Goal: Information Seeking & Learning: Compare options

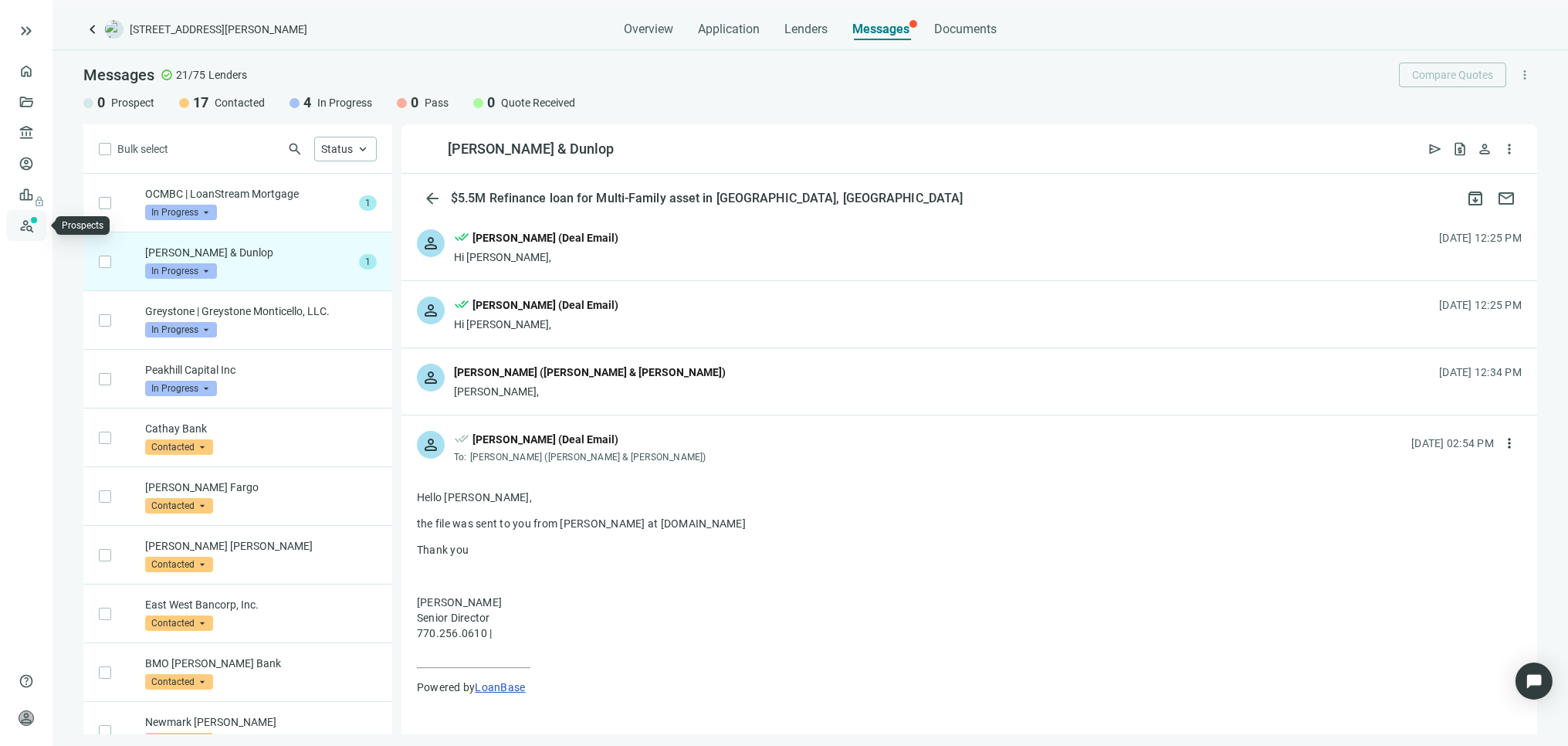
click at [39, 221] on link "Prospects New" at bounding box center [63, 226] width 50 height 31
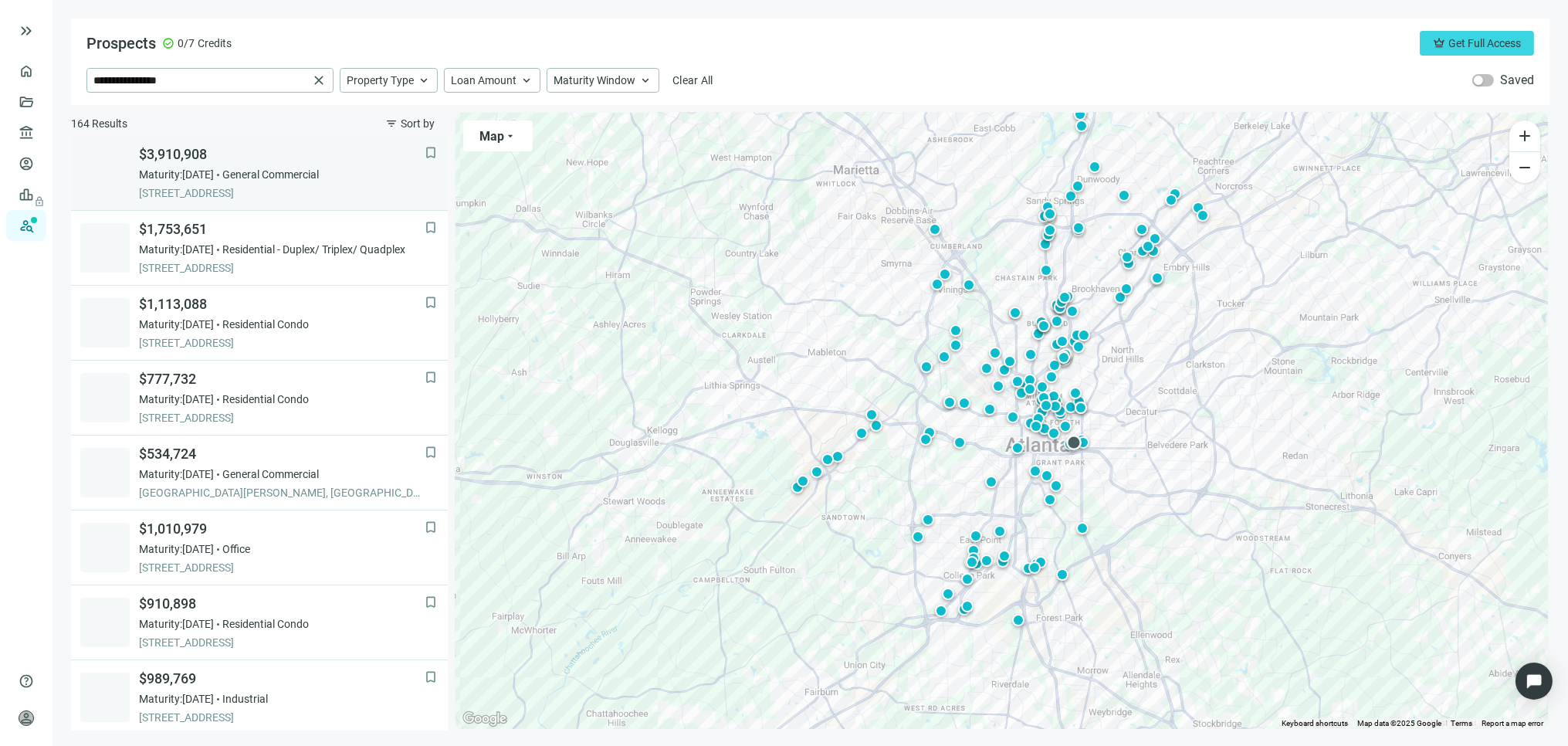
click at [243, 177] on div "Maturity: 11.30.2025 General Commercial" at bounding box center [282, 175] width 285 height 15
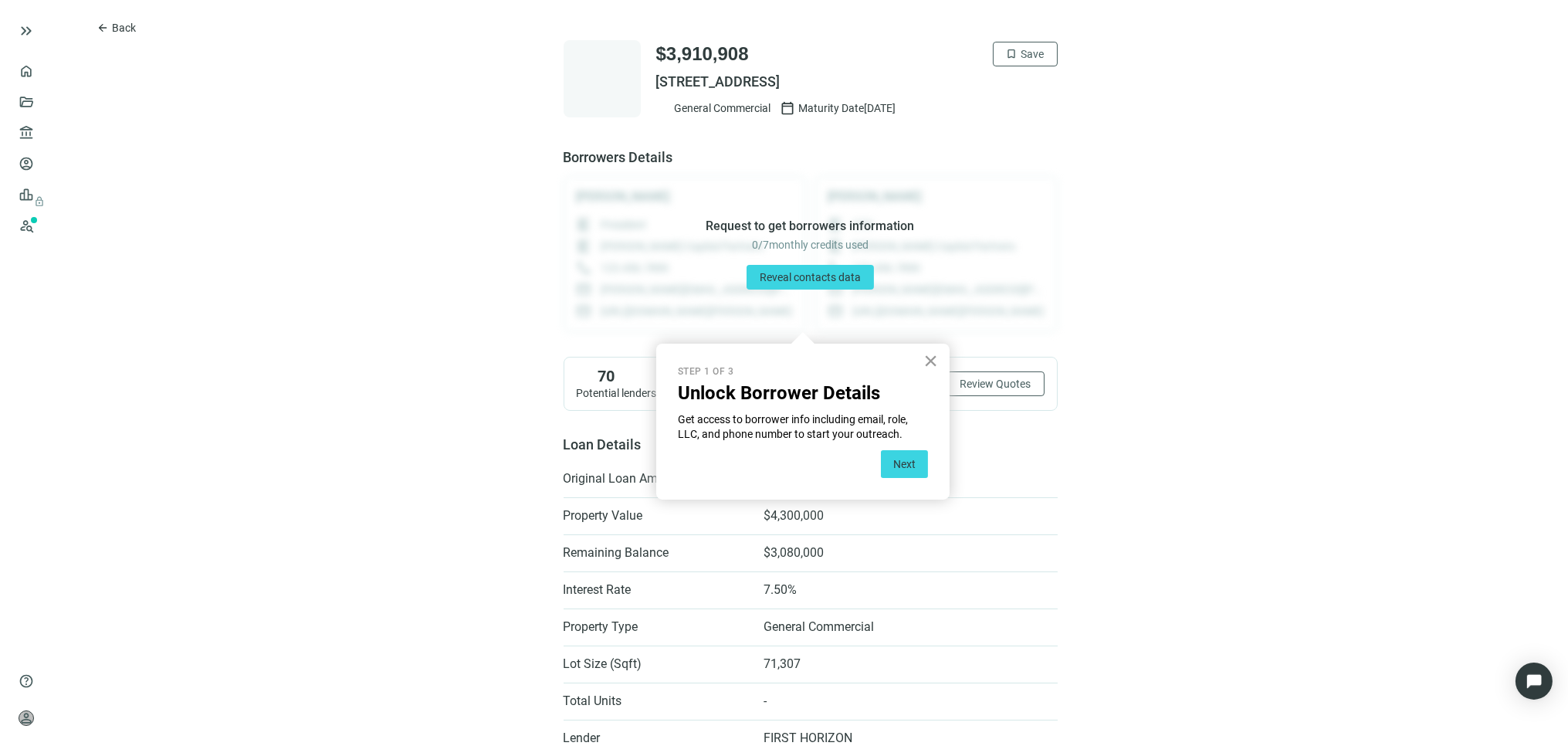
click at [935, 365] on button "×" at bounding box center [930, 360] width 14 height 25
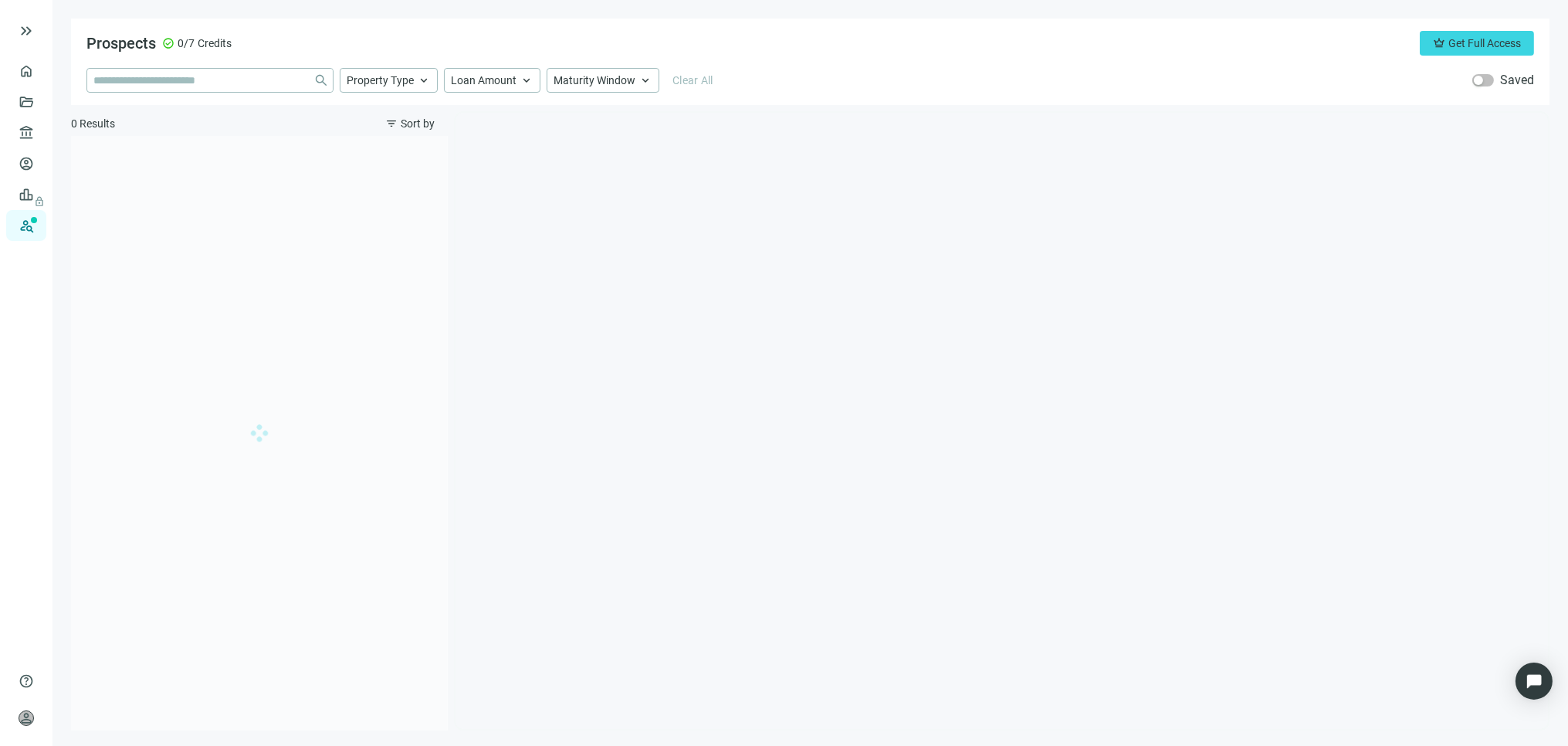
type input "**********"
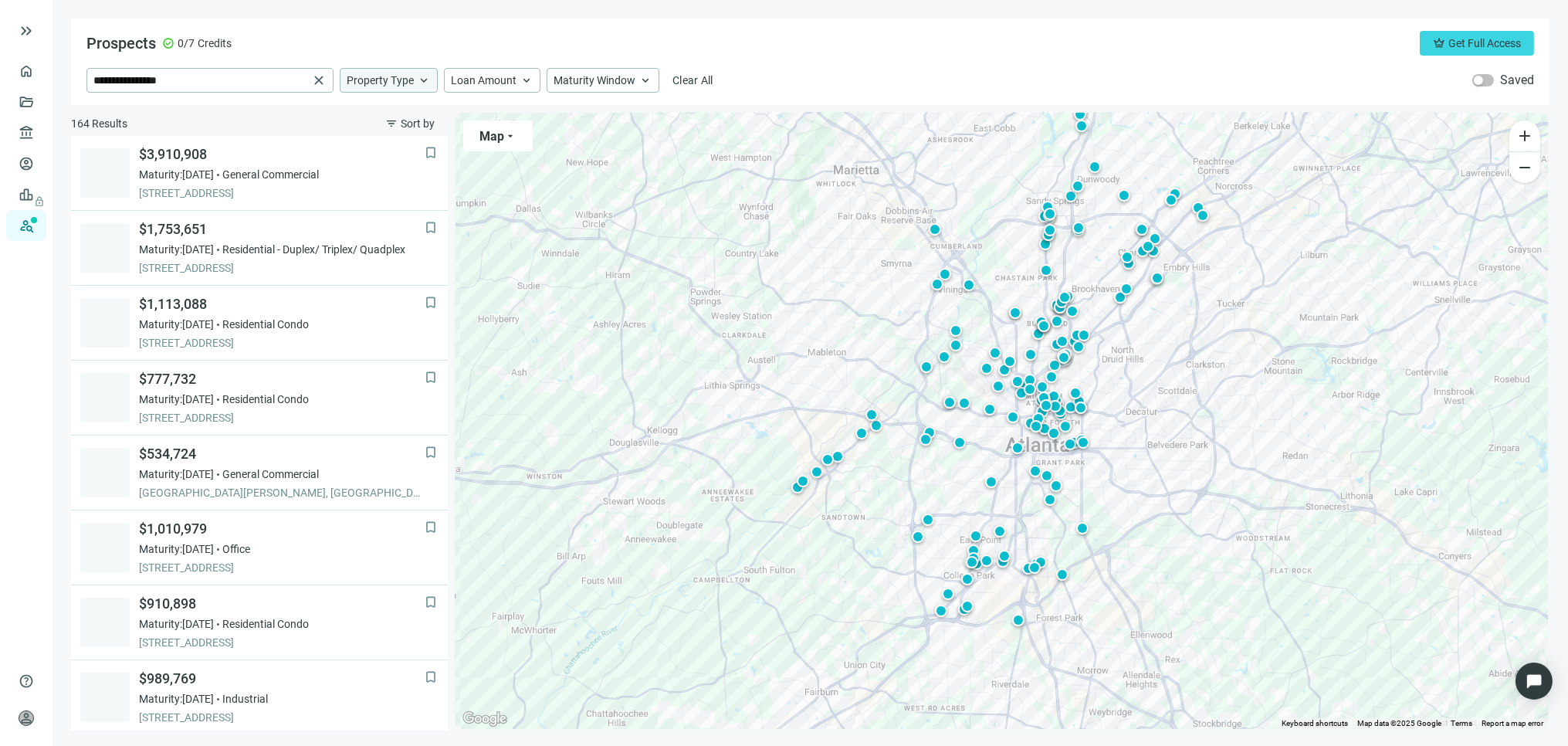
click at [420, 76] on span "keyboard_arrow_up" at bounding box center [424, 80] width 14 height 14
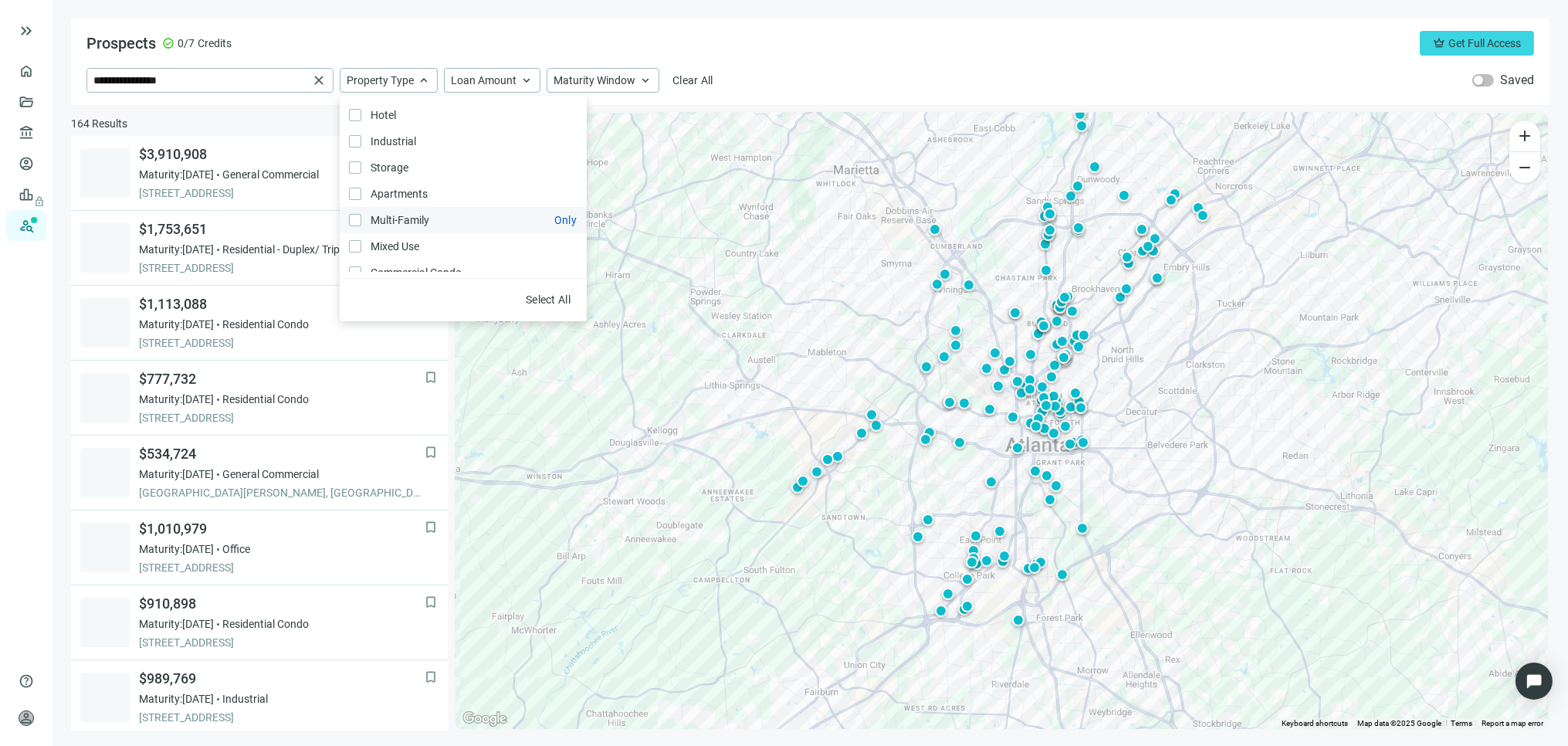
click at [410, 212] on span "Multi-Family Only" at bounding box center [399, 221] width 74 height 17
click at [529, 76] on span "keyboard_arrow_up" at bounding box center [526, 80] width 14 height 14
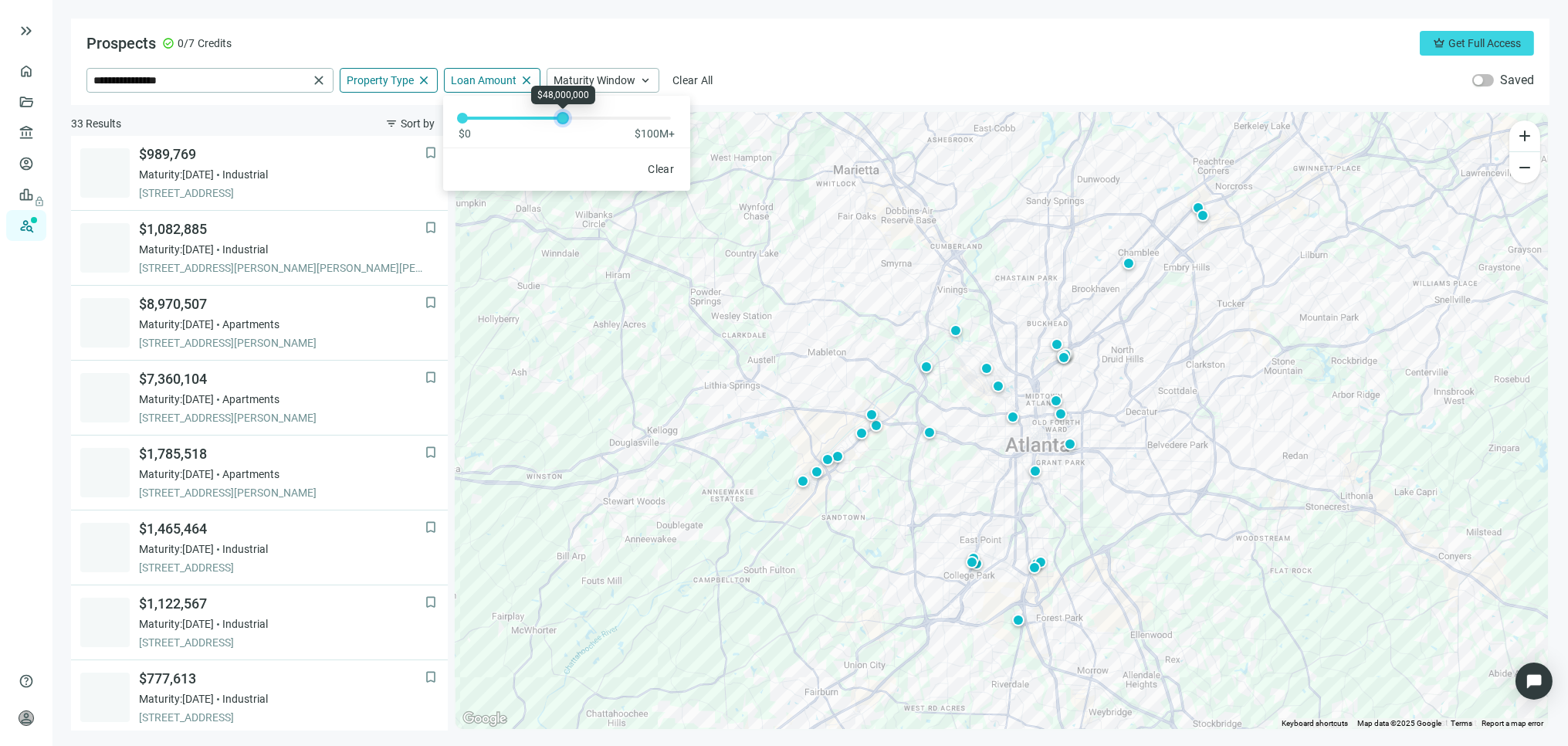
drag, startPoint x: 461, startPoint y: 113, endPoint x: 562, endPoint y: 117, distance: 101.1
click at [562, 117] on div at bounding box center [562, 117] width 8 height 8
click at [647, 79] on span "keyboard_arrow_up" at bounding box center [645, 80] width 14 height 14
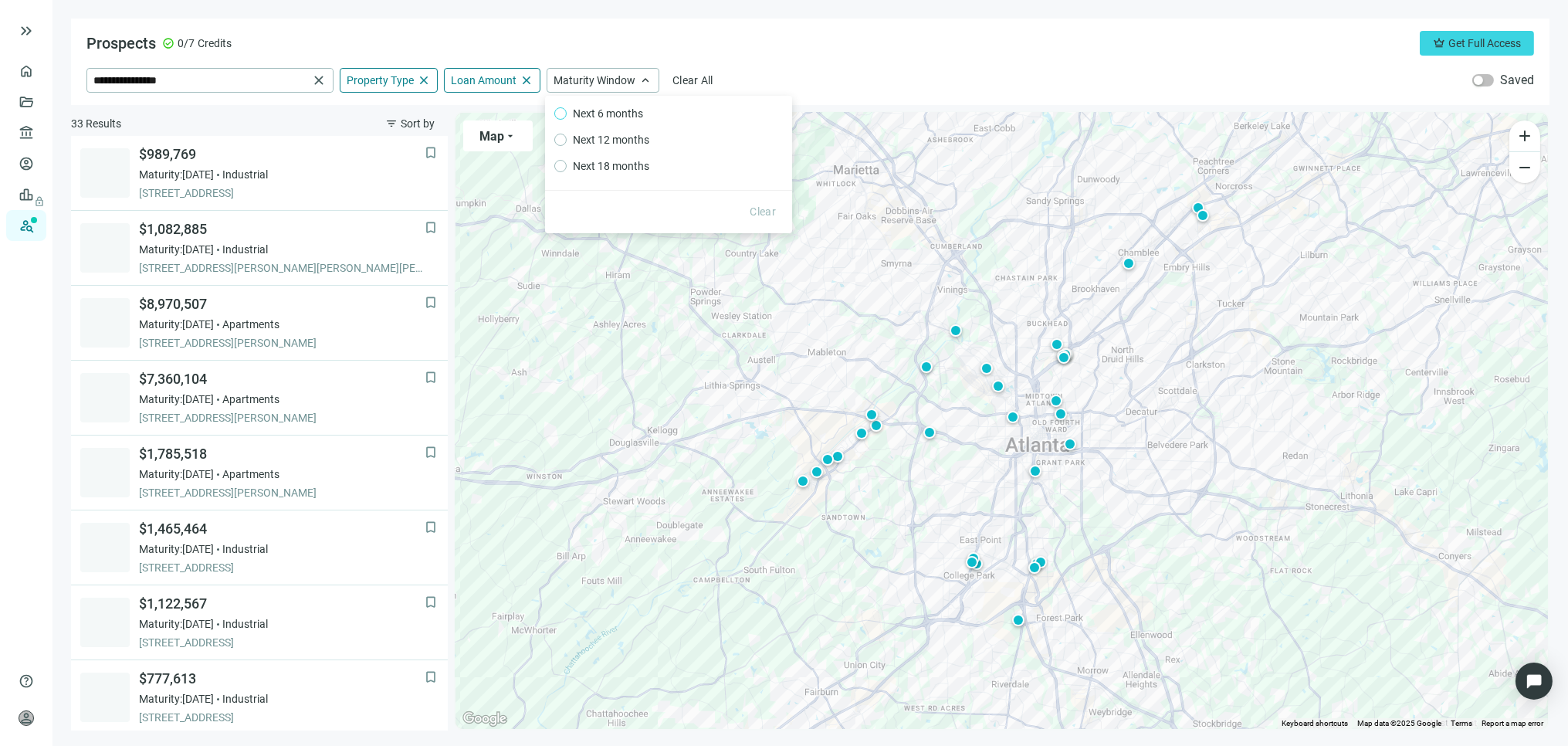
click at [595, 113] on span "Next 6 months" at bounding box center [608, 113] width 83 height 17
click at [594, 141] on span "Next 12 months" at bounding box center [610, 139] width 89 height 17
click at [562, 163] on label "Next 18 months" at bounding box center [669, 166] width 229 height 17
click at [806, 44] on div "Prospects check_circle 0/7 Credits crown Get Full Access" at bounding box center [810, 43] width 1448 height 25
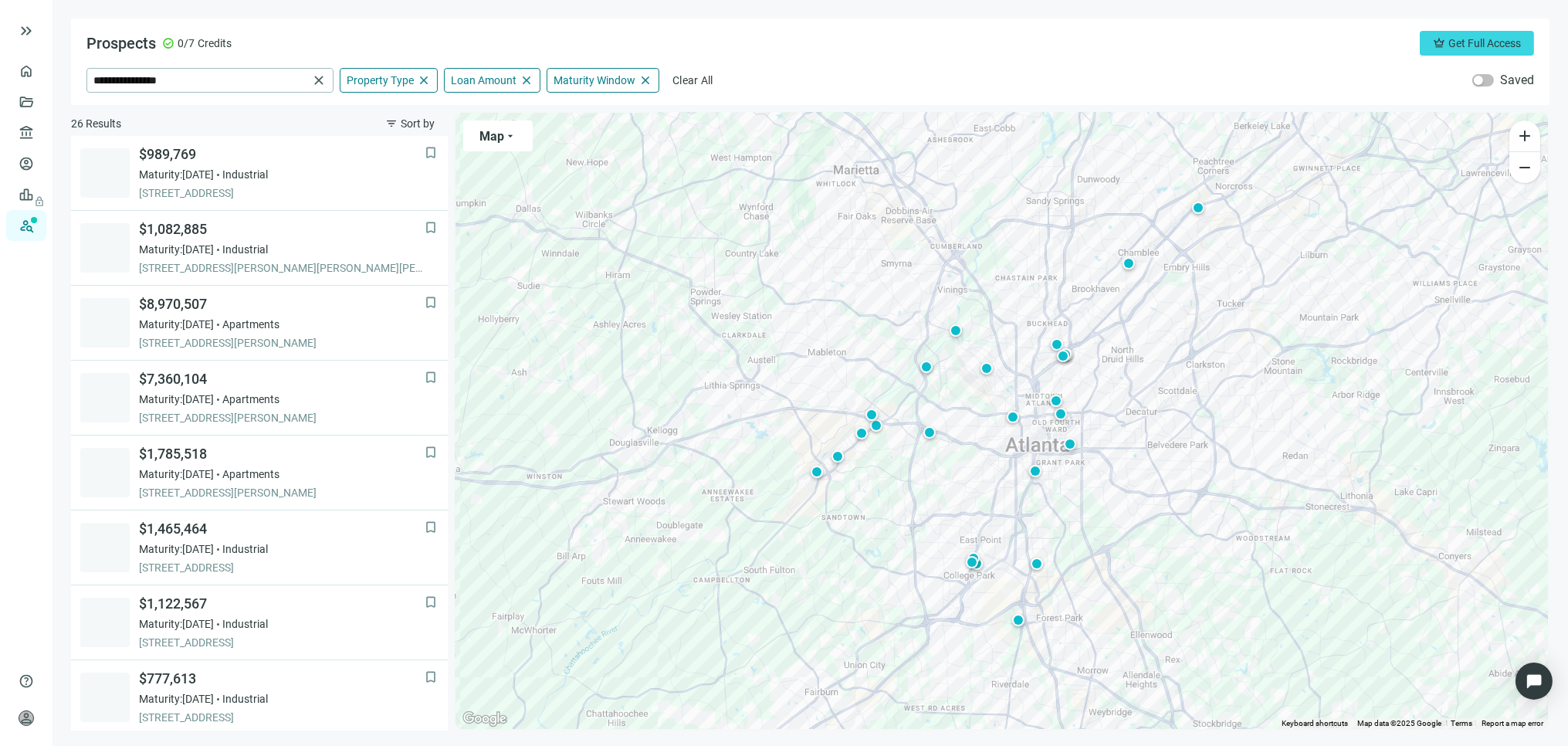
click at [817, 45] on div "Prospects check_circle 0/7 Credits crown Get Full Access" at bounding box center [810, 43] width 1448 height 25
click at [422, 77] on span "close" at bounding box center [424, 80] width 14 height 14
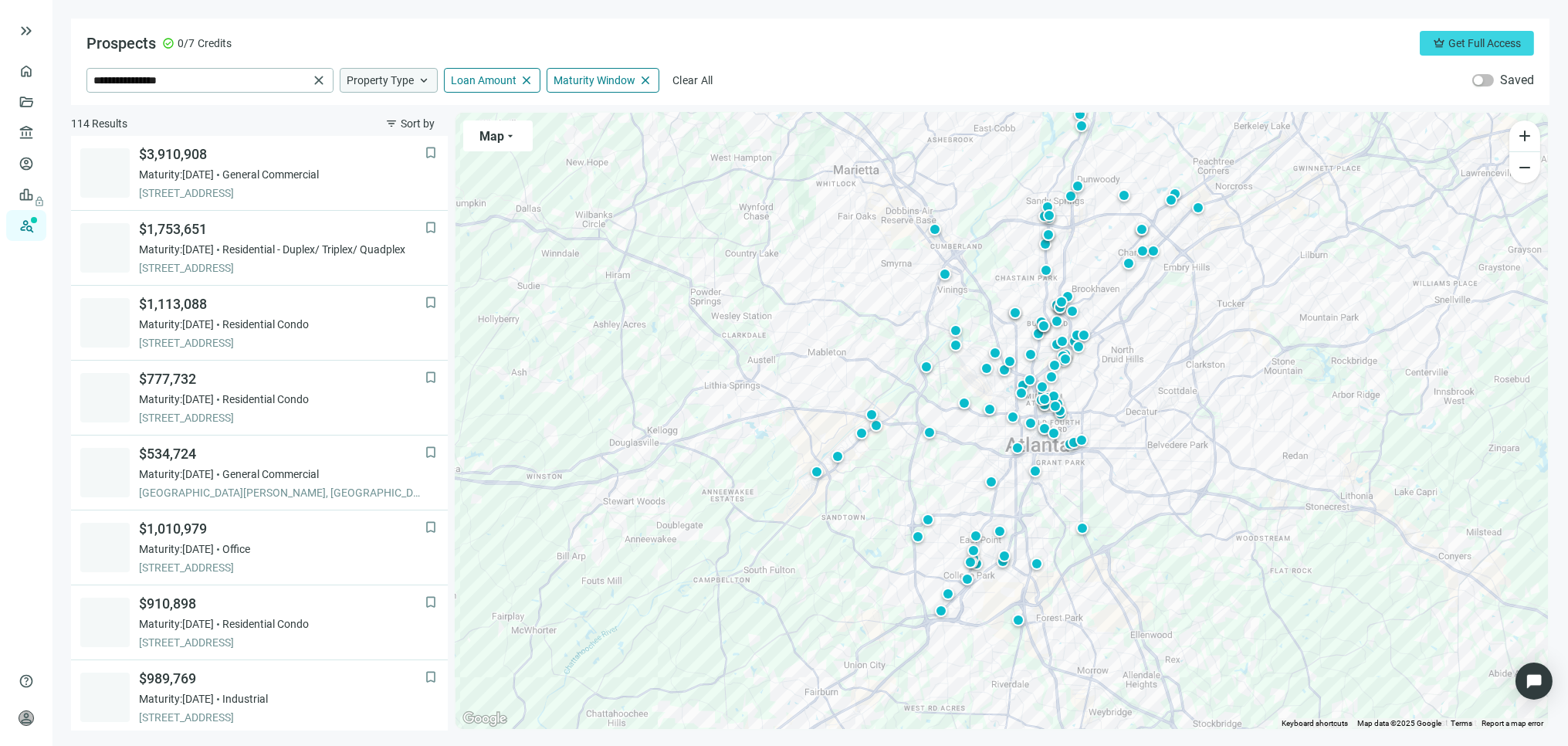
click at [422, 77] on span "keyboard_arrow_up" at bounding box center [424, 80] width 14 height 14
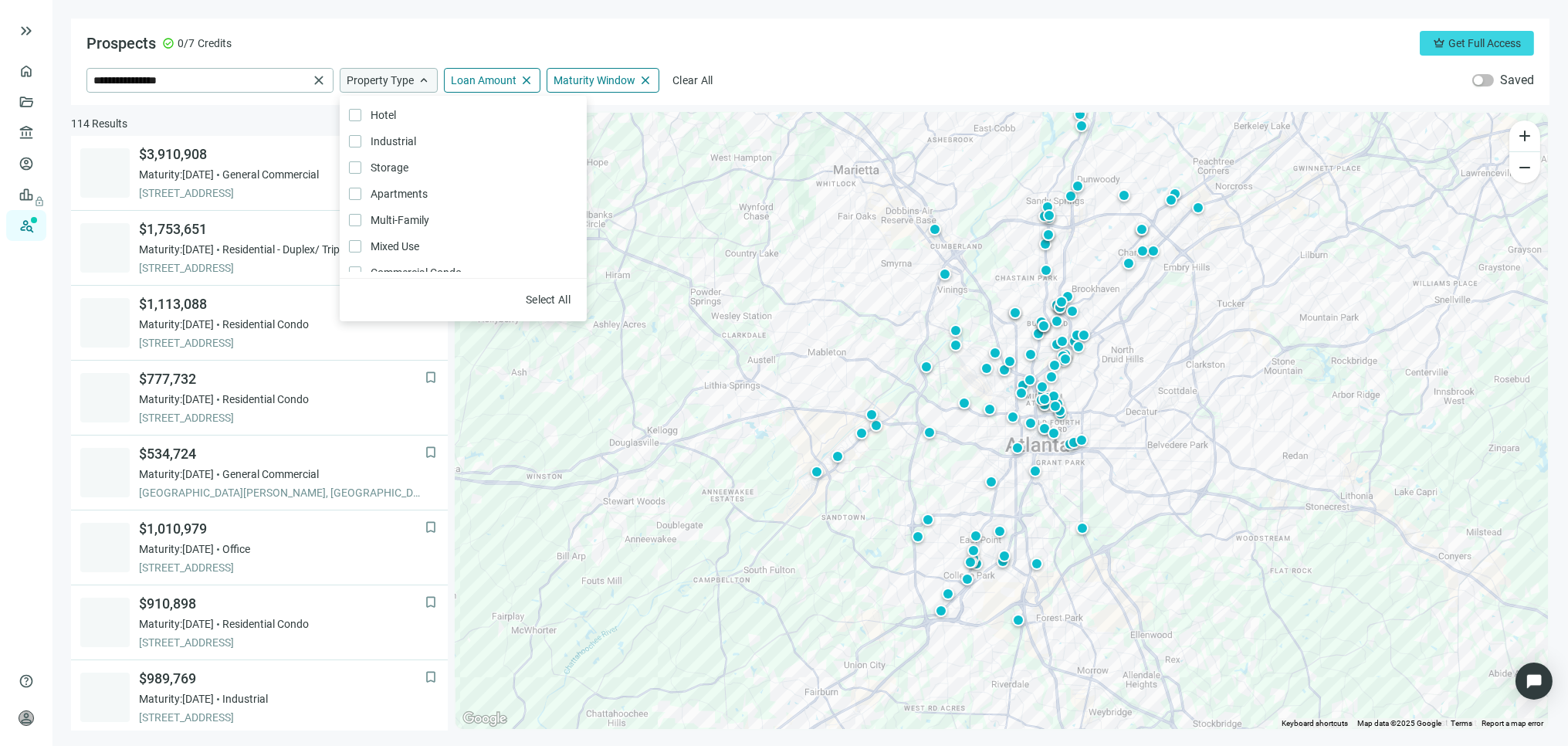
click at [321, 27] on div "**********" at bounding box center [810, 62] width 1478 height 86
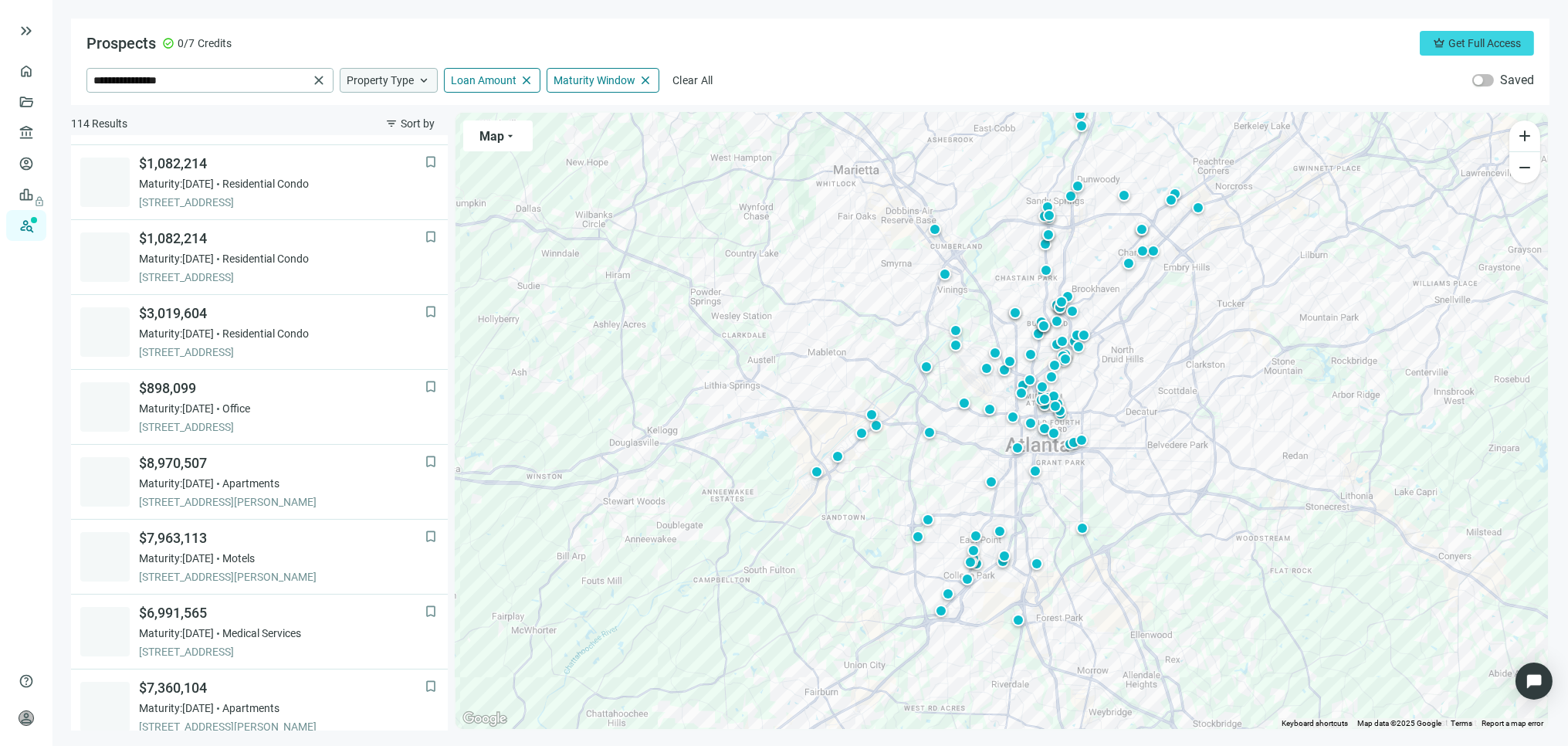
scroll to position [765, 0]
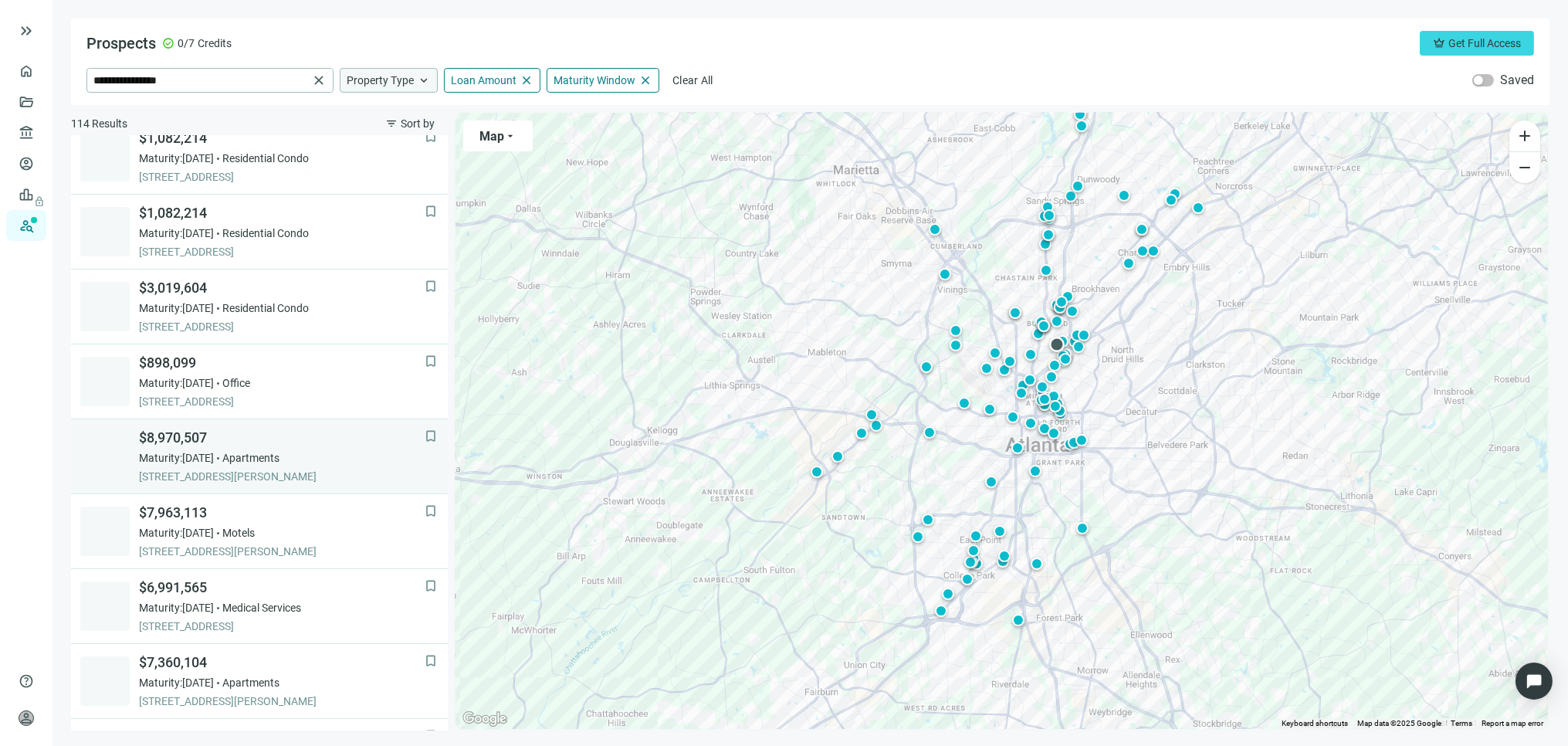
click at [214, 461] on span "Maturity: 12.31.2025" at bounding box center [176, 458] width 75 height 15
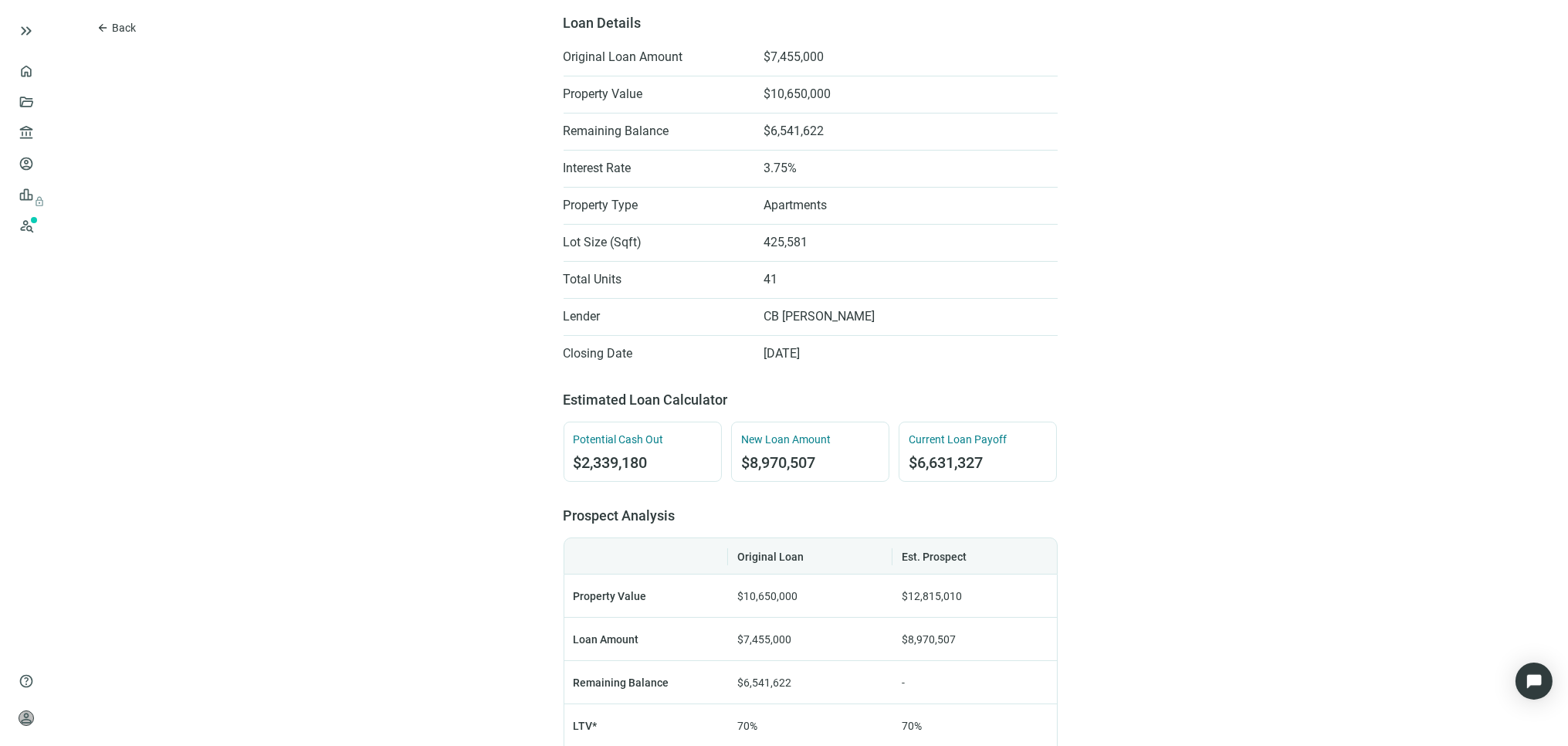
scroll to position [429, 0]
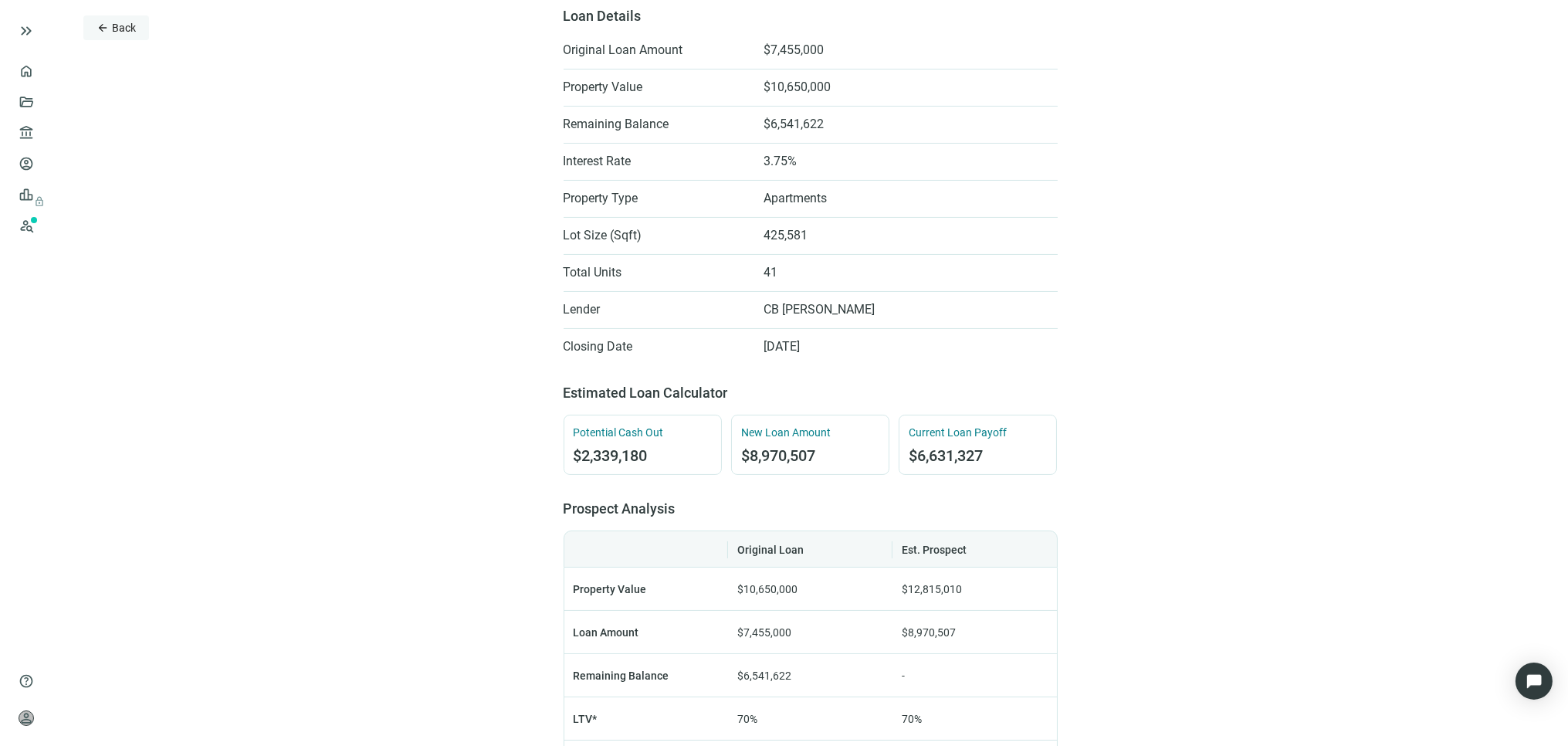
click at [110, 29] on button "arrow_back Back" at bounding box center [117, 27] width 66 height 25
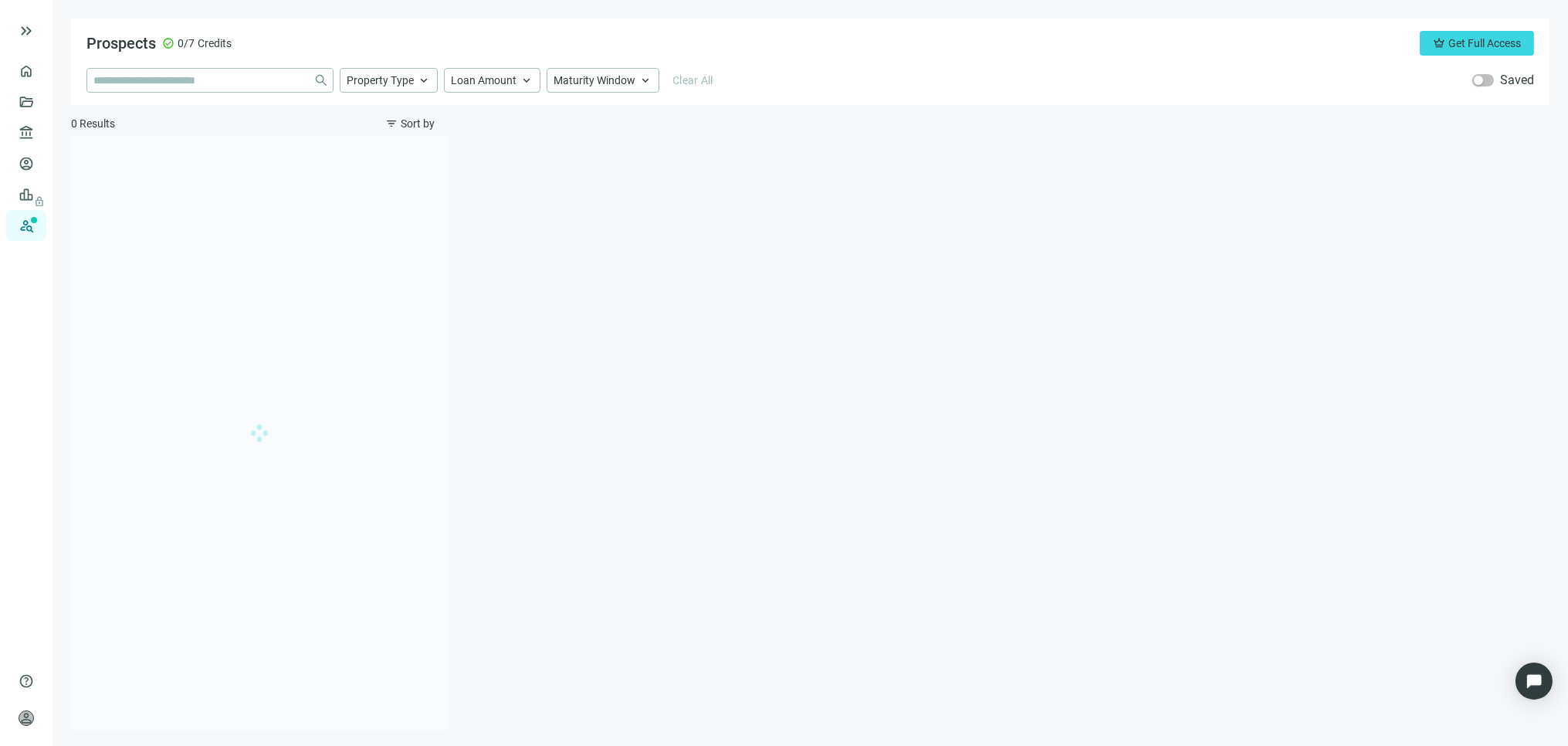
type input "**********"
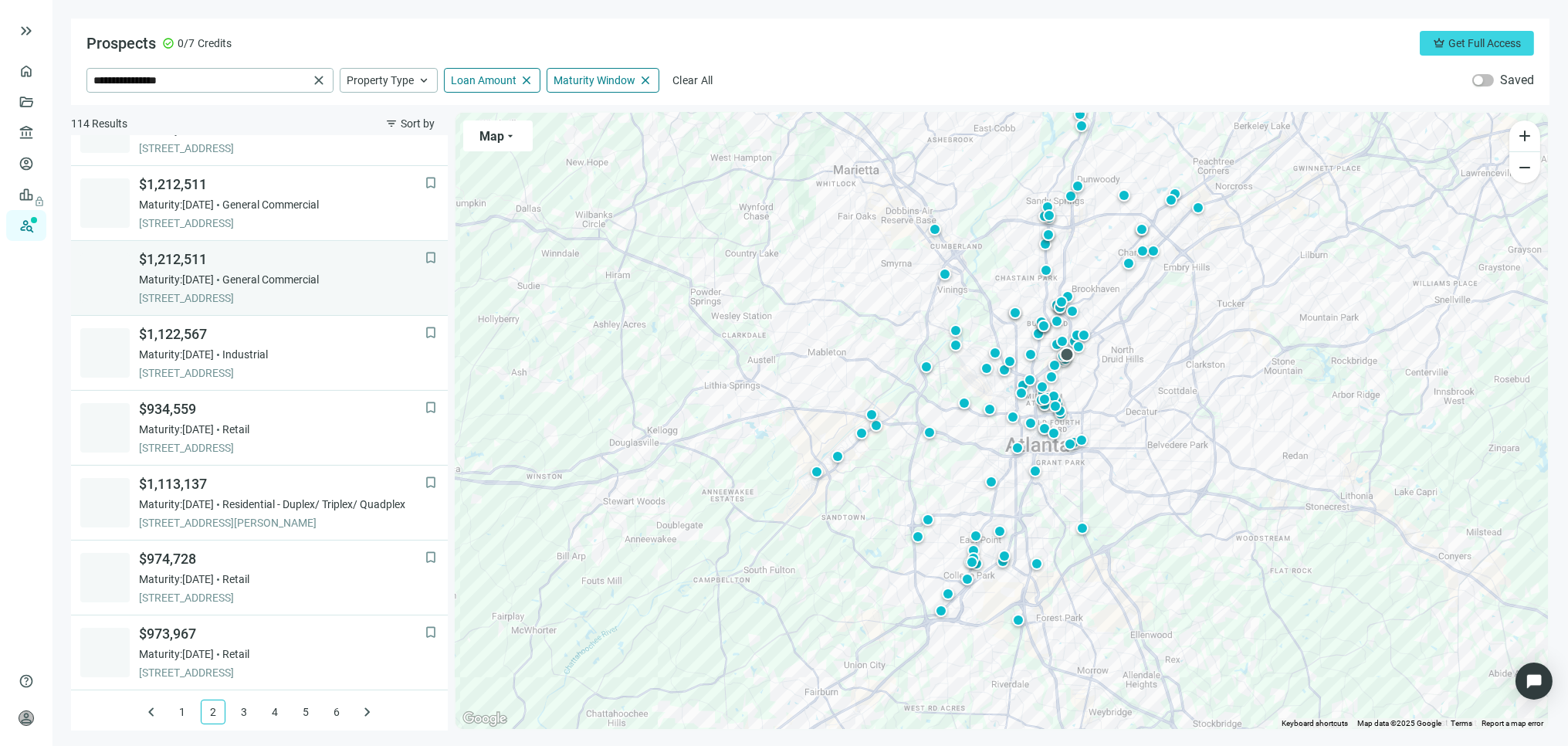
scroll to position [947, 0]
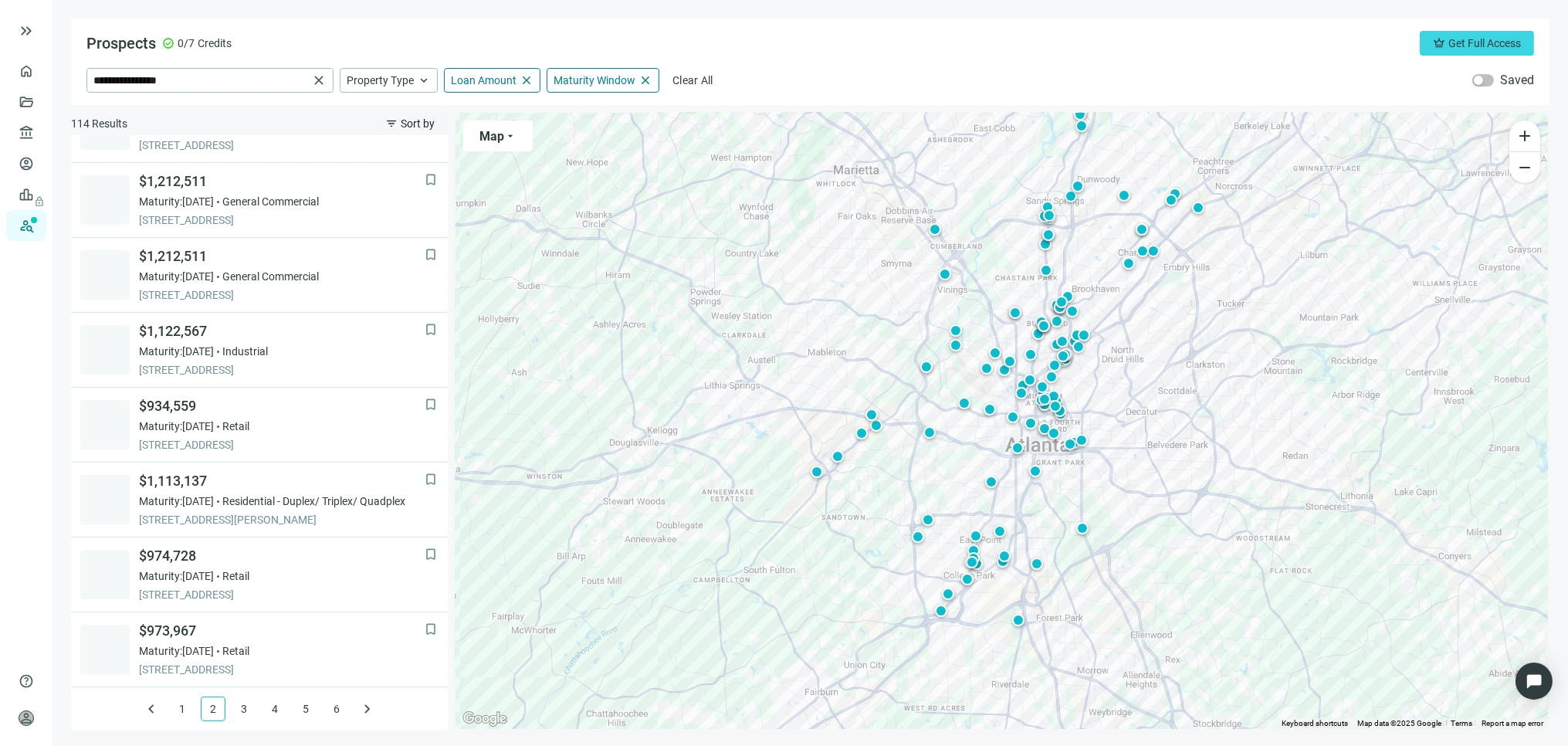
click at [420, 126] on span "Sort by" at bounding box center [418, 123] width 34 height 13
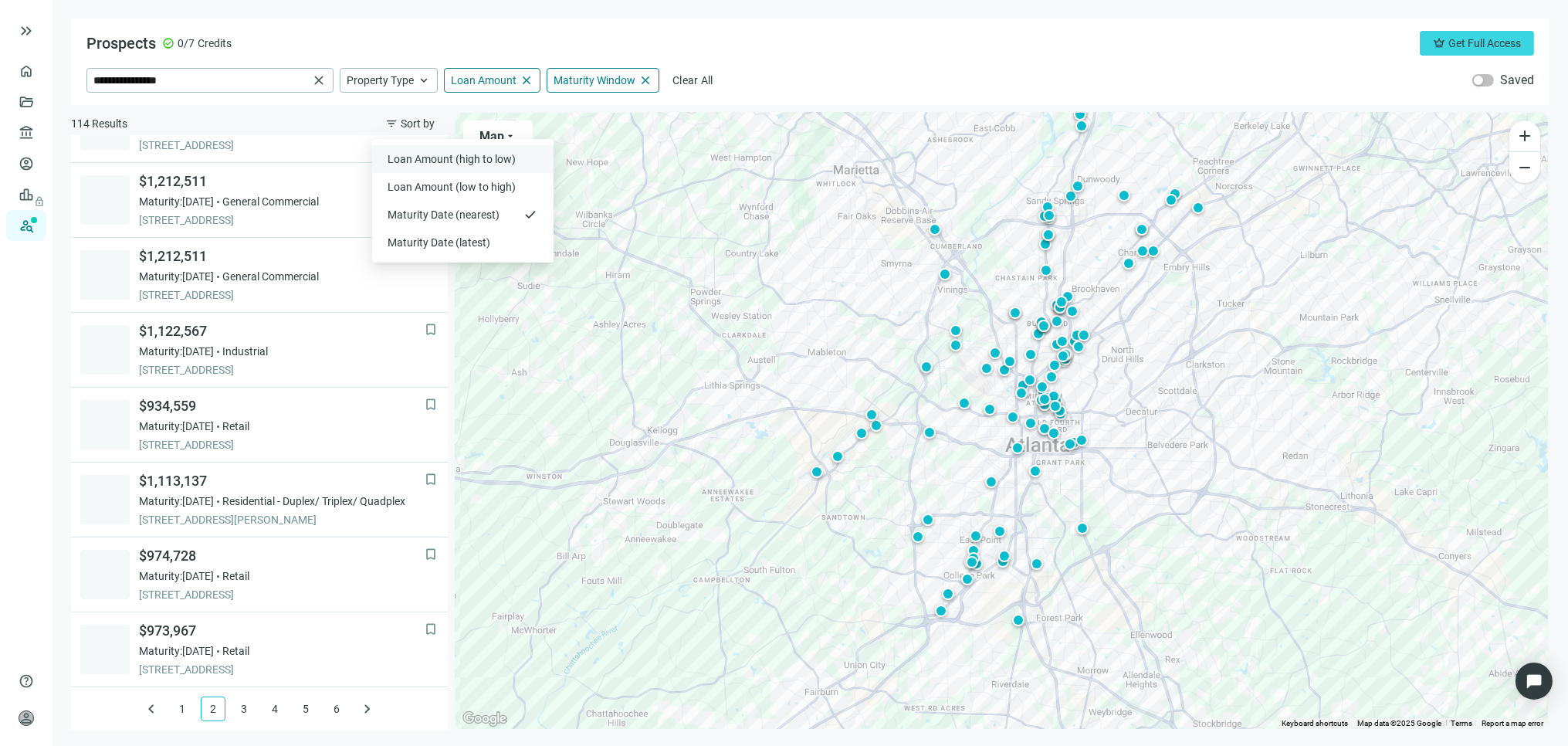
click at [427, 158] on span "Loan Amount (high to low)" at bounding box center [453, 159] width 131 height 15
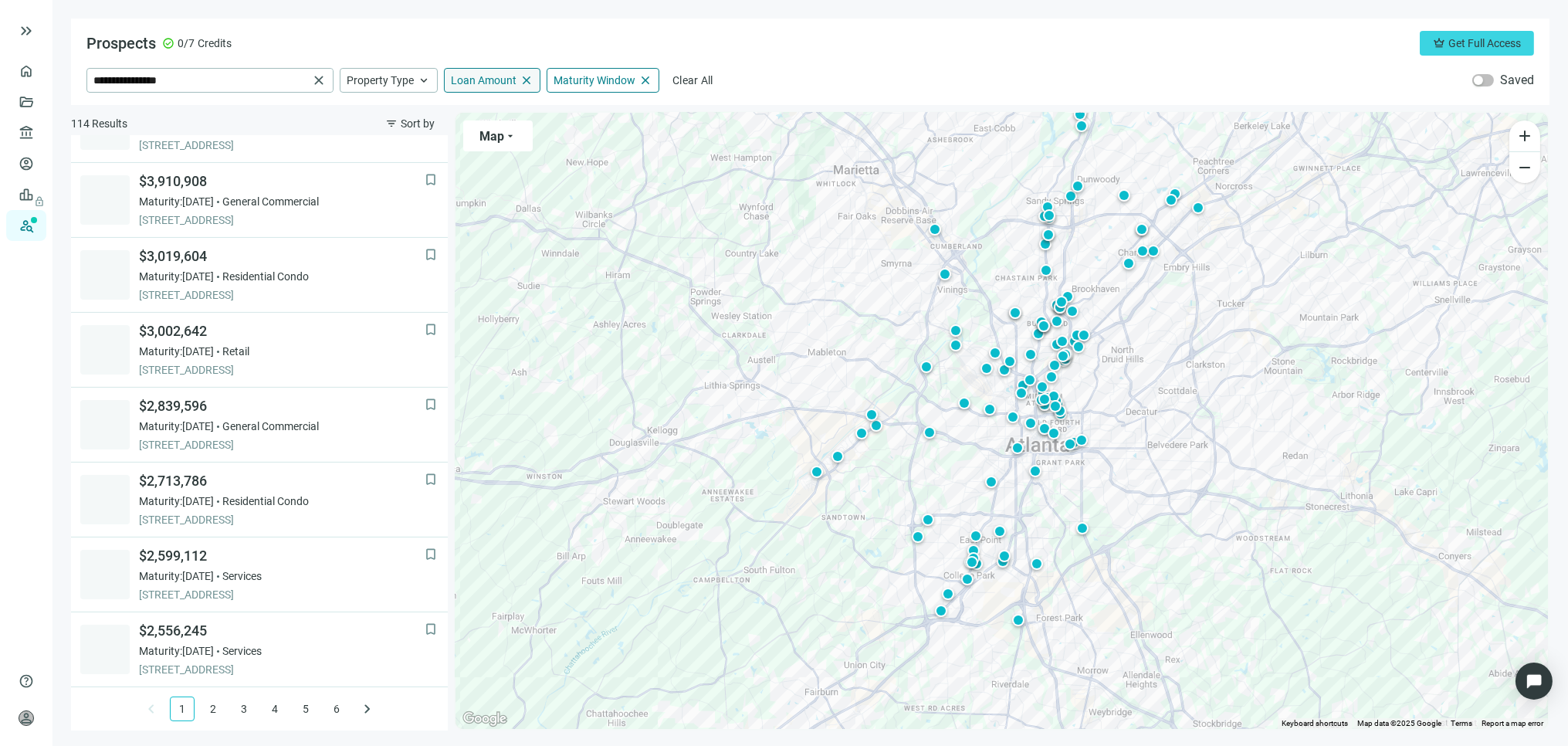
click at [502, 78] on span "Loan Amount" at bounding box center [484, 80] width 66 height 14
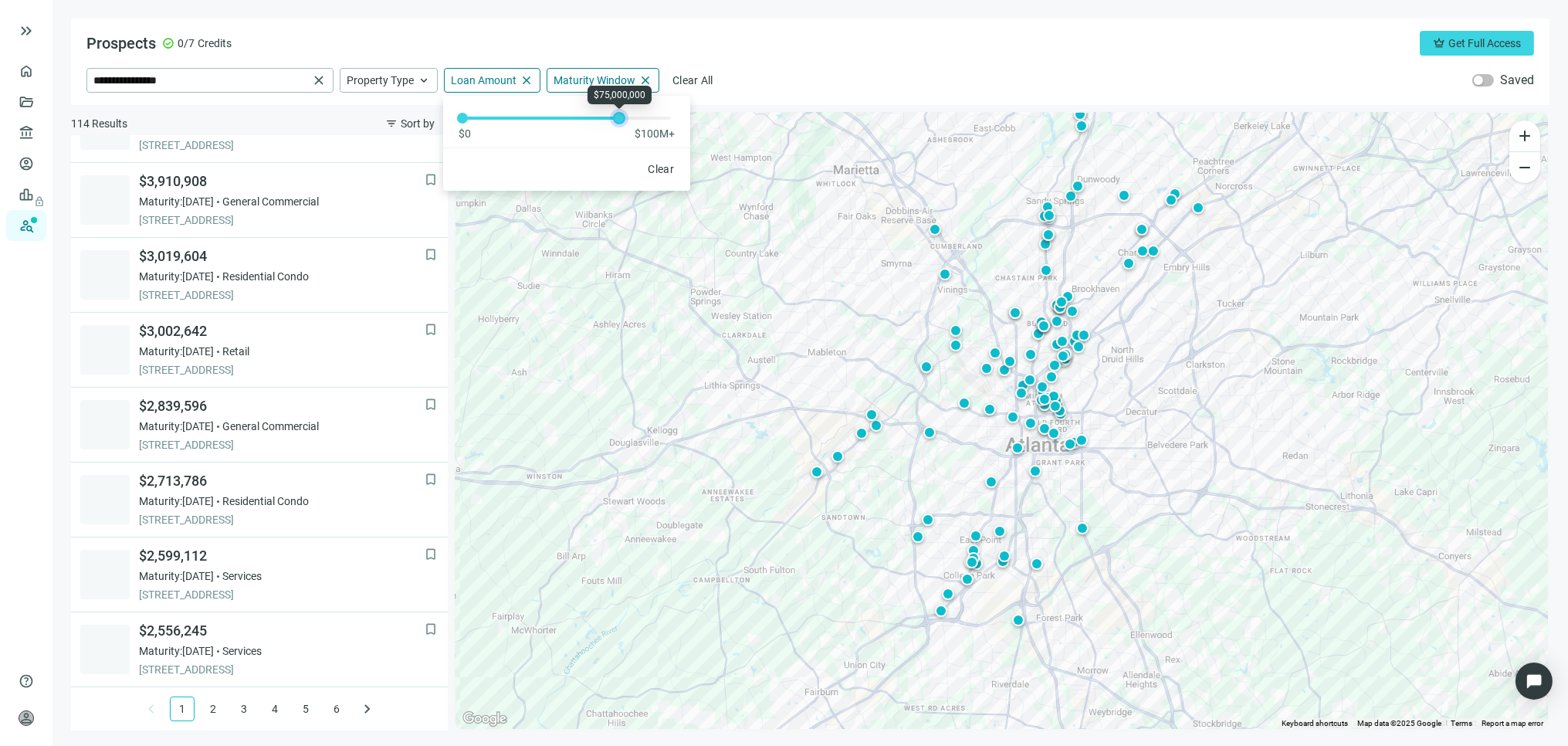
drag, startPoint x: 564, startPoint y: 116, endPoint x: 622, endPoint y: 119, distance: 58.1
click at [622, 119] on div at bounding box center [619, 117] width 8 height 8
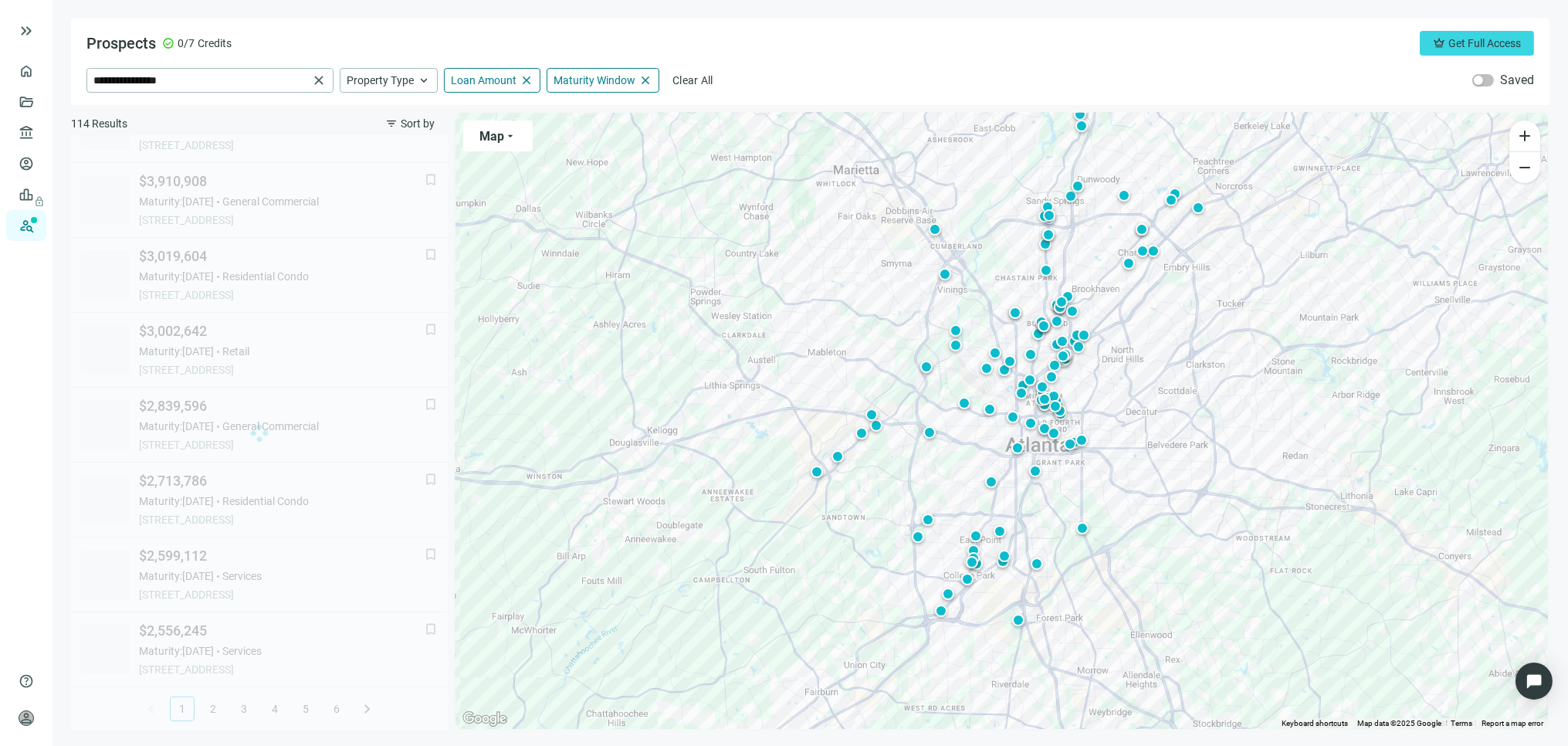
scroll to position [947, 0]
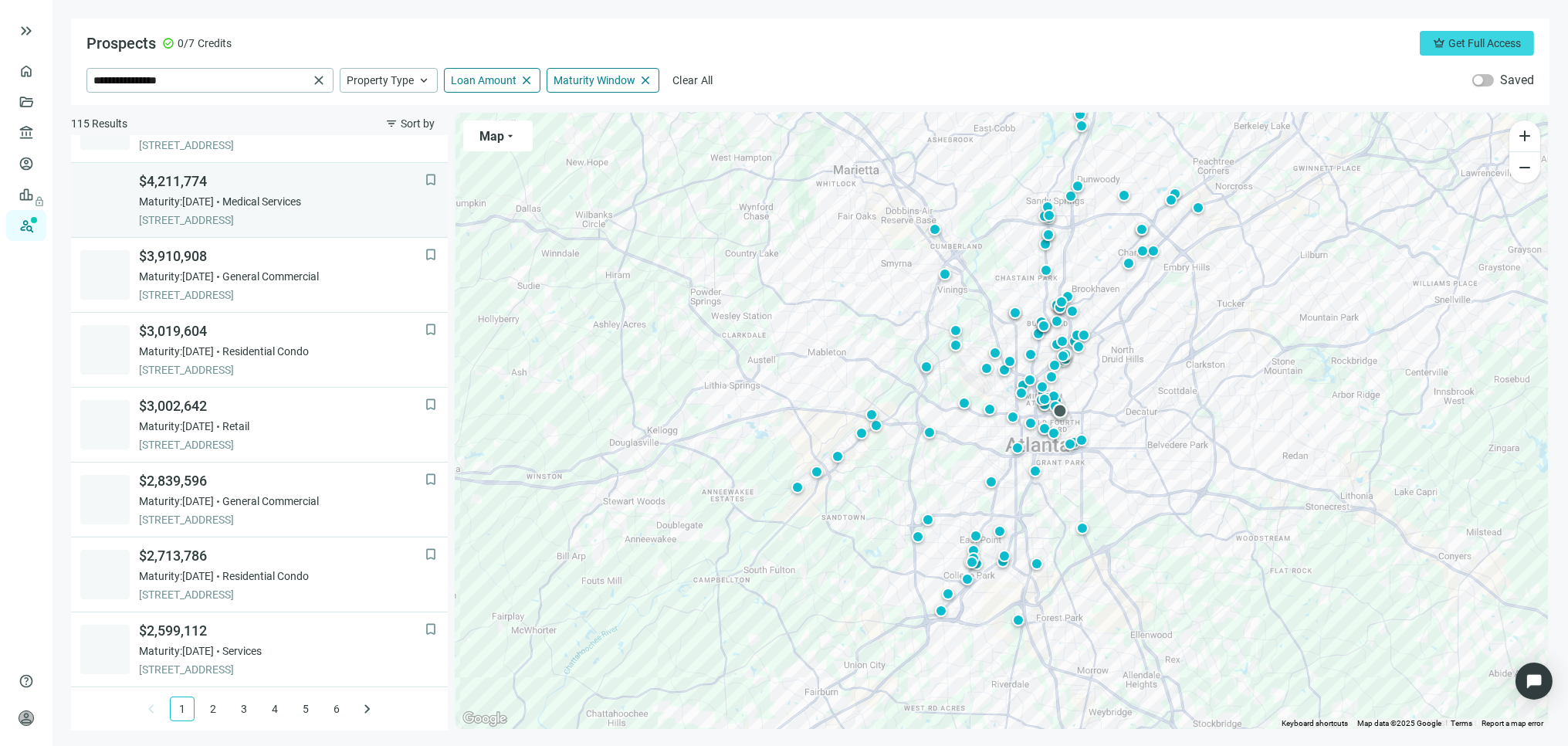
click at [220, 212] on span "[STREET_ADDRESS]" at bounding box center [282, 220] width 285 height 15
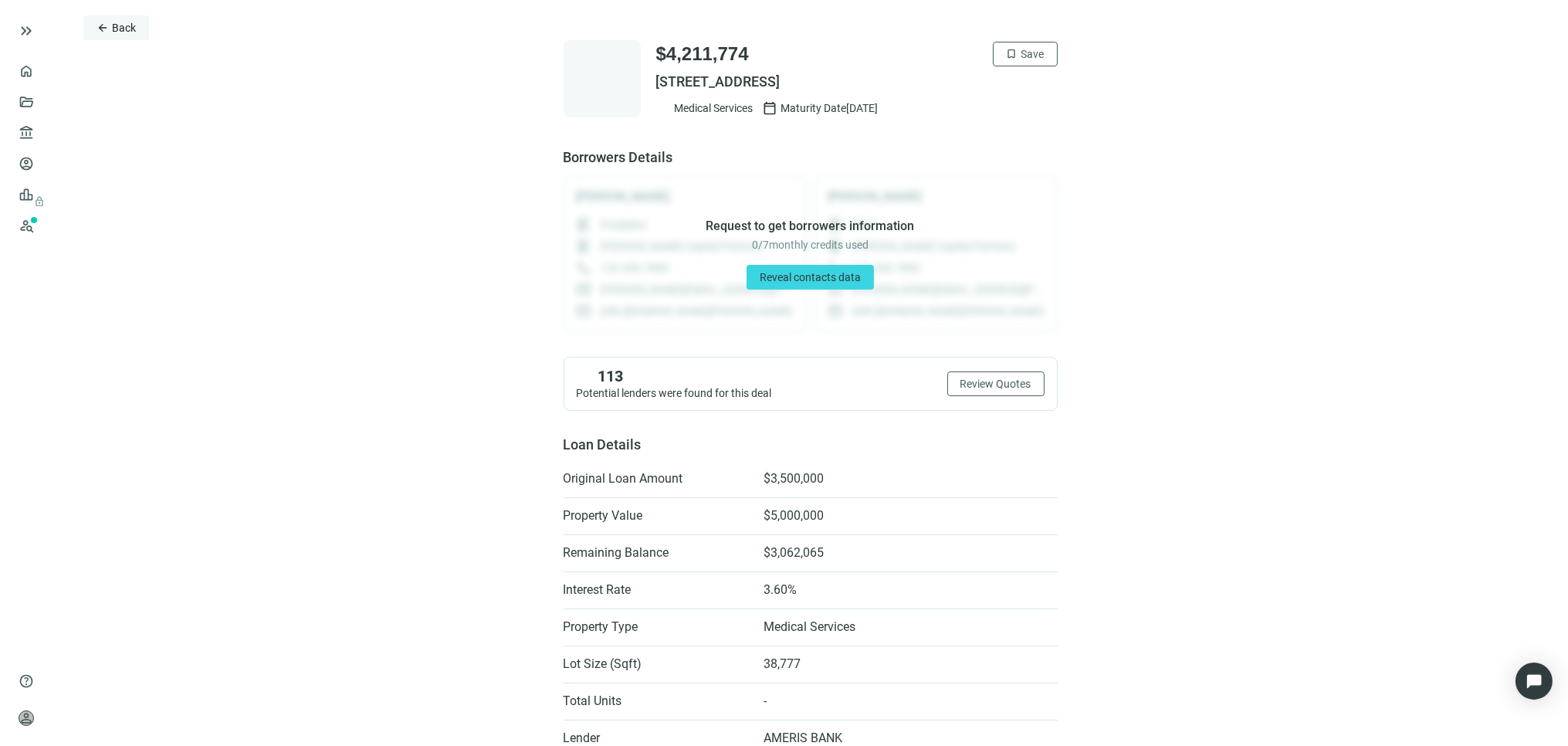
click at [116, 31] on span "Back" at bounding box center [124, 28] width 24 height 13
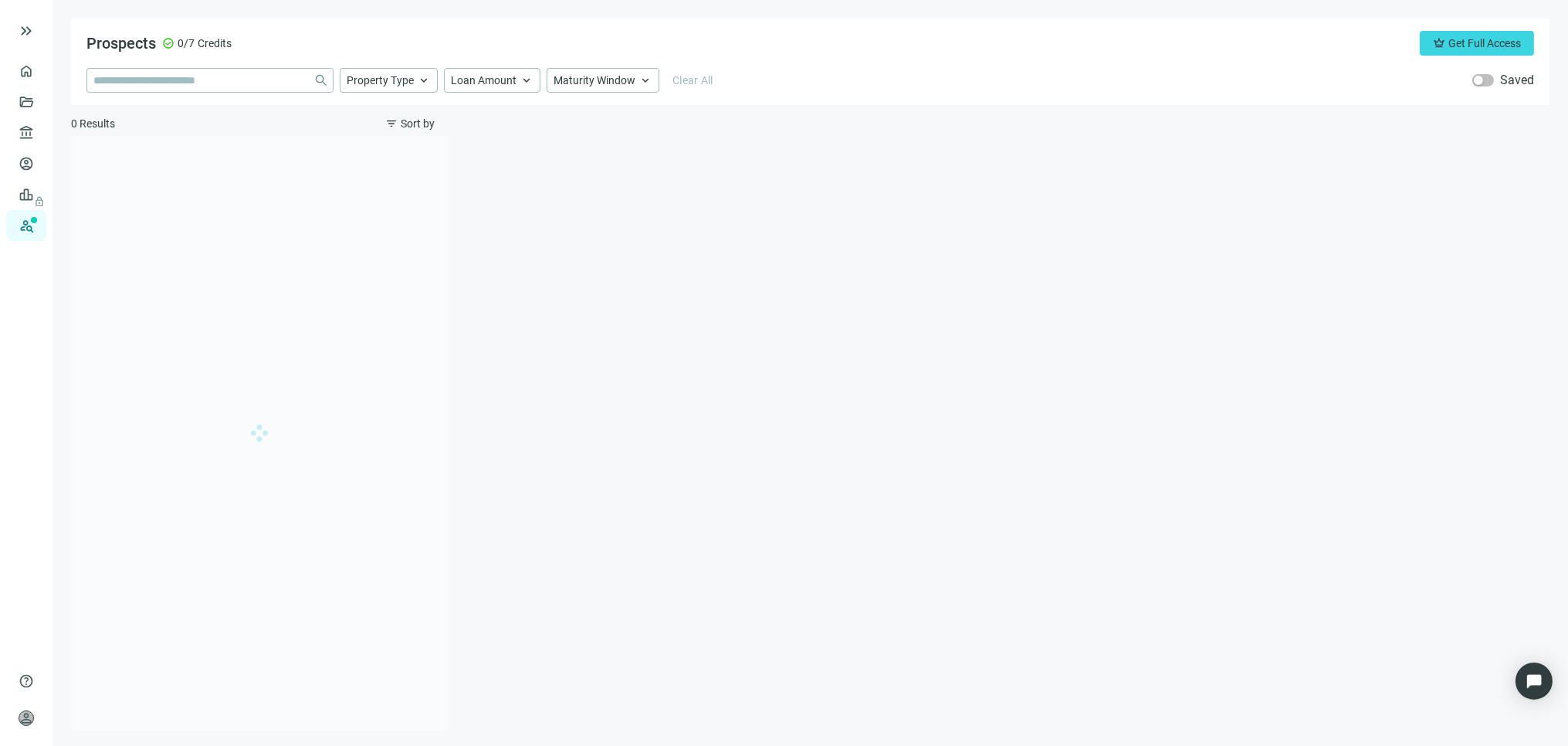
type input "**********"
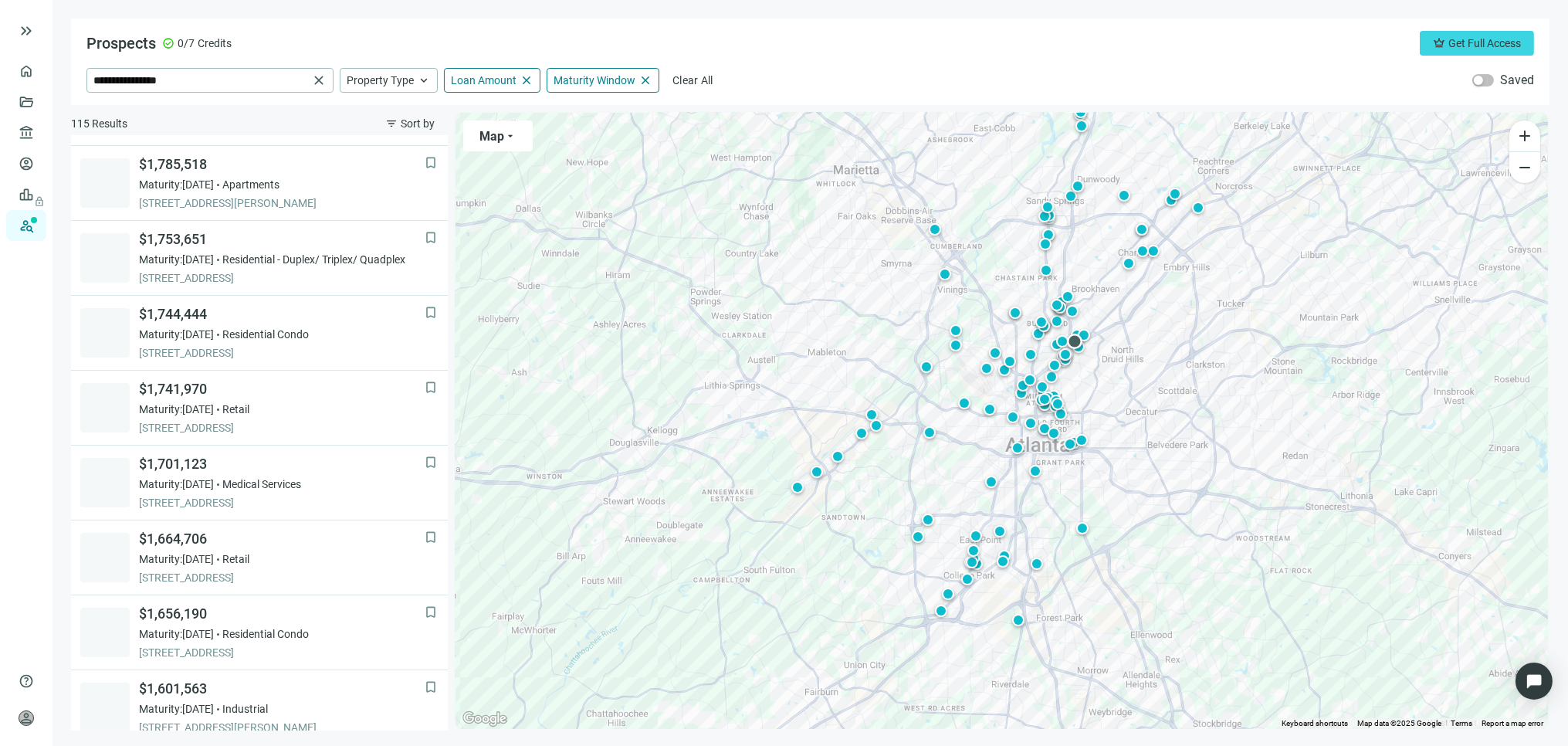
scroll to position [947, 0]
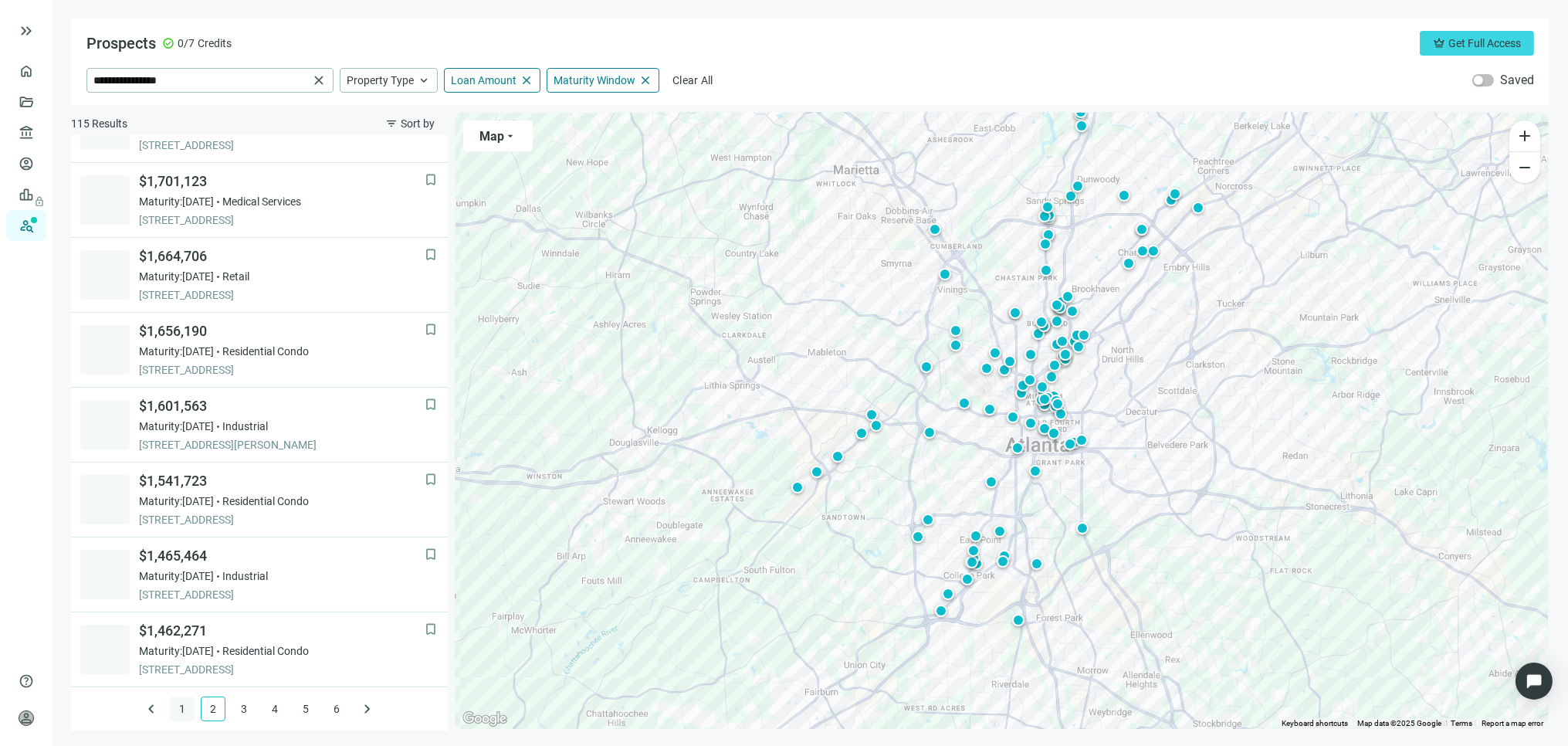
click at [175, 711] on link "1" at bounding box center [182, 709] width 23 height 23
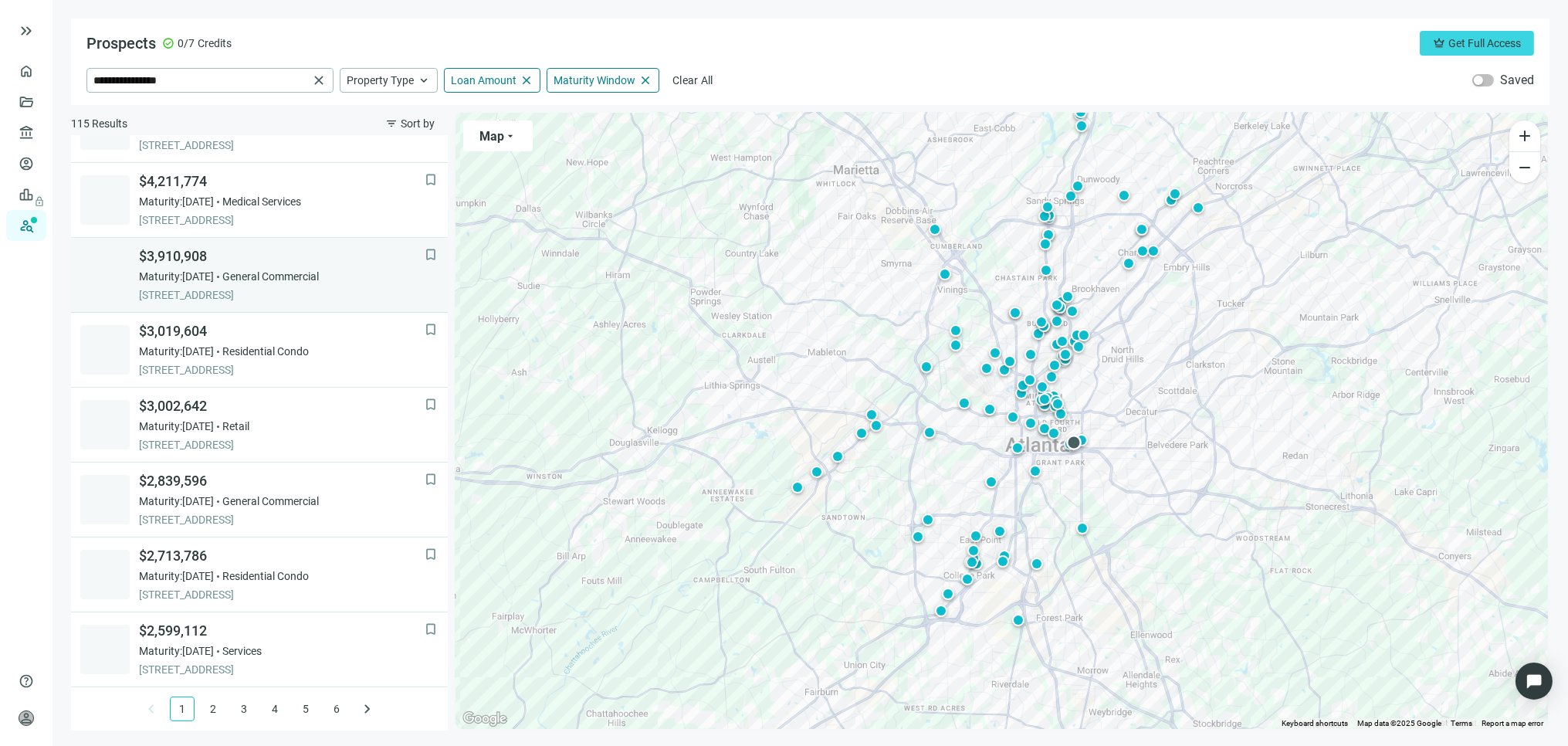
click at [214, 280] on span "Maturity: 11.30.2025" at bounding box center [176, 276] width 75 height 15
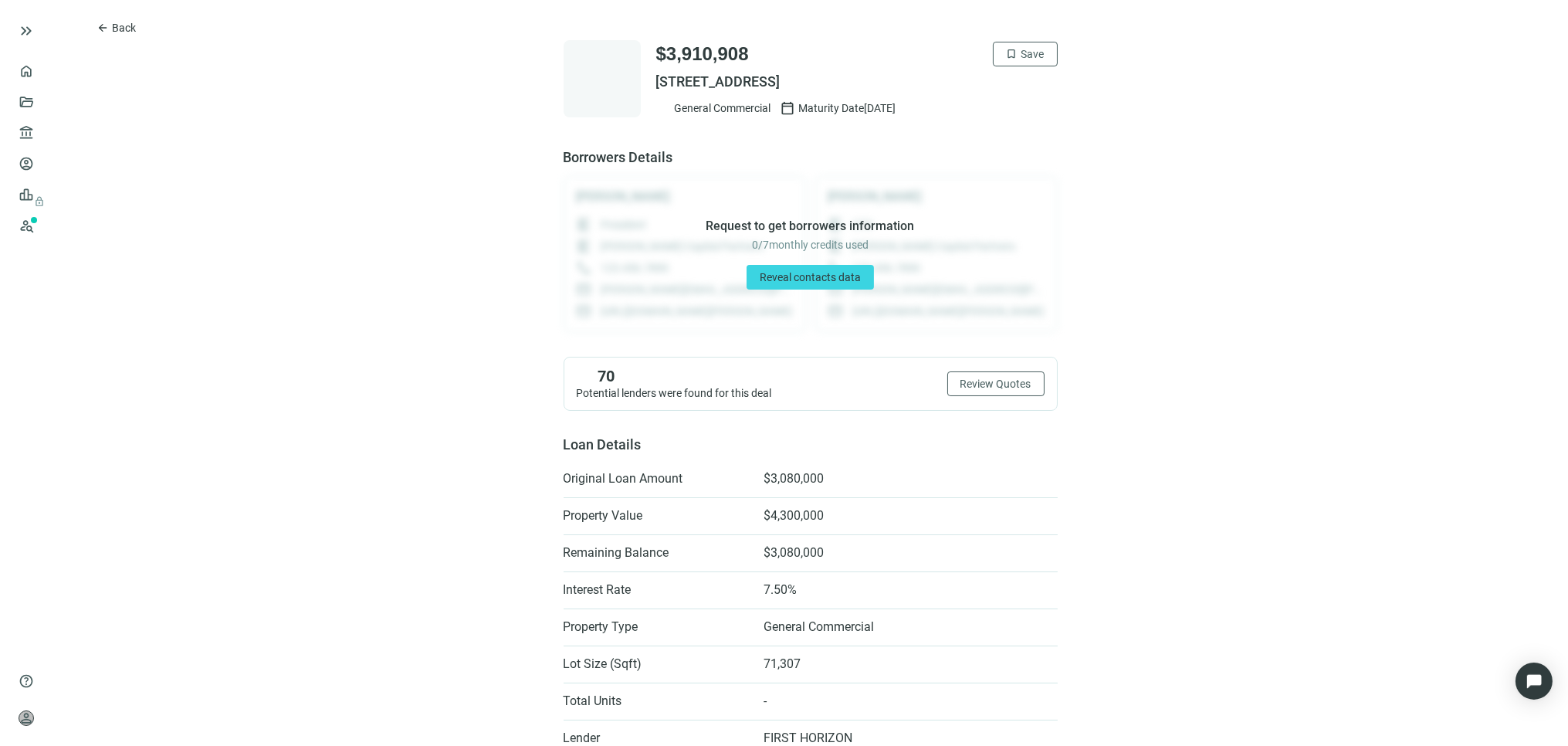
drag, startPoint x: 650, startPoint y: 78, endPoint x: 943, endPoint y: 79, distance: 293.0
click at [943, 79] on span "952 MEMORIAL DR SE, ATLANTA, GA 30316" at bounding box center [857, 82] width 402 height 19
copy span "952 MEMORIAL DR SE, ATLANTA, GA 30316"
click at [128, 22] on span "Back" at bounding box center [124, 28] width 24 height 13
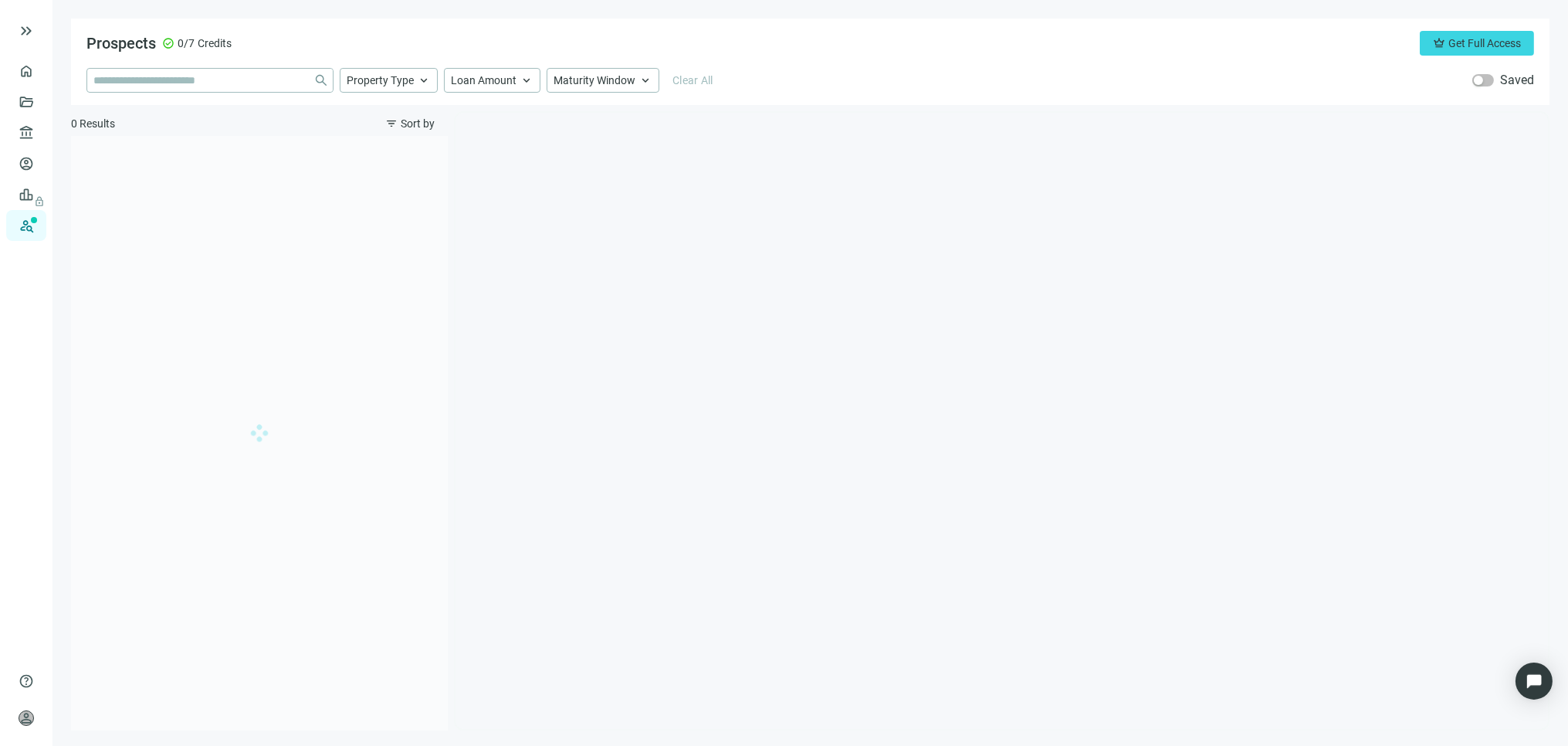
type input "**********"
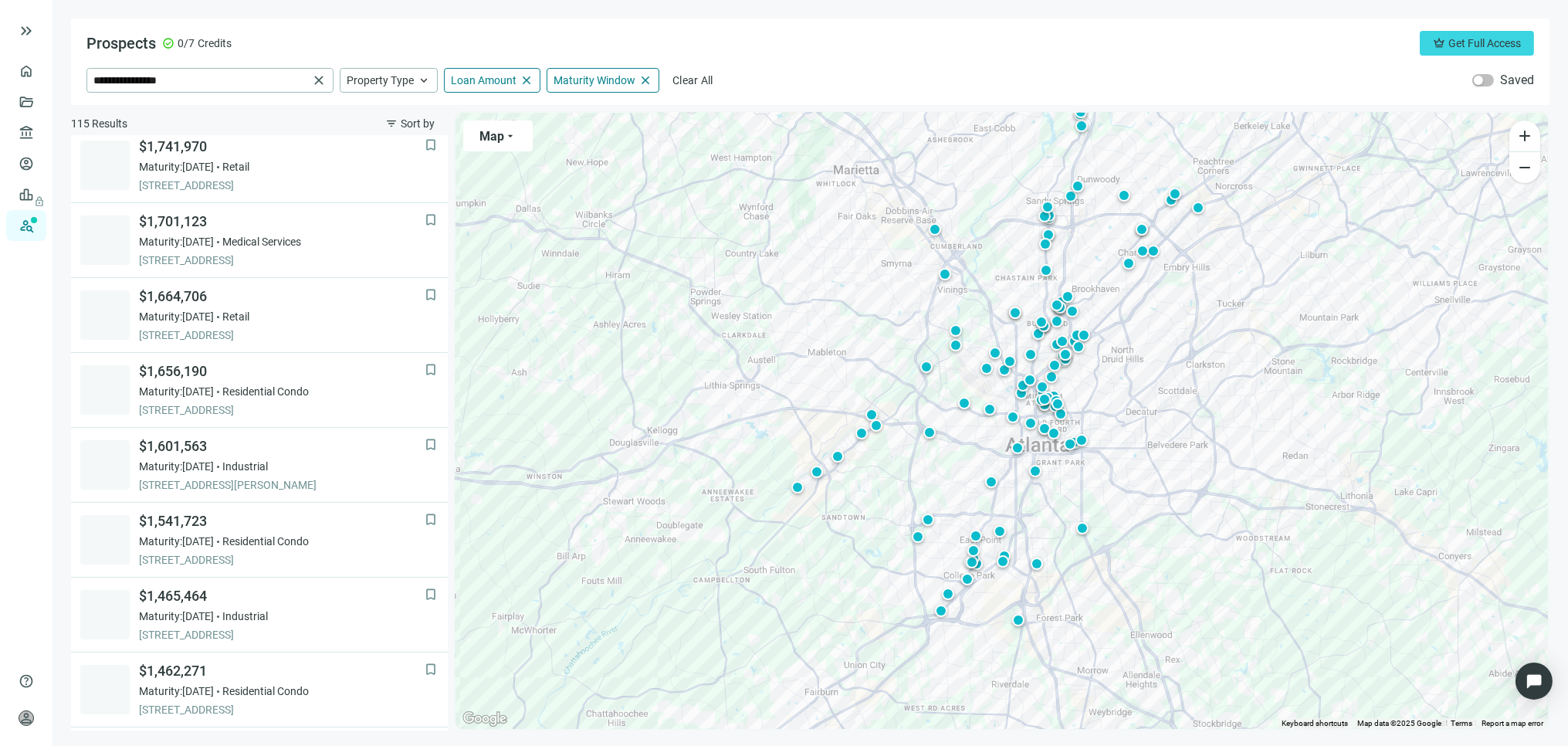
scroll to position [947, 0]
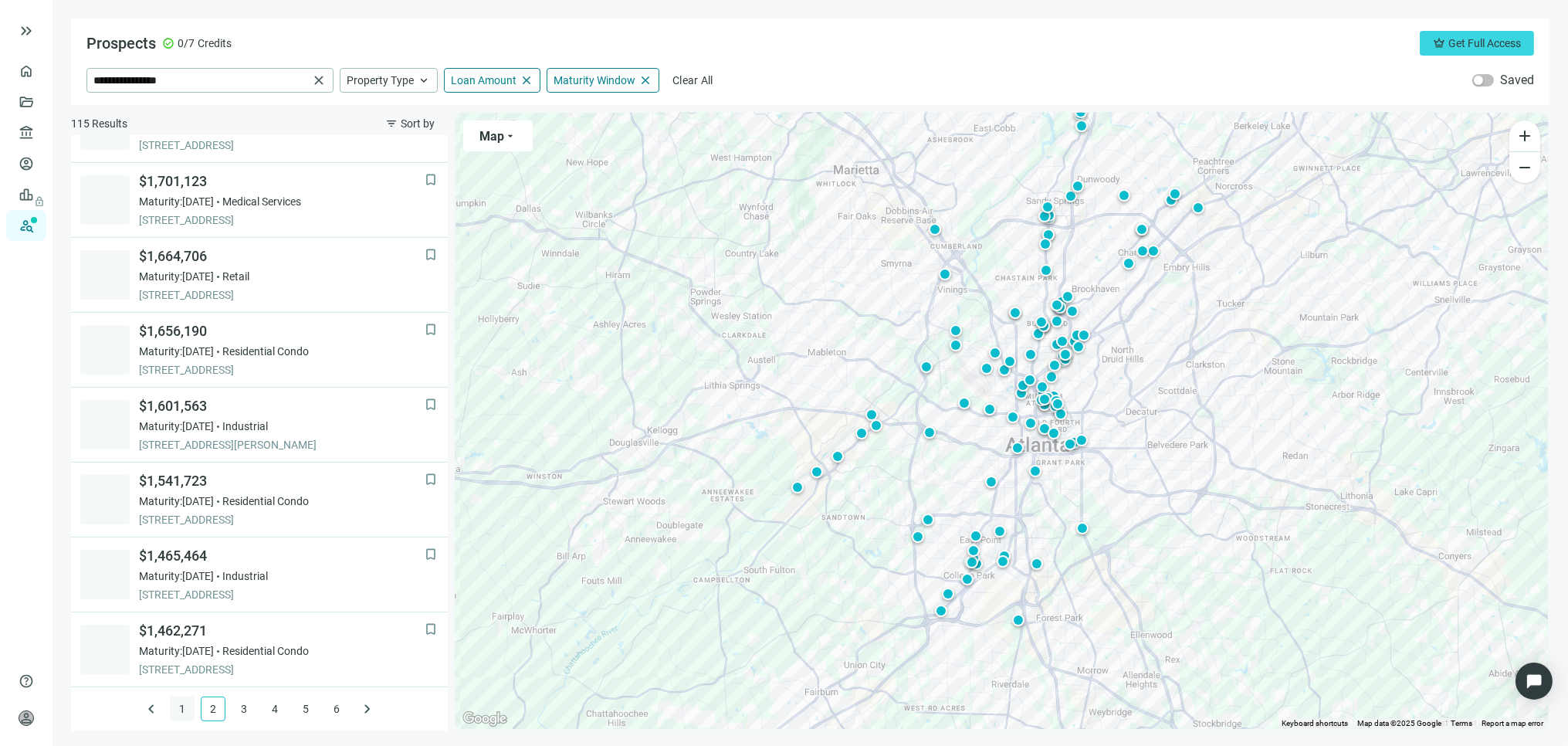
click at [173, 709] on link "1" at bounding box center [182, 709] width 23 height 23
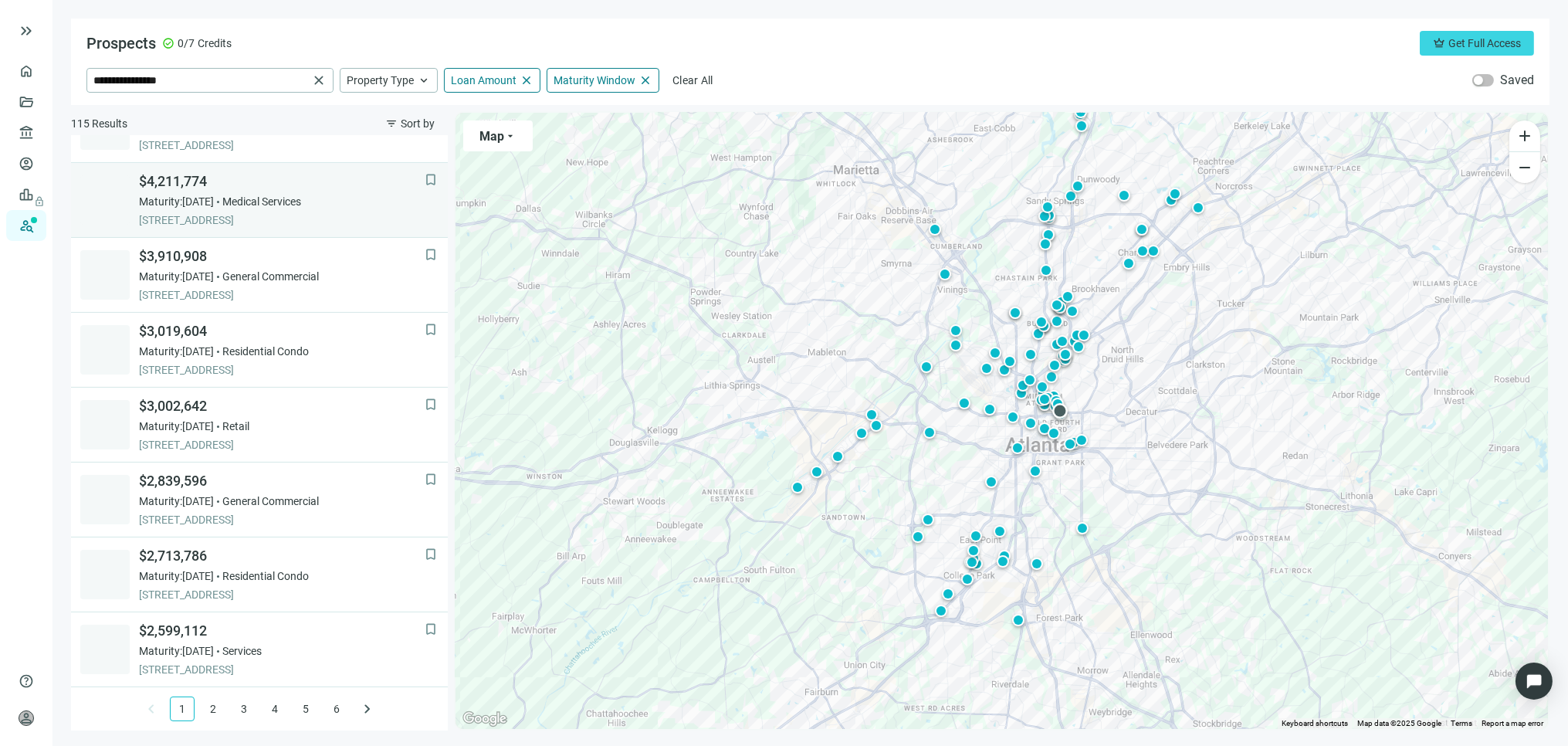
click at [212, 214] on span "[STREET_ADDRESS]" at bounding box center [282, 220] width 285 height 15
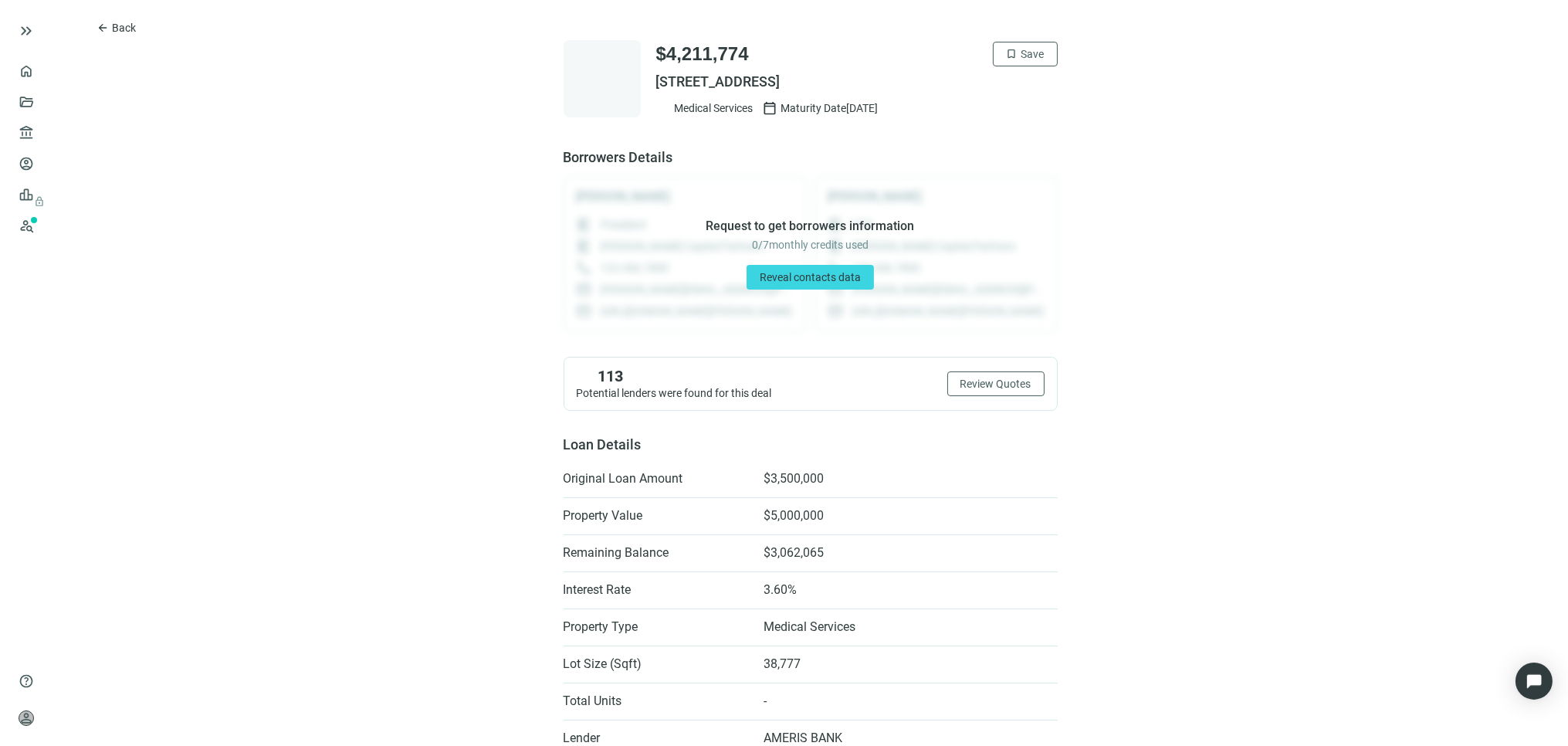
drag, startPoint x: 639, startPoint y: 74, endPoint x: 882, endPoint y: 80, distance: 243.1
click at [882, 80] on div "$4,211,774 bookmark Save 567 NORTH AVE NE, ATLANTA, GA 30308 Medical Services c…" at bounding box center [811, 79] width 494 height 77
click at [637, 85] on div "$4,211,774 bookmark Save 567 NORTH AVE NE, ATLANTA, GA 30308 Medical Services c…" at bounding box center [811, 79] width 494 height 77
drag, startPoint x: 646, startPoint y: 85, endPoint x: 913, endPoint y: 86, distance: 267.0
click at [913, 86] on div "$4,211,774 bookmark Save 567 NORTH AVE NE, ATLANTA, GA 30308 Medical Services c…" at bounding box center [811, 79] width 494 height 77
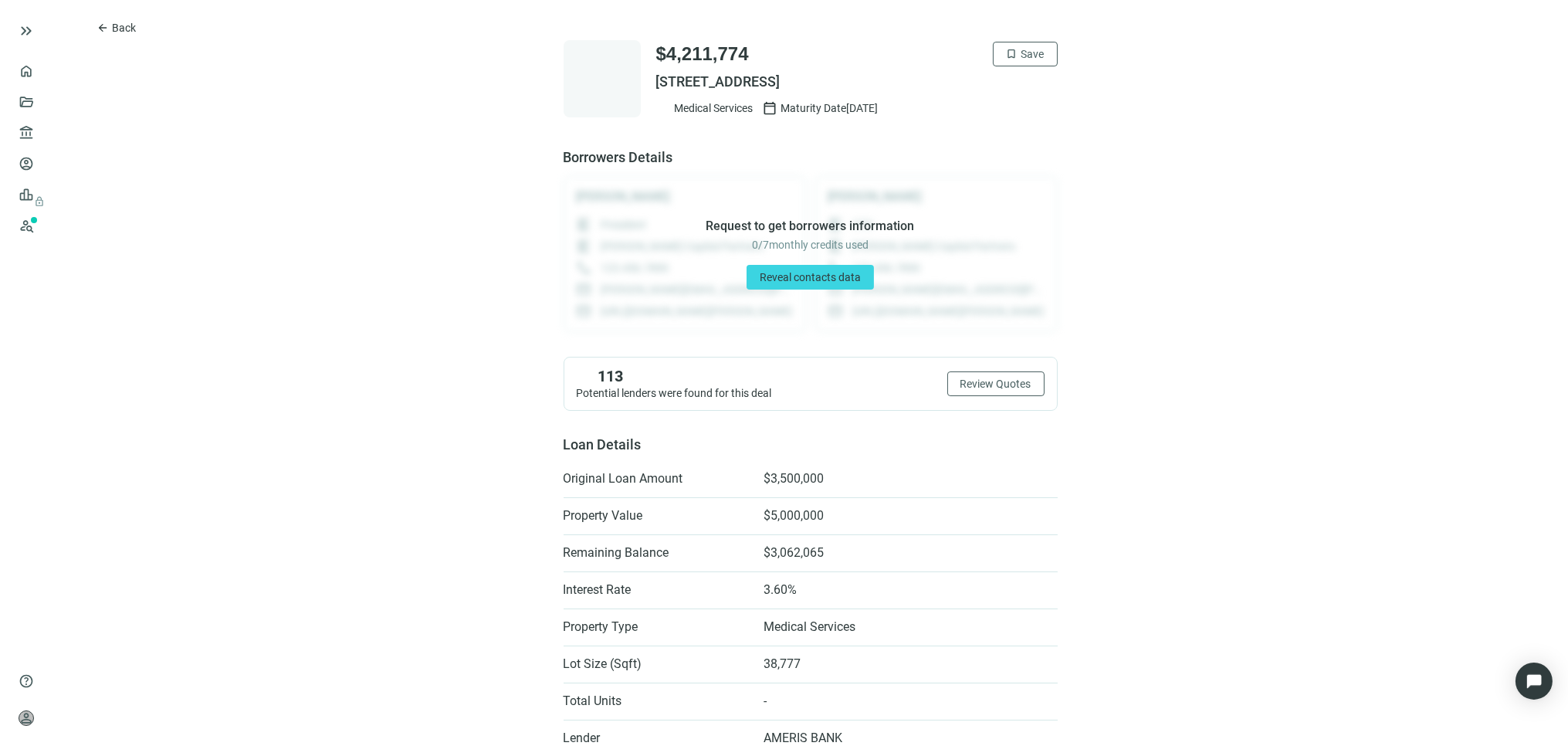
copy span "[STREET_ADDRESS]"
click at [112, 30] on span "Back" at bounding box center [124, 28] width 24 height 13
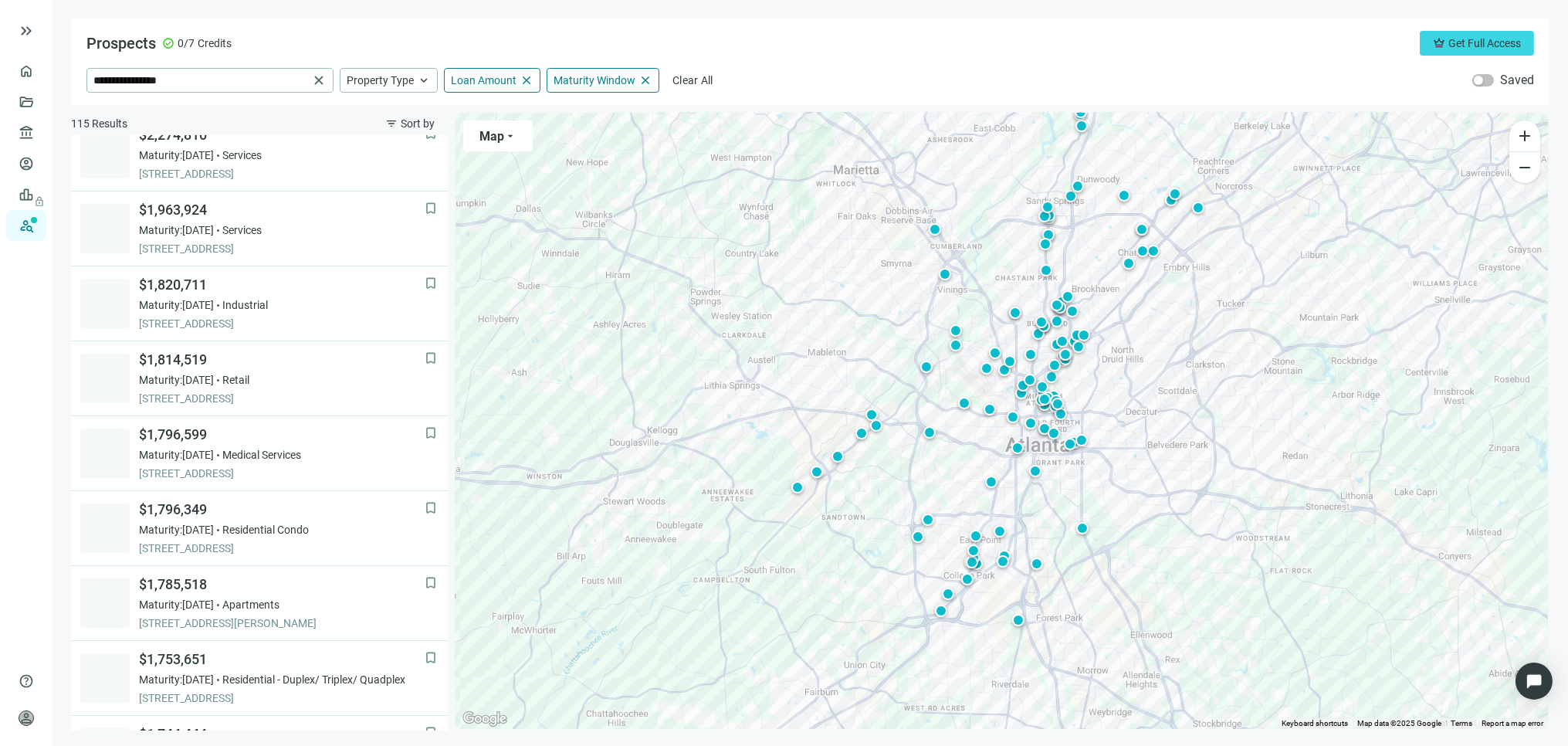
scroll to position [240, 0]
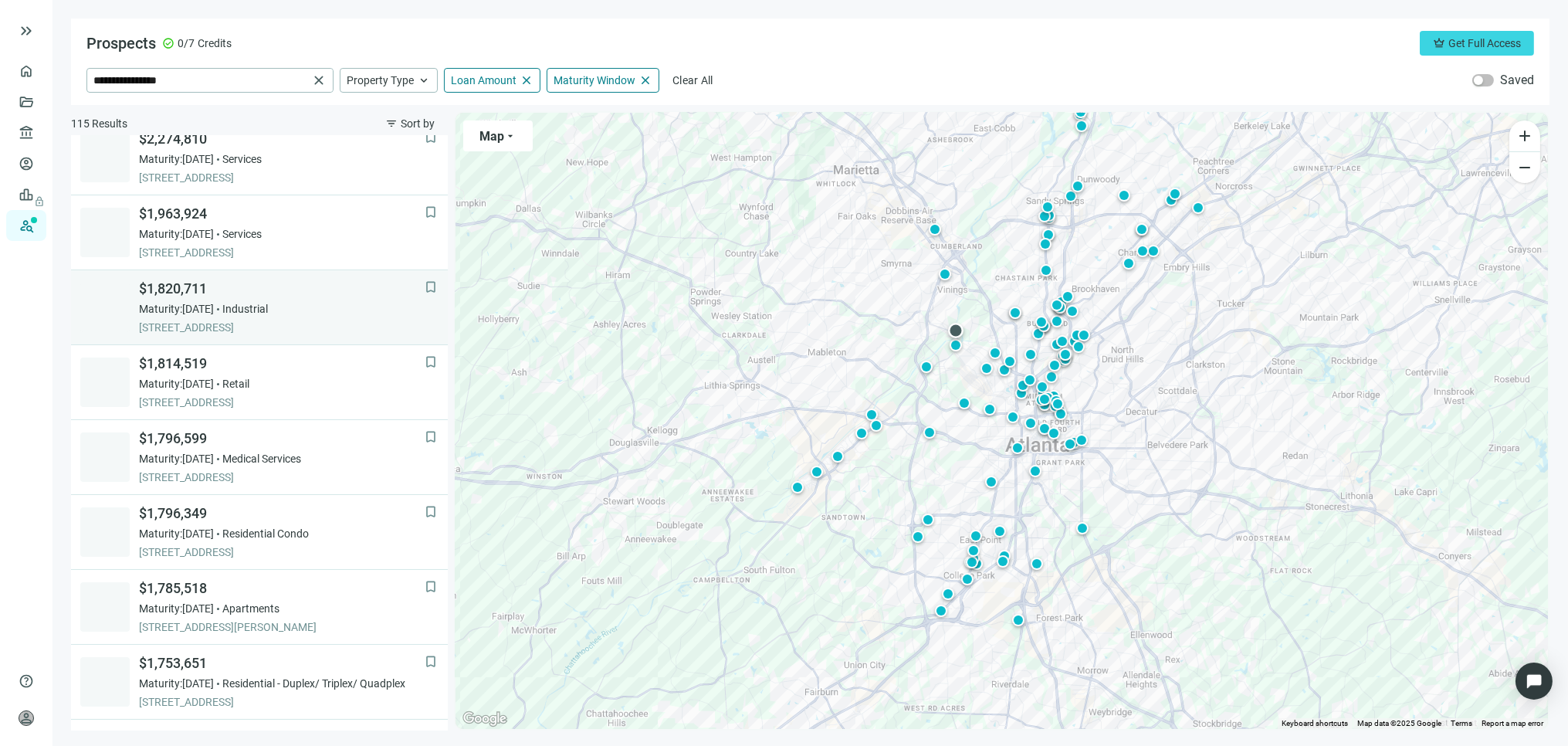
click at [165, 317] on span "Maturity: 08.26.2026" at bounding box center [176, 309] width 75 height 15
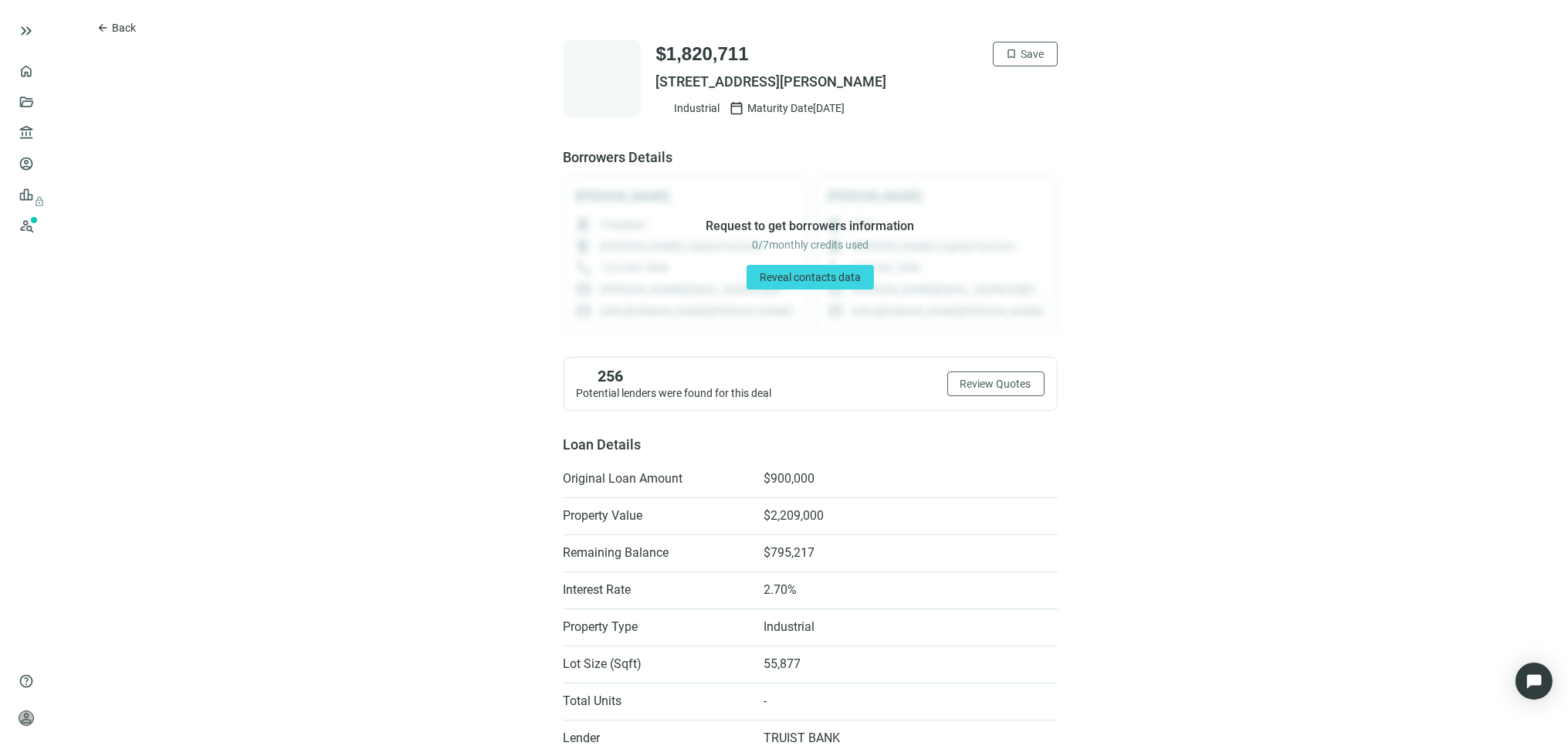
drag, startPoint x: 642, startPoint y: 81, endPoint x: 898, endPoint y: 89, distance: 256.1
click at [898, 89] on div "$1,820,711 bookmark Save 5070 NIFDA DR SE, ATLANTA, GA 30339 Industrial calenda…" at bounding box center [811, 79] width 494 height 77
copy span "5070 NIFDA DR SE, ATLANTA, GA 30339"
click at [112, 29] on span "Back" at bounding box center [124, 28] width 24 height 13
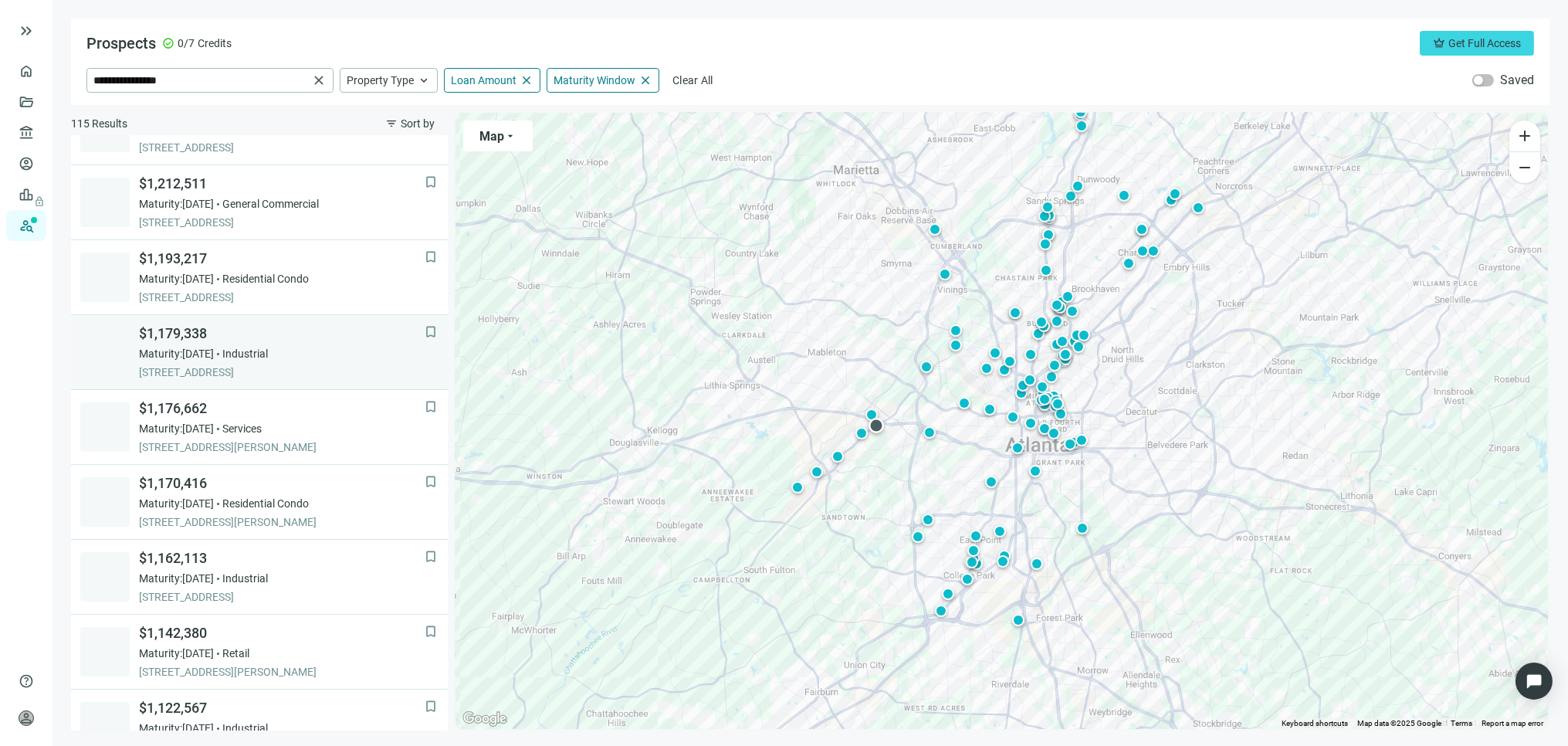
scroll to position [686, 0]
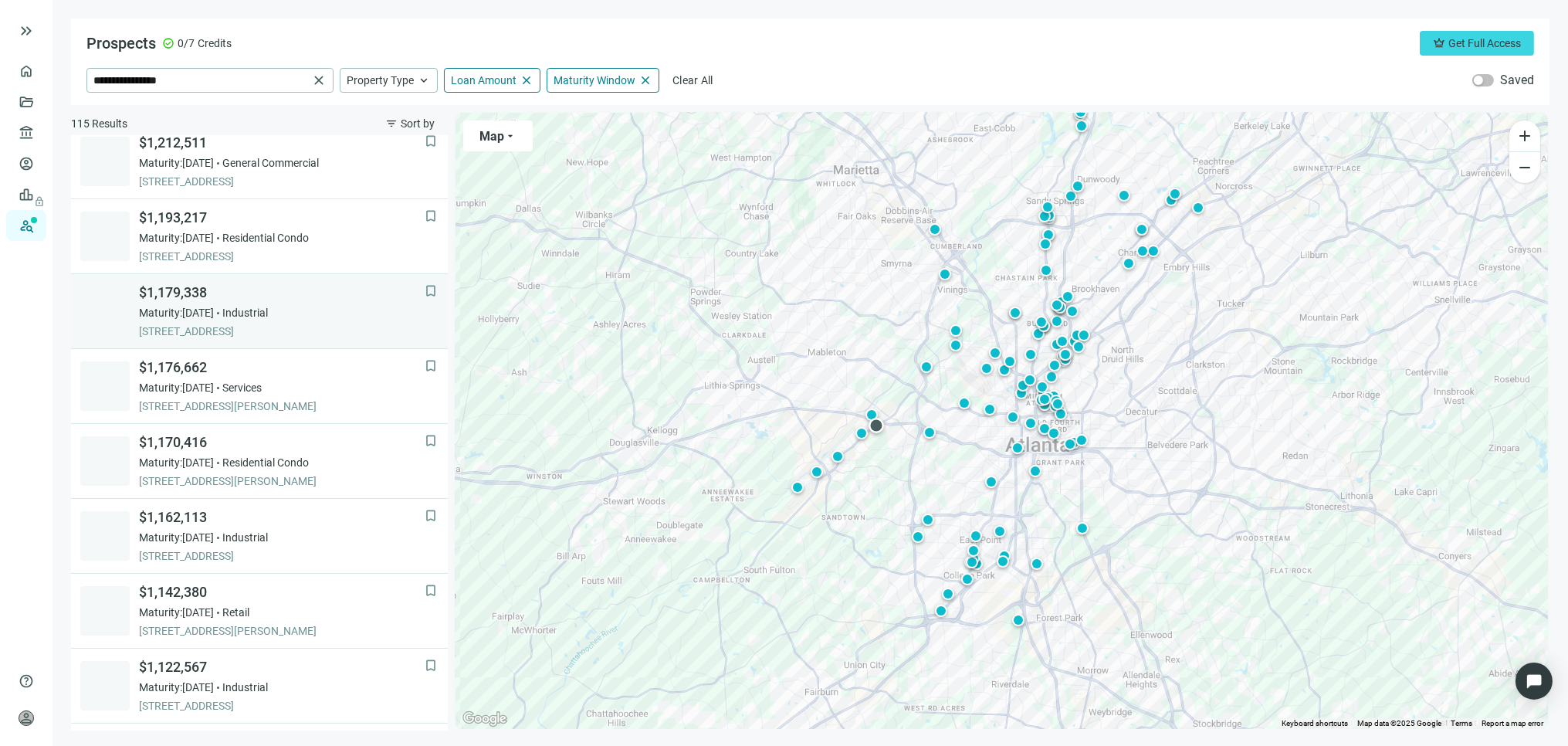
click at [204, 310] on span "Maturity: 07.16.2026" at bounding box center [176, 313] width 75 height 15
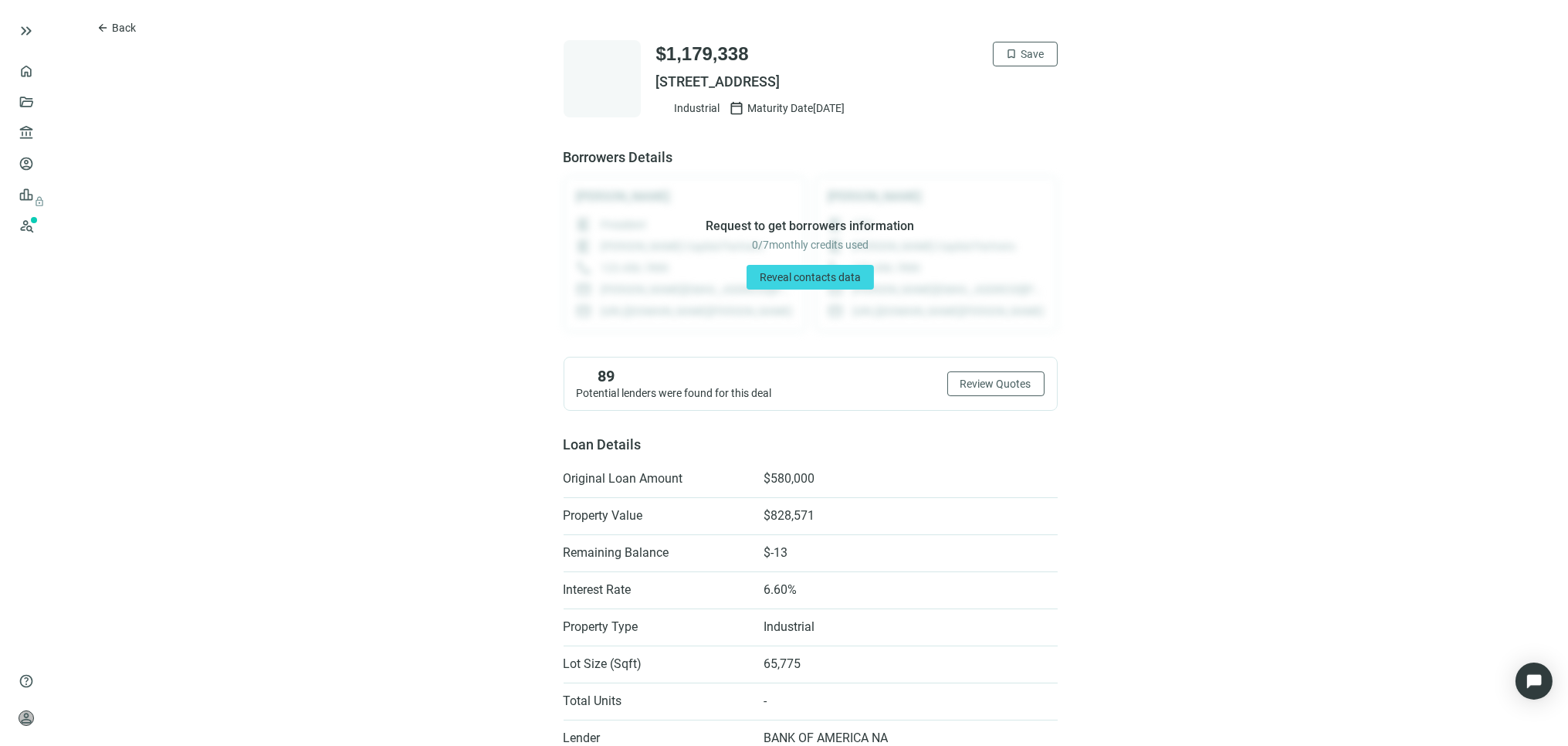
drag, startPoint x: 661, startPoint y: 79, endPoint x: 943, endPoint y: 73, distance: 282.1
click at [943, 72] on div "$1,179,338 bookmark Save 4460 COMMERCE CIR SW, ATLANTA, GA 30336 Industrial cal…" at bounding box center [811, 79] width 494 height 77
copy span "4460 COMMERCE CIR SW, ATLANTA, GA 30336"
click at [128, 25] on span "Back" at bounding box center [124, 28] width 24 height 13
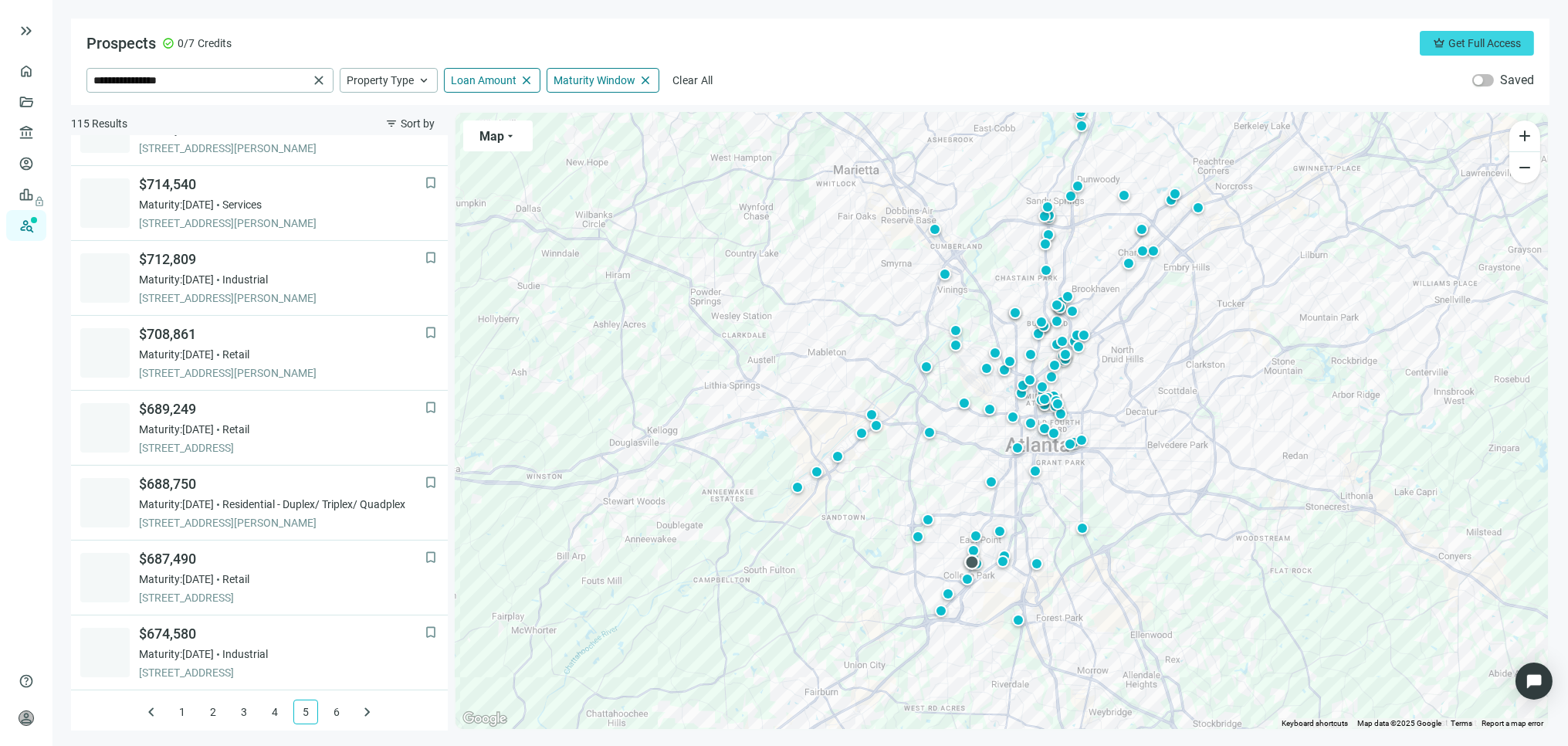
scroll to position [947, 0]
click at [329, 708] on link "6" at bounding box center [336, 709] width 23 height 23
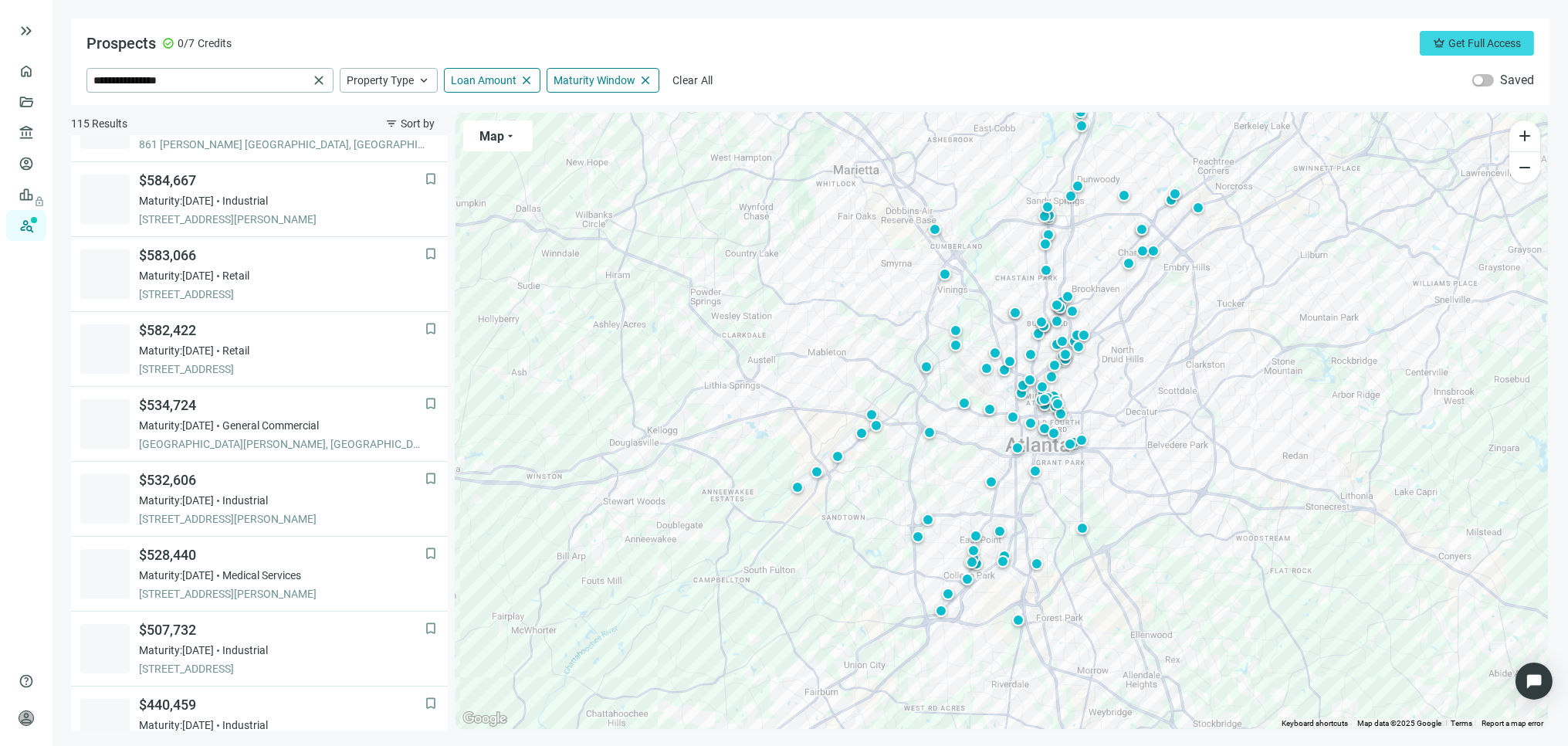
scroll to position [573, 0]
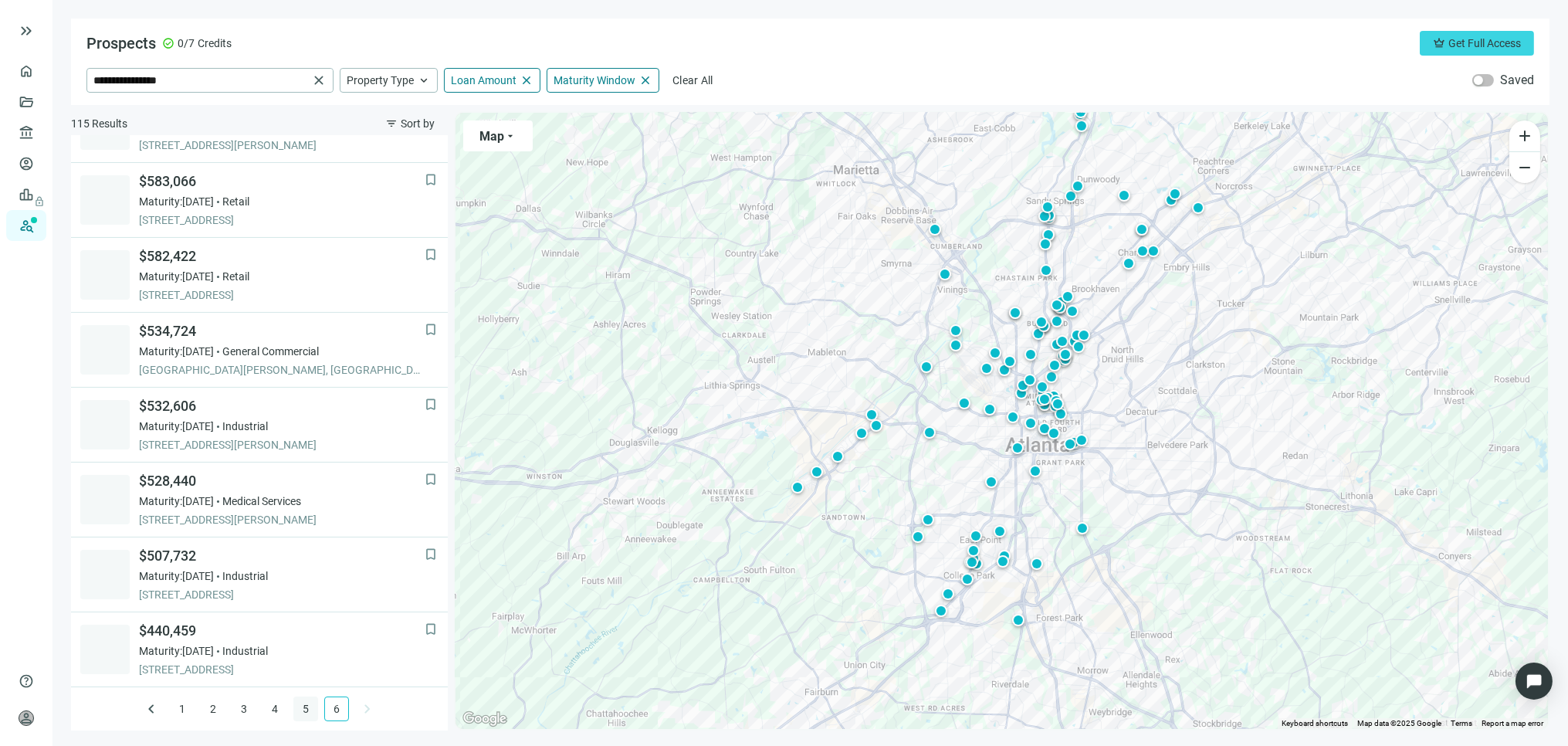
click at [297, 711] on link "5" at bounding box center [305, 709] width 23 height 23
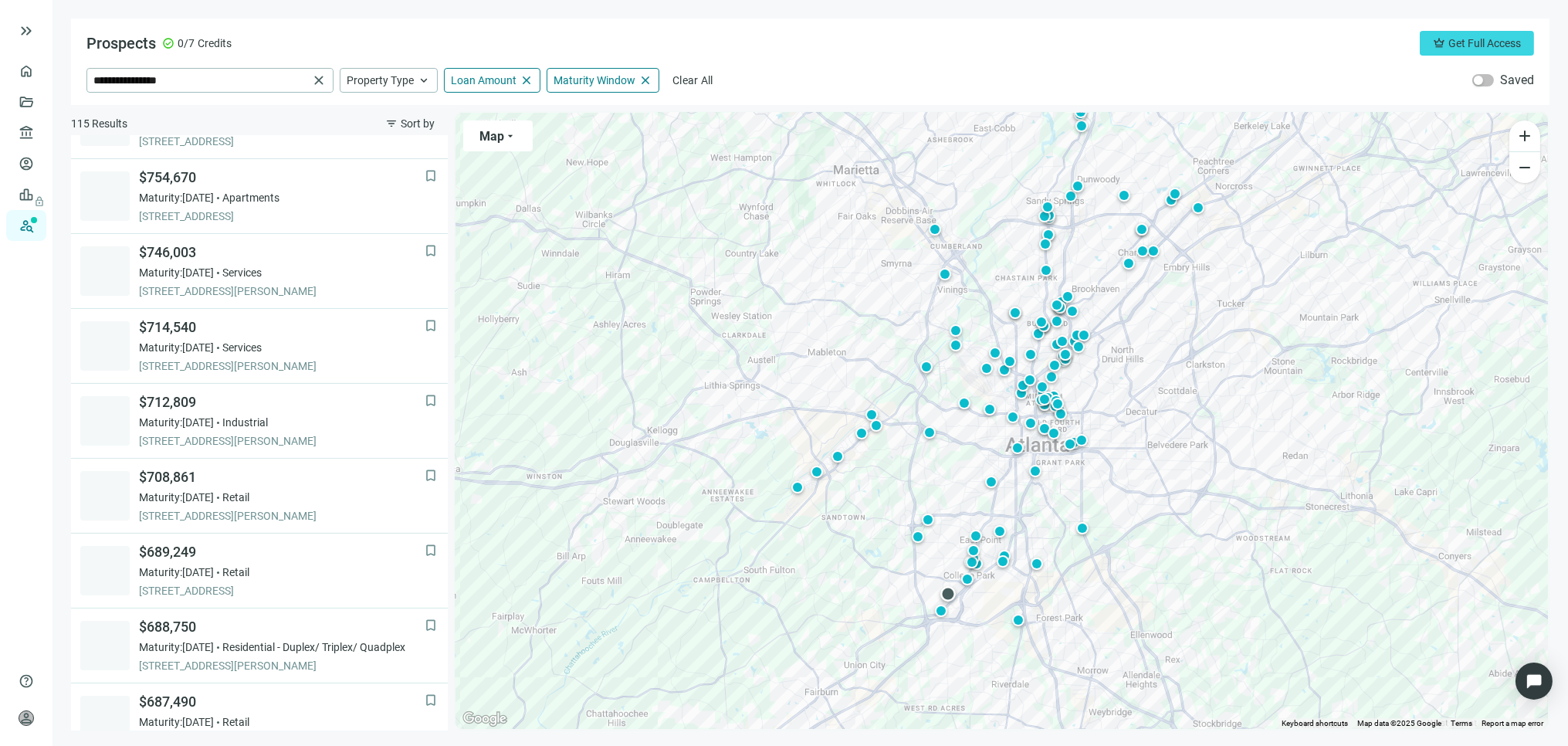
scroll to position [947, 0]
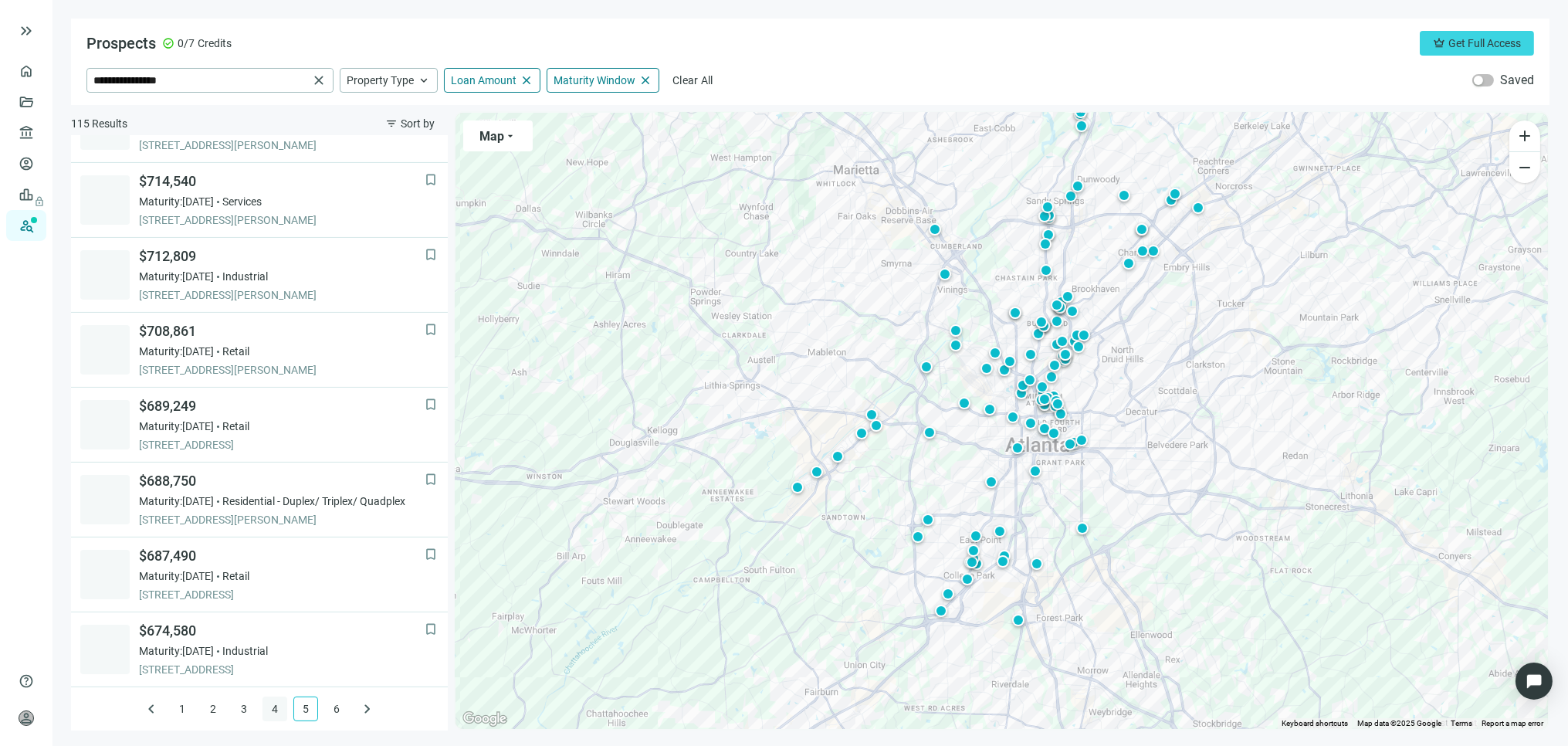
click at [266, 707] on link "4" at bounding box center [274, 709] width 23 height 23
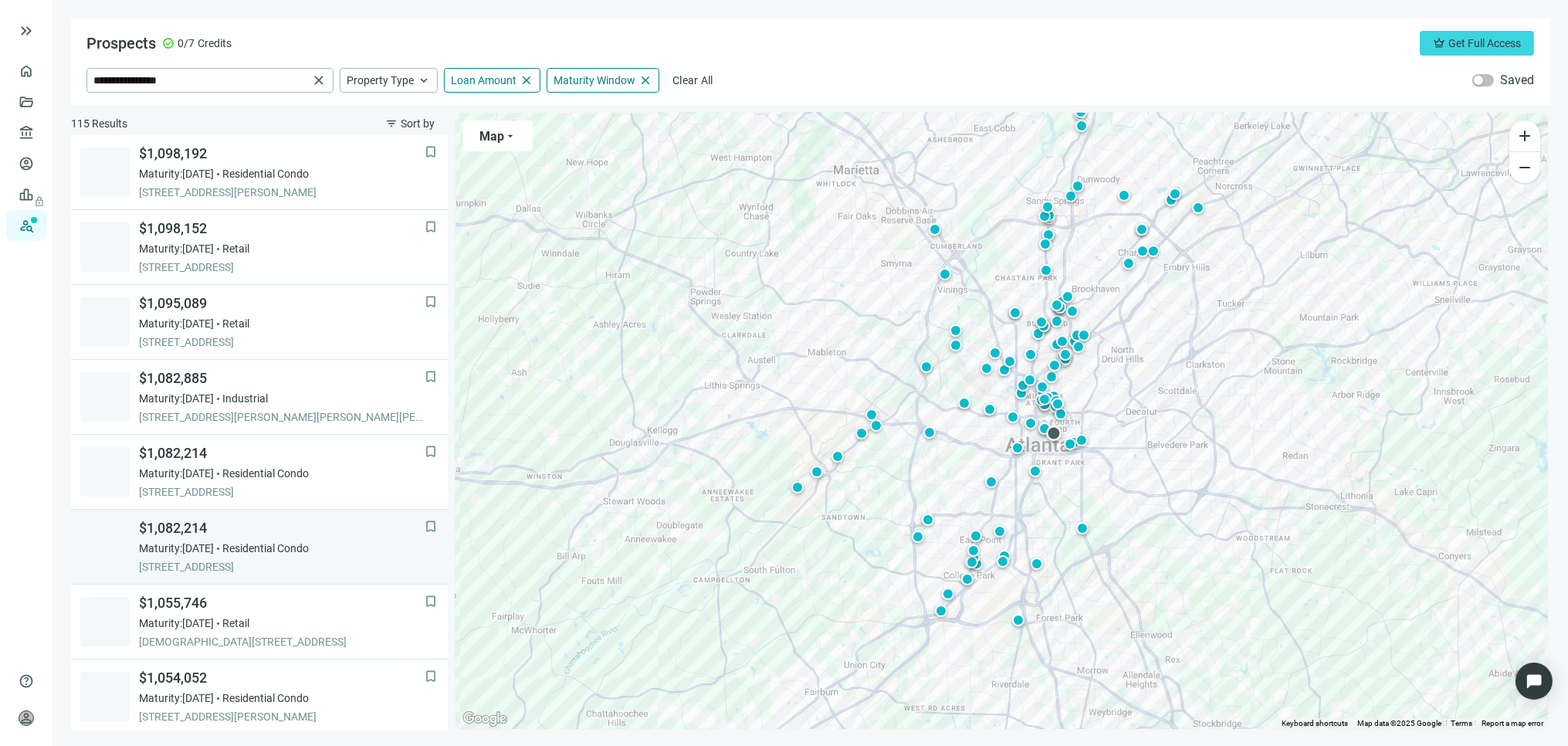
scroll to position [0, 0]
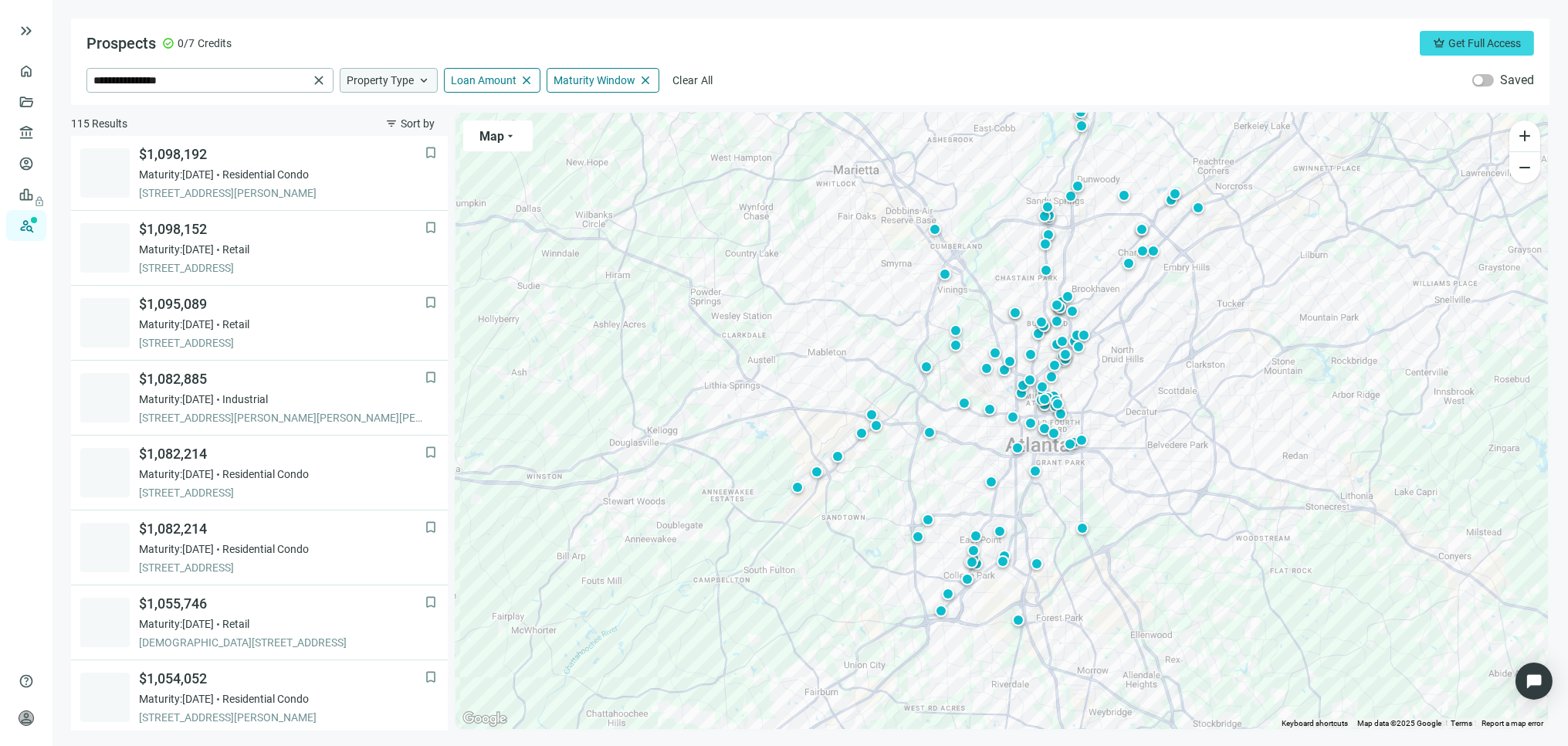
click at [426, 79] on span "keyboard_arrow_up" at bounding box center [424, 80] width 14 height 14
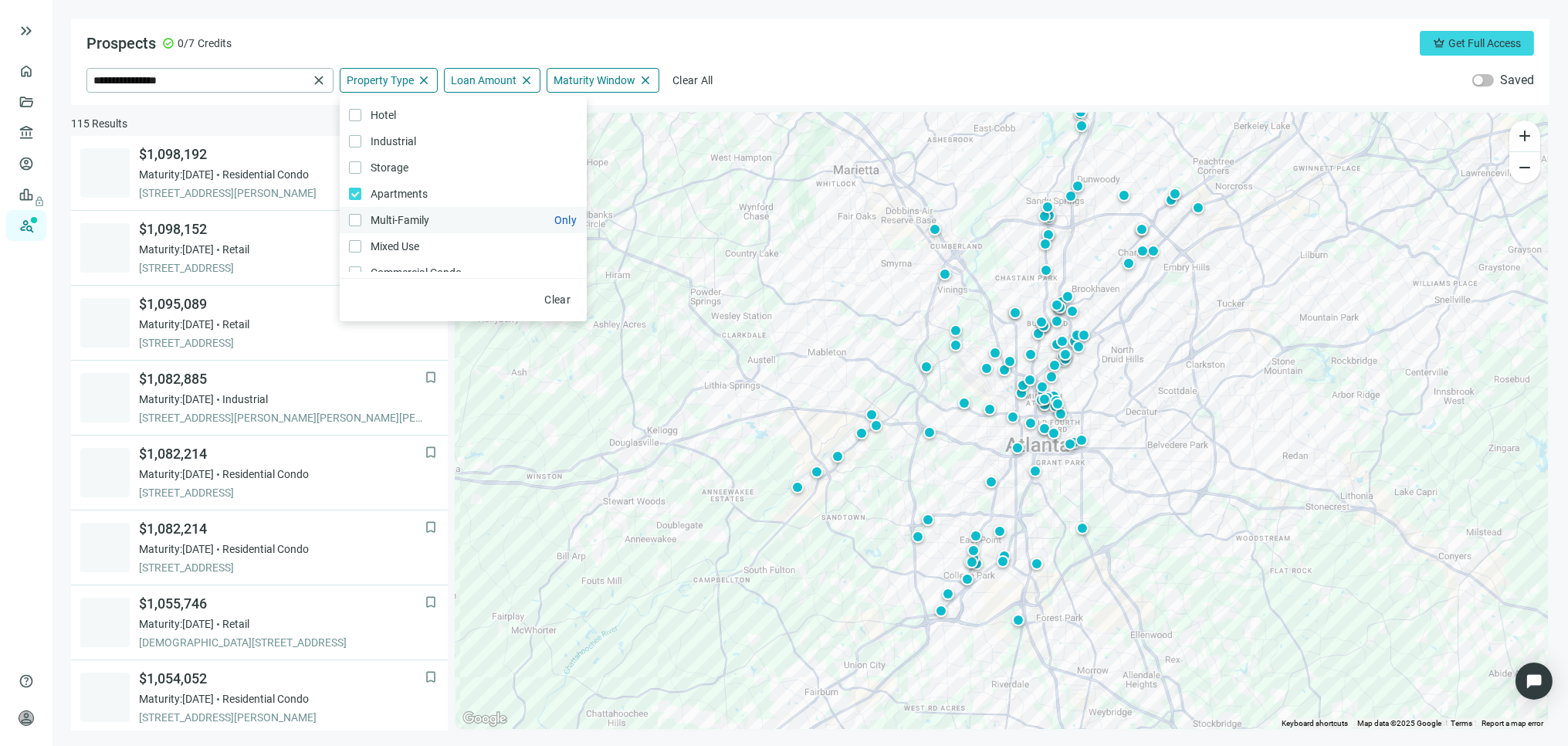
click at [353, 212] on label "Multi-Family Only" at bounding box center [463, 220] width 247 height 26
click at [496, 74] on span "Loan Amount" at bounding box center [484, 80] width 66 height 14
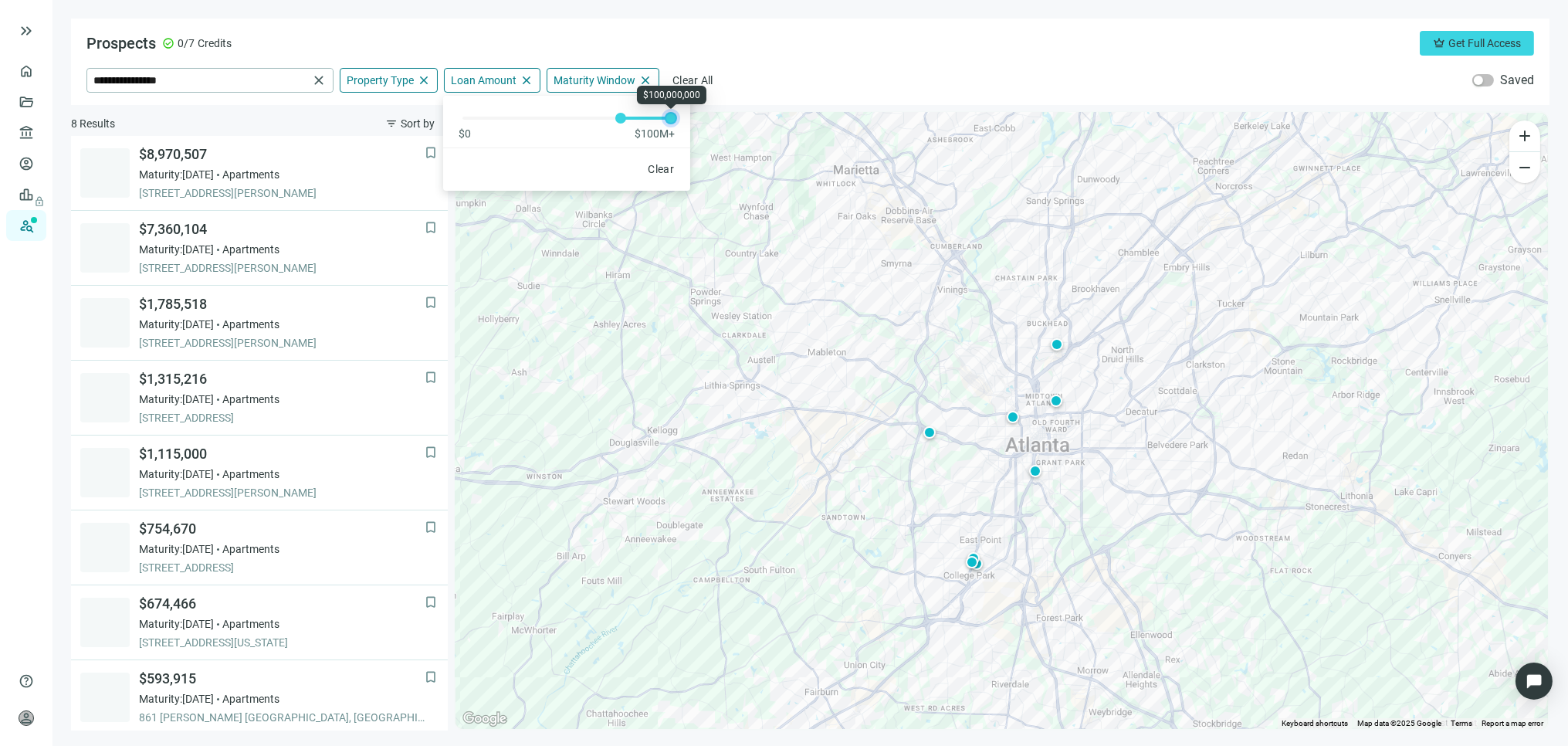
drag, startPoint x: 461, startPoint y: 114, endPoint x: 681, endPoint y: 120, distance: 220.1
click at [681, 120] on div "$0 $100M+" at bounding box center [567, 118] width 247 height 46
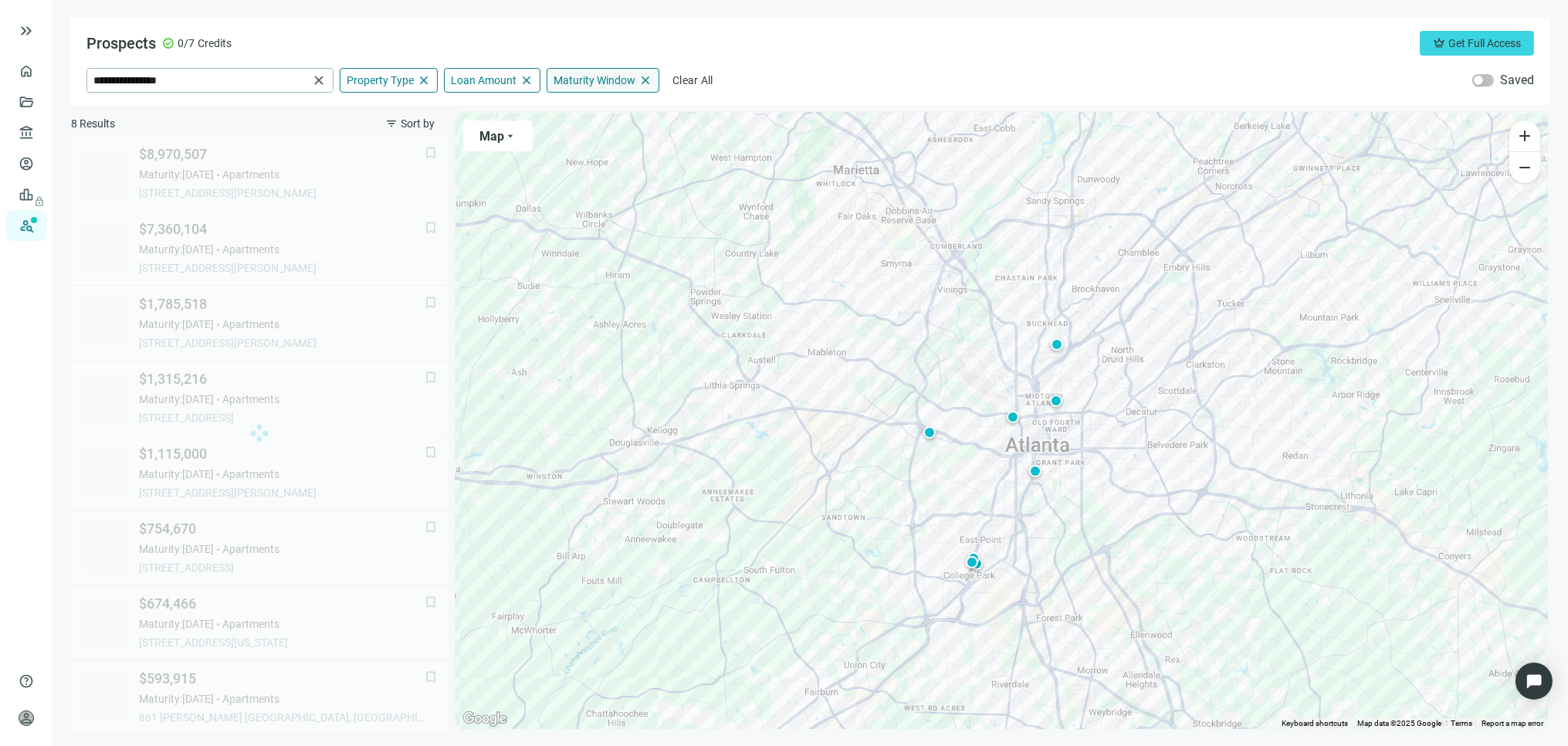
click at [589, 79] on span "Maturity Window" at bounding box center [594, 80] width 82 height 14
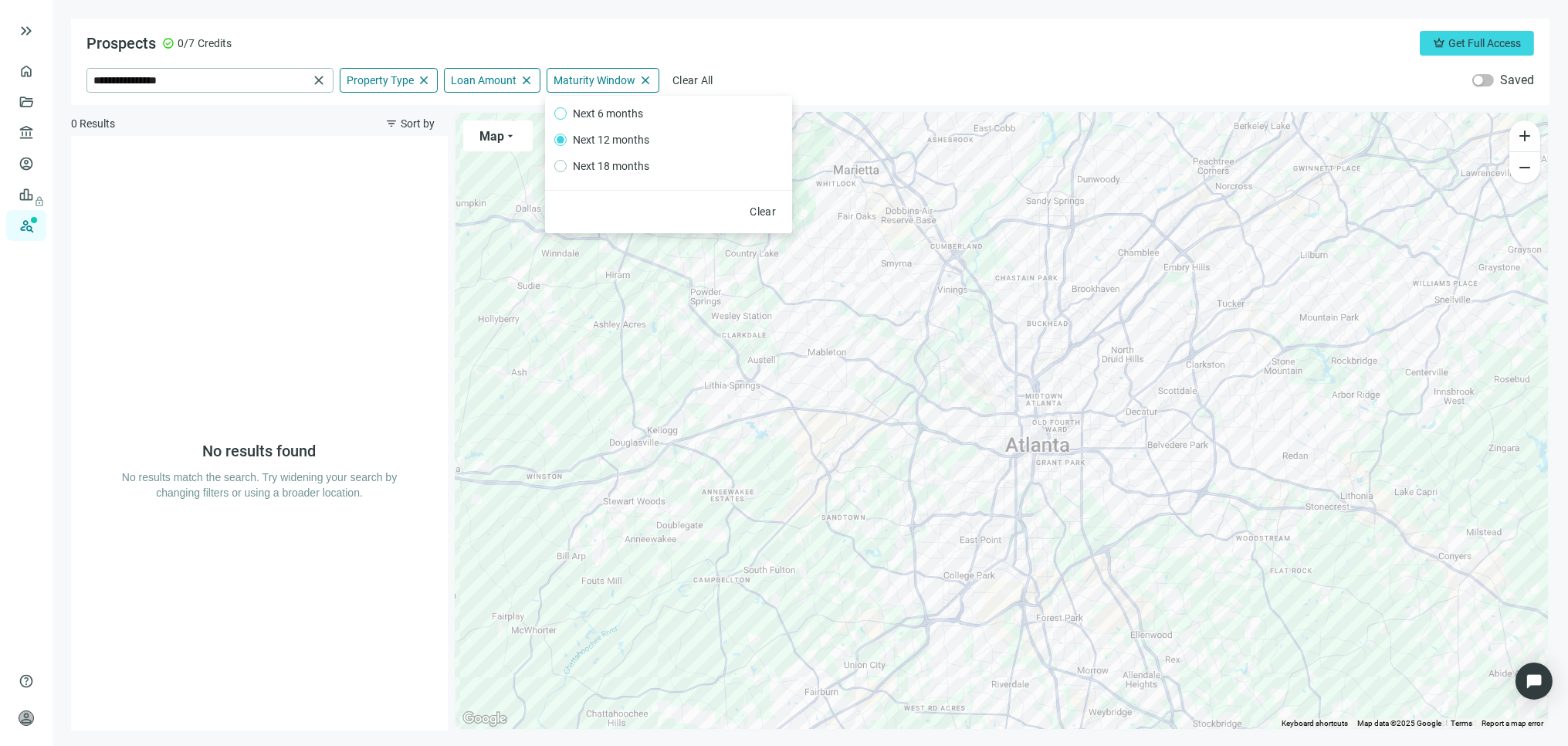
click at [602, 113] on span "Next 6 months" at bounding box center [608, 113] width 83 height 17
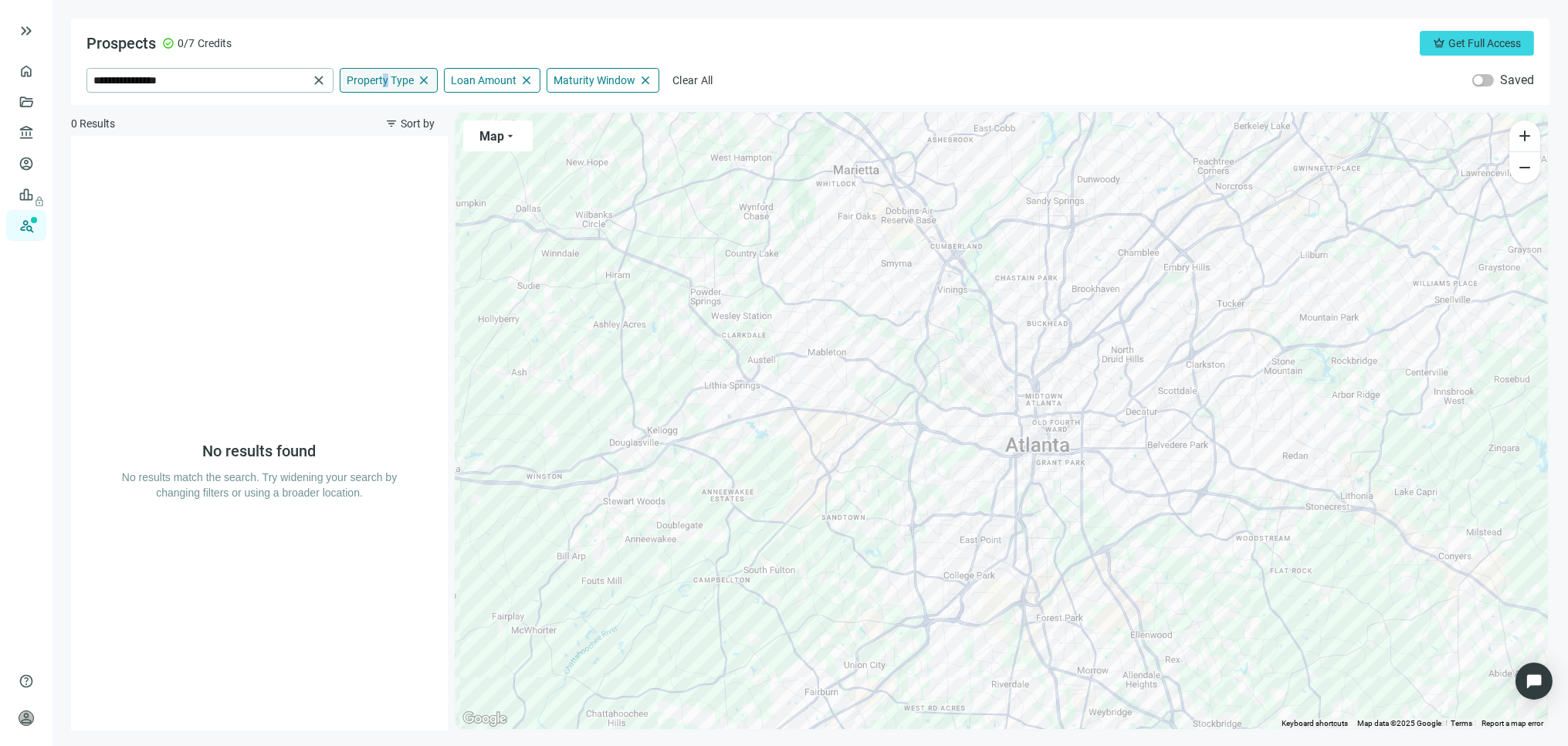
click at [386, 75] on span "Property Type" at bounding box center [381, 80] width 68 height 14
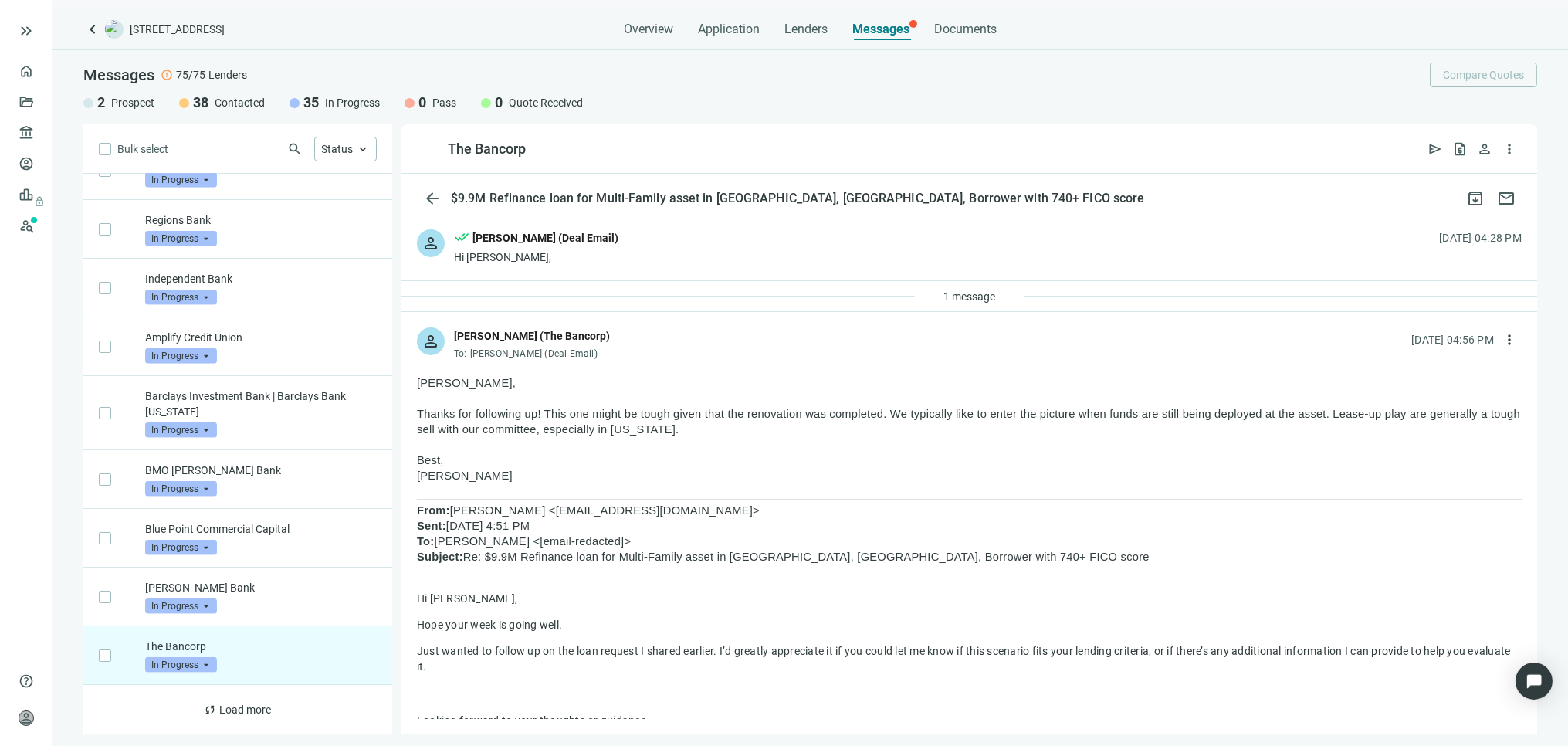
scroll to position [3386, 0]
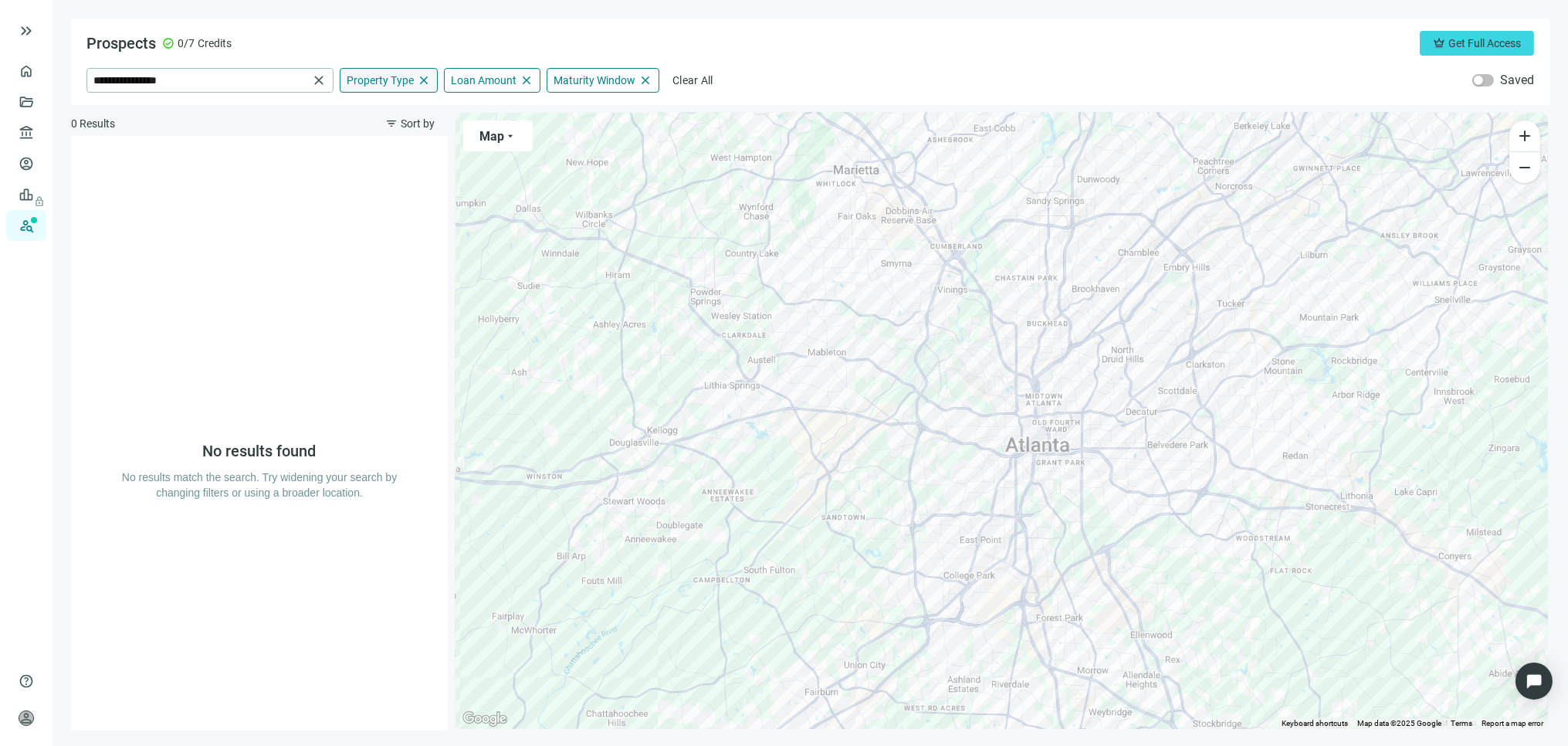
click at [422, 76] on span "close" at bounding box center [424, 80] width 14 height 14
click at [419, 77] on span "keyboard_arrow_up" at bounding box center [424, 80] width 14 height 14
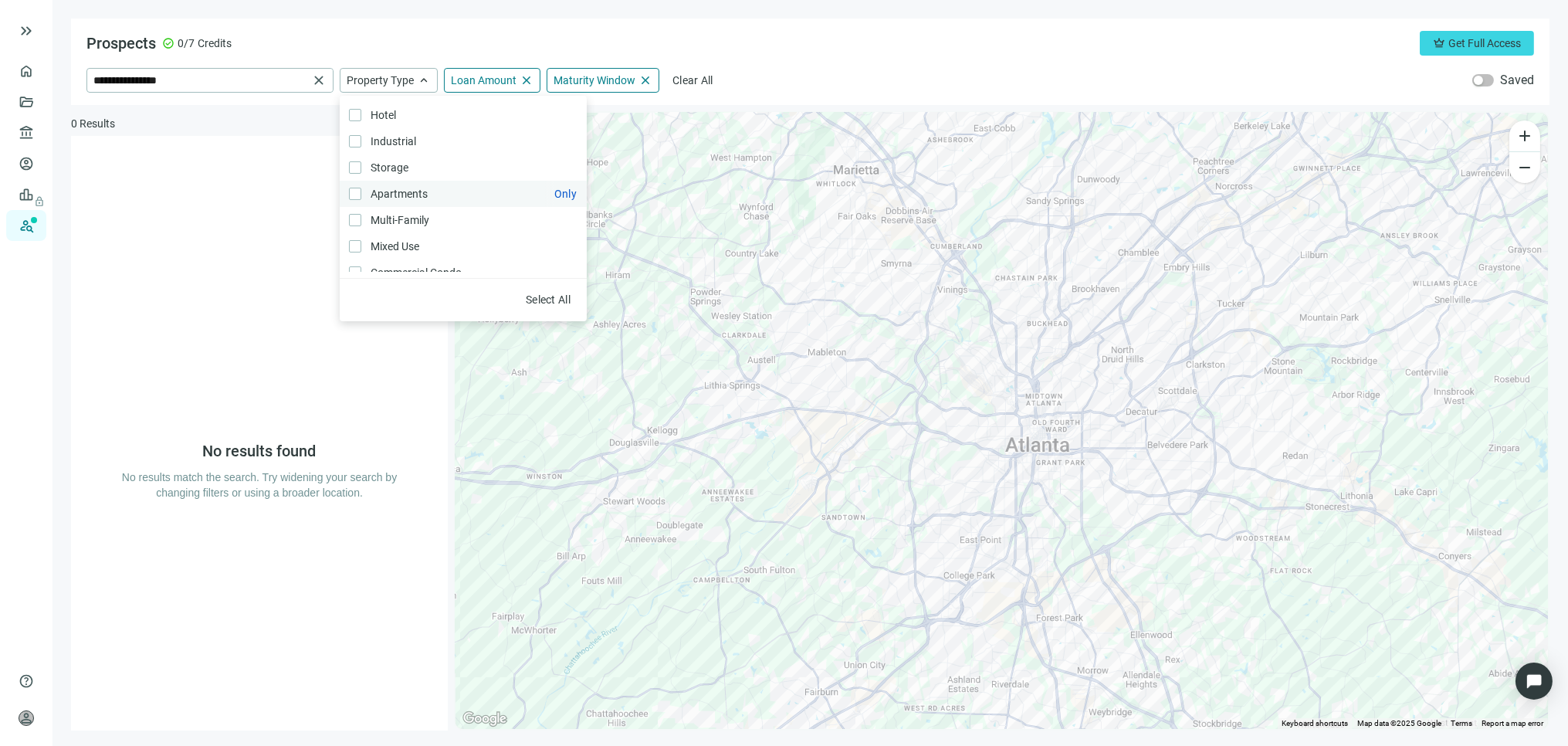
click at [372, 189] on span "Apartments Only" at bounding box center [398, 193] width 73 height 17
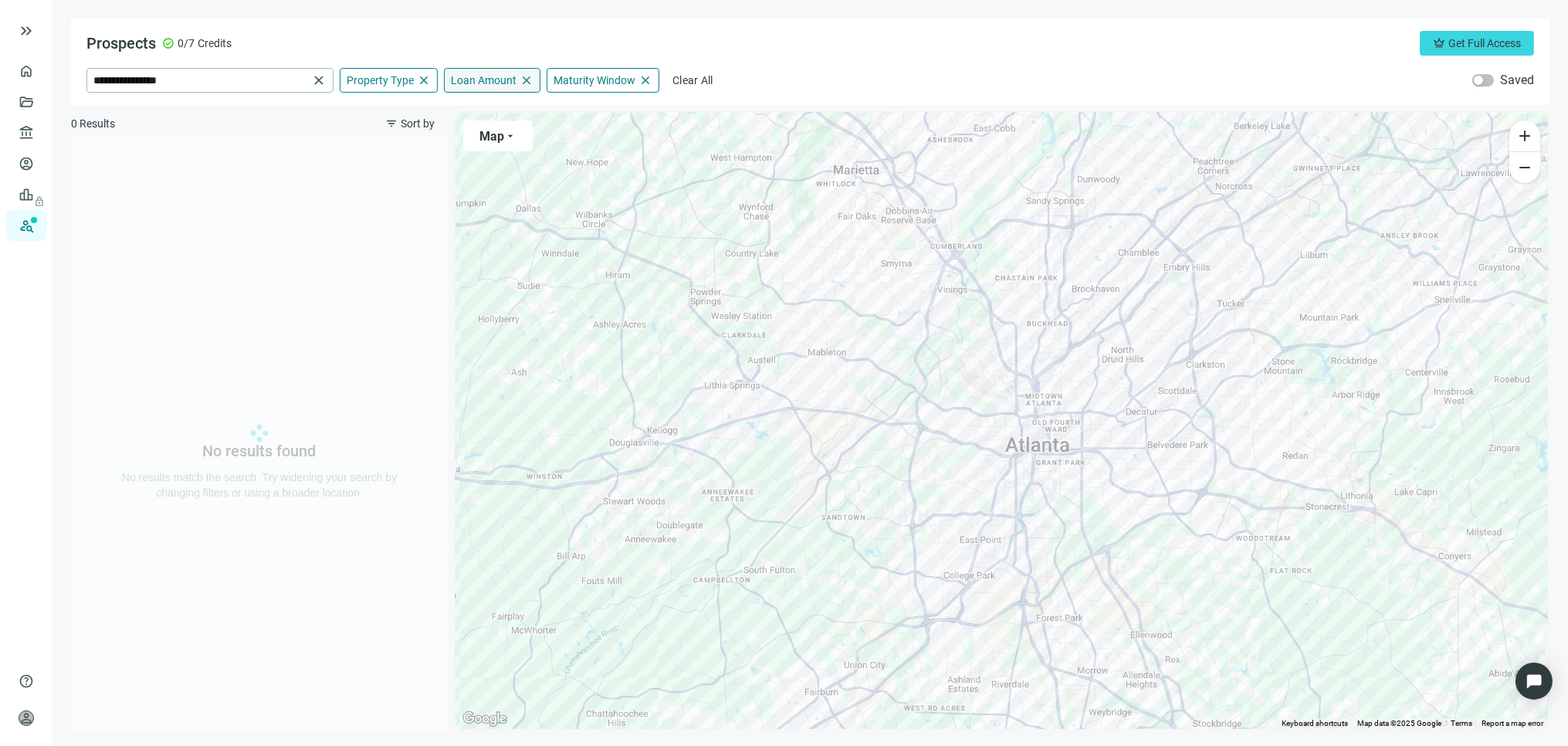
click at [526, 76] on span "close" at bounding box center [526, 80] width 14 height 14
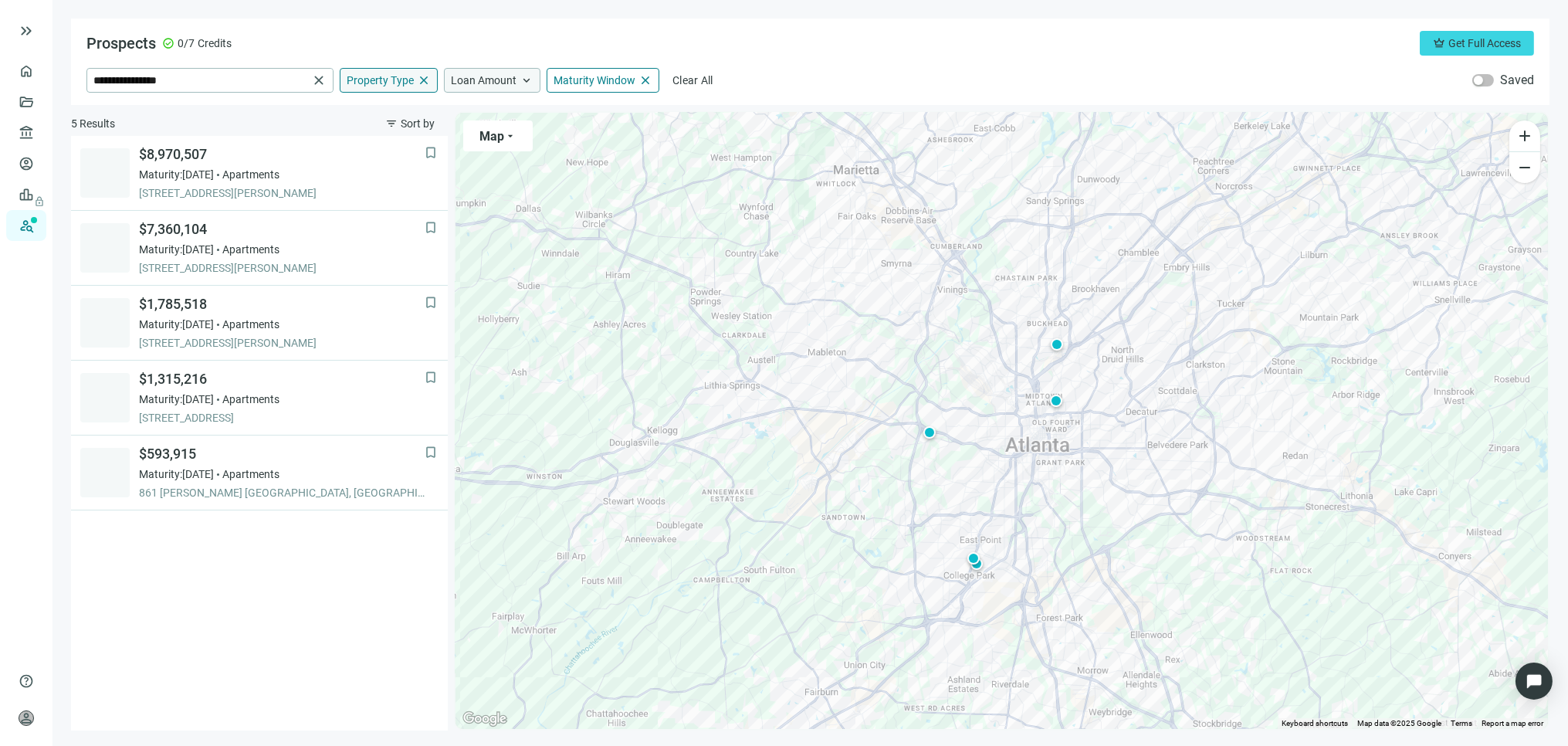
click at [421, 79] on span "close" at bounding box center [424, 80] width 14 height 14
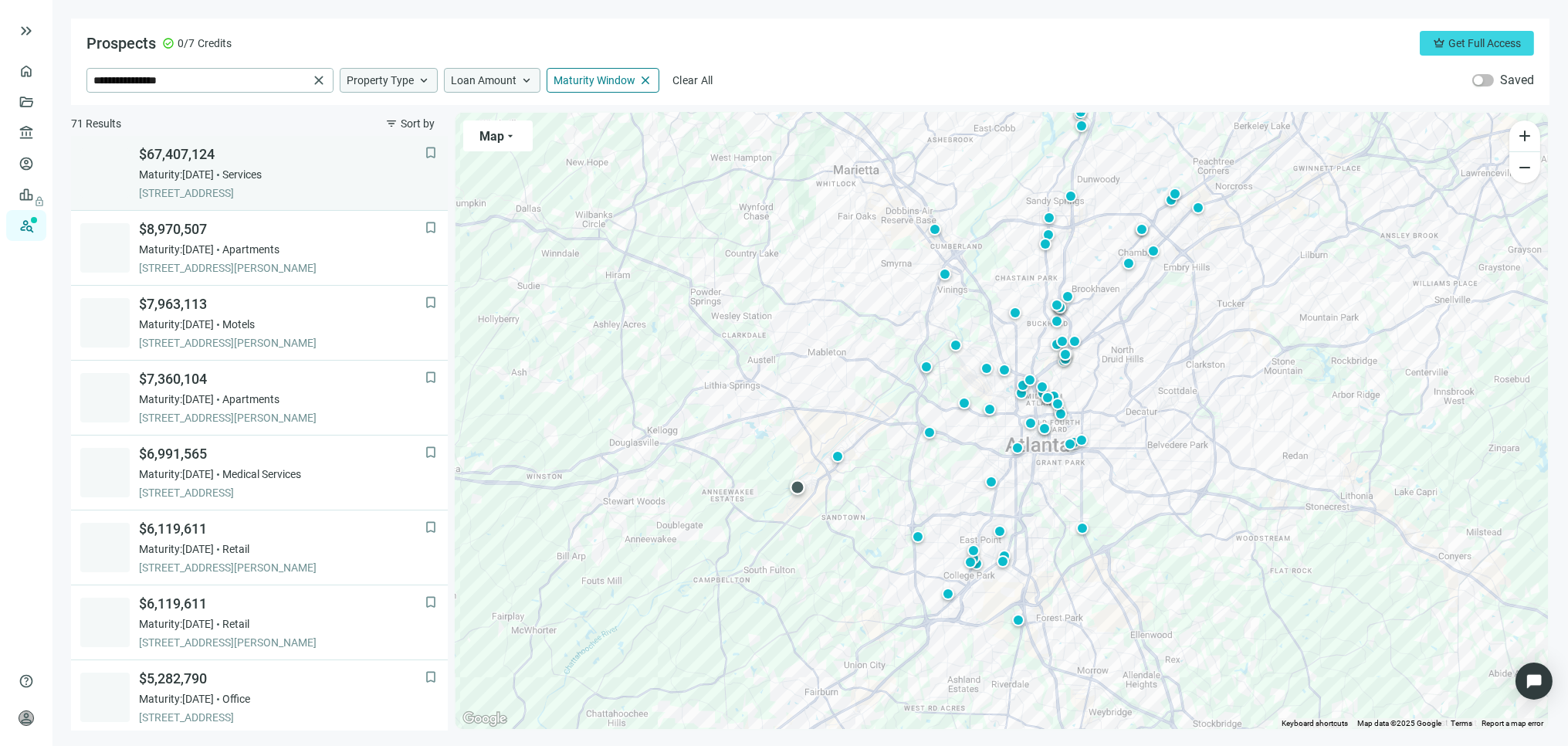
click at [188, 166] on div "$67,407,124 Maturity: 02.01.2026 Services 6500 TRADE WATER PKWY SW, ATLANTA, 30…" at bounding box center [282, 173] width 285 height 56
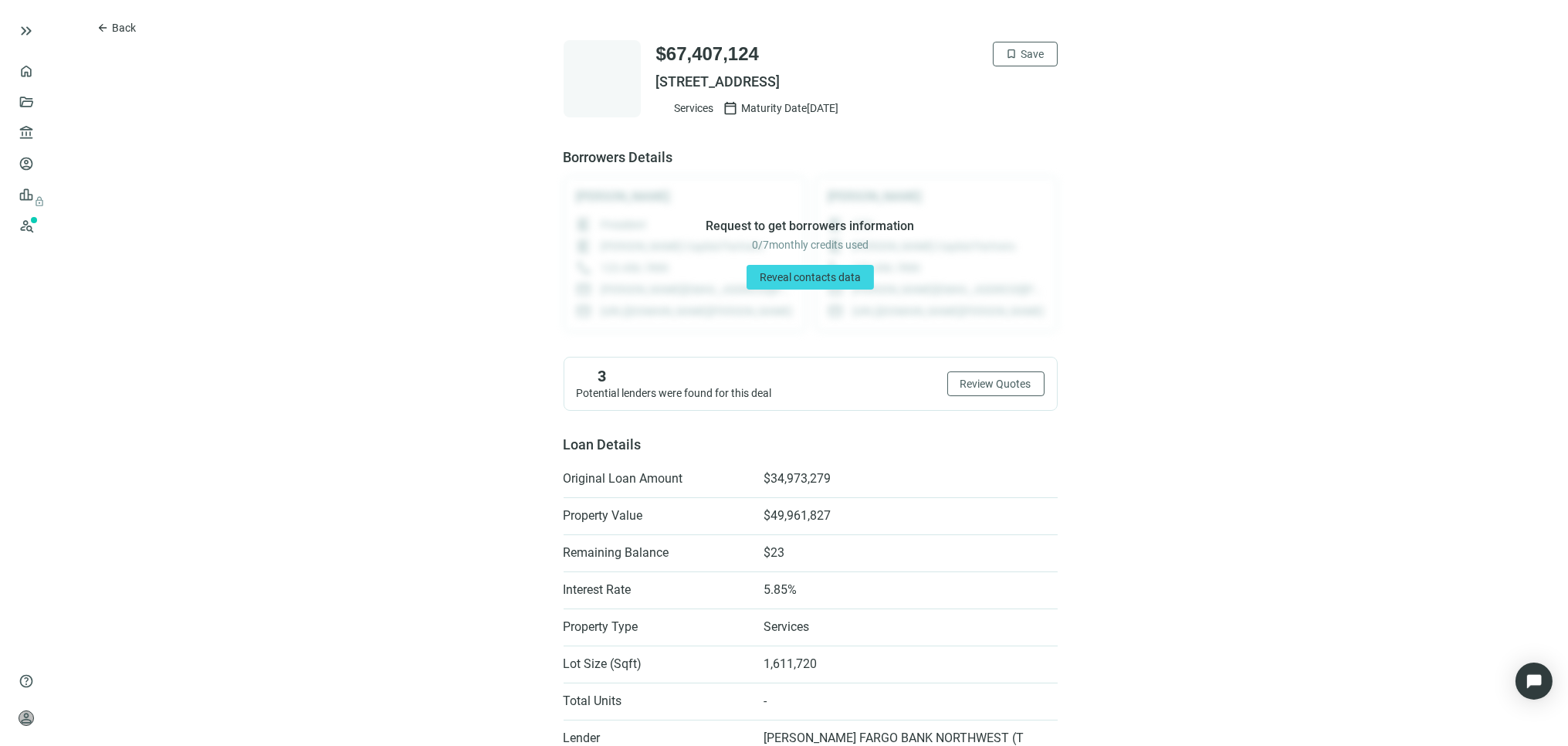
drag, startPoint x: 648, startPoint y: 79, endPoint x: 985, endPoint y: 89, distance: 337.1
click at [985, 89] on span "6500 TRADE WATER PKWY SW, ATLANTA, GA 30336" at bounding box center [857, 82] width 402 height 19
copy span "6500 TRADE WATER PKWY SW, ATLANTA, GA 30336"
click at [120, 25] on span "Back" at bounding box center [124, 28] width 24 height 13
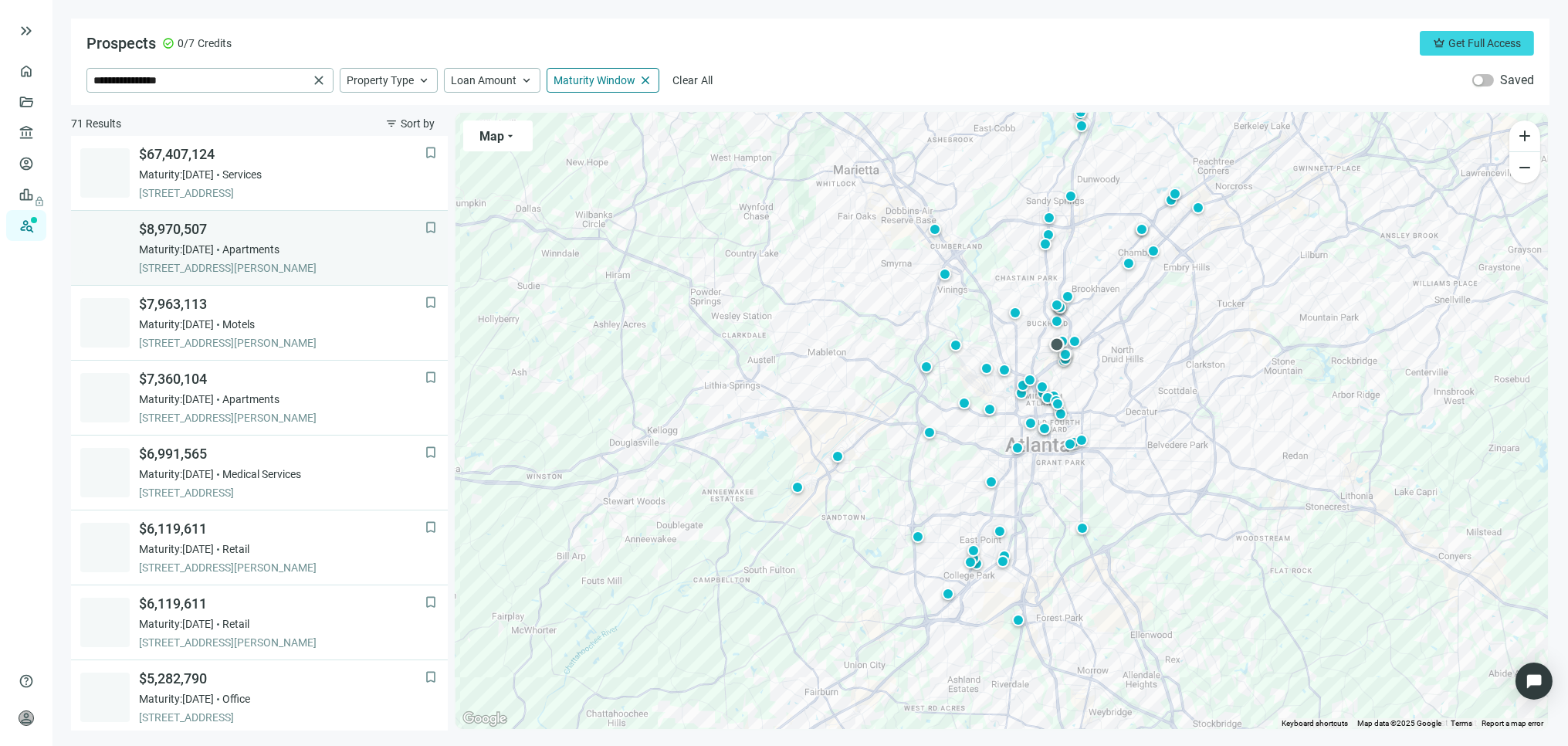
click at [195, 236] on span "$8,970,507" at bounding box center [282, 230] width 285 height 19
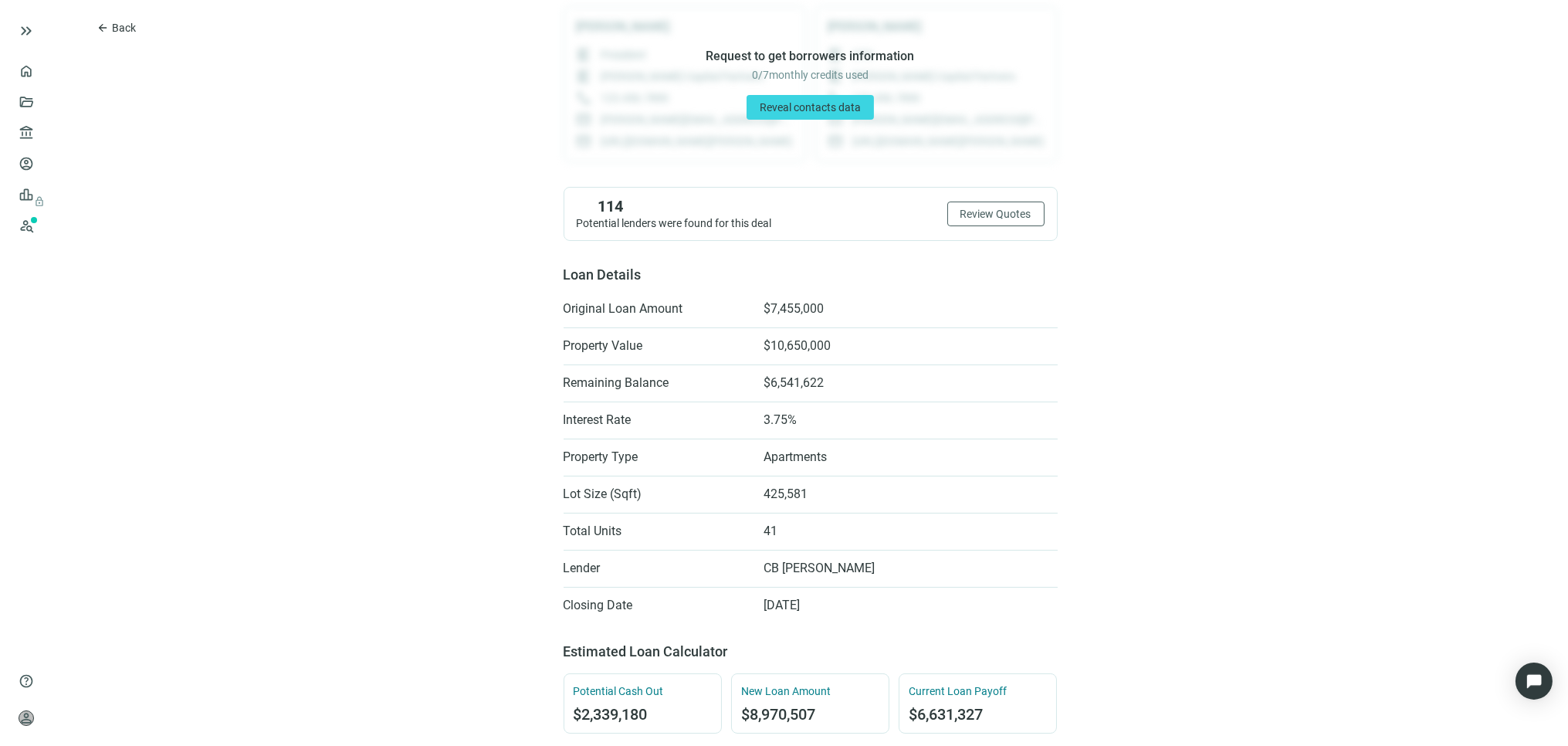
scroll to position [172, 0]
click at [123, 23] on span "Back" at bounding box center [124, 28] width 24 height 13
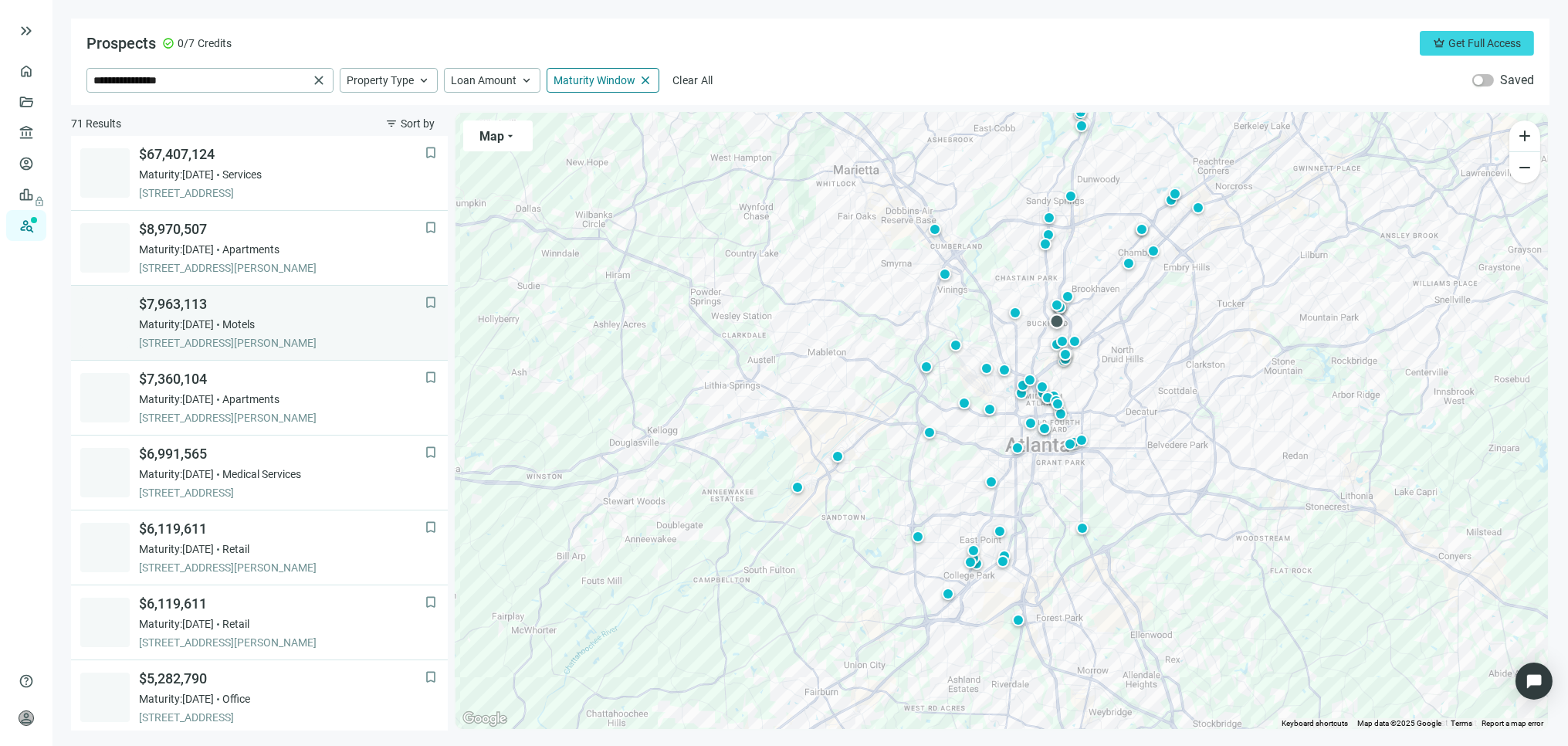
click at [194, 313] on span "$7,963,113" at bounding box center [282, 304] width 285 height 19
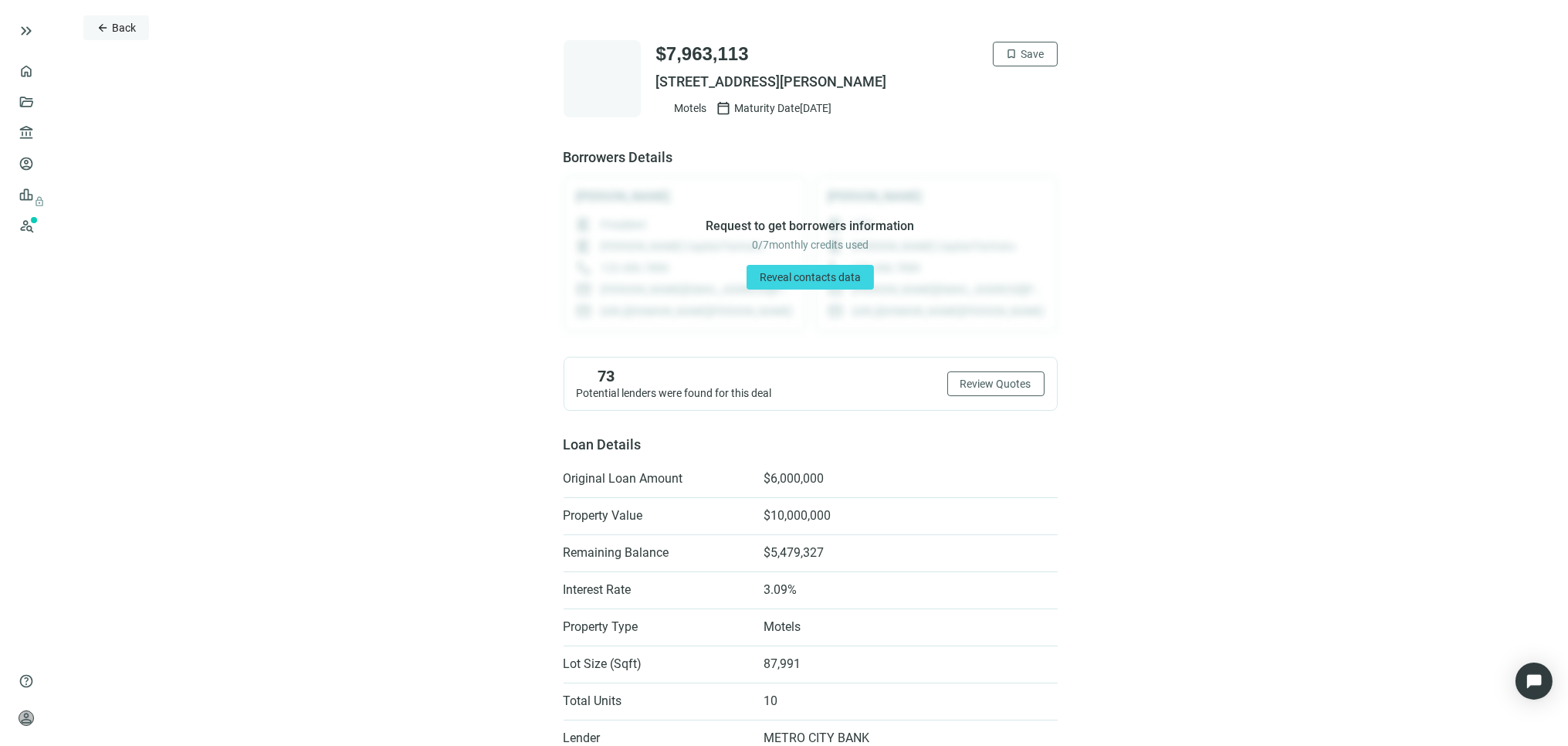
click at [112, 22] on span "Back" at bounding box center [124, 28] width 24 height 13
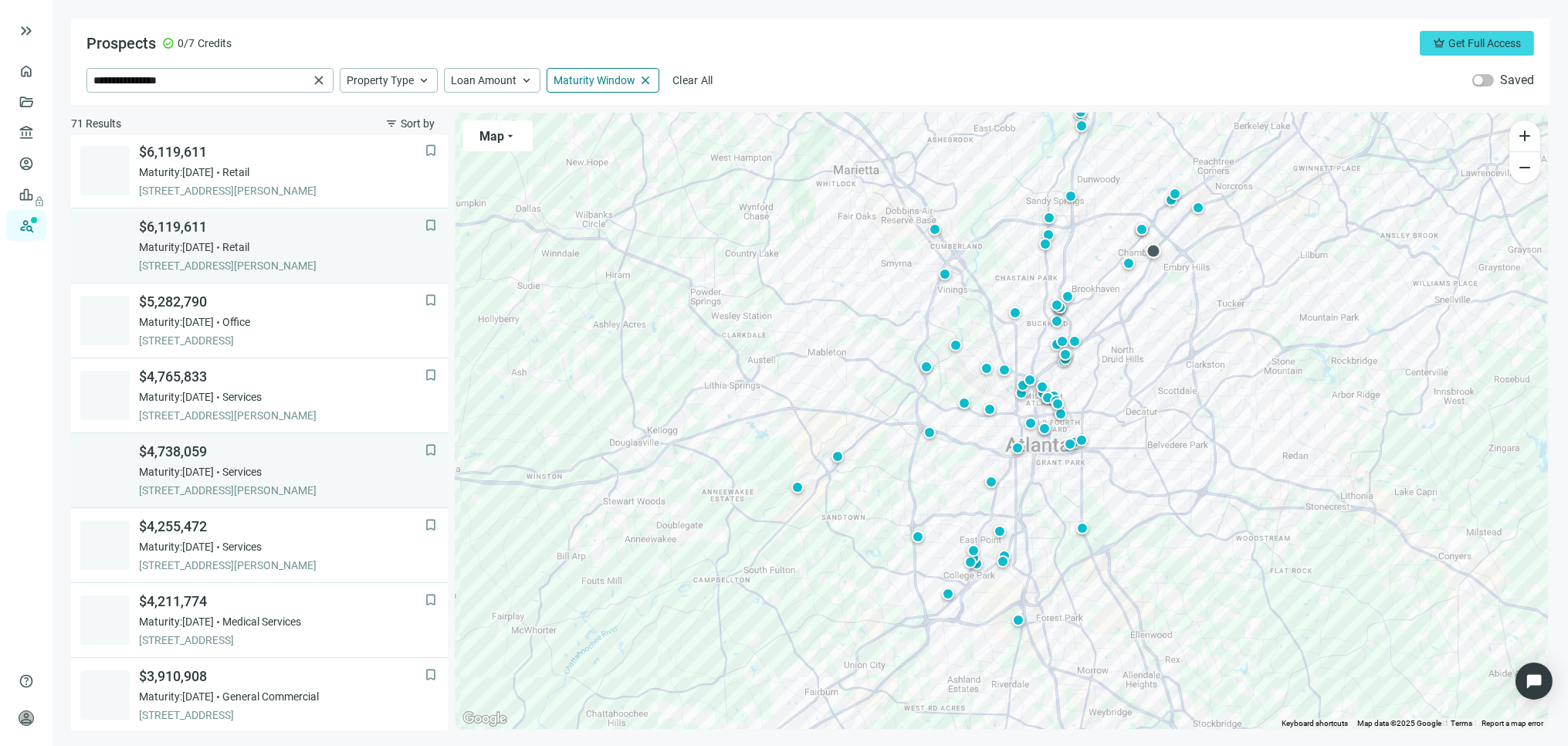
scroll to position [407, 0]
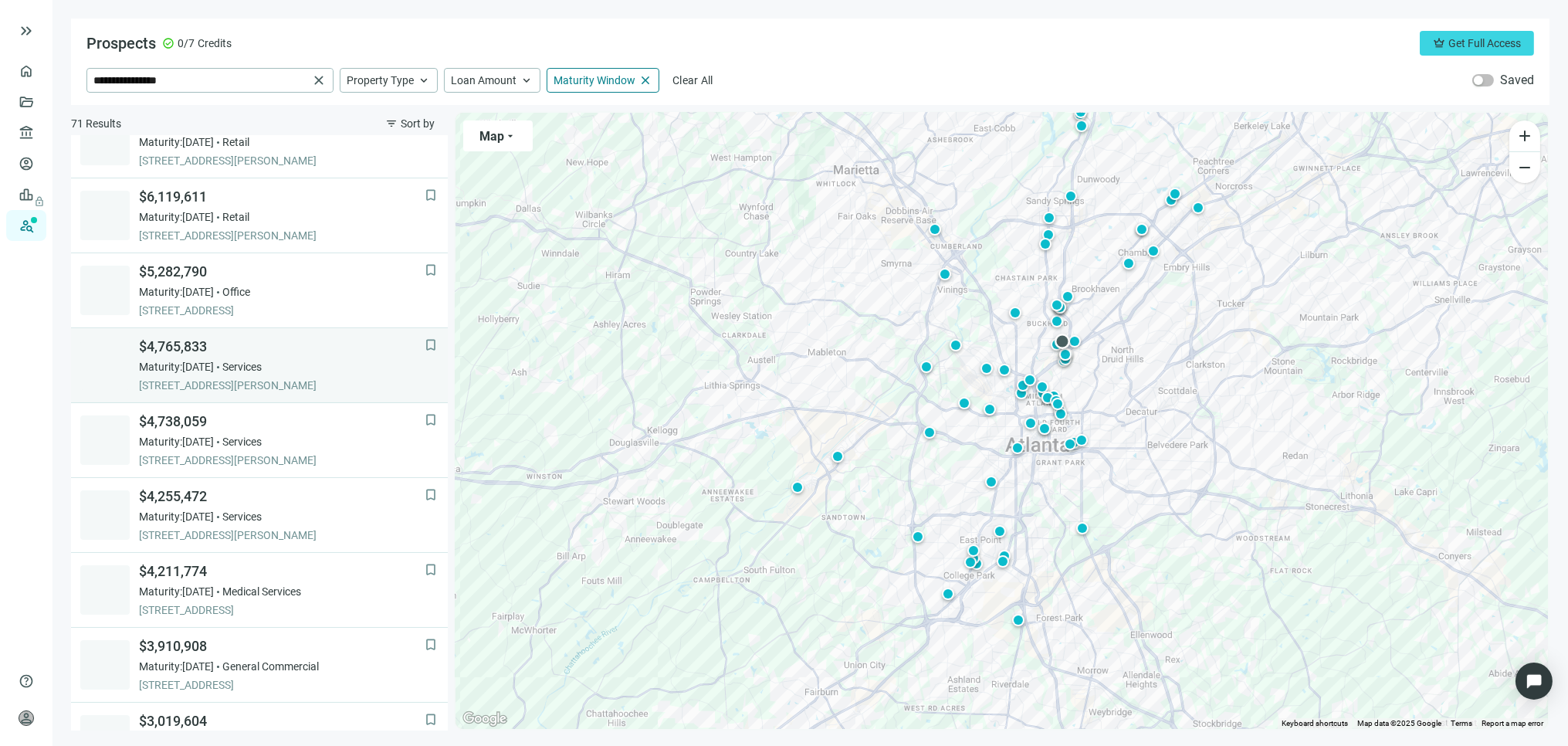
click at [276, 378] on span "[STREET_ADDRESS][PERSON_NAME]" at bounding box center [282, 385] width 285 height 15
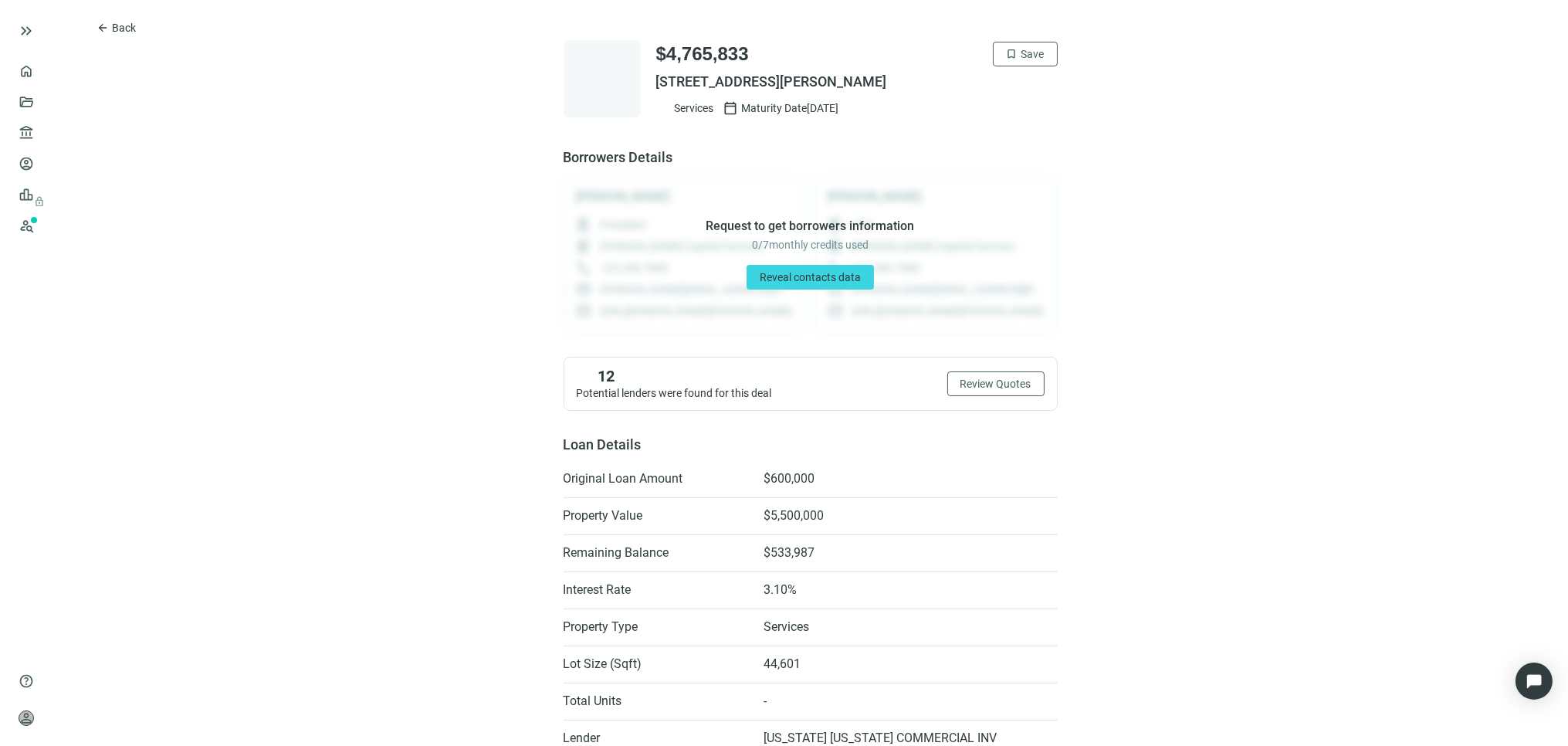
drag, startPoint x: 643, startPoint y: 80, endPoint x: 935, endPoint y: 75, distance: 292.0
click at [935, 75] on div "$4,765,833 bookmark Save 635 LINDBERGH DR NE, ATLANTA, GA 30324 Services calend…" at bounding box center [811, 79] width 494 height 77
copy span "635 LINDBERGH DR NE, ATLANTA, GA 30324"
click at [117, 31] on span "Back" at bounding box center [124, 28] width 24 height 13
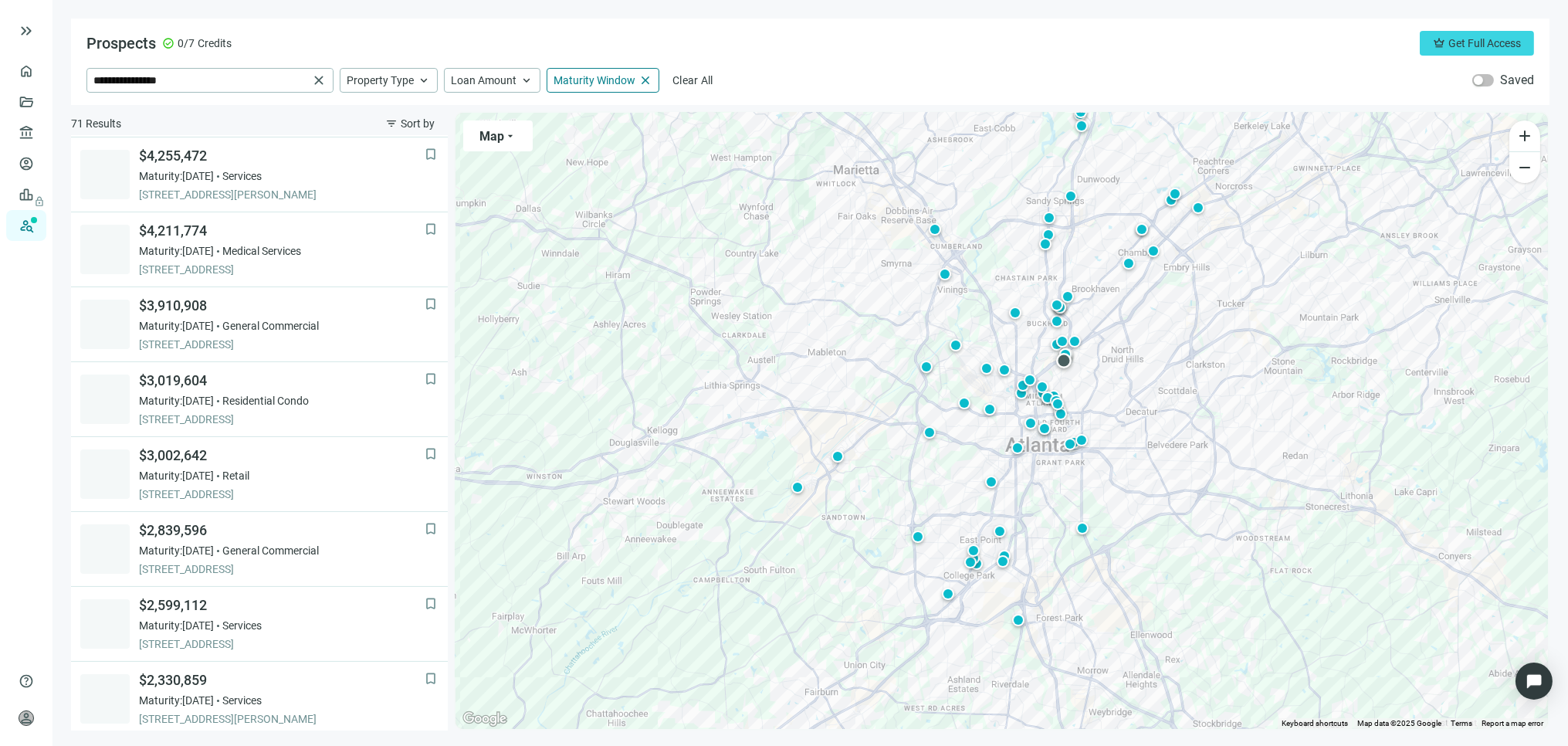
scroll to position [947, 0]
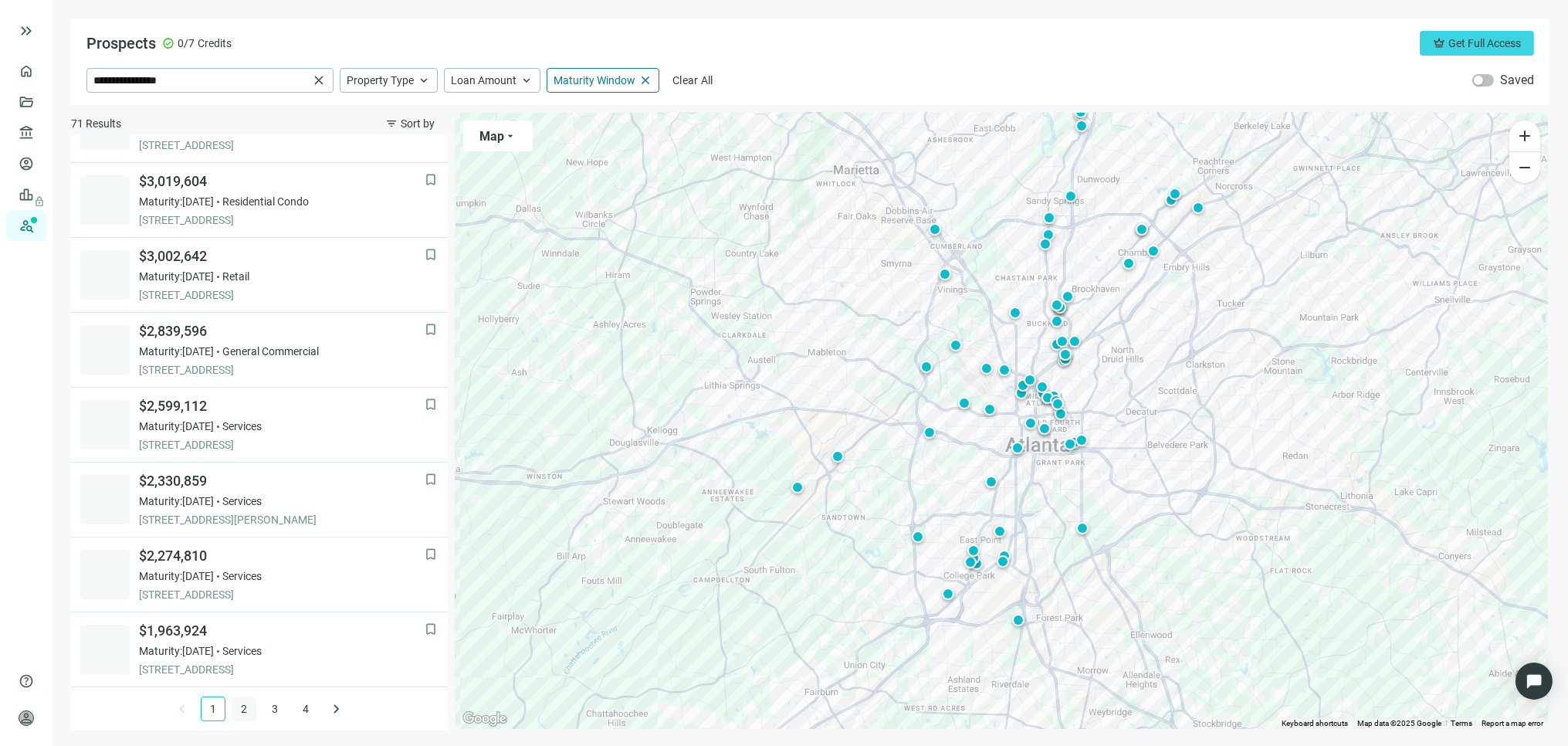
click at [234, 712] on link "2" at bounding box center [243, 709] width 23 height 23
click at [263, 707] on link "3" at bounding box center [274, 709] width 23 height 23
click at [296, 707] on link "4" at bounding box center [305, 709] width 23 height 23
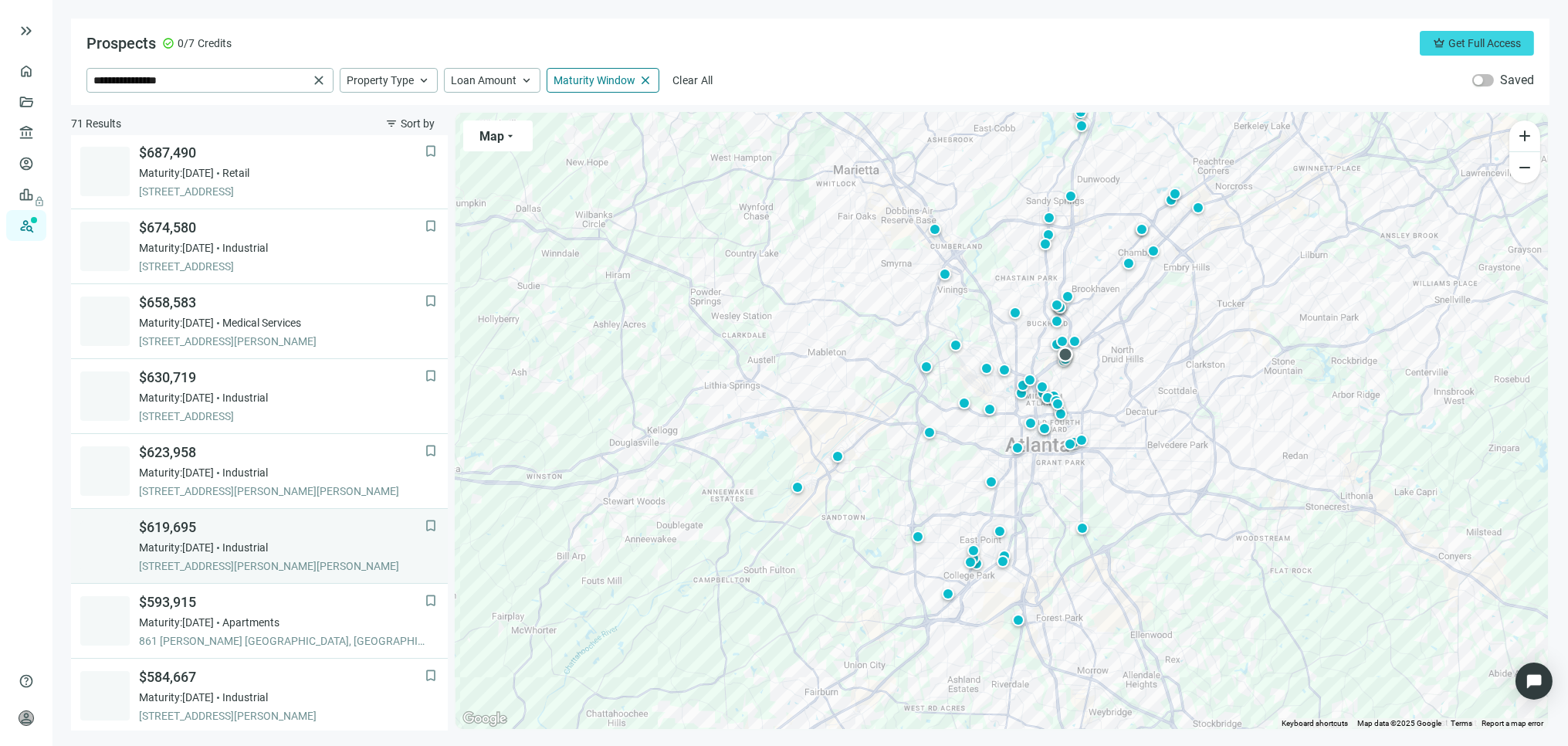
scroll to position [0, 0]
click at [318, 75] on span "close" at bounding box center [319, 80] width 15 height 15
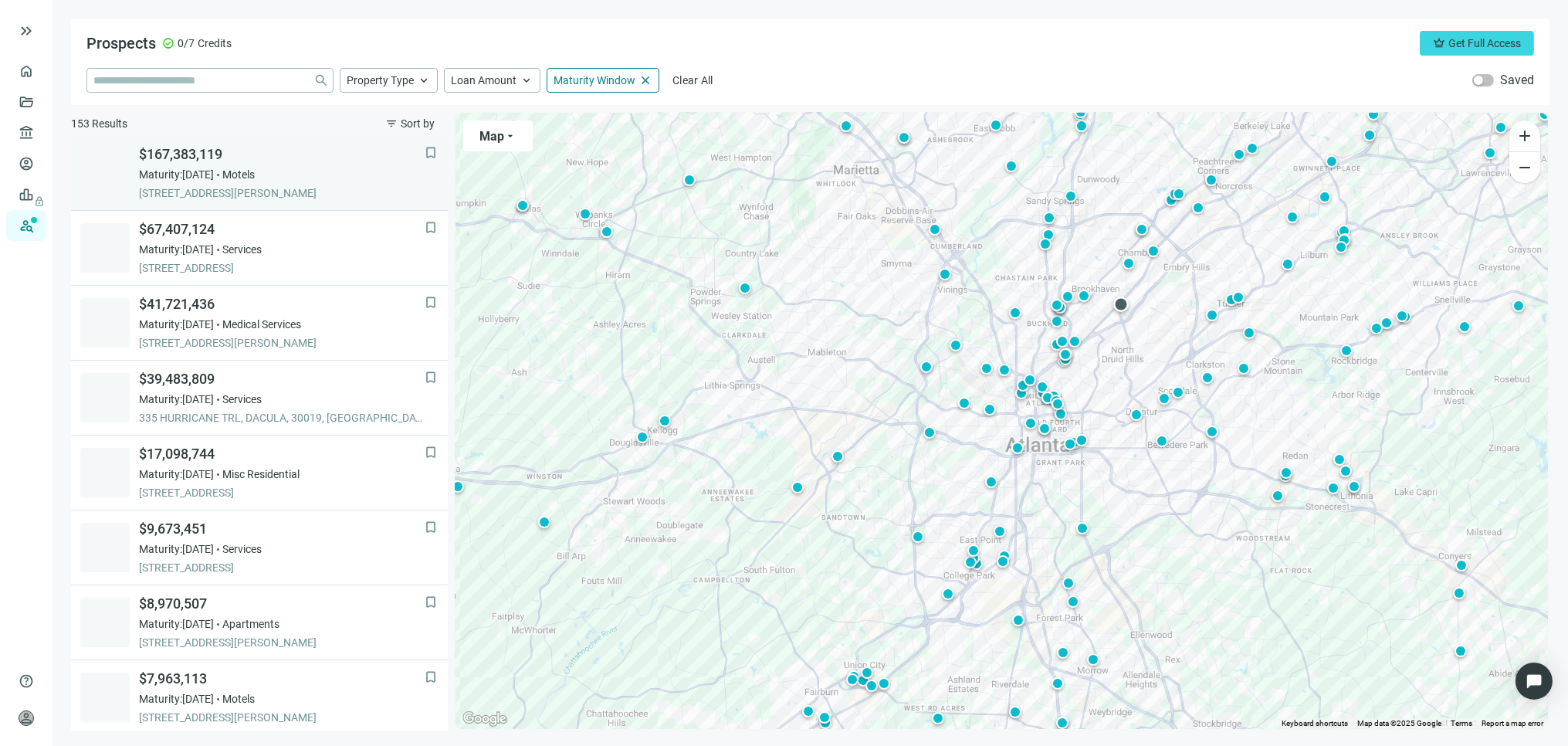
click at [194, 150] on span "$167,383,119" at bounding box center [282, 155] width 285 height 19
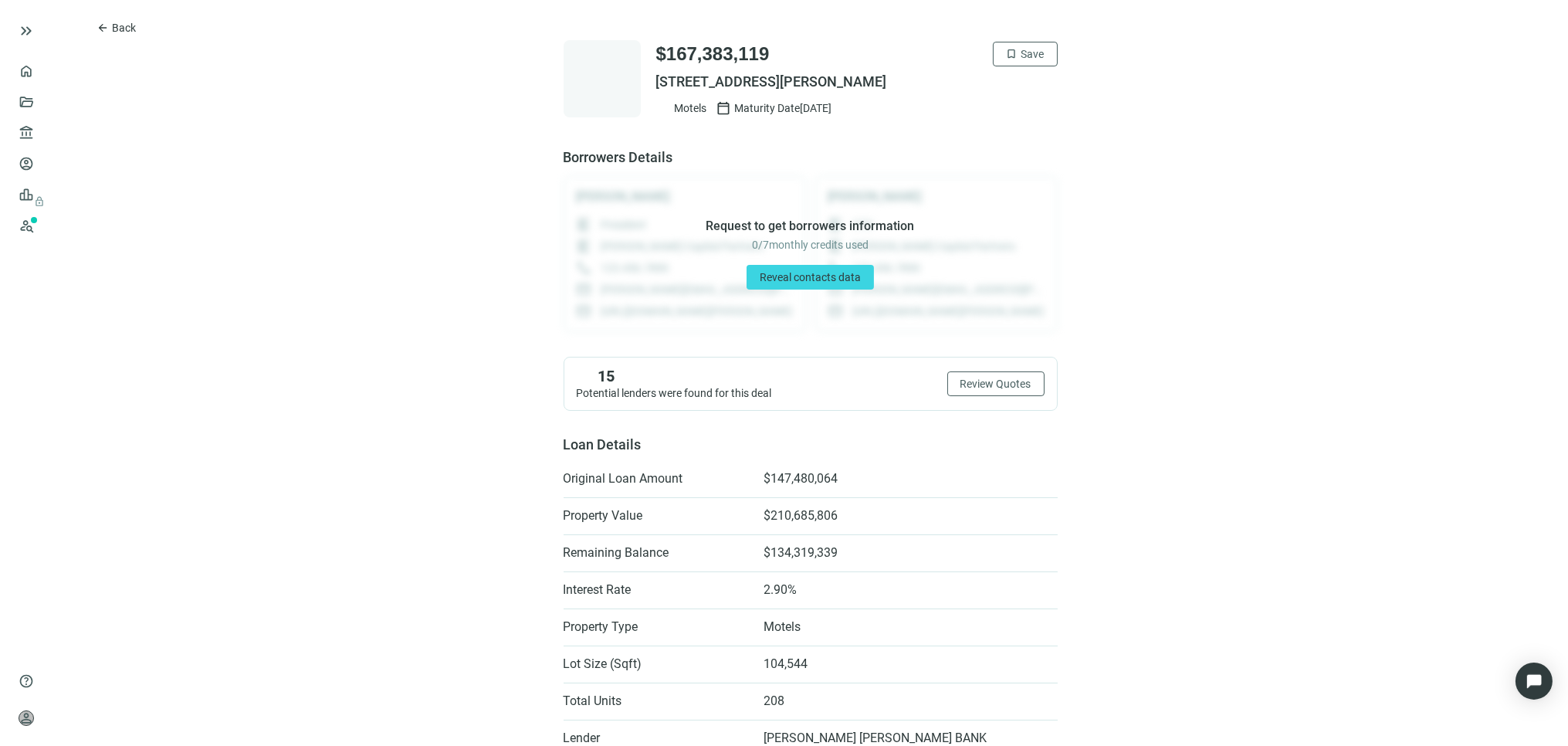
drag, startPoint x: 637, startPoint y: 73, endPoint x: 965, endPoint y: 93, distance: 328.6
click at [965, 93] on div "$167,383,119 bookmark Save 3115 CLAIRMONT RD NE, BROOKHAVEN, GA 30329 Motels ca…" at bounding box center [811, 79] width 494 height 77
click at [965, 93] on div "$167,383,119 bookmark Save 3115 CLAIRMONT RD NE, BROOKHAVEN, GA 30329 Motels ca…" at bounding box center [857, 79] width 402 height 74
drag, startPoint x: 646, startPoint y: 77, endPoint x: 970, endPoint y: 86, distance: 324.1
click at [970, 86] on div "$167,383,119 bookmark Save 3115 CLAIRMONT RD NE, BROOKHAVEN, GA 30329 Motels ca…" at bounding box center [811, 79] width 494 height 77
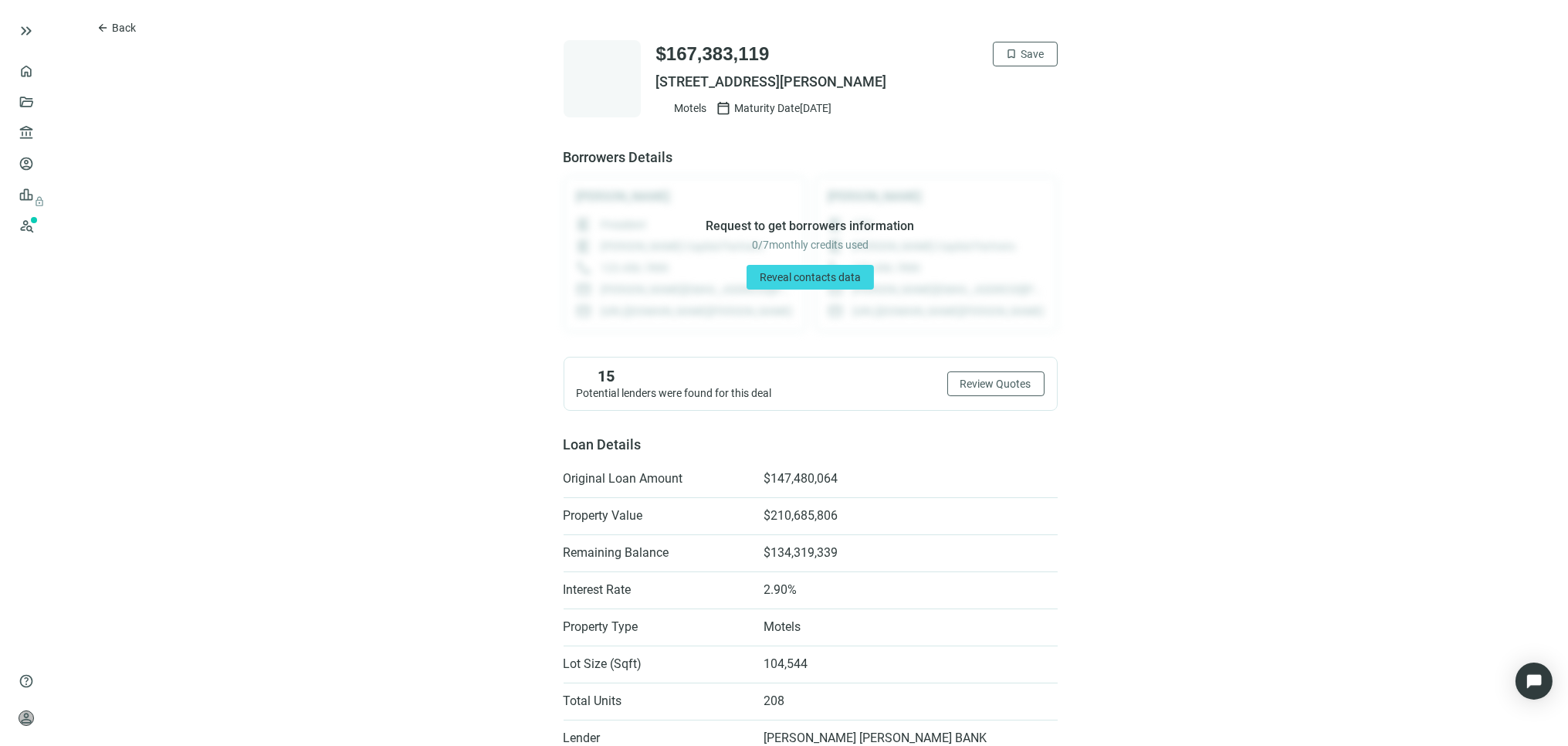
copy span "3115 CLAIRMONT RD NE, BROOKHAVEN, GA 30329"
click at [127, 28] on span "Back" at bounding box center [124, 28] width 24 height 13
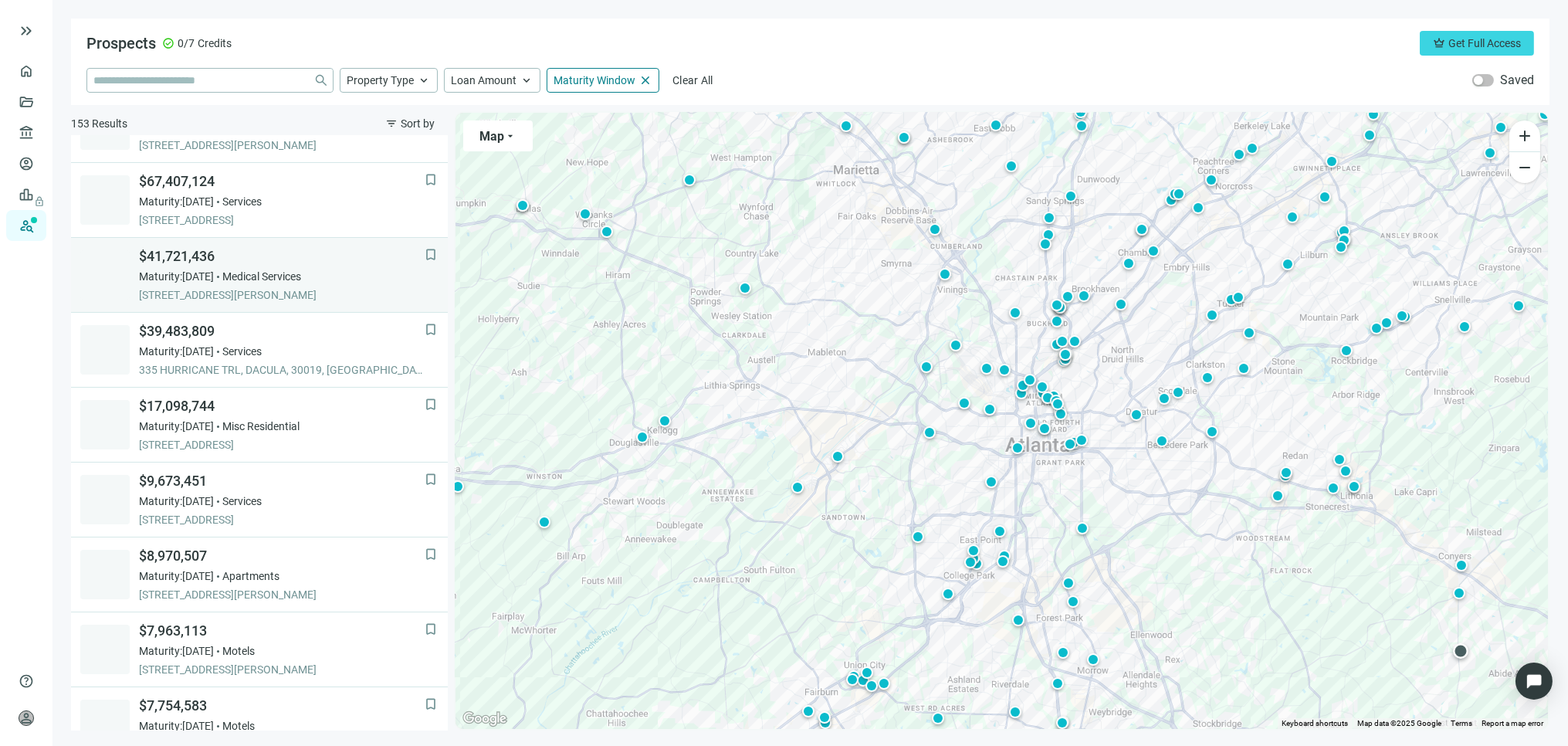
scroll to position [86, 0]
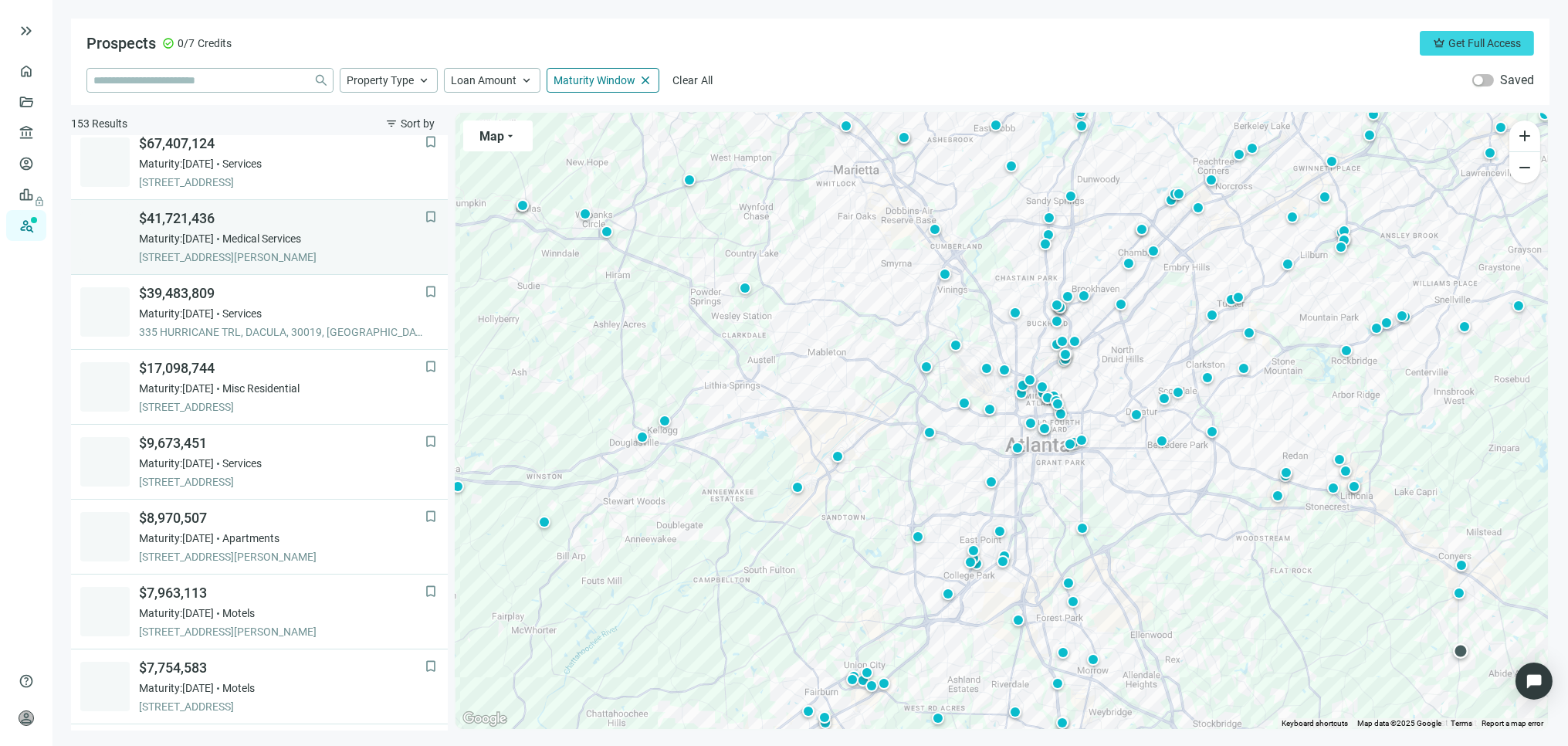
click at [167, 215] on span "$41,721,436" at bounding box center [282, 219] width 285 height 19
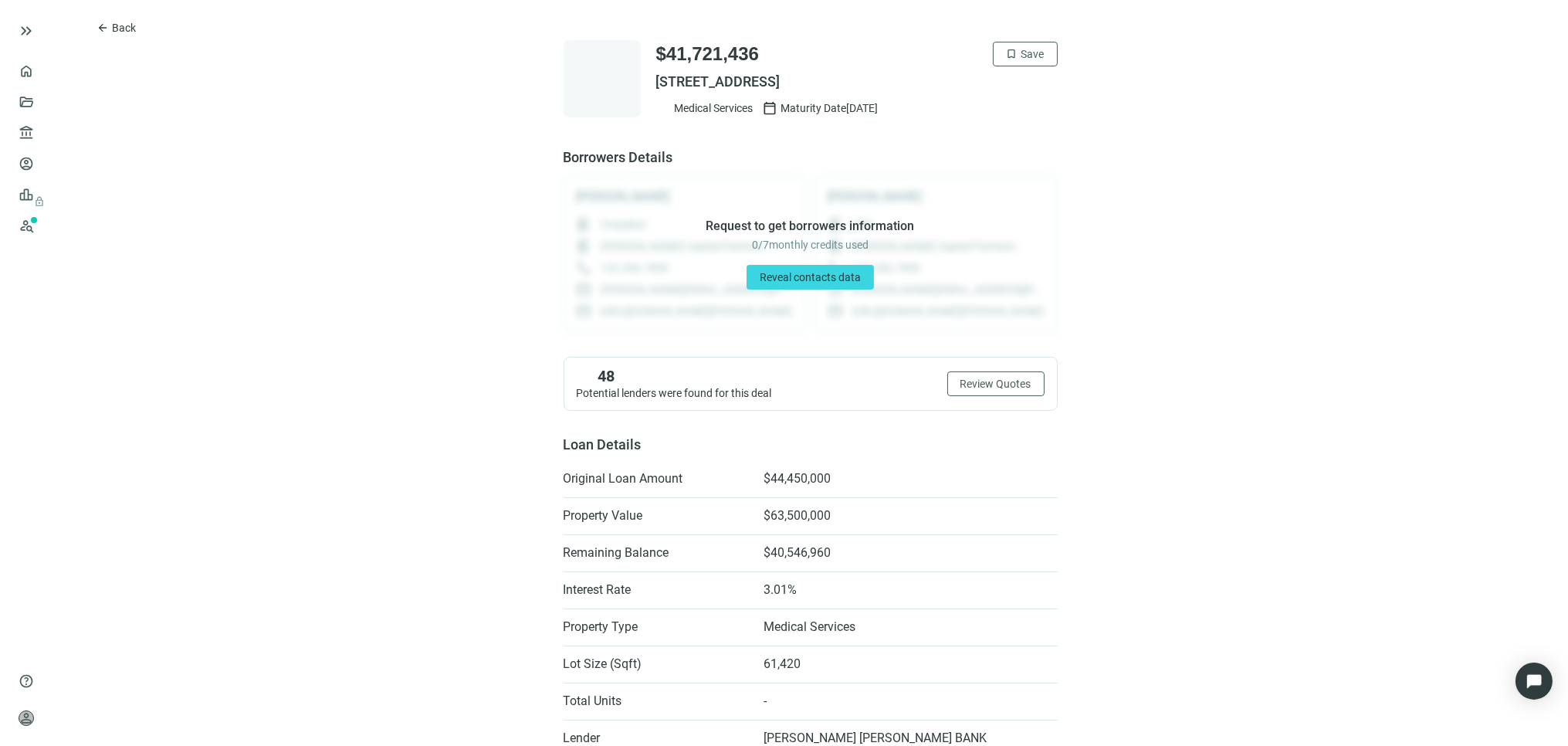
drag, startPoint x: 654, startPoint y: 78, endPoint x: 977, endPoint y: 87, distance: 323.1
click at [977, 87] on span "1901 HONEY CREEK CMNS SE, CONYERS, GA 30013" at bounding box center [857, 82] width 402 height 19
click at [656, 78] on span "1901 HONEY CREEK CMNS SE, CONYERS, GA 30013" at bounding box center [857, 82] width 402 height 19
drag, startPoint x: 648, startPoint y: 79, endPoint x: 989, endPoint y: 86, distance: 341.1
click at [989, 86] on span "1901 HONEY CREEK CMNS SE, CONYERS, GA 30013" at bounding box center [857, 82] width 402 height 19
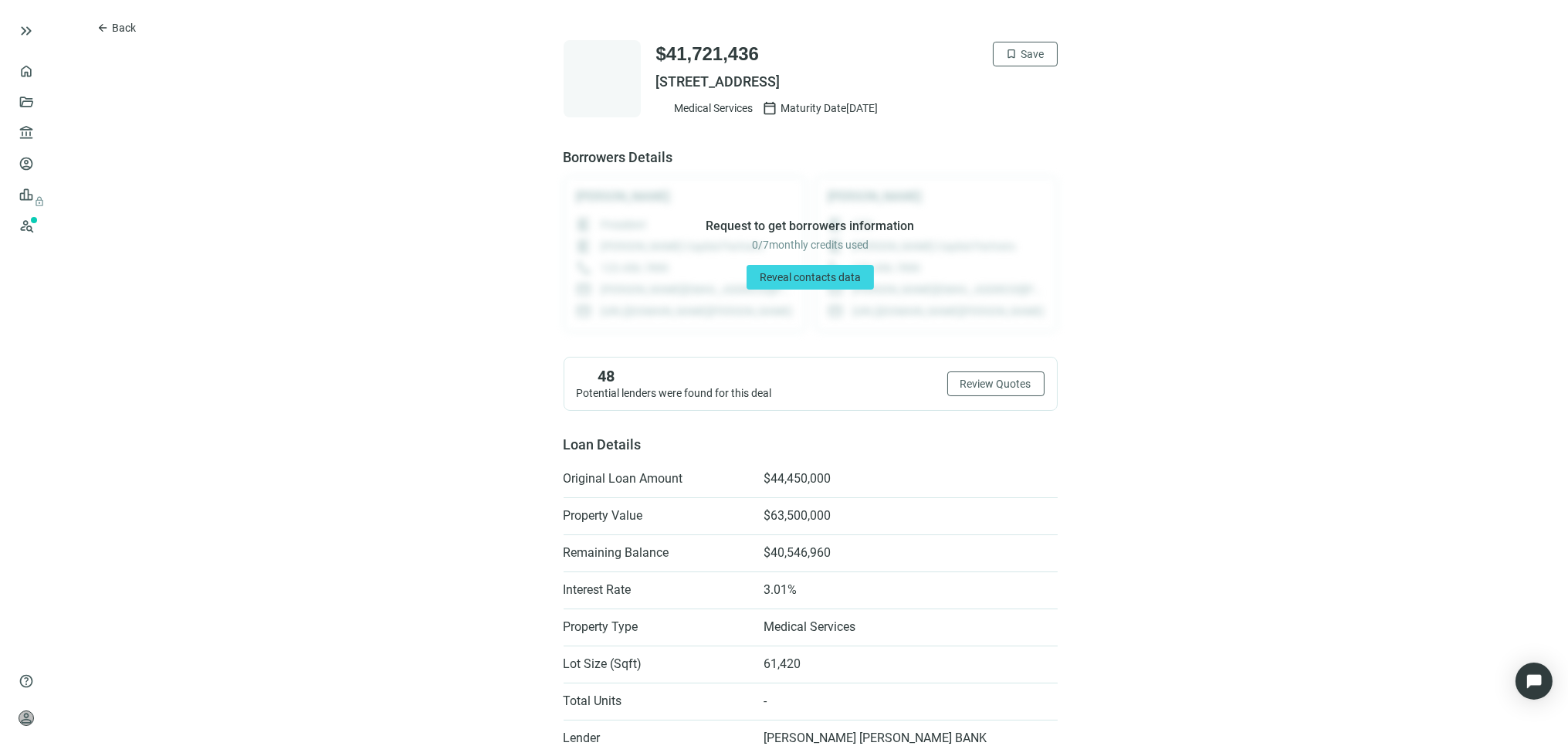
copy span "1901 HONEY CREEK CMNS SE, CONYERS, GA 30013"
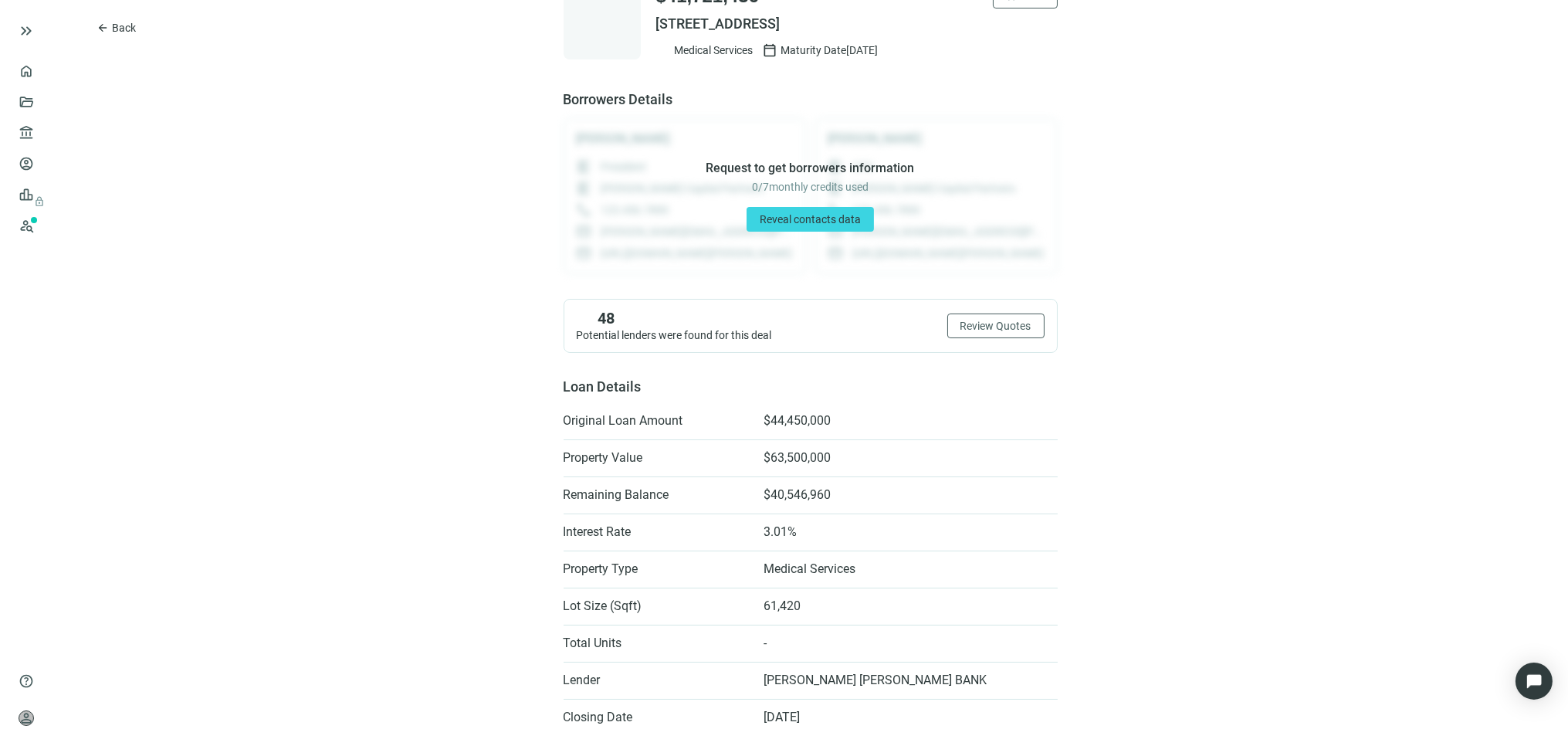
scroll to position [86, 0]
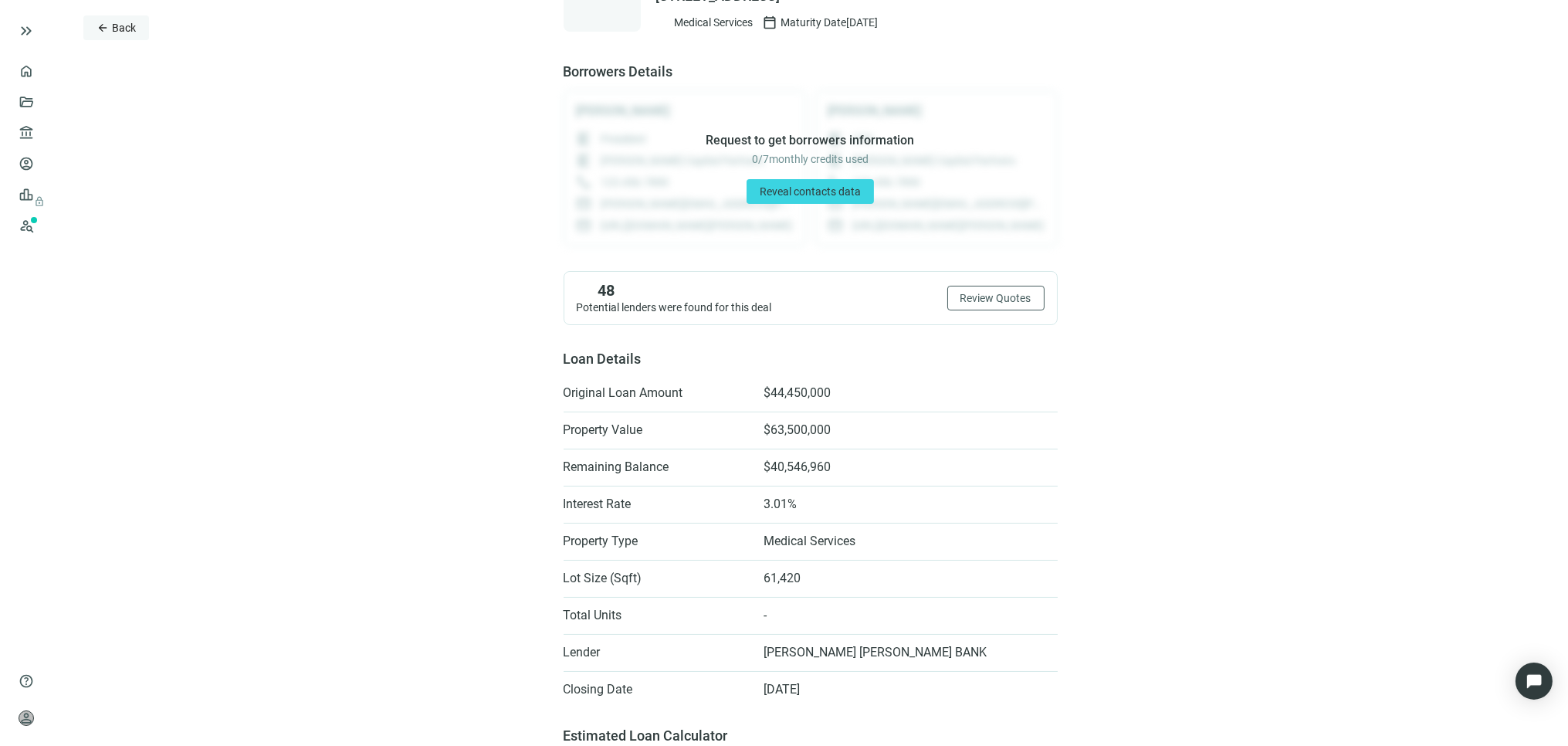
click at [125, 24] on span "Back" at bounding box center [124, 28] width 24 height 13
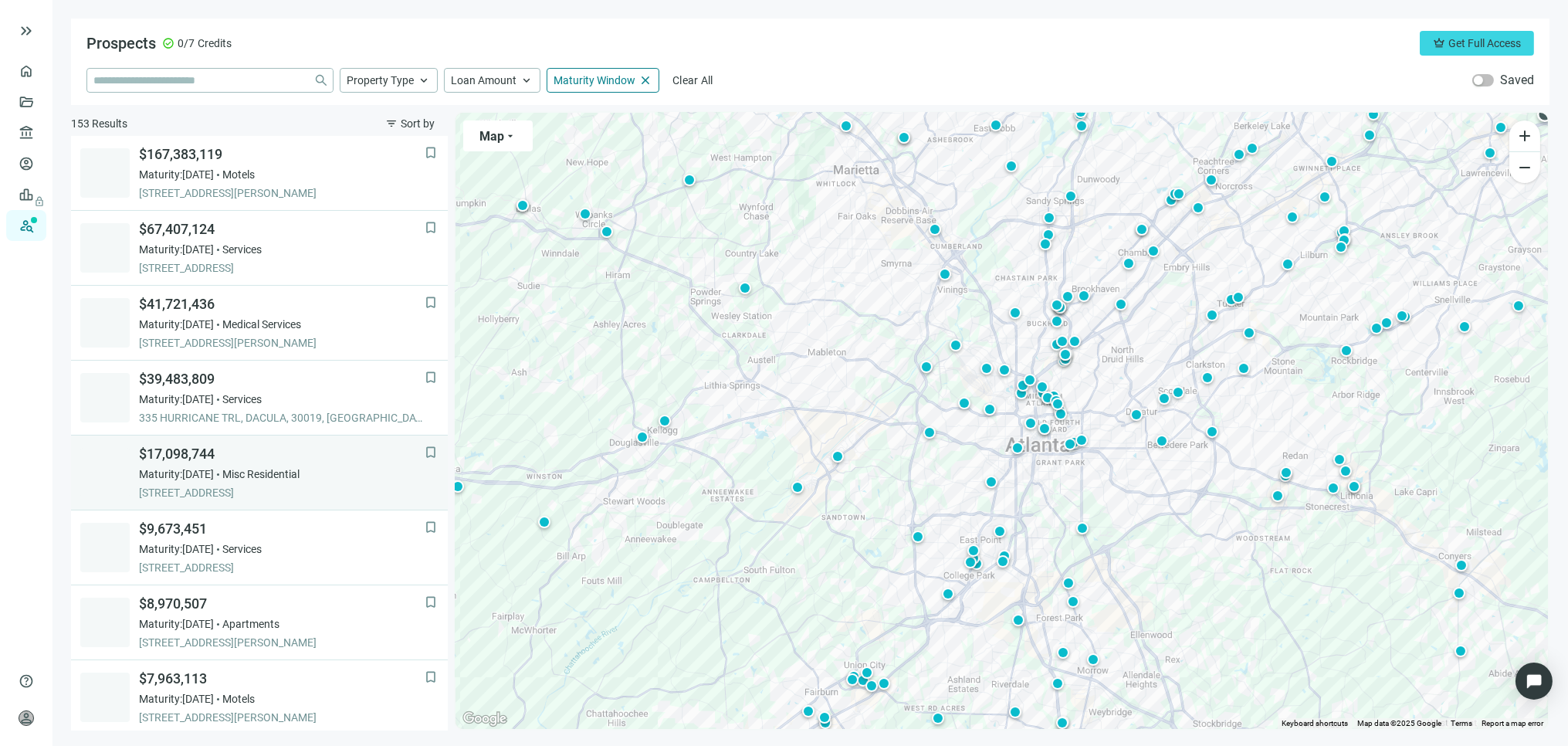
scroll to position [86, 0]
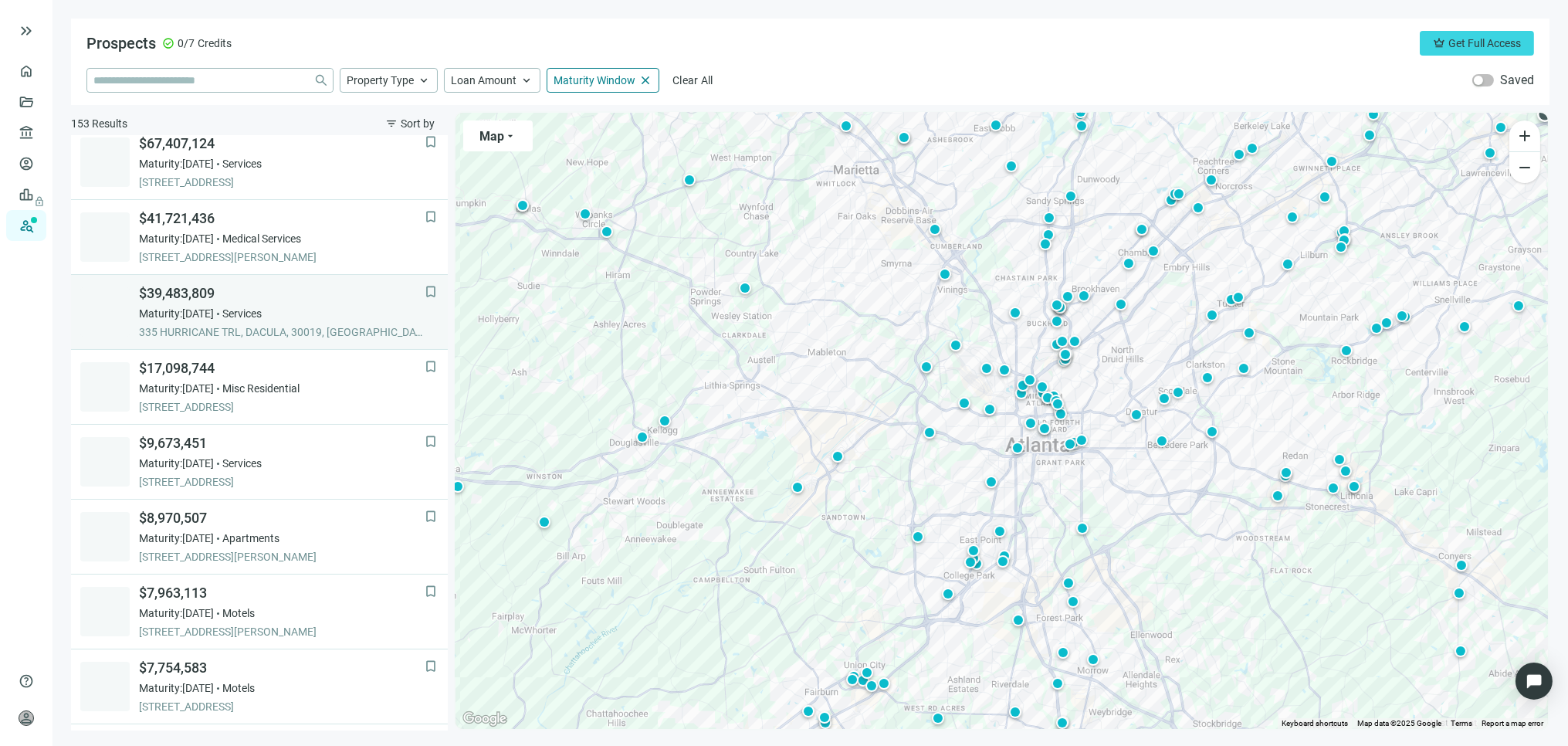
click at [168, 294] on span "$39,483,809" at bounding box center [282, 294] width 285 height 19
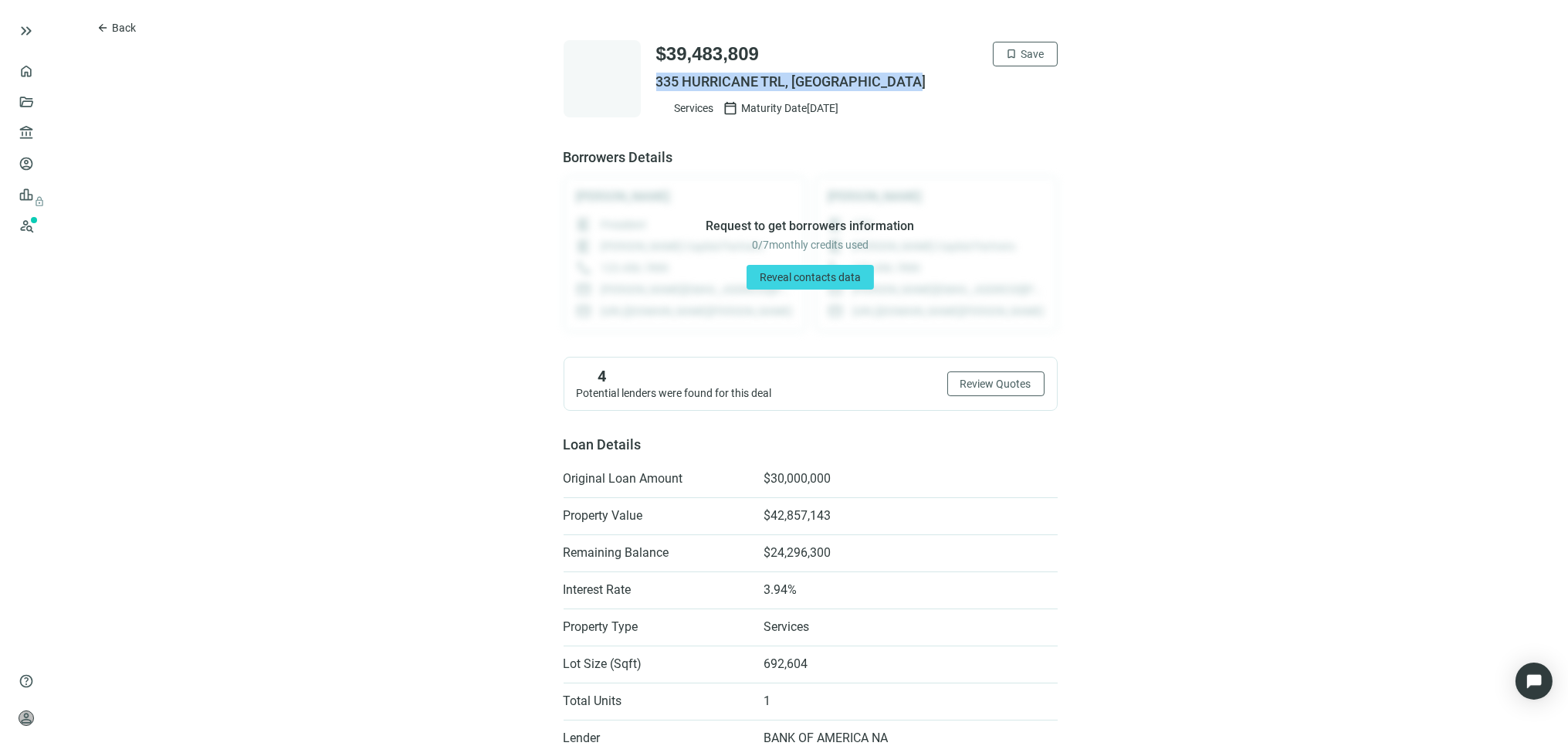
drag, startPoint x: 646, startPoint y: 75, endPoint x: 913, endPoint y: 80, distance: 267.0
click at [913, 80] on div "$39,483,809 bookmark Save 335 HURRICANE TRL, DACULA, GA 30019 Services calendar…" at bounding box center [811, 79] width 494 height 77
copy span "335 HURRICANE TRL, DACULA, GA 30019"
click at [119, 24] on span "Back" at bounding box center [124, 28] width 24 height 13
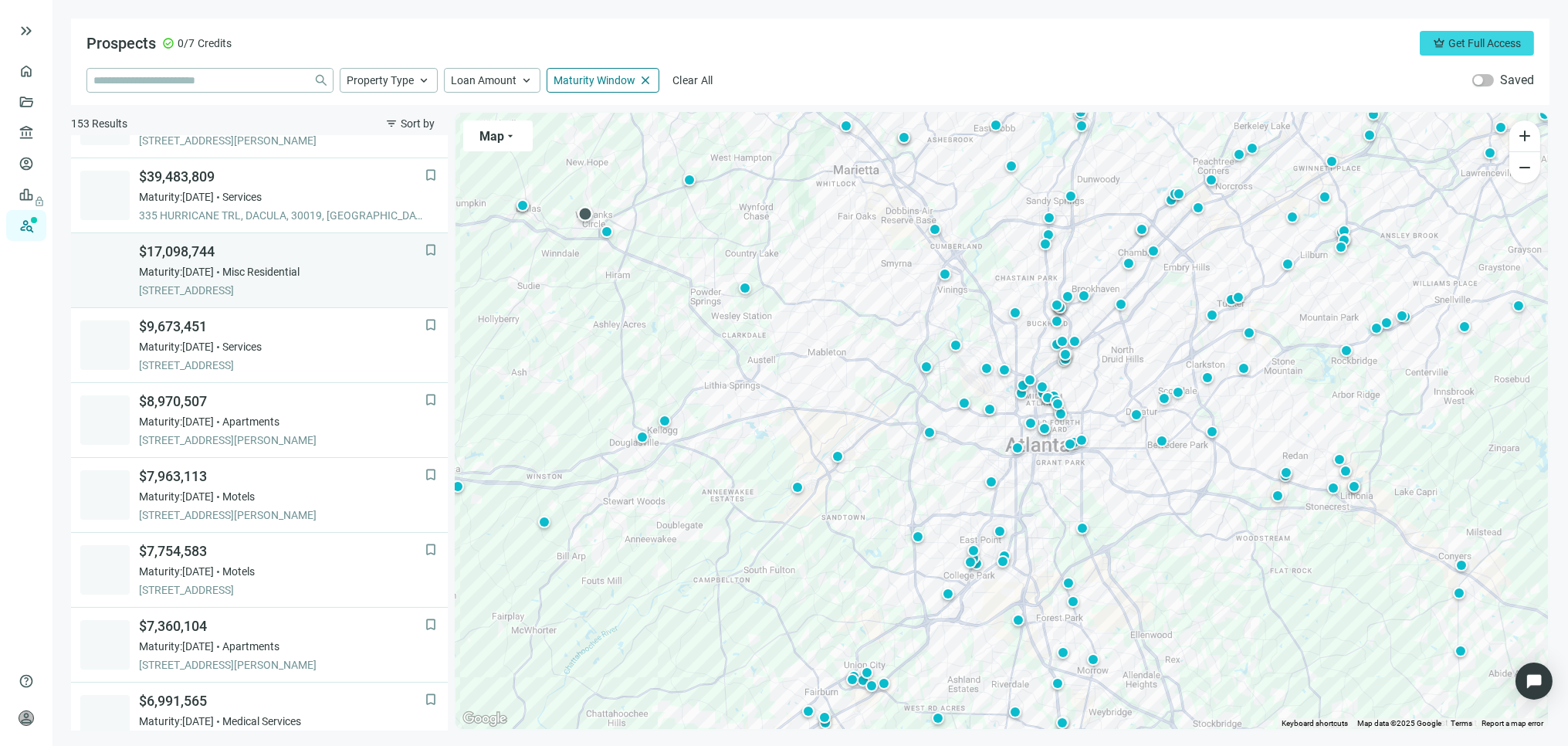
scroll to position [225, 0]
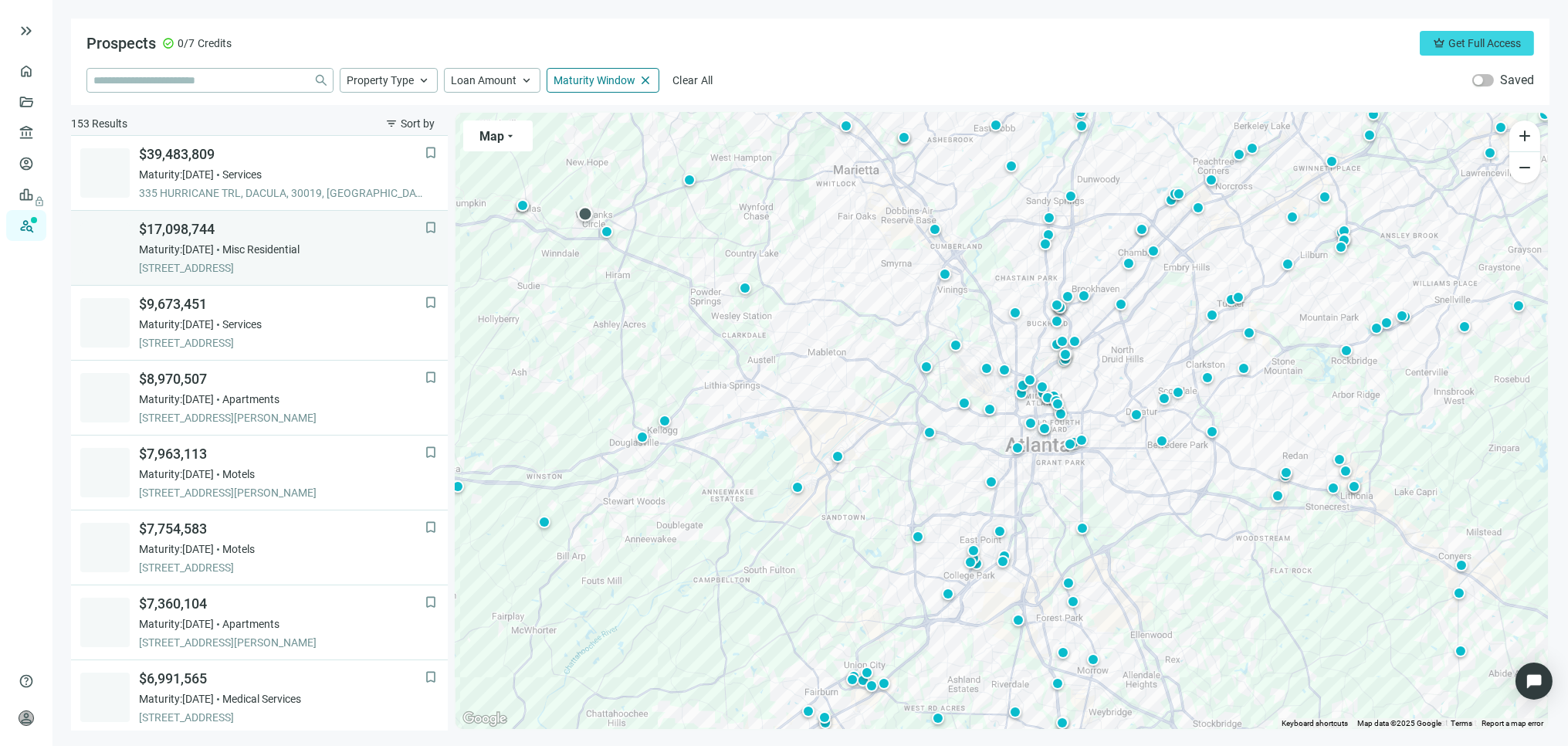
click at [188, 243] on span "Maturity: 12.31.2025" at bounding box center [176, 249] width 75 height 15
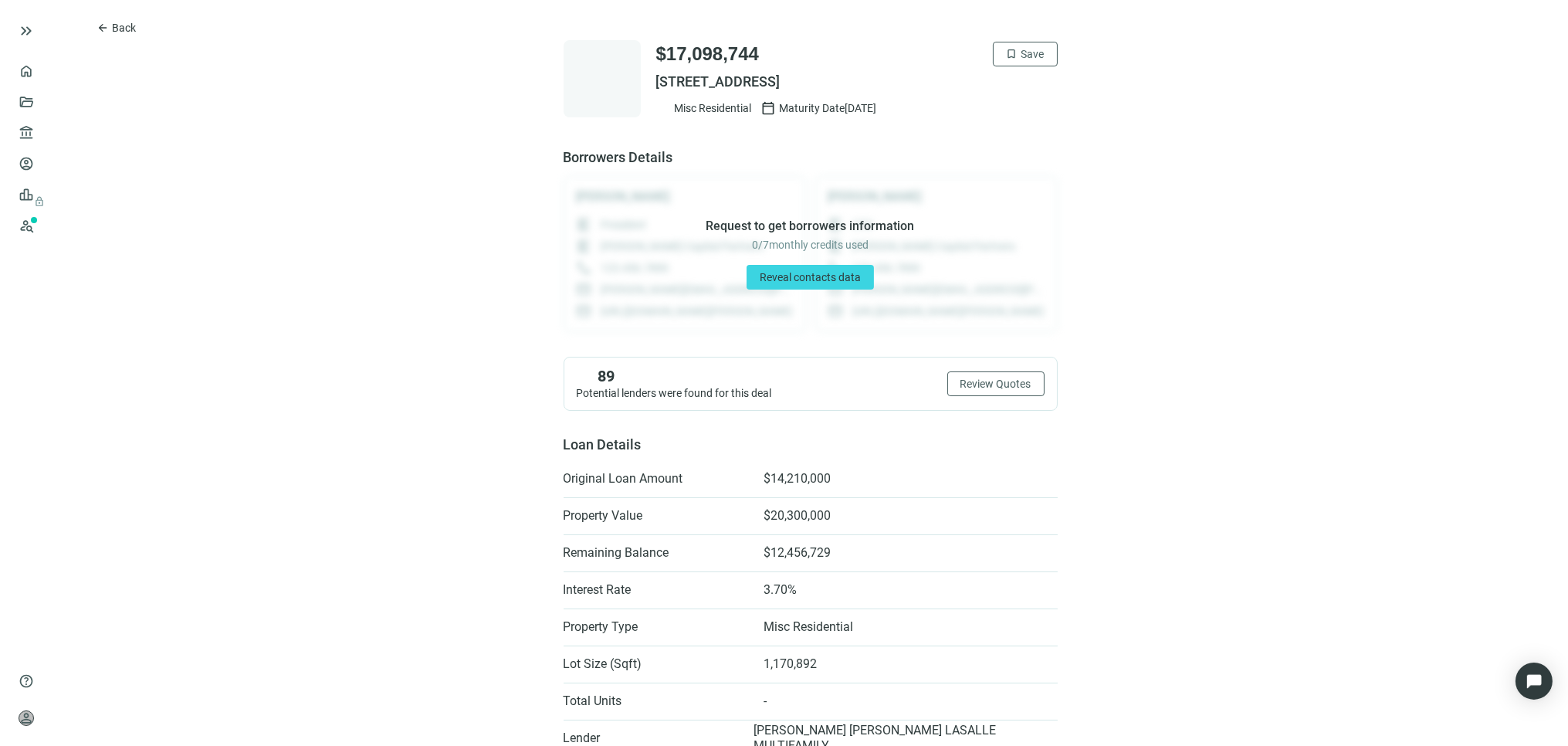
drag, startPoint x: 648, startPoint y: 79, endPoint x: 891, endPoint y: 76, distance: 243.0
click at [891, 76] on span "890 MACLAND RD, DALLAS, GA 30132" at bounding box center [857, 82] width 402 height 19
copy span "890 MACLAND RD, DALLAS, GA 30132"
click at [112, 24] on span "Back" at bounding box center [124, 28] width 24 height 13
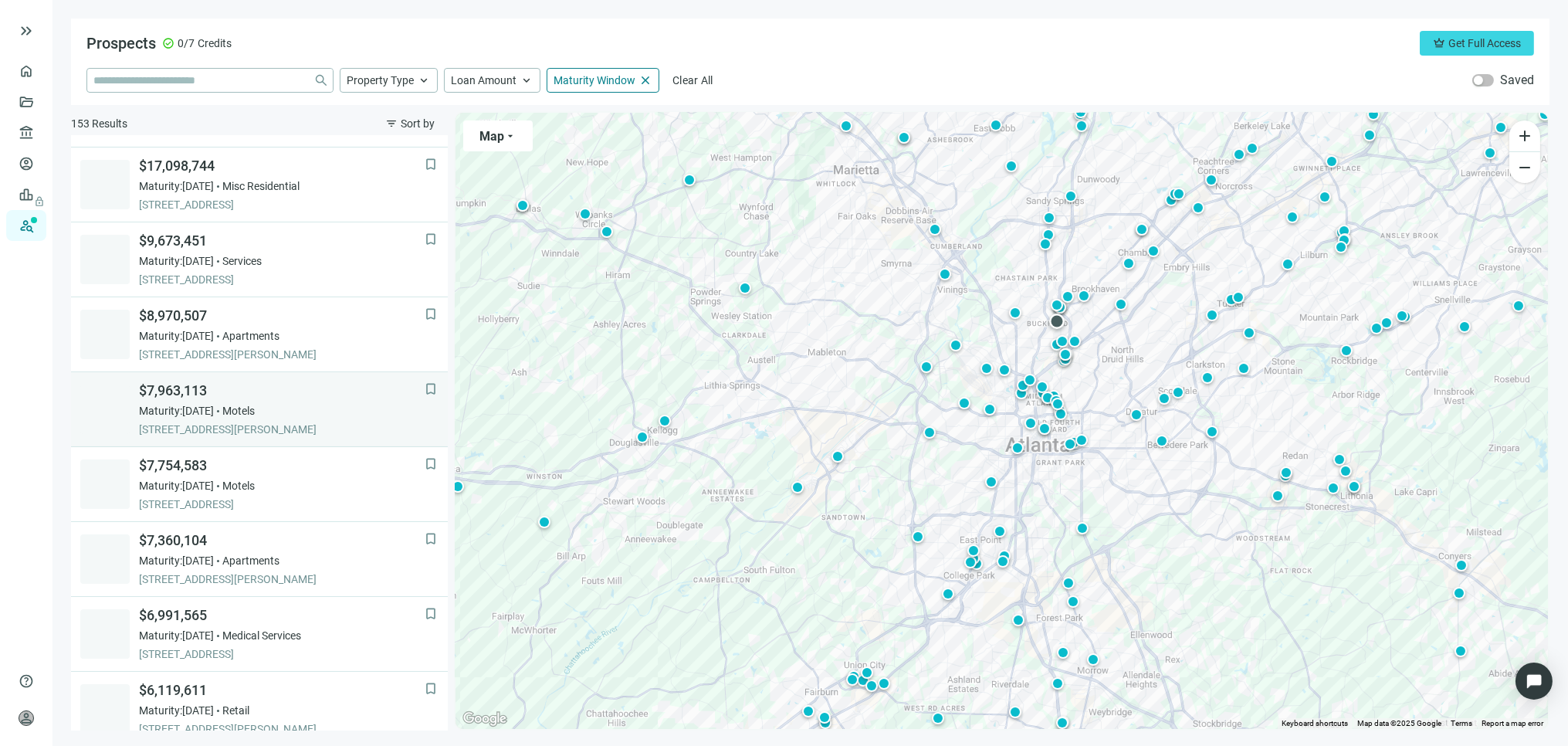
scroll to position [300, 0]
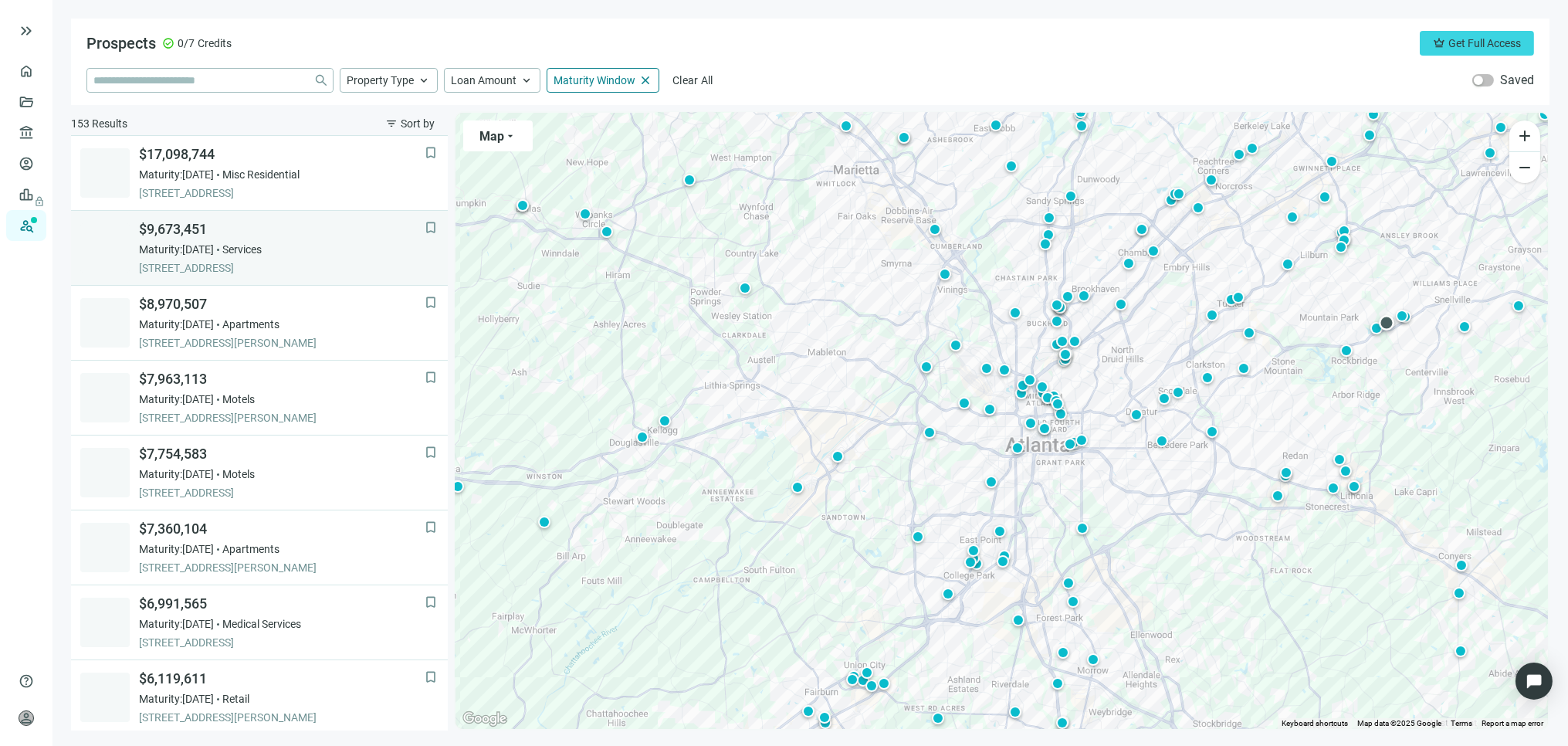
click at [198, 260] on span "[STREET_ADDRESS]" at bounding box center [282, 268] width 285 height 15
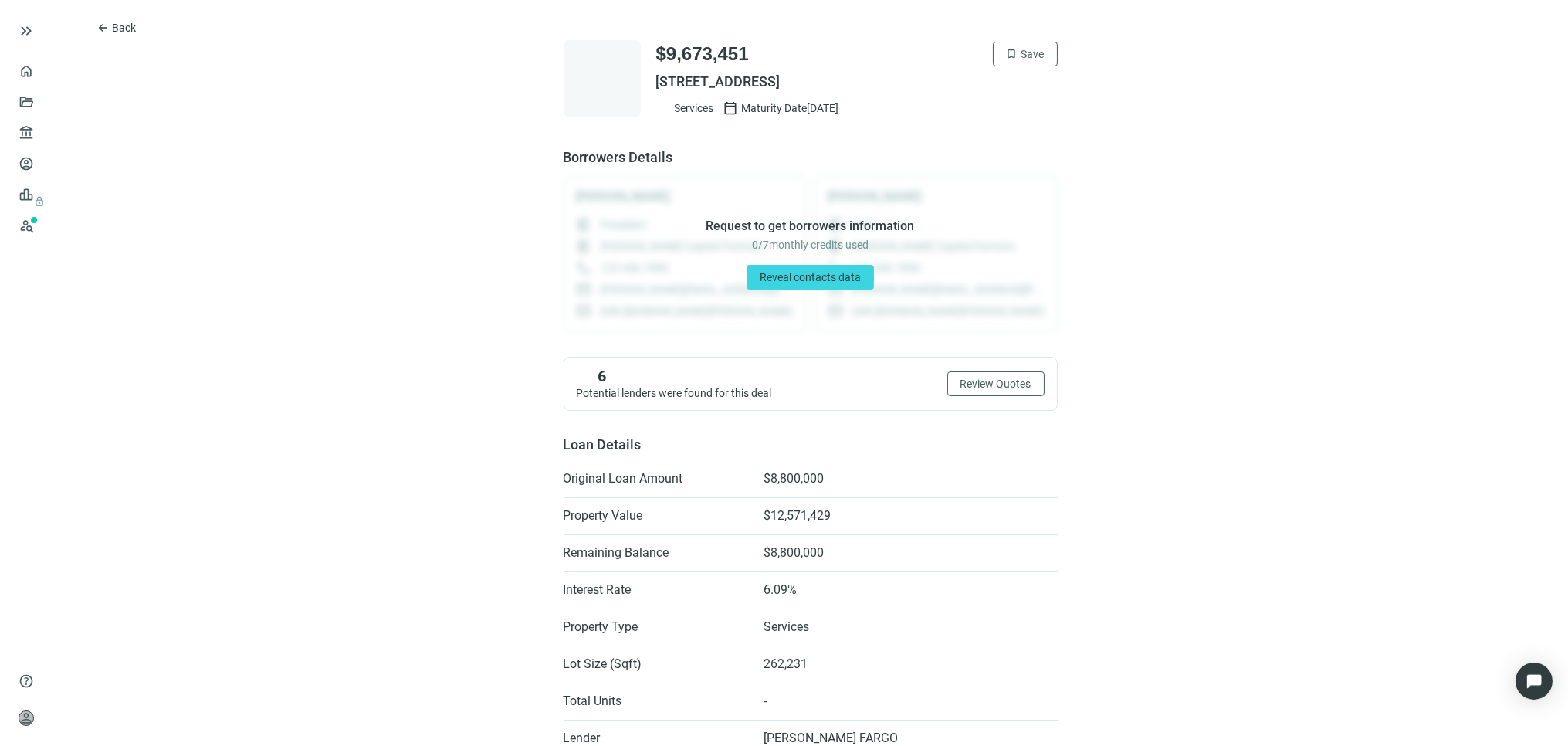
drag, startPoint x: 648, startPoint y: 79, endPoint x: 963, endPoint y: 72, distance: 315.1
click at [963, 73] on span "4275 STONE MOUNTAIN HWY, LILBURN, GA 30047" at bounding box center [857, 82] width 402 height 19
copy span "4275 STONE MOUNTAIN HWY, LILBURN, GA 30047"
click at [112, 26] on span "Back" at bounding box center [124, 28] width 24 height 13
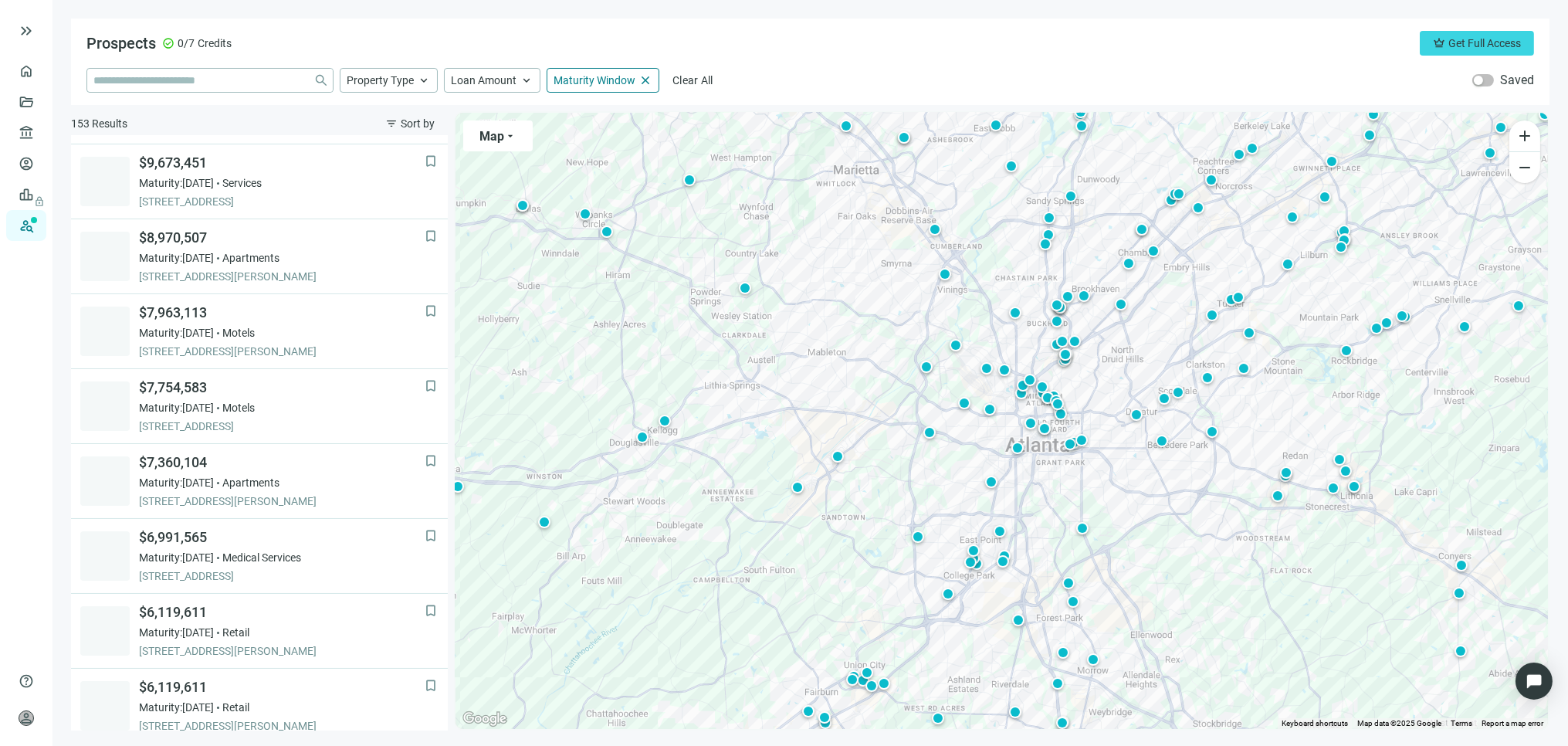
scroll to position [375, 0]
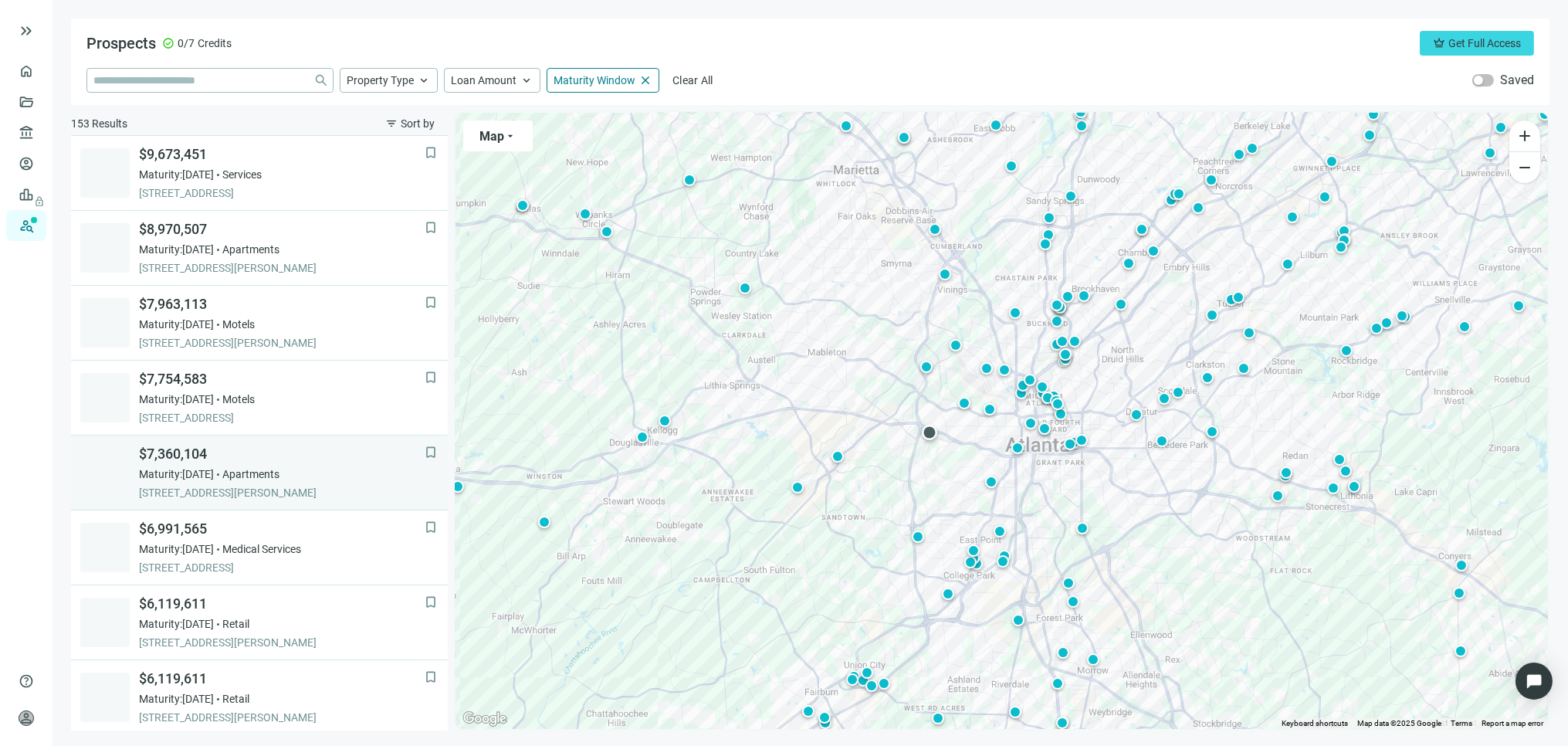
click at [212, 466] on span "Maturity: 12.31.2025" at bounding box center [176, 474] width 75 height 15
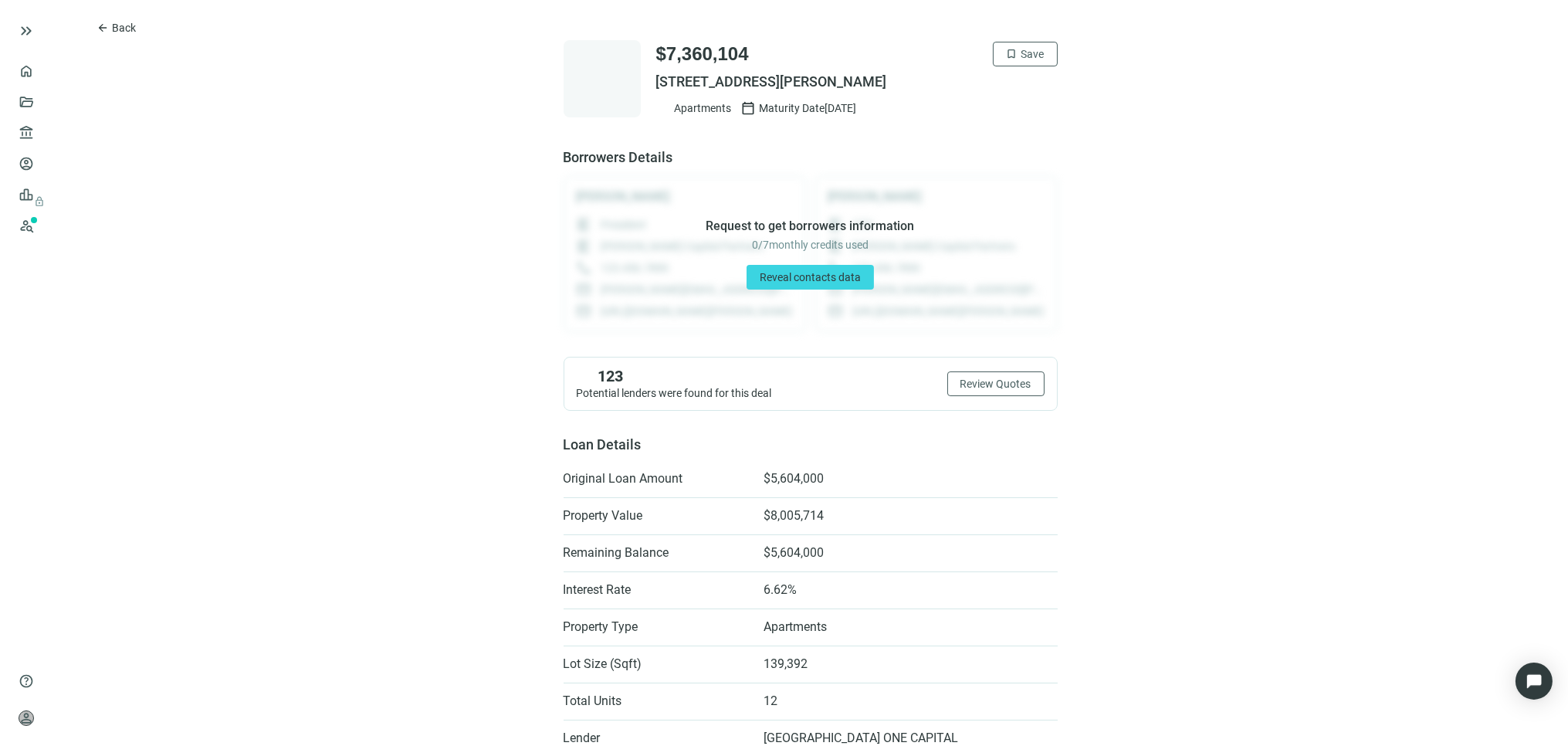
drag, startPoint x: 650, startPoint y: 79, endPoint x: 926, endPoint y: 86, distance: 276.1
click at [926, 86] on span "[STREET_ADDRESS][PERSON_NAME]" at bounding box center [857, 82] width 402 height 19
copy span "[STREET_ADDRESS][PERSON_NAME]"
click at [116, 23] on span "Back" at bounding box center [124, 28] width 24 height 13
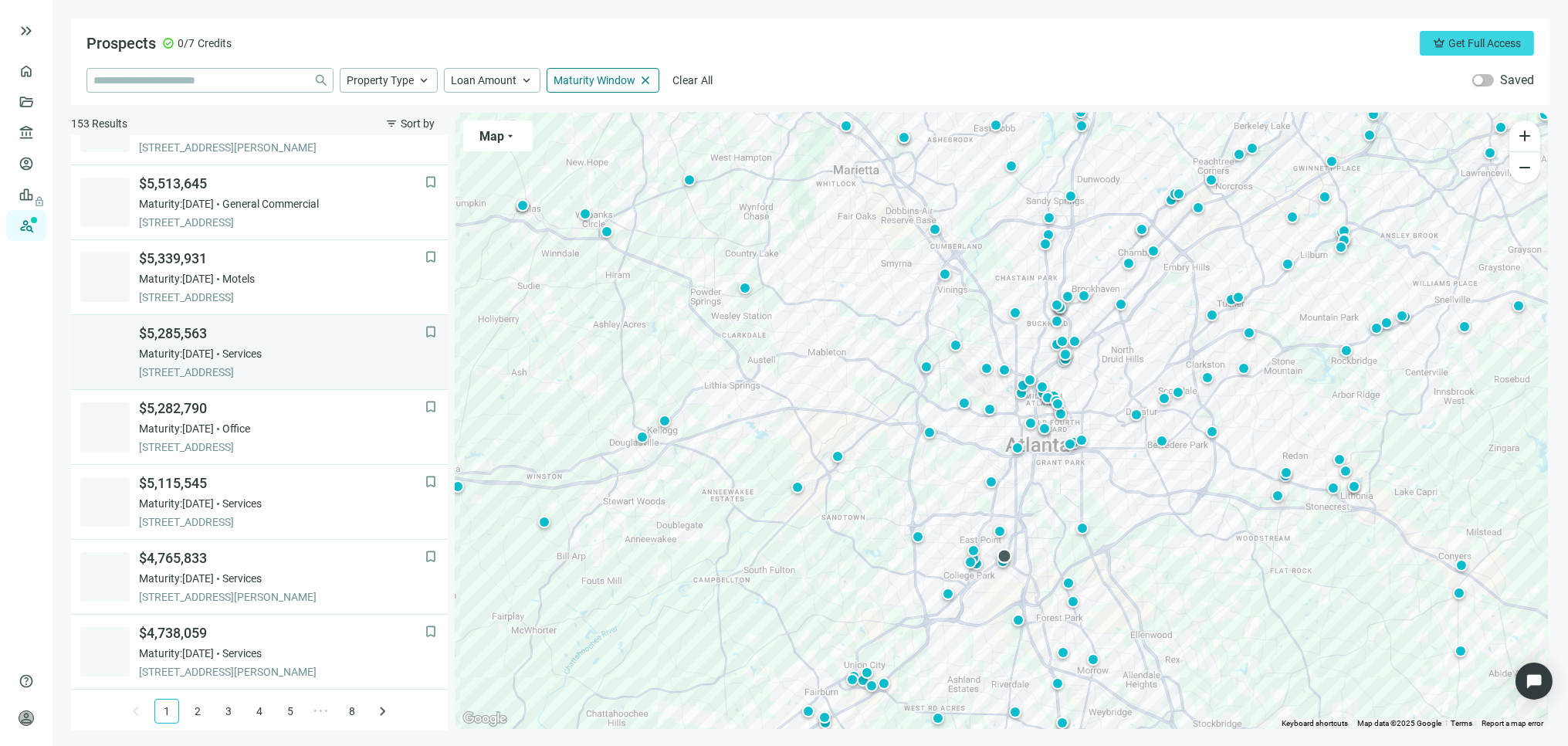
scroll to position [947, 0]
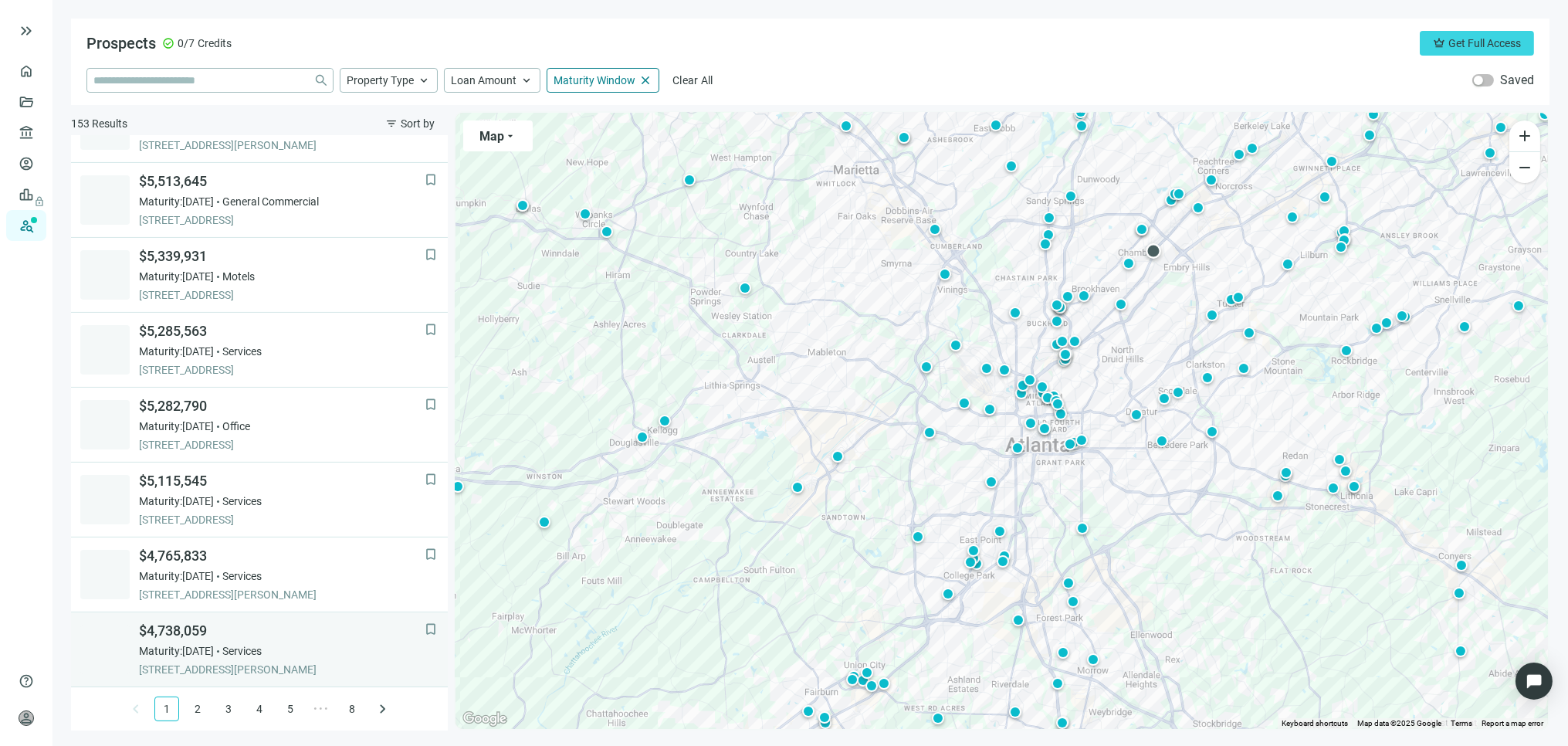
click at [177, 623] on span "$4,738,059" at bounding box center [282, 631] width 285 height 19
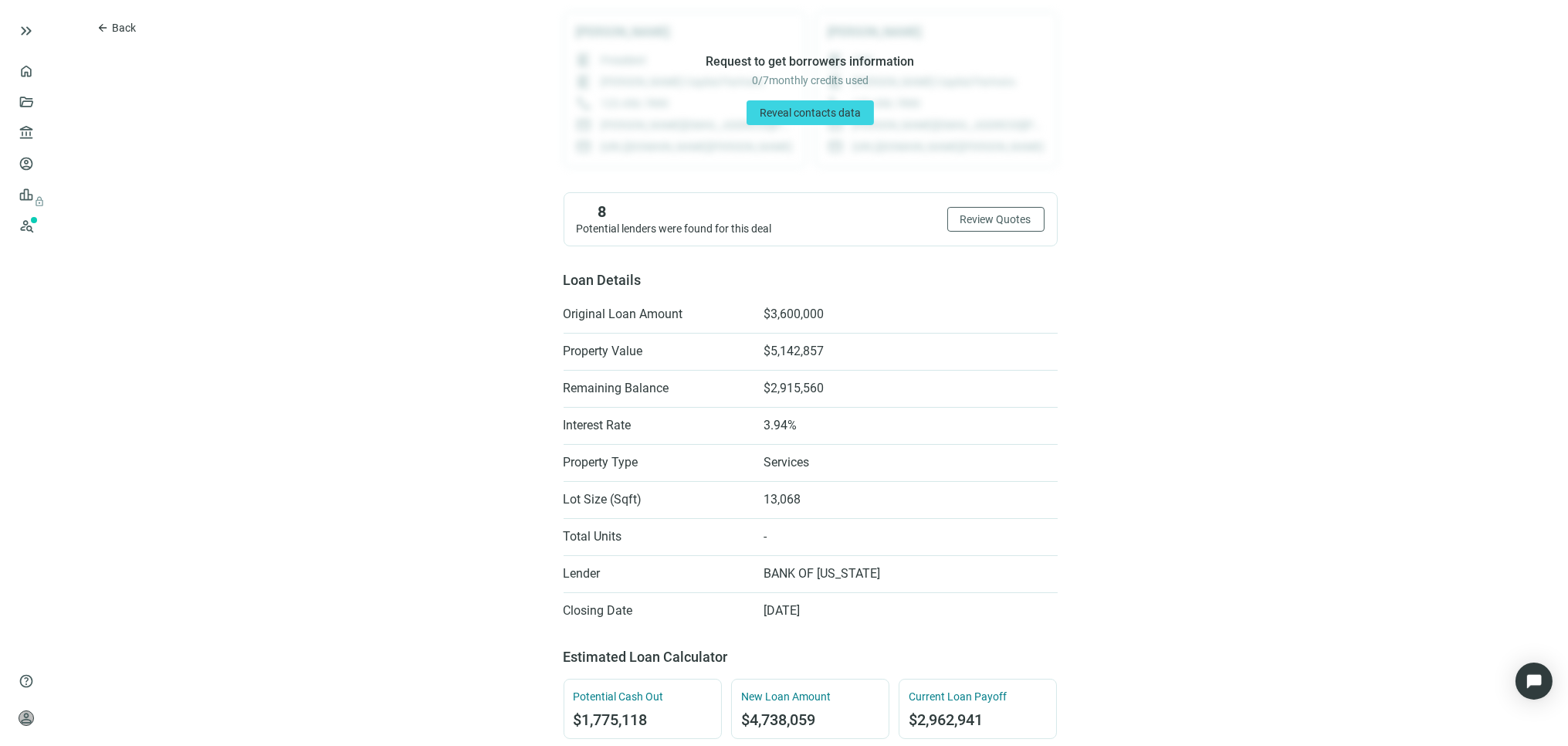
scroll to position [172, 0]
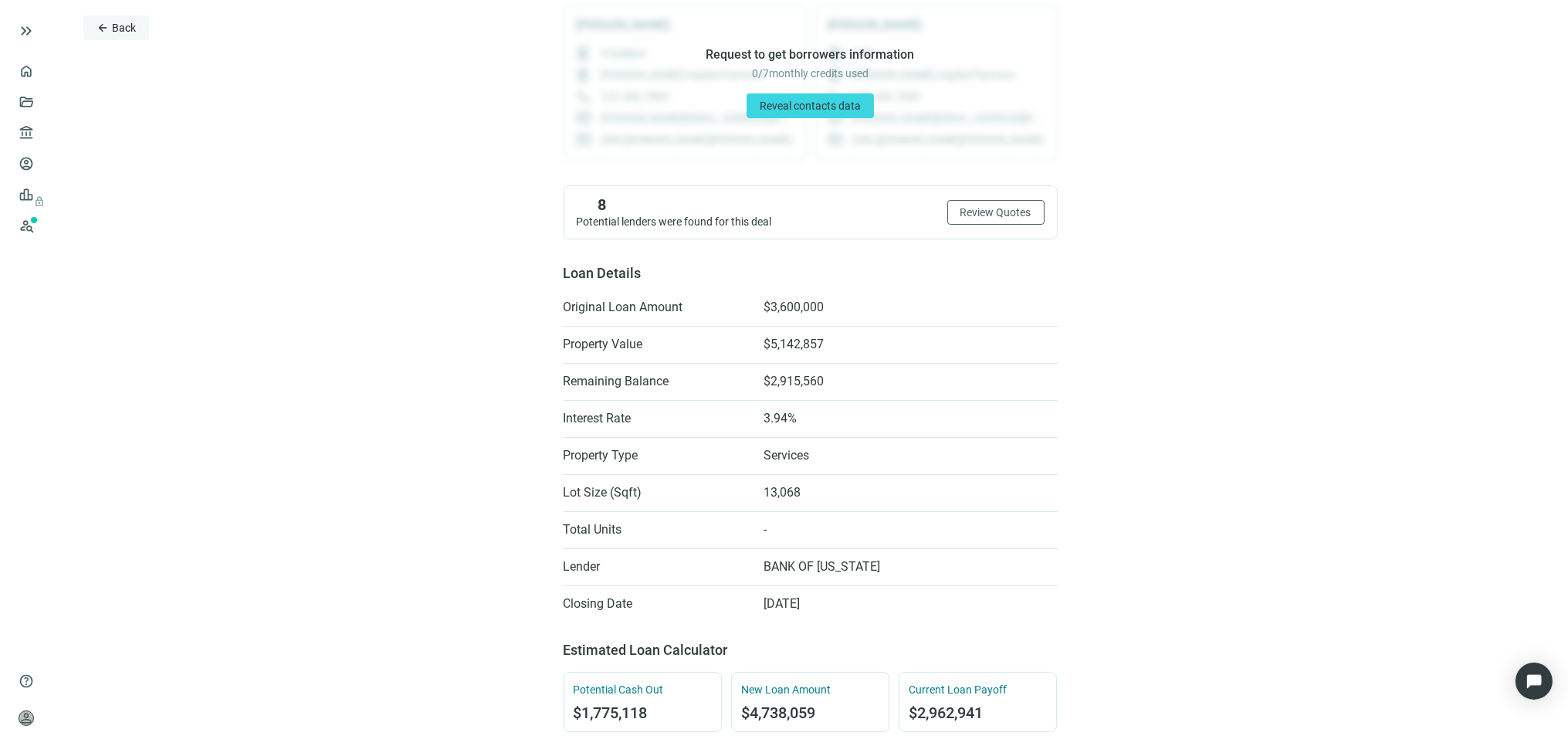
click at [114, 27] on span "Back" at bounding box center [124, 28] width 24 height 13
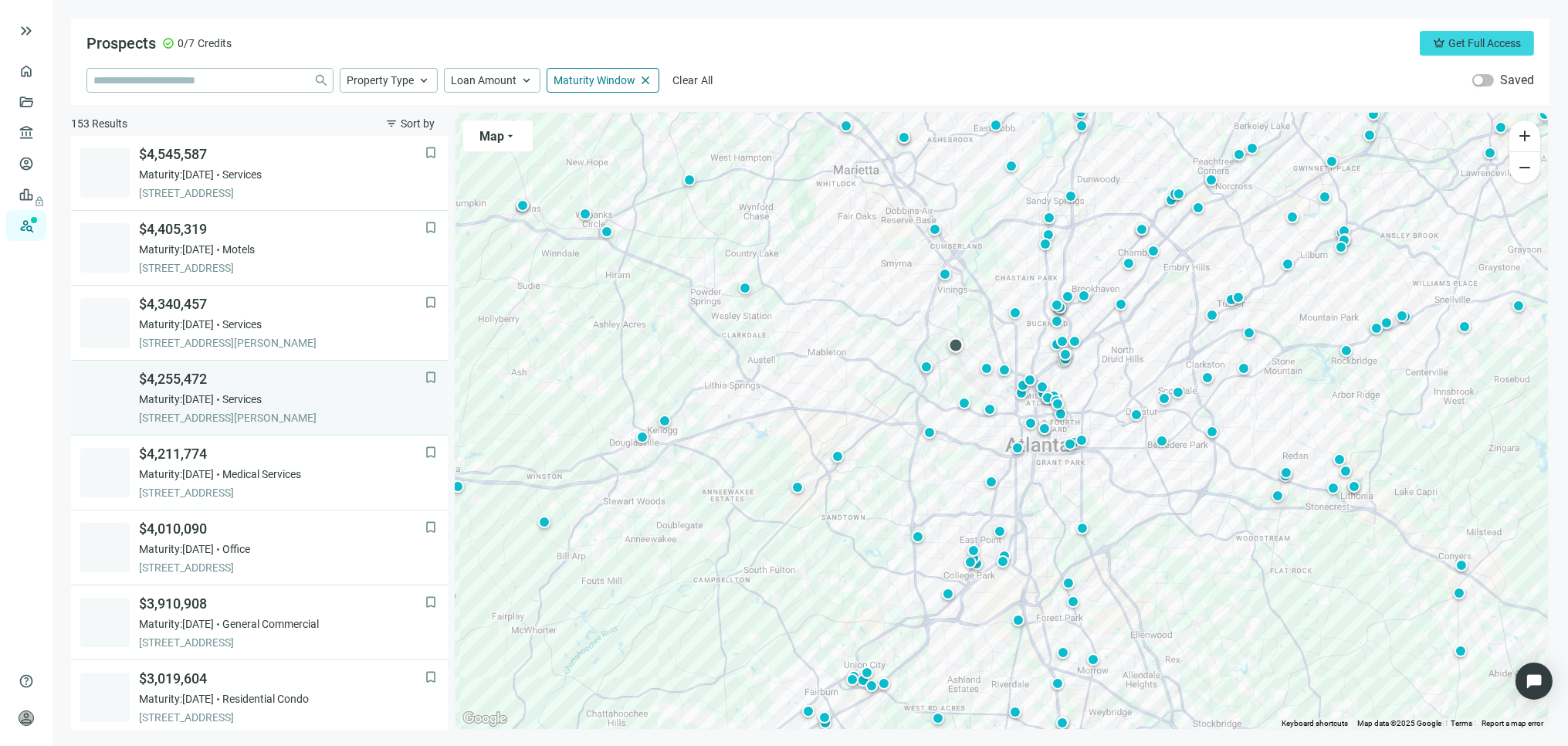
click at [283, 410] on div "$4,255,472 Maturity: 12.31.2025 Services 2331 BOLTON RD NW, ATLANTA, 30318, GA" at bounding box center [282, 398] width 285 height 56
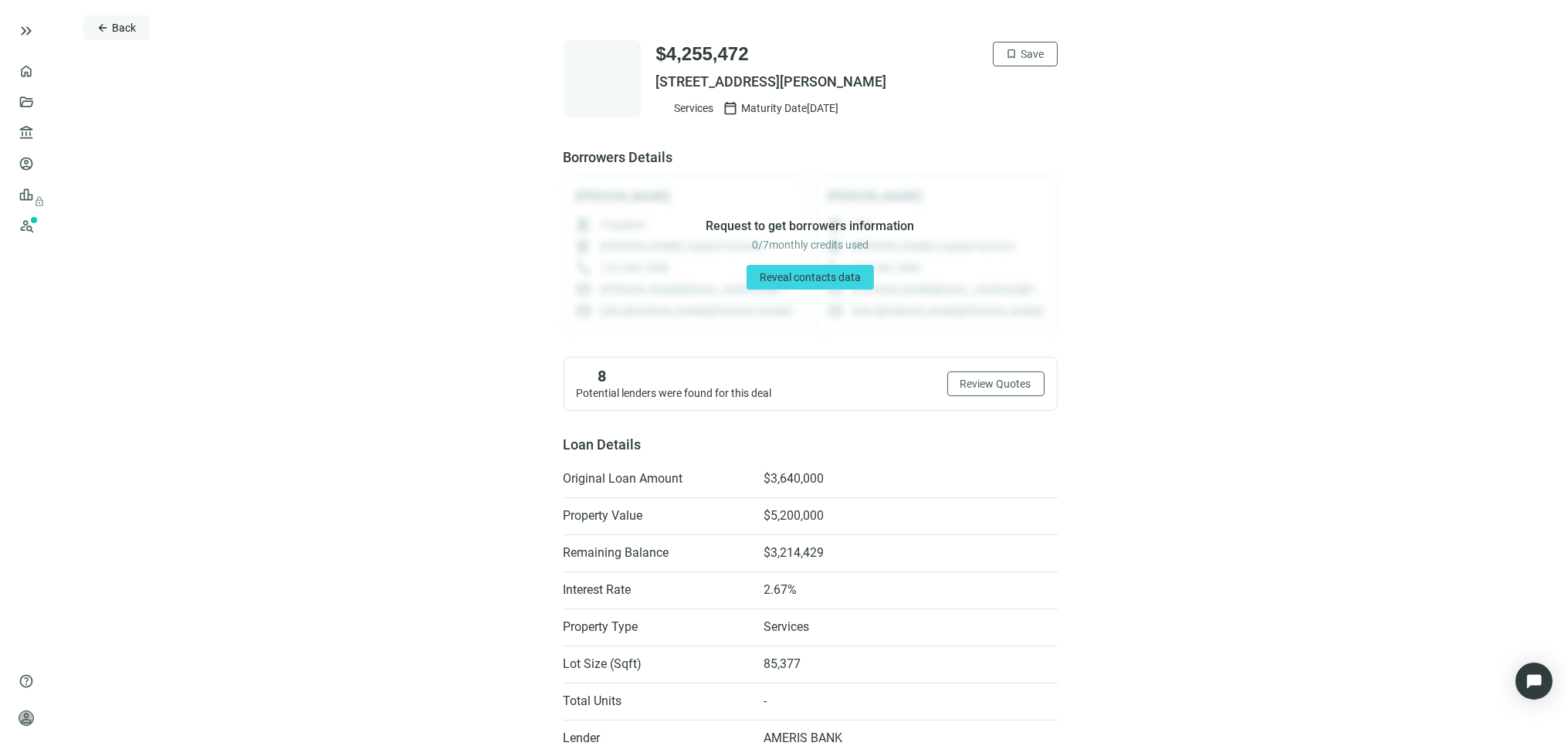
click at [109, 25] on button "arrow_back Back" at bounding box center [117, 27] width 66 height 25
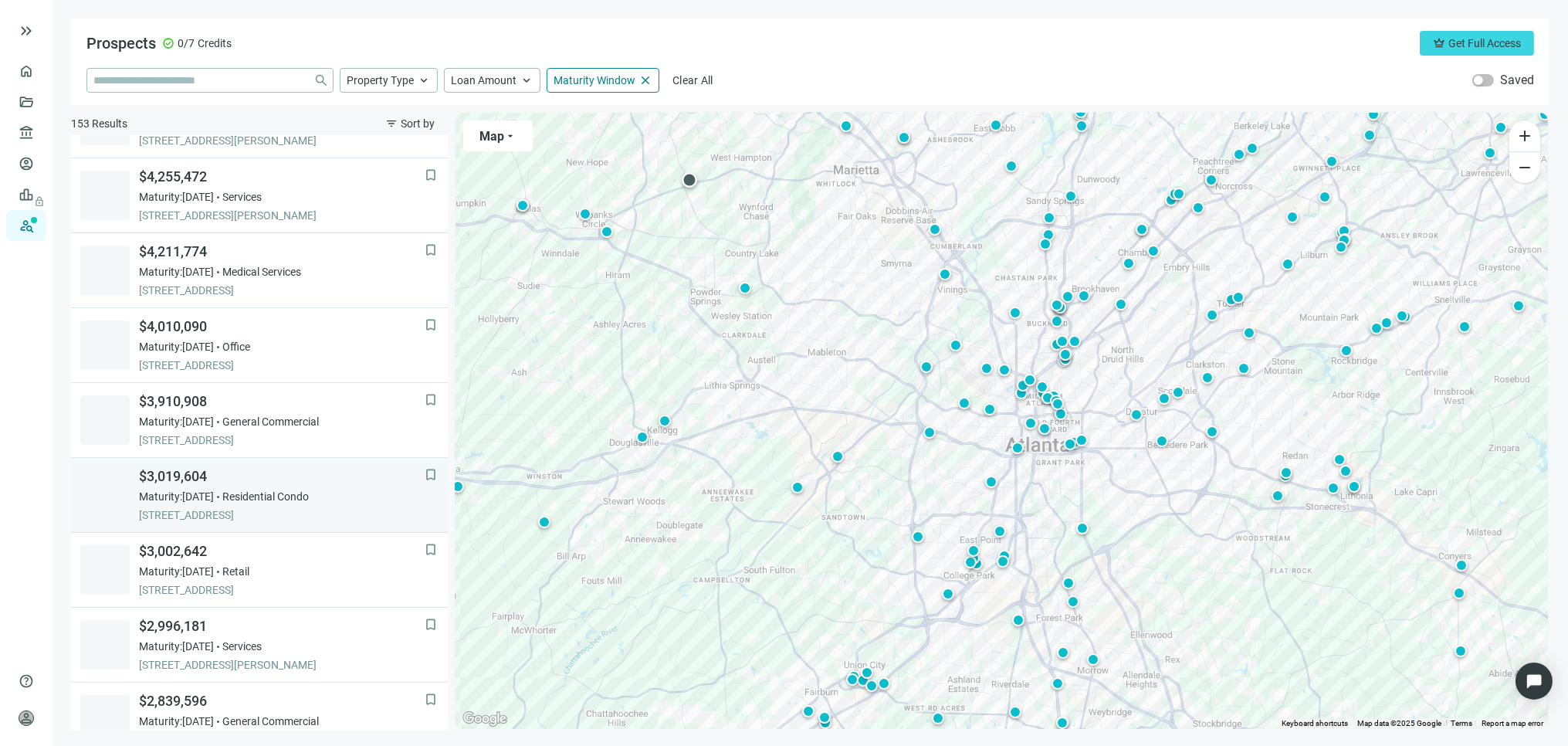
scroll to position [225, 0]
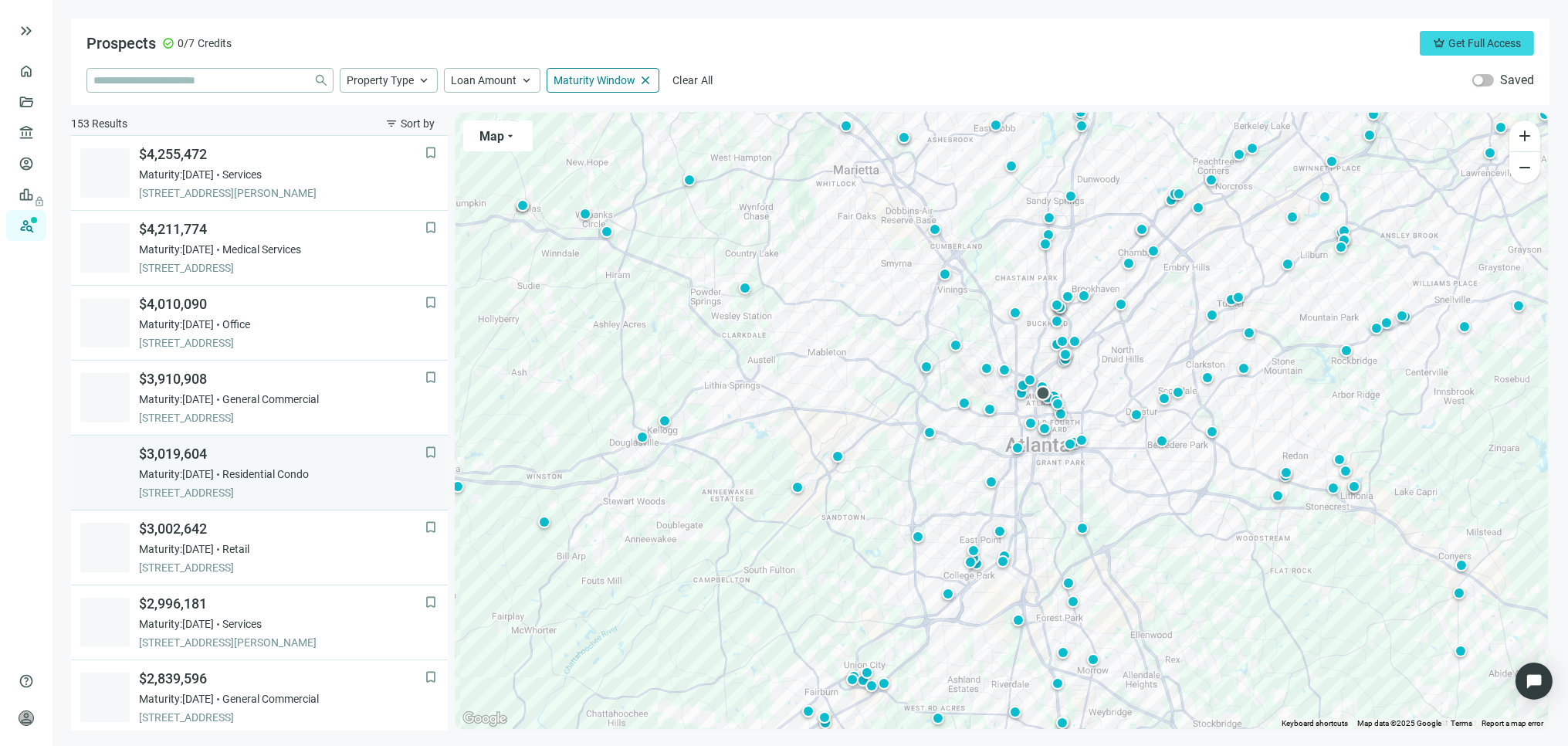
click at [231, 485] on span "[STREET_ADDRESS]" at bounding box center [282, 493] width 285 height 15
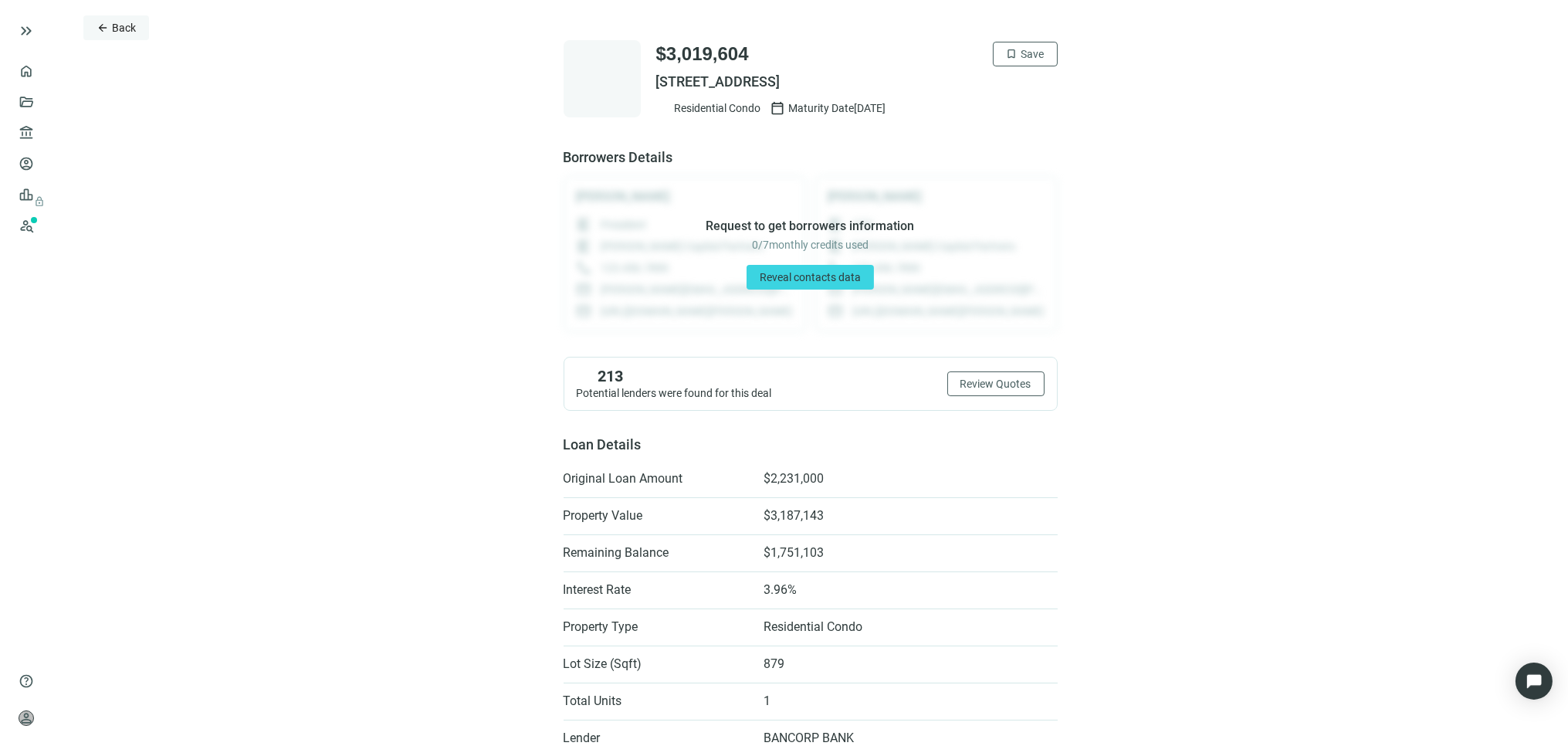
click at [110, 25] on button "arrow_back Back" at bounding box center [117, 27] width 66 height 25
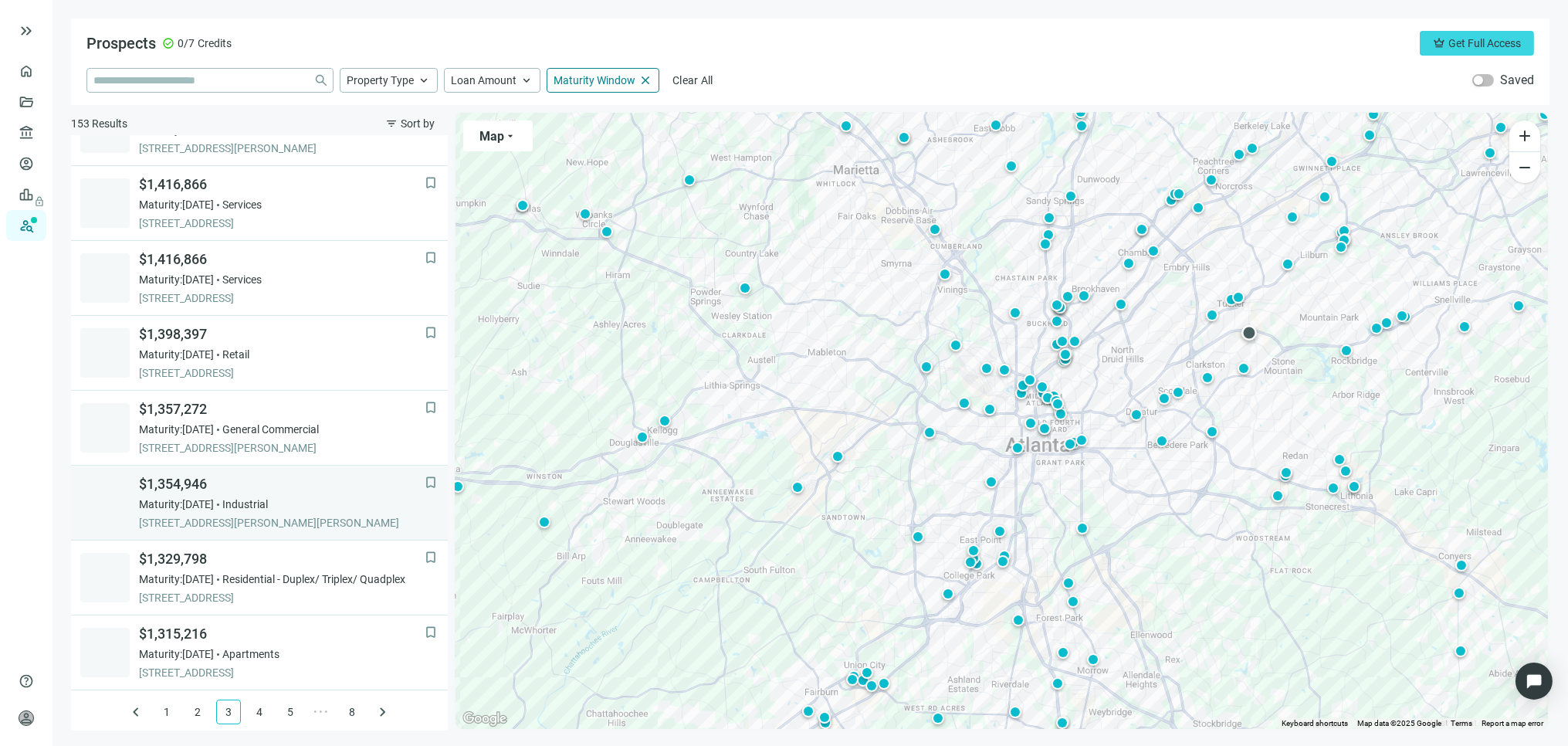
scroll to position [947, 0]
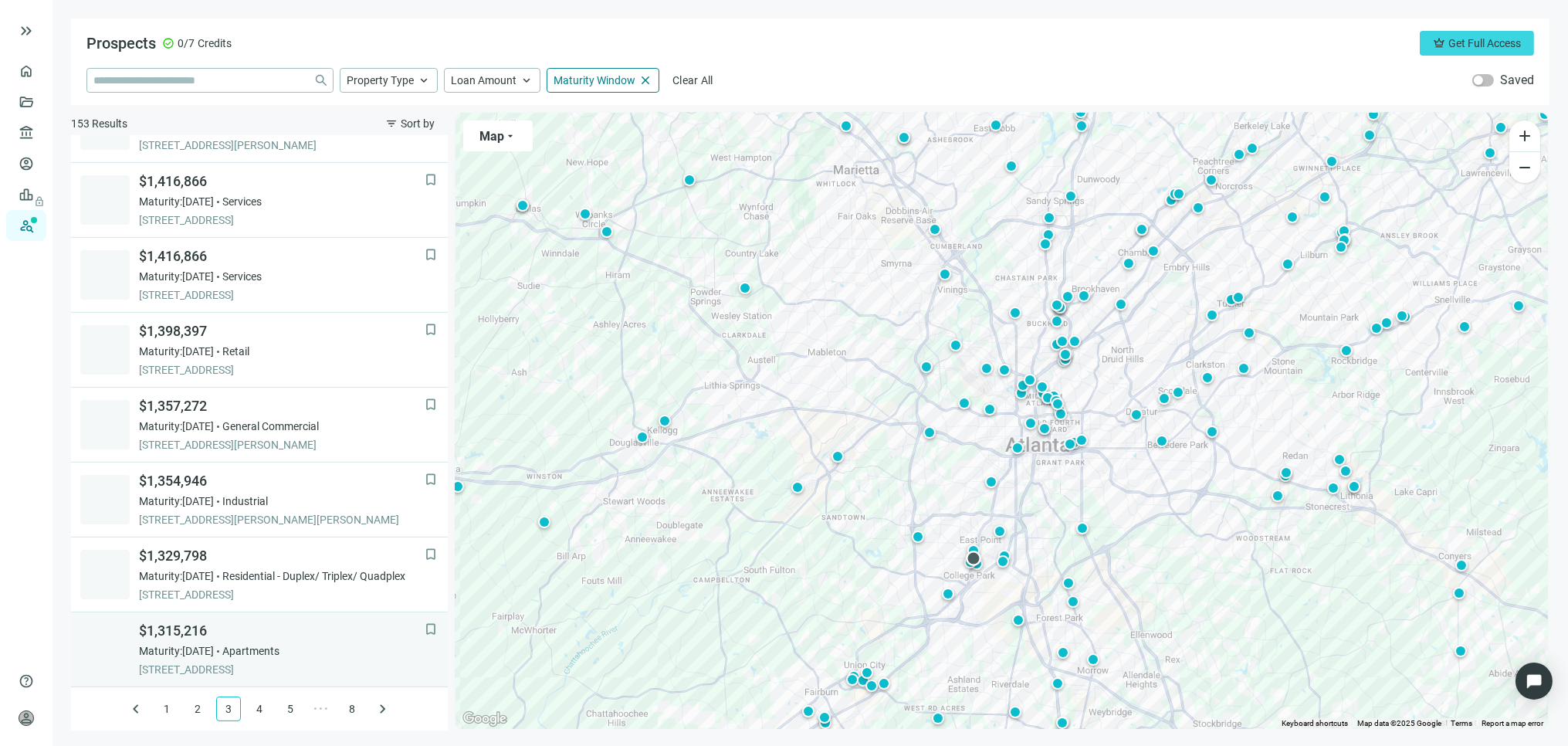
click at [214, 652] on span "Maturity: 01.31.2026" at bounding box center [176, 651] width 75 height 15
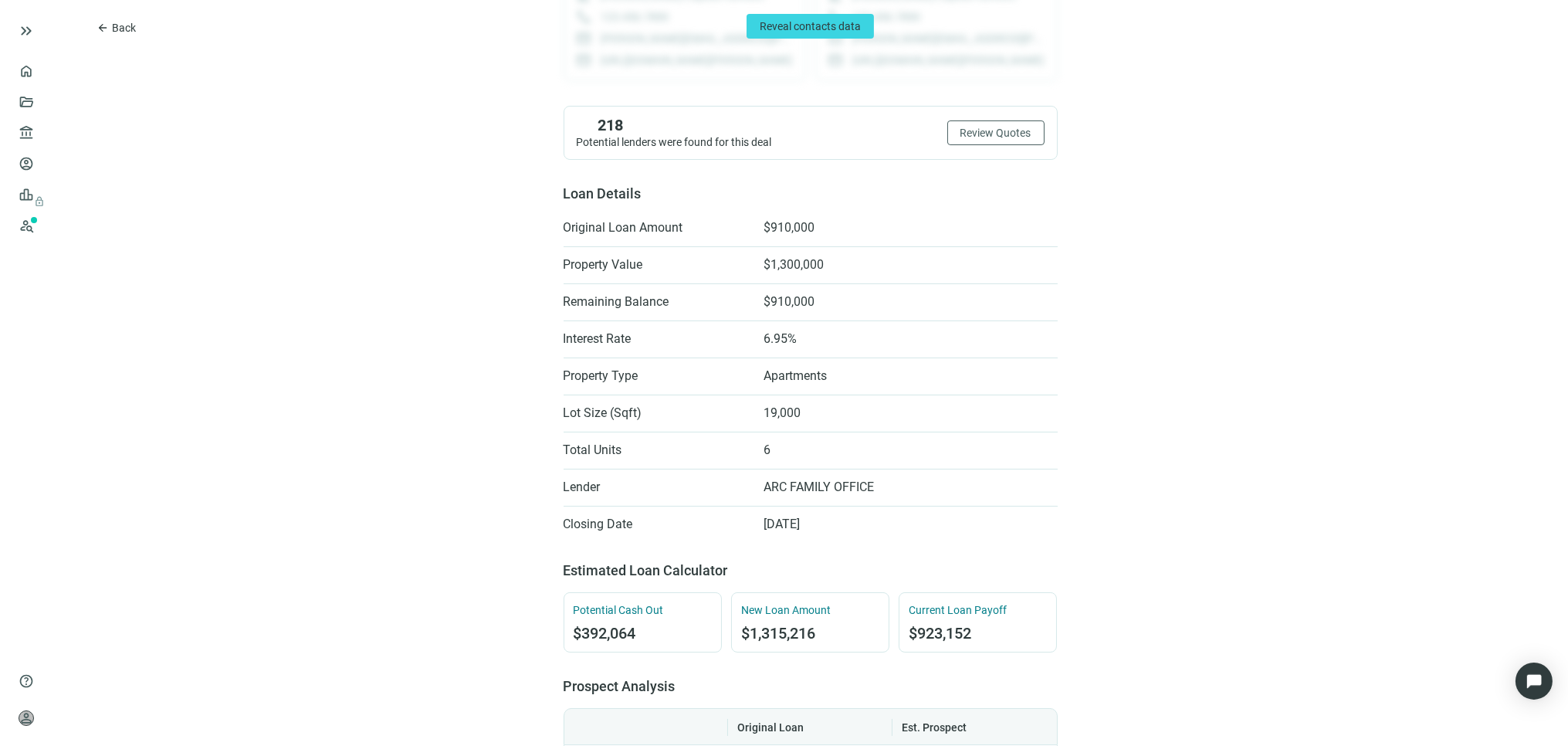
scroll to position [258, 0]
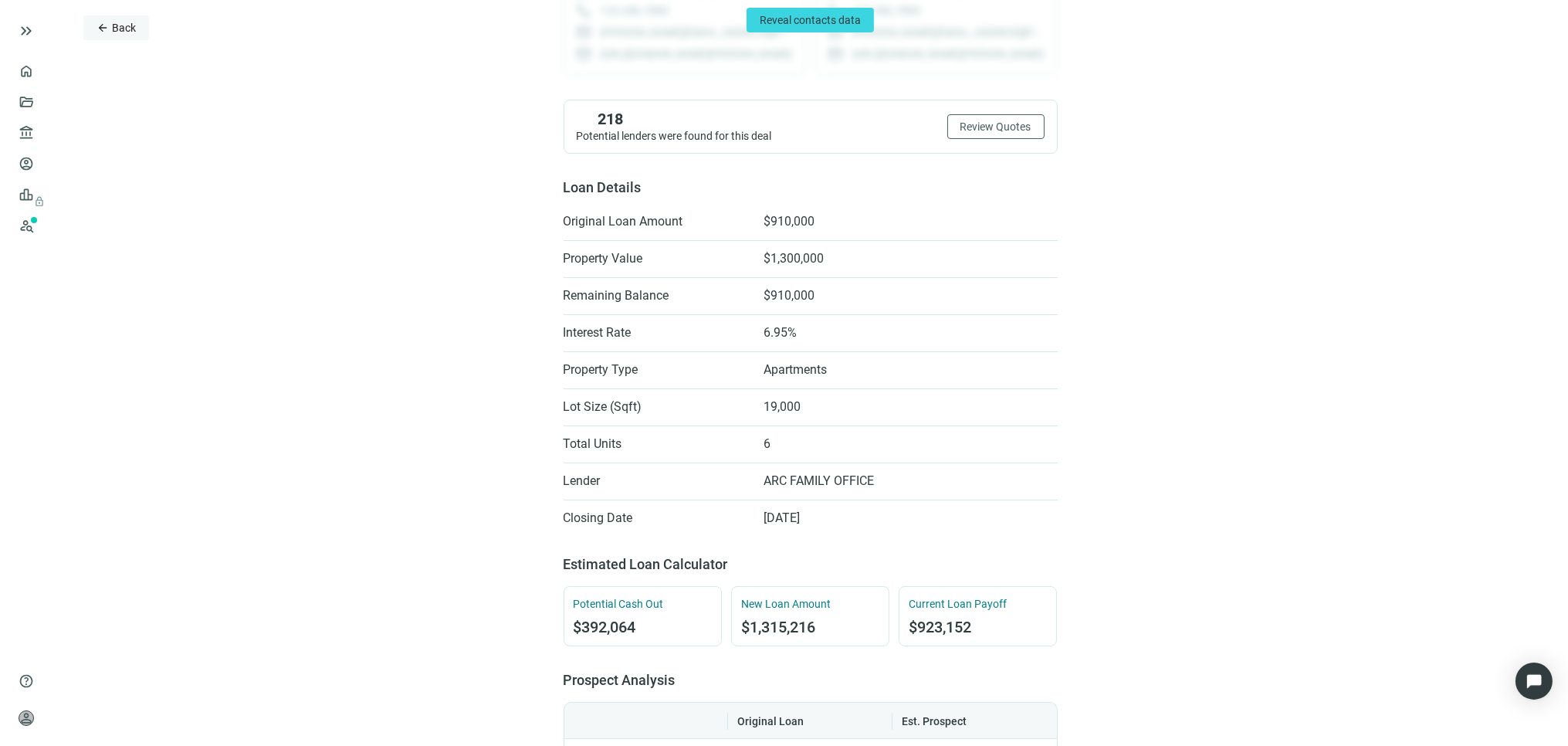
click at [117, 26] on span "Back" at bounding box center [124, 28] width 24 height 13
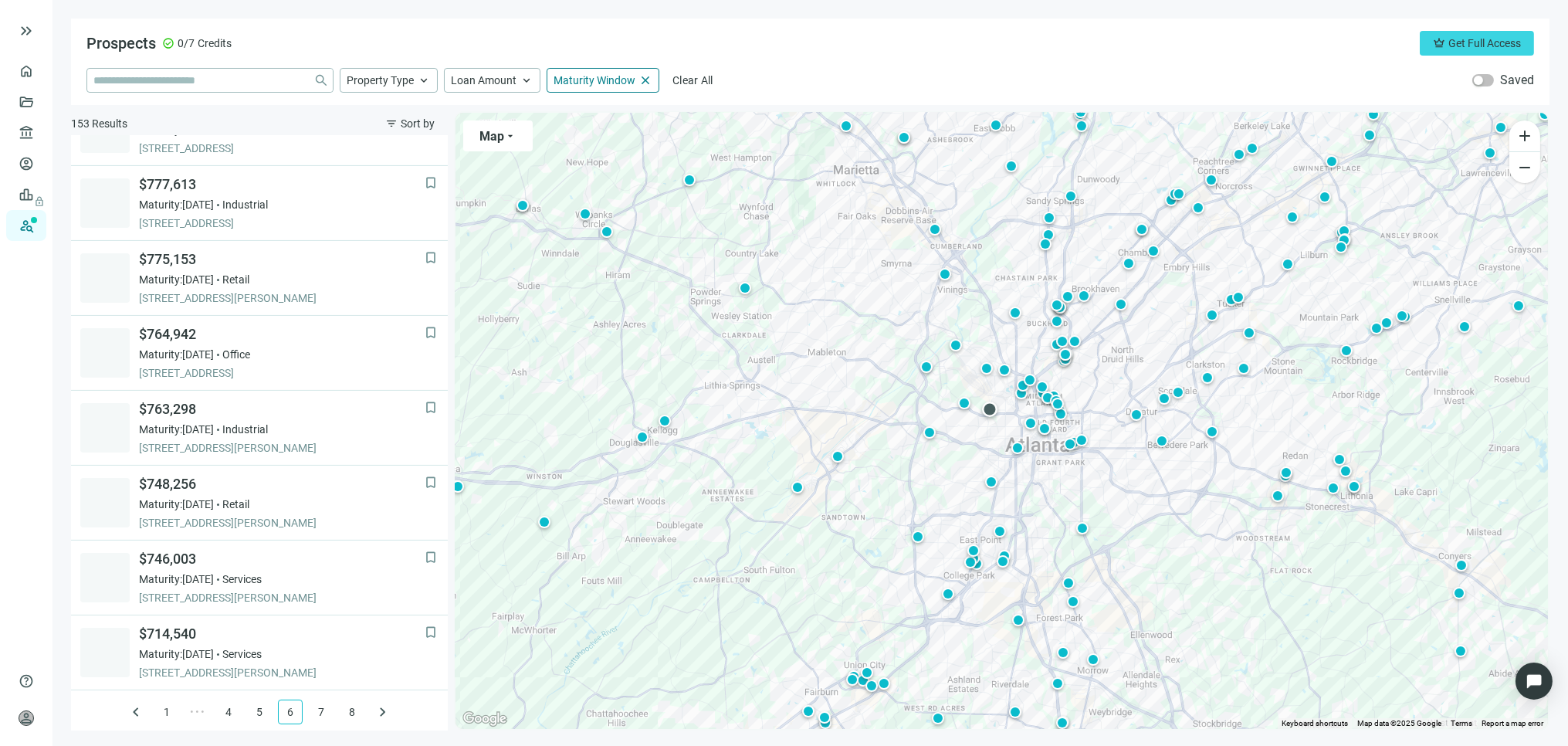
scroll to position [947, 0]
click at [310, 708] on link "7" at bounding box center [321, 709] width 23 height 23
click at [345, 709] on link "8" at bounding box center [351, 709] width 23 height 23
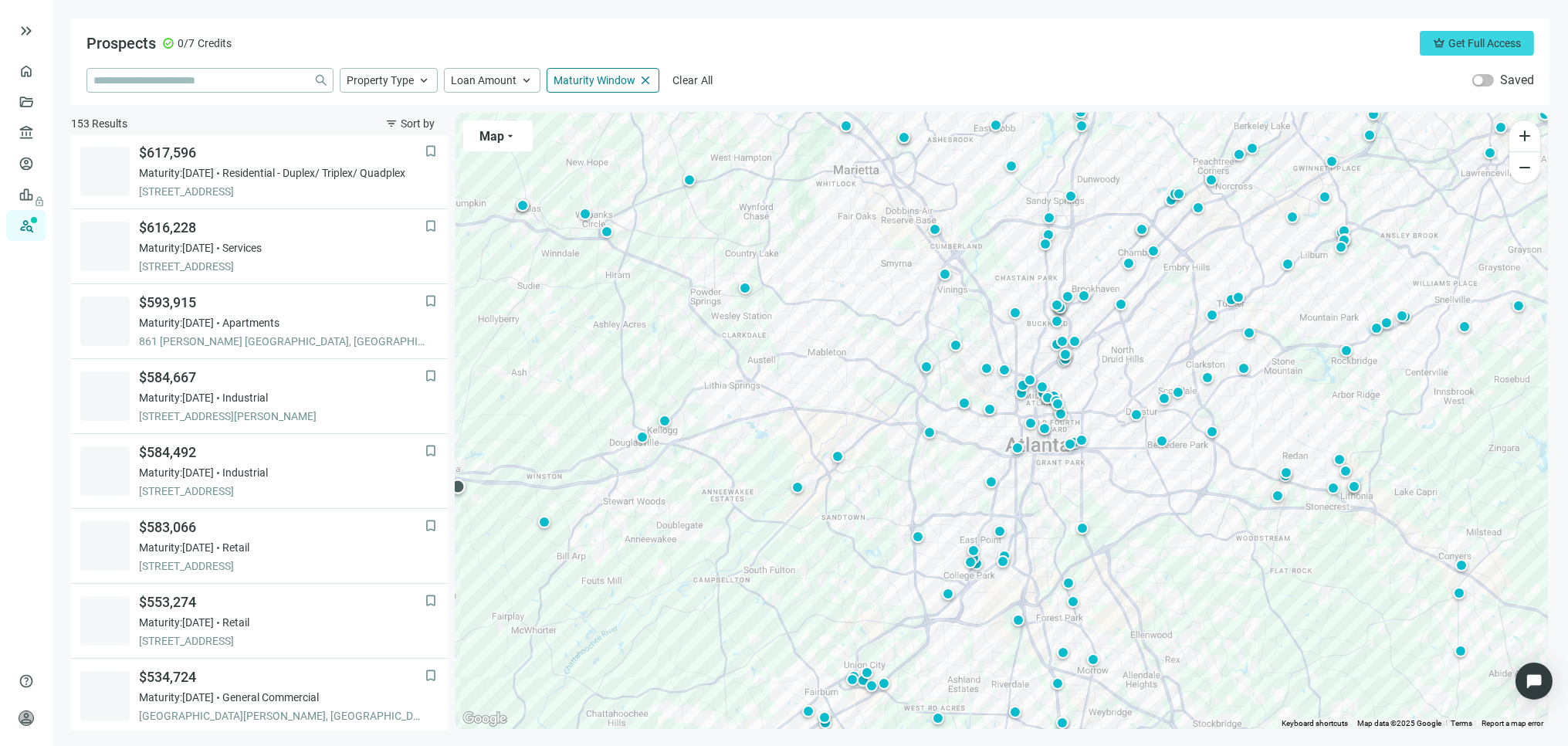
scroll to position [0, 0]
click at [229, 80] on input "search" at bounding box center [200, 79] width 214 height 23
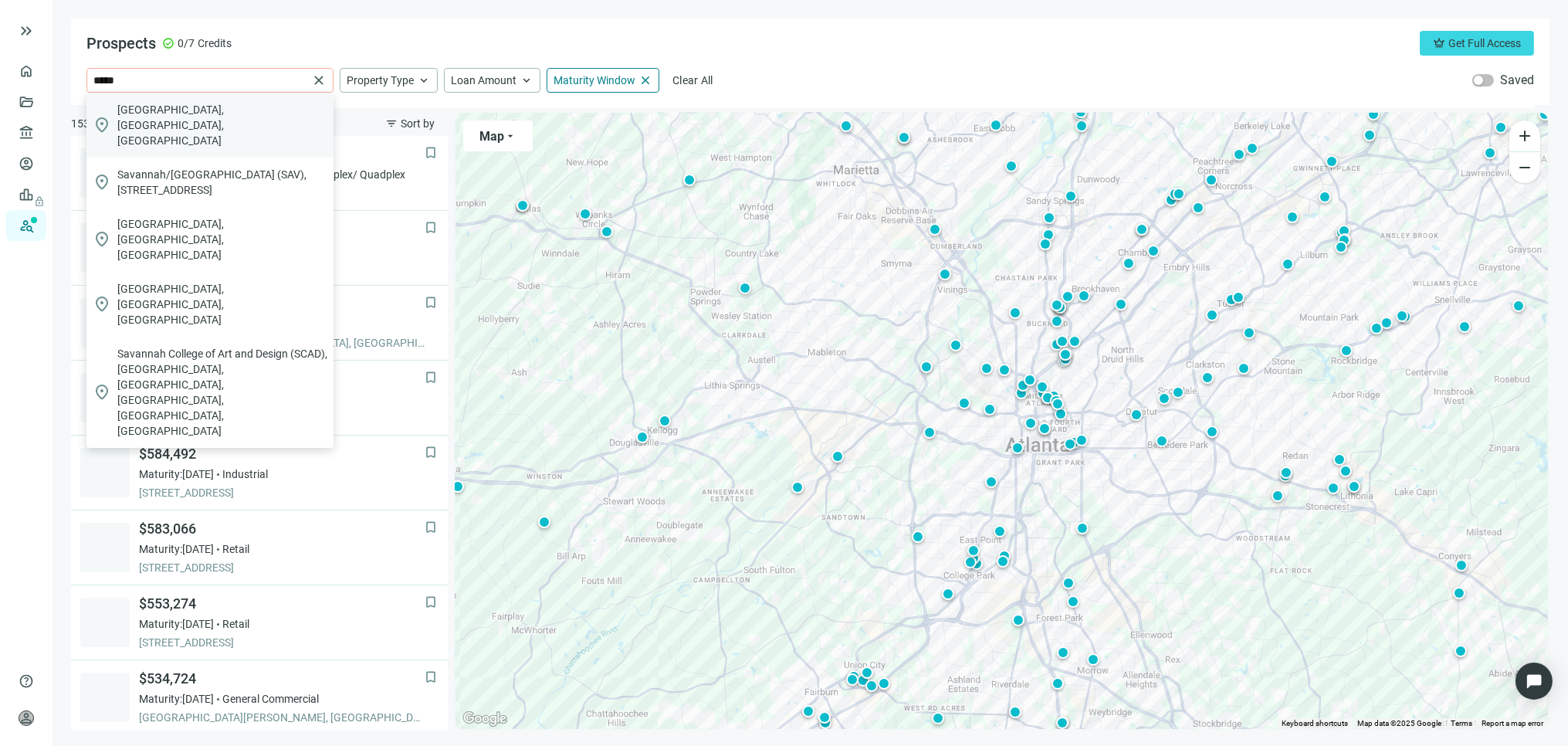
click at [188, 116] on span "Savannah, GA, USA" at bounding box center [222, 125] width 210 height 46
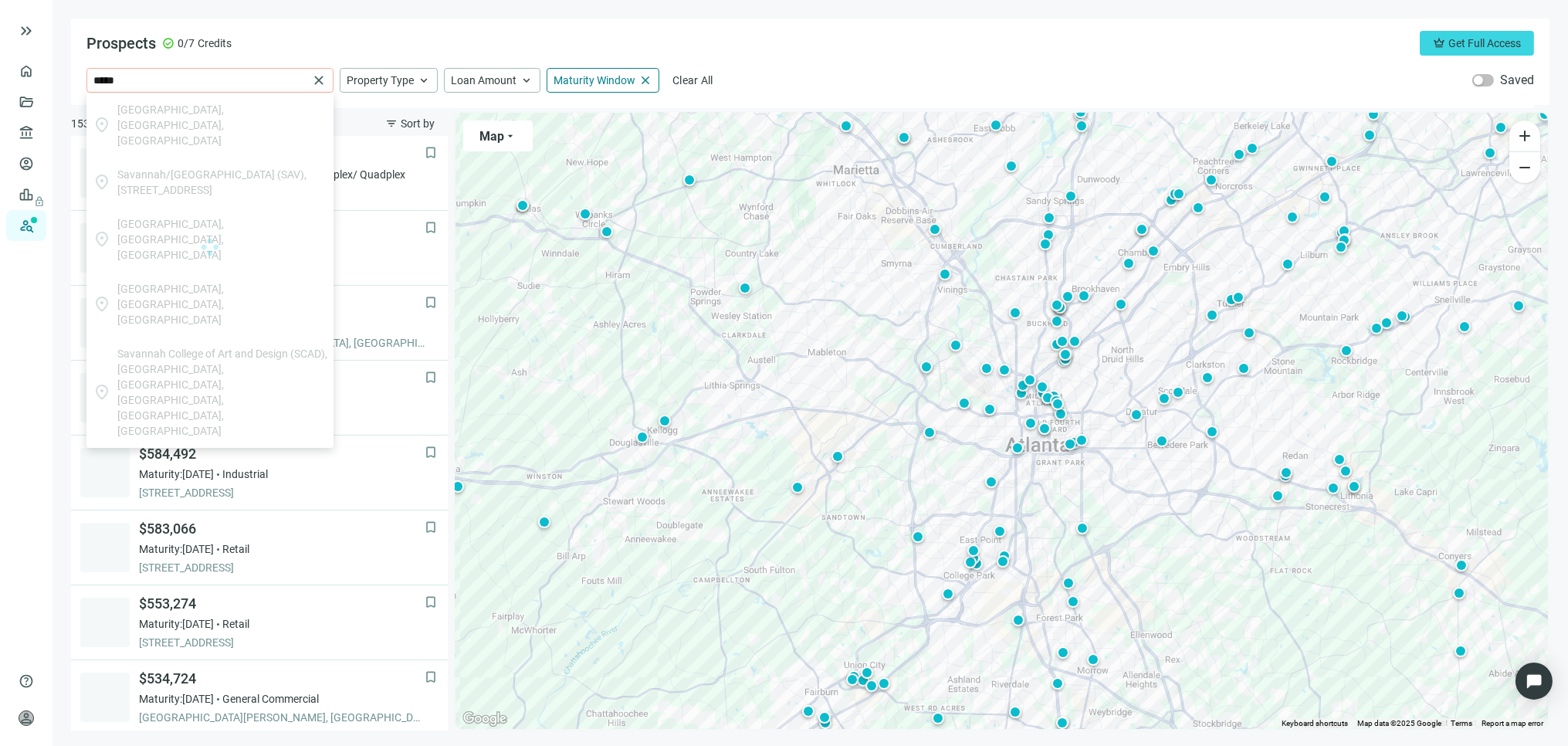
type input "**********"
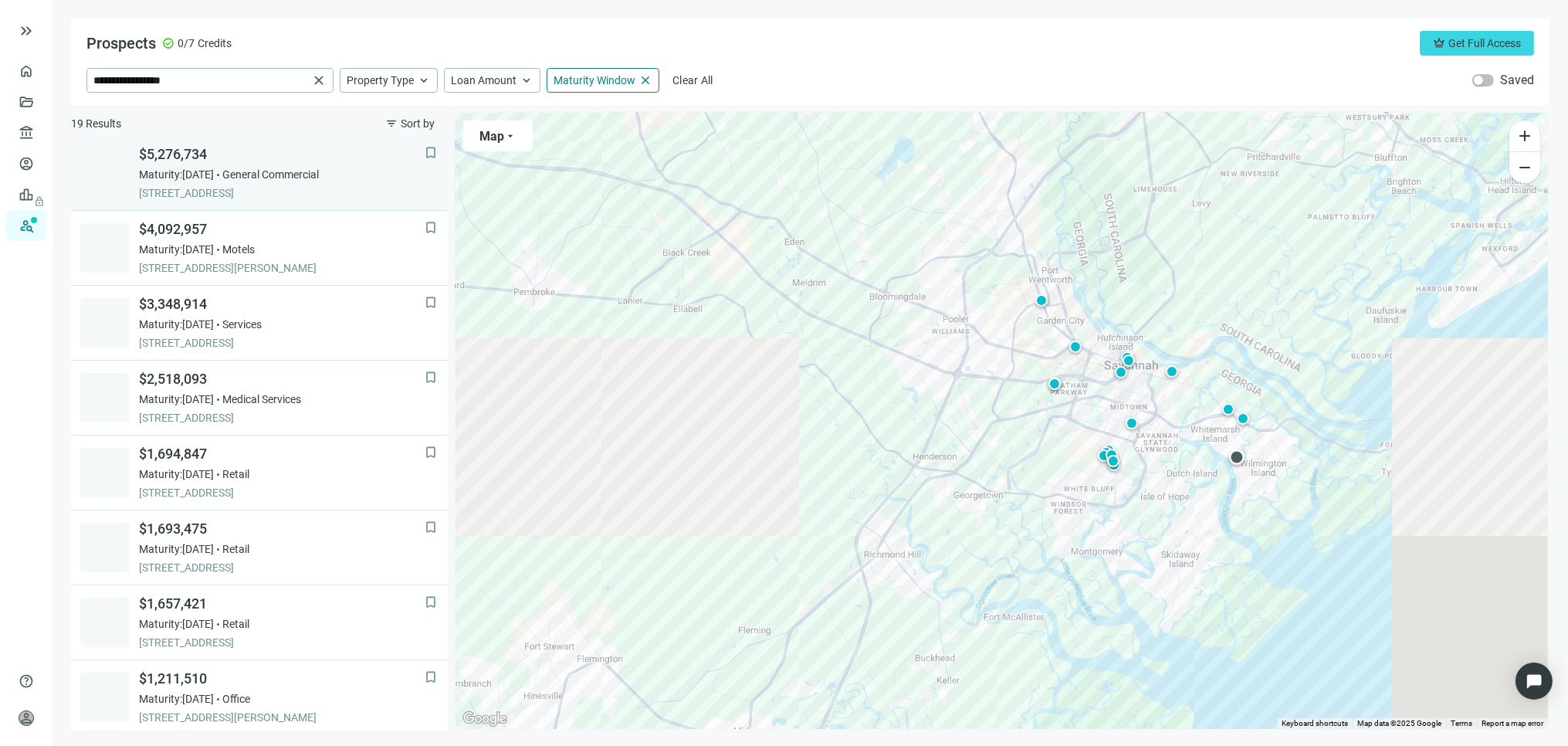
click at [179, 153] on span "$5,276,734" at bounding box center [282, 155] width 285 height 19
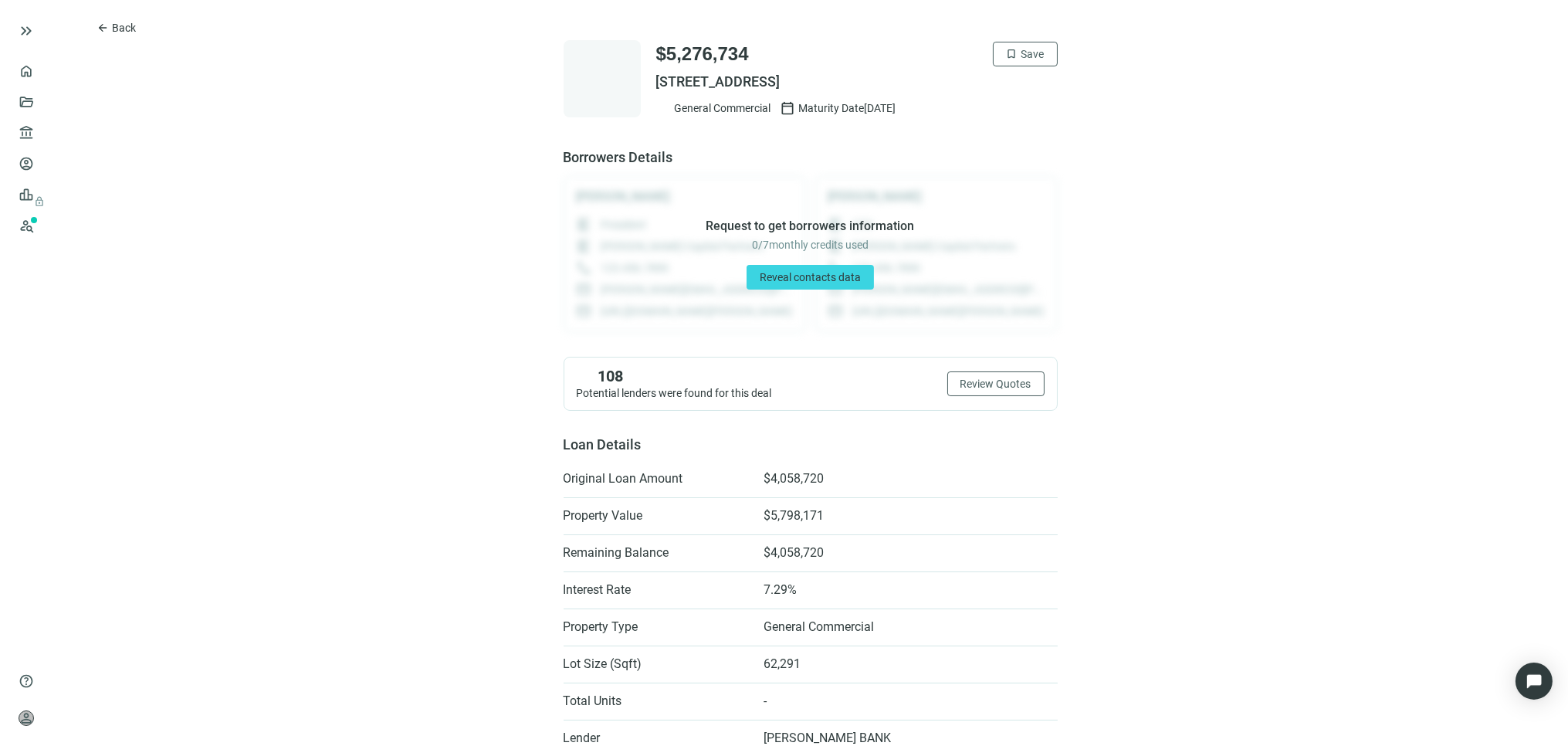
drag, startPoint x: 646, startPoint y: 79, endPoint x: 981, endPoint y: 89, distance: 335.1
click at [981, 89] on div "$5,276,734 bookmark Save 606 WILMINGTON ISLAND RD, SAVANNAH, GA 31410 General C…" at bounding box center [811, 79] width 494 height 77
copy span "606 WILMINGTON ISLAND RD, SAVANNAH, GA 31410"
click at [112, 22] on span "Back" at bounding box center [124, 28] width 24 height 13
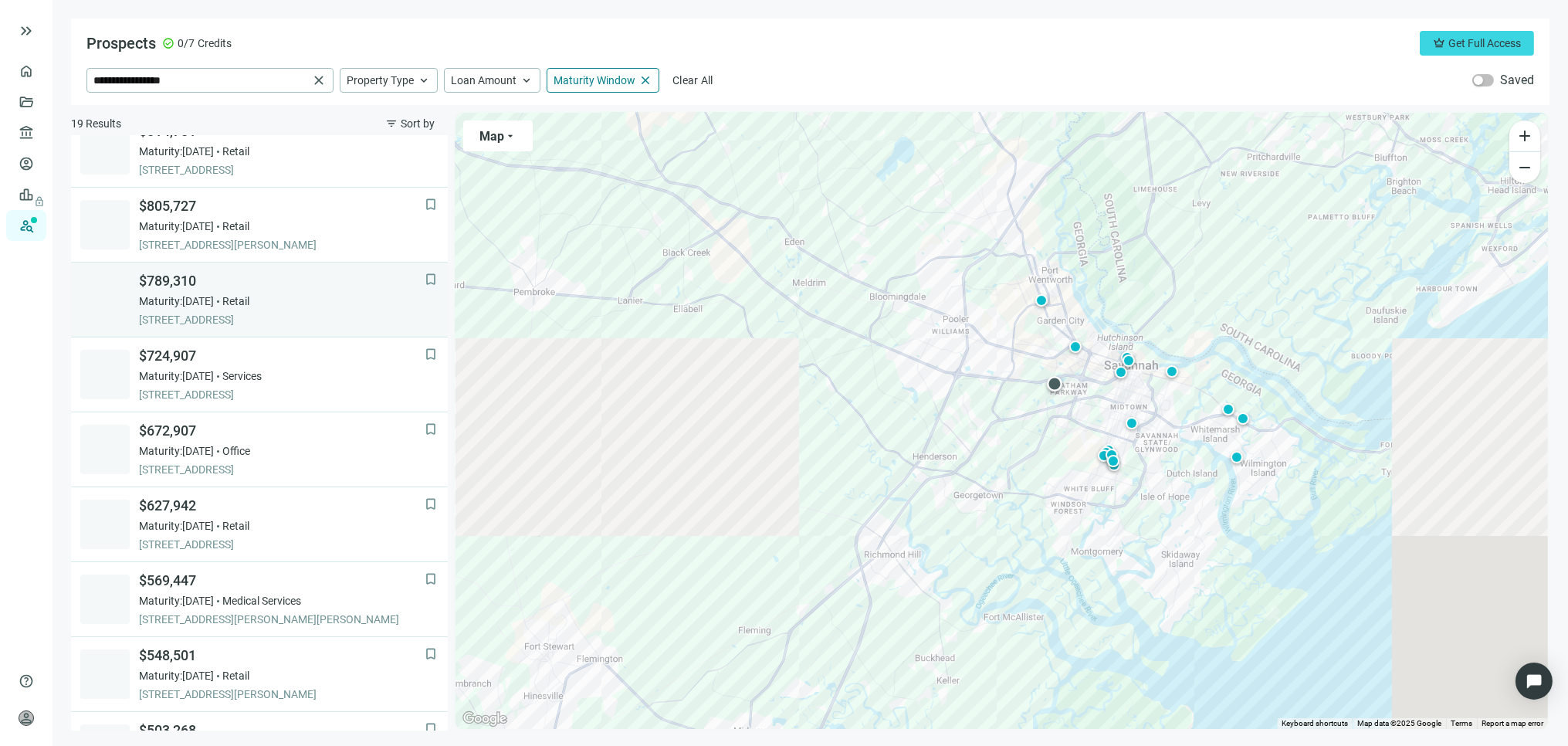
scroll to position [829, 0]
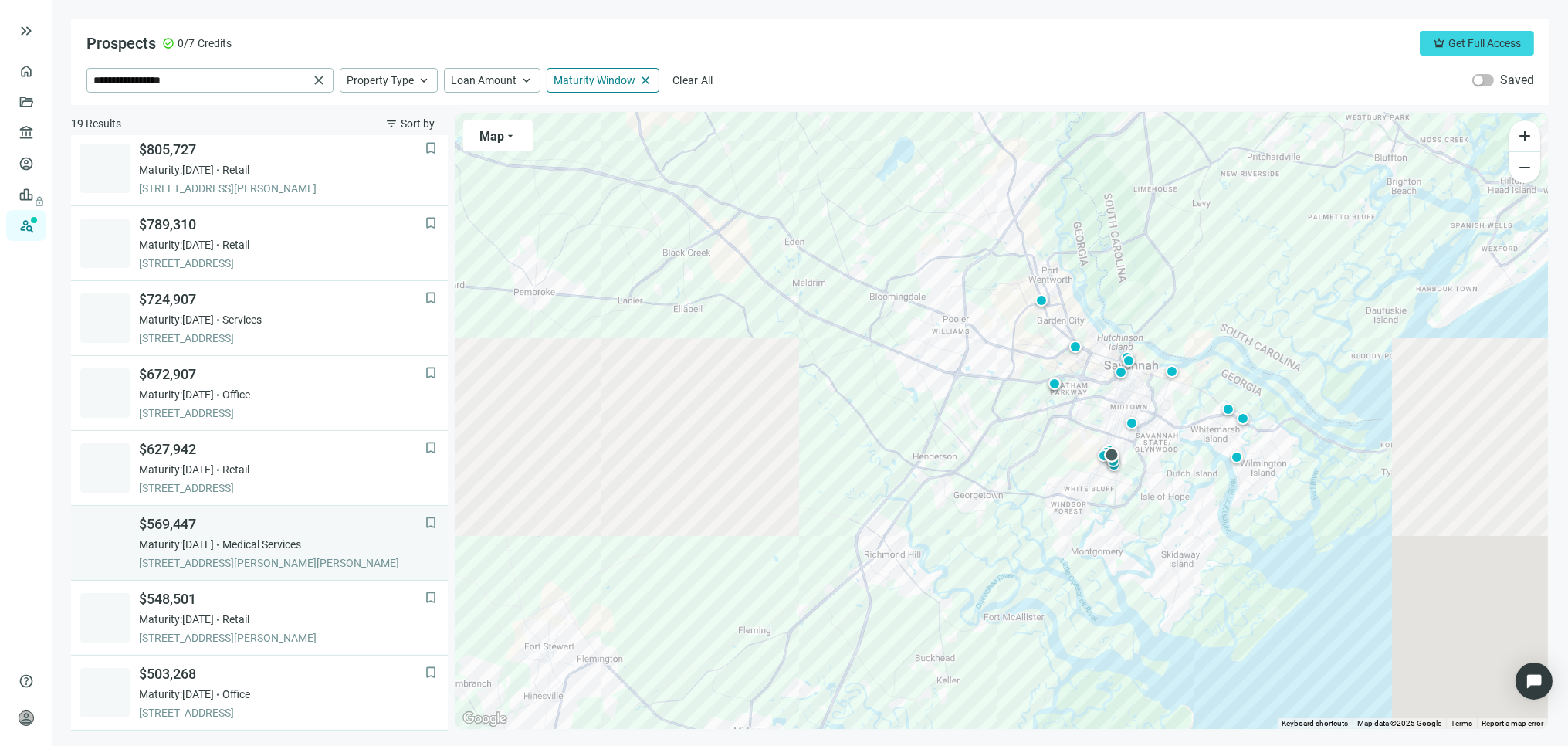
click at [299, 548] on span "Medical Services" at bounding box center [261, 545] width 79 height 15
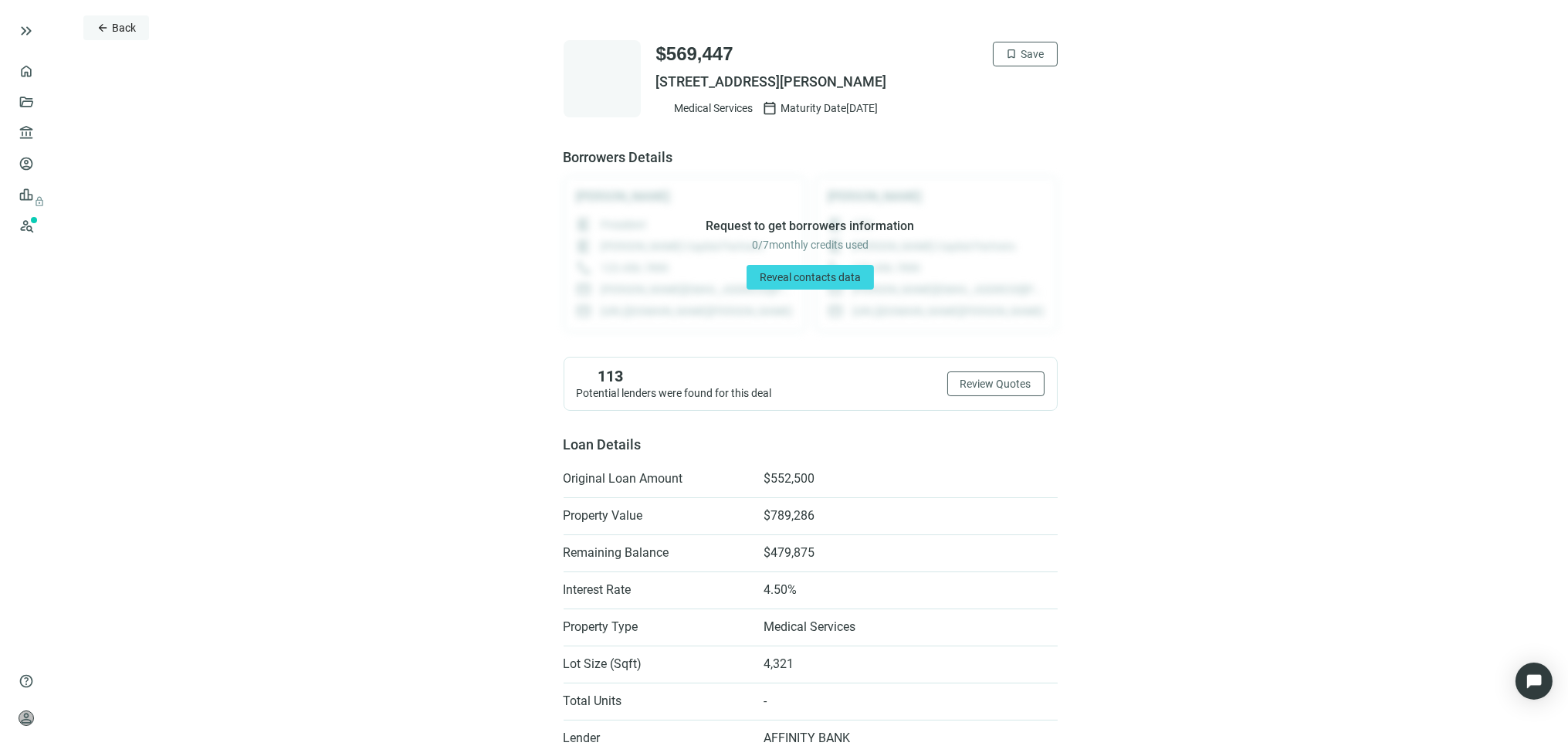
click at [116, 26] on span "Back" at bounding box center [124, 28] width 24 height 13
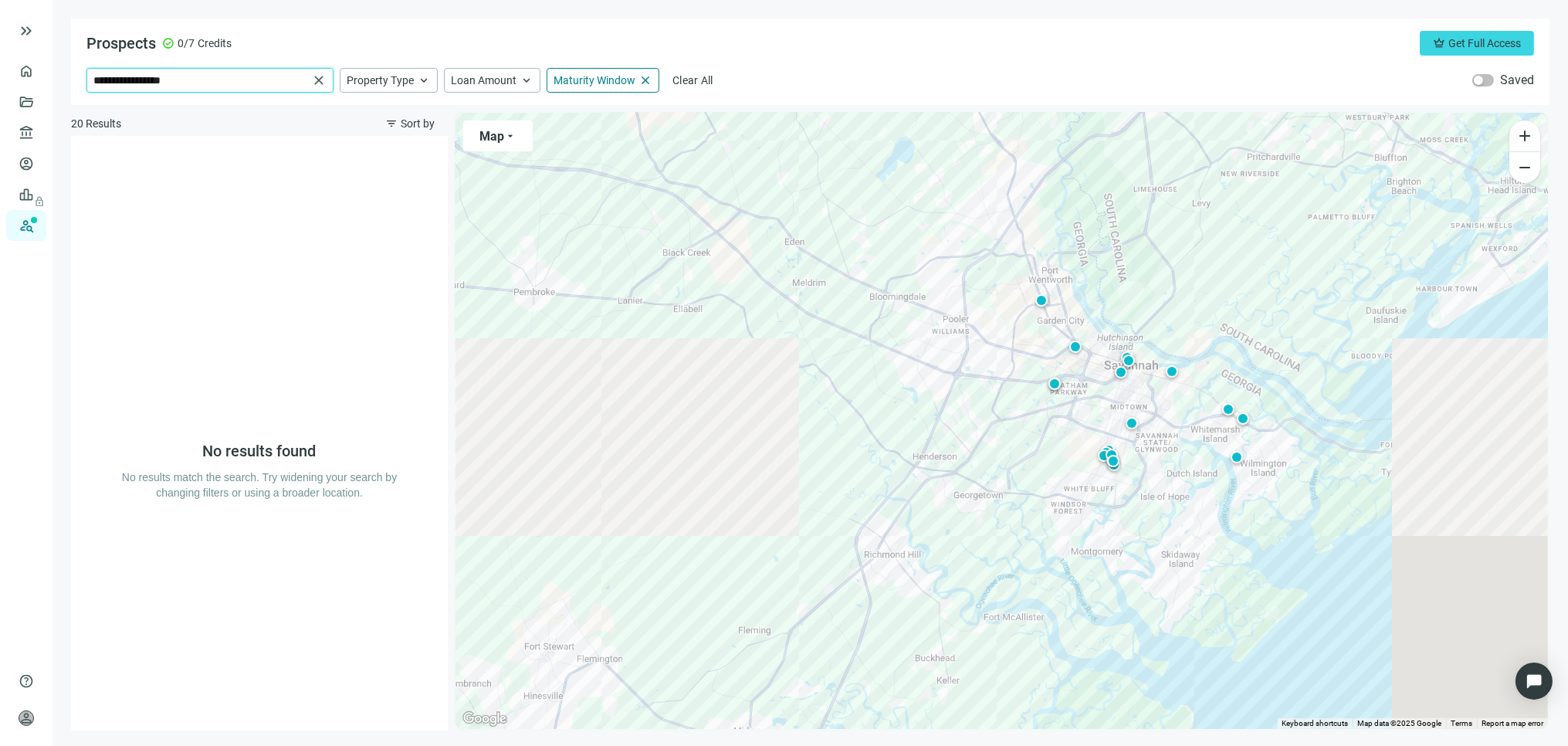
drag, startPoint x: 225, startPoint y: 82, endPoint x: -34, endPoint y: 71, distance: 259.2
click at [0, 71] on html "**********" at bounding box center [784, 373] width 1568 height 746
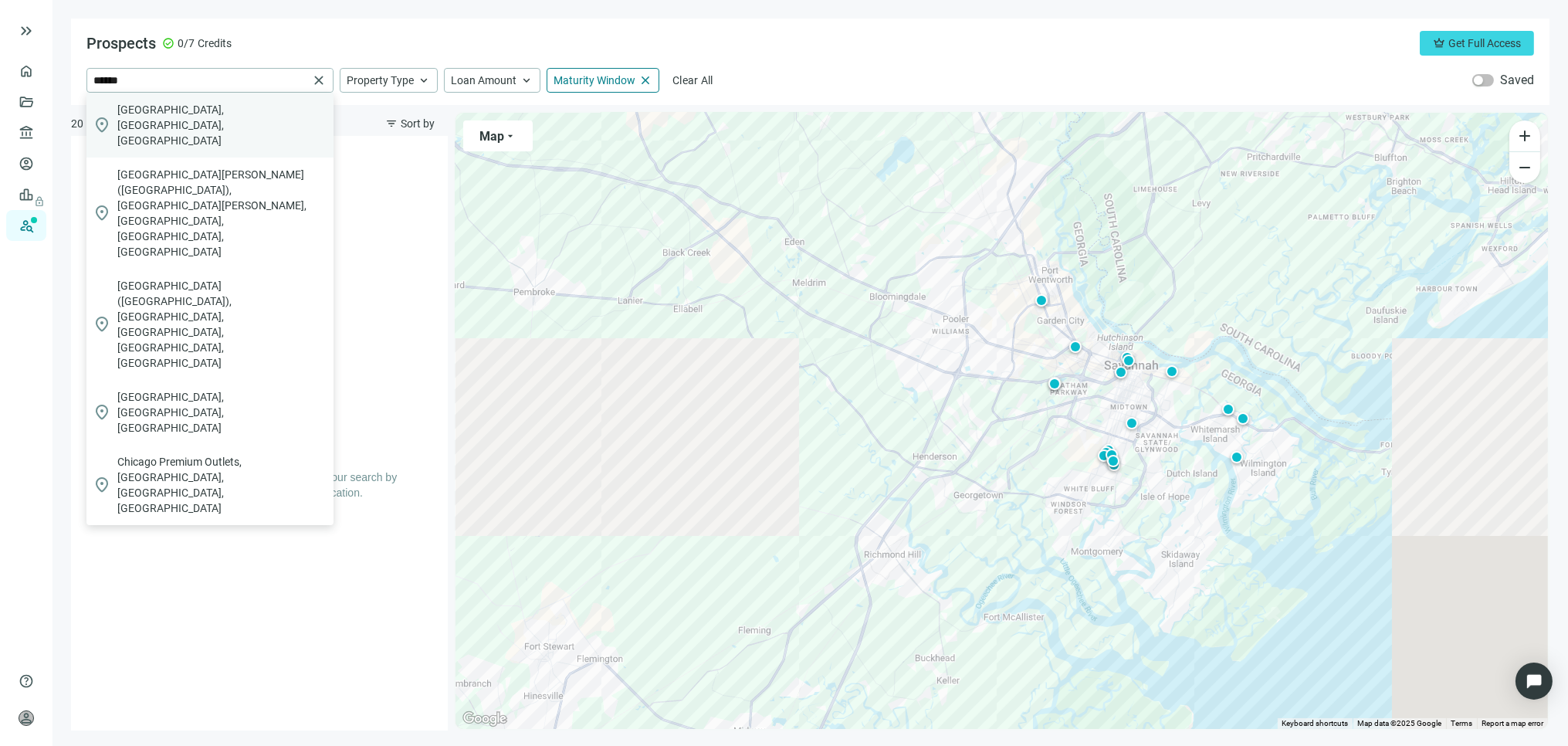
click at [162, 106] on span "Chicago, IL, USA" at bounding box center [222, 125] width 210 height 46
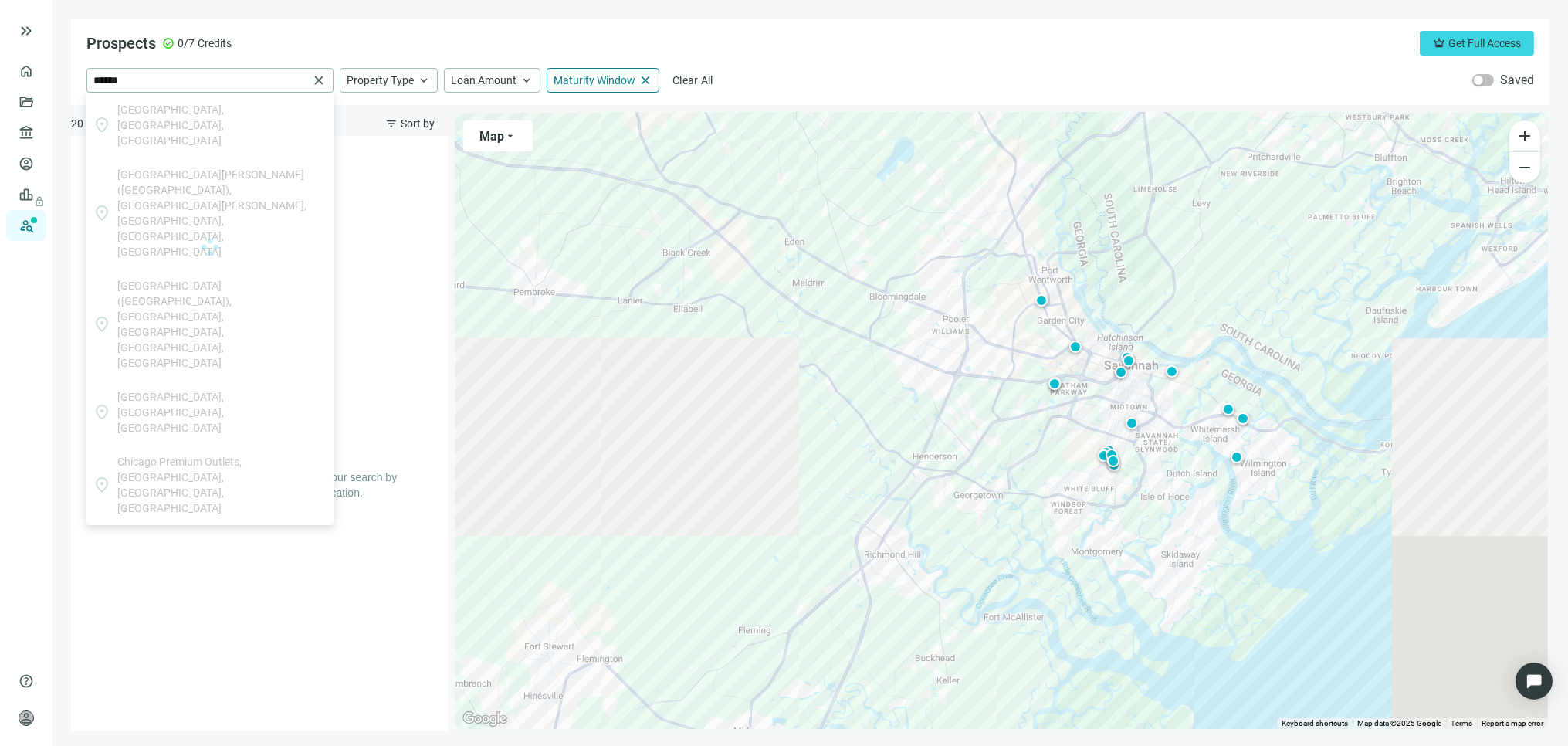
type input "**********"
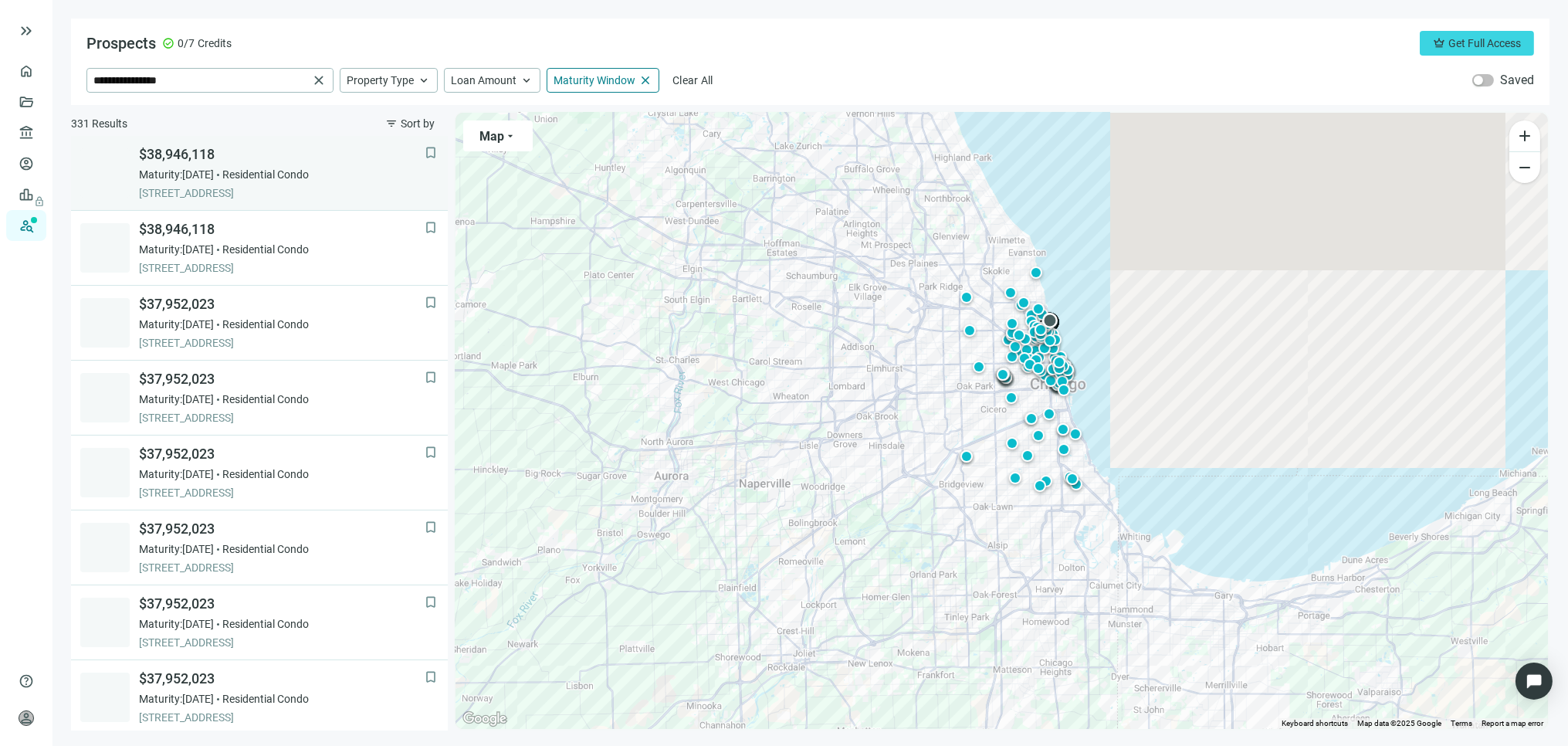
click at [214, 172] on span "Maturity: 01.08.2026" at bounding box center [176, 175] width 75 height 15
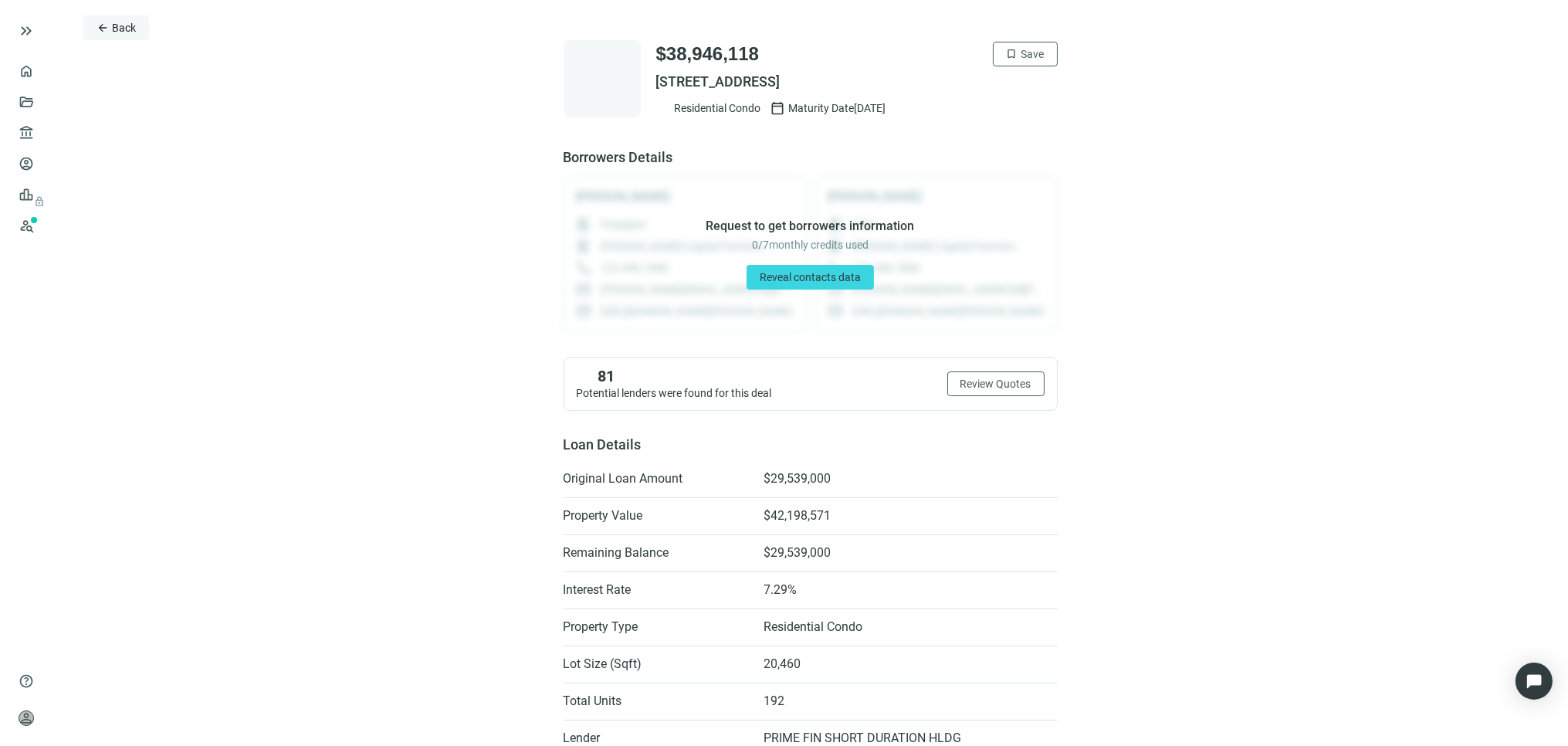
click at [117, 22] on span "Back" at bounding box center [124, 28] width 24 height 13
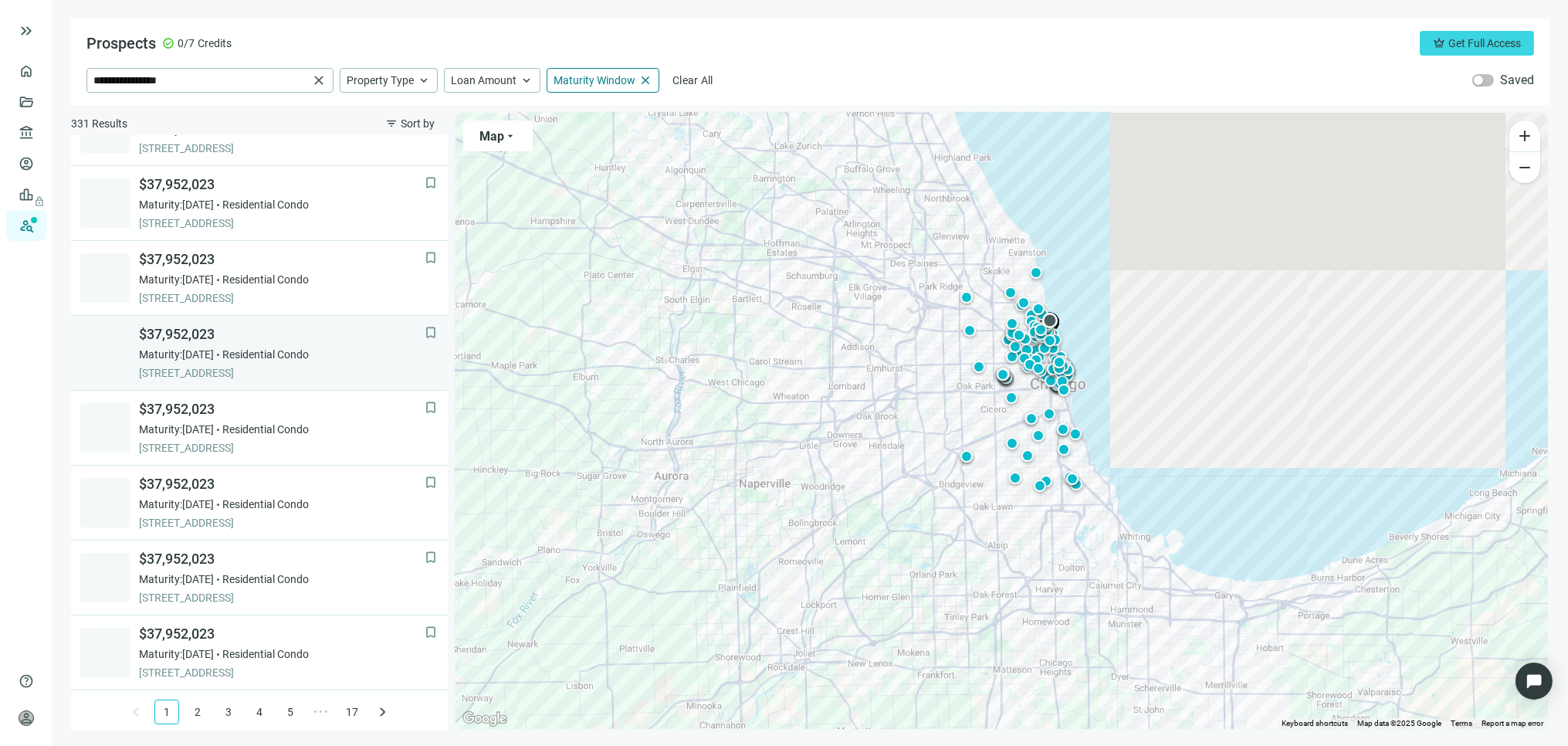
scroll to position [947, 0]
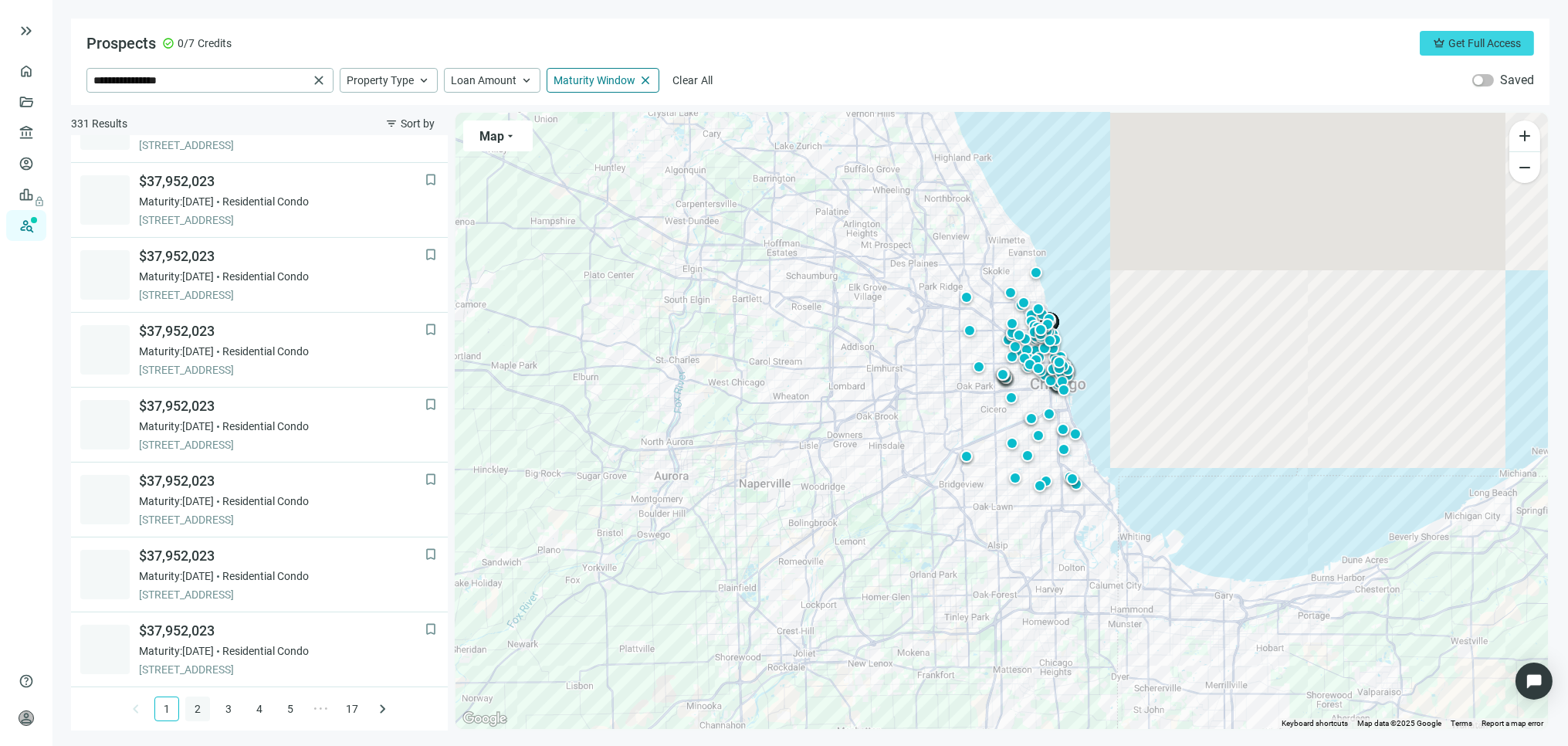
click at [186, 709] on link "2" at bounding box center [197, 709] width 23 height 23
click at [220, 712] on link "3" at bounding box center [228, 709] width 23 height 23
click at [252, 707] on link "4" at bounding box center [259, 709] width 23 height 23
click at [266, 711] on link "5" at bounding box center [274, 709] width 23 height 23
click at [285, 706] on link "6" at bounding box center [290, 709] width 23 height 23
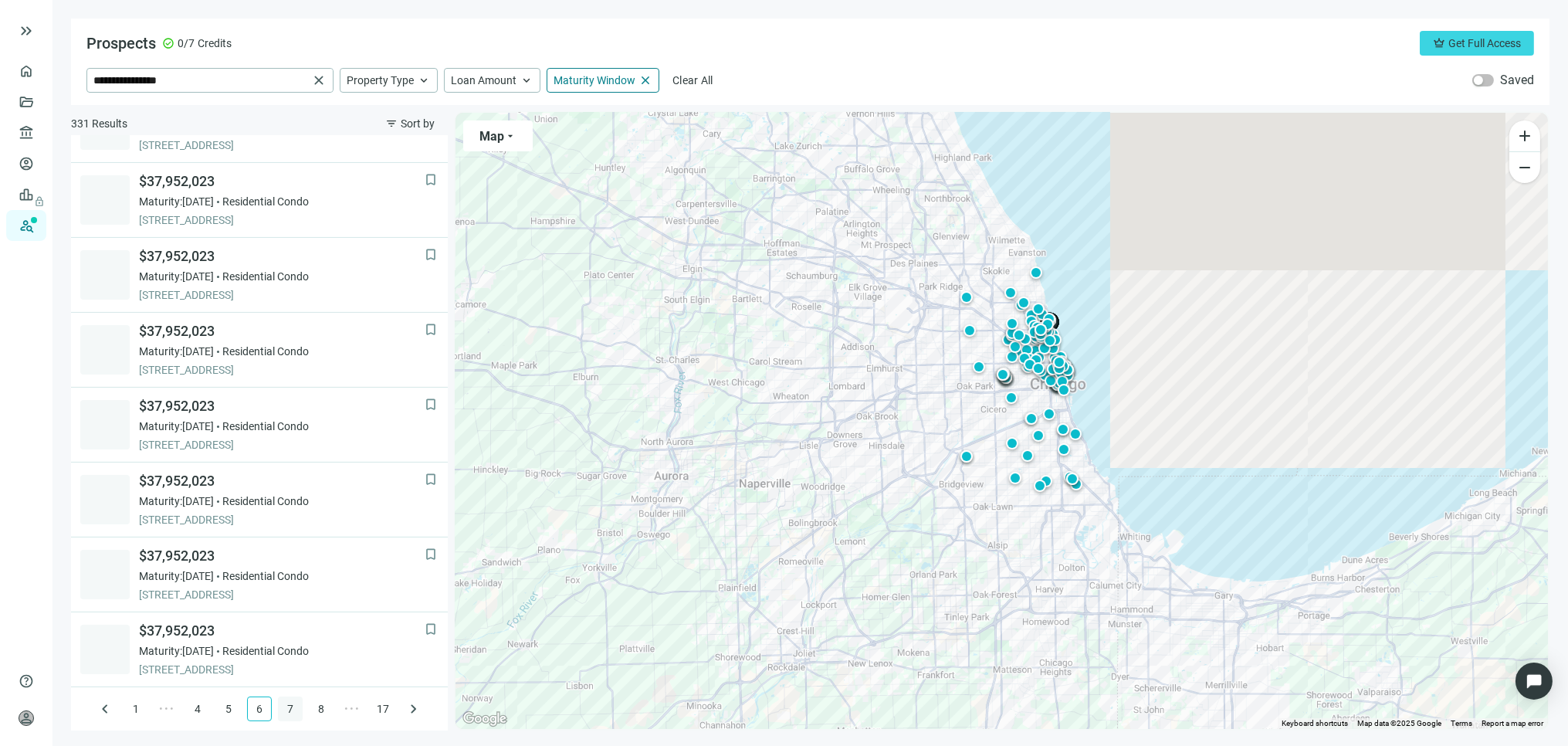
click at [281, 709] on link "7" at bounding box center [290, 709] width 23 height 23
click at [283, 708] on link "8" at bounding box center [290, 709] width 23 height 23
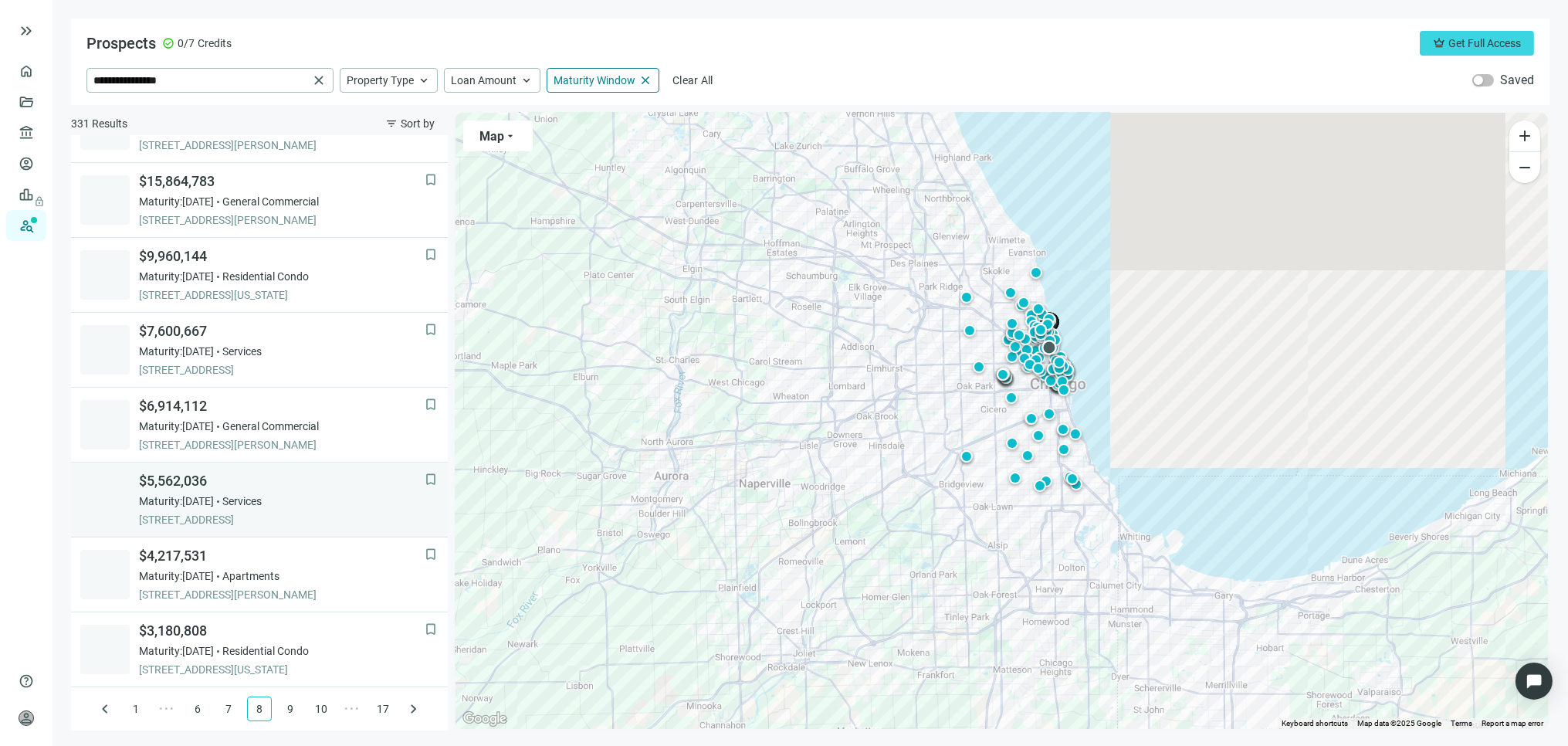
drag, startPoint x: 284, startPoint y: 707, endPoint x: 386, endPoint y: 498, distance: 232.6
click at [386, 500] on div "bookmark $37,952,023 Maturity: 01.08.2026 Residential Condo 4180 N MARINE DR AP…" at bounding box center [259, 433] width 377 height 595
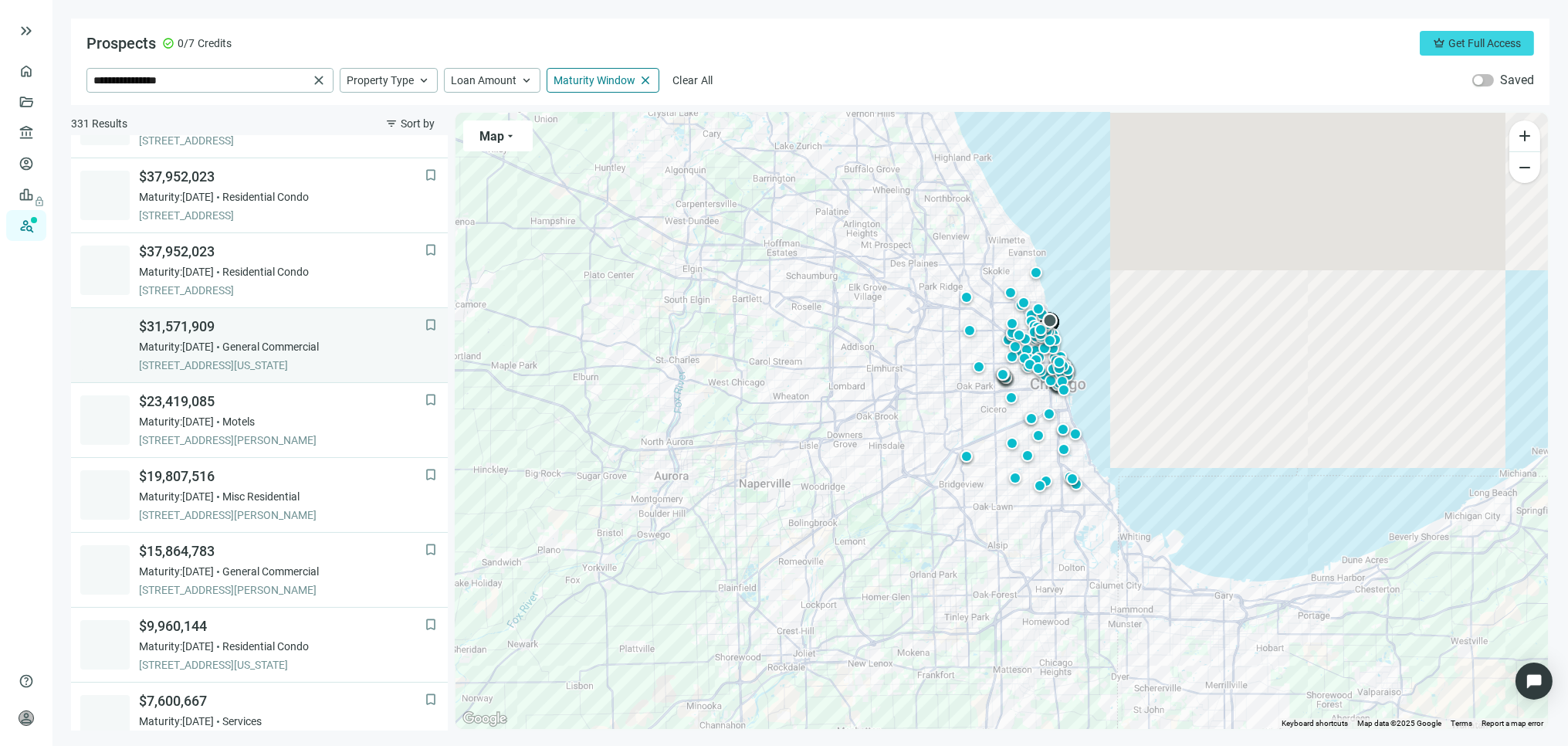
scroll to position [601, 0]
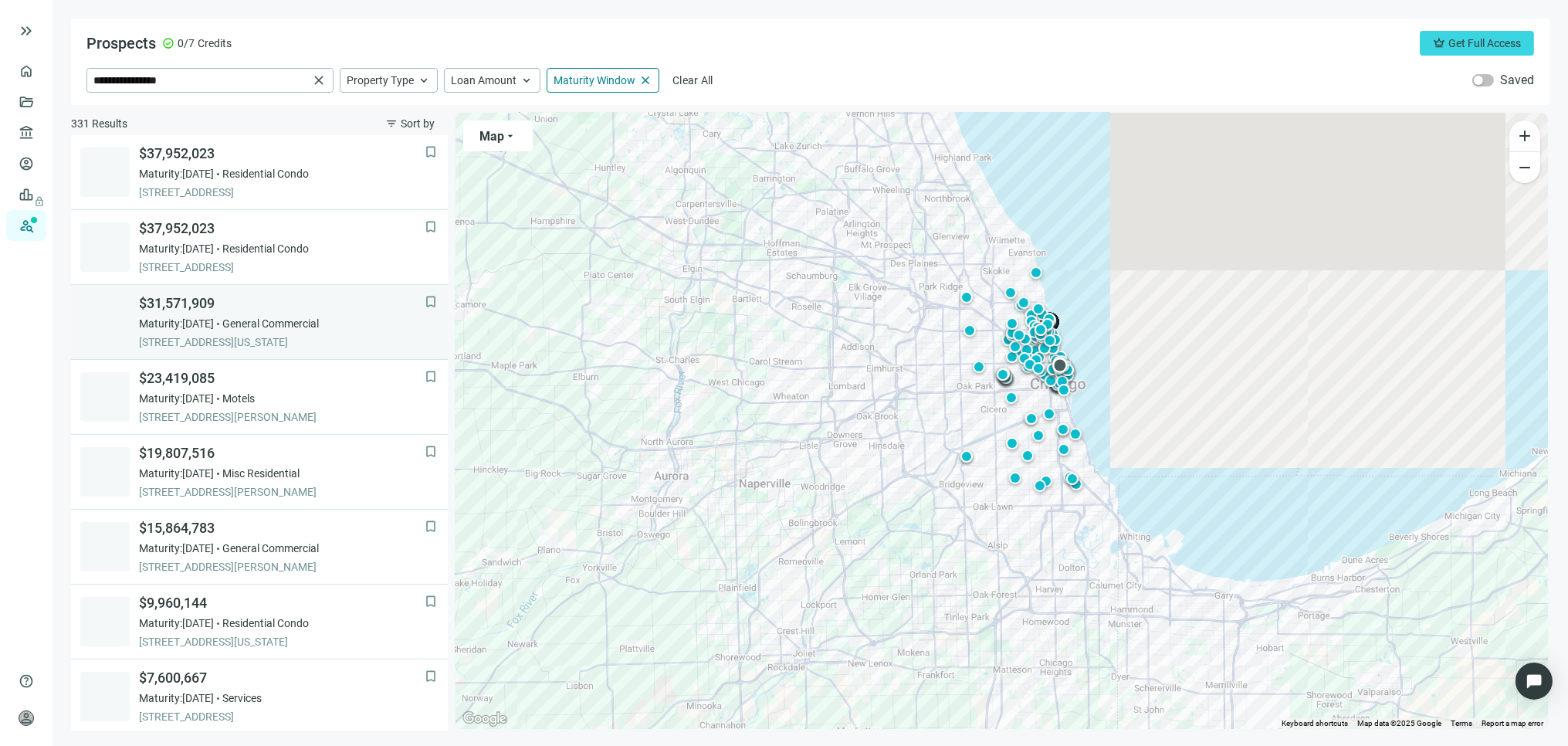
click at [264, 322] on span "General Commercial" at bounding box center [270, 324] width 96 height 15
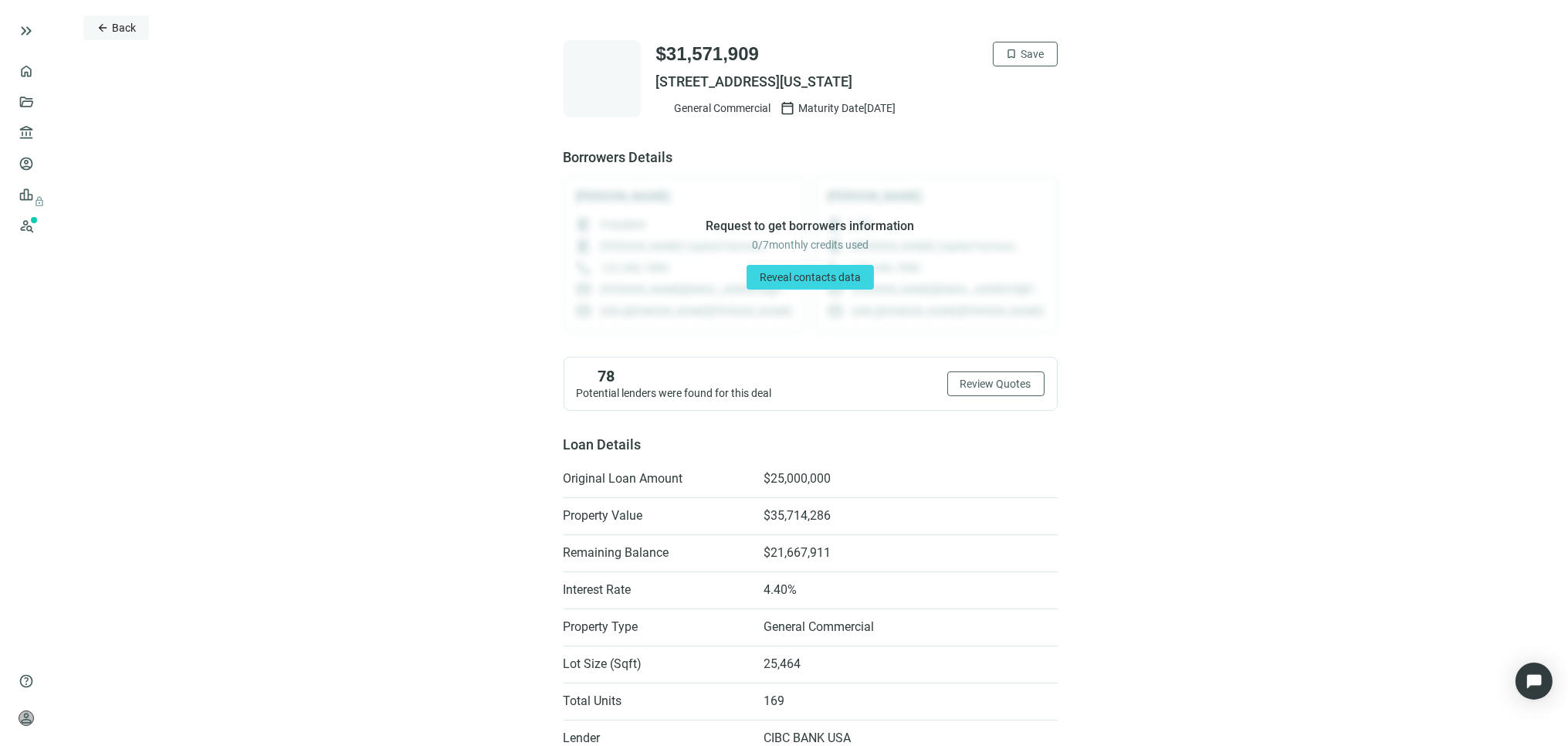
click at [111, 23] on button "arrow_back Back" at bounding box center [117, 27] width 66 height 25
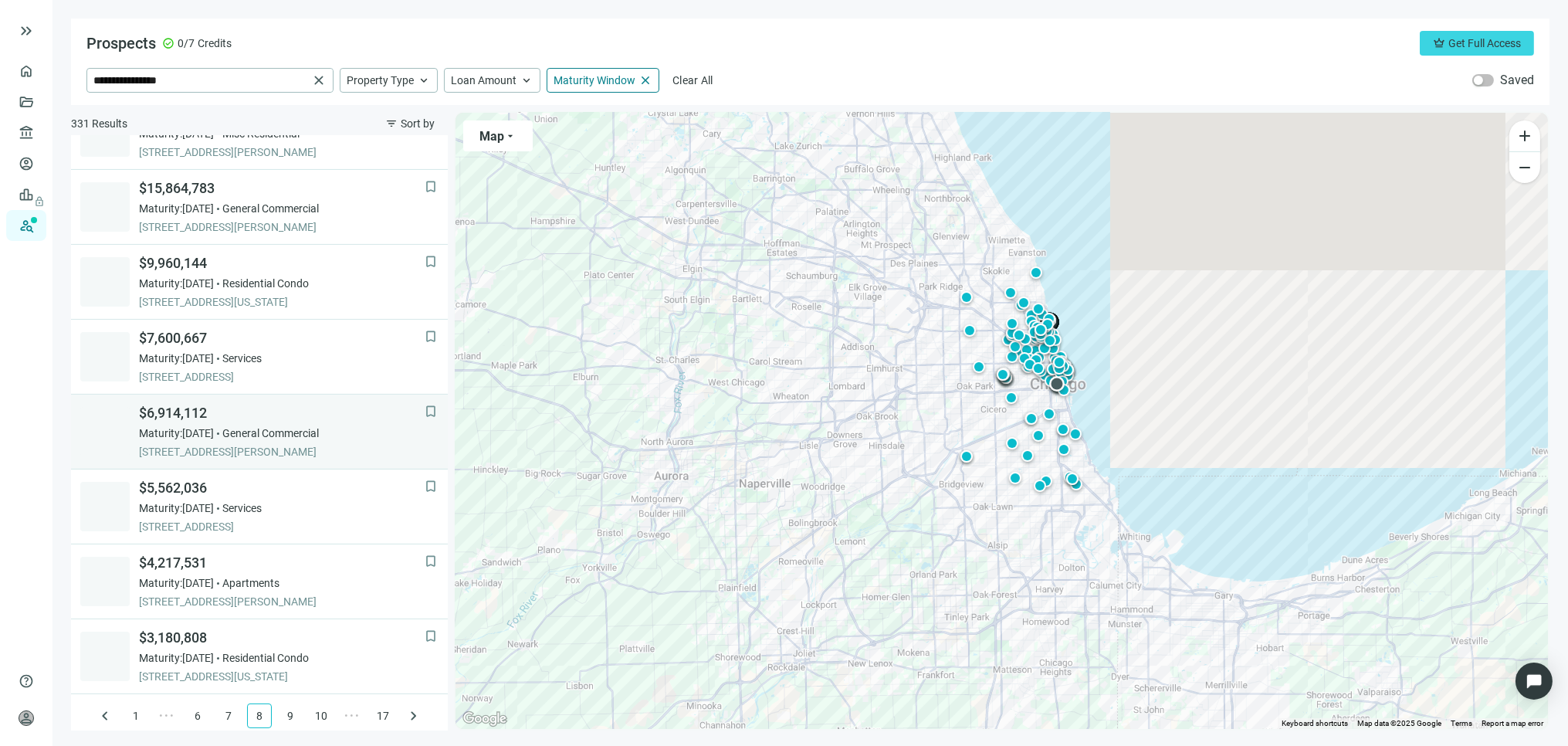
scroll to position [947, 0]
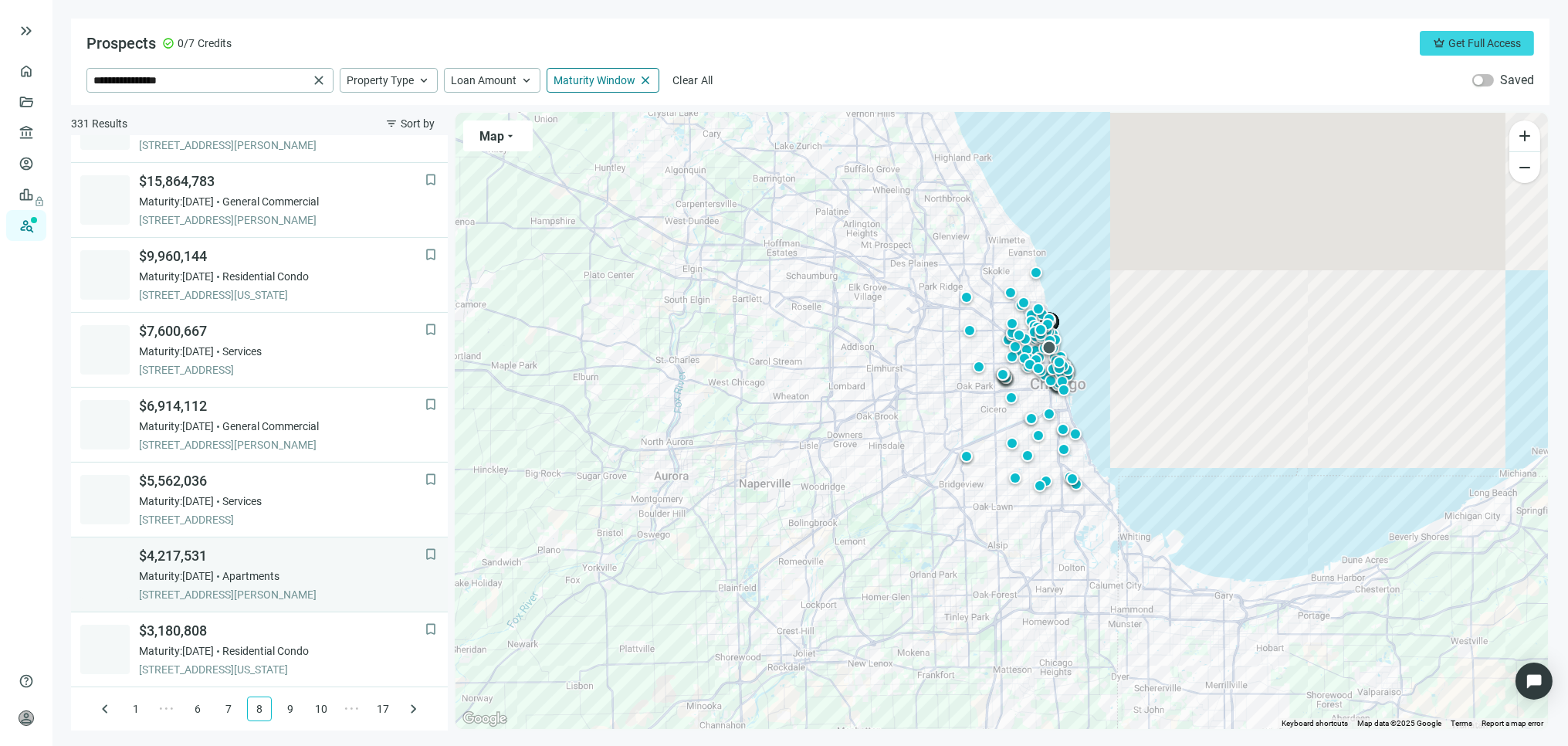
click at [239, 569] on div "Maturity: 01.22.2026 Apartments" at bounding box center [282, 576] width 285 height 15
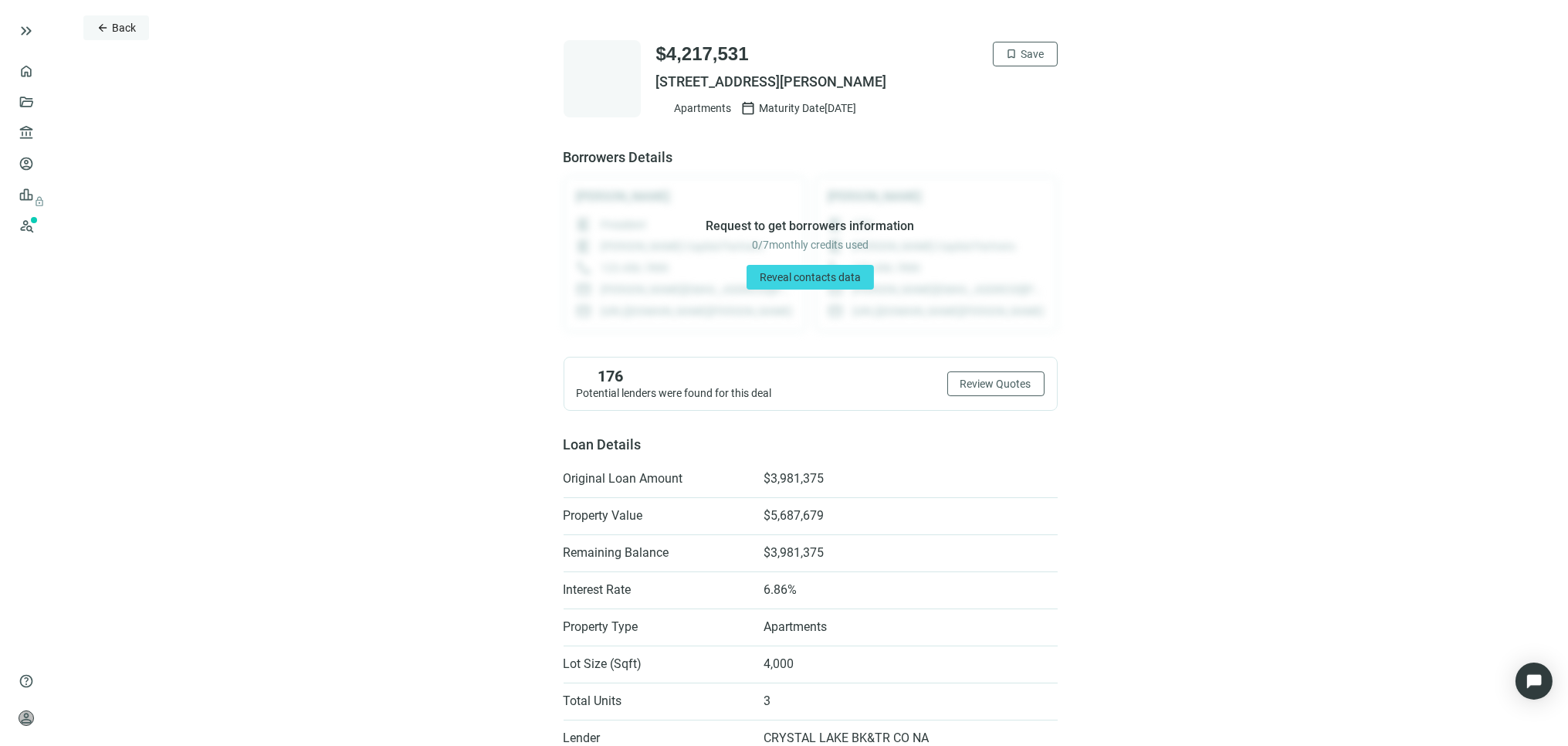
click at [123, 30] on span "Back" at bounding box center [124, 28] width 24 height 13
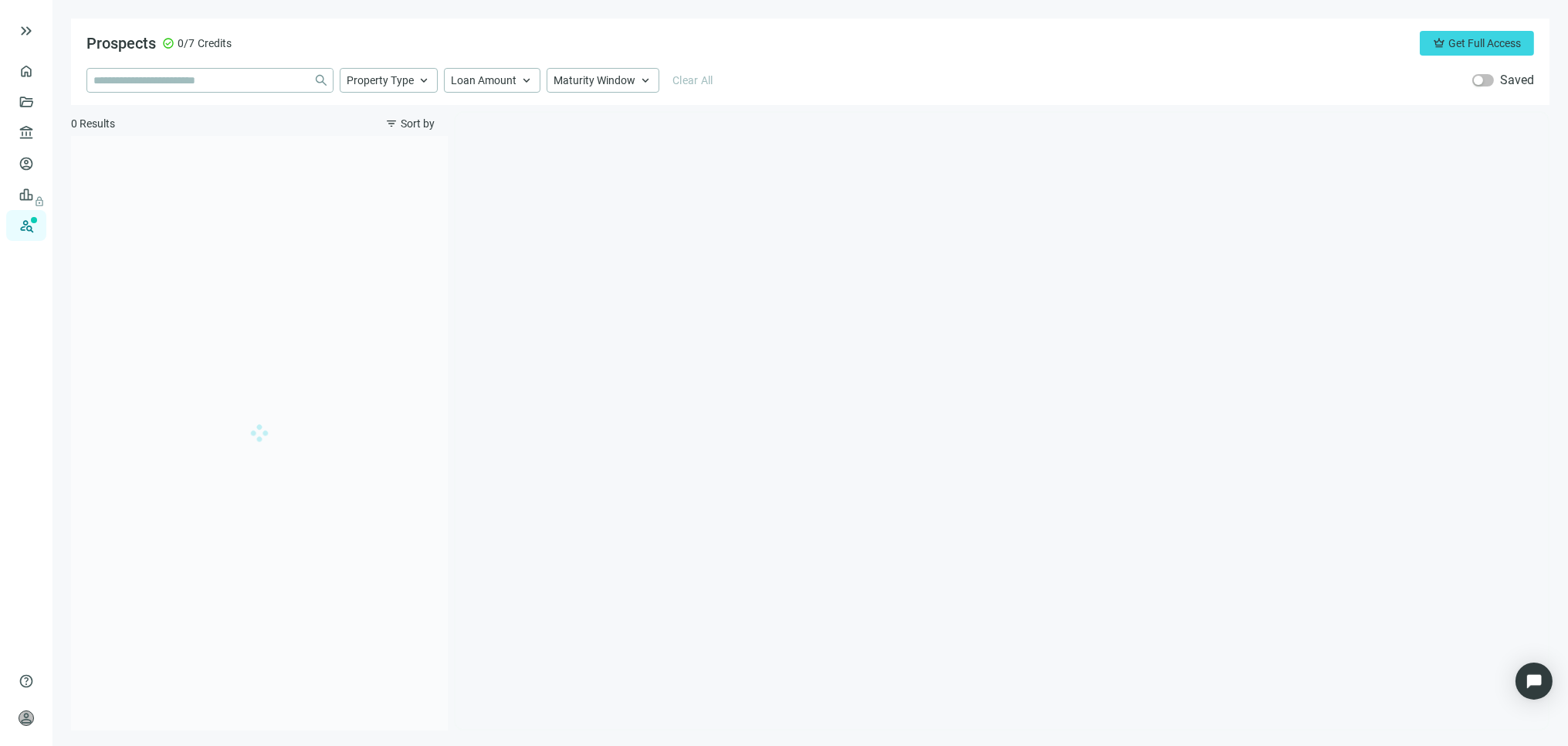
type input "**********"
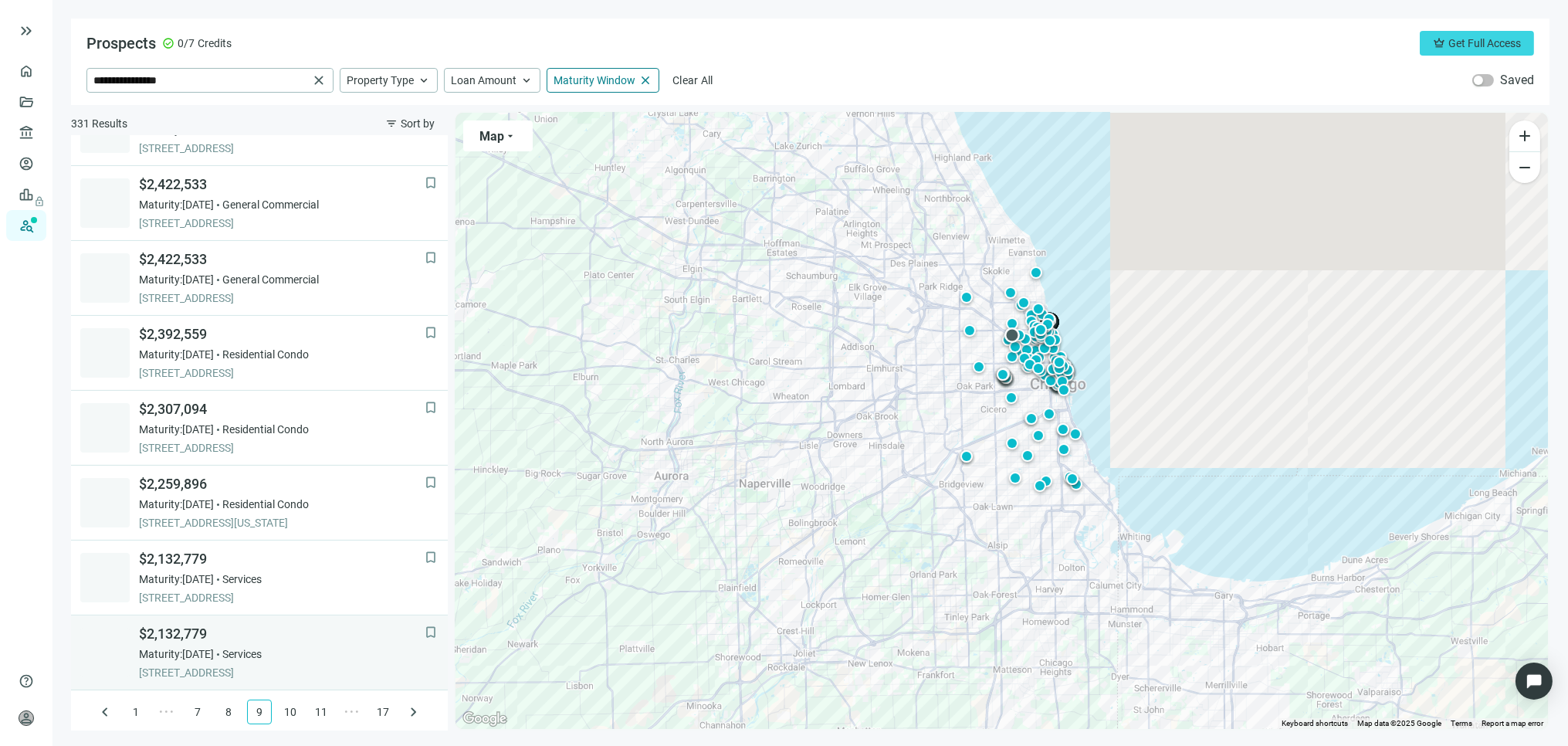
scroll to position [947, 0]
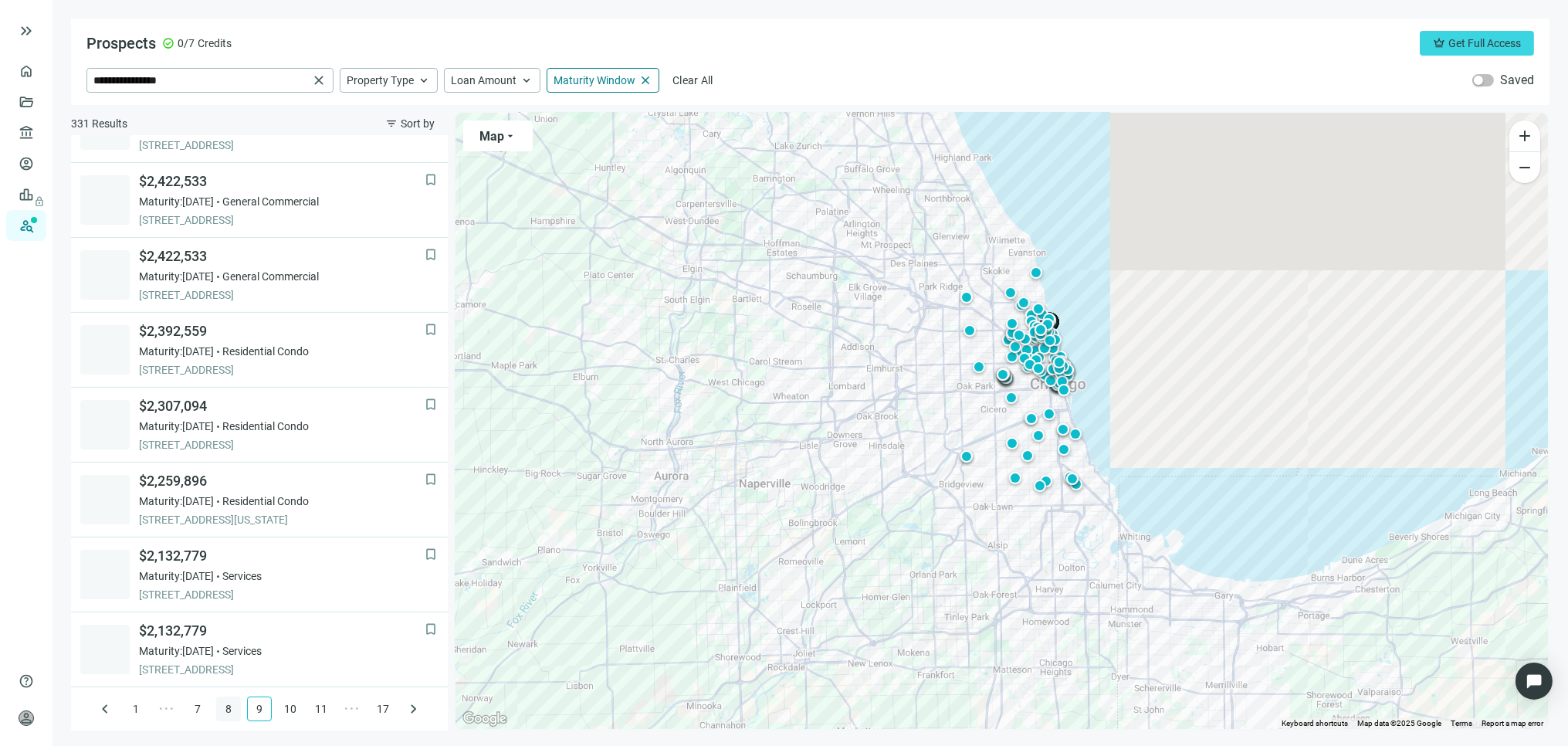
click at [217, 709] on link "8" at bounding box center [228, 709] width 23 height 23
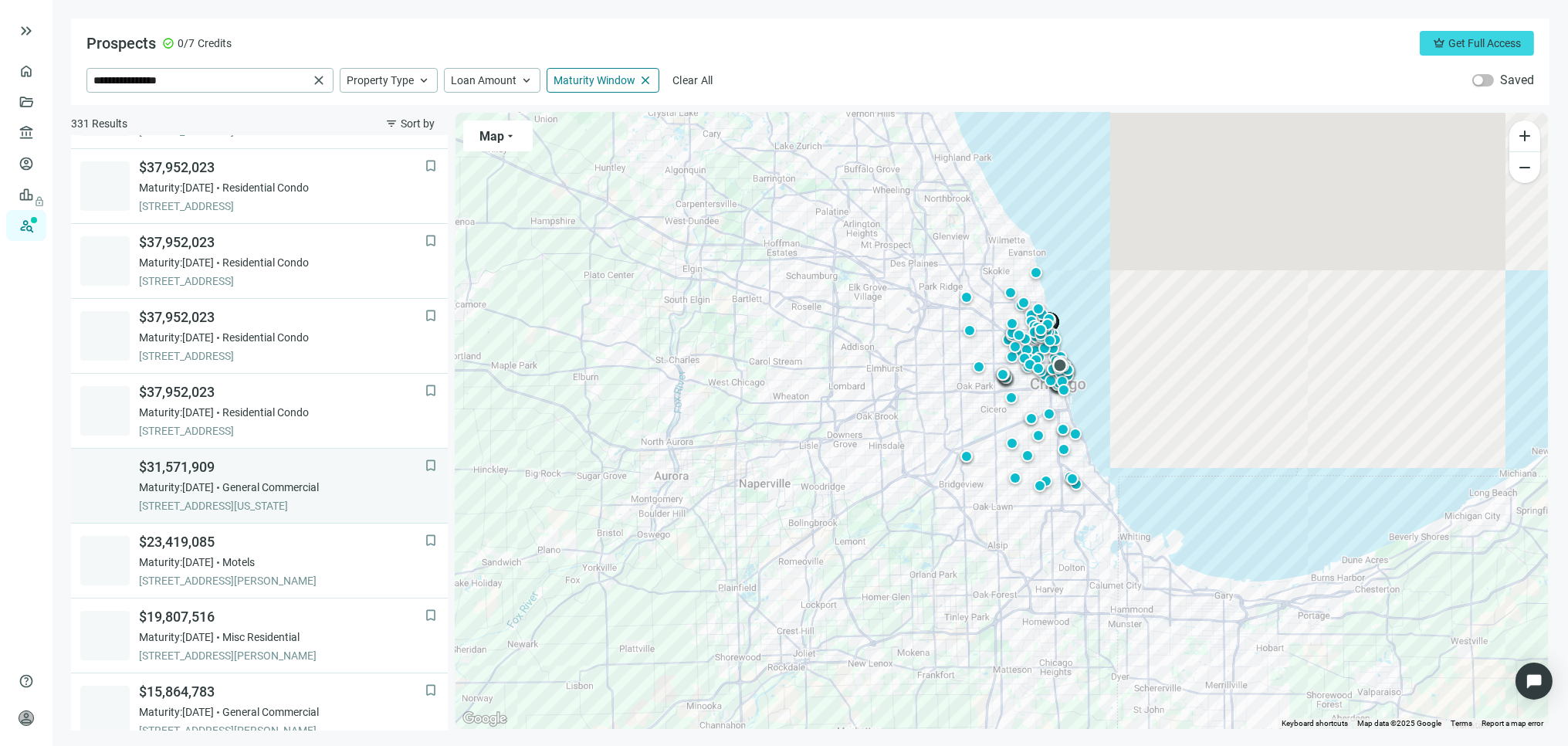
scroll to position [433, 0]
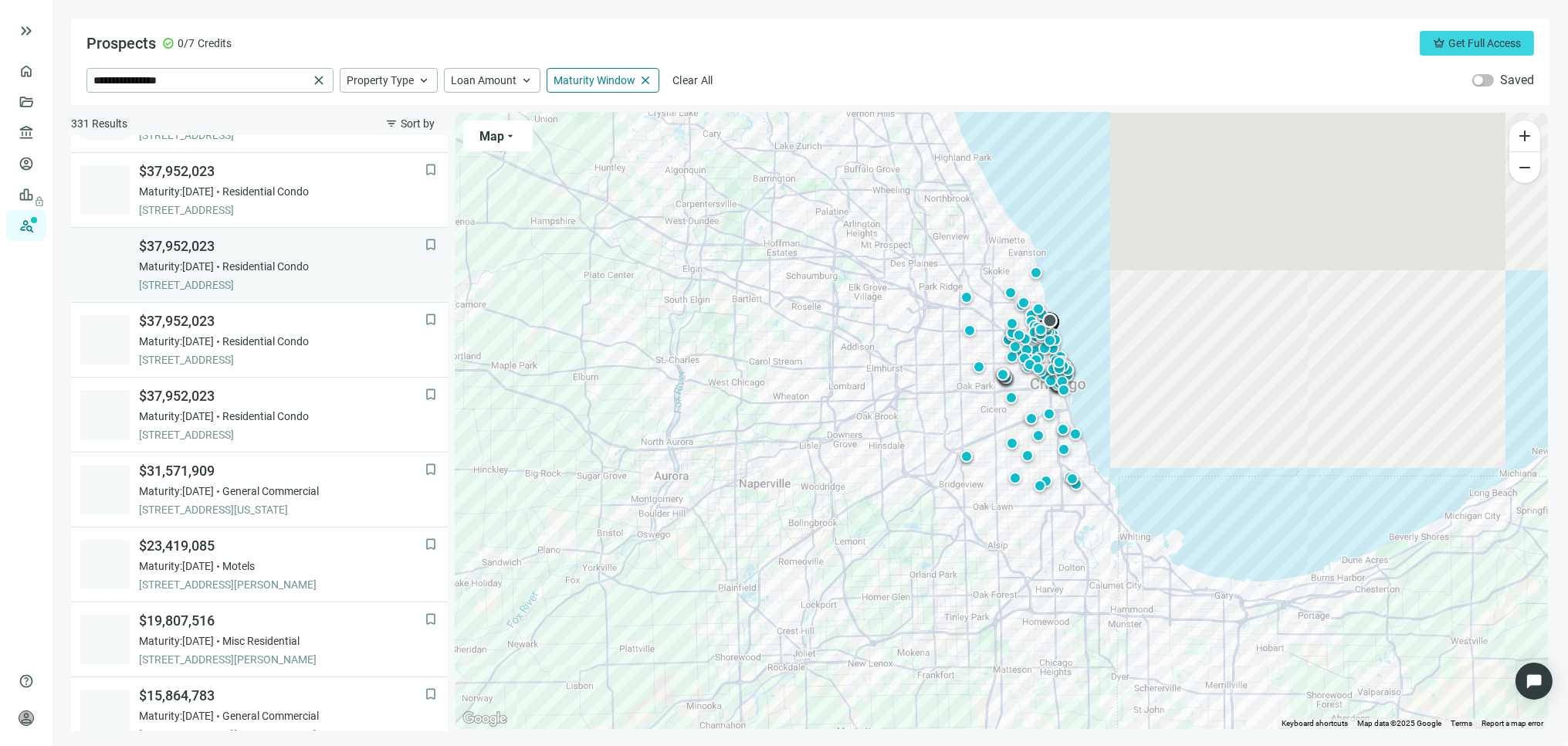
click at [187, 255] on span "$37,952,023" at bounding box center [282, 247] width 285 height 19
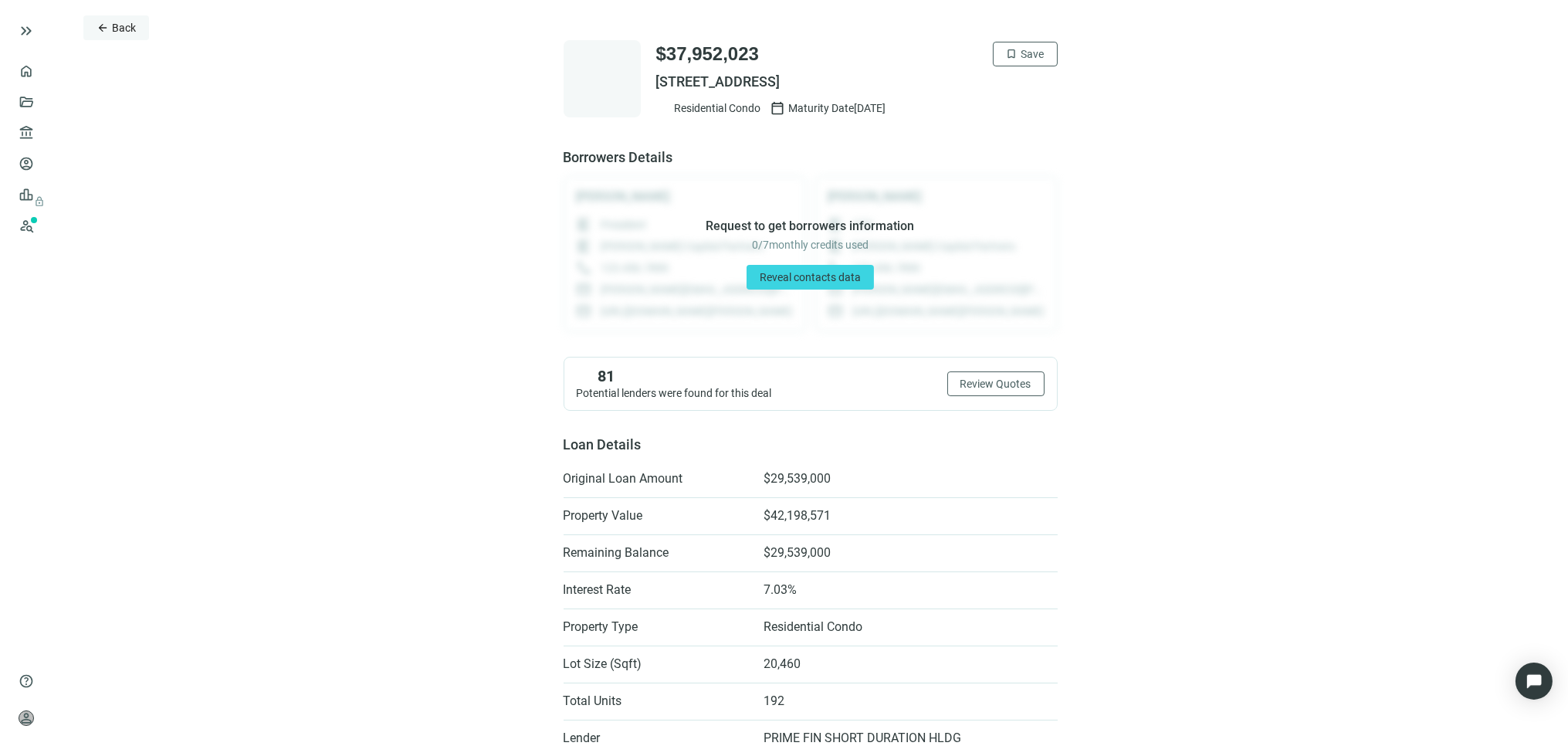
click at [113, 22] on span "Back" at bounding box center [124, 28] width 24 height 13
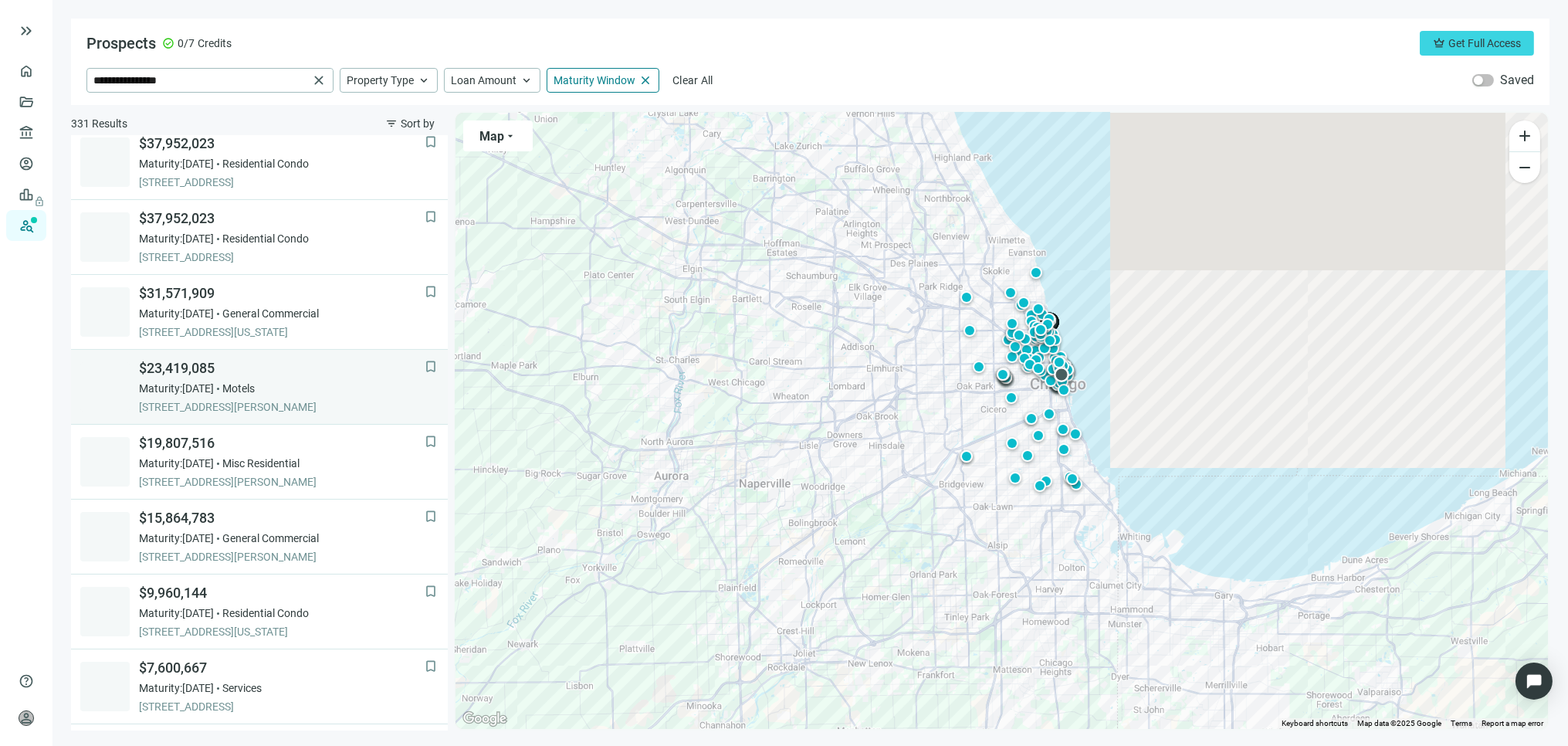
scroll to position [611, 0]
click at [238, 378] on div "$23,419,085 Maturity: 12.02.2025 Motels 68 E WACKER PL, CHICAGO, 60601, IL" at bounding box center [282, 386] width 285 height 56
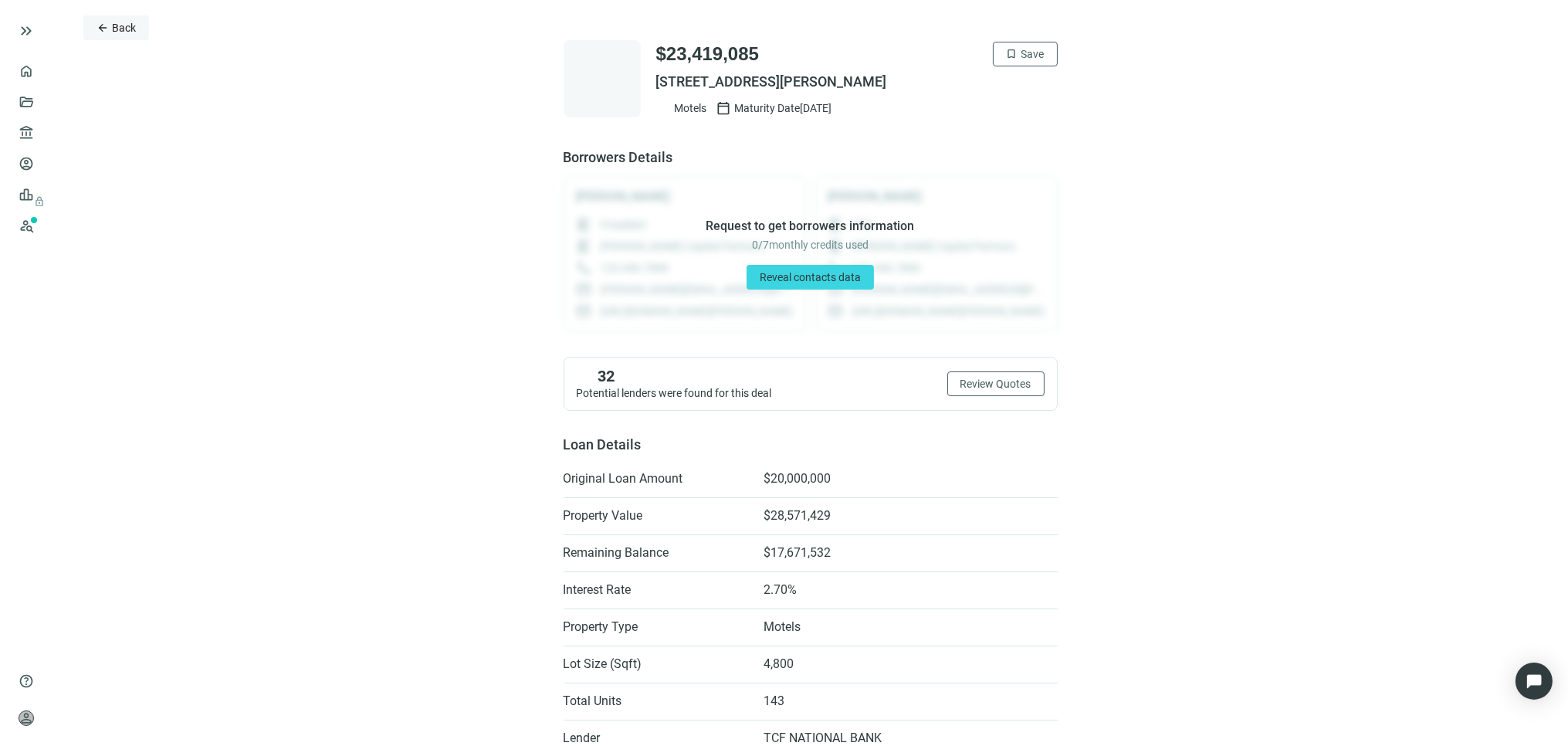
click at [112, 27] on span "Back" at bounding box center [124, 28] width 24 height 13
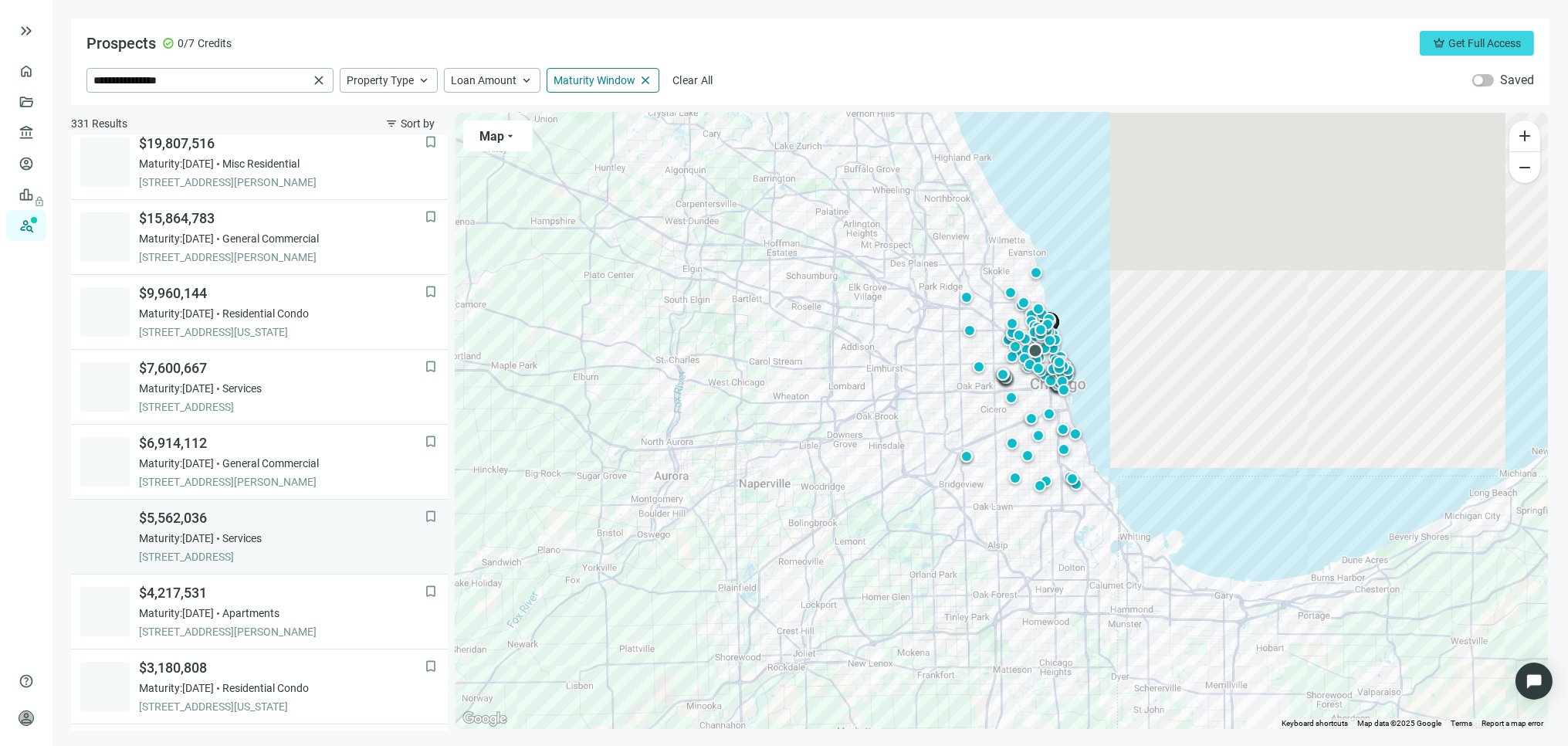
scroll to position [947, 0]
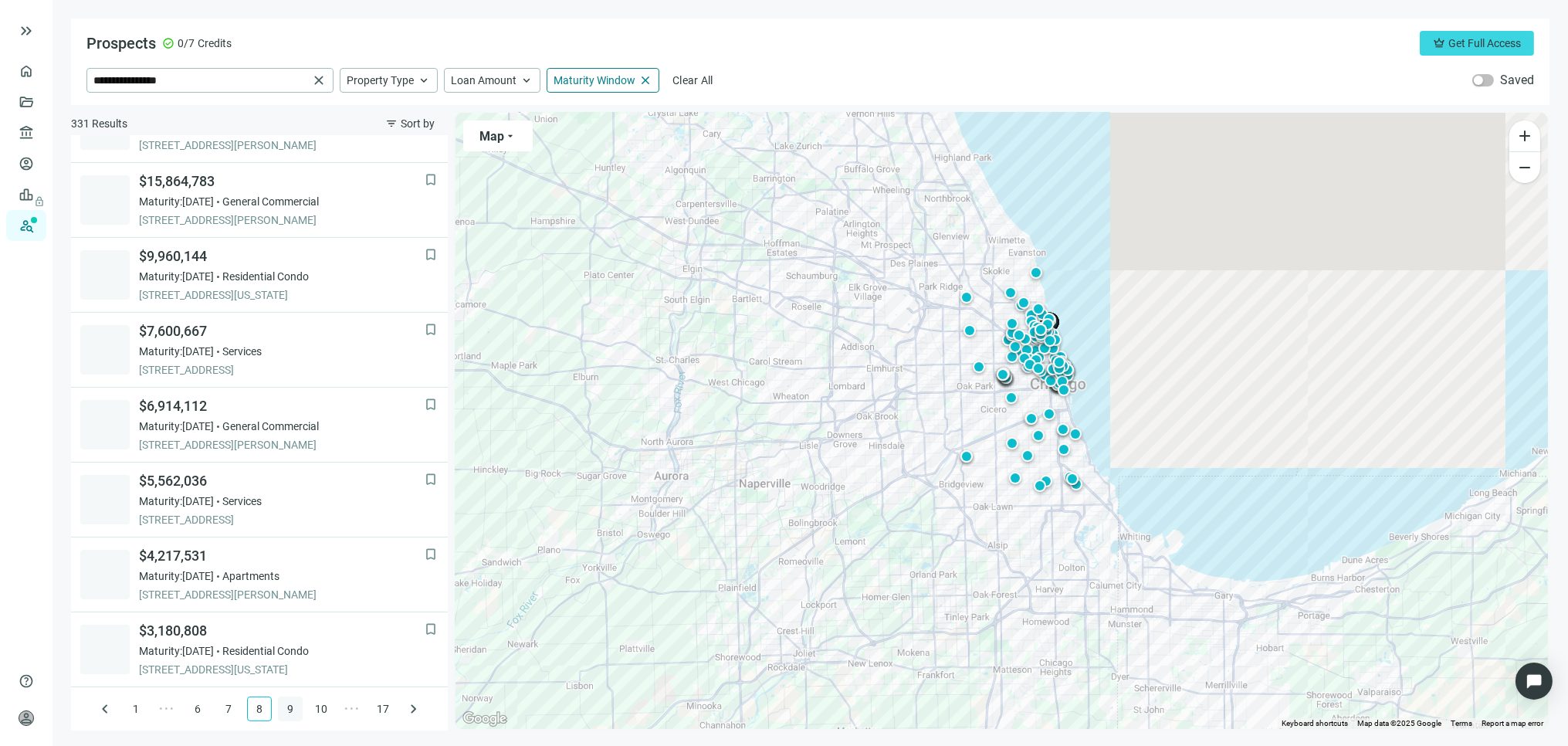
click at [279, 711] on link "9" at bounding box center [290, 709] width 23 height 23
click at [279, 709] on link "10" at bounding box center [290, 709] width 23 height 23
click at [279, 704] on link "11" at bounding box center [290, 709] width 23 height 23
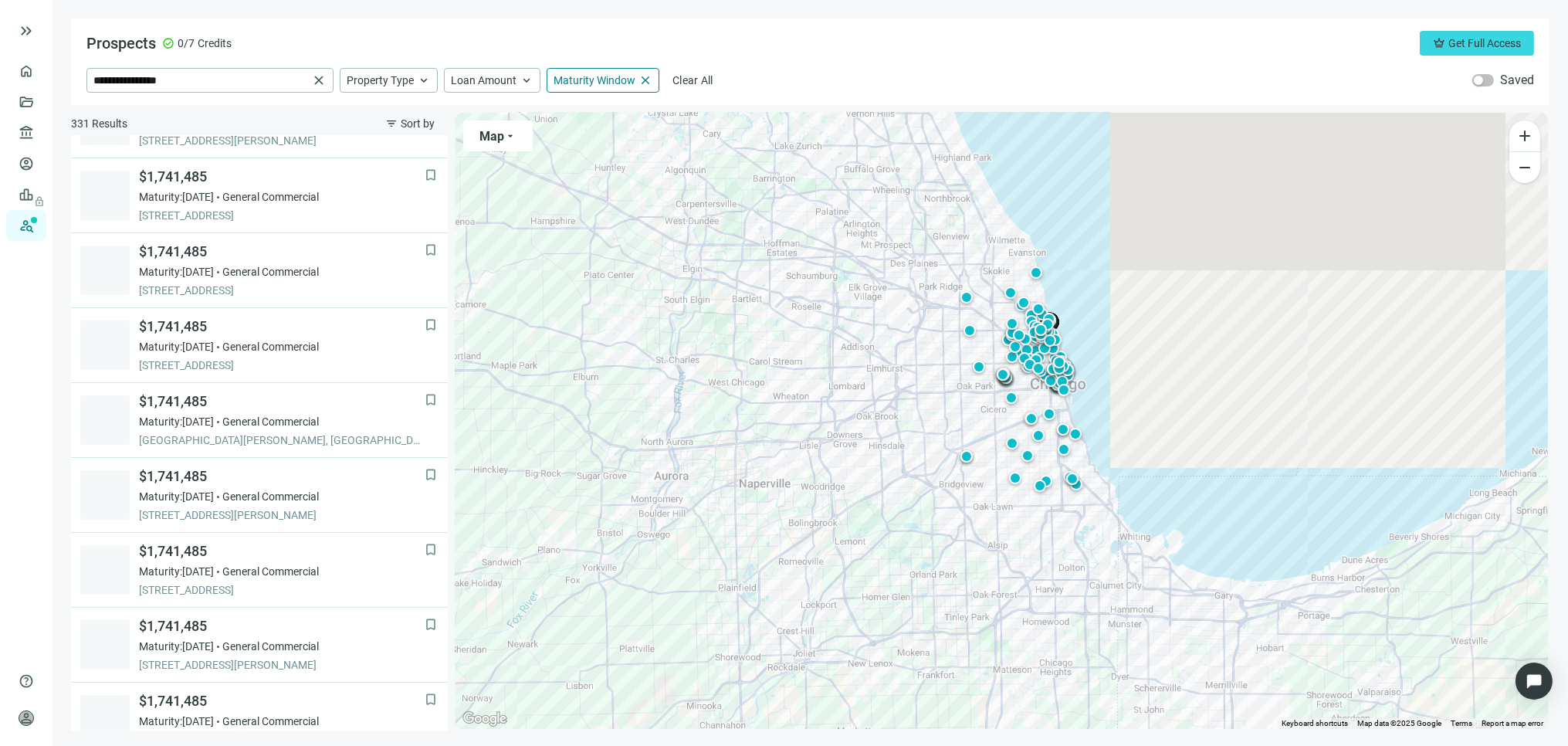
scroll to position [0, 0]
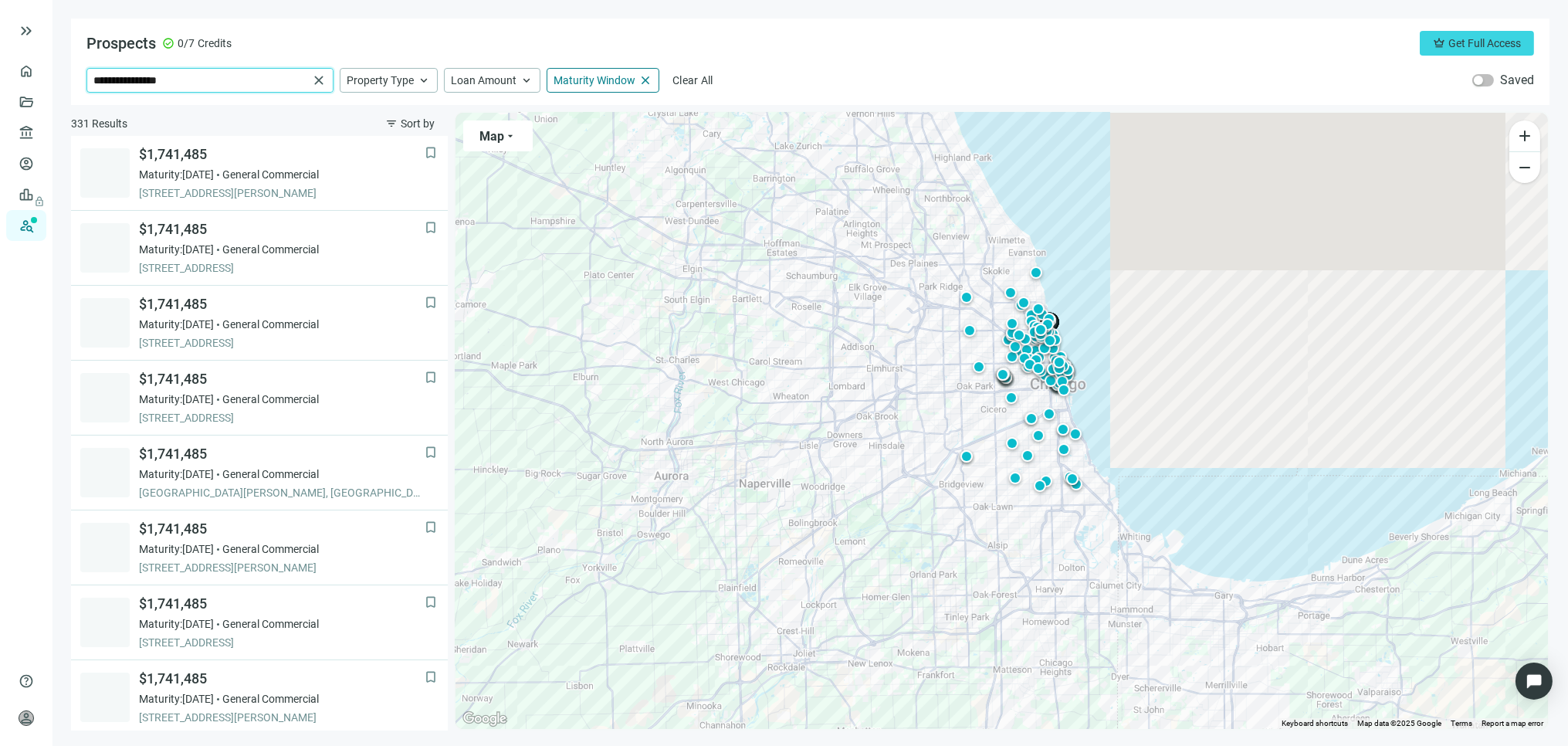
click at [221, 75] on input "**********" at bounding box center [201, 79] width 214 height 23
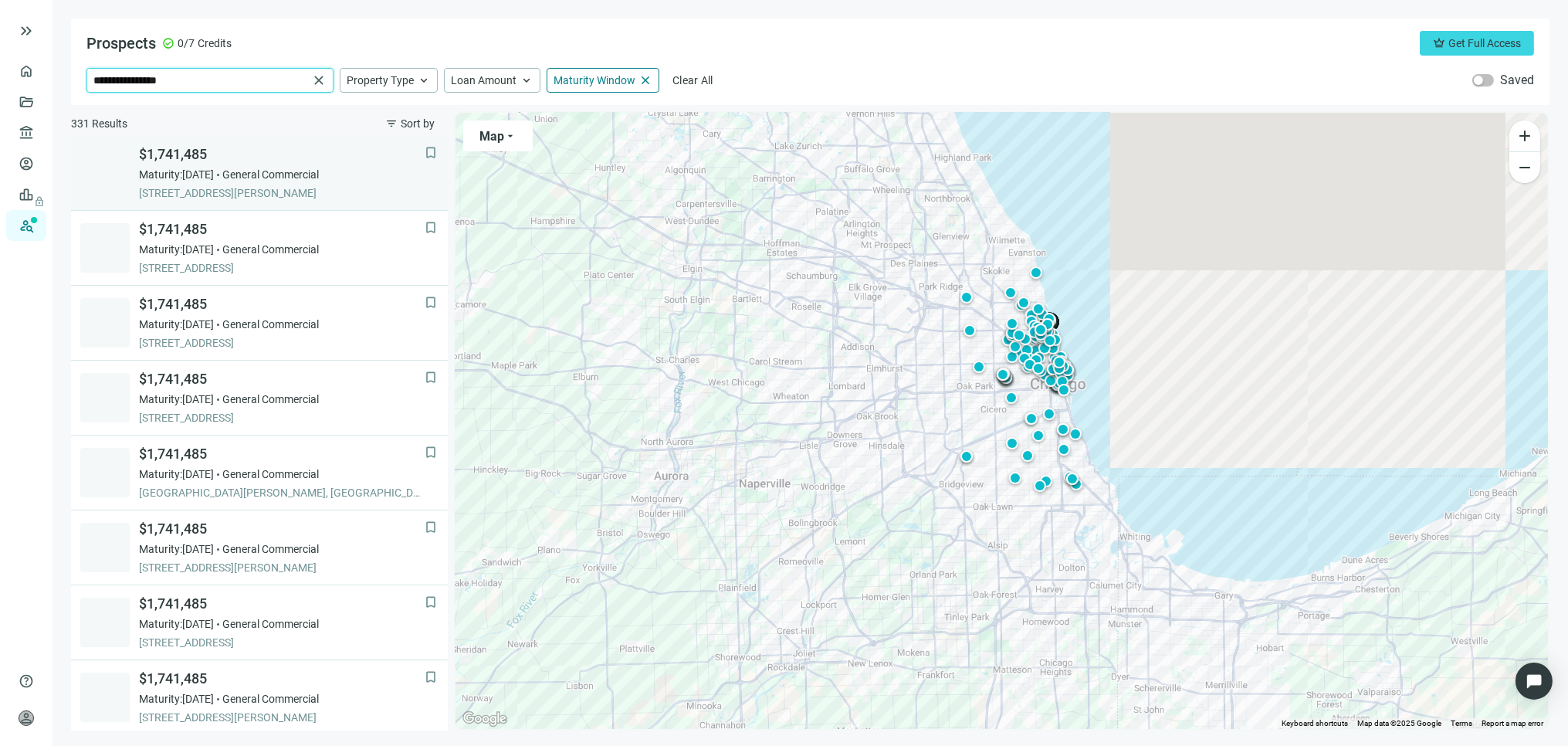
drag, startPoint x: 220, startPoint y: 77, endPoint x: 100, endPoint y: 147, distance: 138.9
click at [52, 75] on main "**********" at bounding box center [810, 373] width 1516 height 746
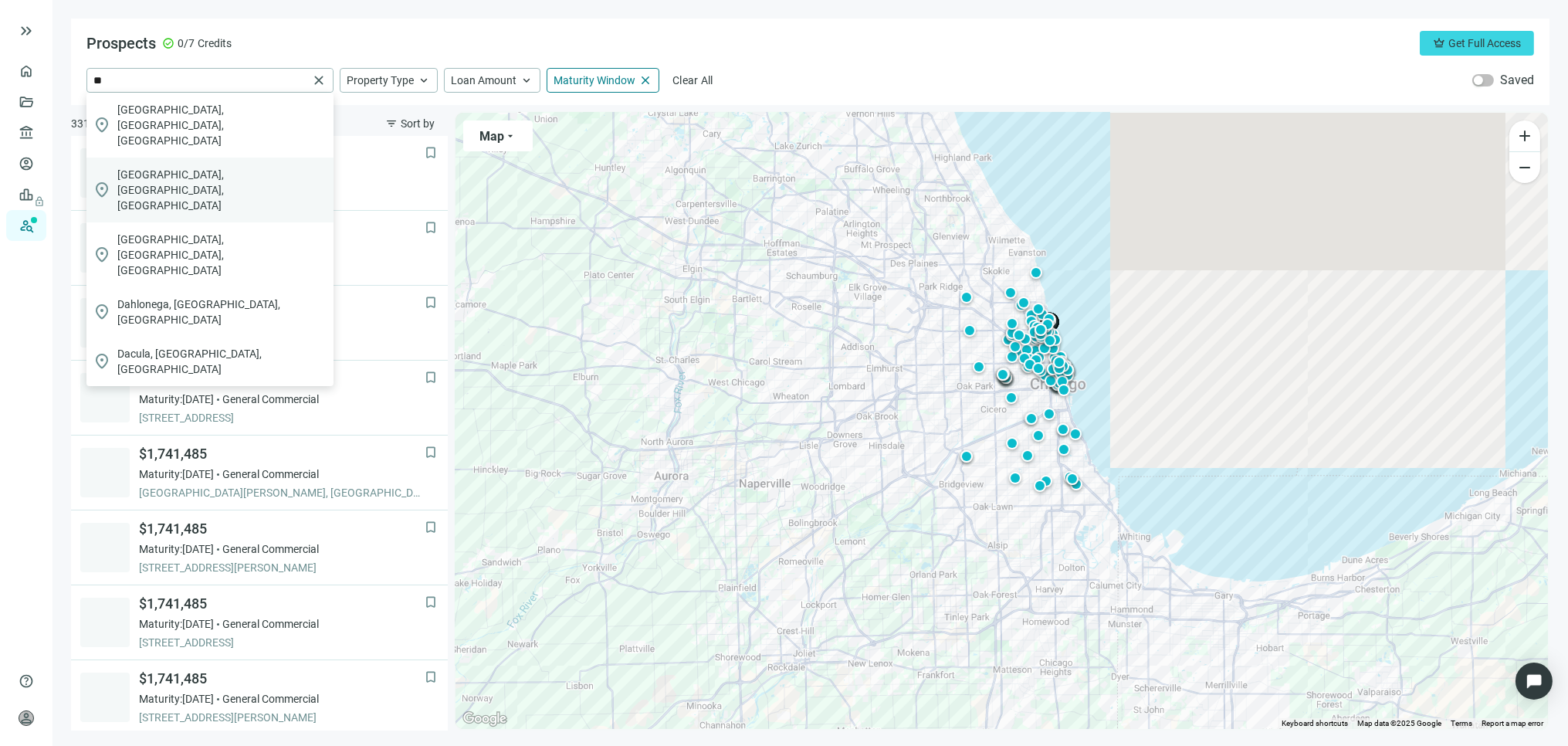
click at [176, 167] on span "Dallas, TX, USA" at bounding box center [222, 190] width 210 height 46
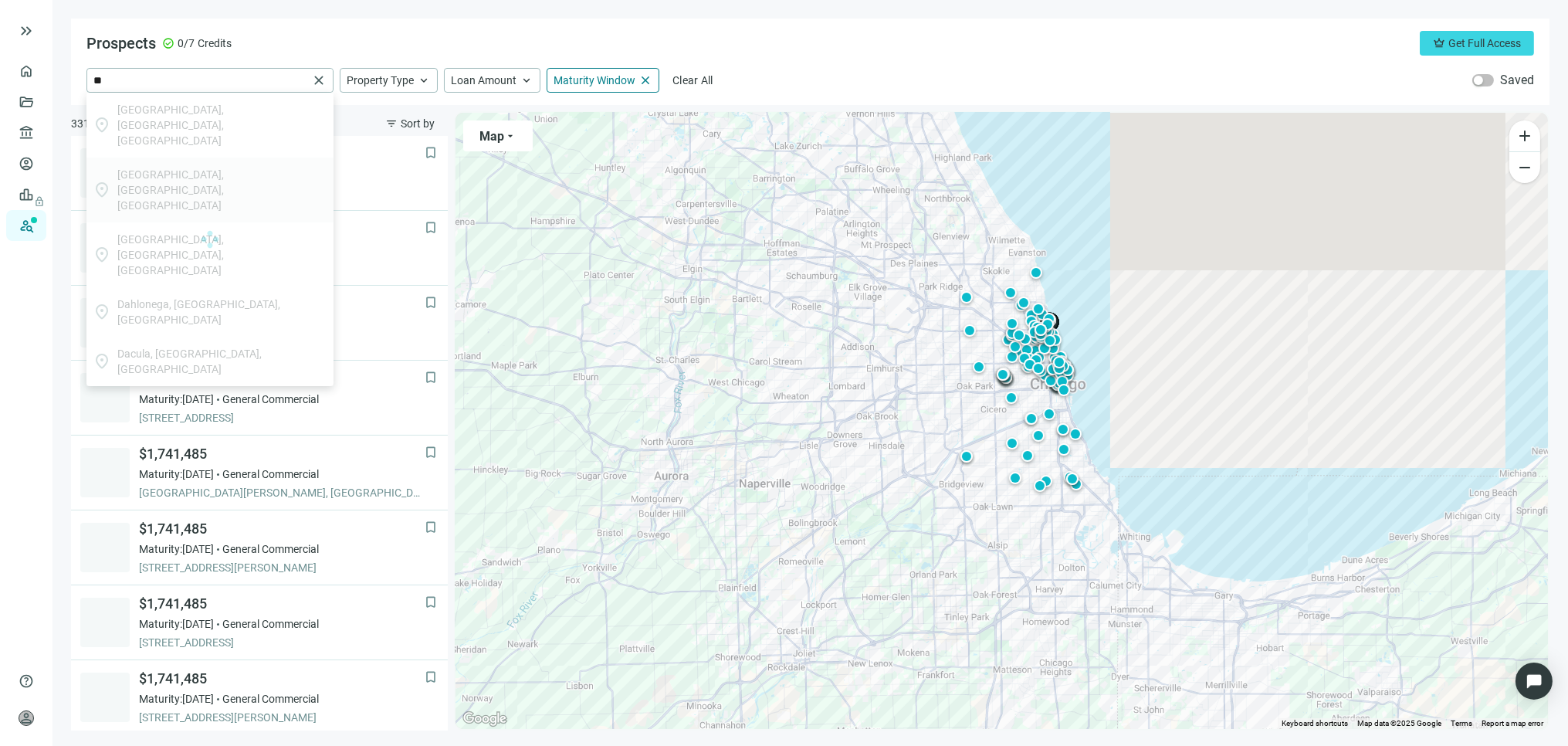
type input "**********"
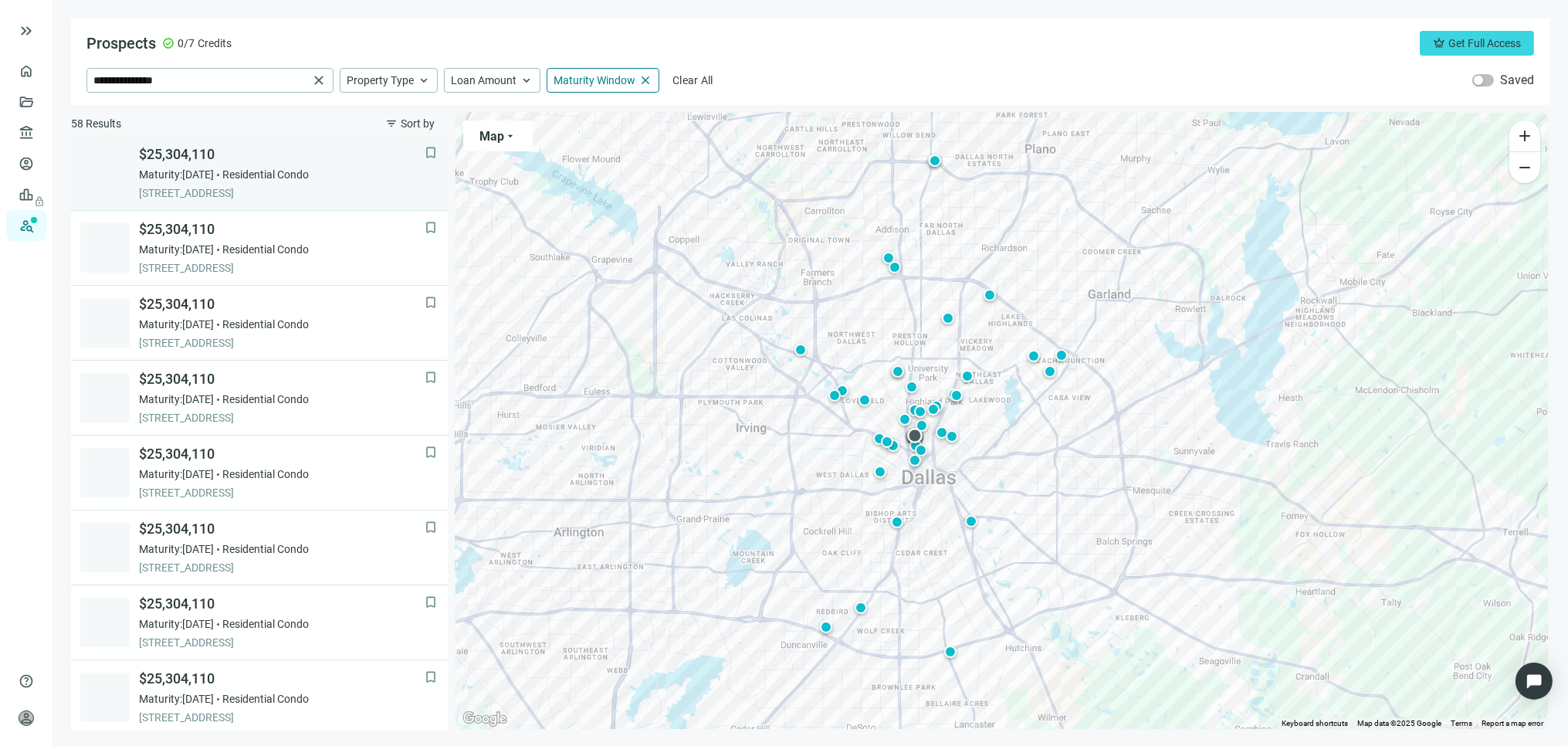
click at [170, 153] on span "$25,304,110" at bounding box center [282, 155] width 285 height 19
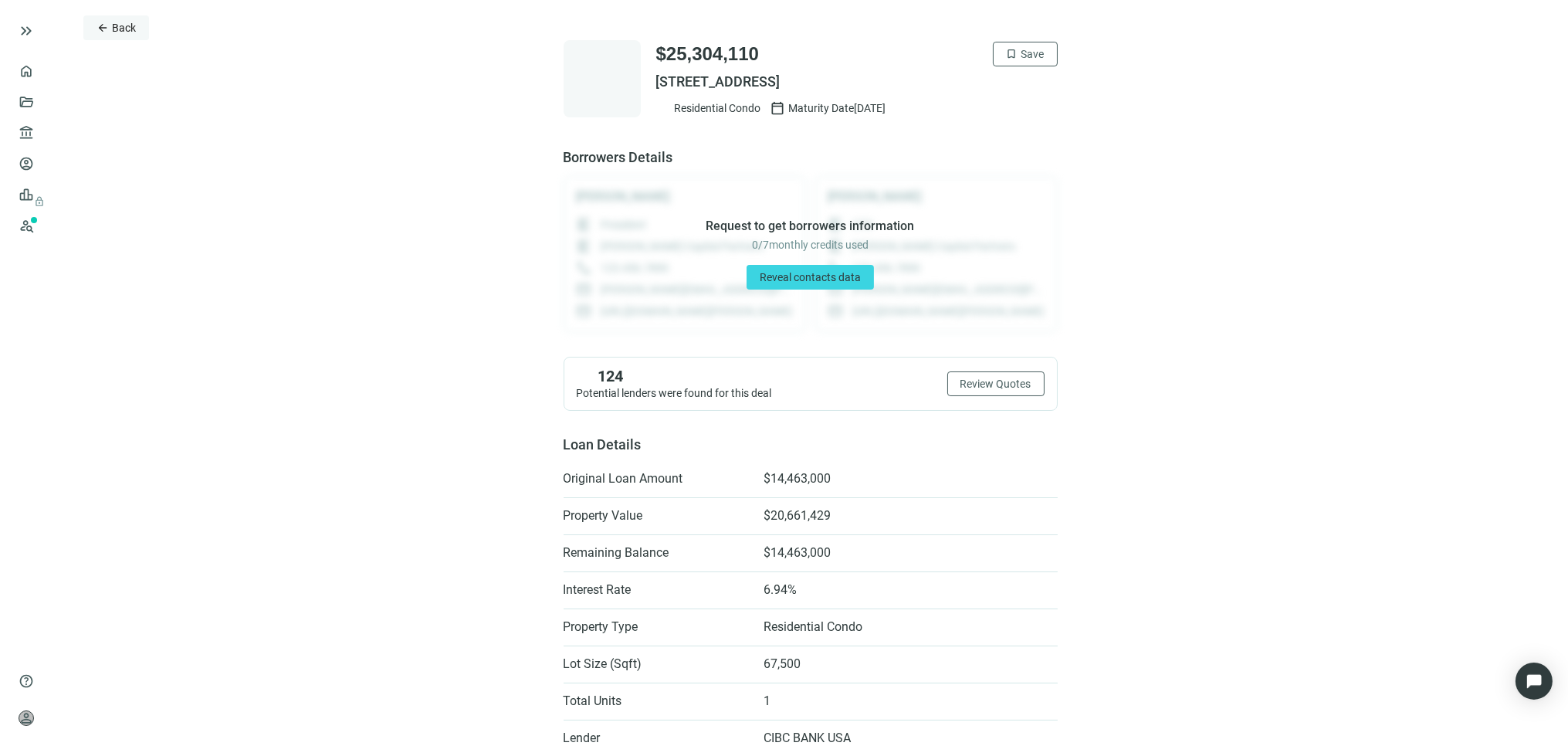
click at [122, 31] on span "Back" at bounding box center [124, 28] width 24 height 13
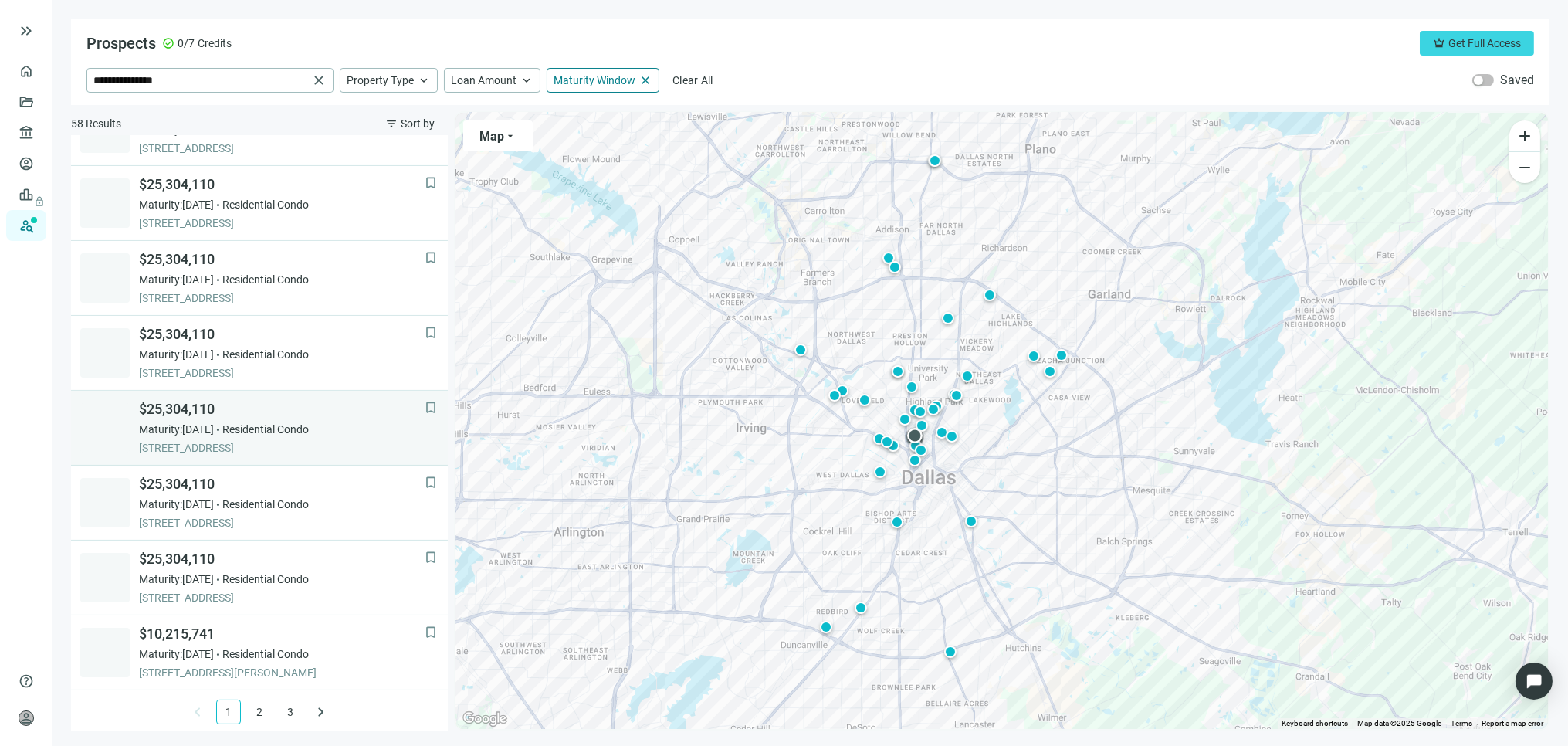
scroll to position [947, 0]
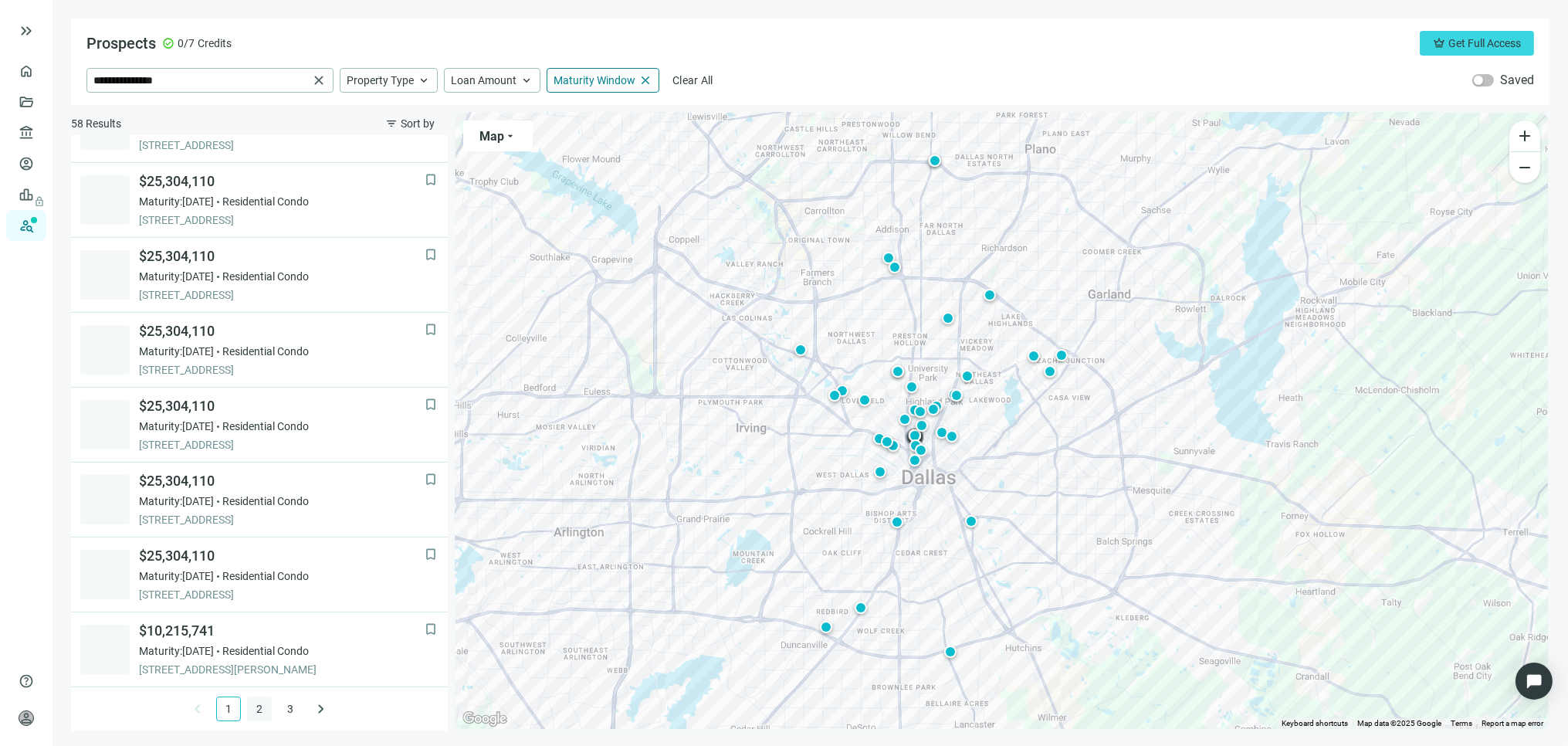
click at [248, 707] on link "2" at bounding box center [259, 709] width 23 height 23
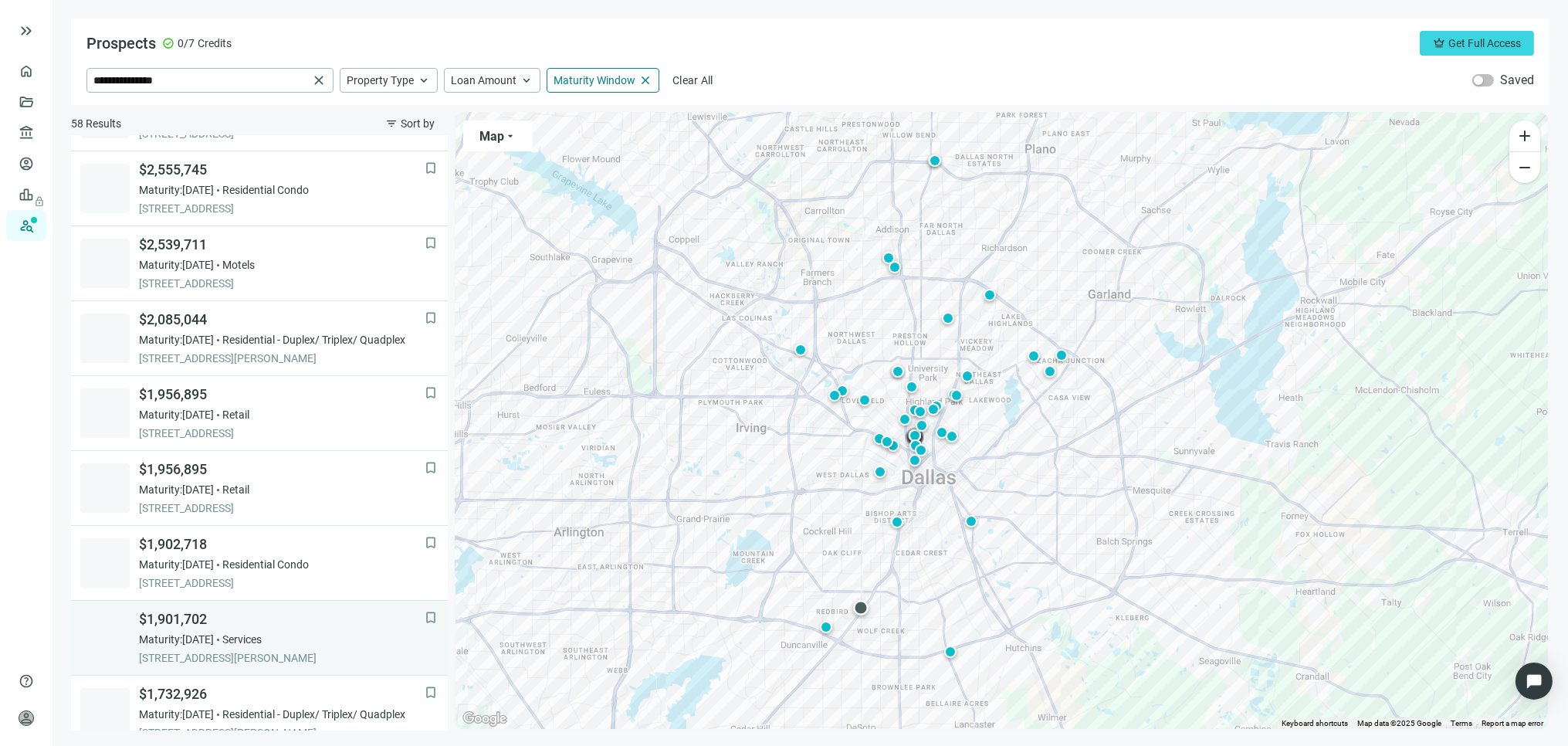
scroll to position [0, 0]
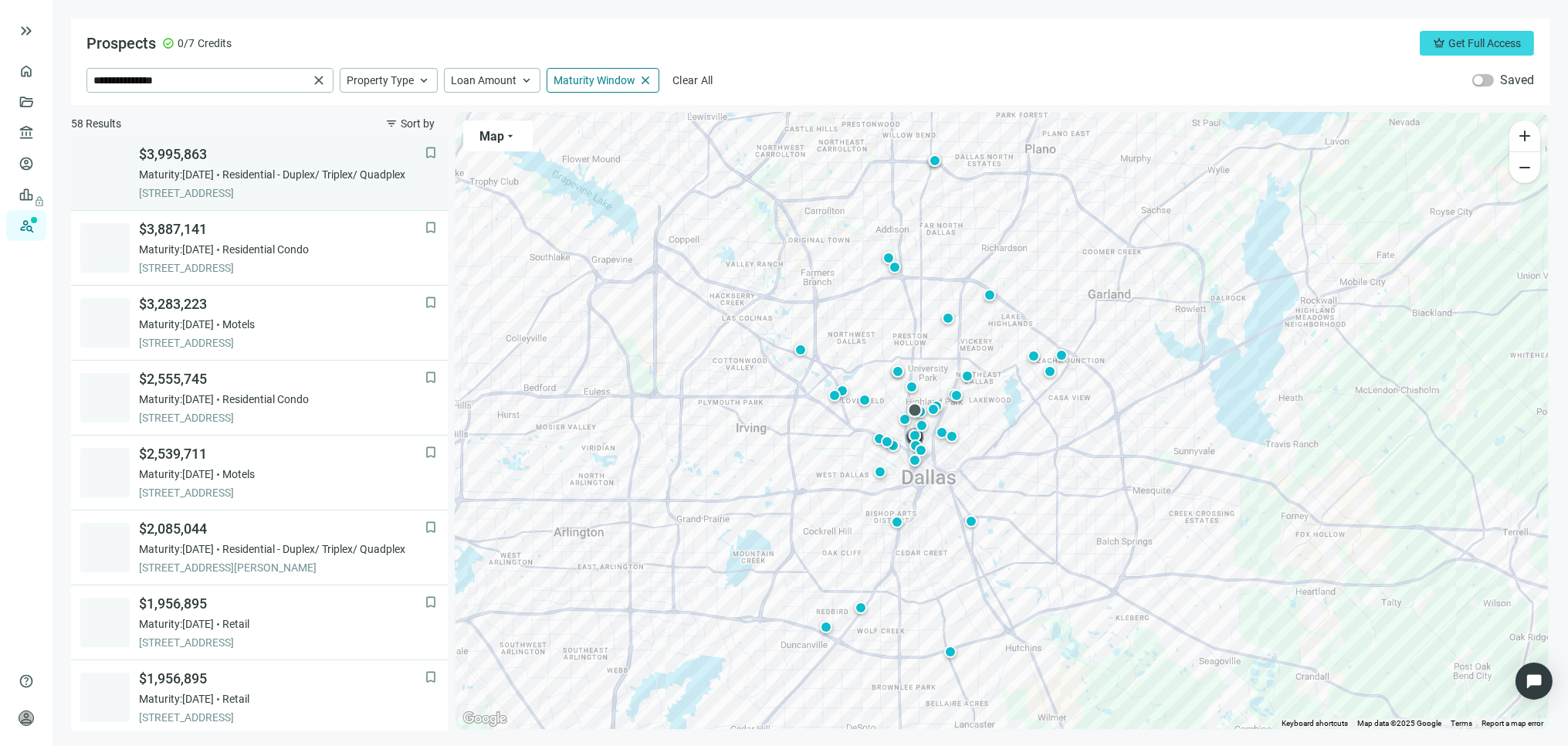
click at [182, 152] on span "$3,995,863" at bounding box center [282, 155] width 285 height 19
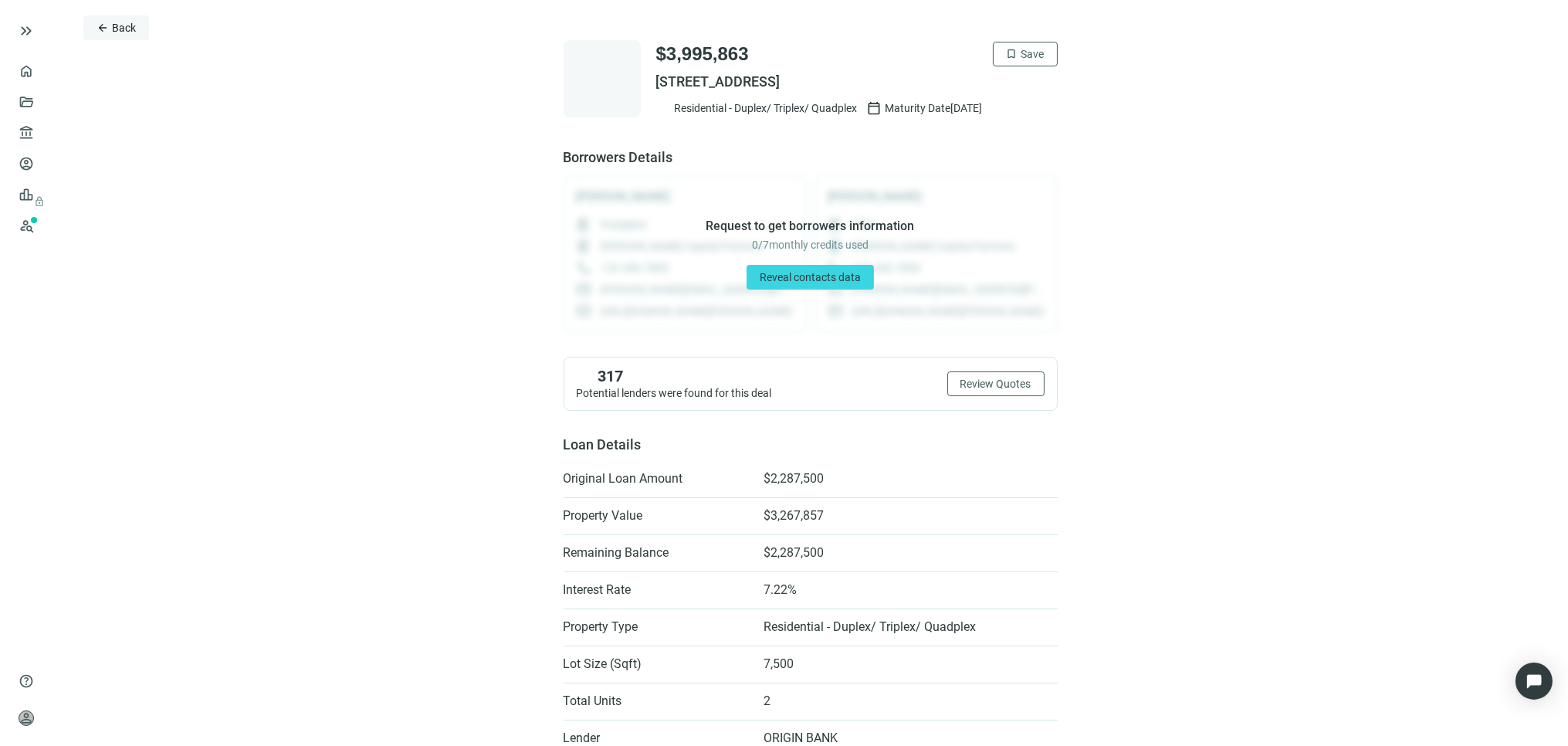
click at [117, 28] on span "Back" at bounding box center [124, 28] width 24 height 13
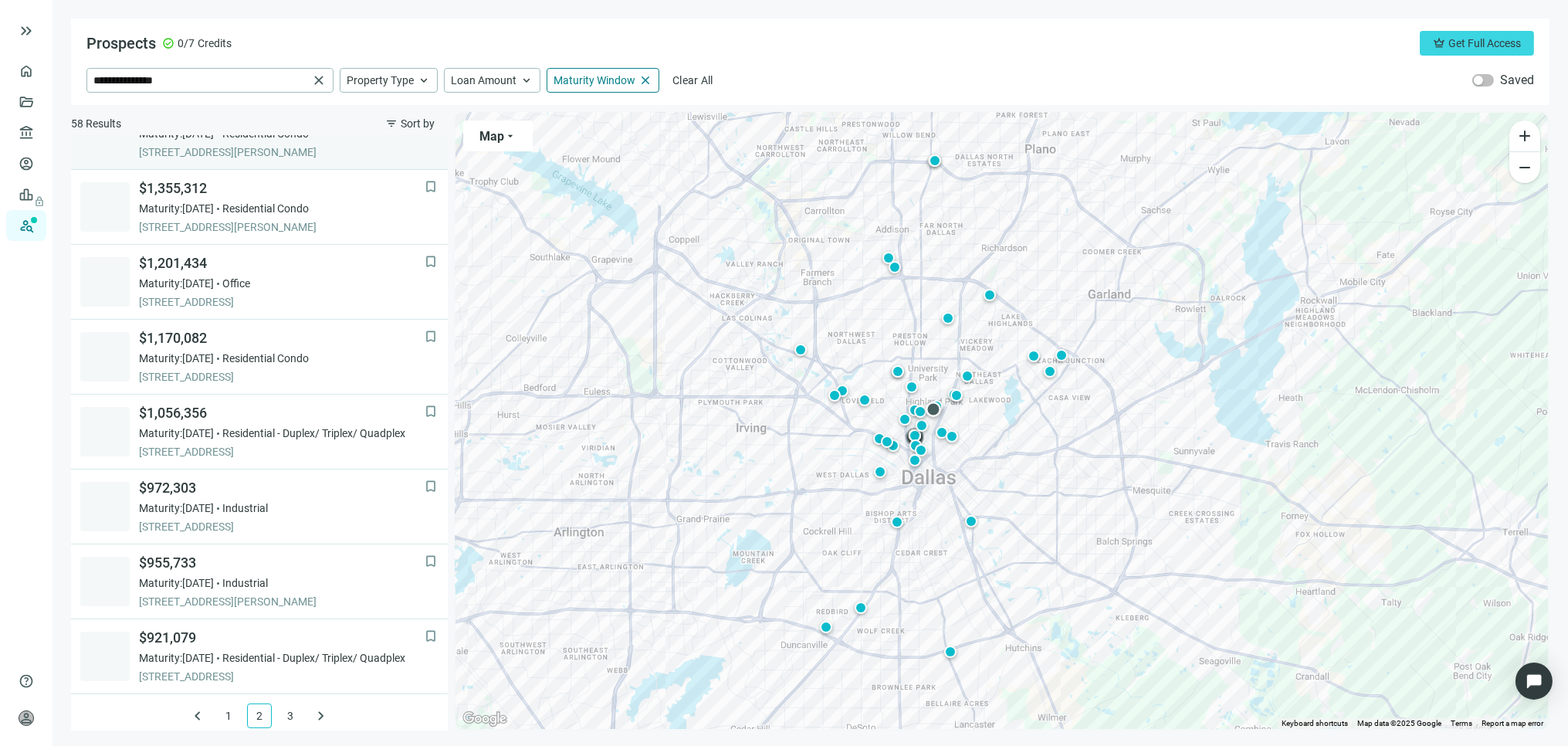
scroll to position [947, 0]
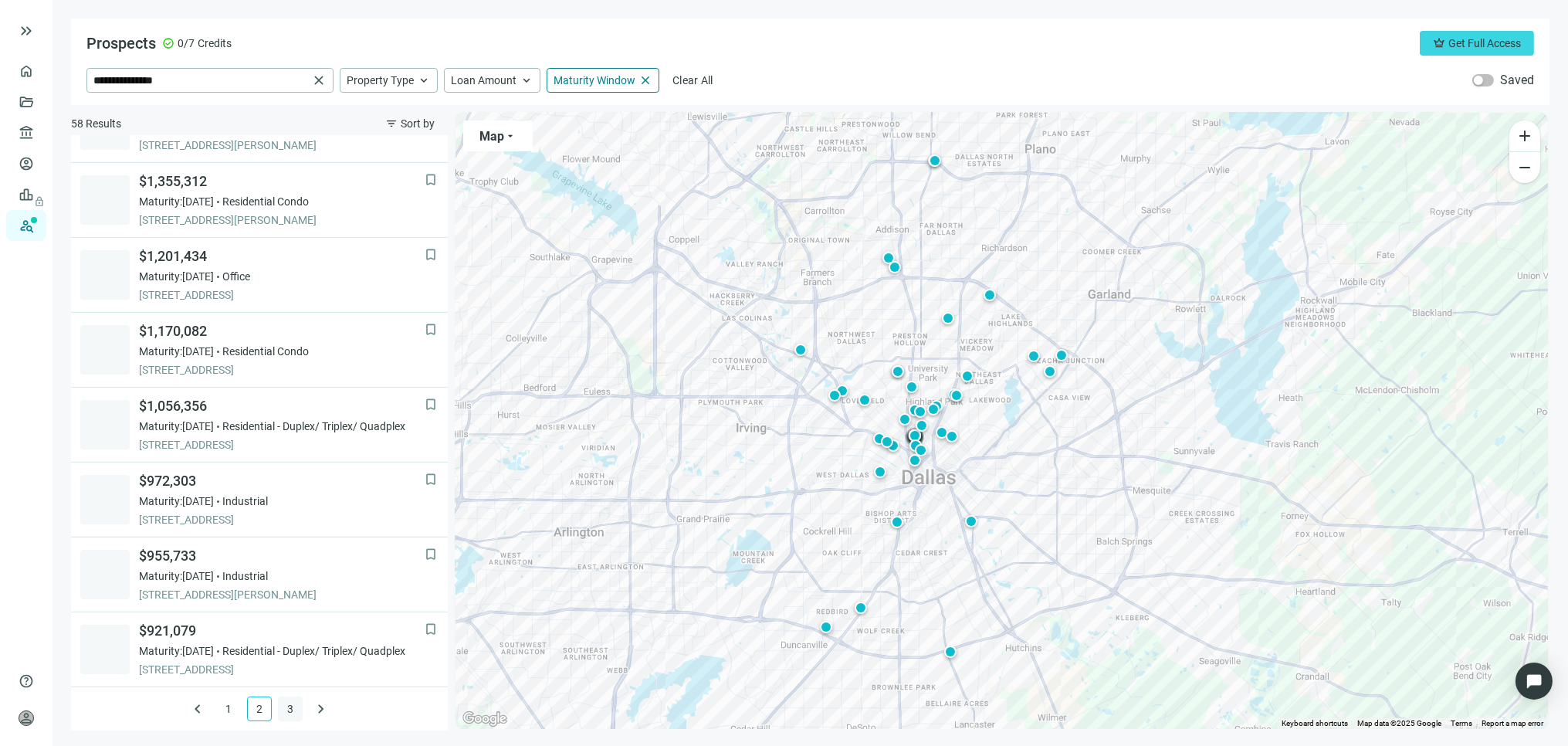
click at [287, 708] on link "3" at bounding box center [290, 709] width 23 height 23
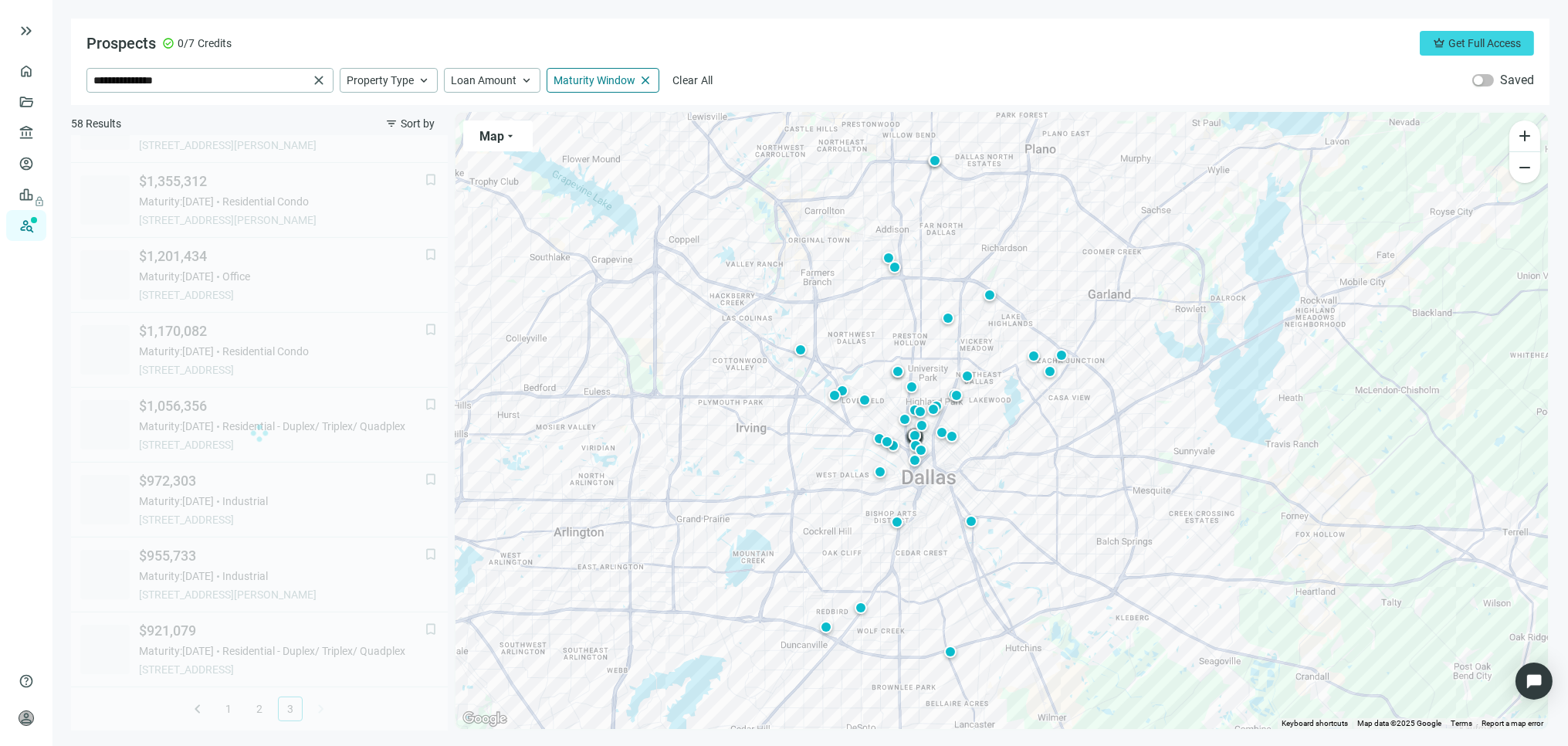
scroll to position [798, 0]
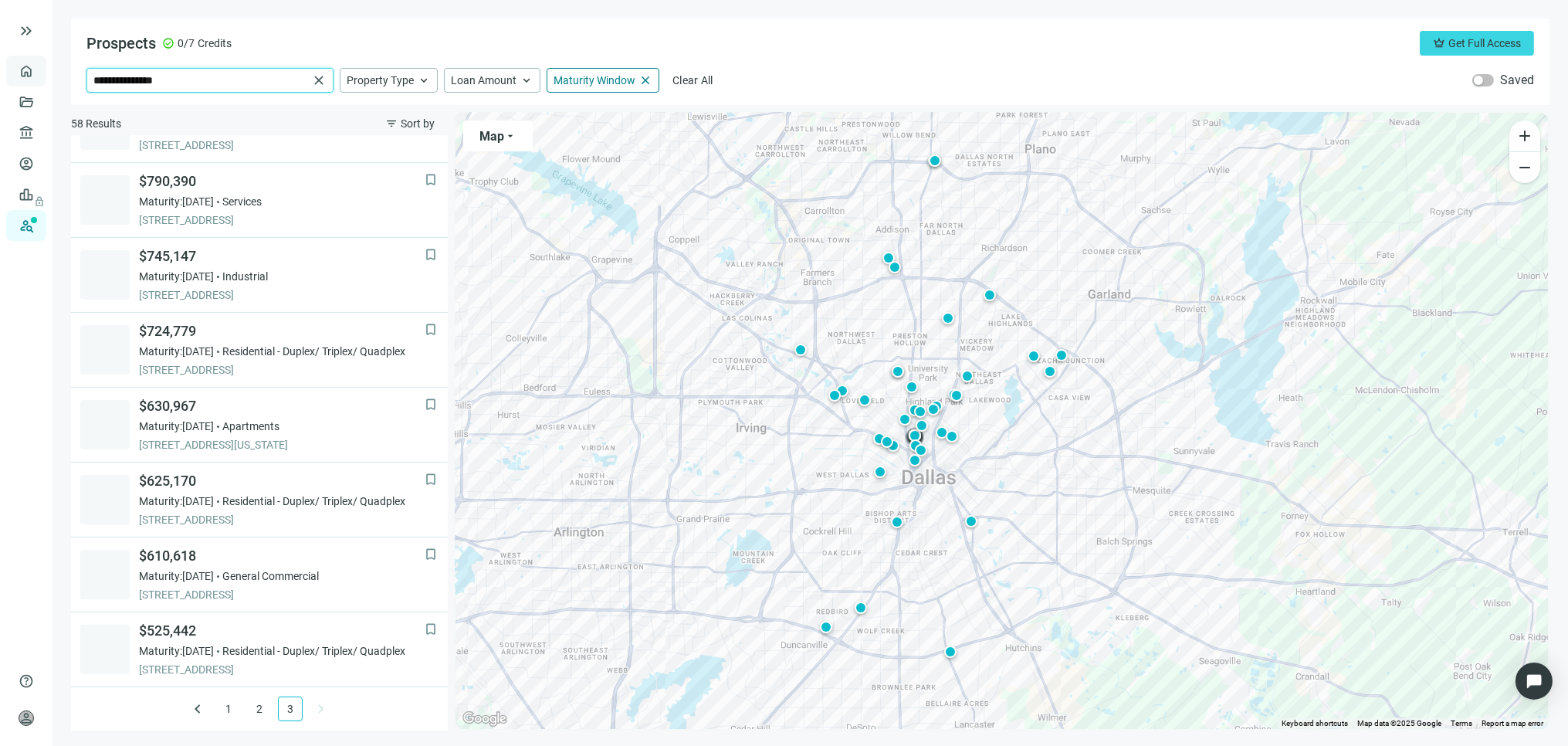
drag, startPoint x: 229, startPoint y: 85, endPoint x: 24, endPoint y: 67, distance: 205.8
click at [35, 69] on div "**********" at bounding box center [784, 373] width 1568 height 746
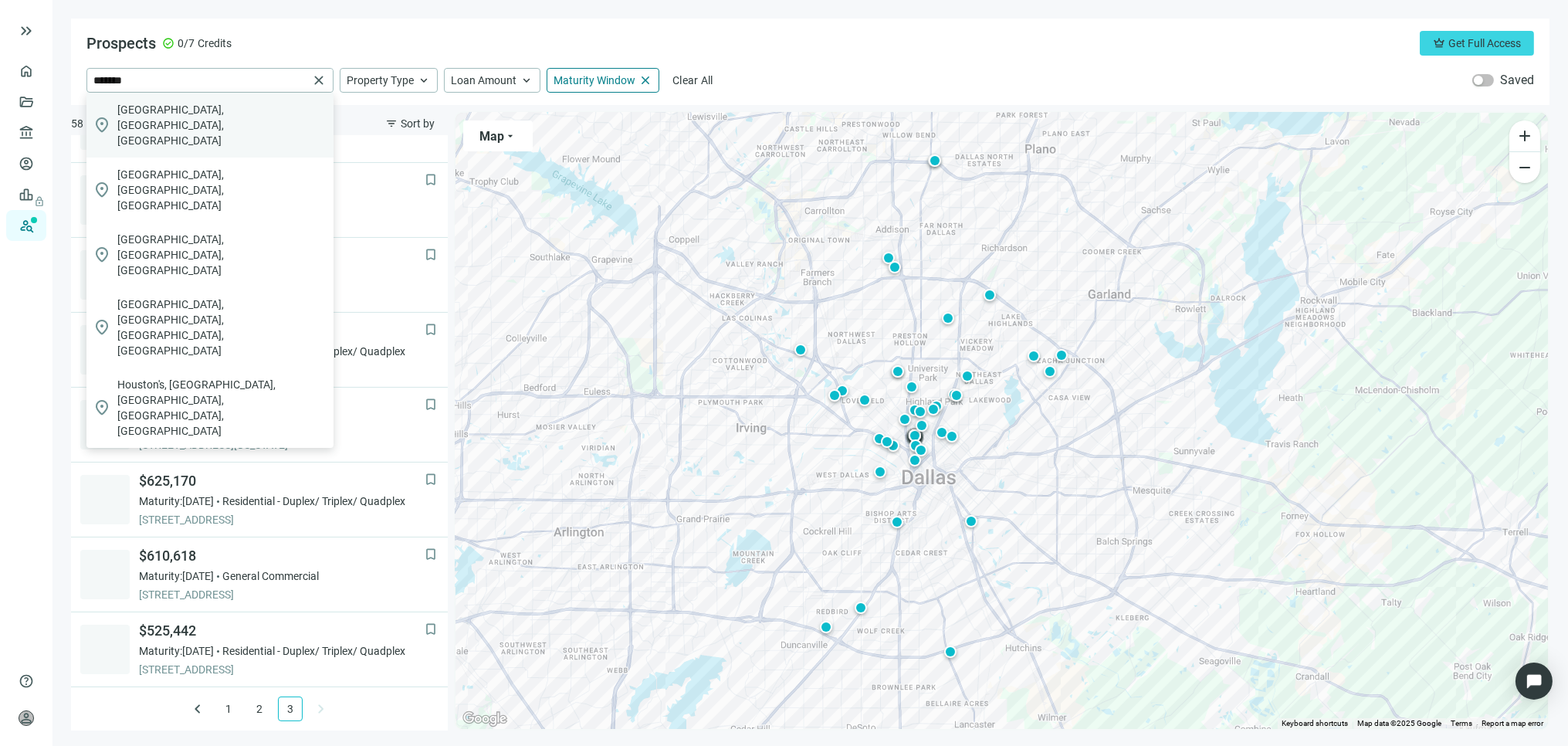
click at [152, 116] on span "Houston, TX, USA" at bounding box center [222, 125] width 210 height 46
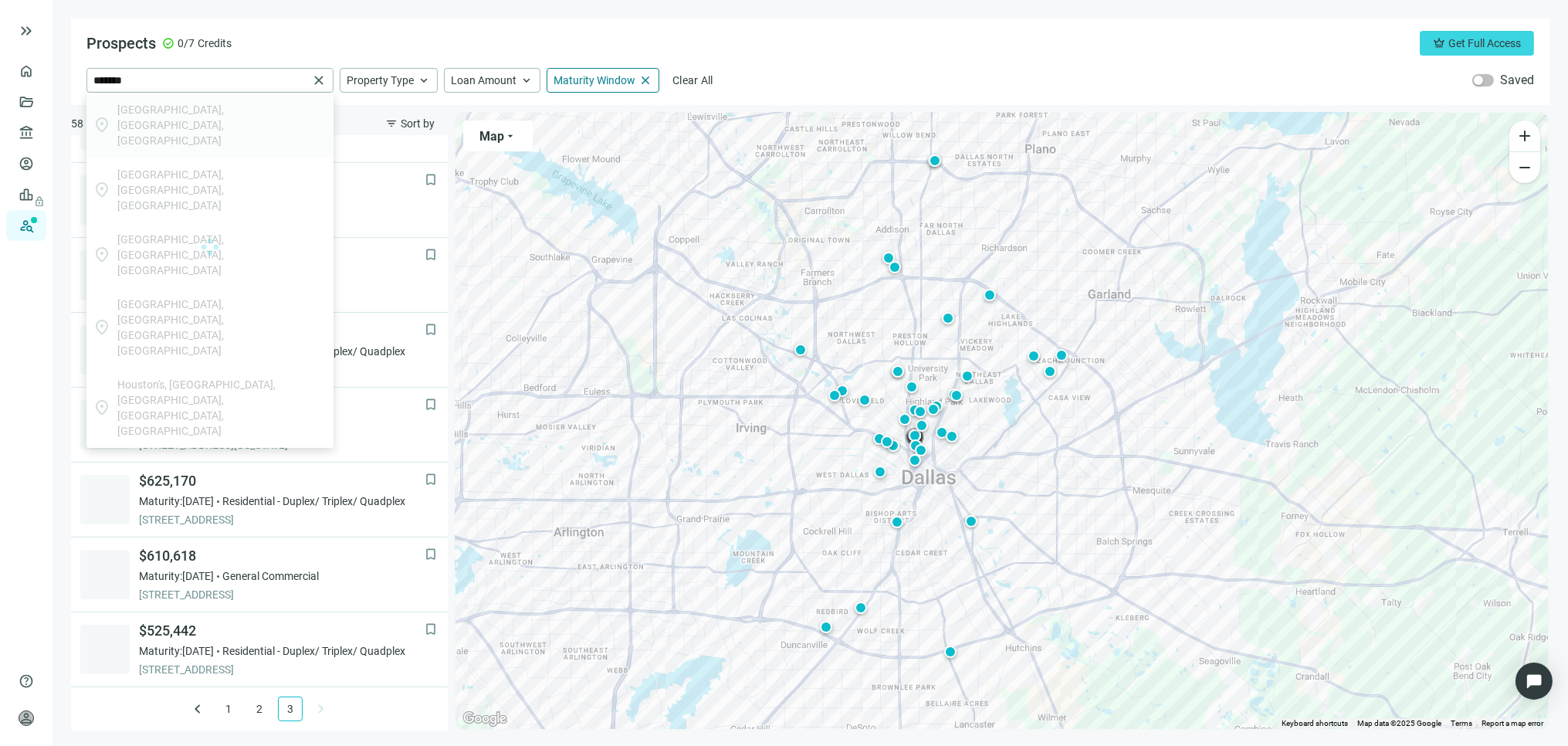
type input "**********"
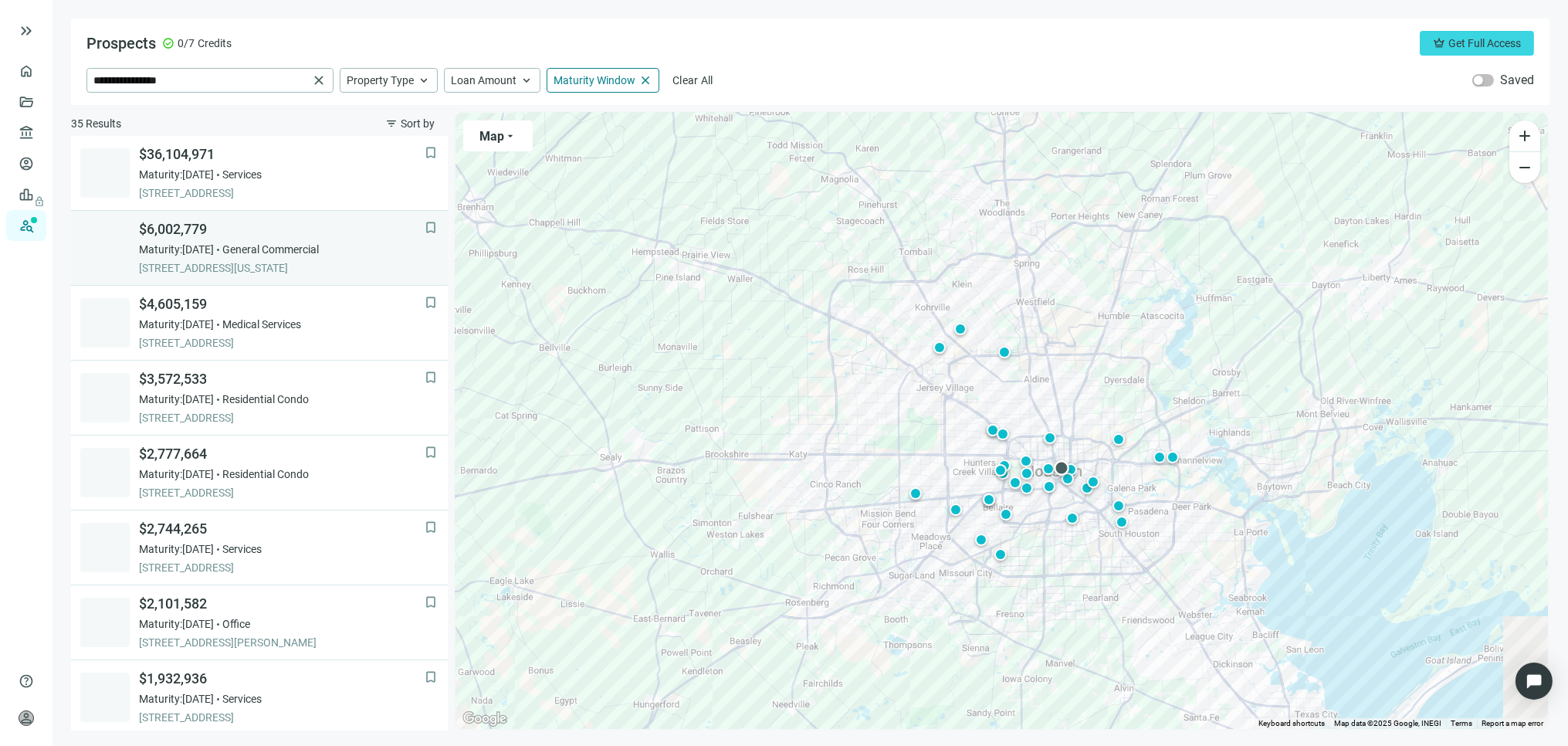
click at [173, 225] on span "$6,002,779" at bounding box center [282, 230] width 285 height 19
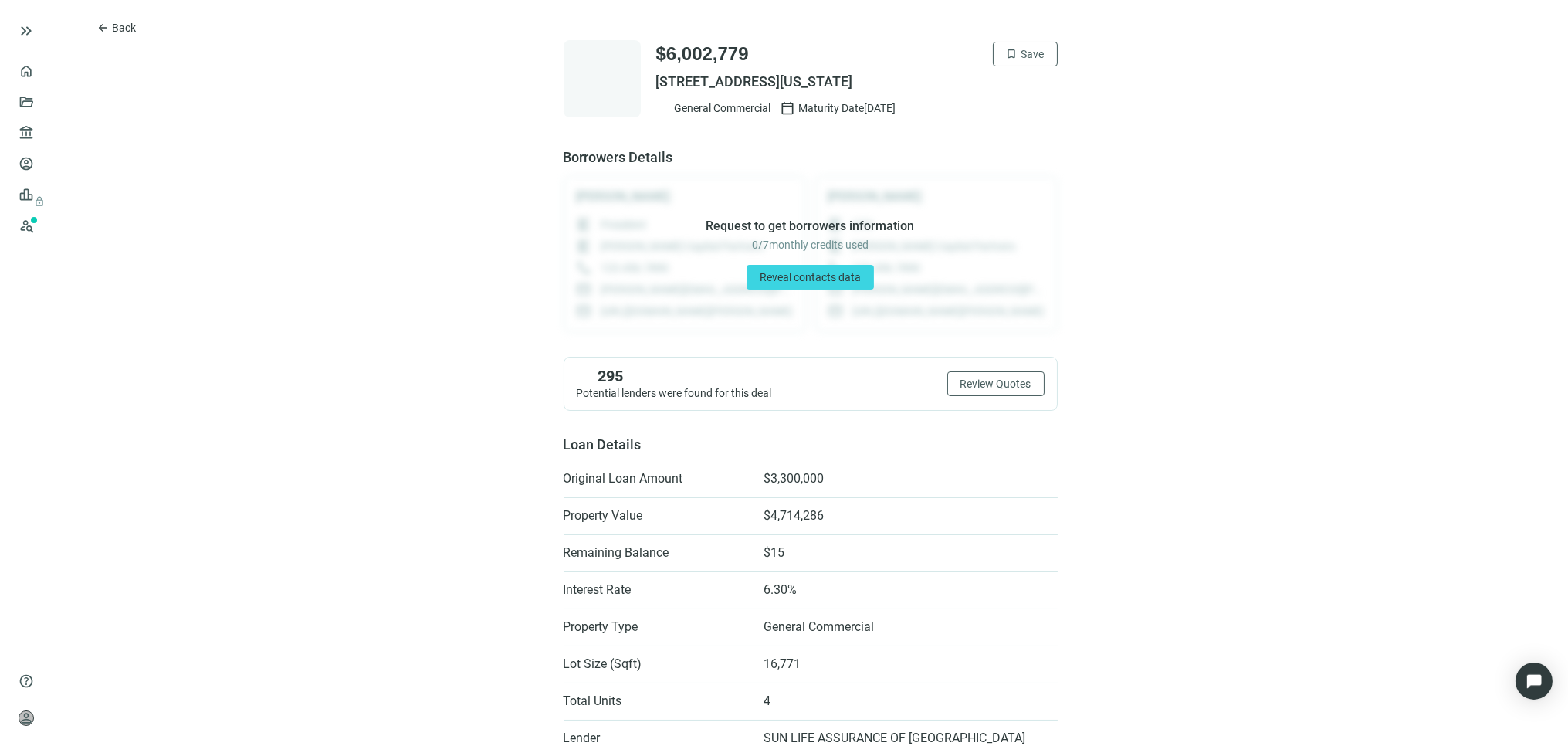
drag, startPoint x: 638, startPoint y: 75, endPoint x: 891, endPoint y: 79, distance: 253.0
click at [891, 79] on div "$6,002,779 bookmark Save 1800 TEXAS ST, HOUSTON, TX 77003 General Commercial ca…" at bounding box center [811, 79] width 494 height 77
click at [891, 79] on span "1800 TEXAS ST, HOUSTON, TX 77003" at bounding box center [857, 82] width 402 height 19
drag, startPoint x: 891, startPoint y: 79, endPoint x: 649, endPoint y: 72, distance: 242.1
click at [656, 73] on span "1800 TEXAS ST, HOUSTON, TX 77003" at bounding box center [857, 82] width 402 height 19
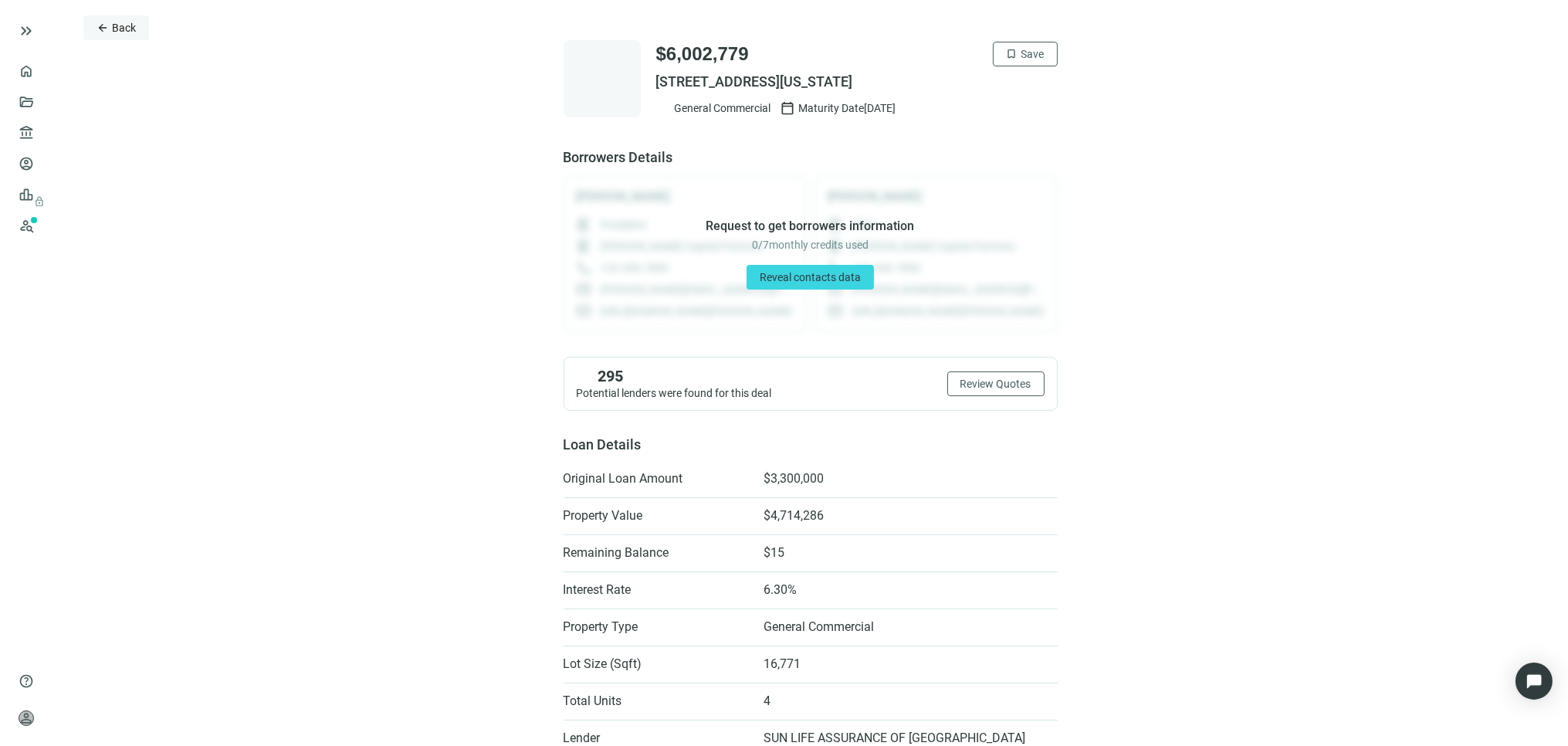
click at [120, 23] on span "Back" at bounding box center [124, 28] width 24 height 13
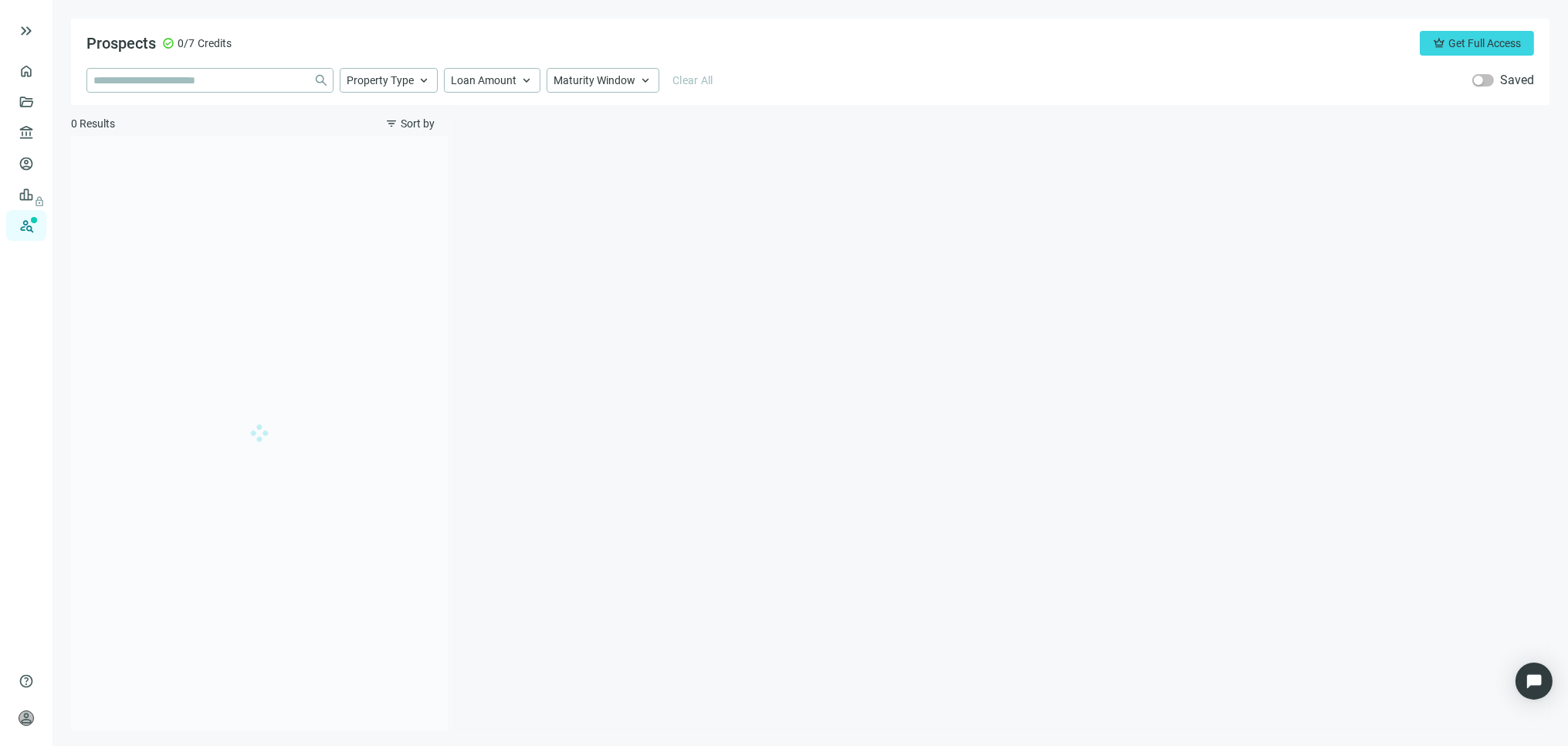
type input "**********"
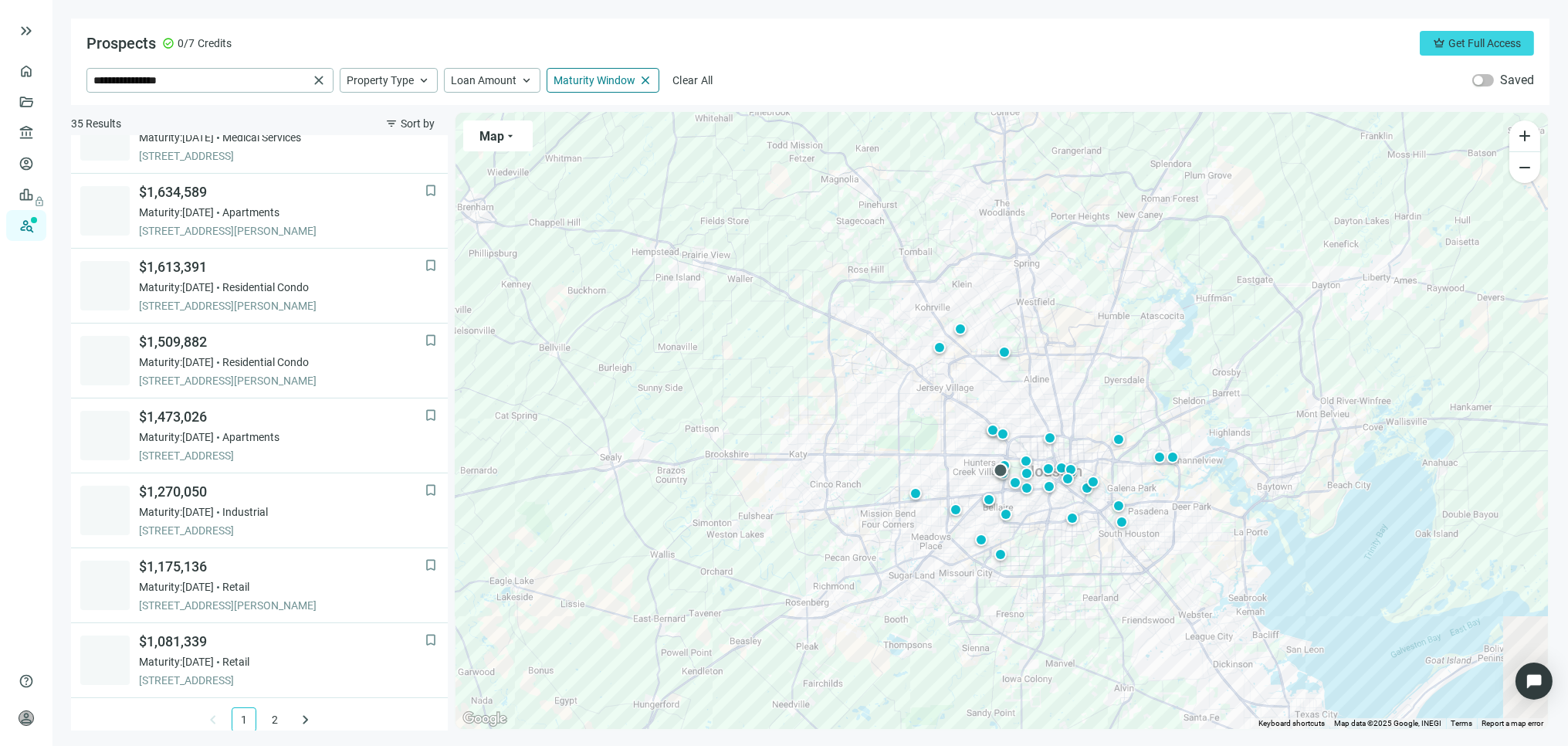
scroll to position [947, 0]
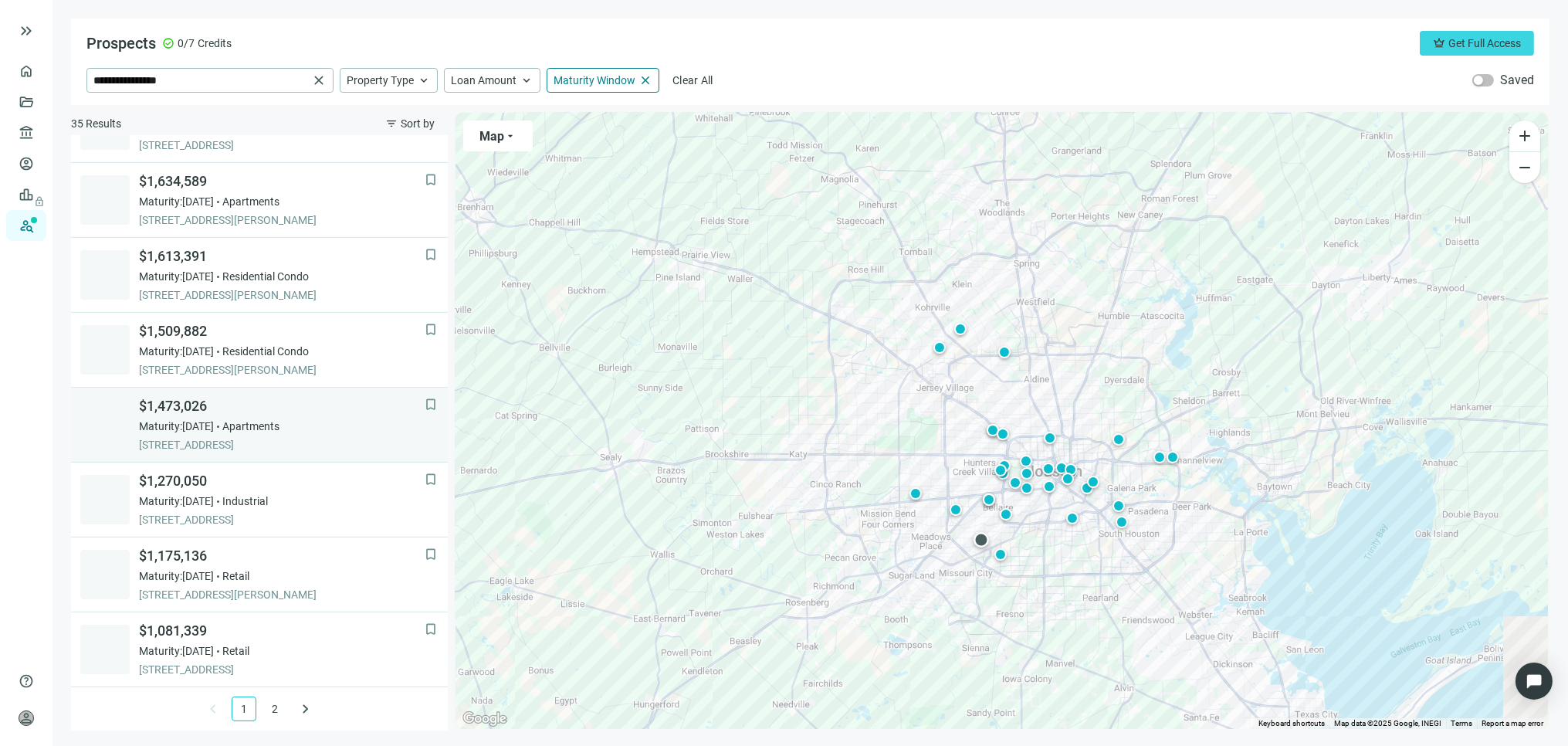
click at [261, 423] on span "Apartments" at bounding box center [251, 427] width 57 height 15
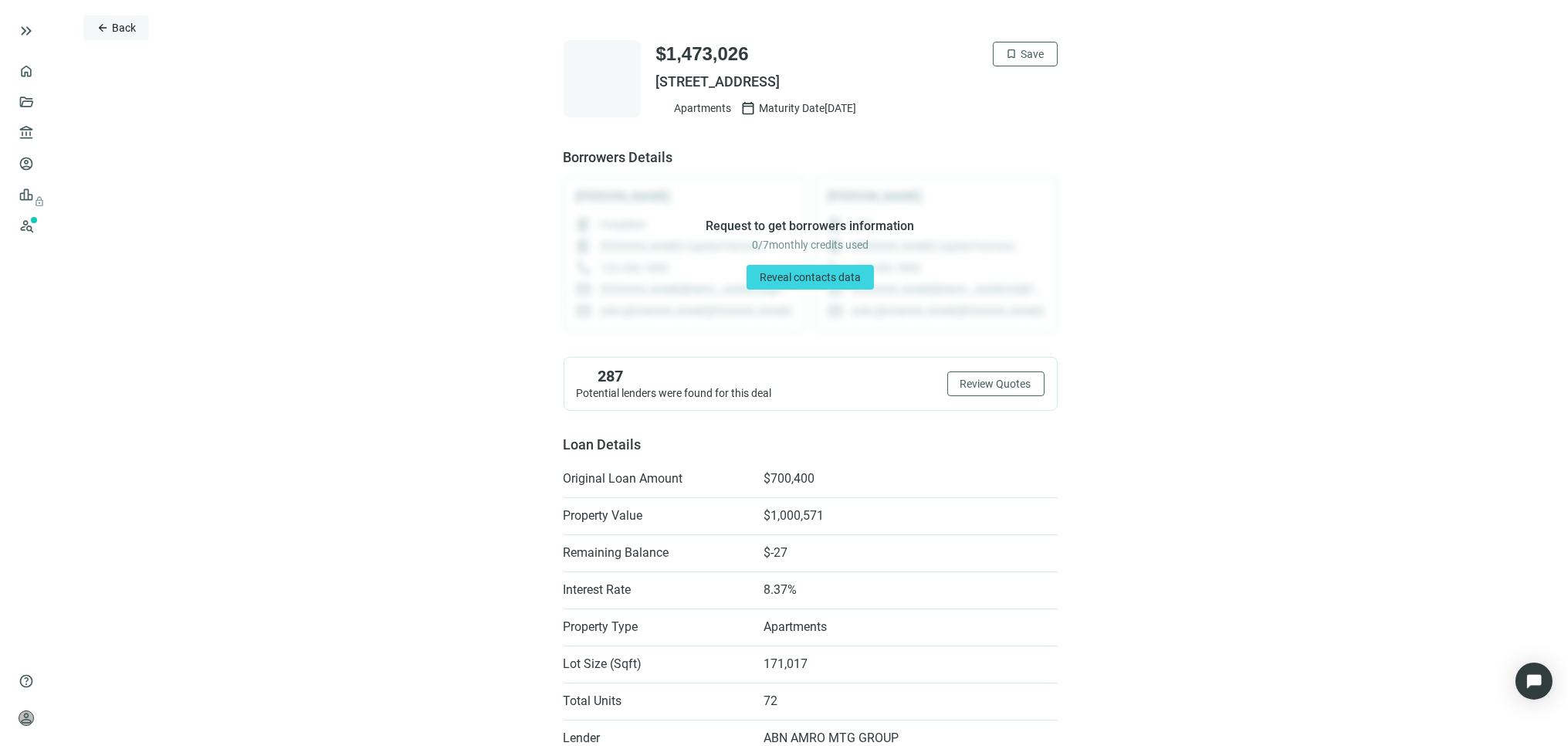
click at [117, 22] on span "Back" at bounding box center [124, 28] width 24 height 13
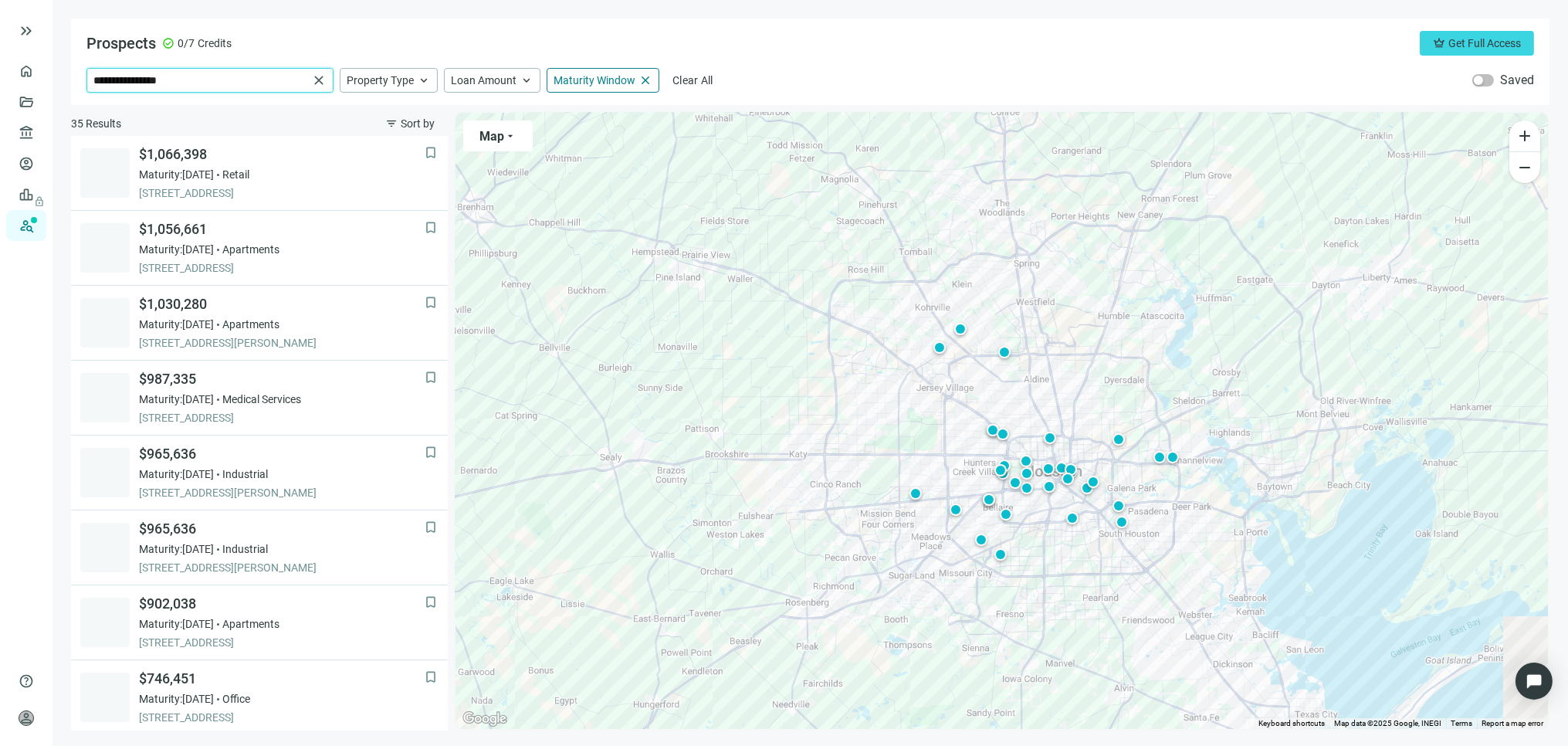
drag, startPoint x: 177, startPoint y: 76, endPoint x: -29, endPoint y: 79, distance: 206.0
click at [0, 79] on html "**********" at bounding box center [784, 373] width 1568 height 746
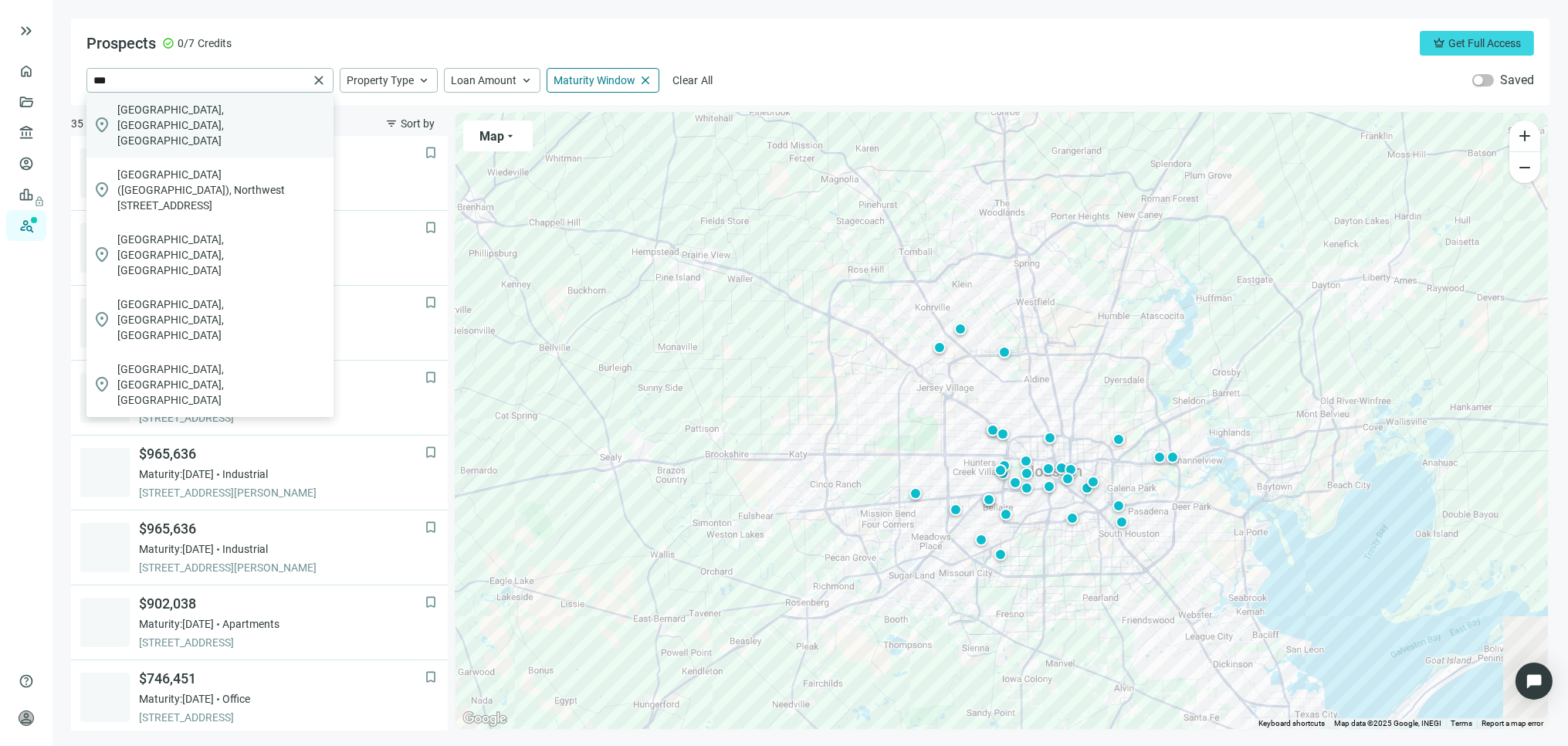
click at [155, 118] on span "Miami, FL, USA" at bounding box center [222, 125] width 210 height 46
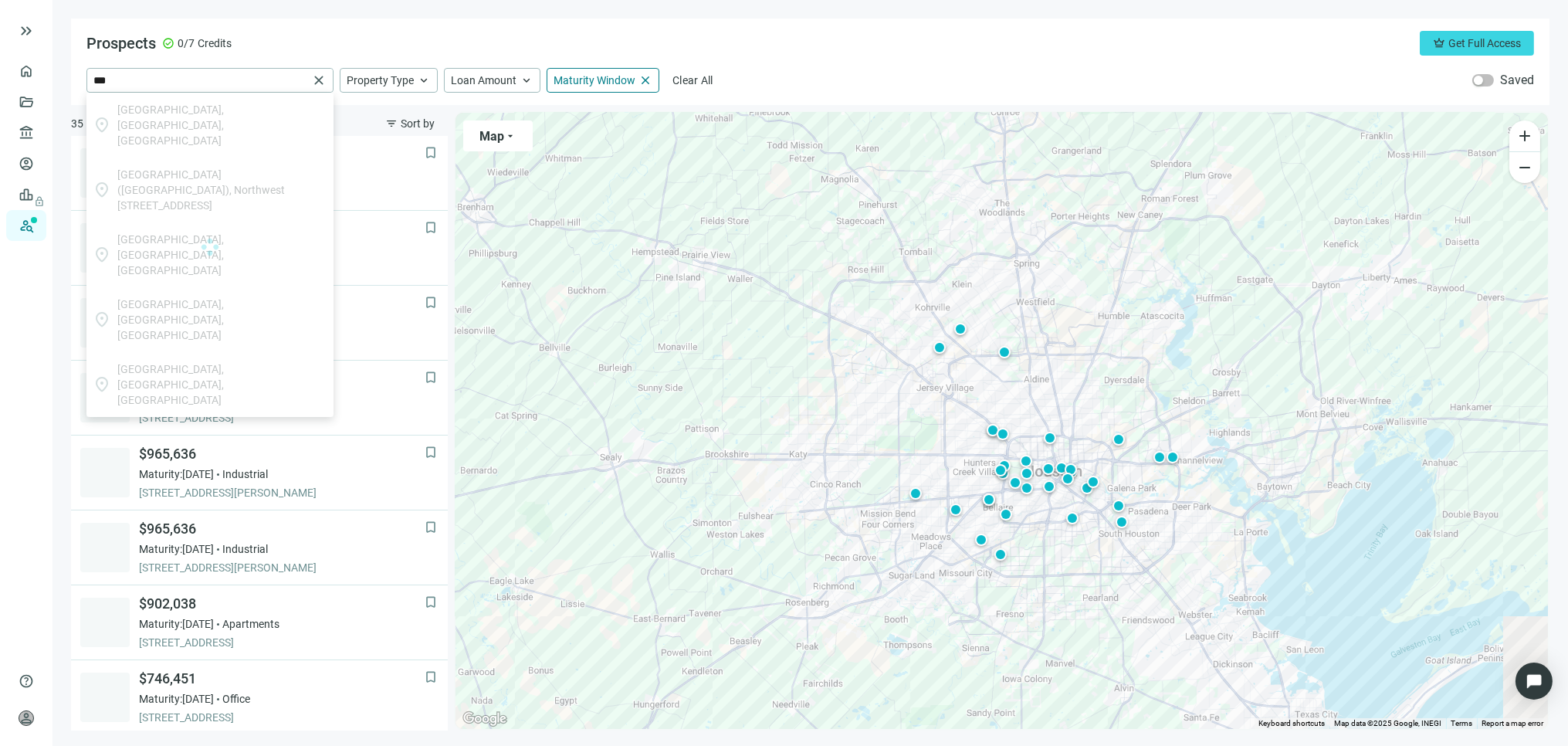
type input "**********"
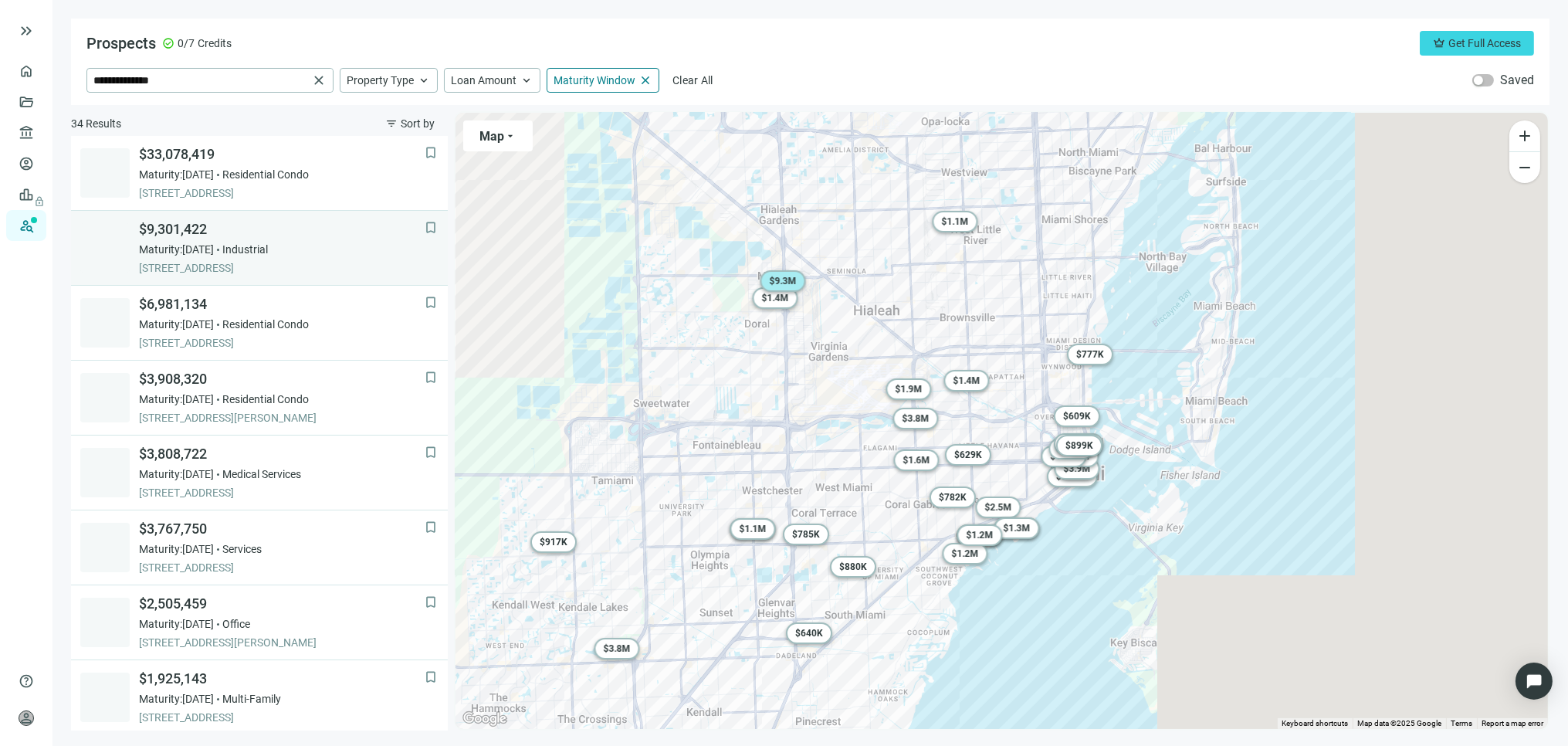
click at [246, 242] on span "Industrial" at bounding box center [245, 249] width 46 height 15
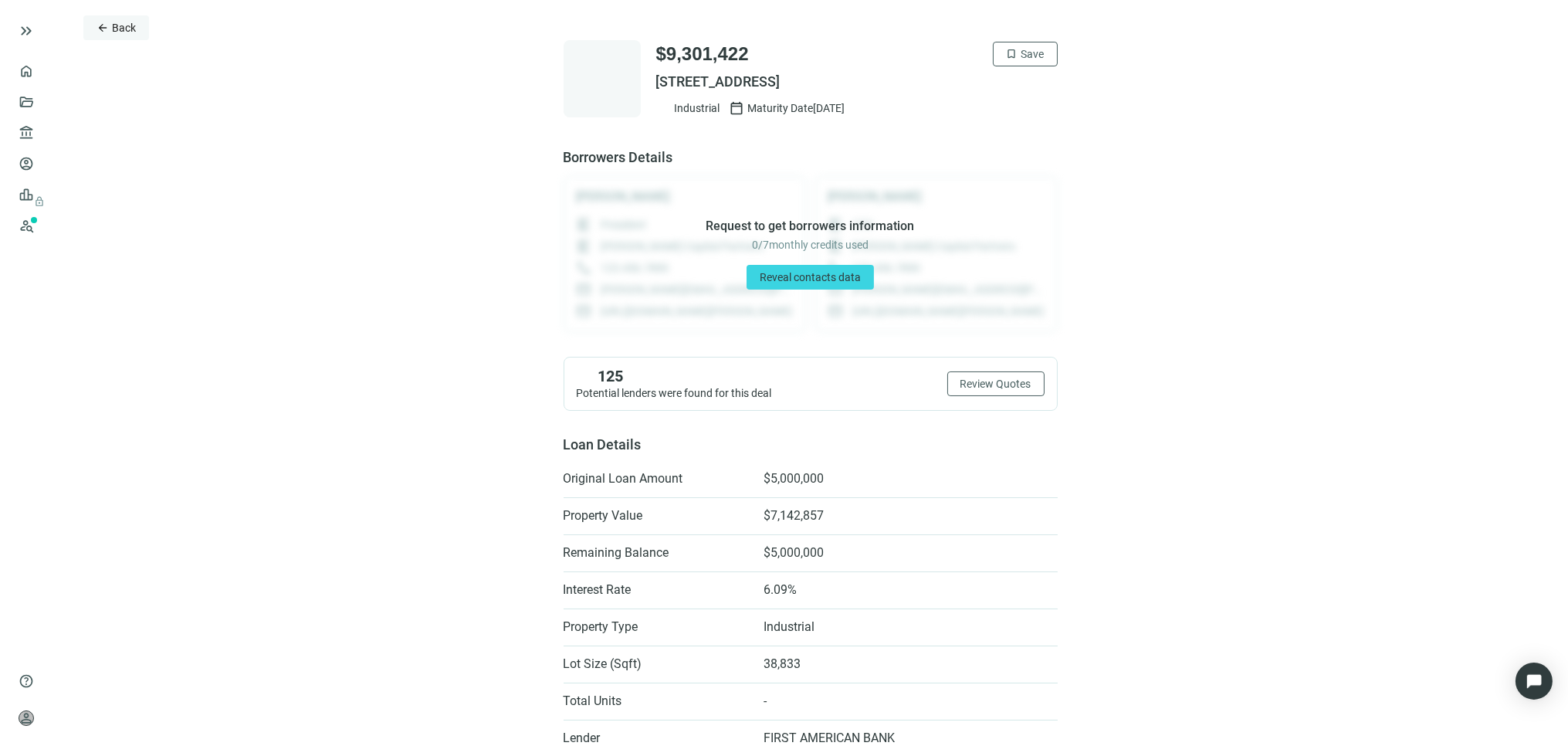
click at [120, 26] on span "Back" at bounding box center [124, 28] width 24 height 13
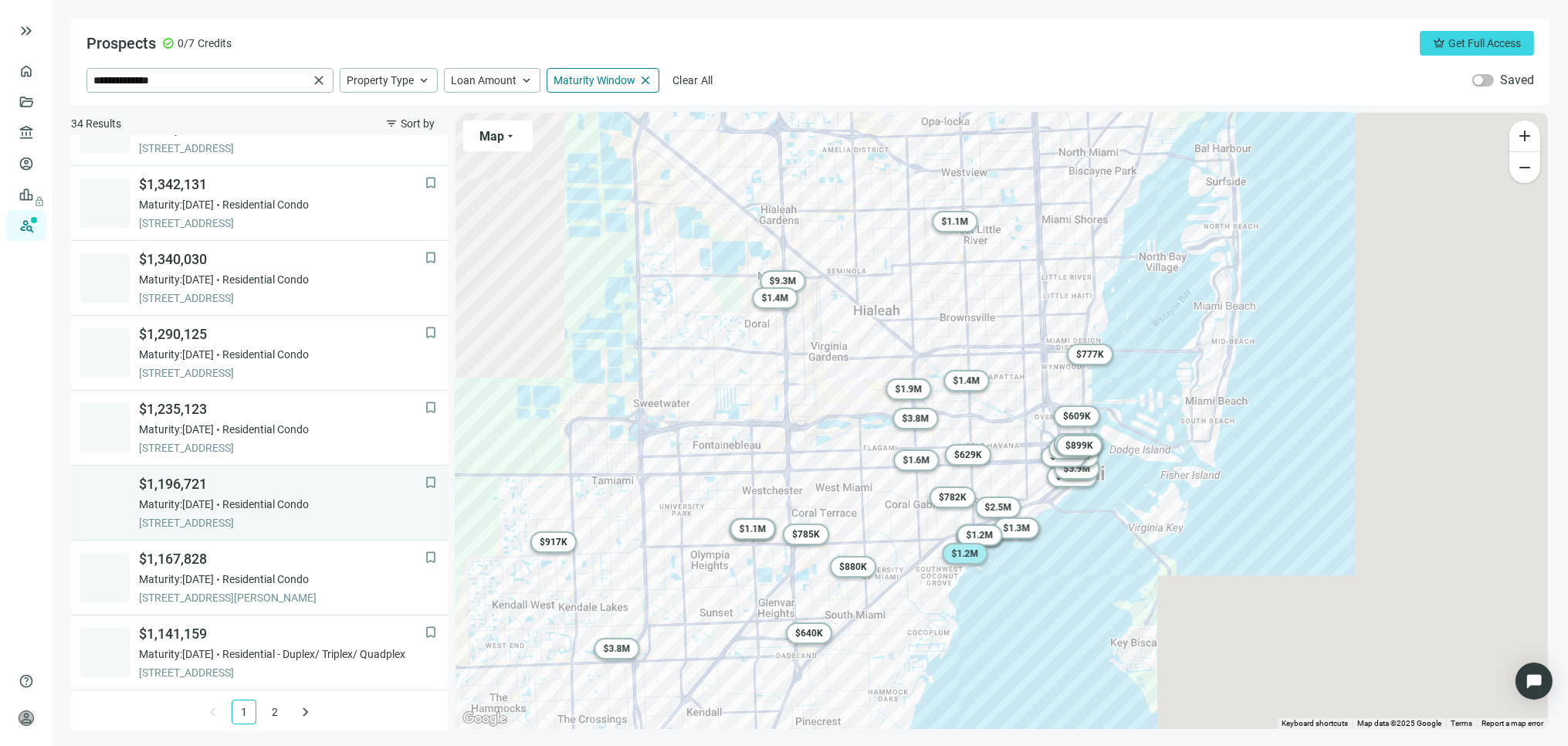
scroll to position [947, 0]
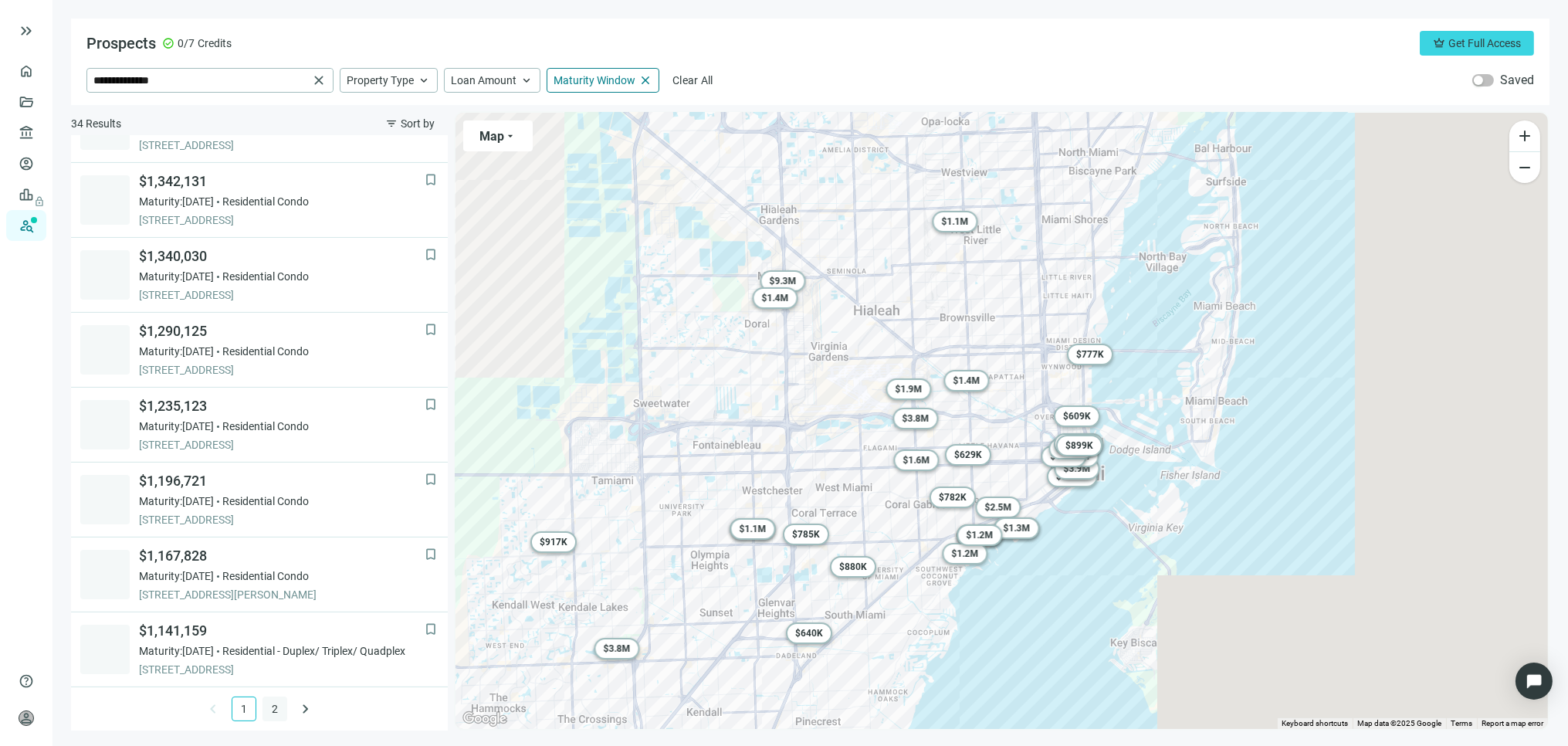
click at [266, 706] on link "2" at bounding box center [274, 709] width 23 height 23
click at [233, 707] on link "1" at bounding box center [243, 709] width 23 height 23
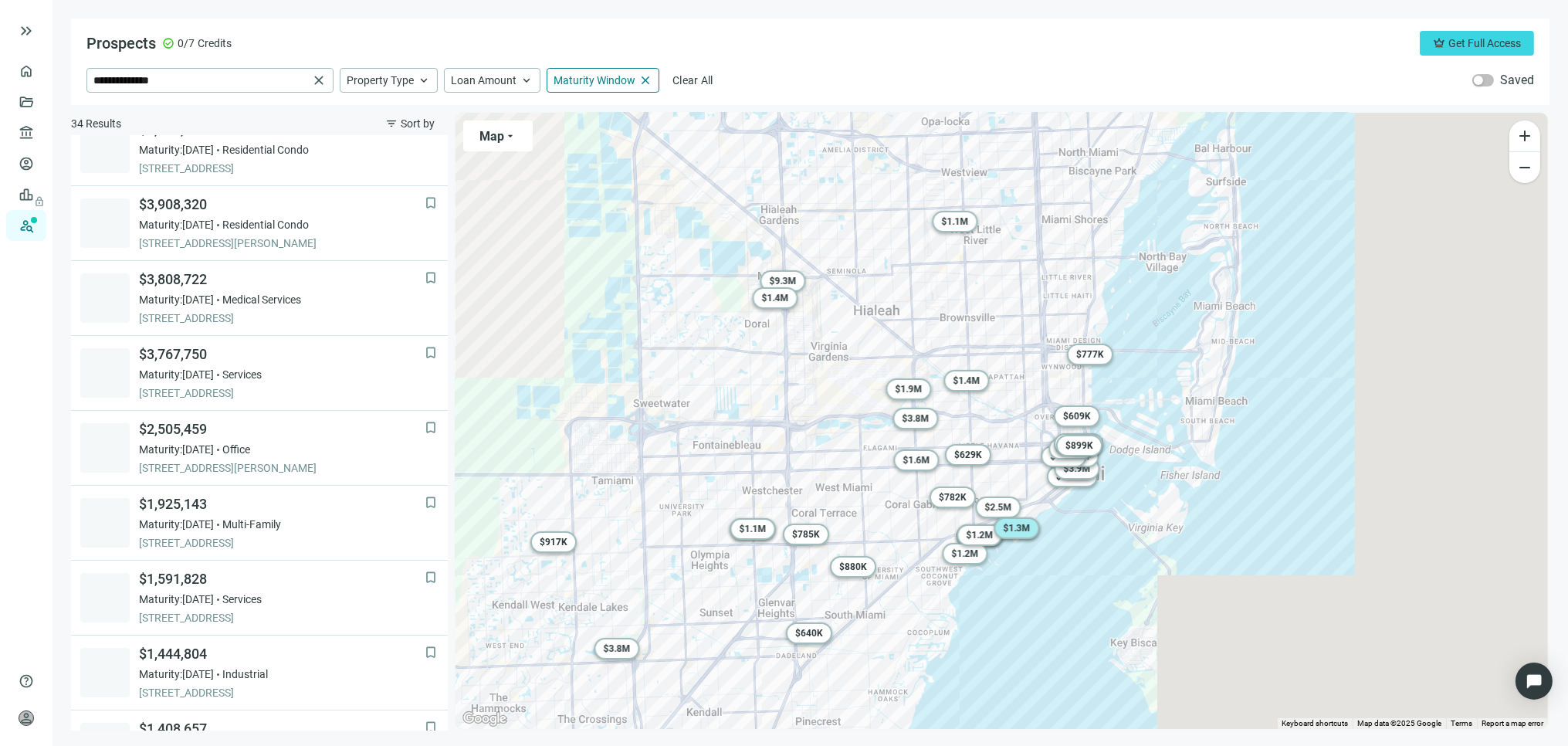
scroll to position [0, 0]
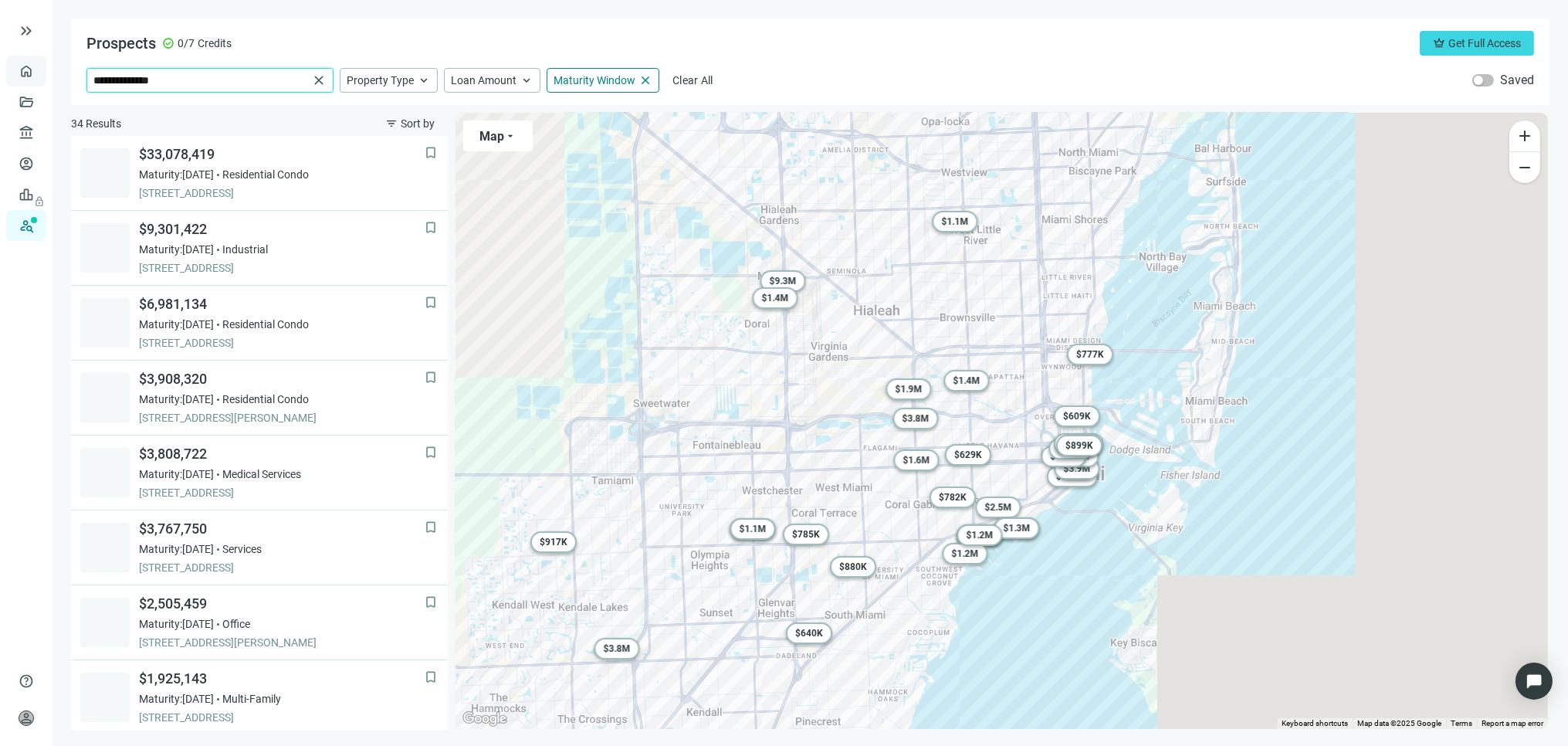
drag, startPoint x: 259, startPoint y: 75, endPoint x: 11, endPoint y: 65, distance: 248.2
click at [11, 65] on div "**********" at bounding box center [784, 373] width 1568 height 746
click at [134, 105] on span "Orlando, FL, USA" at bounding box center [222, 125] width 210 height 46
type input "**********"
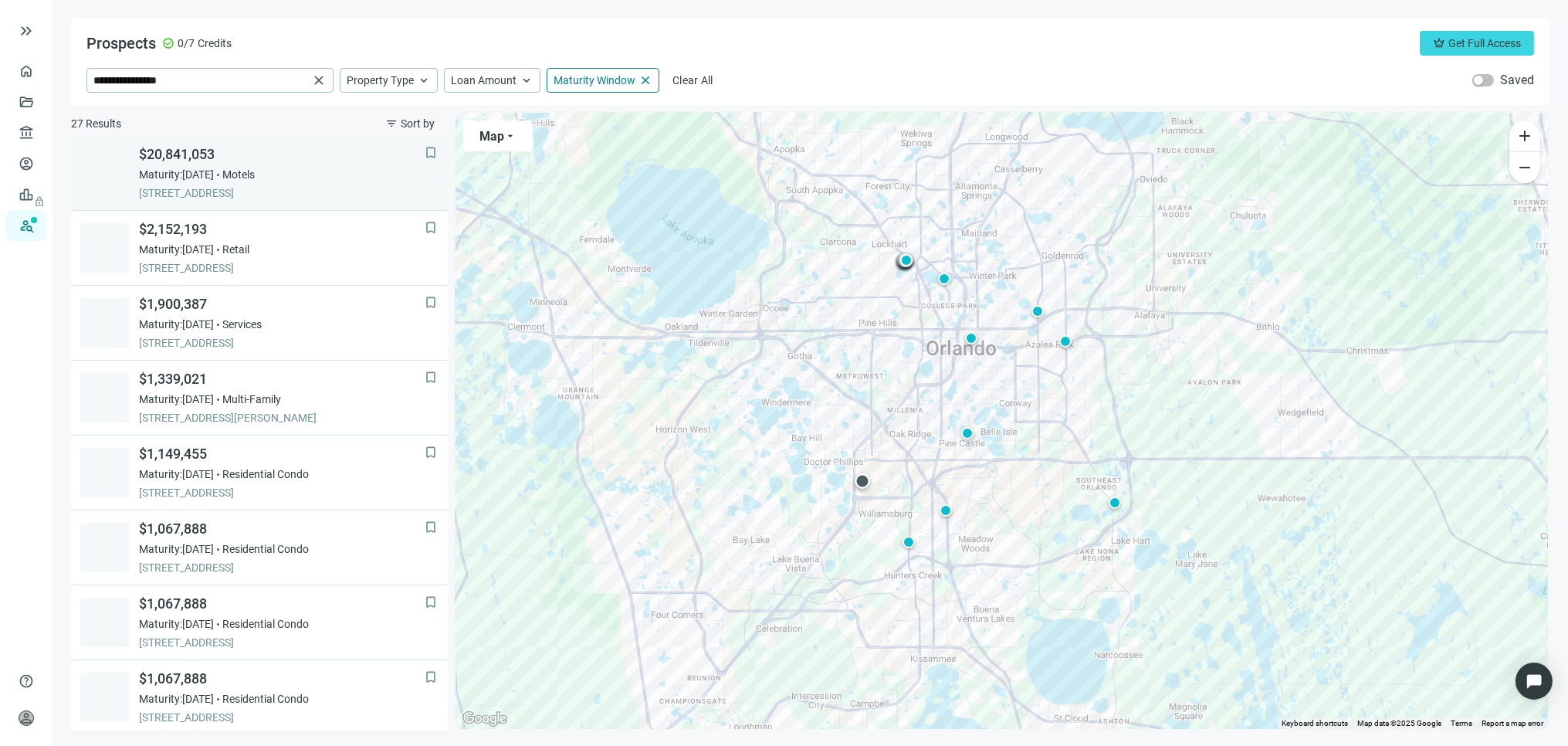
click at [188, 150] on span "$20,841,053" at bounding box center [282, 155] width 285 height 19
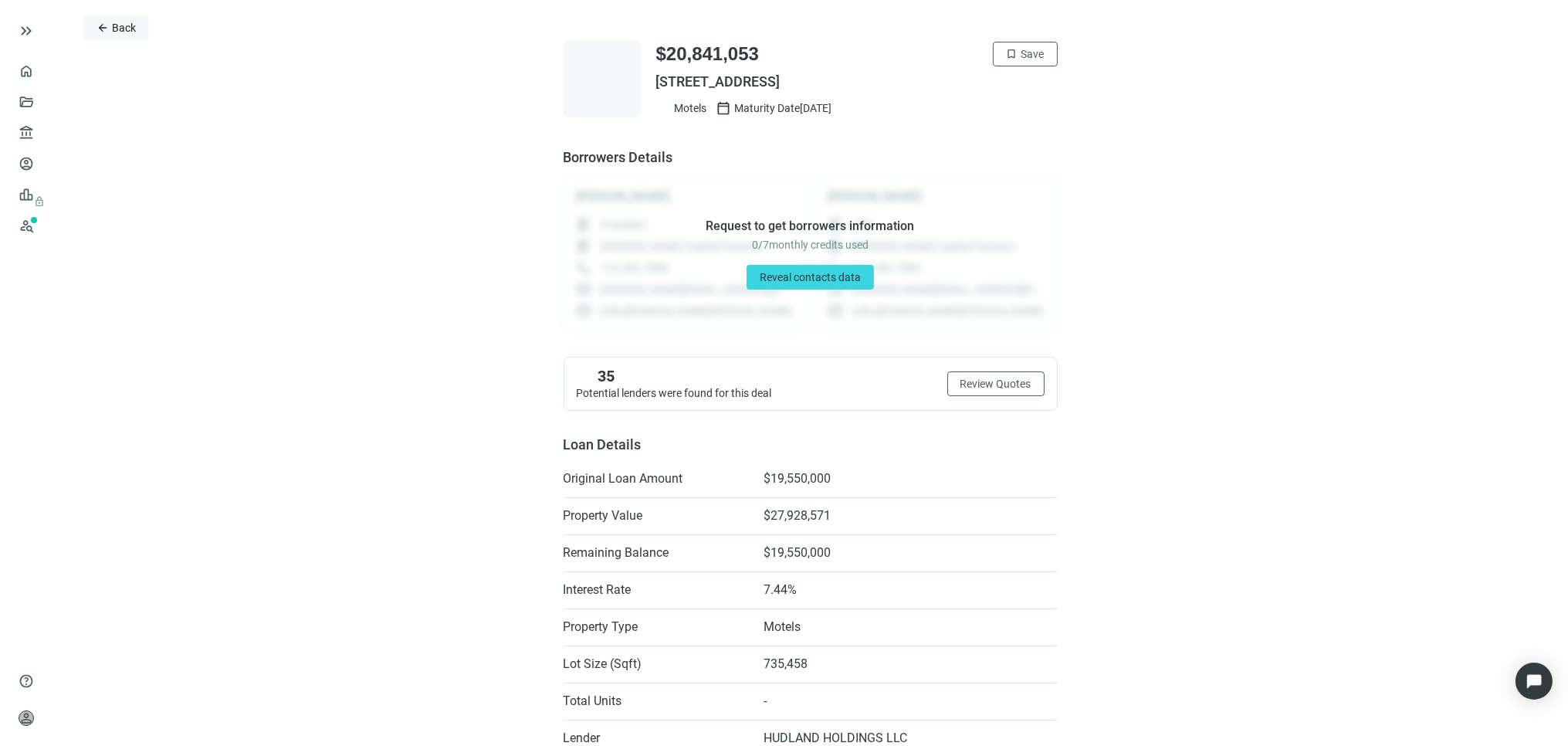
click at [106, 22] on span "arrow_back" at bounding box center [102, 28] width 13 height 13
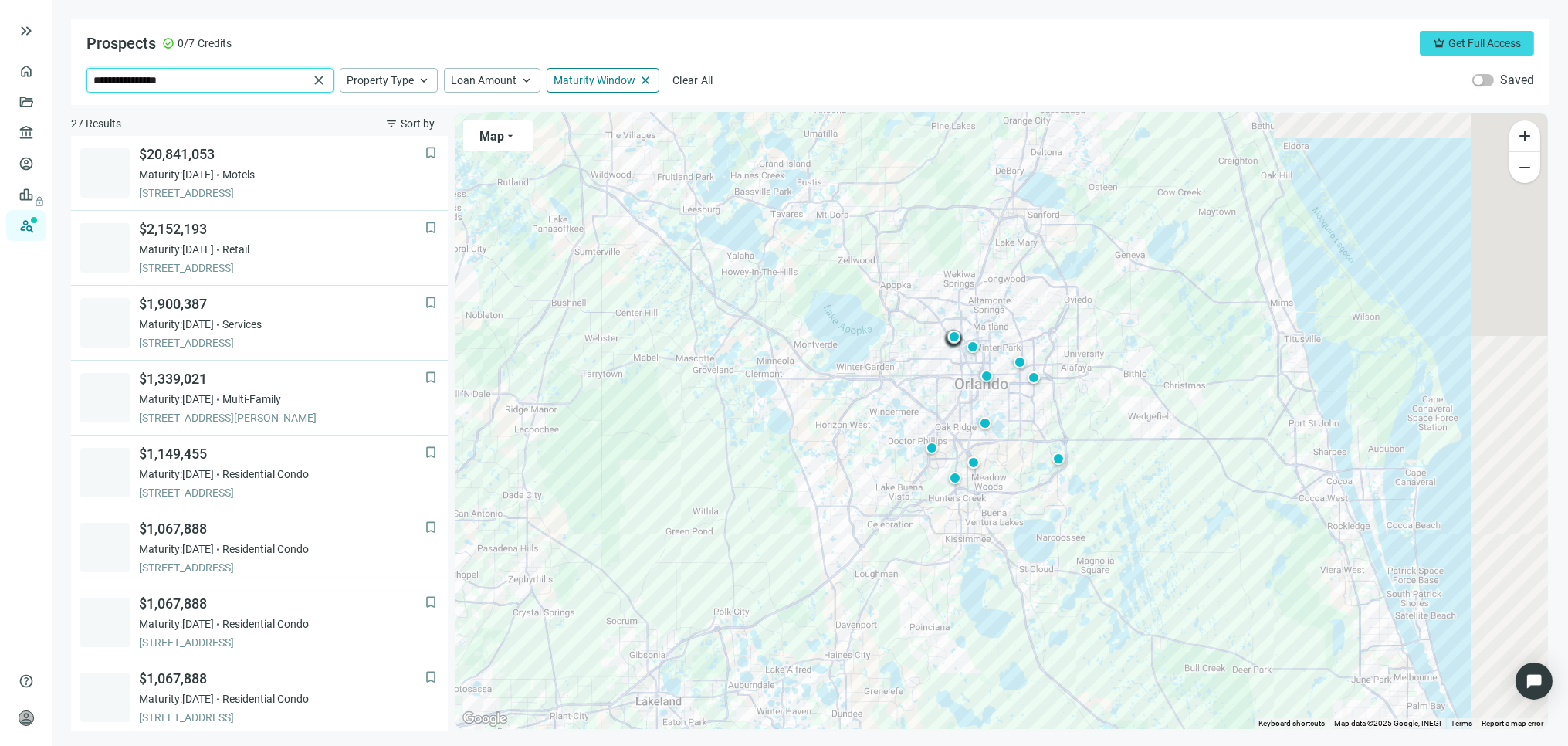
drag, startPoint x: 170, startPoint y: 79, endPoint x: -17, endPoint y: 91, distance: 187.4
click at [0, 91] on html "**********" at bounding box center [784, 373] width 1568 height 746
paste input "**********"
click at [182, 109] on span "Minneapolis-St. Paul–Bloomington Metropolitan Statistical Area, USA" at bounding box center [222, 133] width 210 height 62
type input "**********"
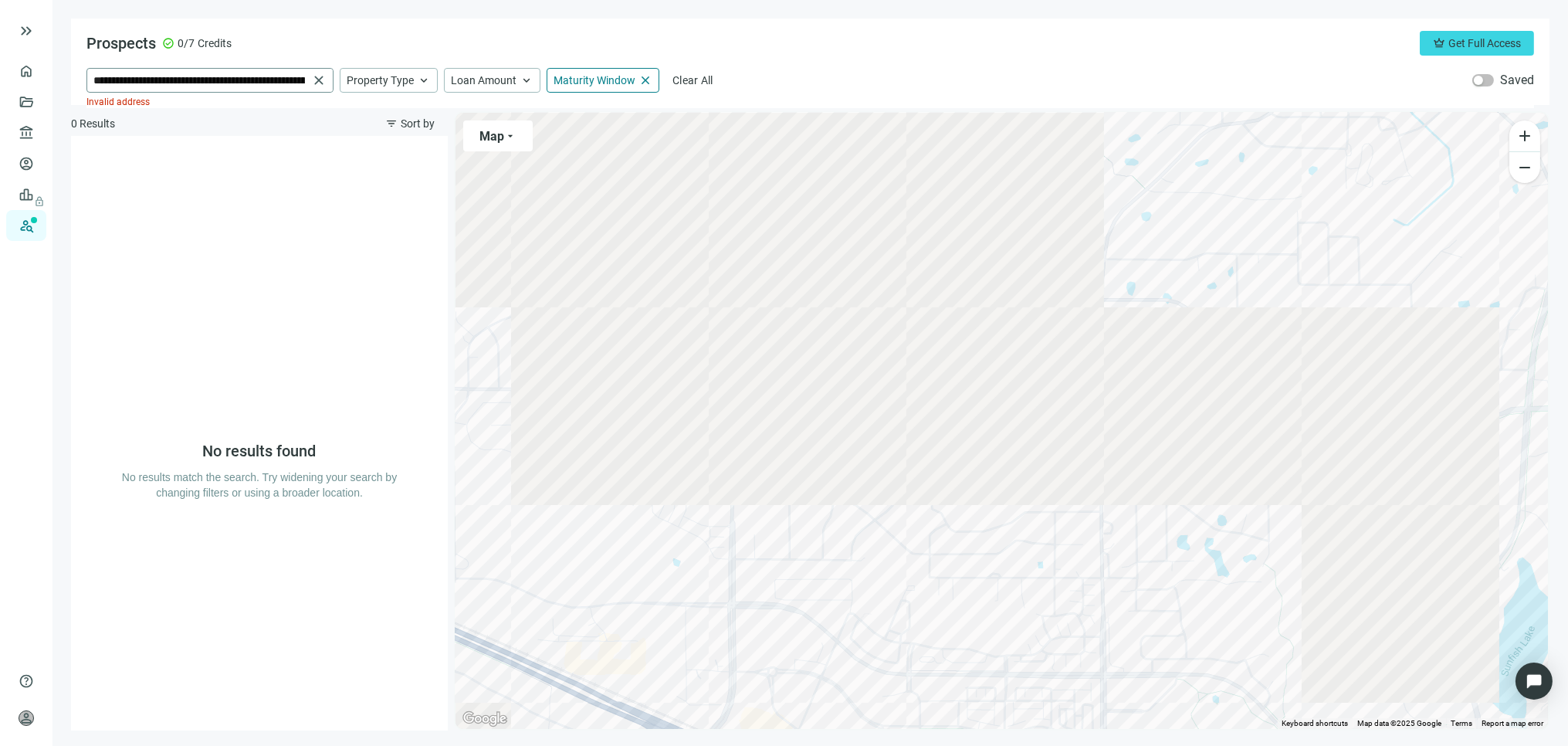
click at [312, 79] on span "close" at bounding box center [319, 80] width 15 height 15
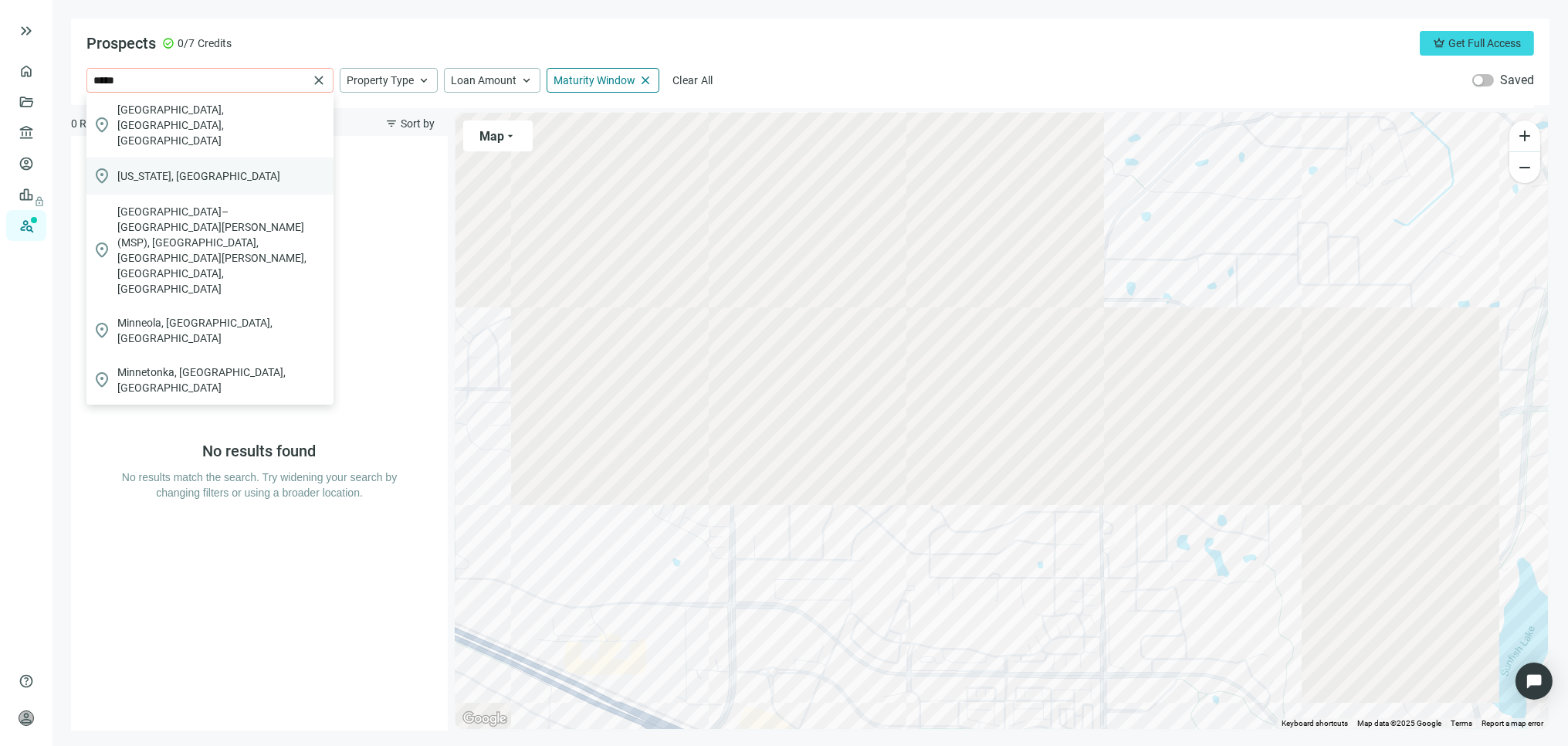
click at [162, 168] on span "Minnesota, USA" at bounding box center [198, 176] width 163 height 15
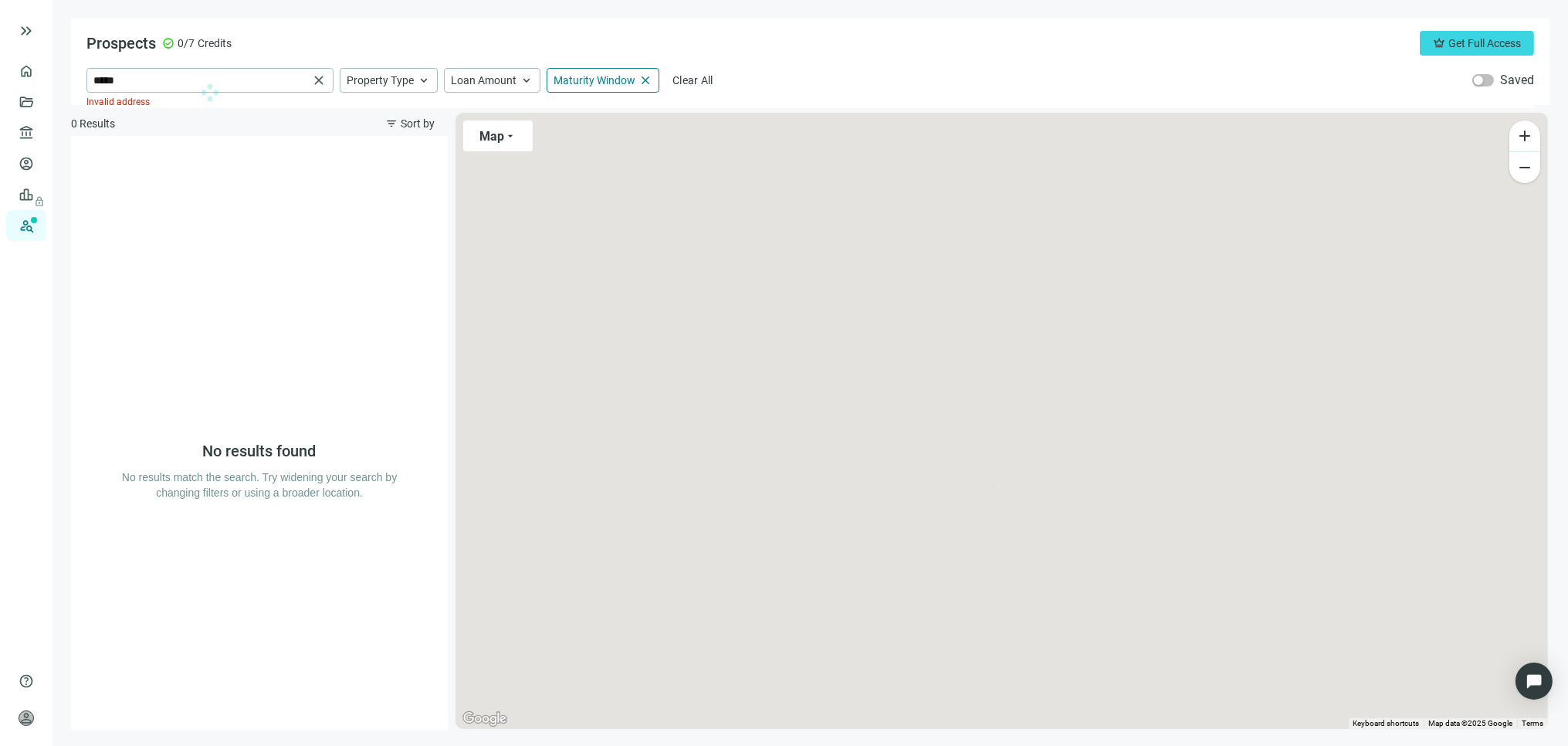
type input "**********"
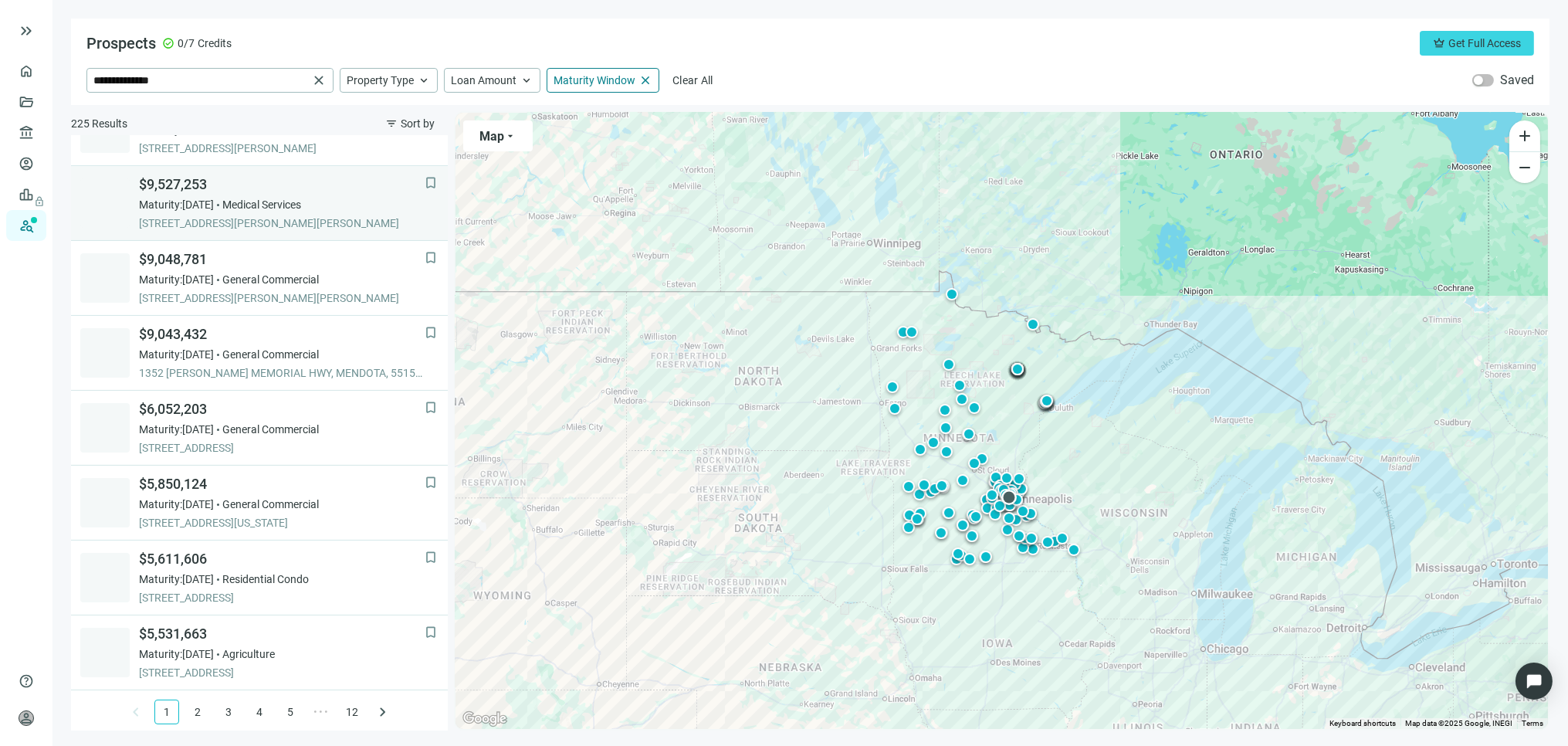
scroll to position [947, 0]
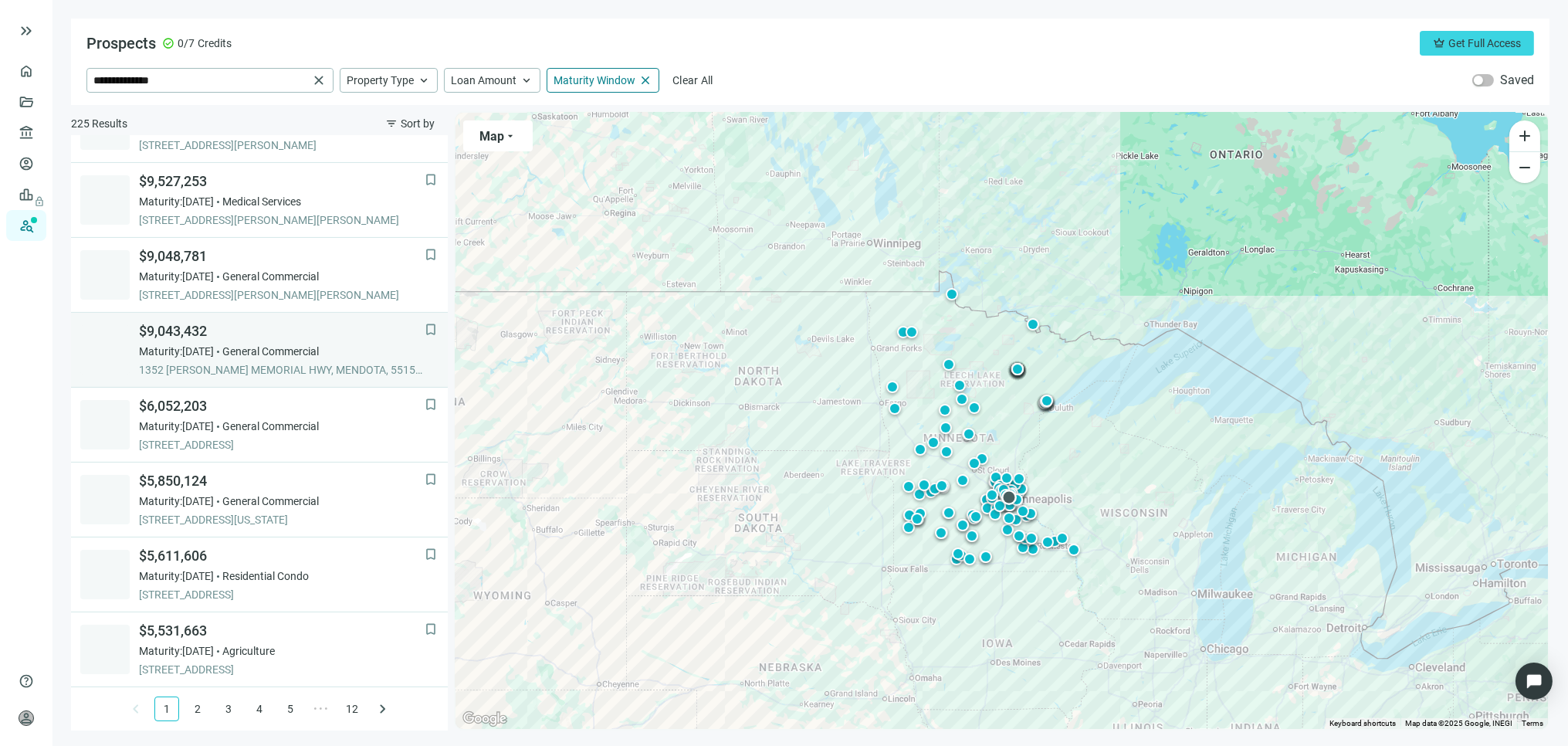
click at [228, 334] on span "$9,043,432" at bounding box center [282, 331] width 285 height 19
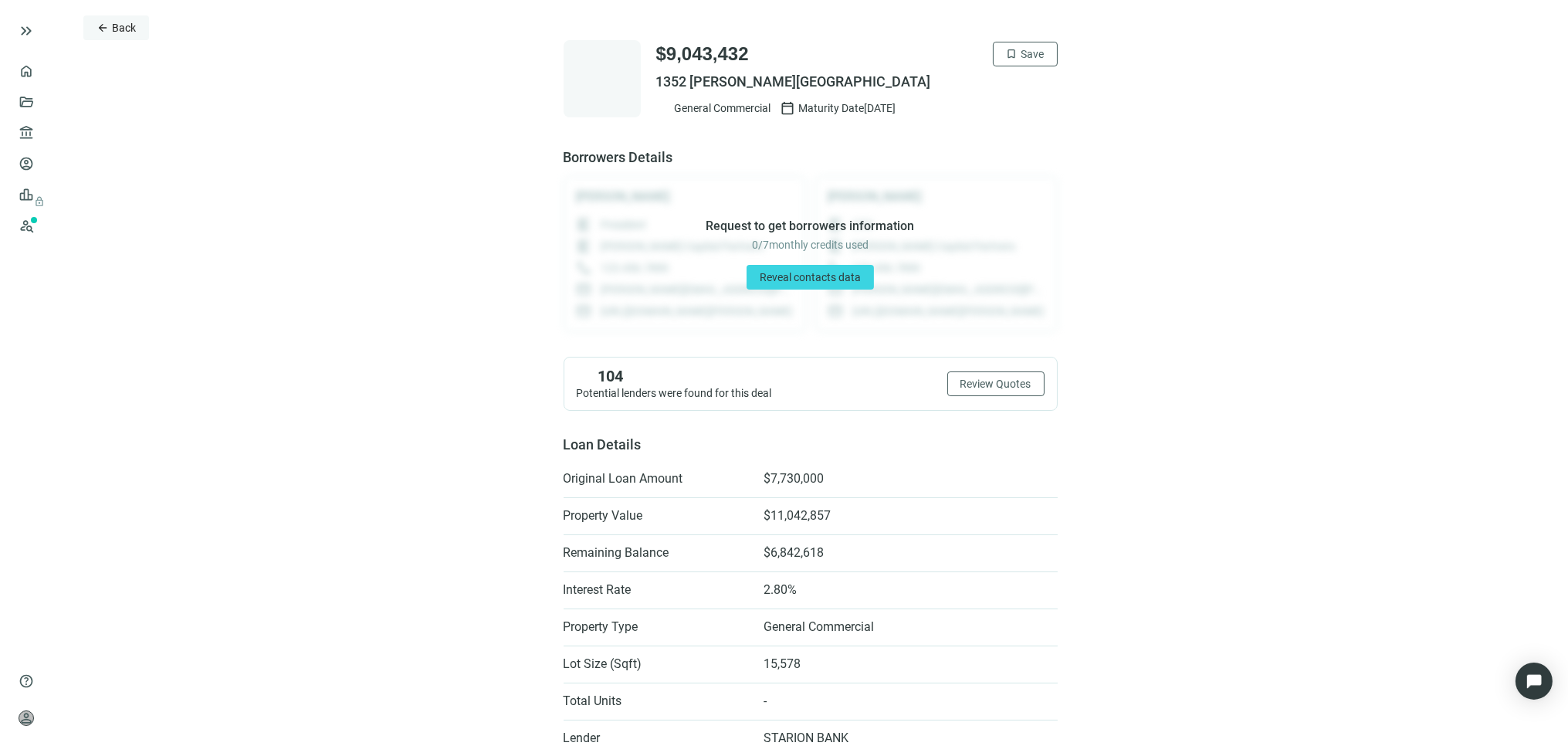
click at [123, 28] on span "Back" at bounding box center [124, 28] width 24 height 13
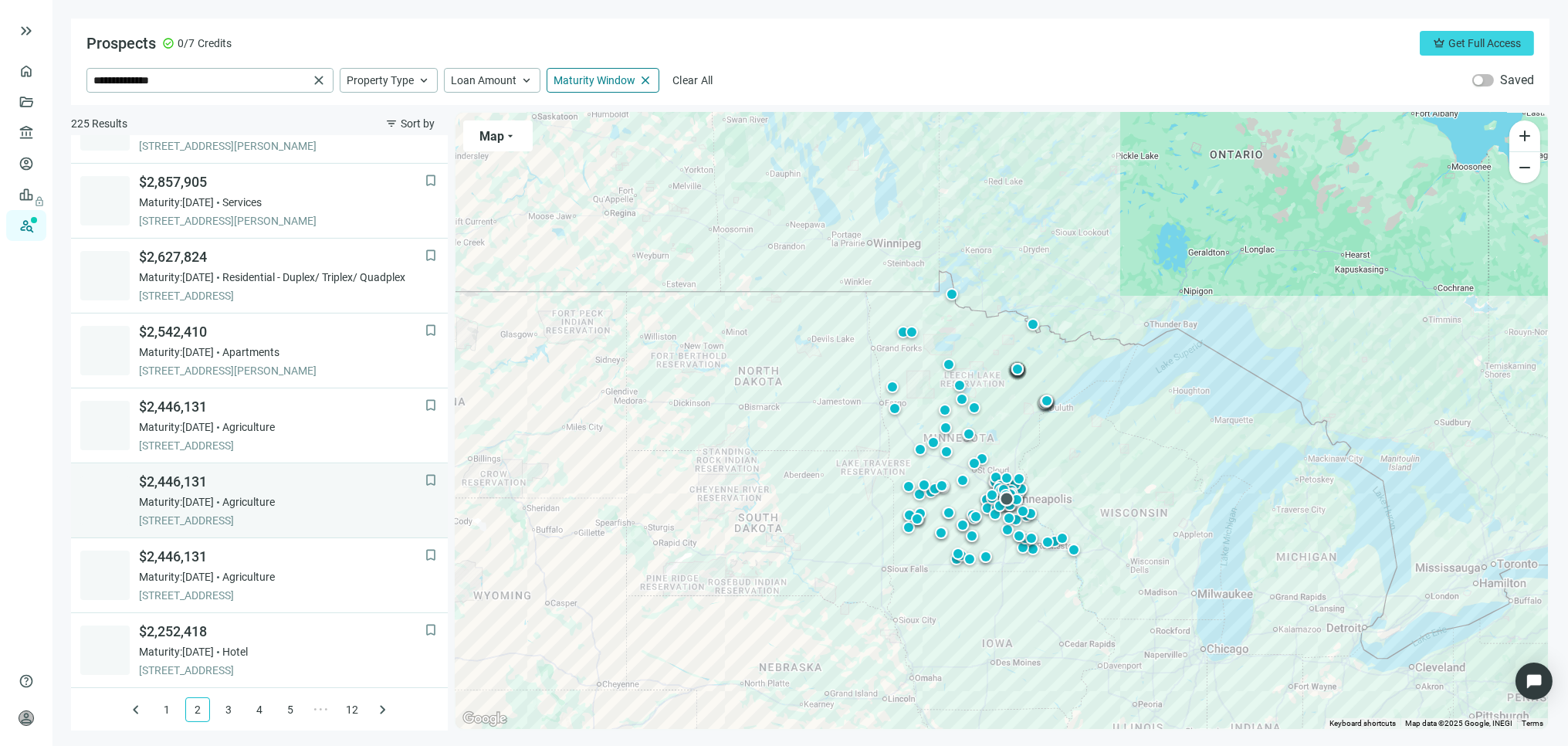
scroll to position [947, 0]
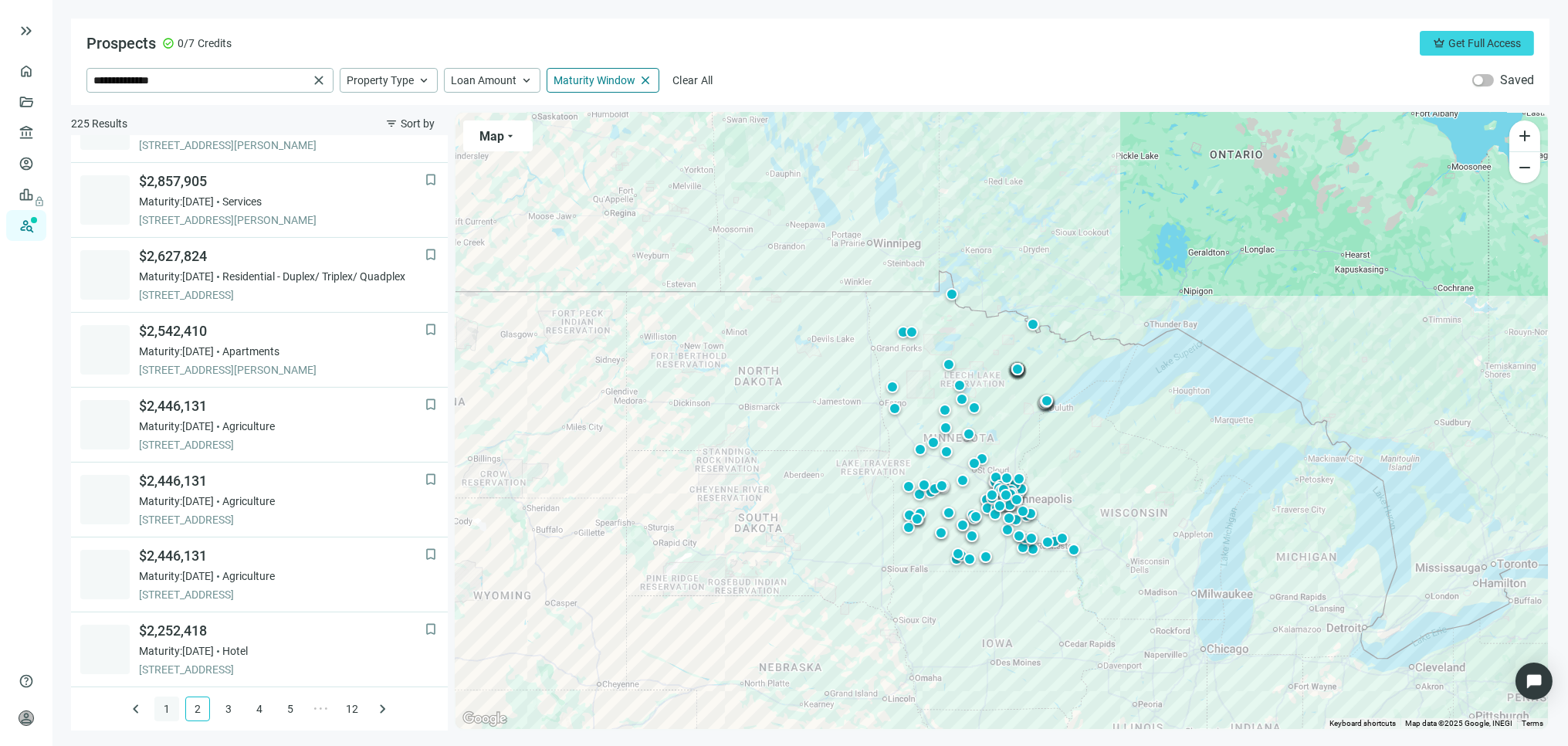
click at [164, 705] on link "1" at bounding box center [166, 709] width 23 height 23
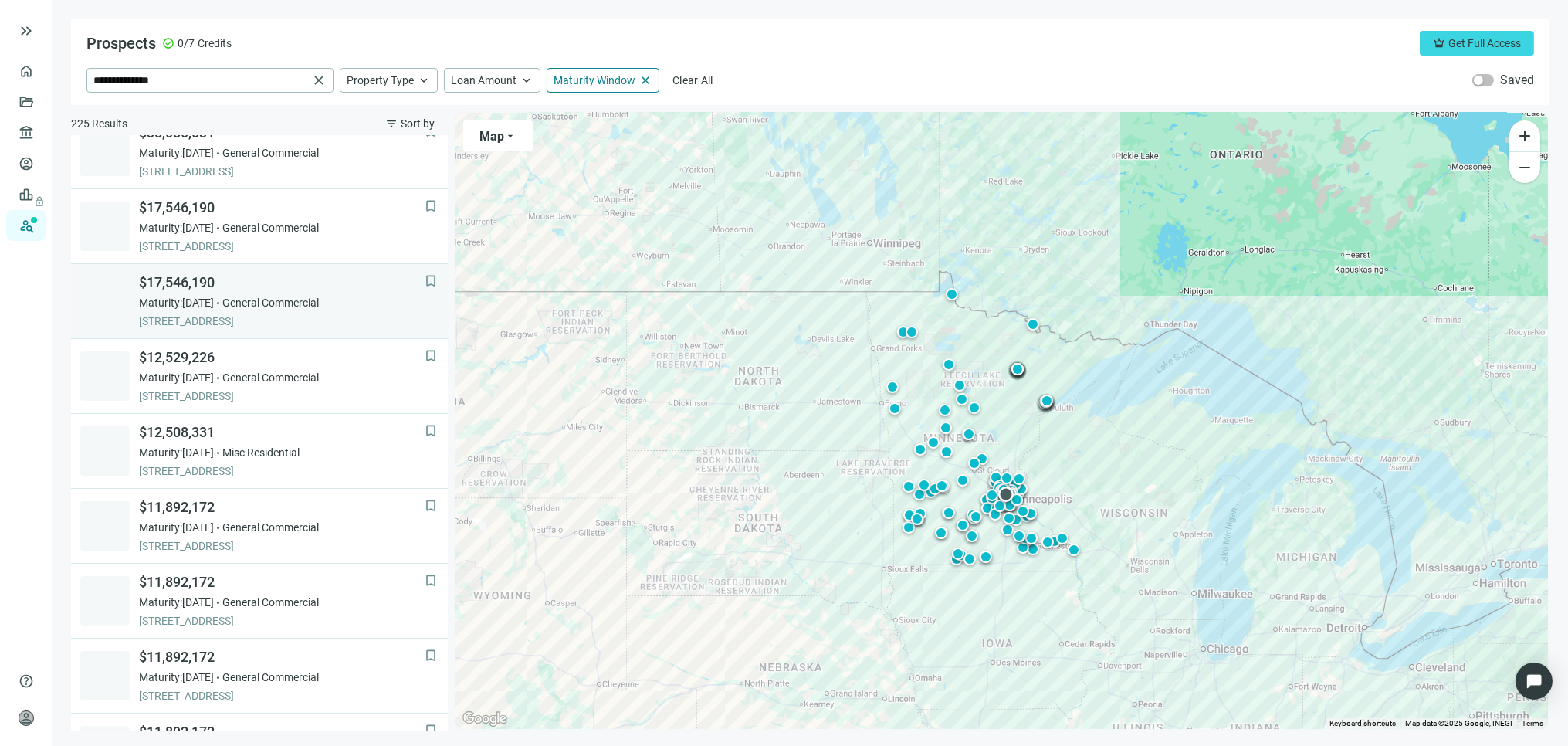
scroll to position [0, 0]
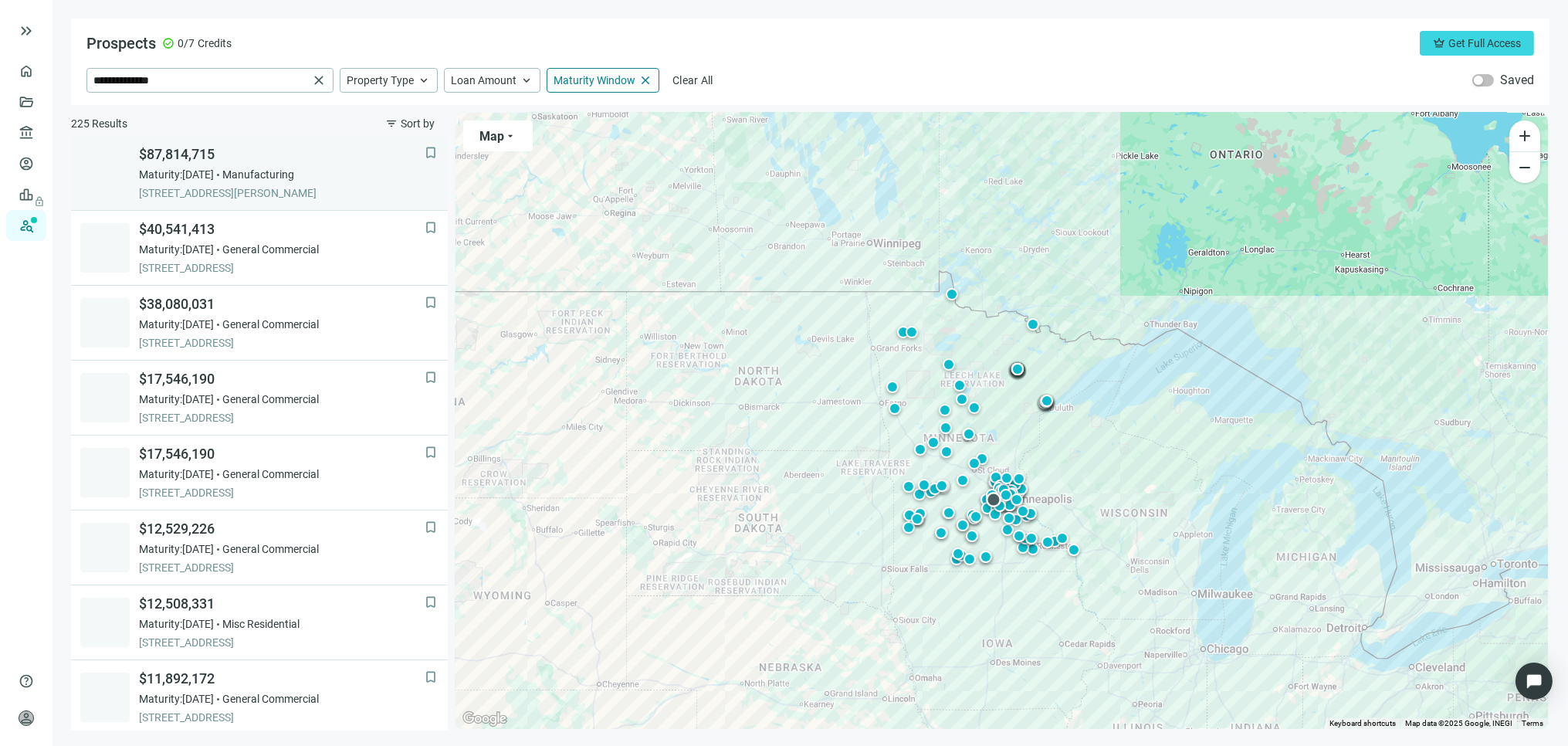
click at [213, 168] on span "Maturity: 12.30.2025" at bounding box center [176, 175] width 75 height 15
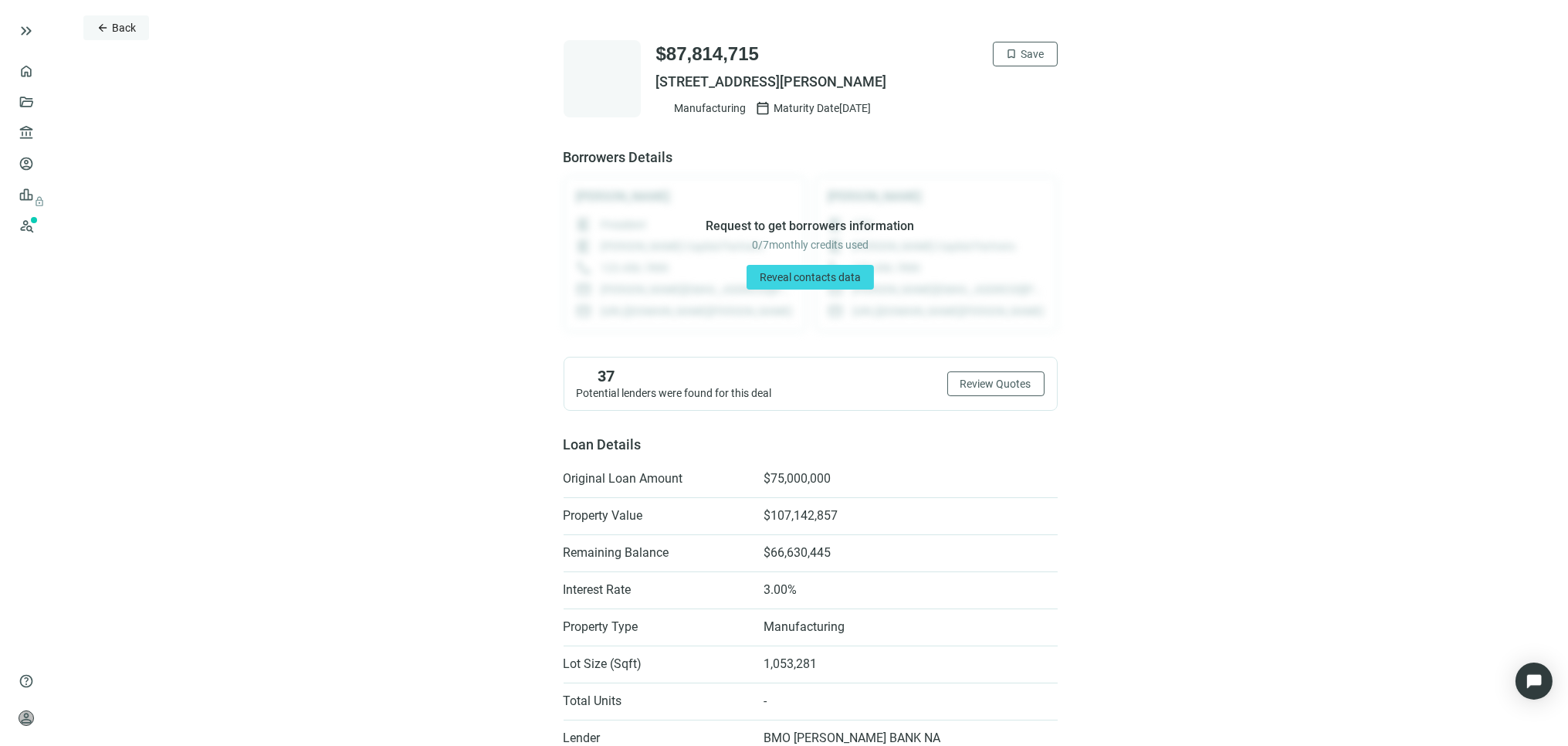
click at [125, 22] on span "Back" at bounding box center [124, 28] width 24 height 13
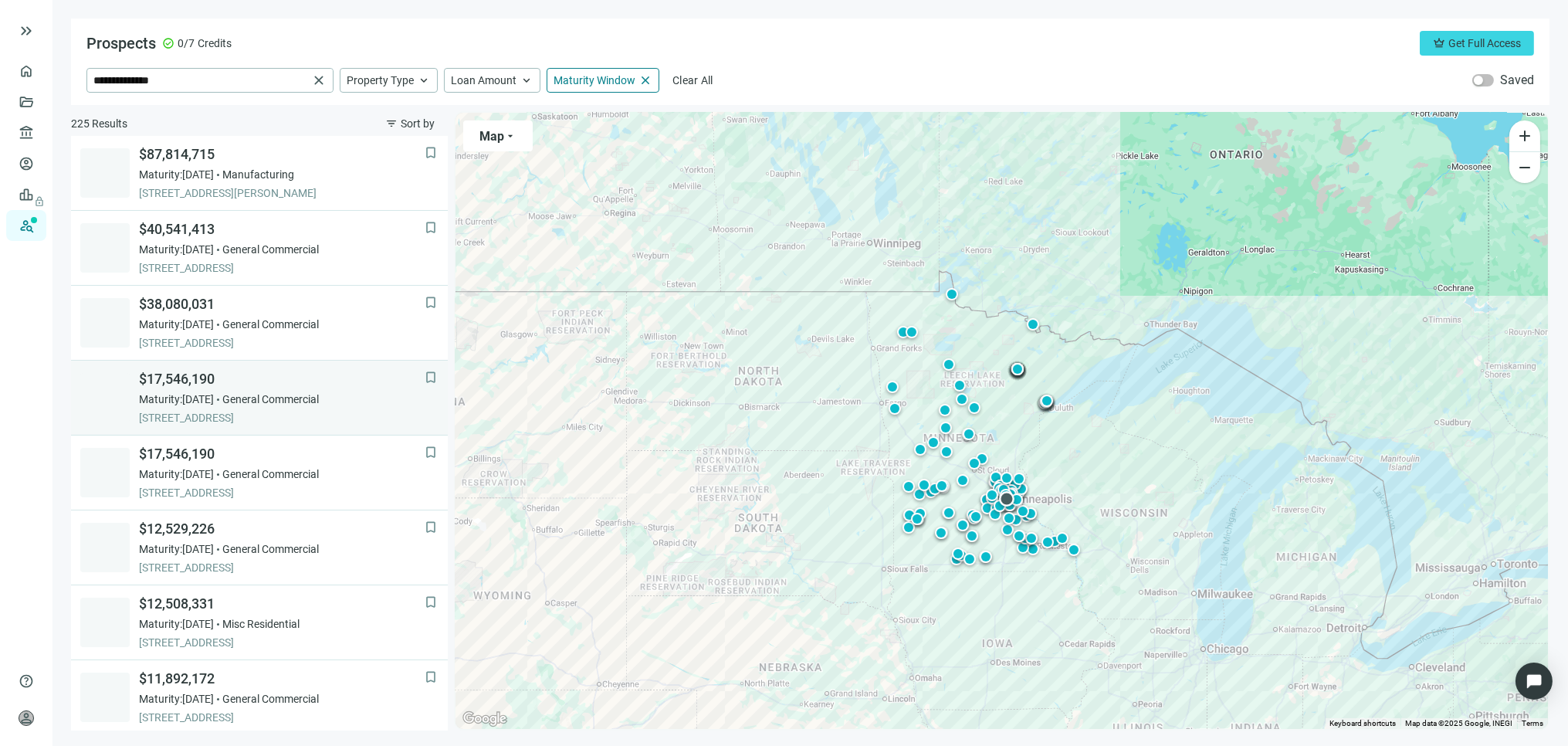
click at [214, 392] on span "Maturity: 12.28.2025" at bounding box center [176, 400] width 75 height 15
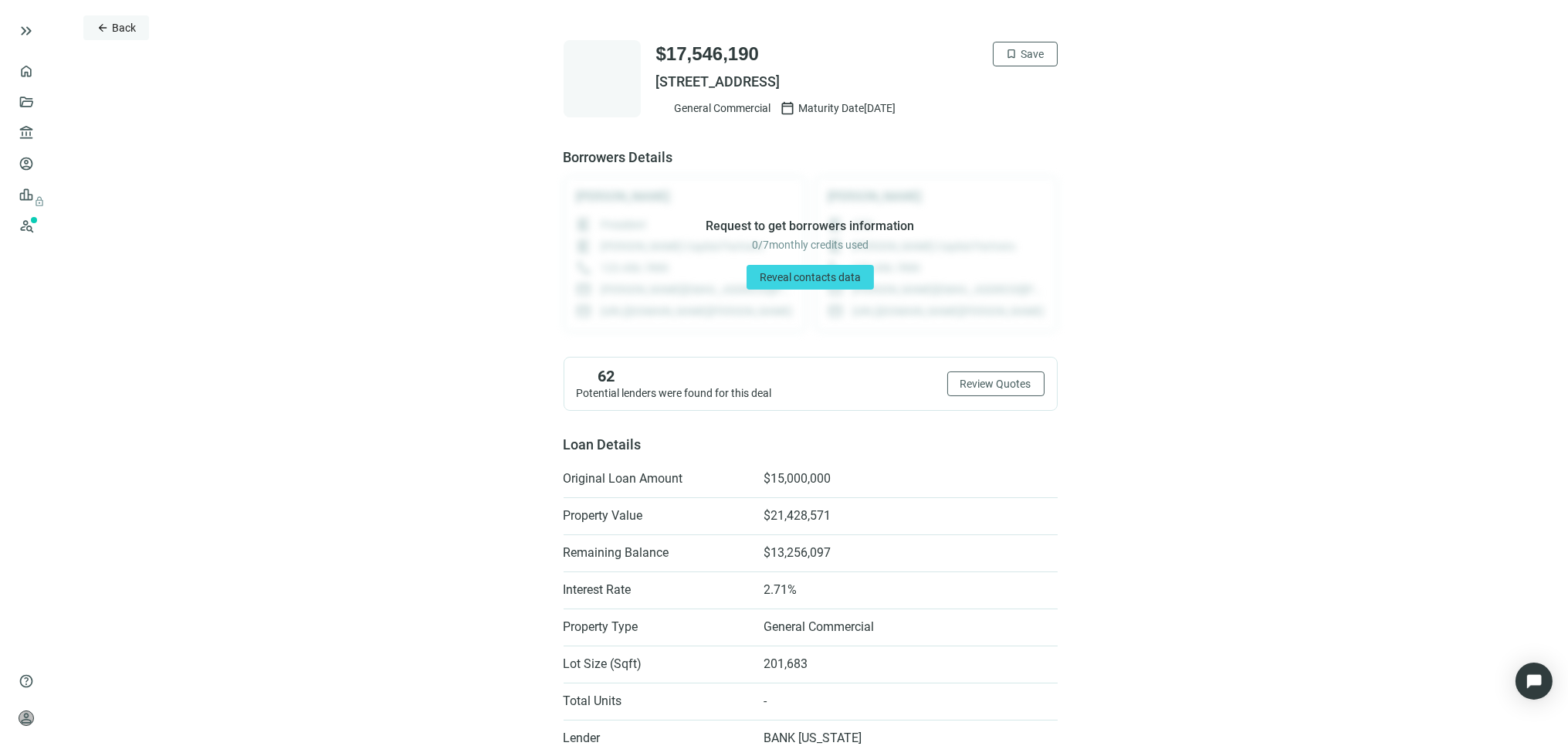
click at [125, 26] on span "Back" at bounding box center [124, 28] width 24 height 13
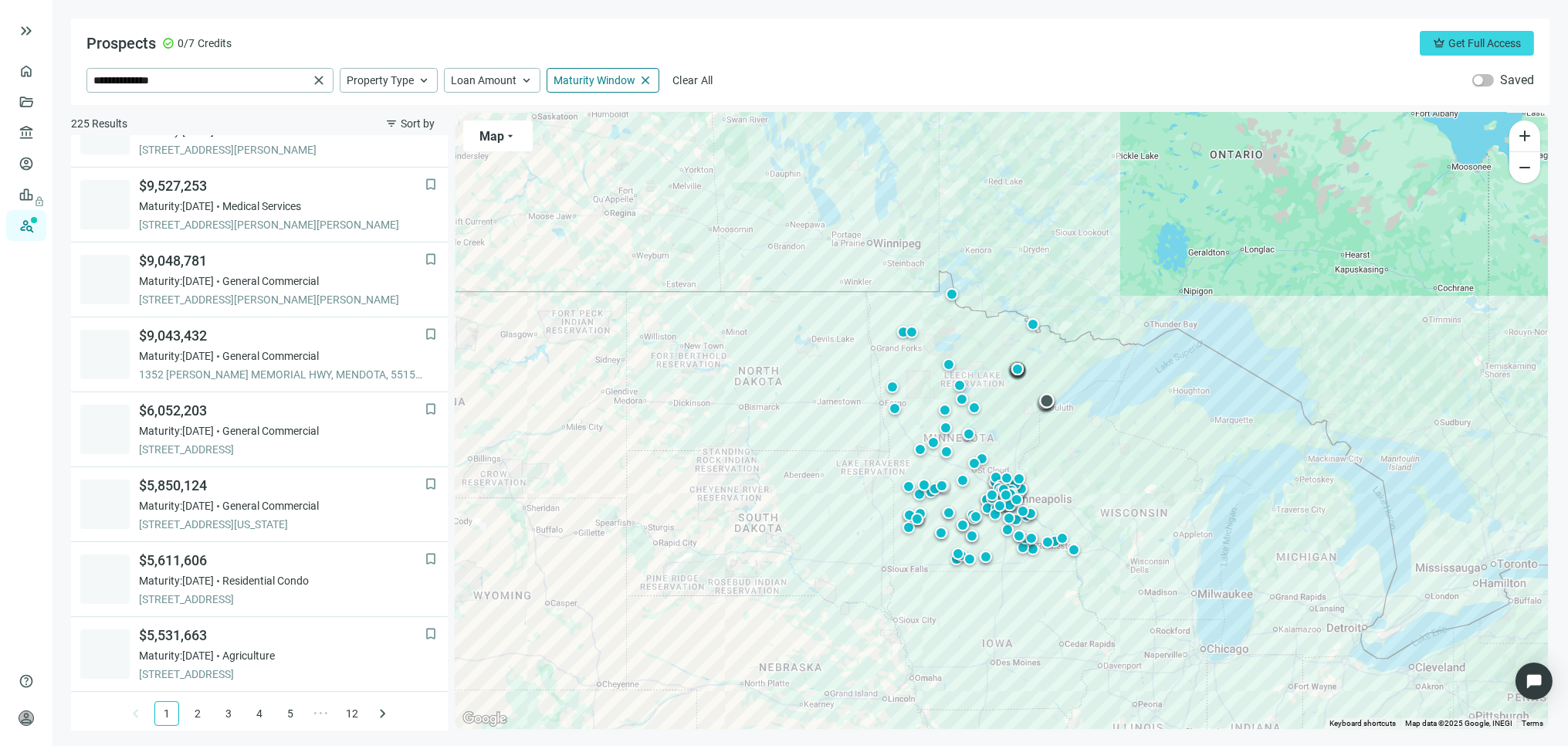
scroll to position [947, 0]
click at [187, 705] on link "2" at bounding box center [197, 709] width 23 height 23
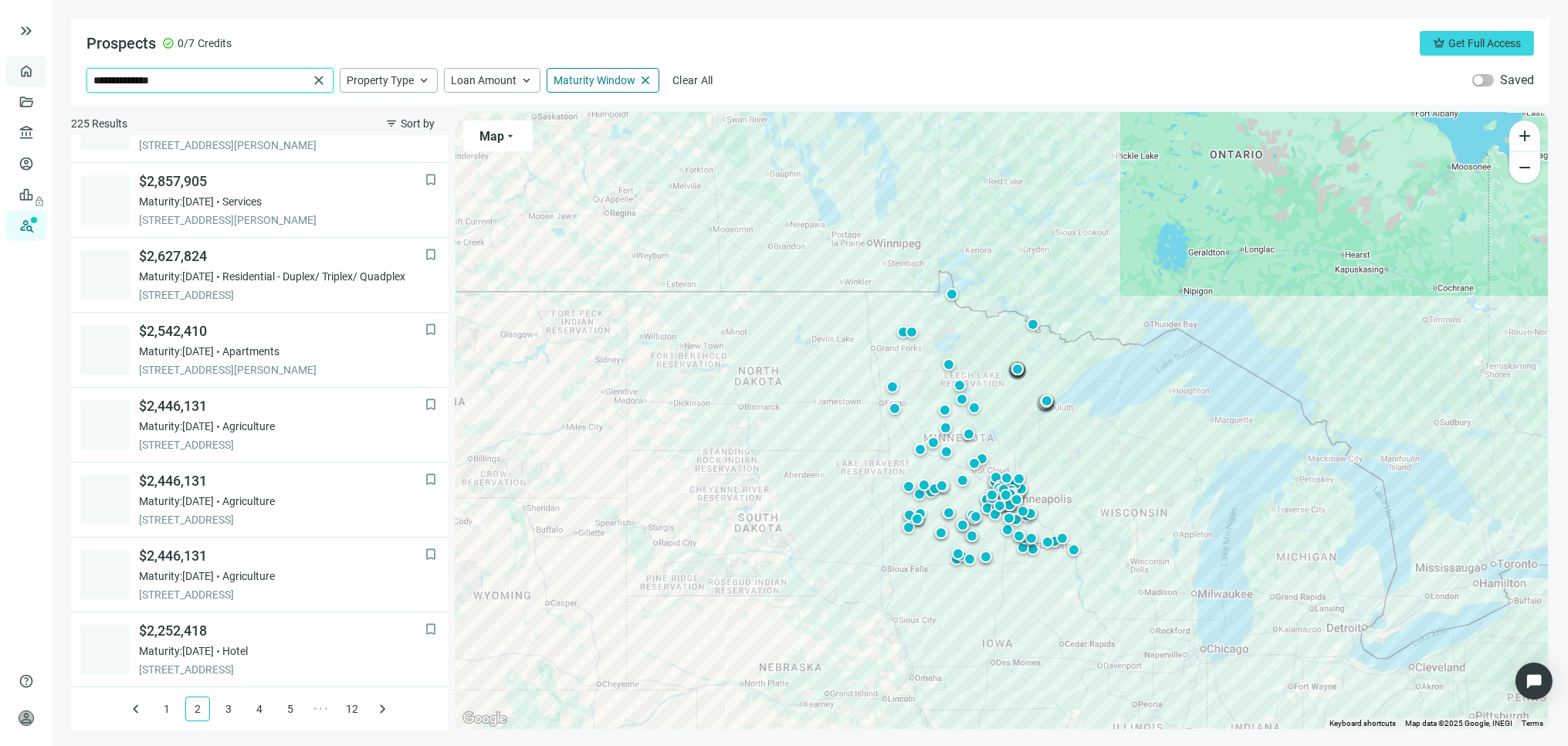
drag, startPoint x: 198, startPoint y: 84, endPoint x: 16, endPoint y: 78, distance: 182.1
click at [17, 78] on div "**********" at bounding box center [784, 373] width 1568 height 746
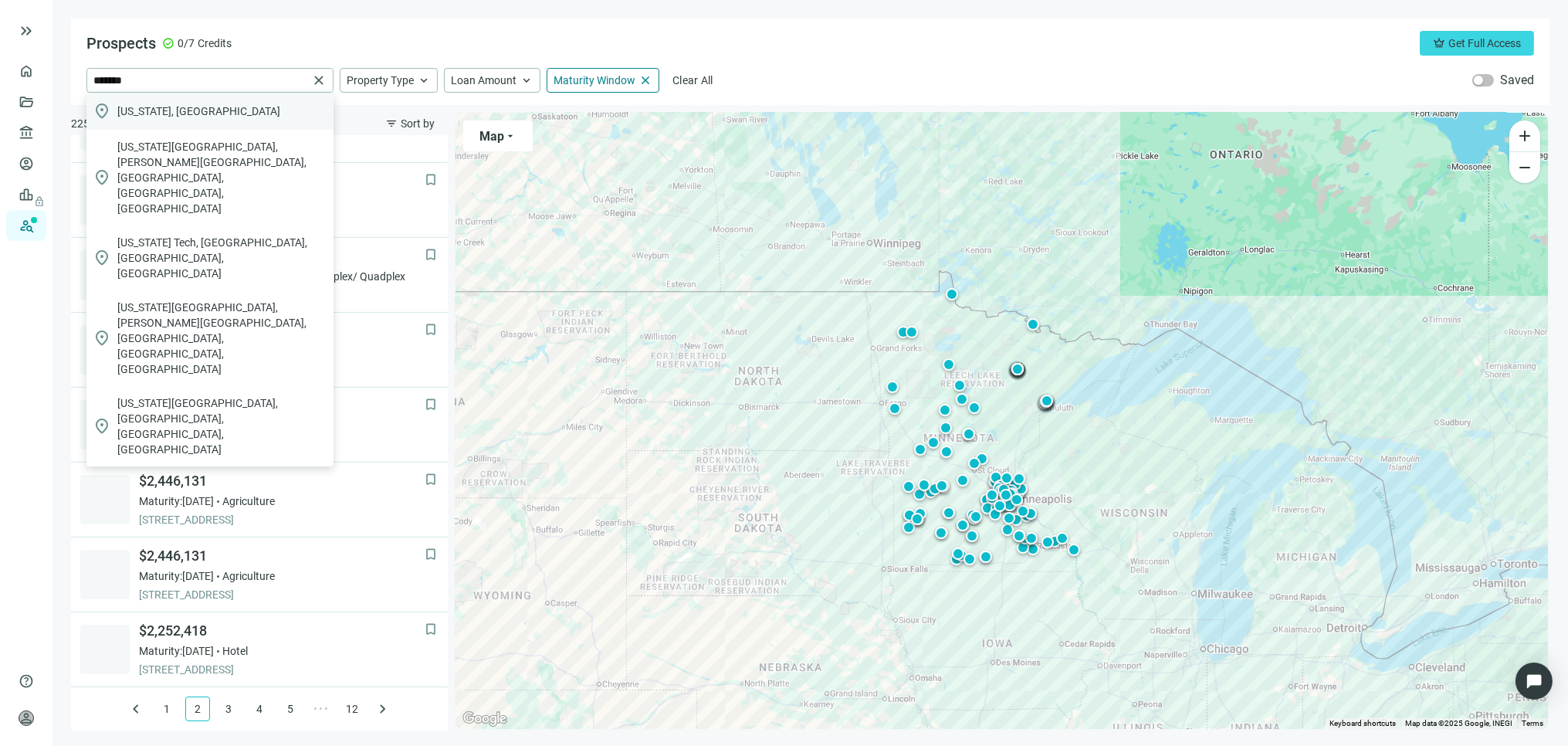
click at [164, 110] on span "Georgia, USA" at bounding box center [198, 112] width 163 height 15
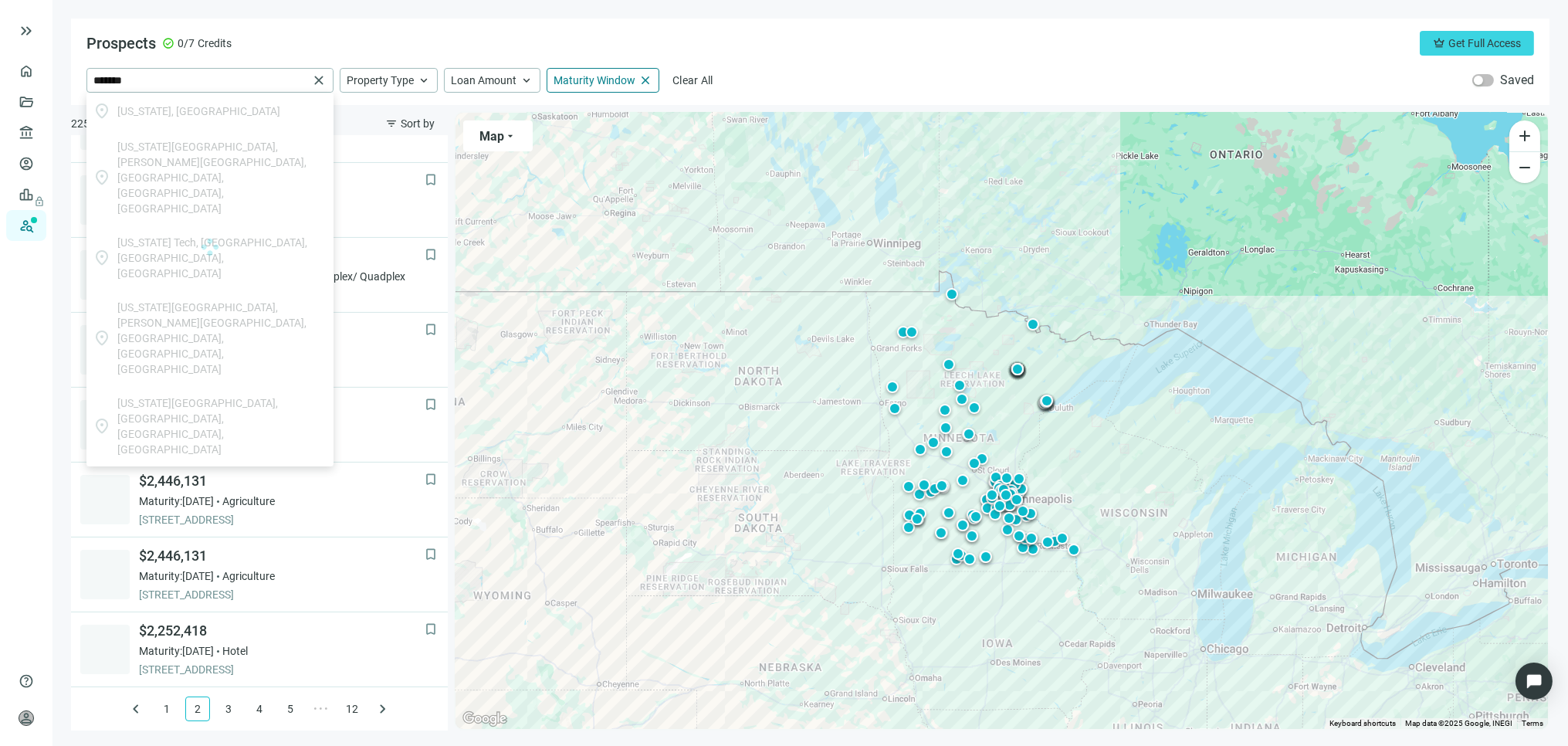
type input "**********"
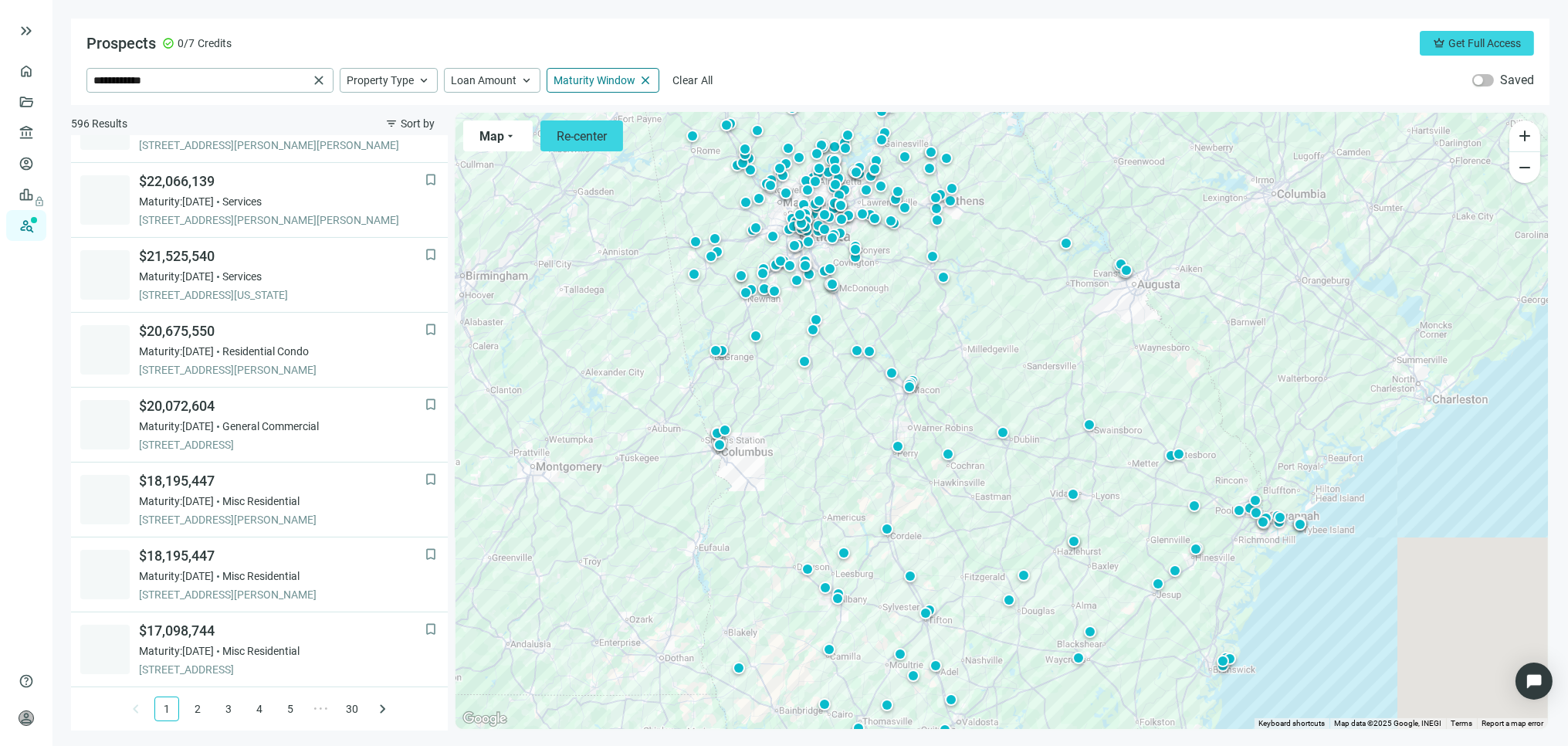
drag, startPoint x: 916, startPoint y: 474, endPoint x: 836, endPoint y: 453, distance: 82.7
click at [836, 453] on div "To activate drag with keyboard, press Alt + Enter. Once in keyboard drag state,…" at bounding box center [1002, 422] width 1093 height 617
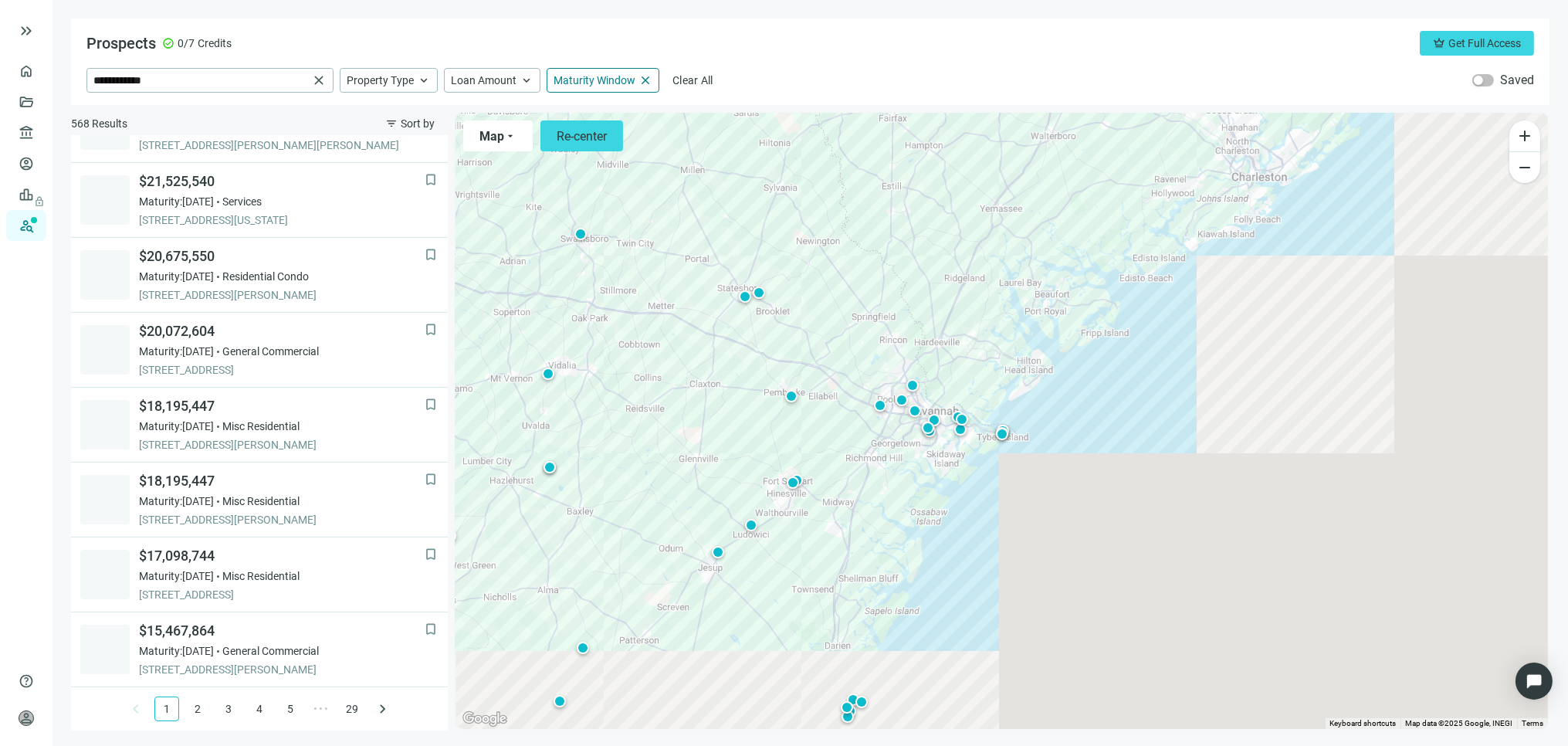
drag, startPoint x: 1056, startPoint y: 479, endPoint x: 529, endPoint y: 284, distance: 561.9
click at [534, 289] on div "To activate drag with keyboard, press Alt + Enter. Once in keyboard drag state,…" at bounding box center [1002, 422] width 1093 height 617
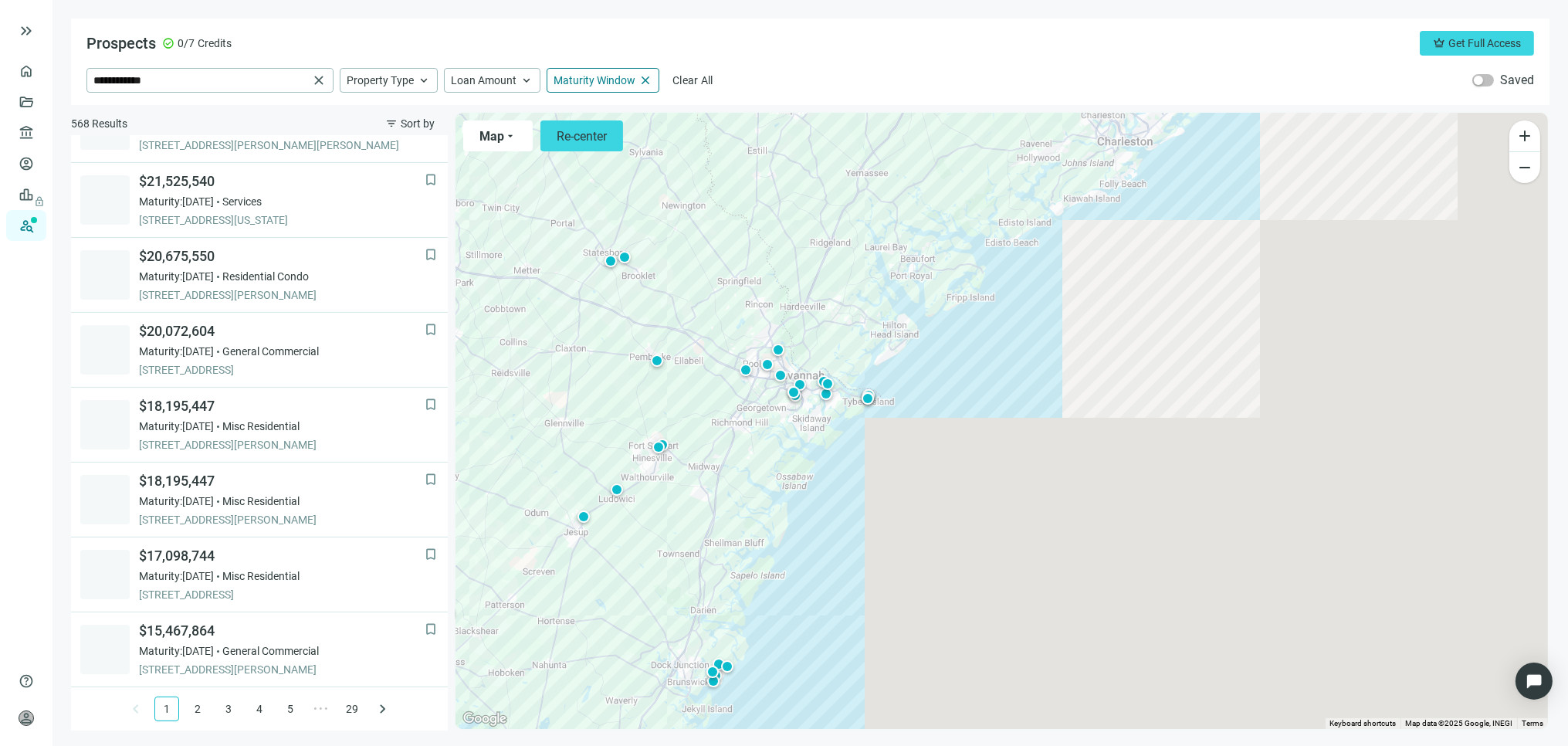
drag, startPoint x: 736, startPoint y: 351, endPoint x: 637, endPoint y: 346, distance: 99.1
click at [637, 346] on div "To activate drag with keyboard, press Alt + Enter. Once in keyboard drag state,…" at bounding box center [1002, 422] width 1093 height 617
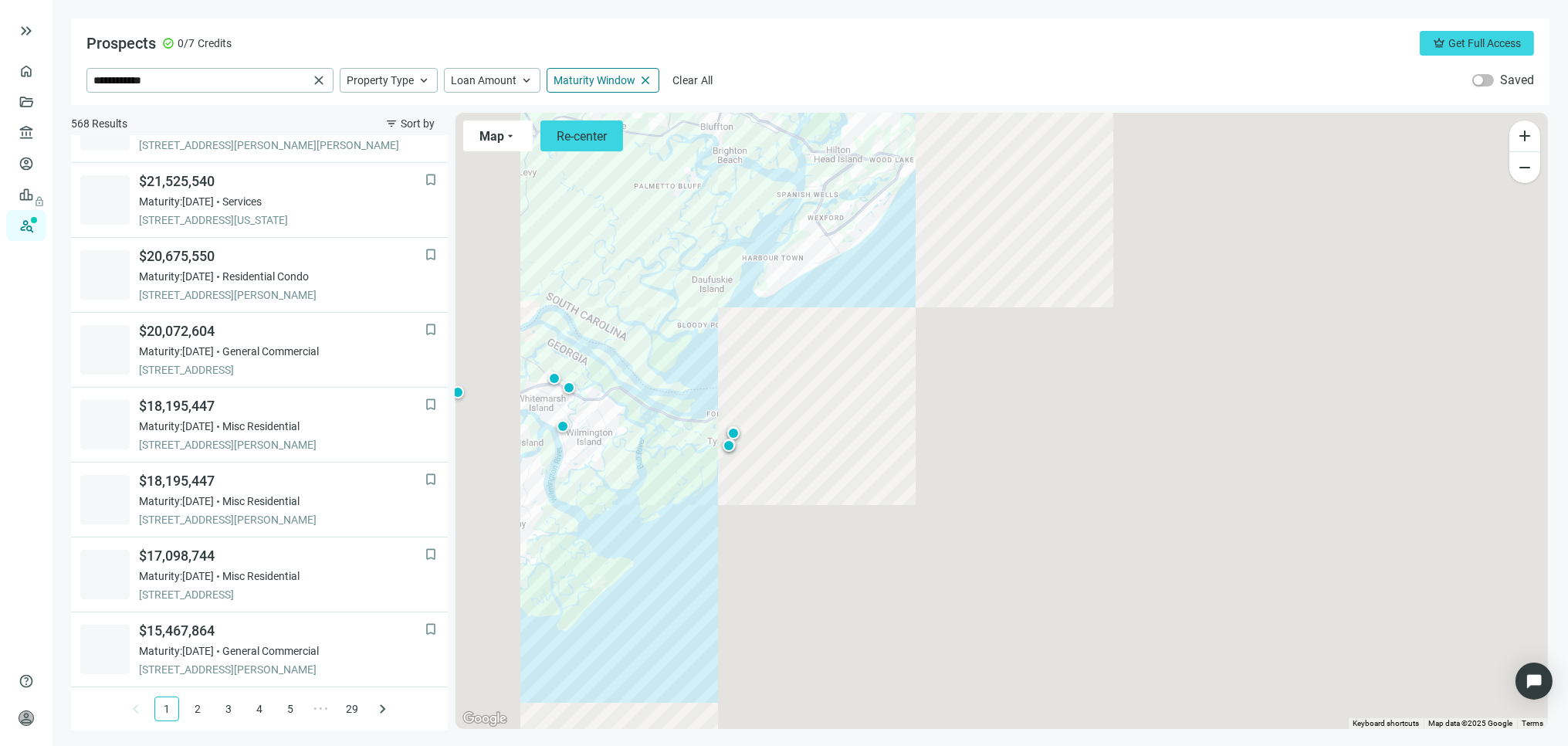
drag, startPoint x: 765, startPoint y: 429, endPoint x: 1197, endPoint y: 559, distance: 451.1
click at [1235, 562] on div "To activate drag with keyboard, press Alt + Enter. Once in keyboard drag state,…" at bounding box center [1002, 422] width 1093 height 617
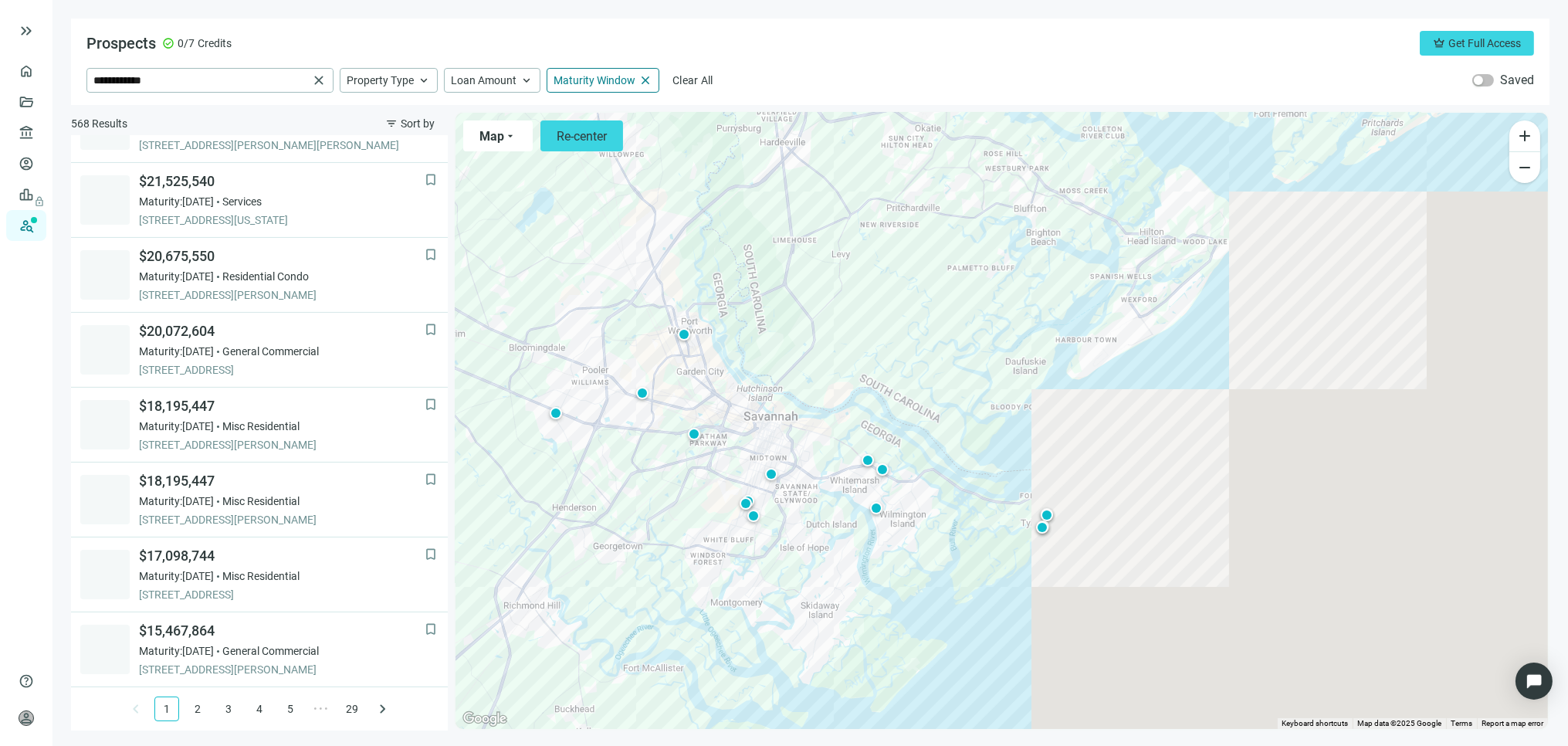
drag, startPoint x: 1211, startPoint y: 570, endPoint x: 1234, endPoint y: 578, distance: 24.4
click at [1233, 577] on div "To activate drag with keyboard, press Alt + Enter. Once in keyboard drag state,…" at bounding box center [1002, 422] width 1093 height 617
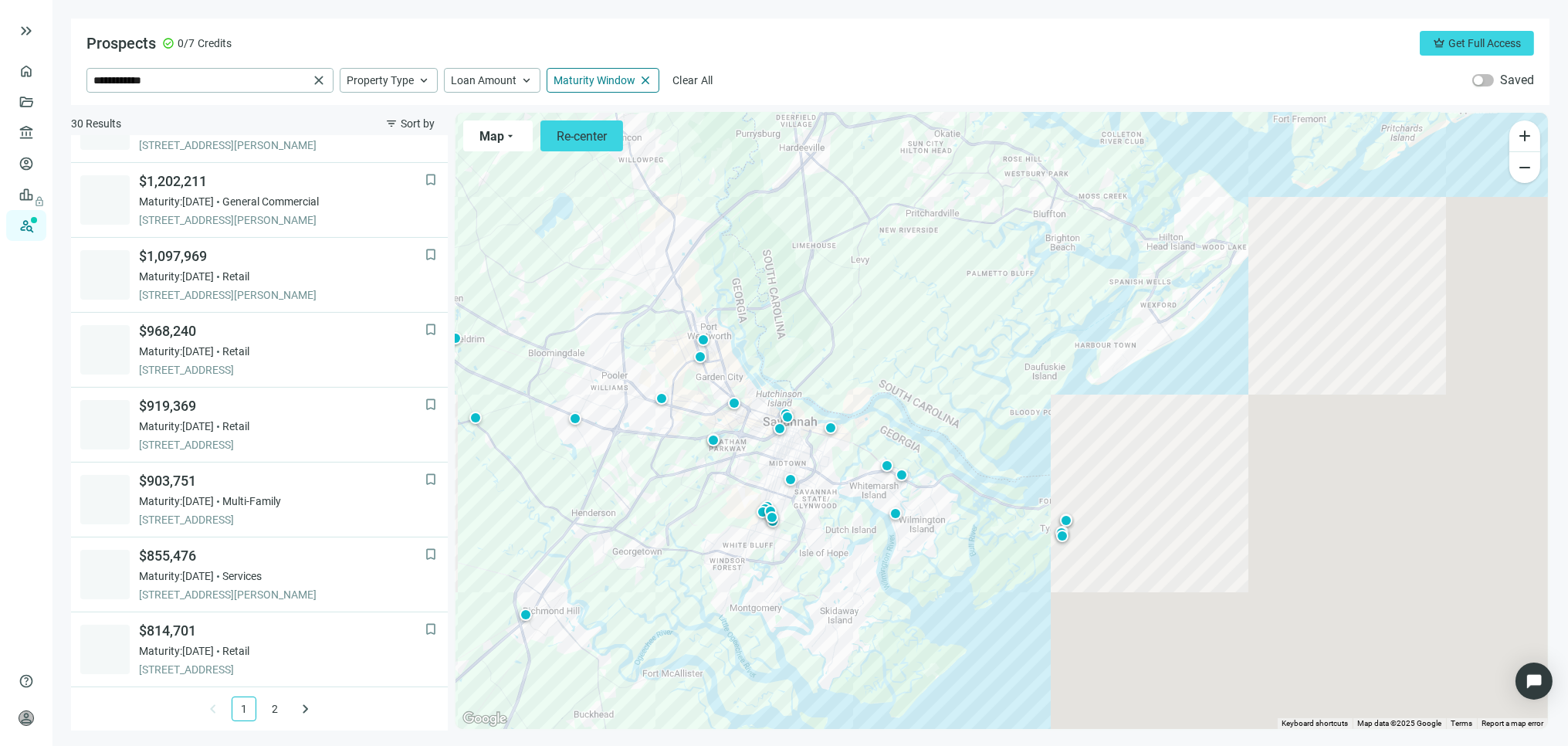
click at [922, 519] on div "To activate drag with keyboard, press Alt + Enter. Once in keyboard drag state,…" at bounding box center [1002, 422] width 1093 height 617
click at [903, 475] on div at bounding box center [902, 475] width 15 height 15
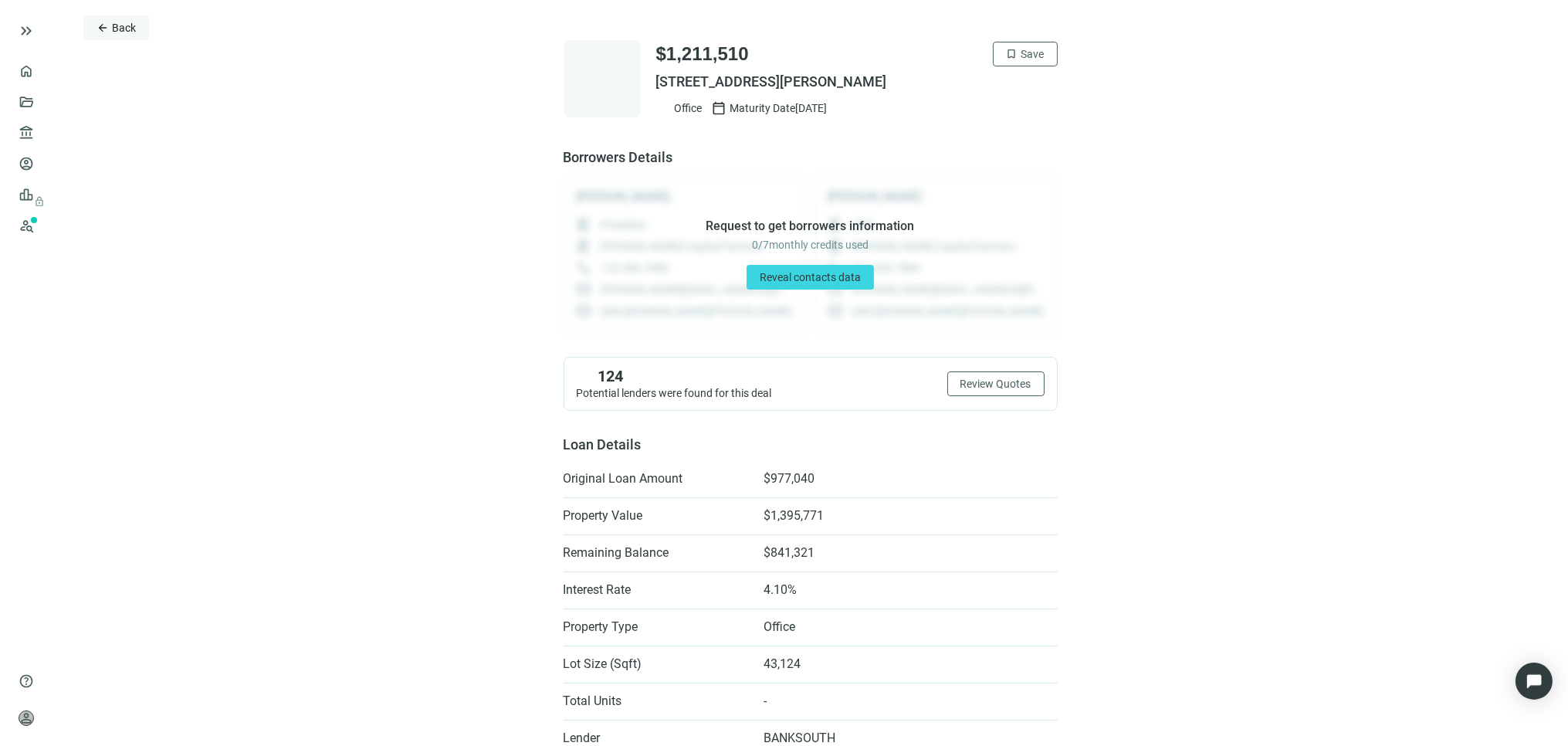
click at [134, 24] on span "Back" at bounding box center [124, 28] width 24 height 13
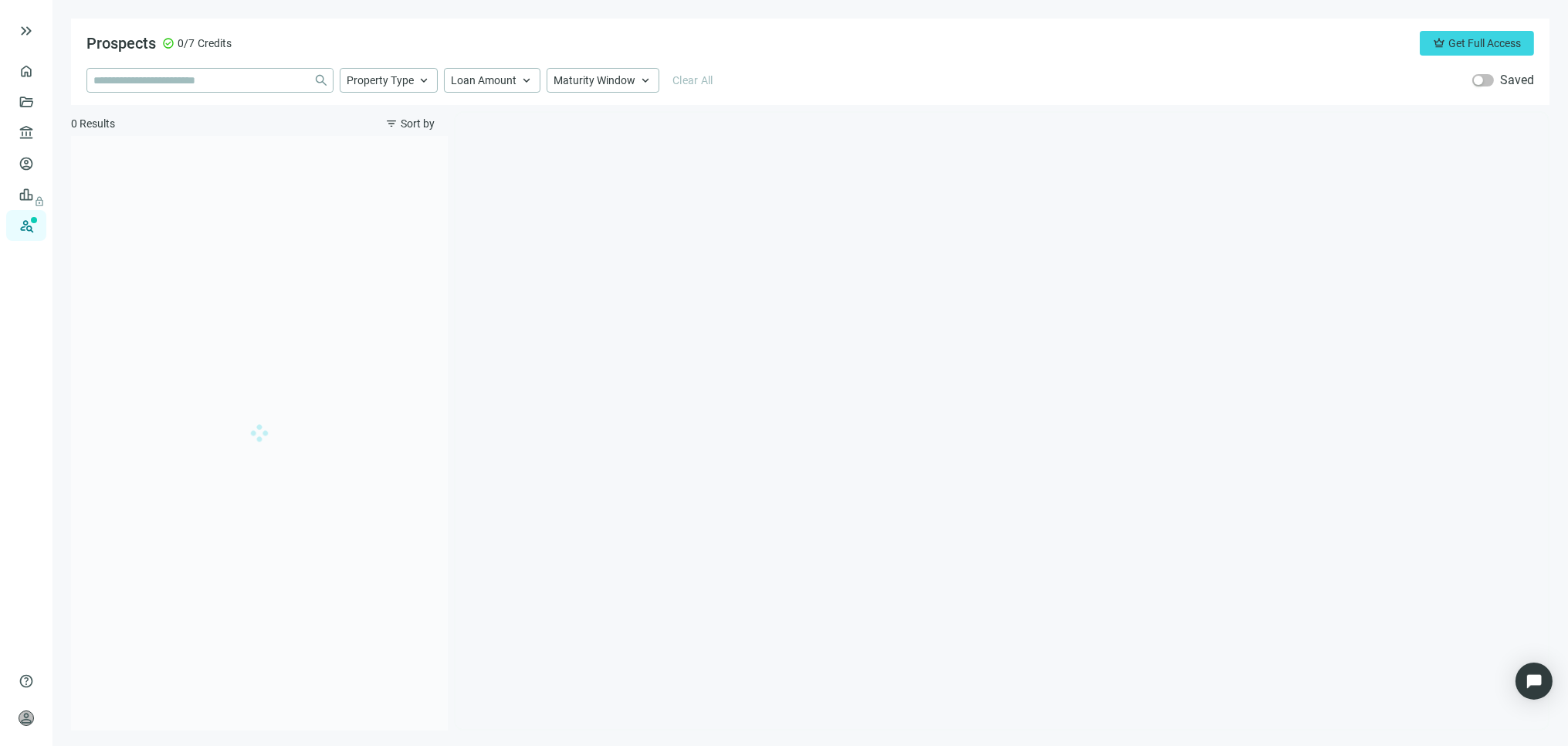
type input "**********"
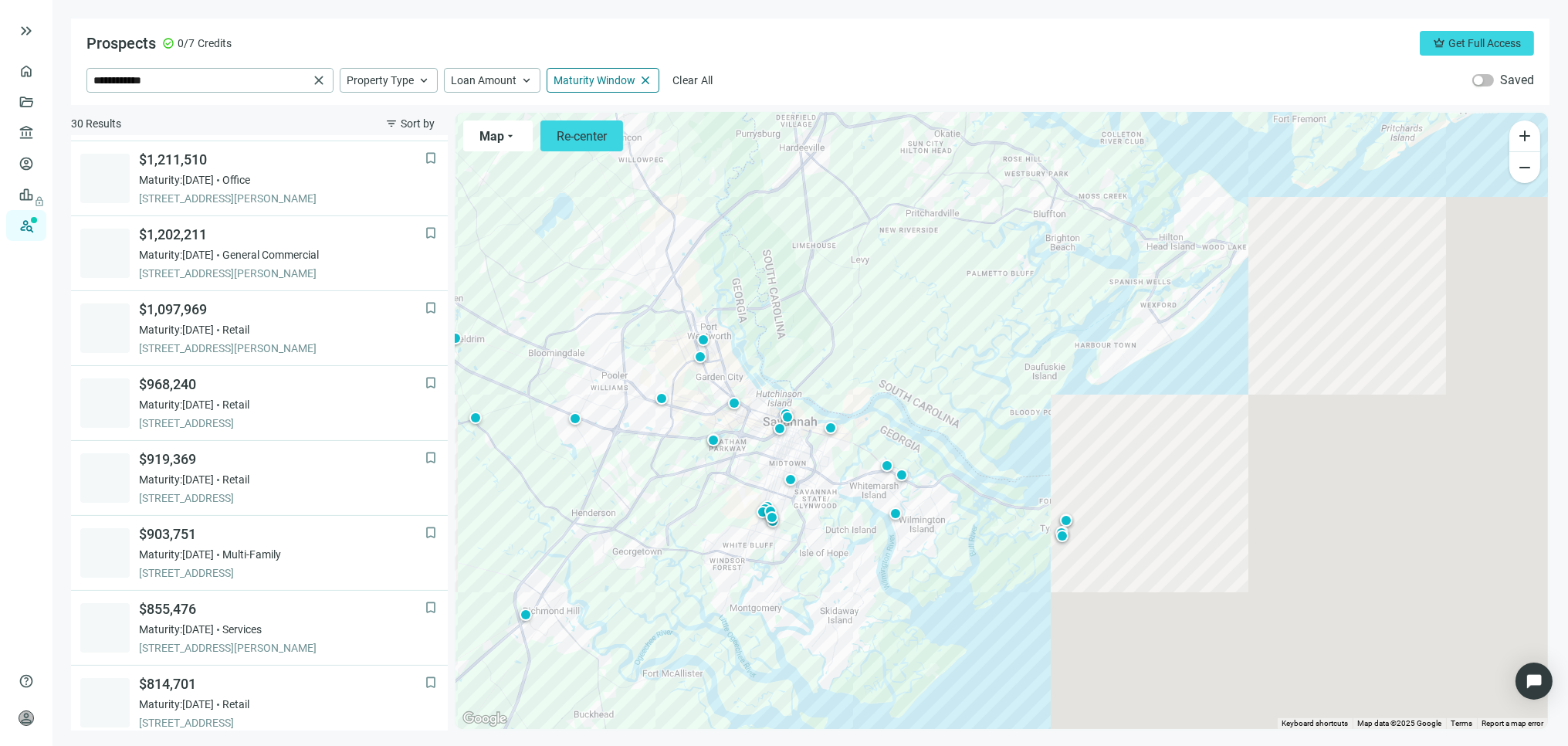
scroll to position [900, 0]
click at [894, 511] on div at bounding box center [896, 514] width 15 height 15
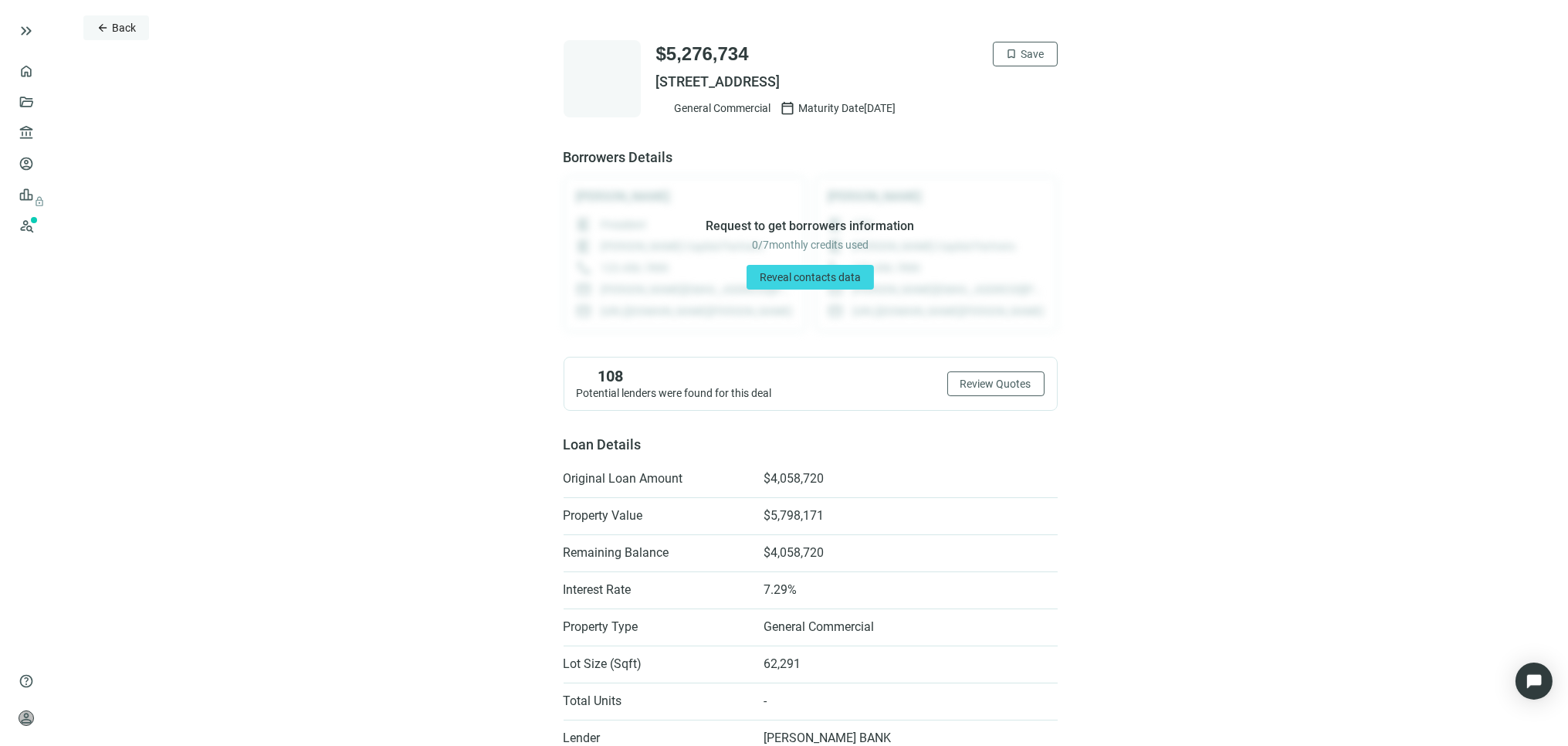
click at [110, 25] on button "arrow_back Back" at bounding box center [117, 27] width 66 height 25
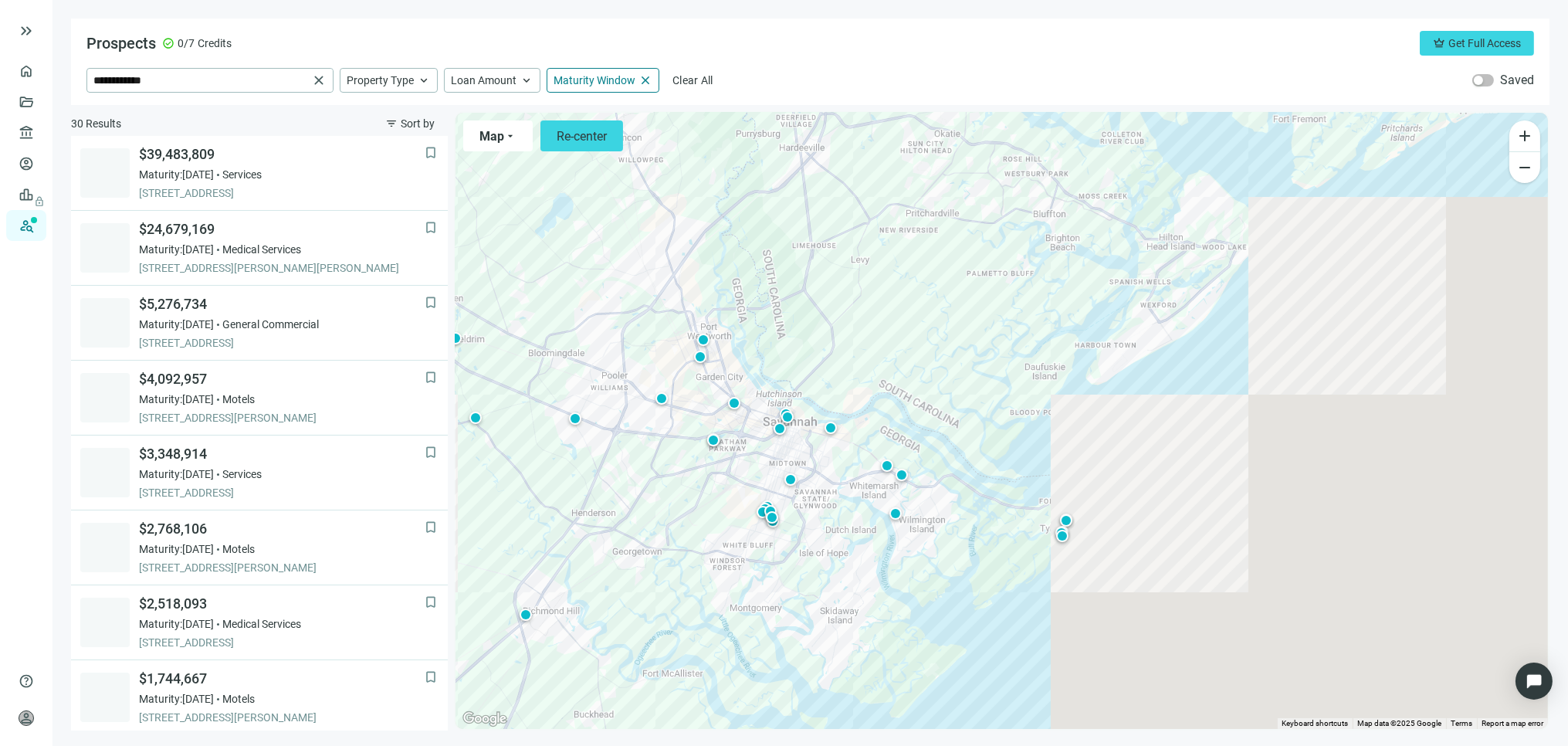
scroll to position [150, 0]
drag, startPoint x: 1527, startPoint y: 139, endPoint x: 1517, endPoint y: 138, distance: 10.0
click at [1524, 137] on span "add" at bounding box center [1525, 136] width 19 height 19
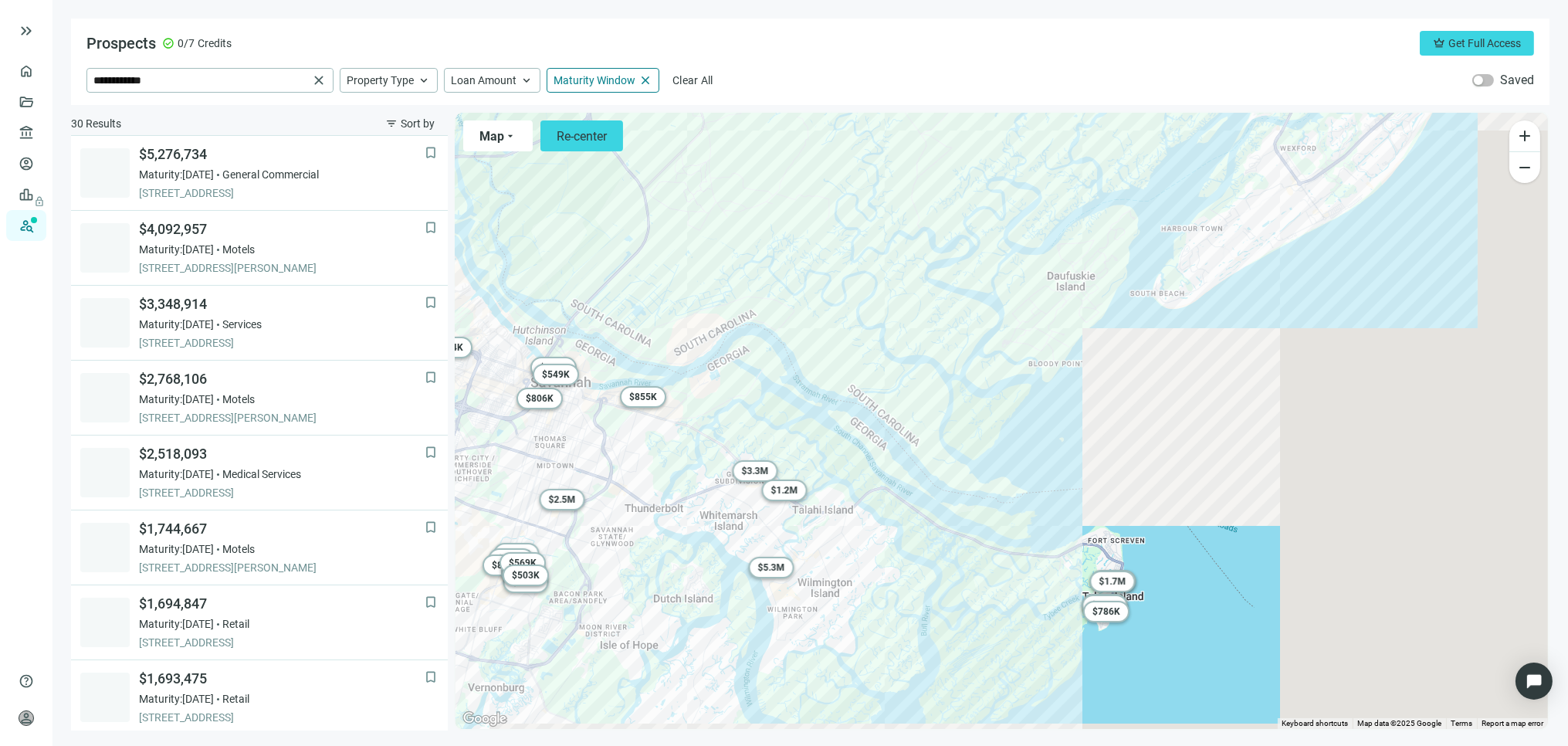
drag, startPoint x: 1182, startPoint y: 408, endPoint x: 1162, endPoint y: 366, distance: 46.5
click at [1162, 366] on div "To activate drag with keyboard, press Alt + Enter. Once in keyboard drag state,…" at bounding box center [1002, 422] width 1093 height 617
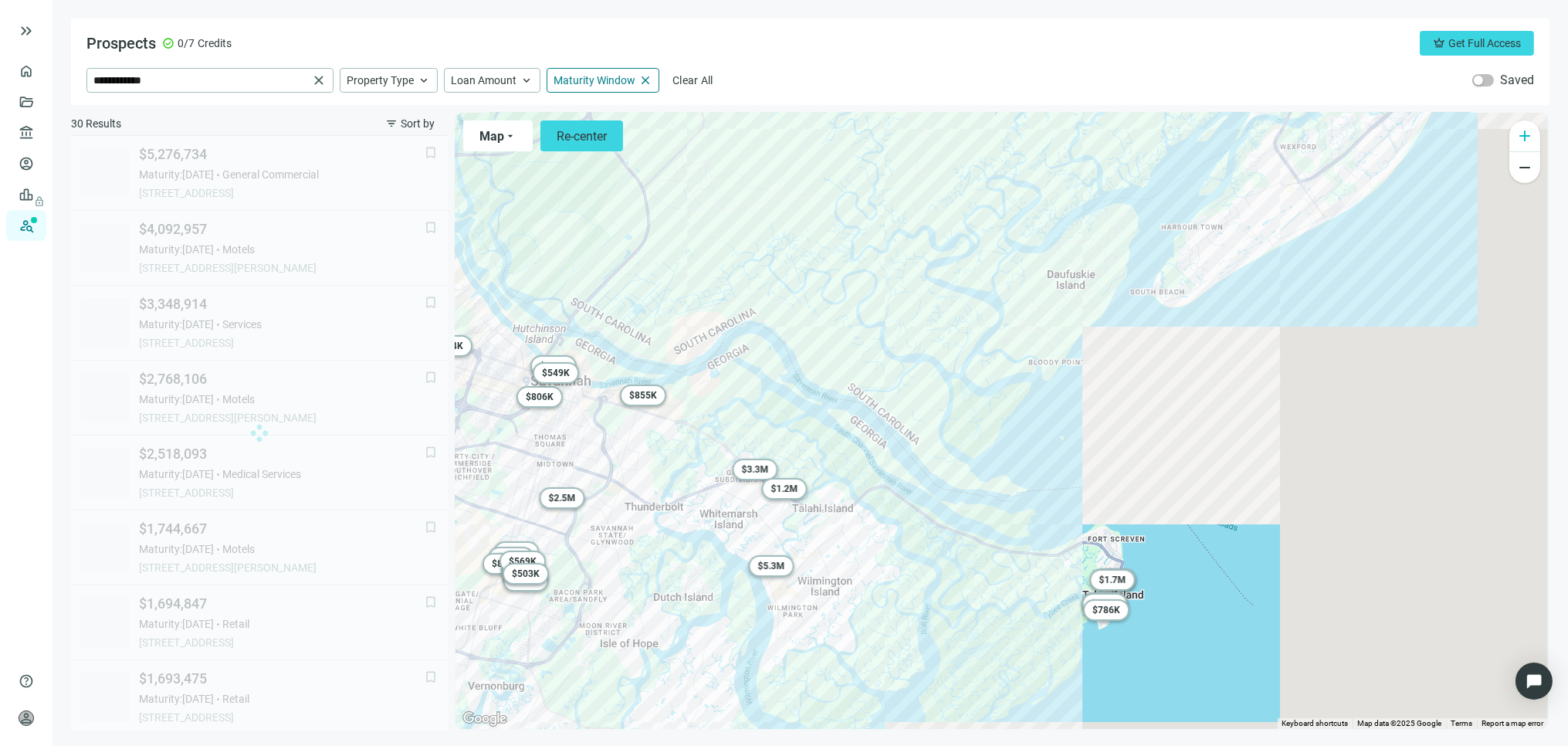
click at [1517, 142] on span "add" at bounding box center [1525, 136] width 19 height 19
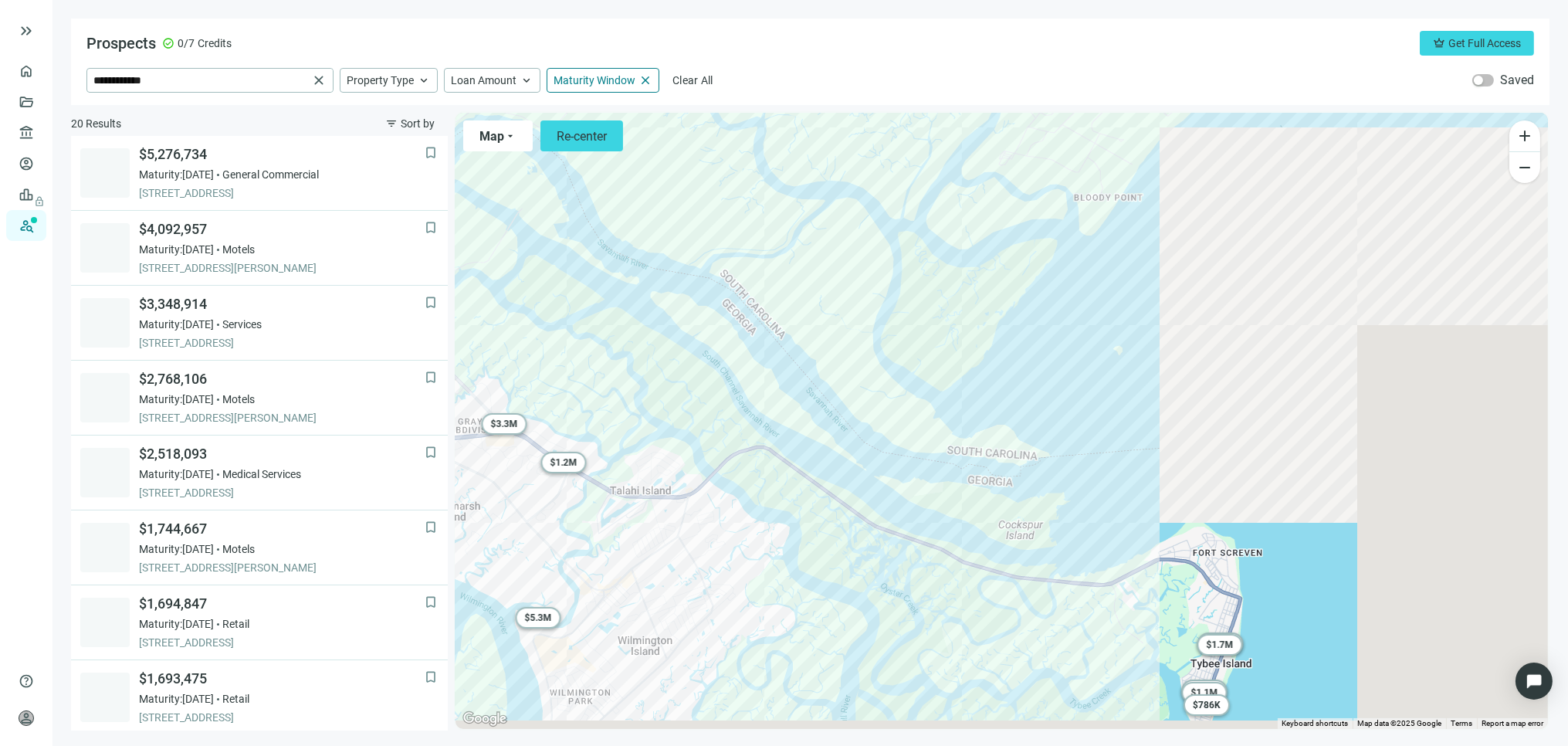
drag, startPoint x: 876, startPoint y: 549, endPoint x: 945, endPoint y: 319, distance: 240.1
click at [938, 323] on div "To activate drag with keyboard, press Alt + Enter. Once in keyboard drag state,…" at bounding box center [1002, 422] width 1093 height 617
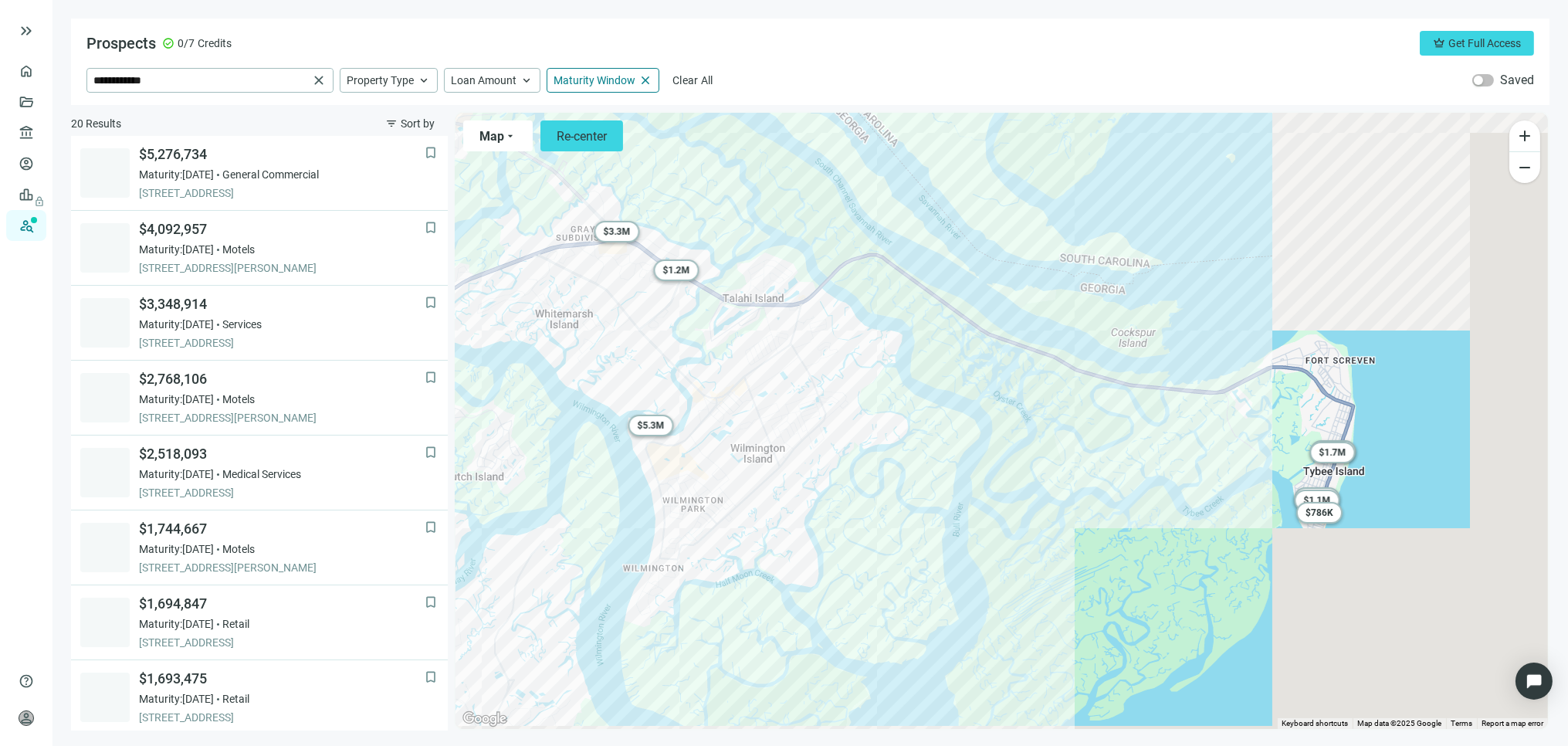
drag, startPoint x: 773, startPoint y: 543, endPoint x: 789, endPoint y: 509, distance: 37.6
click at [789, 509] on div "To activate drag with keyboard, press Alt + Enter. Once in keyboard drag state,…" at bounding box center [1002, 422] width 1093 height 617
click at [646, 425] on span "$ 5.3M" at bounding box center [650, 425] width 27 height 11
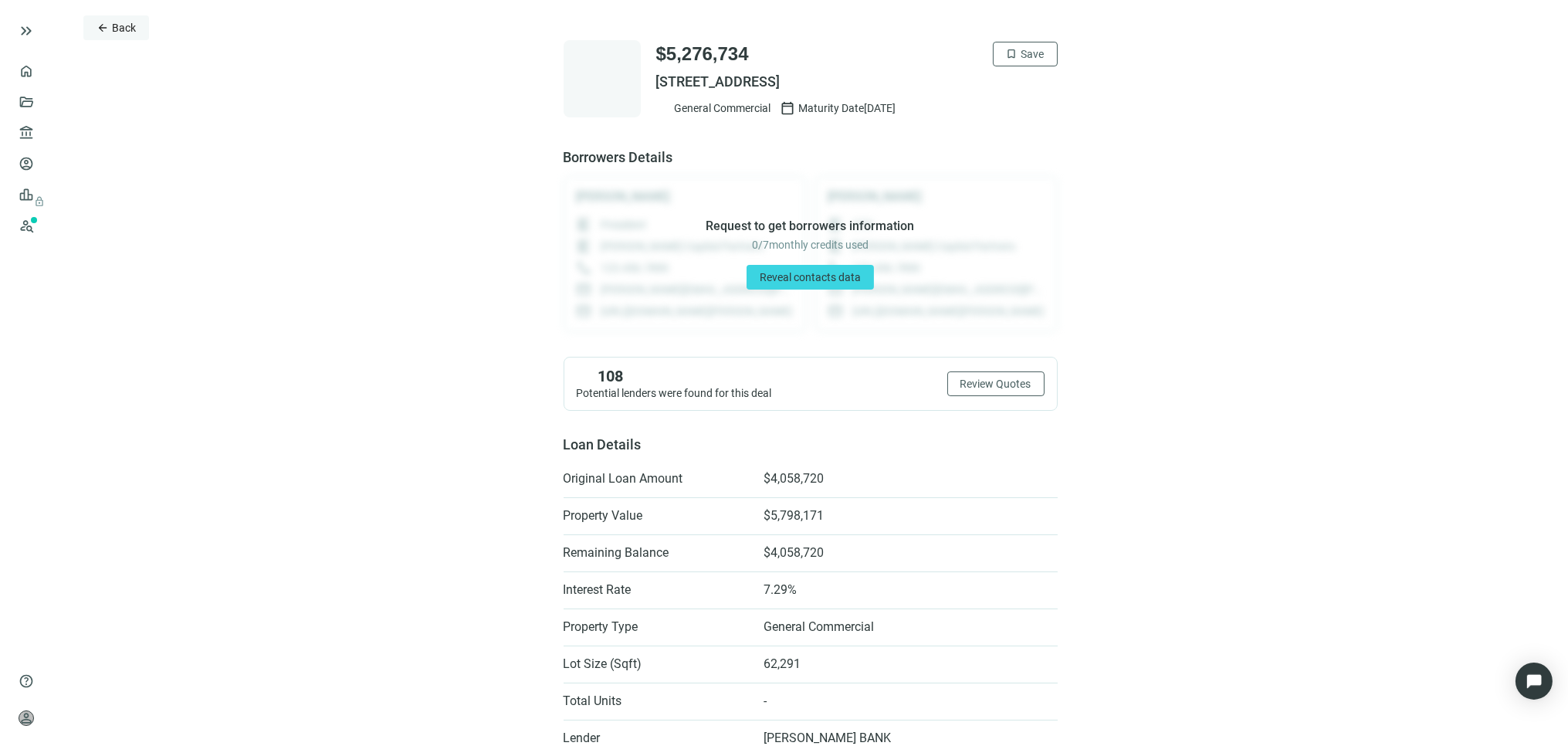
click at [111, 21] on button "arrow_back Back" at bounding box center [117, 27] width 66 height 25
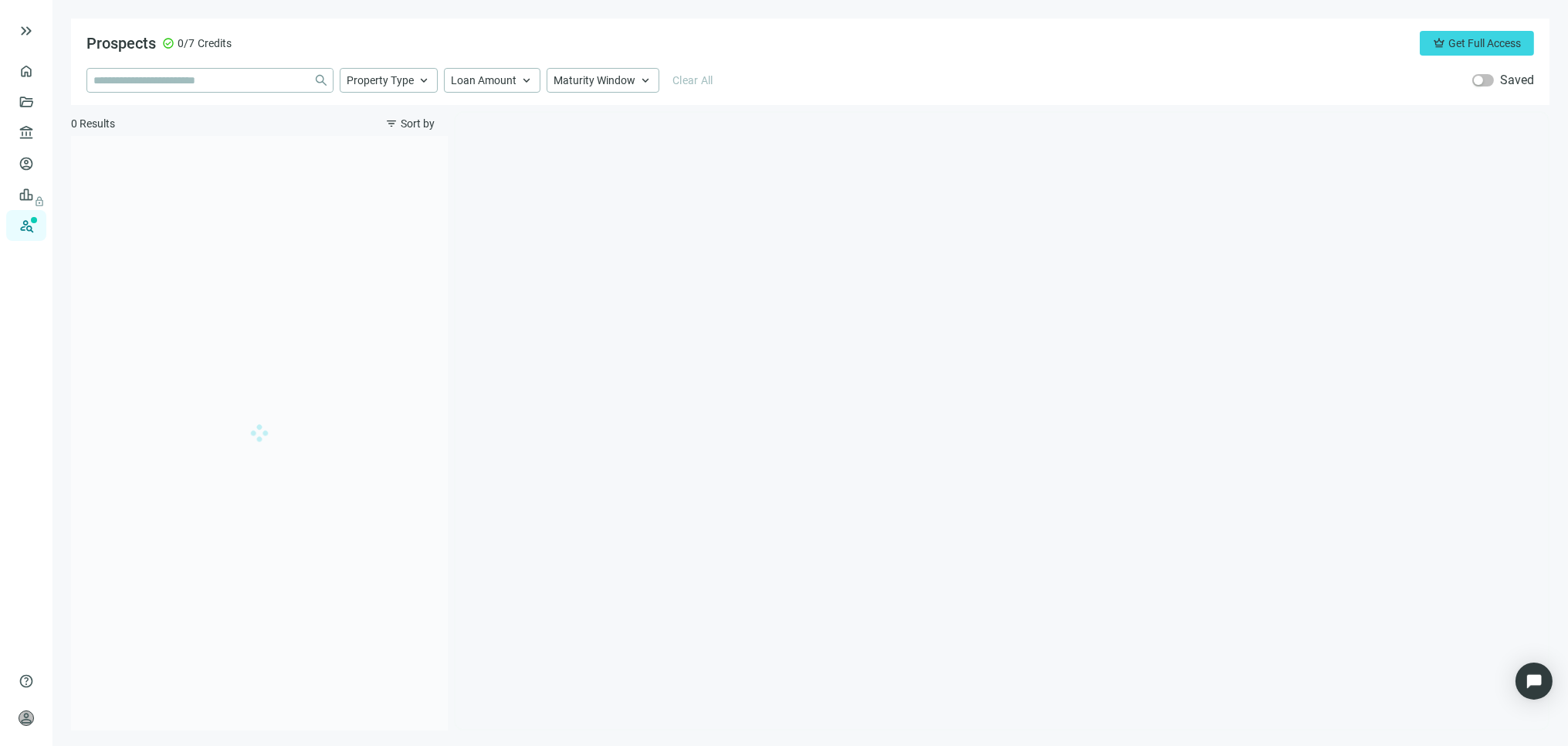
type input "**********"
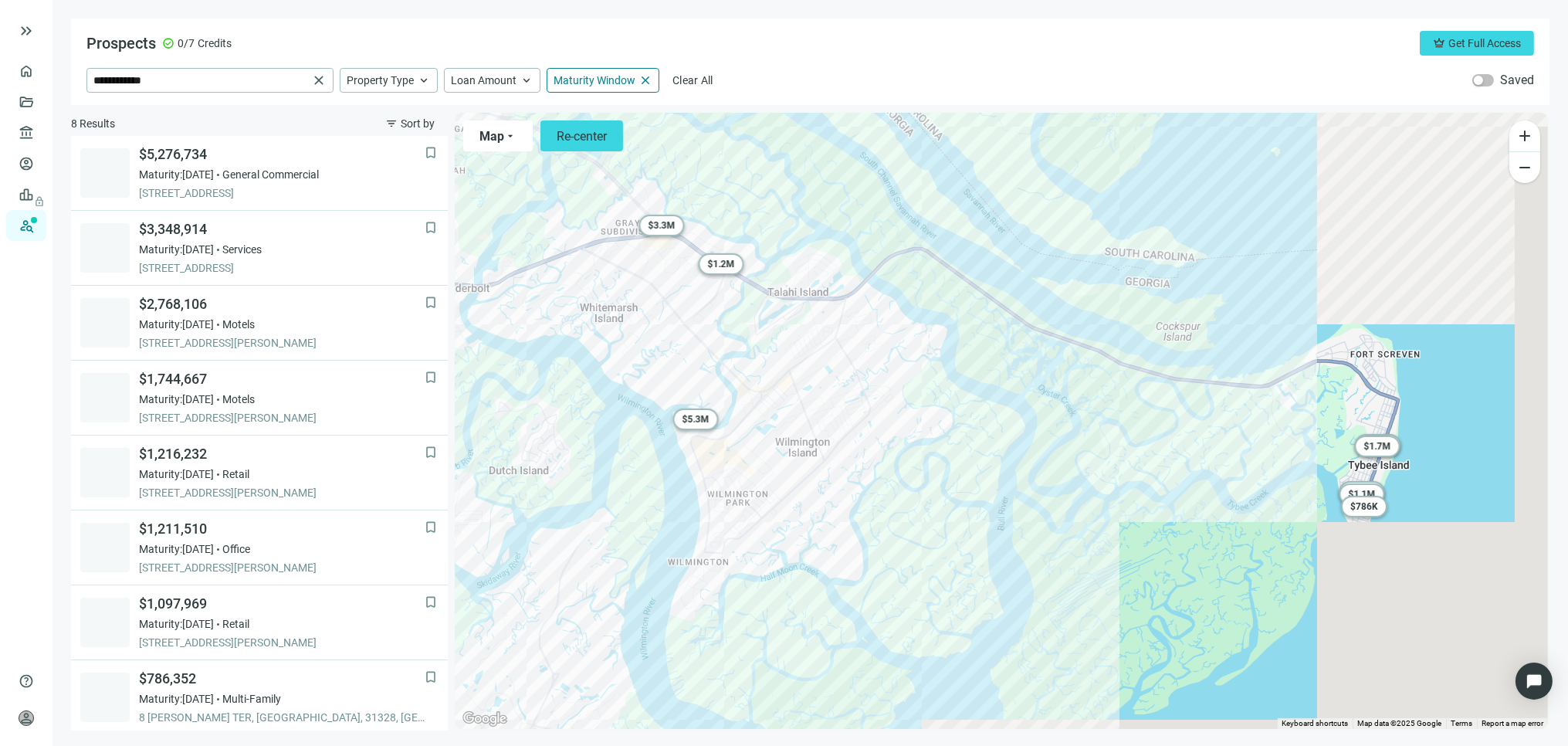
drag, startPoint x: 1136, startPoint y: 616, endPoint x: 1182, endPoint y: 609, distance: 46.5
click at [1182, 609] on div "To activate drag with keyboard, press Alt + Enter. Once in keyboard drag state,…" at bounding box center [1002, 422] width 1093 height 617
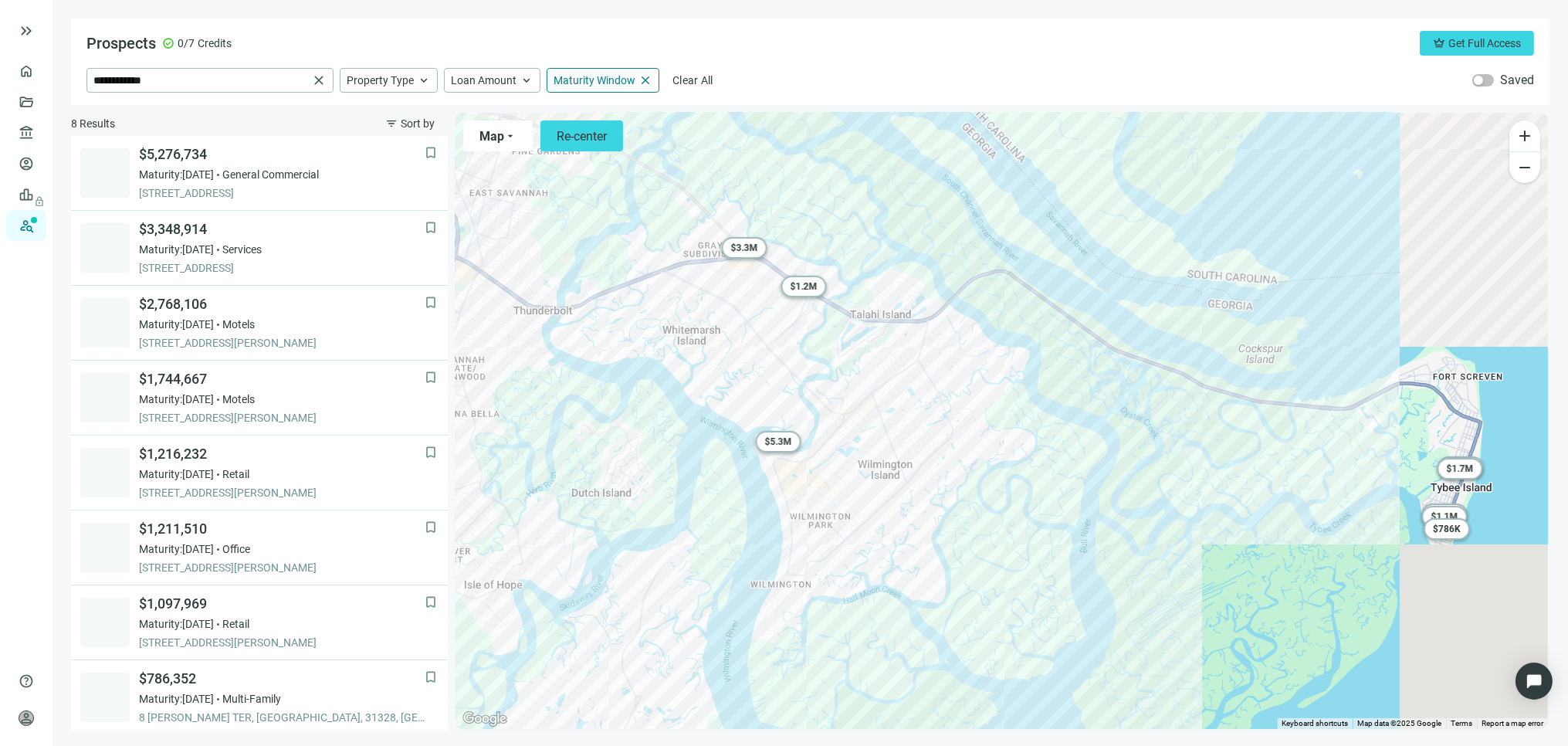
drag, startPoint x: 916, startPoint y: 520, endPoint x: 1004, endPoint y: 543, distance: 91.0
click at [1004, 543] on div "To activate drag with keyboard, press Alt + Enter. Once in keyboard drag state,…" at bounding box center [1002, 422] width 1093 height 617
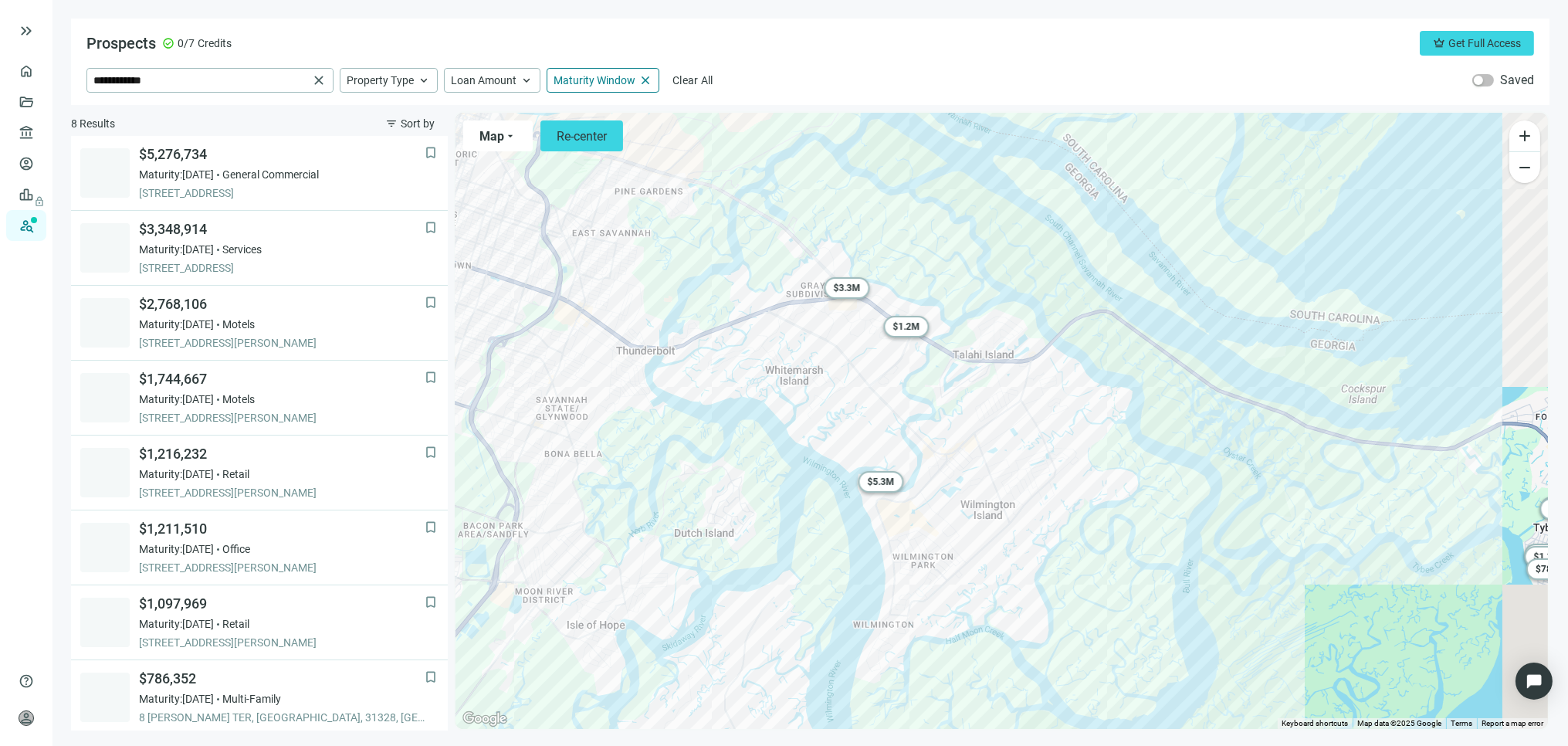
drag, startPoint x: 889, startPoint y: 479, endPoint x: 989, endPoint y: 520, distance: 108.1
click at [989, 520] on div "To activate drag with keyboard, press Alt + Enter. Once in keyboard drag state,…" at bounding box center [1002, 422] width 1093 height 617
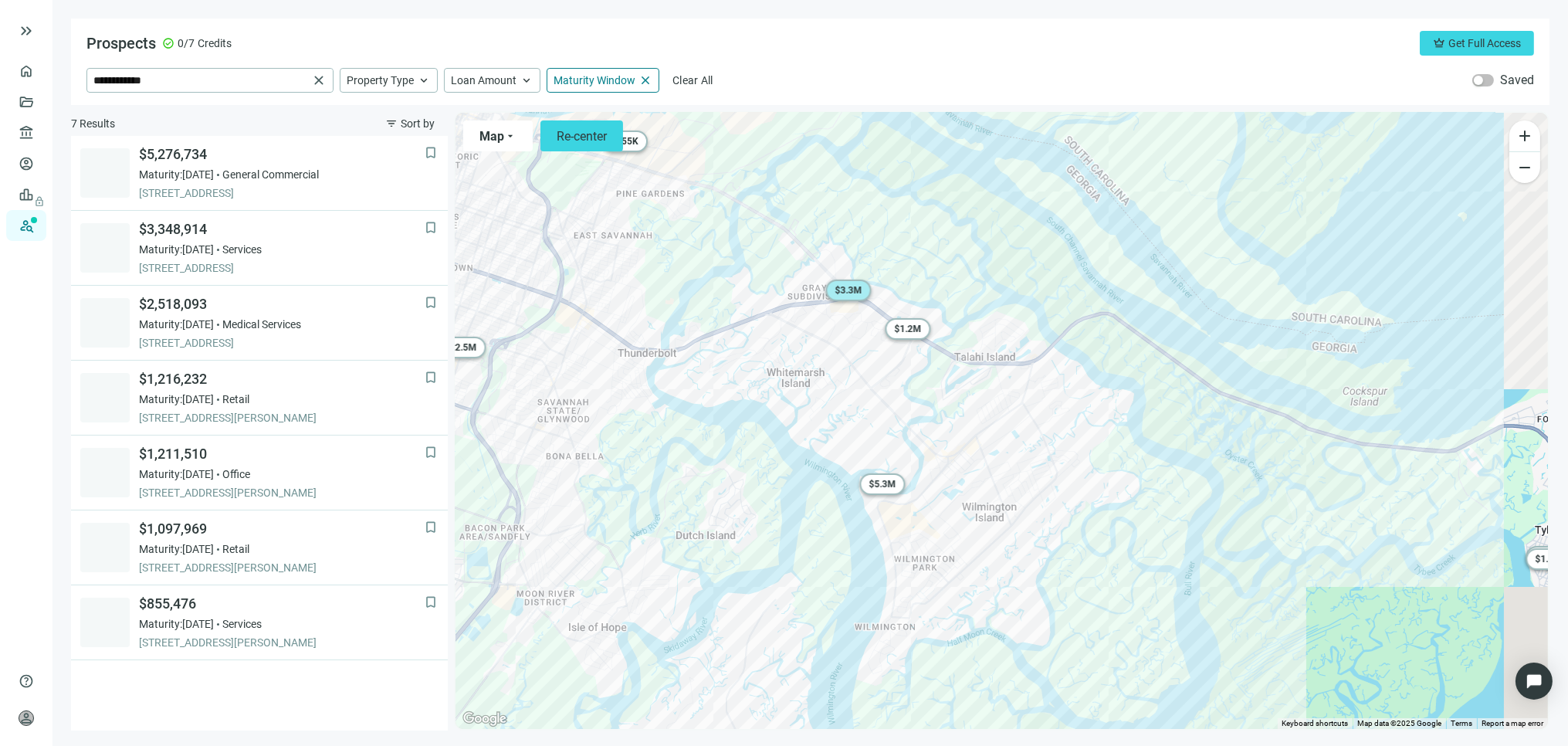
click at [843, 286] on span "$ 3.3M" at bounding box center [849, 290] width 27 height 11
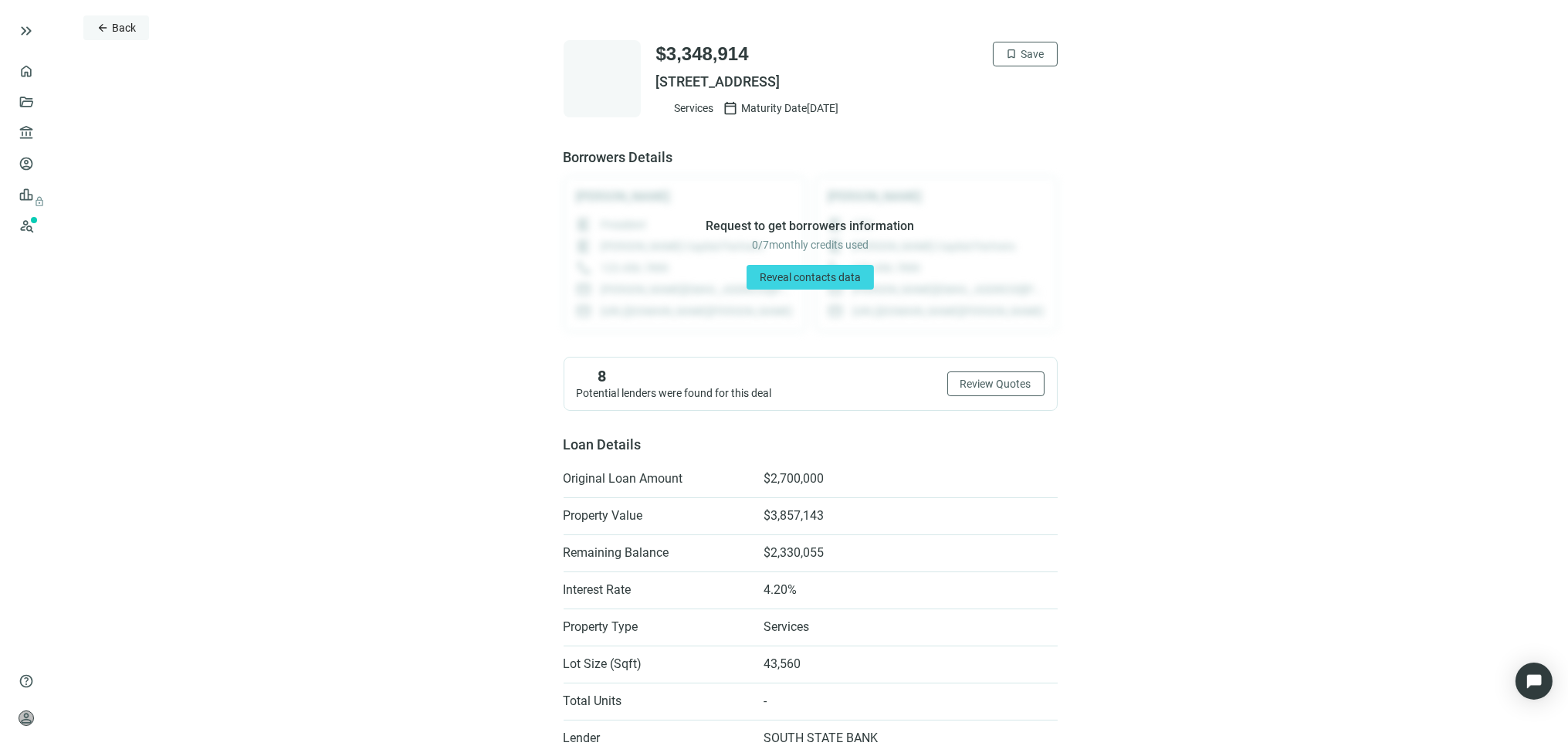
click at [111, 20] on button "arrow_back Back" at bounding box center [117, 27] width 66 height 25
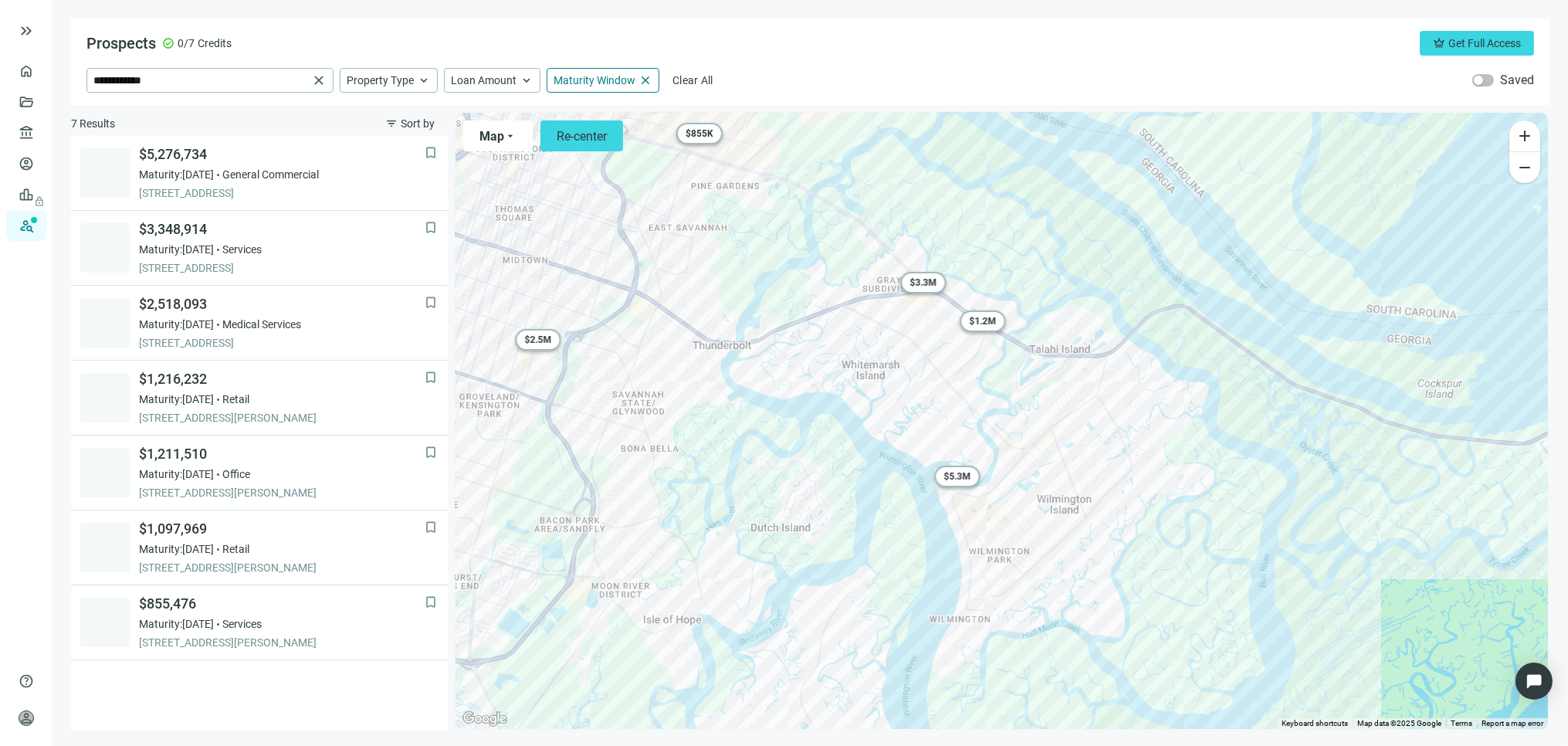
drag, startPoint x: 925, startPoint y: 632, endPoint x: 1043, endPoint y: 611, distance: 119.9
click at [1043, 611] on div "To activate drag with keyboard, press Alt + Enter. Once in keyboard drag state,…" at bounding box center [1002, 422] width 1093 height 617
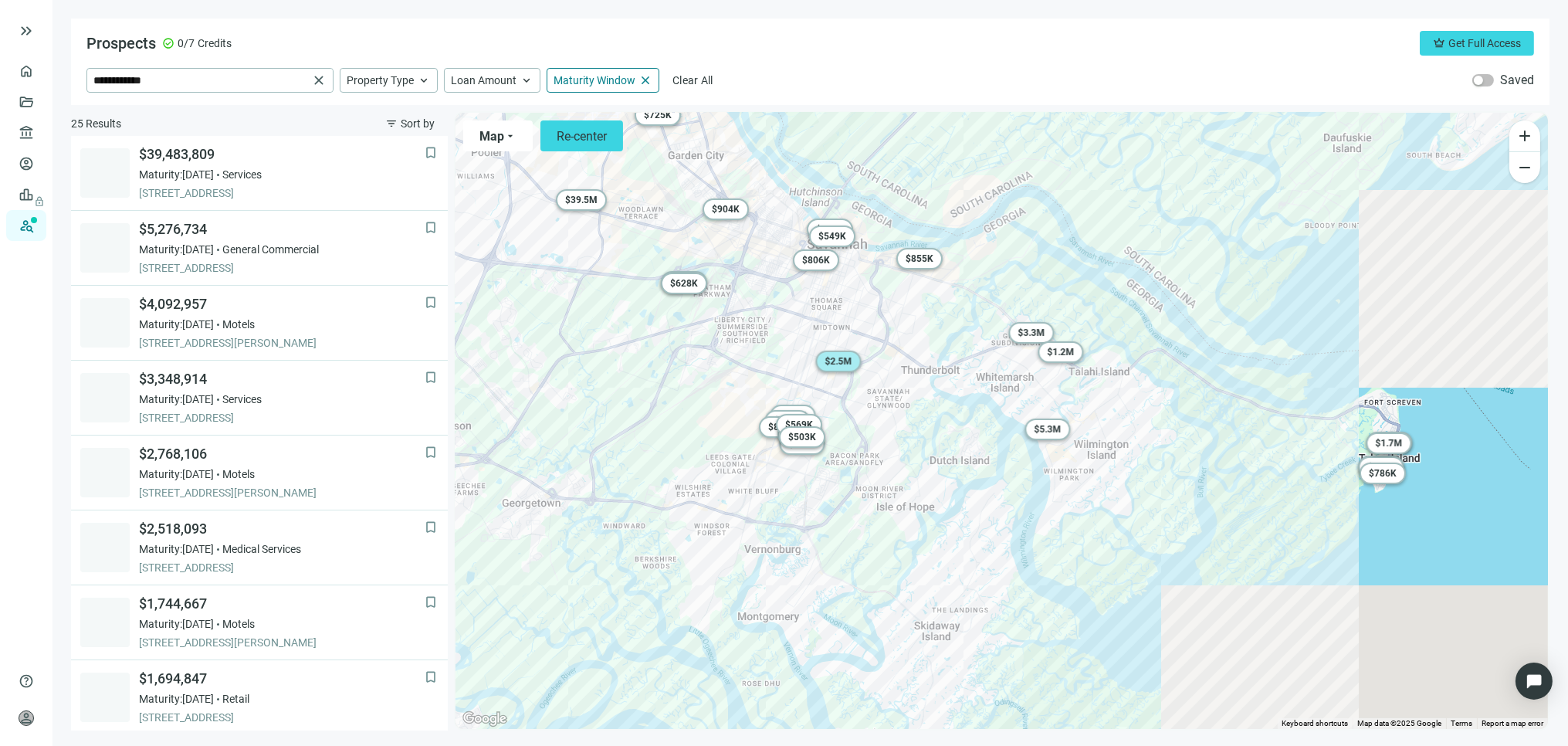
click at [839, 361] on span "$ 2.5M" at bounding box center [838, 362] width 27 height 11
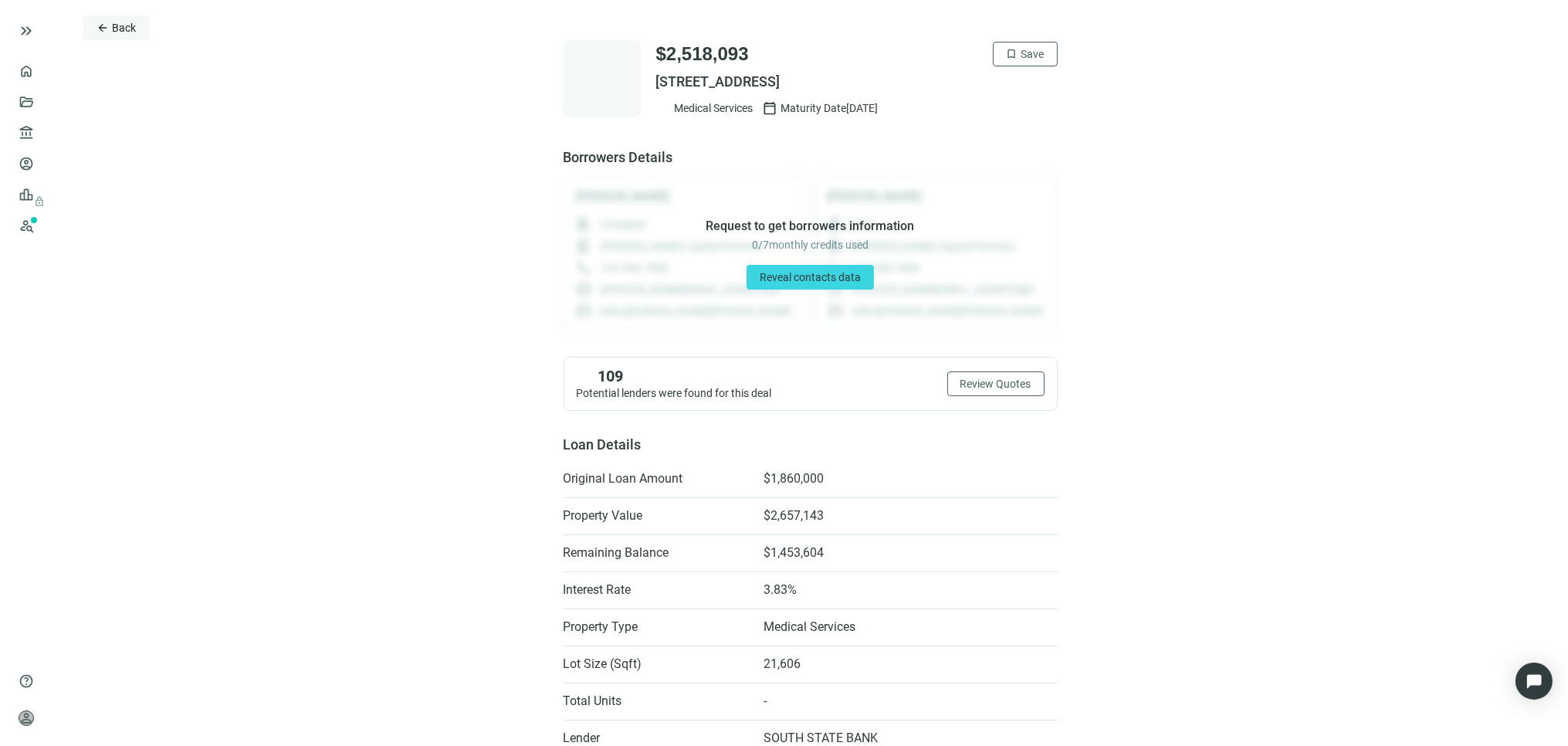
click at [113, 24] on span "Back" at bounding box center [124, 28] width 24 height 13
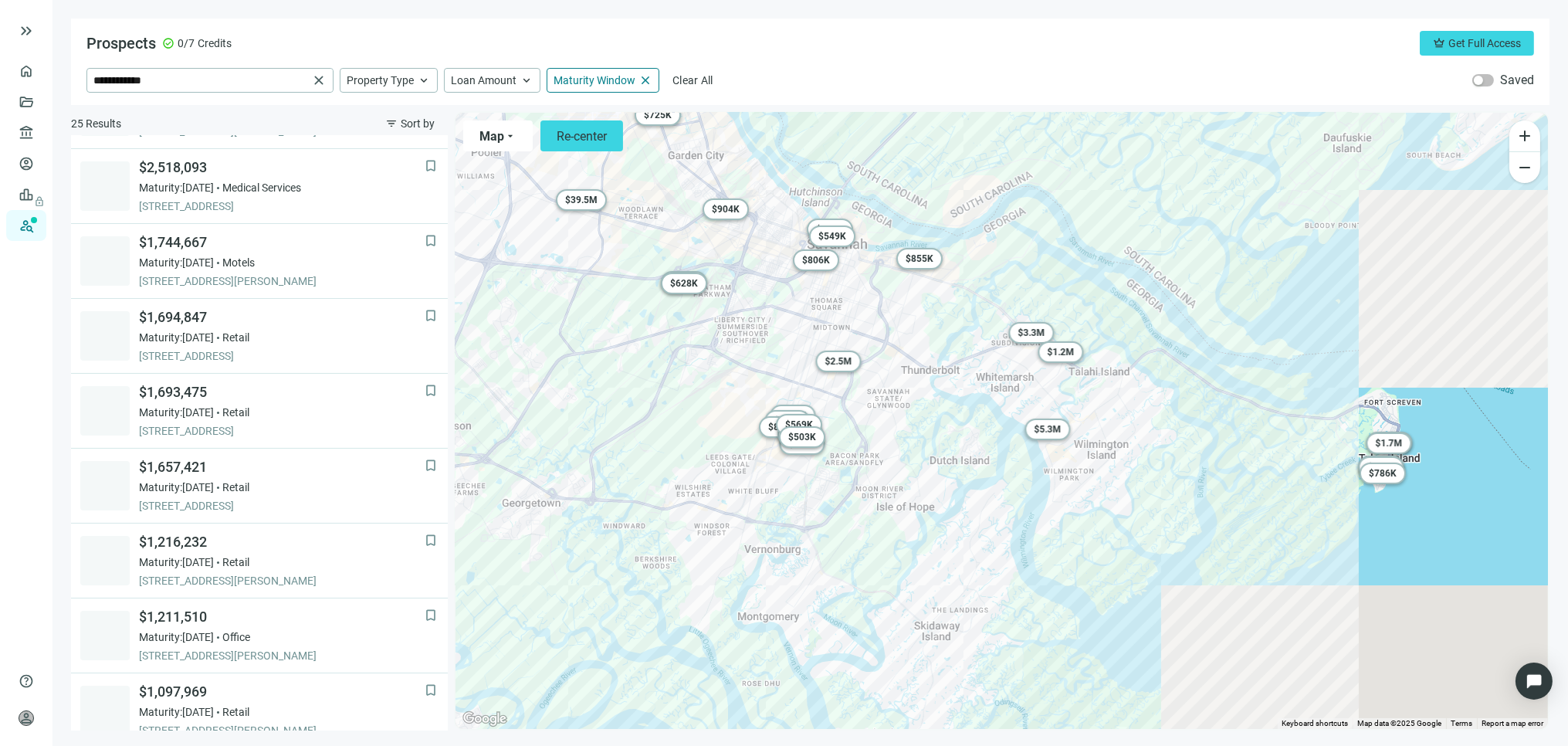
scroll to position [375, 0]
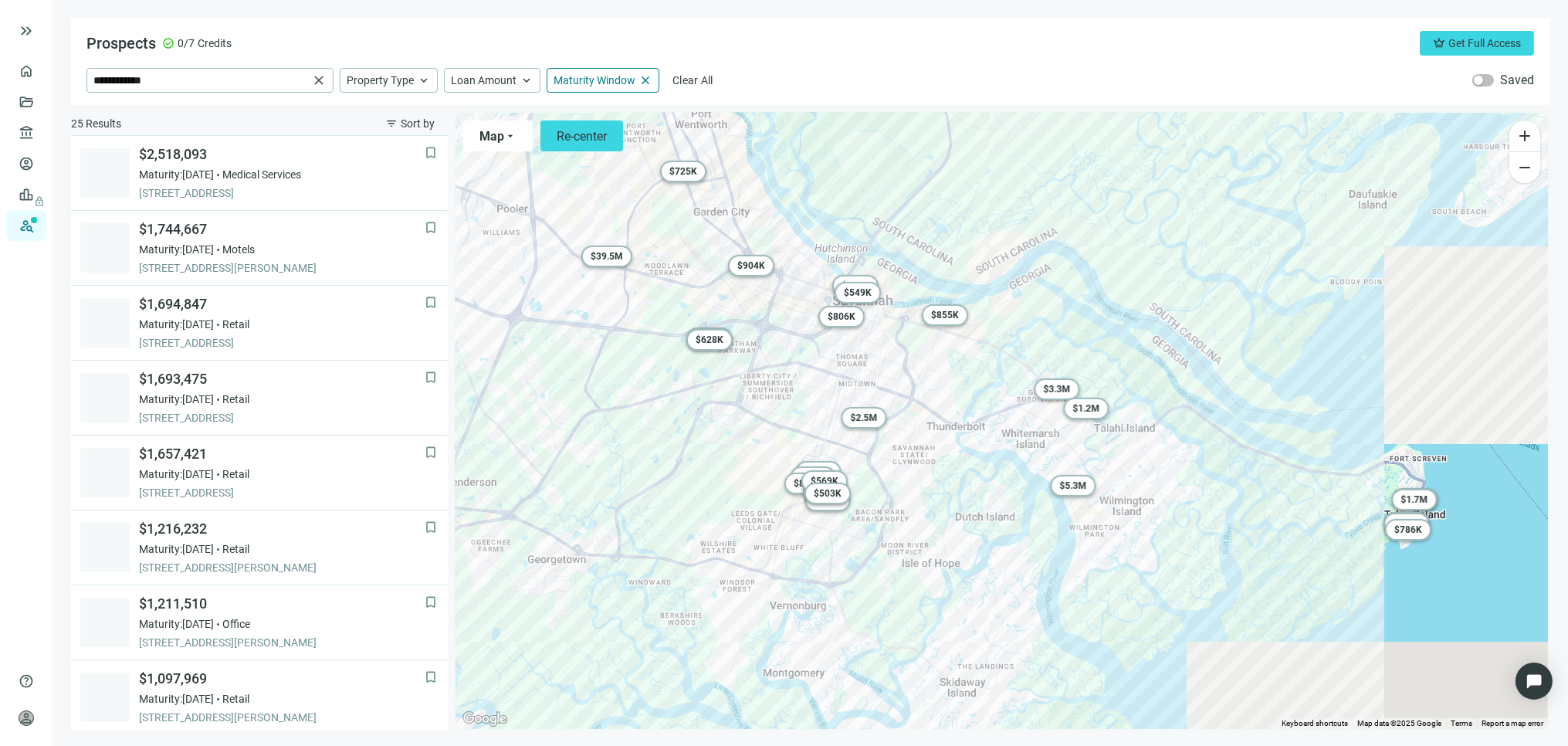
drag, startPoint x: 936, startPoint y: 460, endPoint x: 968, endPoint y: 529, distance: 76.1
click at [968, 528] on div "To activate drag with keyboard, press Alt + Enter. Once in keyboard drag state,…" at bounding box center [1002, 422] width 1093 height 617
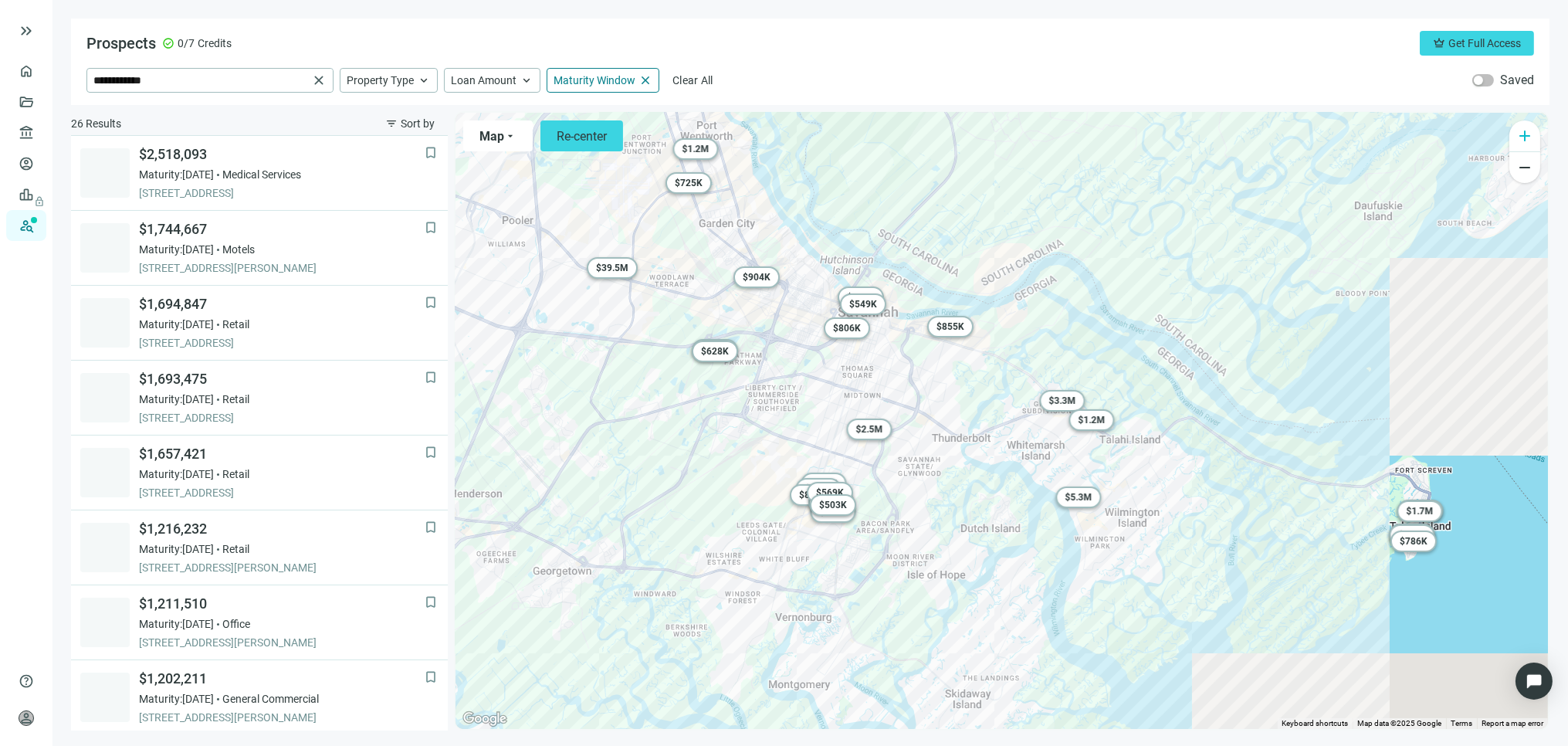
click at [1524, 128] on span "add" at bounding box center [1525, 136] width 19 height 19
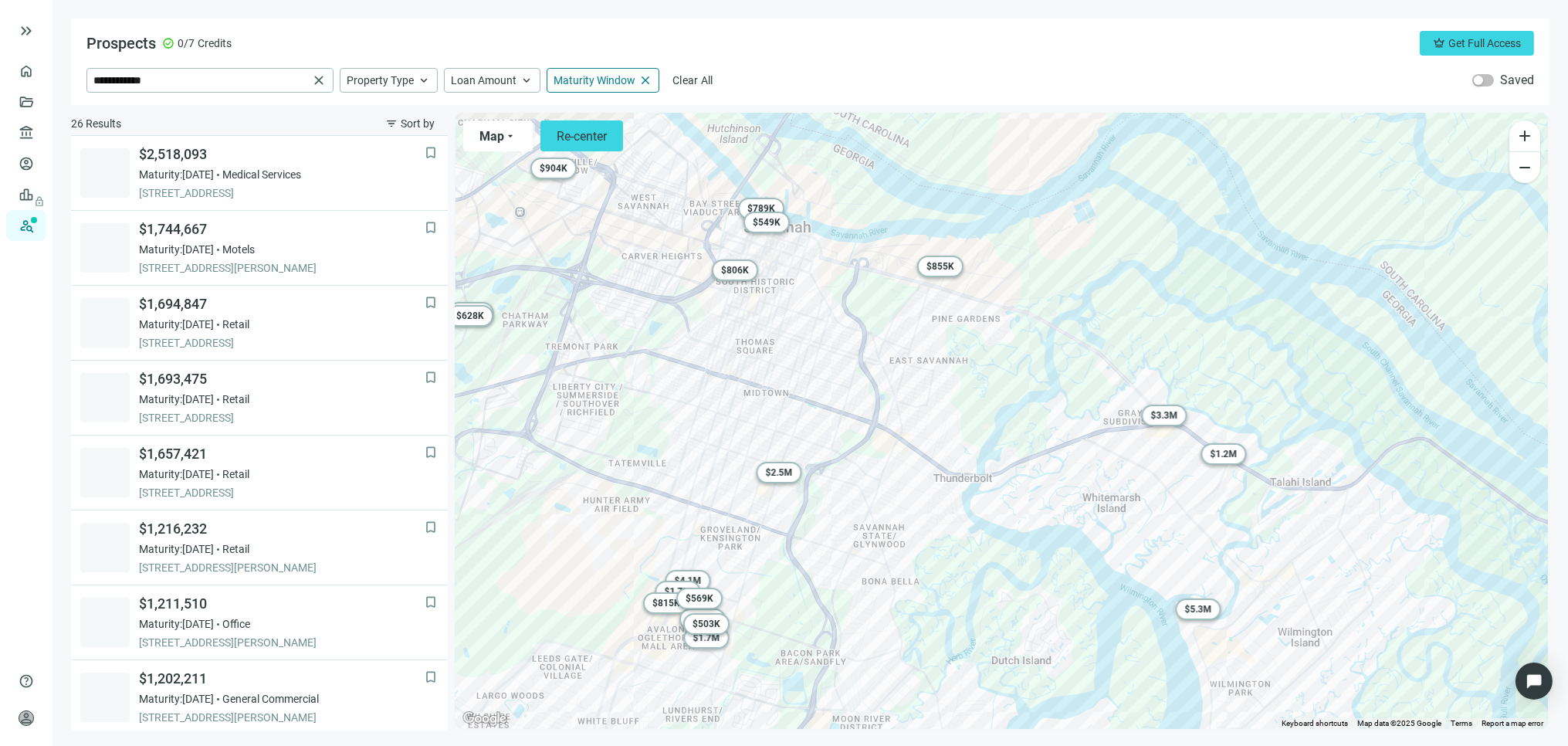
drag, startPoint x: 961, startPoint y: 346, endPoint x: 1006, endPoint y: 372, distance: 52.0
click at [1006, 372] on div "To activate drag with keyboard, press Alt + Enter. Once in keyboard drag state,…" at bounding box center [1002, 422] width 1093 height 617
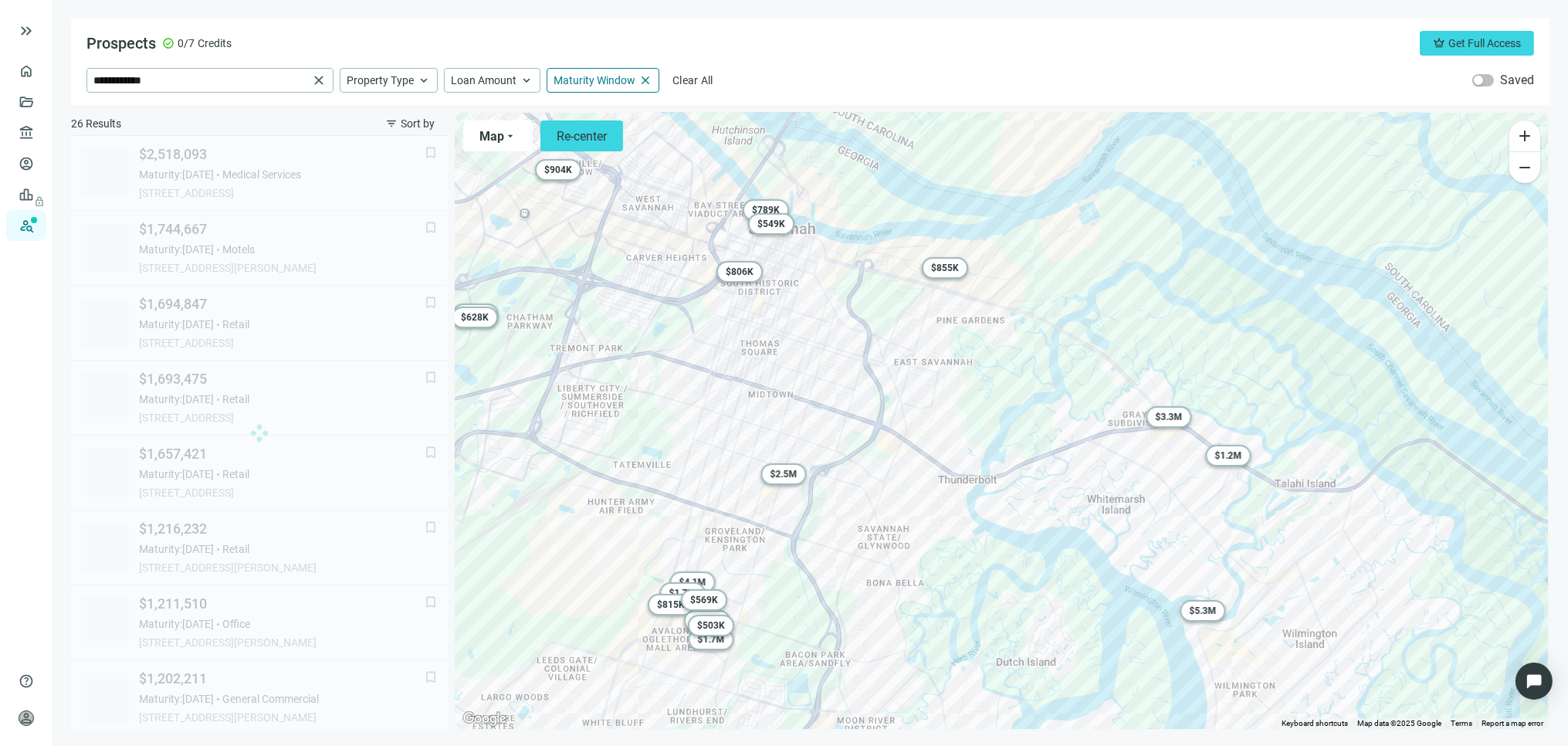
scroll to position [225, 0]
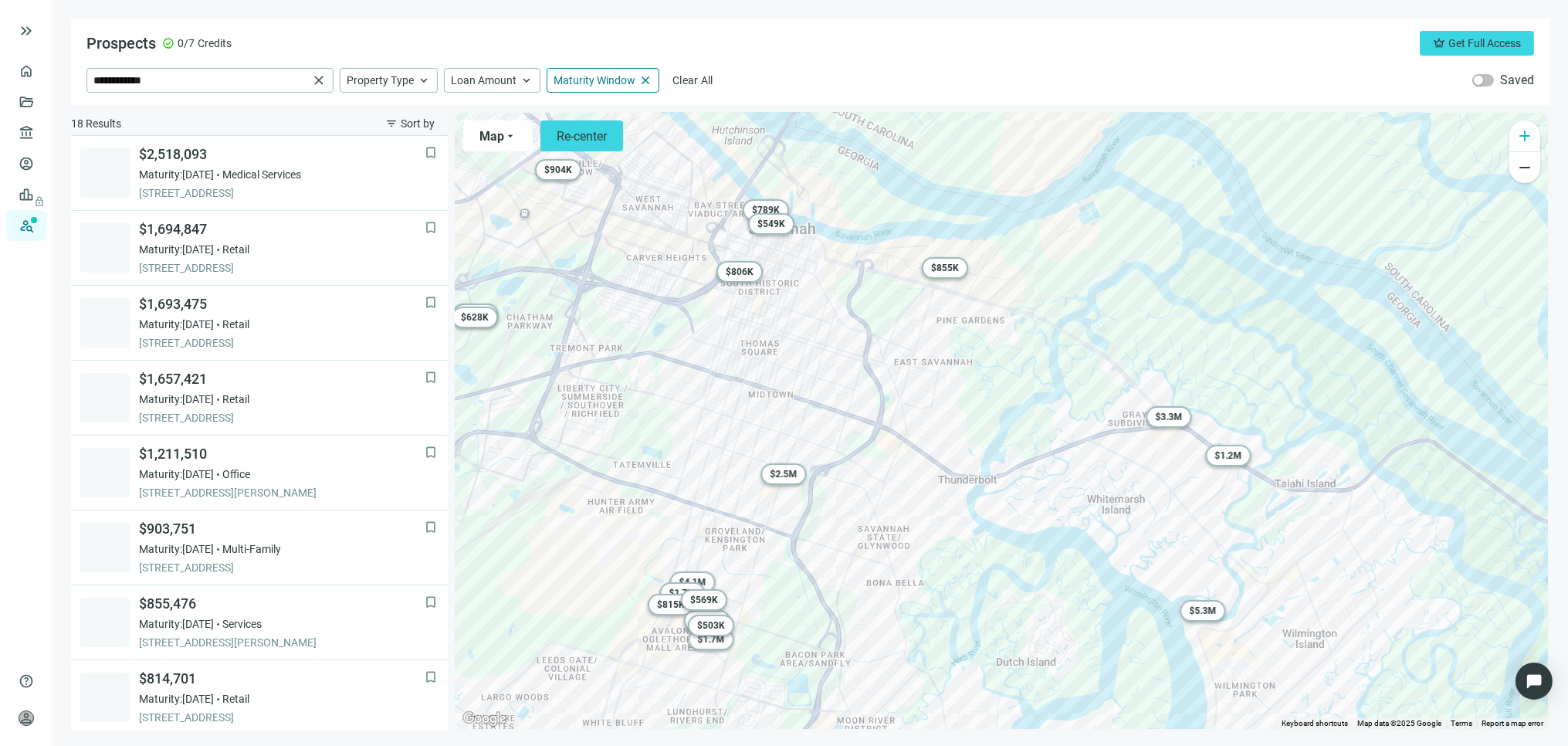
click at [1522, 133] on span "add" at bounding box center [1525, 136] width 19 height 19
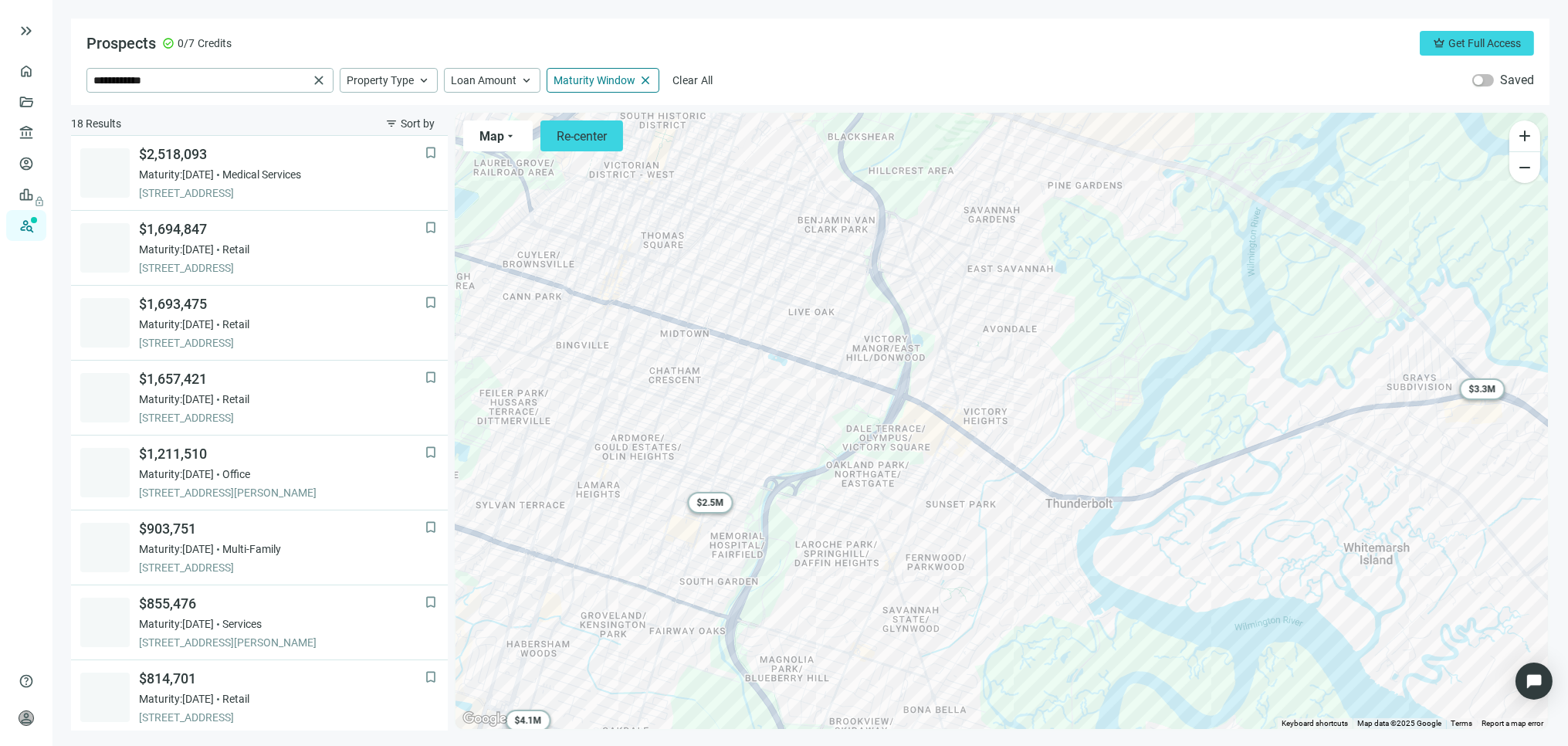
drag, startPoint x: 607, startPoint y: 509, endPoint x: 898, endPoint y: 363, distance: 325.6
click at [898, 368] on div "To activate drag with keyboard, press Alt + Enter. Once in keyboard drag state,…" at bounding box center [1002, 422] width 1093 height 617
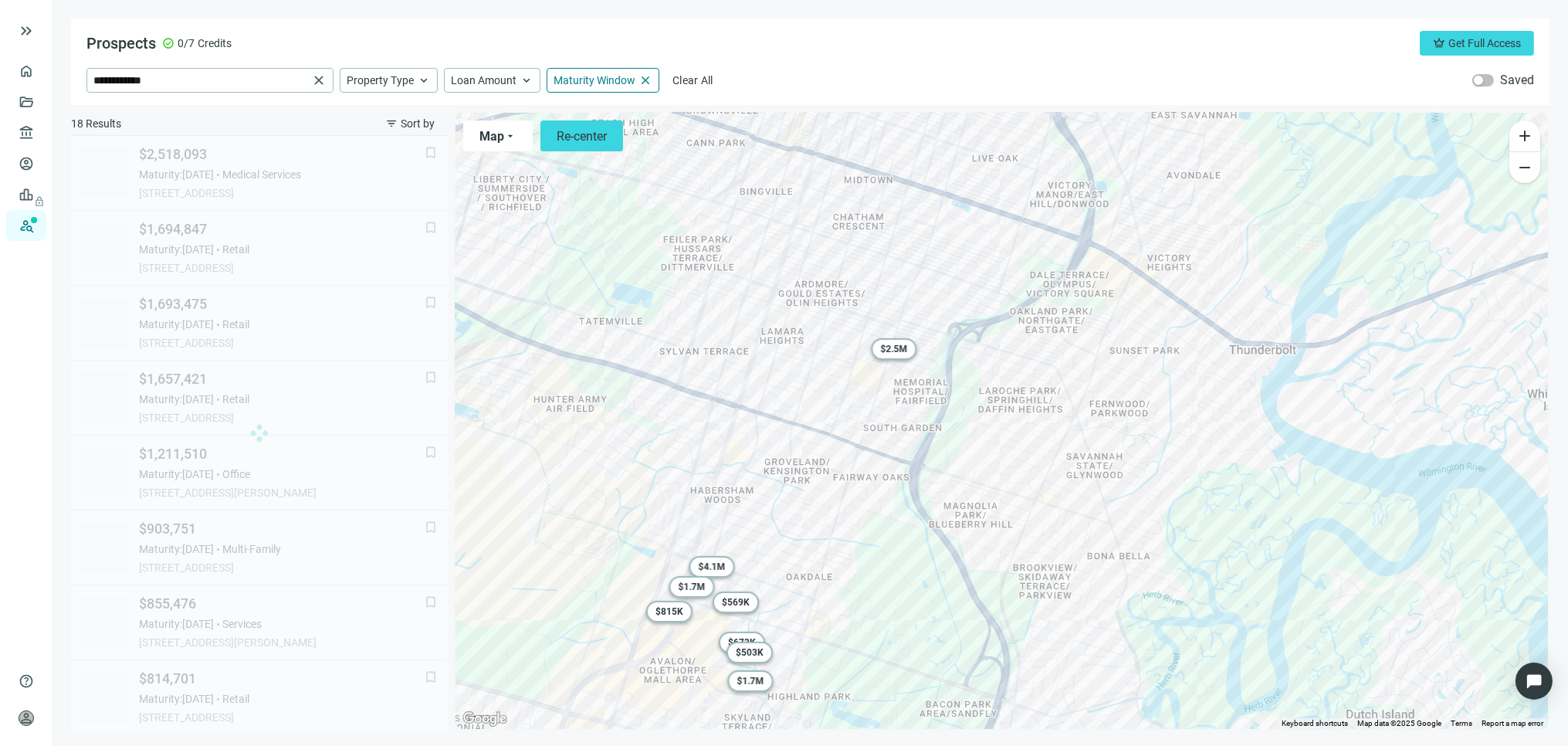
scroll to position [4, 0]
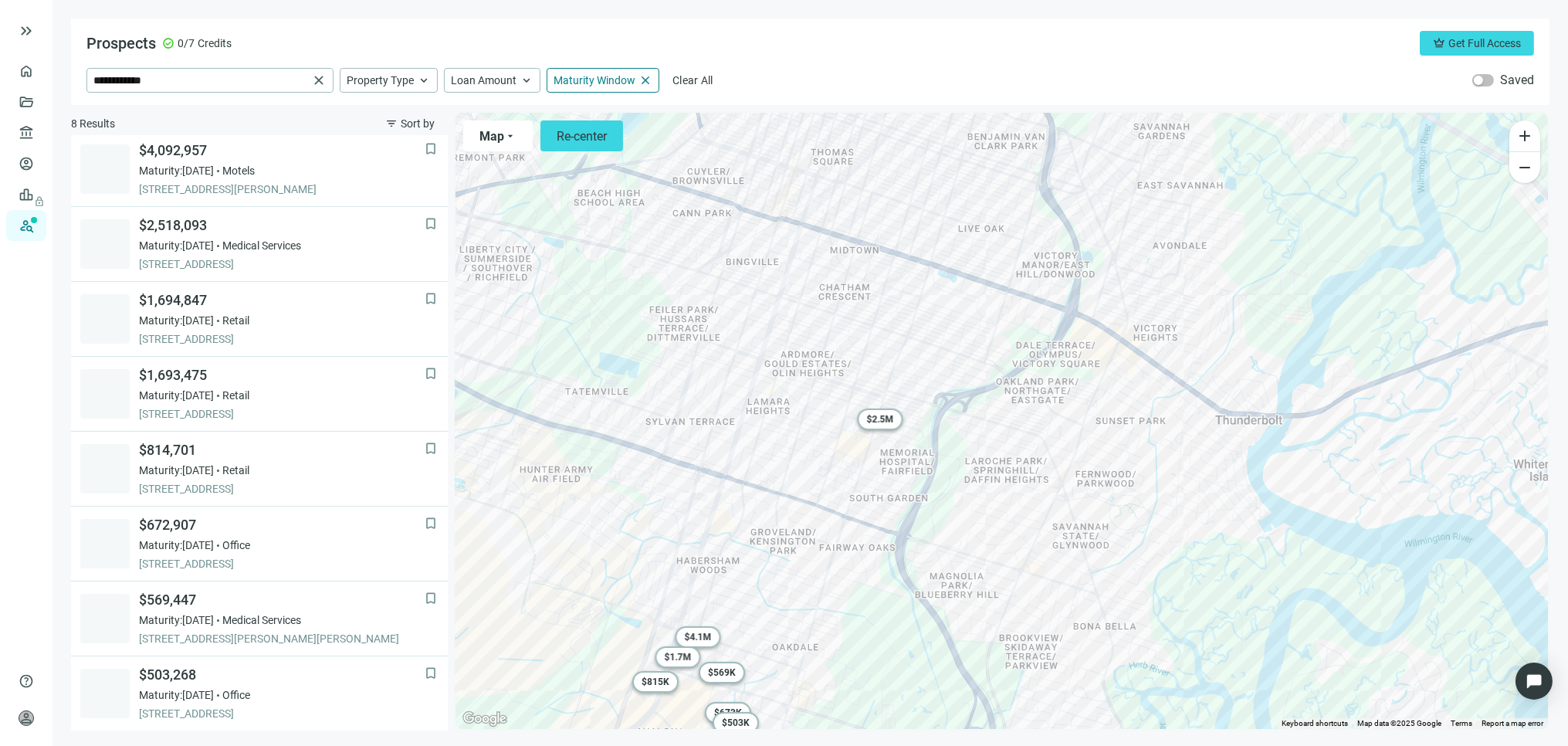
drag, startPoint x: 854, startPoint y: 466, endPoint x: 827, endPoint y: 592, distance: 128.9
click at [827, 592] on div "To activate drag with keyboard, press Alt + Enter. Once in keyboard drag state,…" at bounding box center [1002, 422] width 1093 height 617
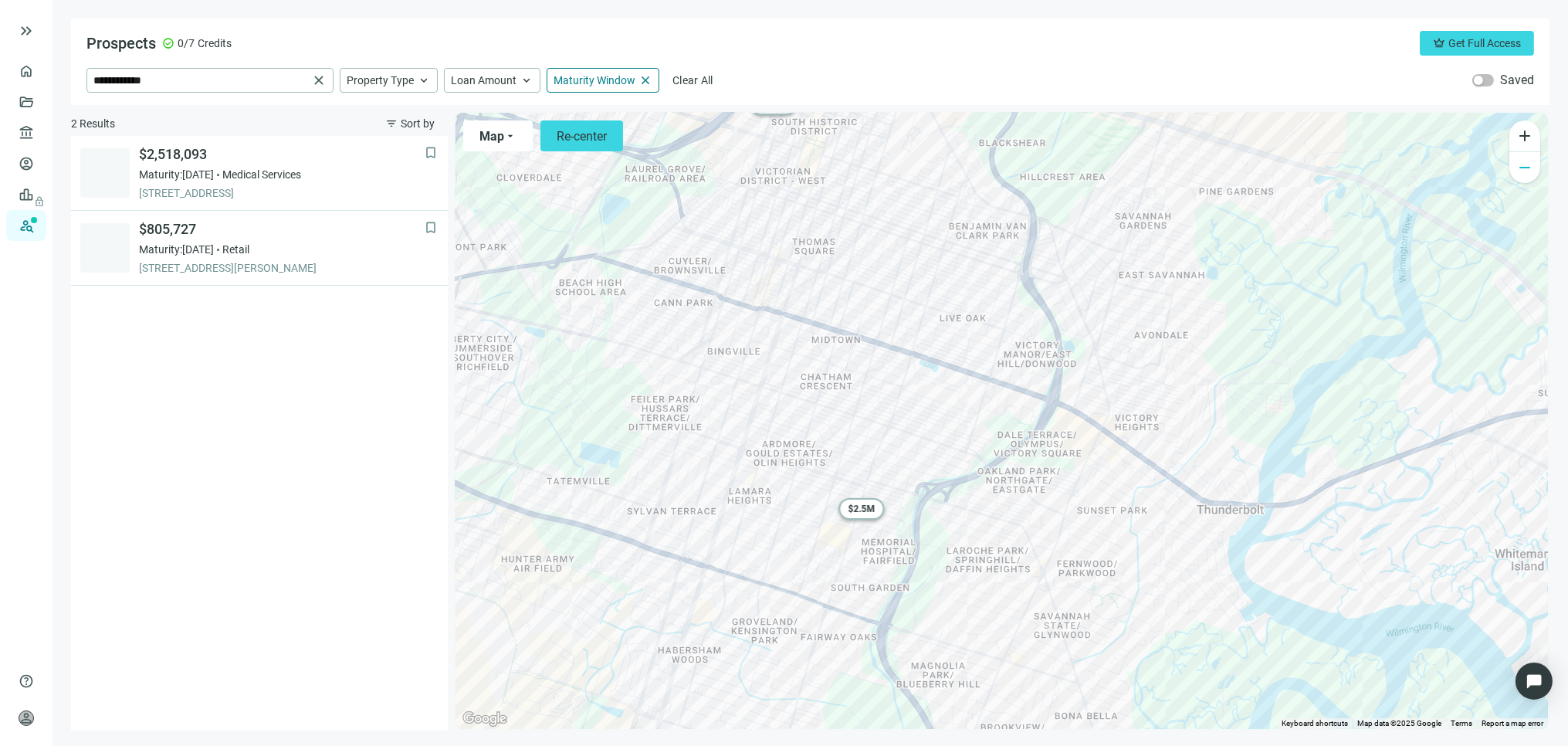
click at [1525, 167] on span "remove" at bounding box center [1525, 167] width 19 height 19
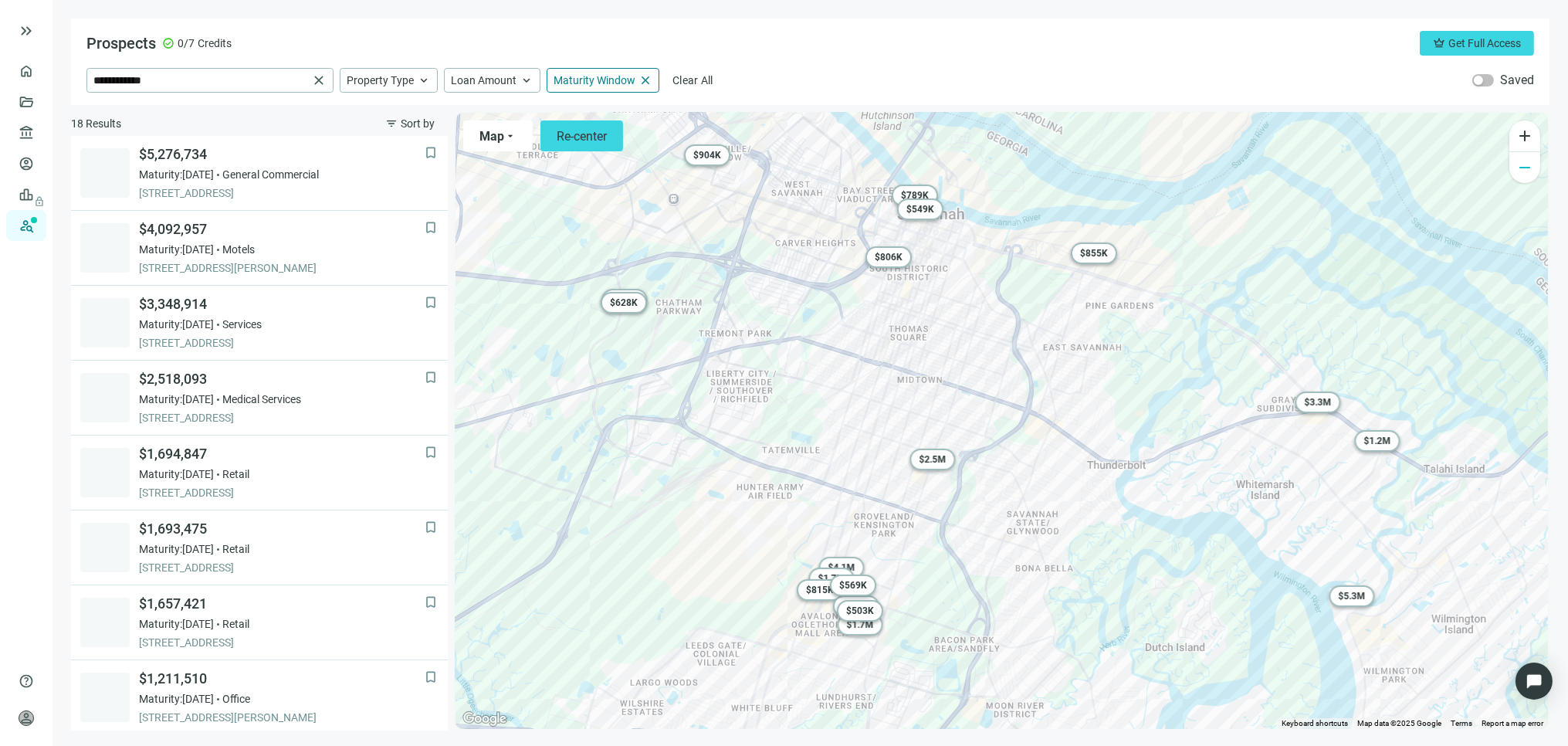
click at [1522, 170] on span "remove" at bounding box center [1525, 167] width 19 height 19
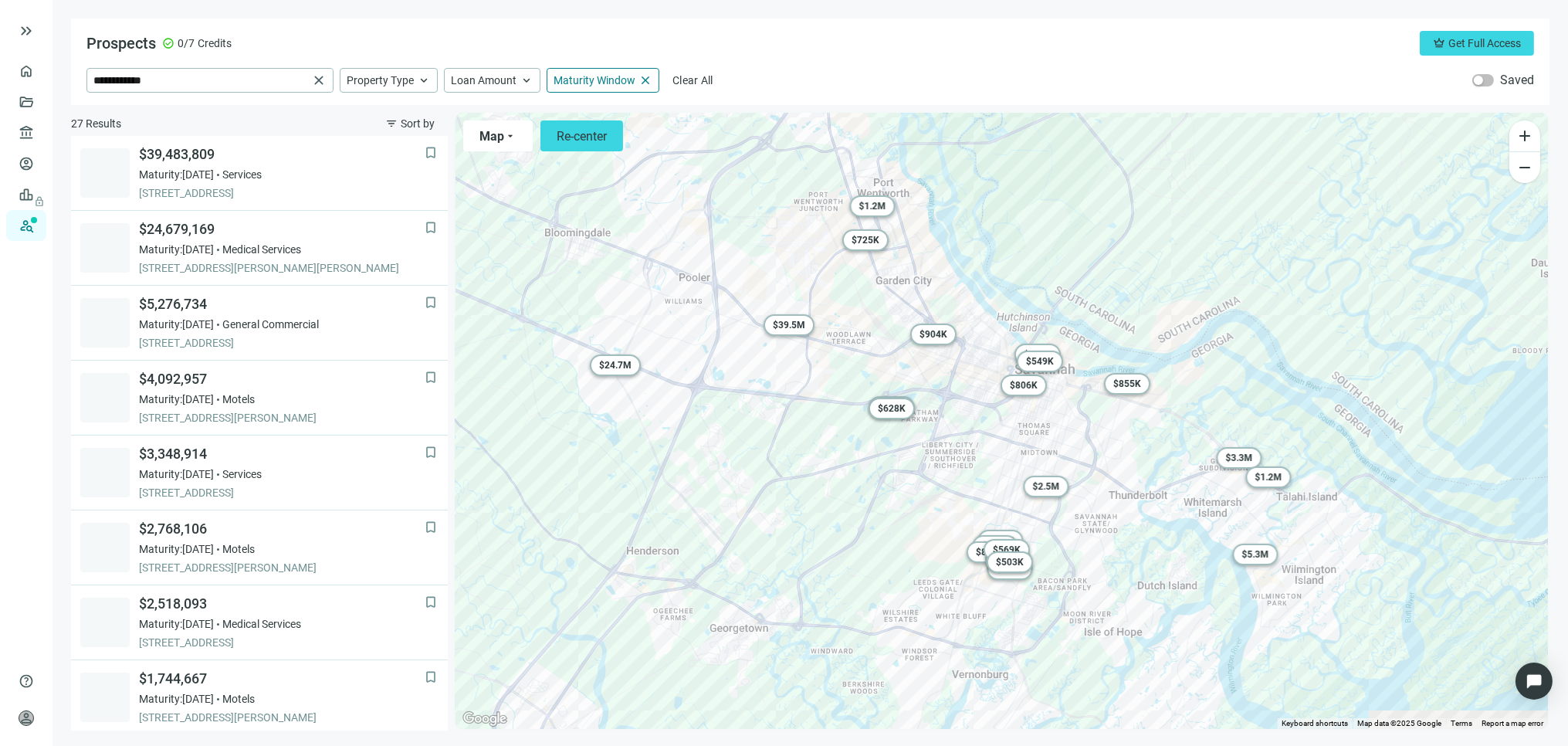
drag, startPoint x: 813, startPoint y: 399, endPoint x: 894, endPoint y: 451, distance: 96.3
click at [894, 451] on div "To activate drag with keyboard, press Alt + Enter. Once in keyboard drag state,…" at bounding box center [1002, 422] width 1093 height 617
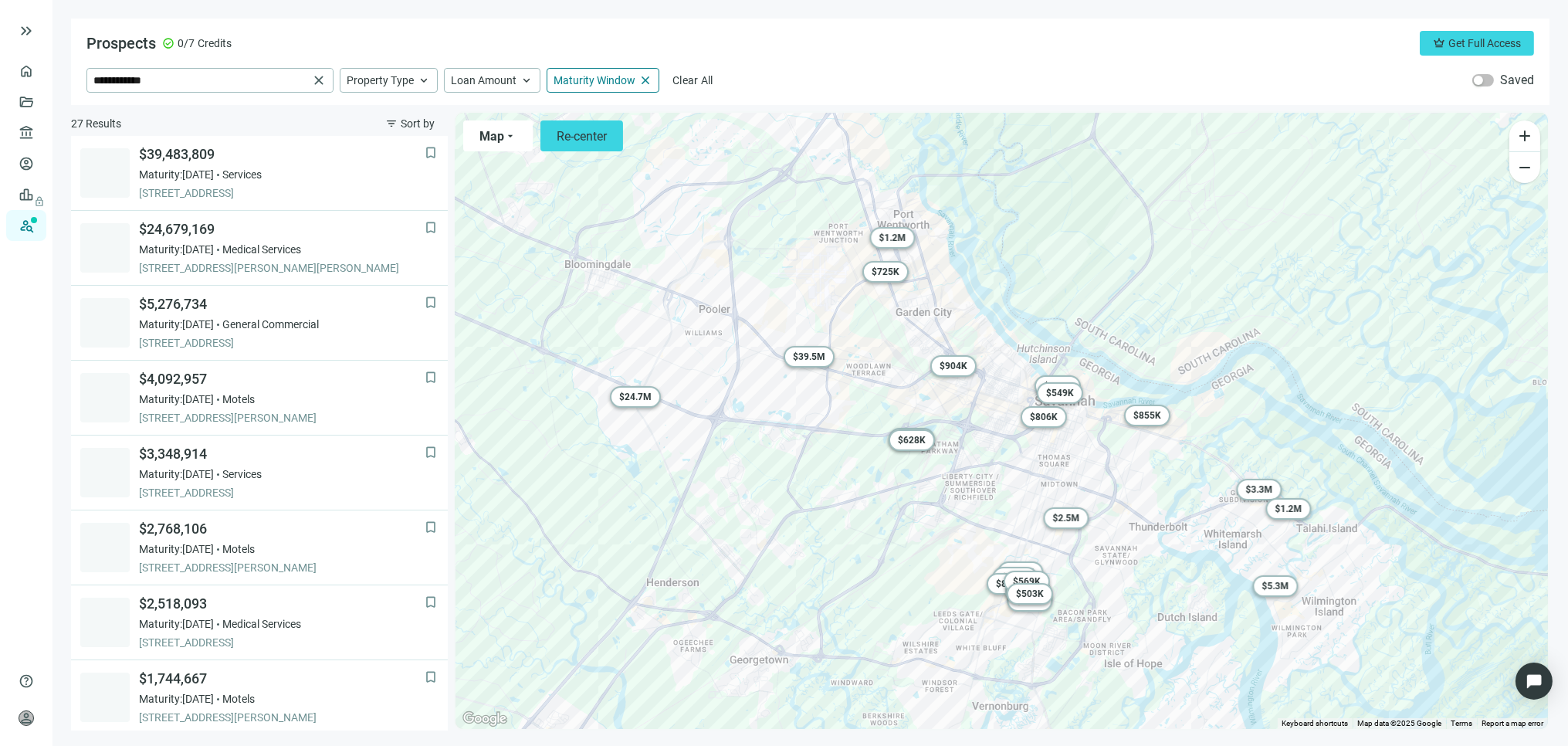
drag, startPoint x: 894, startPoint y: 451, endPoint x: 916, endPoint y: 483, distance: 38.8
click at [916, 483] on div "To activate drag with keyboard, press Alt + Enter. Once in keyboard drag state,…" at bounding box center [1002, 422] width 1093 height 617
click at [631, 397] on span "$ 24.7M" at bounding box center [635, 398] width 32 height 11
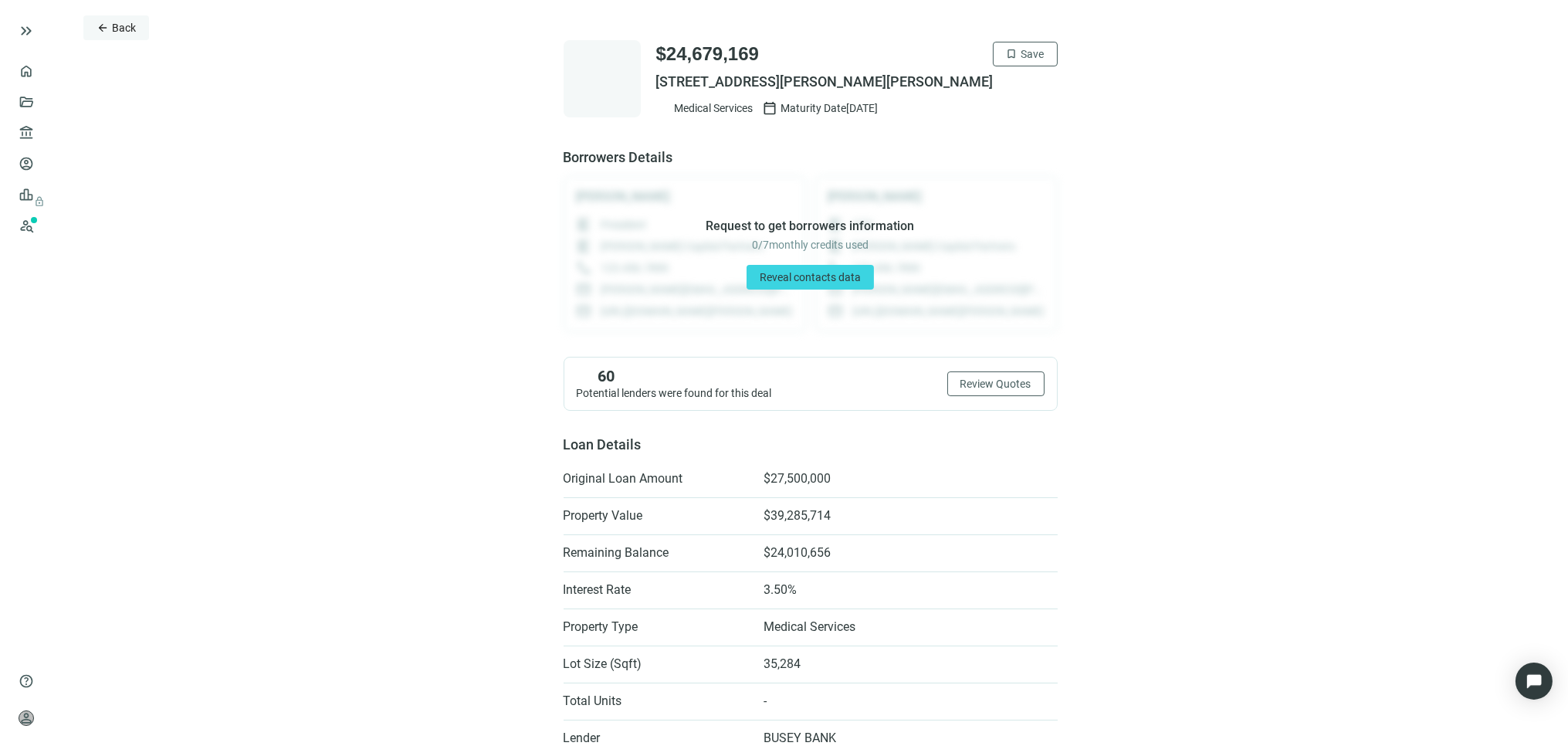
click at [118, 26] on span "Back" at bounding box center [124, 28] width 24 height 13
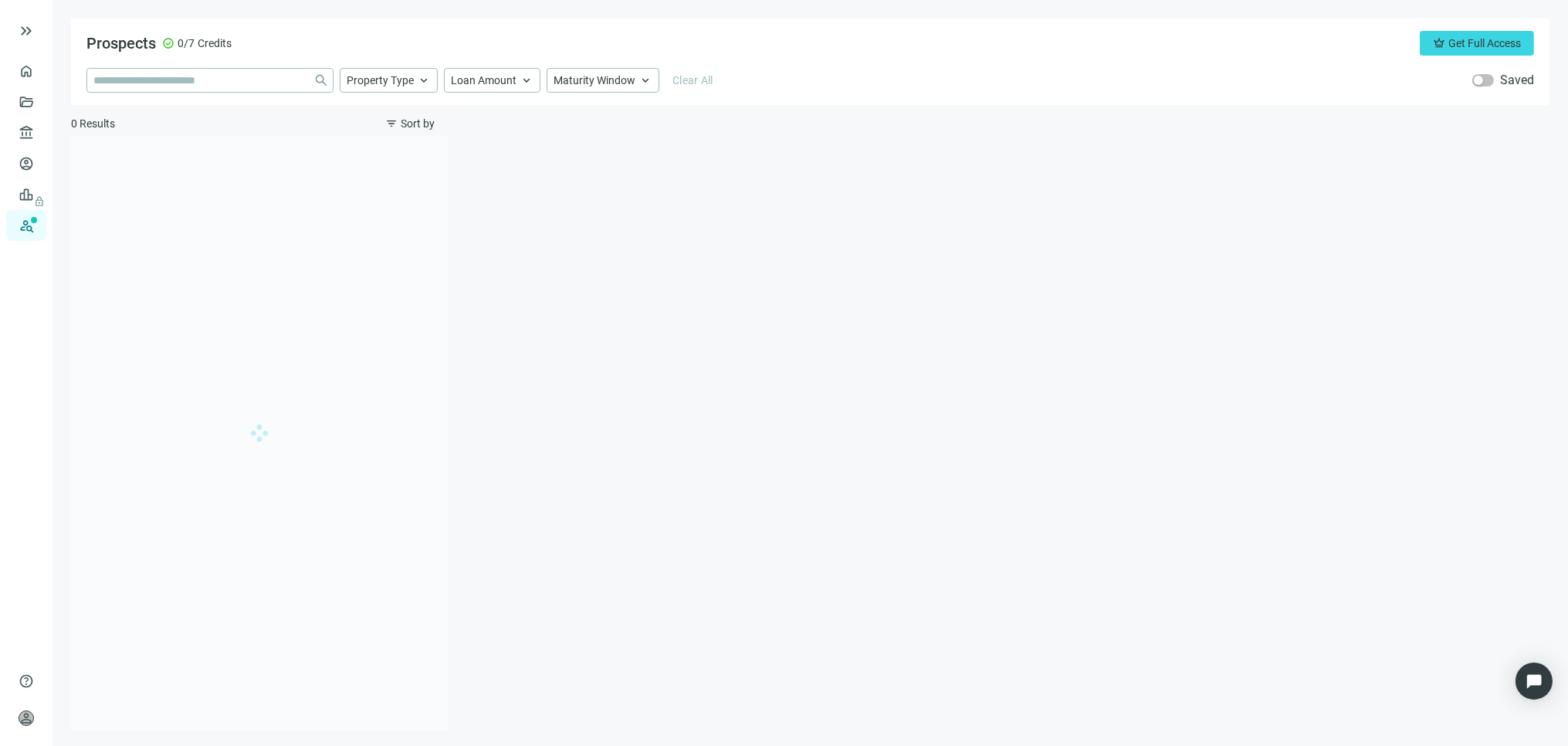
type input "**********"
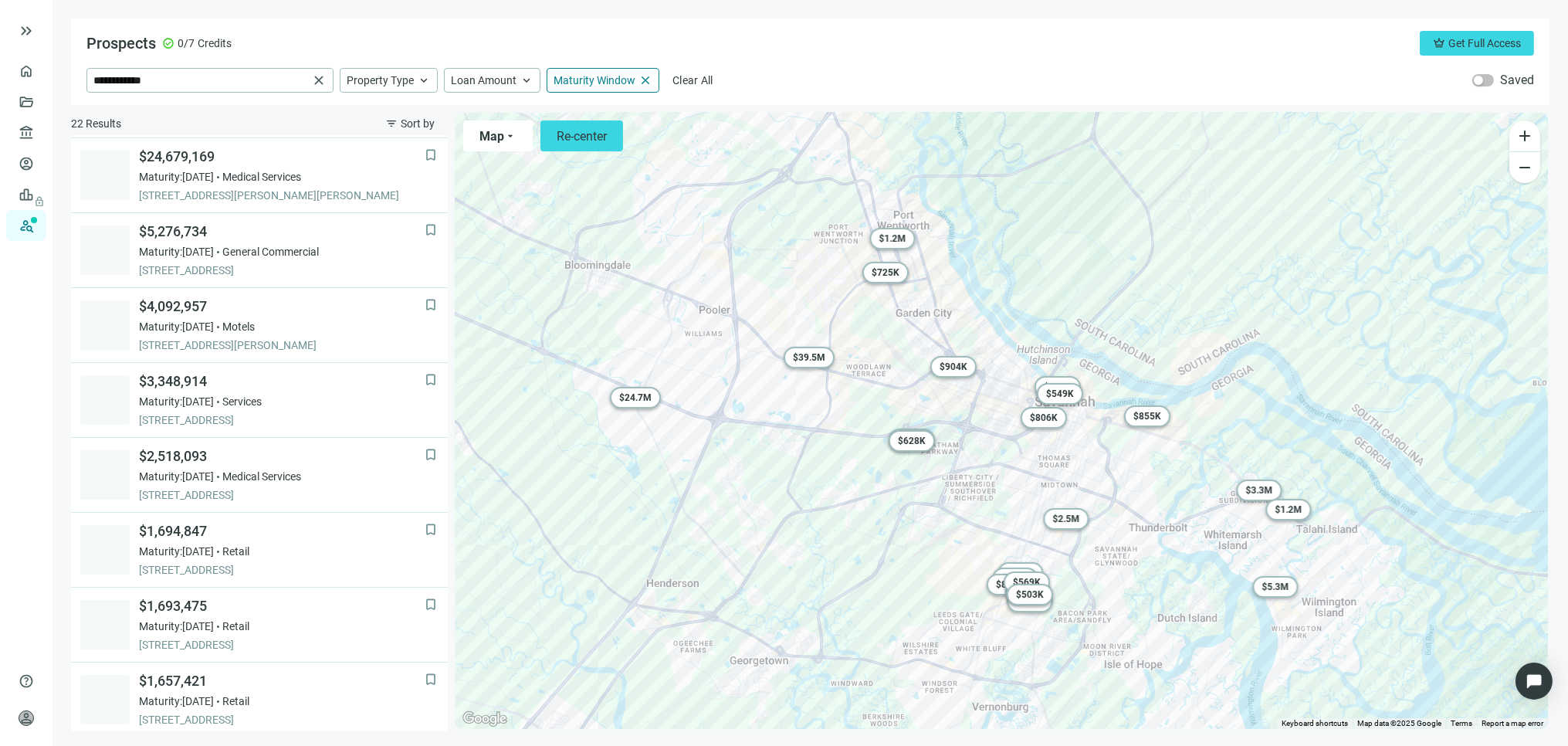
scroll to position [74, 0]
click at [187, 302] on span "$4,092,957" at bounding box center [282, 305] width 285 height 19
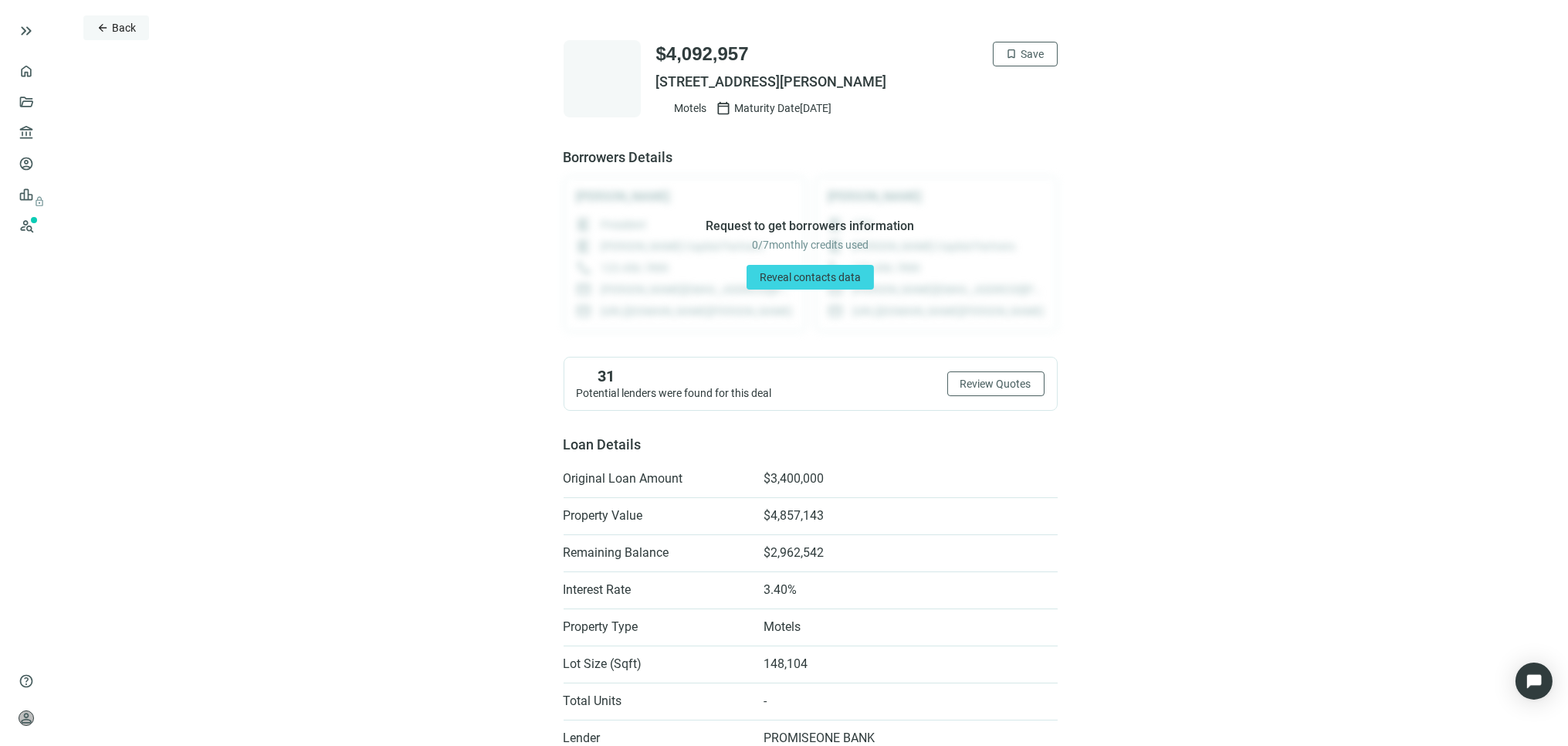
click at [128, 22] on span "Back" at bounding box center [124, 28] width 24 height 13
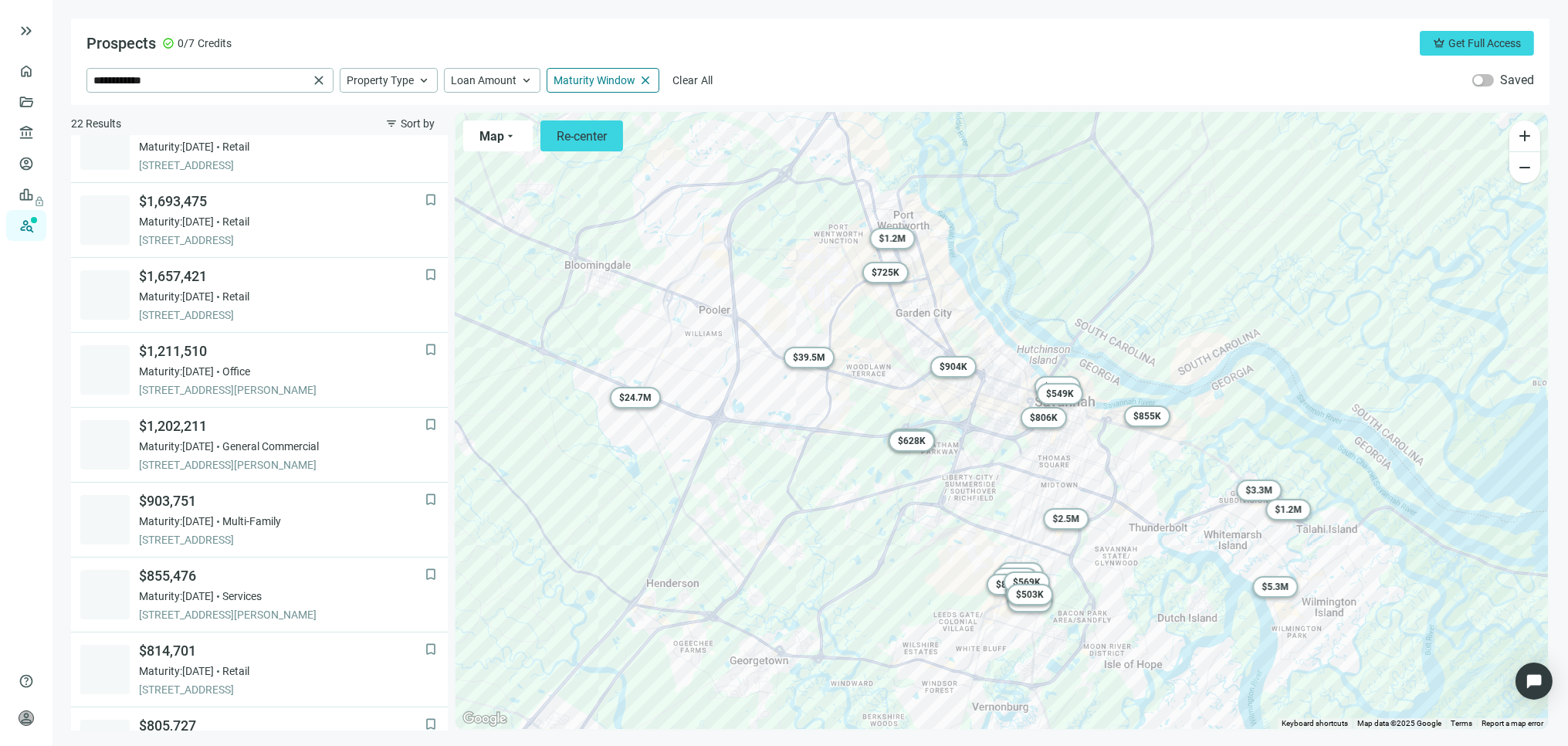
scroll to position [487, 0]
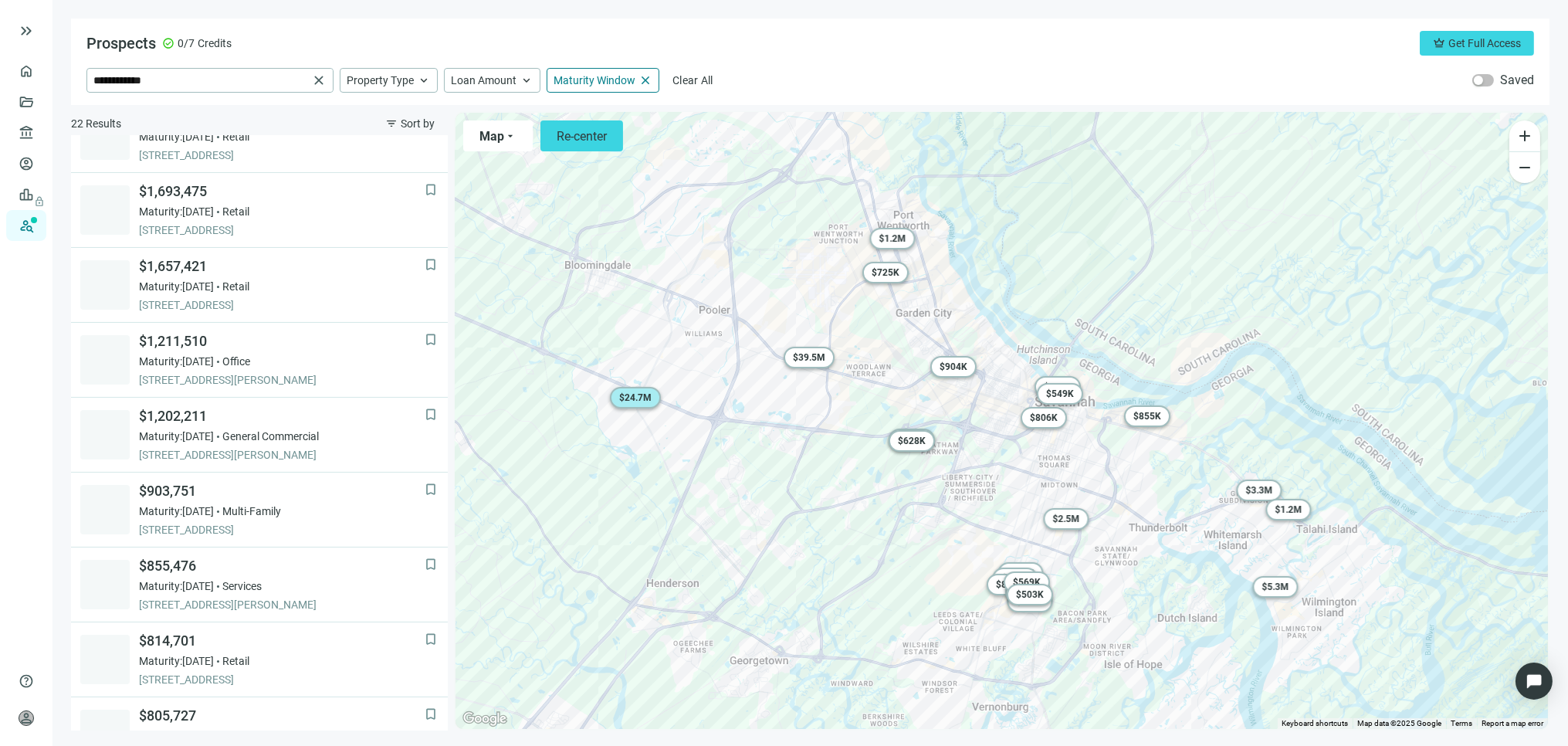
click at [627, 395] on span "$ 24.7M" at bounding box center [635, 398] width 32 height 11
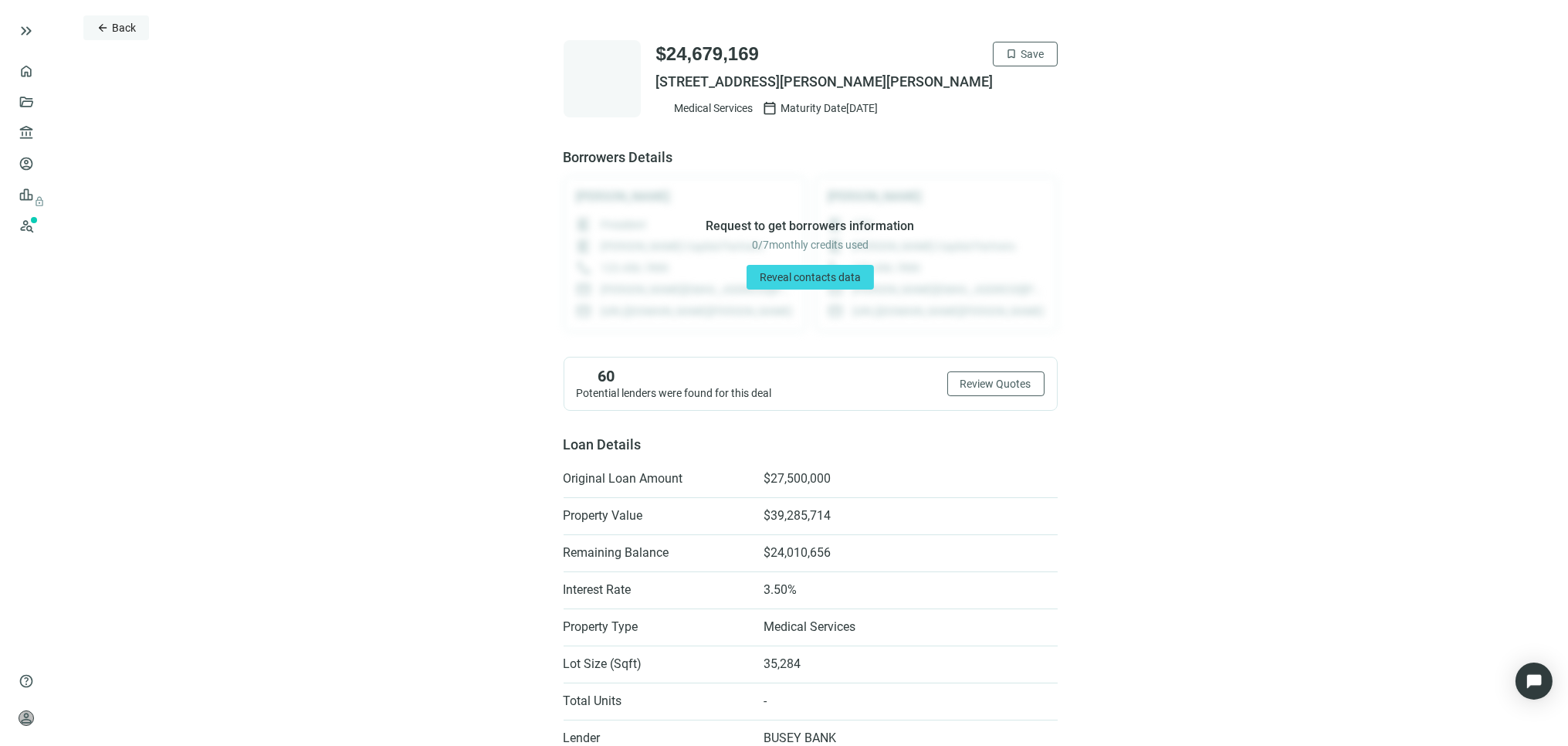
click at [111, 24] on button "arrow_back Back" at bounding box center [117, 27] width 66 height 25
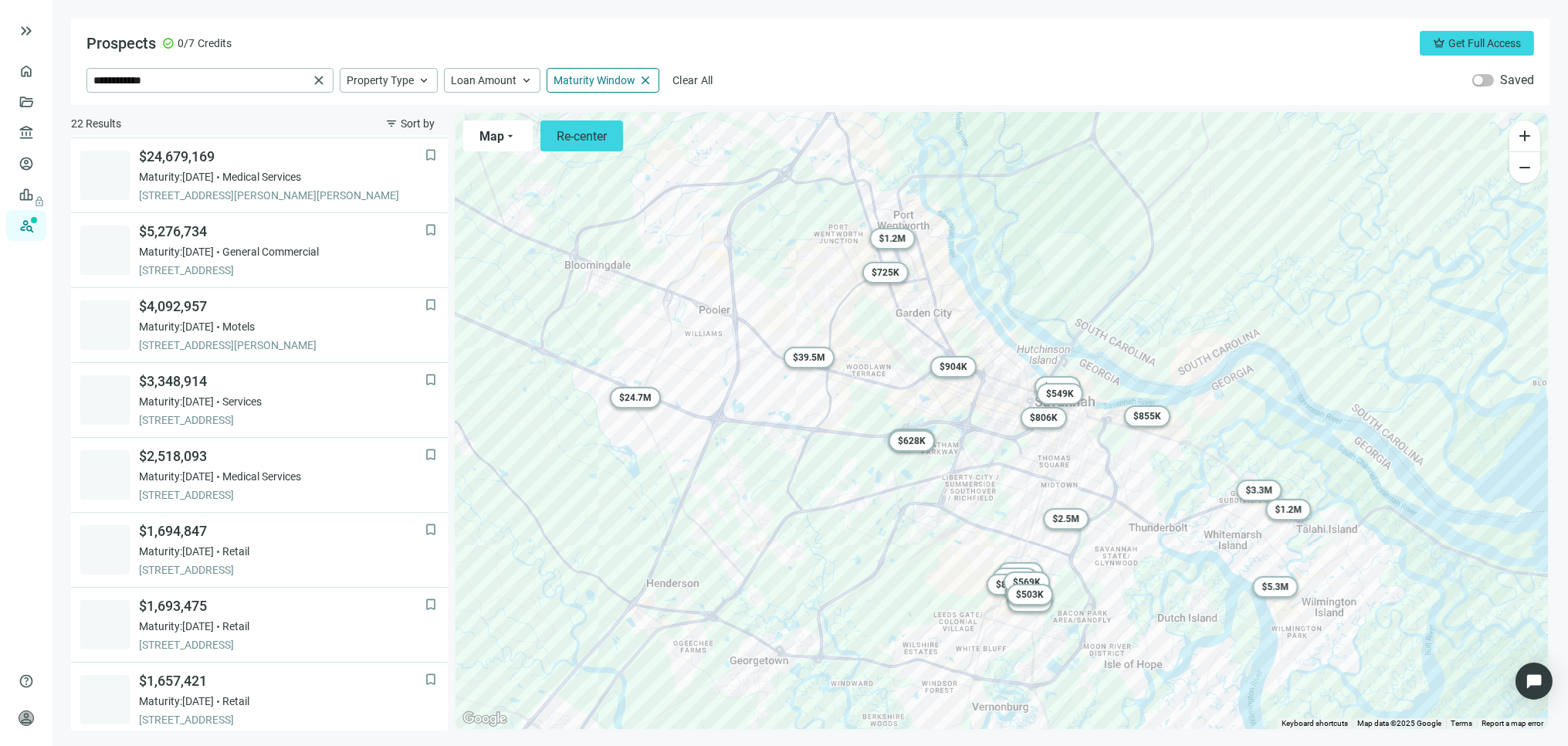
scroll to position [74, 0]
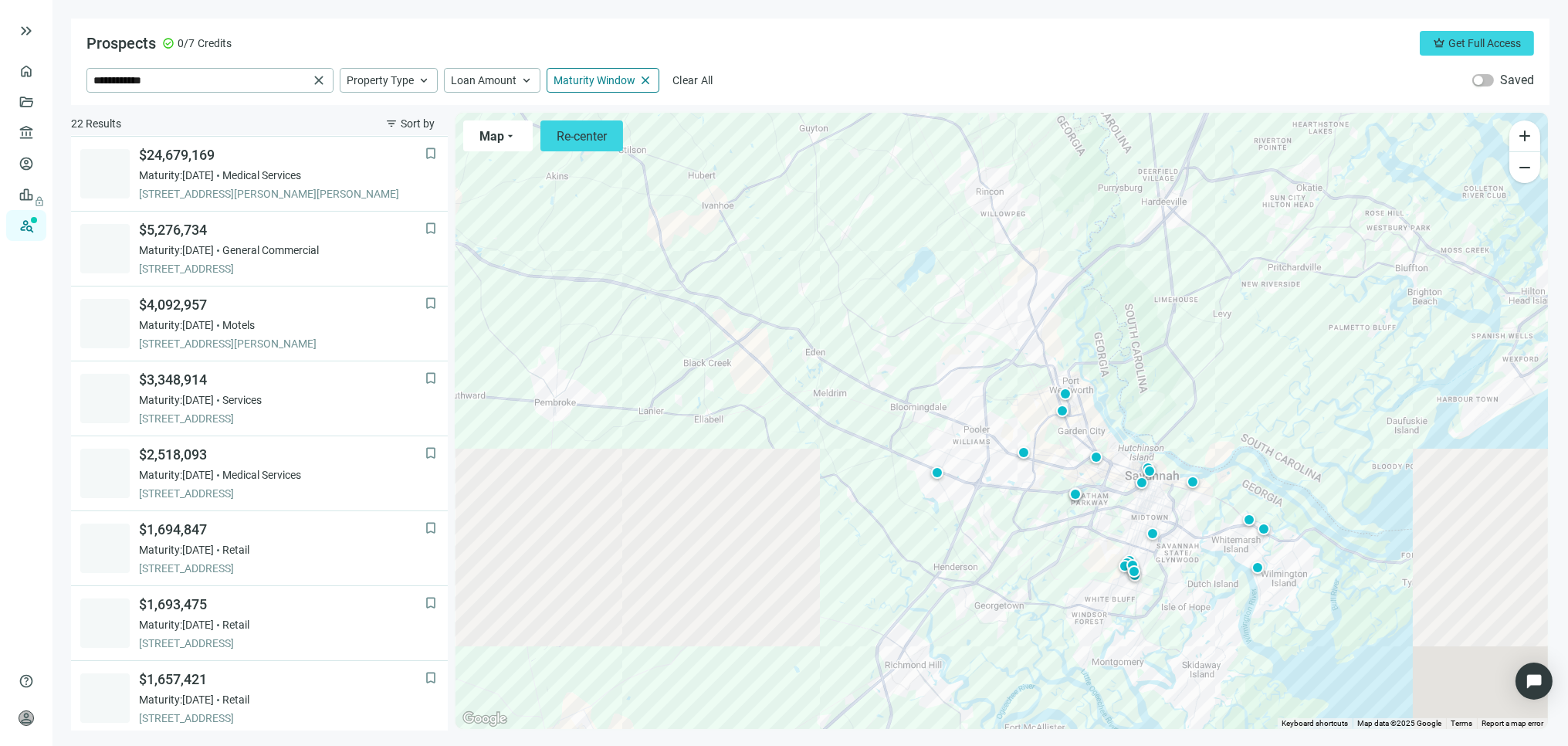
drag, startPoint x: 860, startPoint y: 509, endPoint x: 974, endPoint y: 570, distance: 129.3
click at [974, 570] on div "To activate drag with keyboard, press Alt + Enter. Once in keyboard drag state,…" at bounding box center [1002, 422] width 1093 height 617
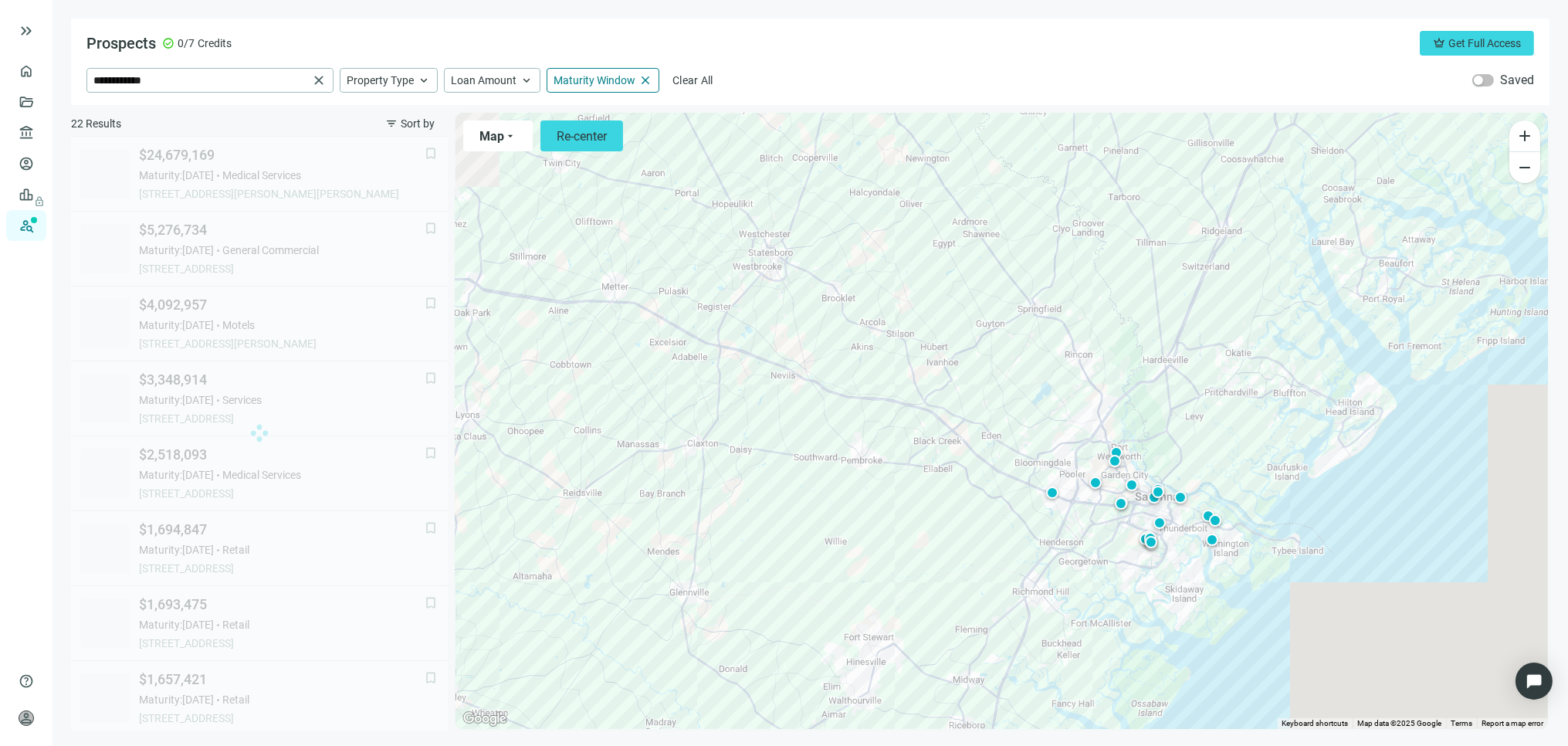
drag, startPoint x: 916, startPoint y: 503, endPoint x: 1009, endPoint y: 561, distance: 109.6
click at [1009, 561] on div "To activate drag with keyboard, press Alt + Enter. Once in keyboard drag state,…" at bounding box center [1002, 422] width 1093 height 617
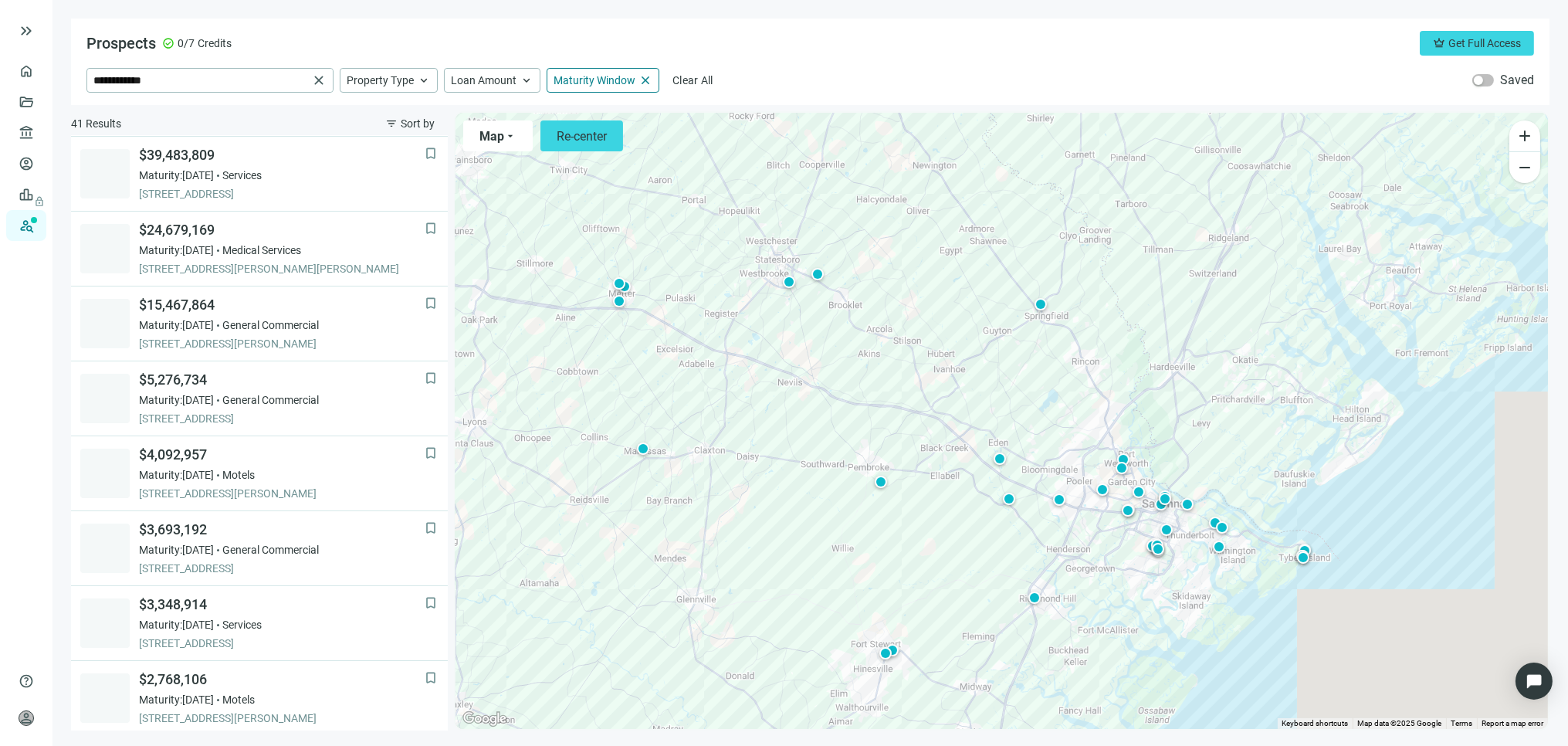
scroll to position [149, 0]
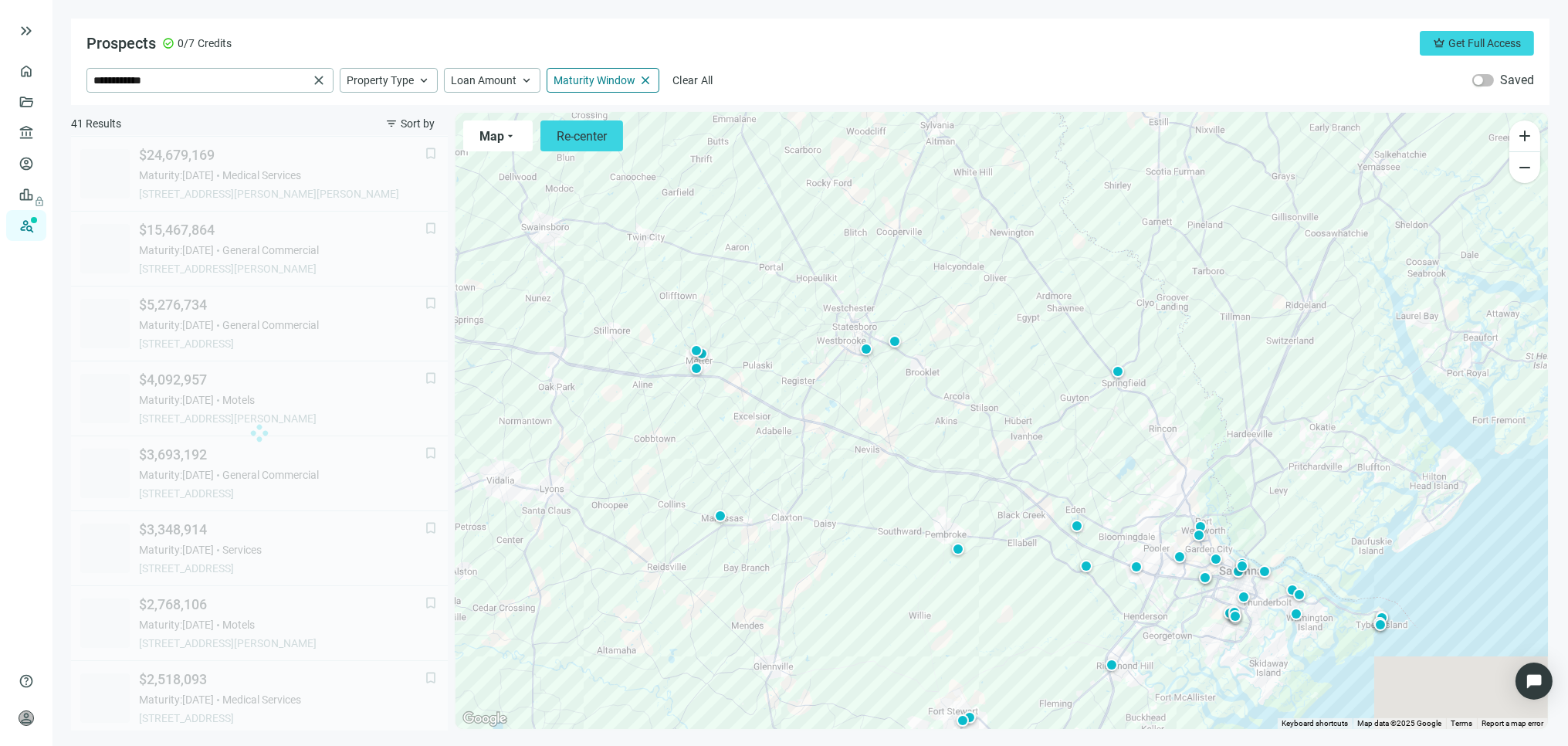
drag, startPoint x: 974, startPoint y: 525, endPoint x: 1023, endPoint y: 562, distance: 61.4
click at [1023, 562] on div "To activate drag with keyboard, press Alt + Enter. Once in keyboard drag state,…" at bounding box center [1002, 422] width 1093 height 617
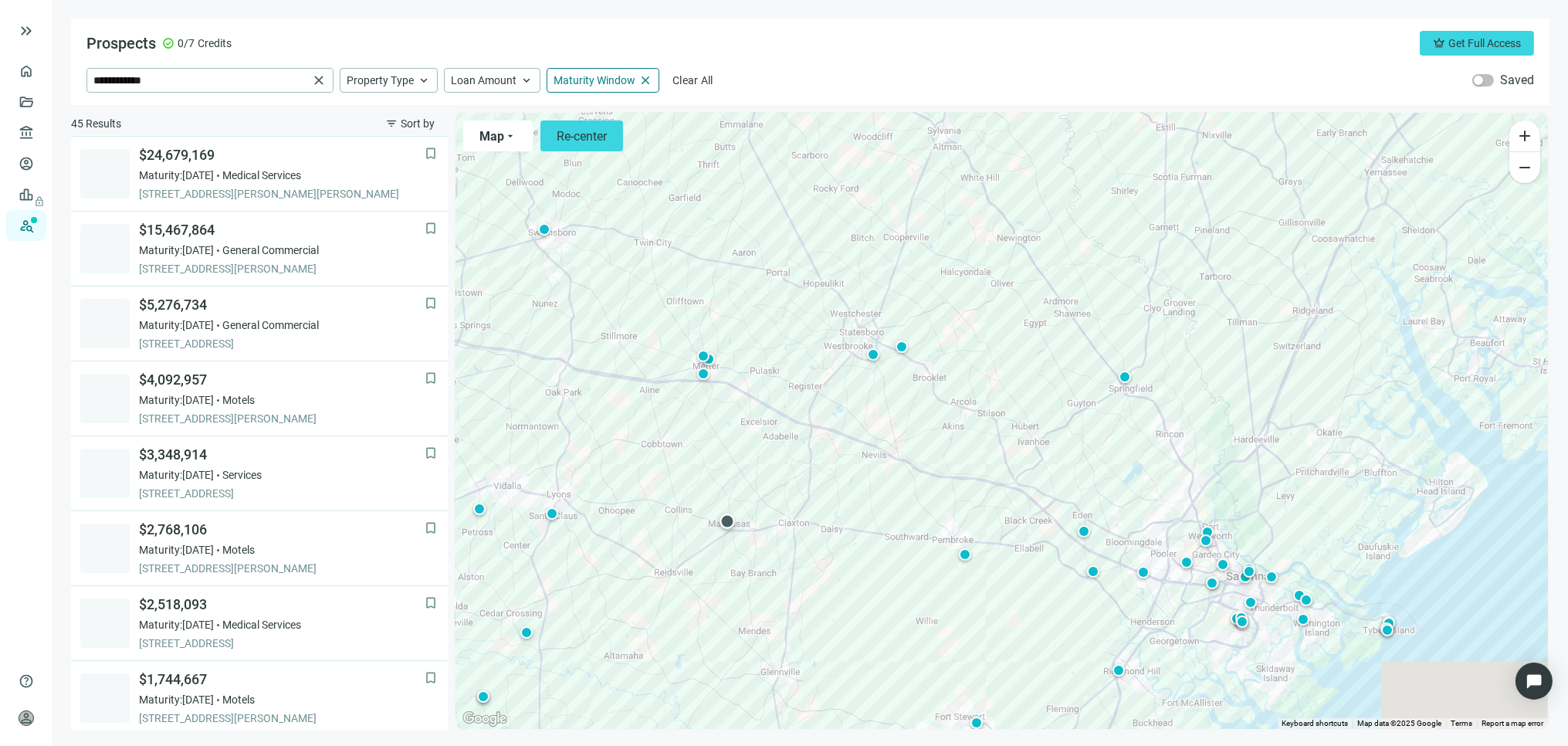
click at [727, 520] on div at bounding box center [727, 521] width 15 height 15
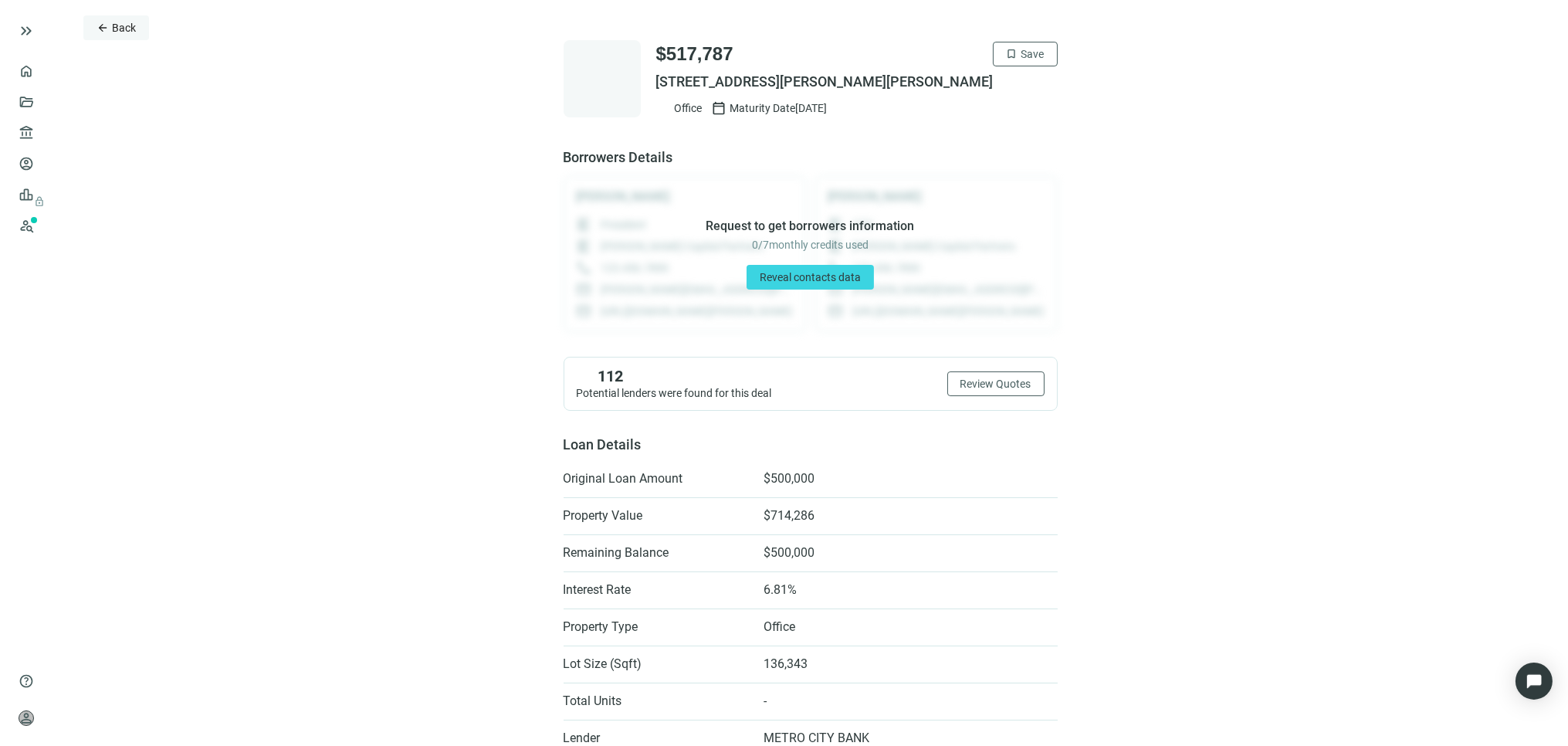
click at [124, 27] on span "Back" at bounding box center [124, 28] width 24 height 13
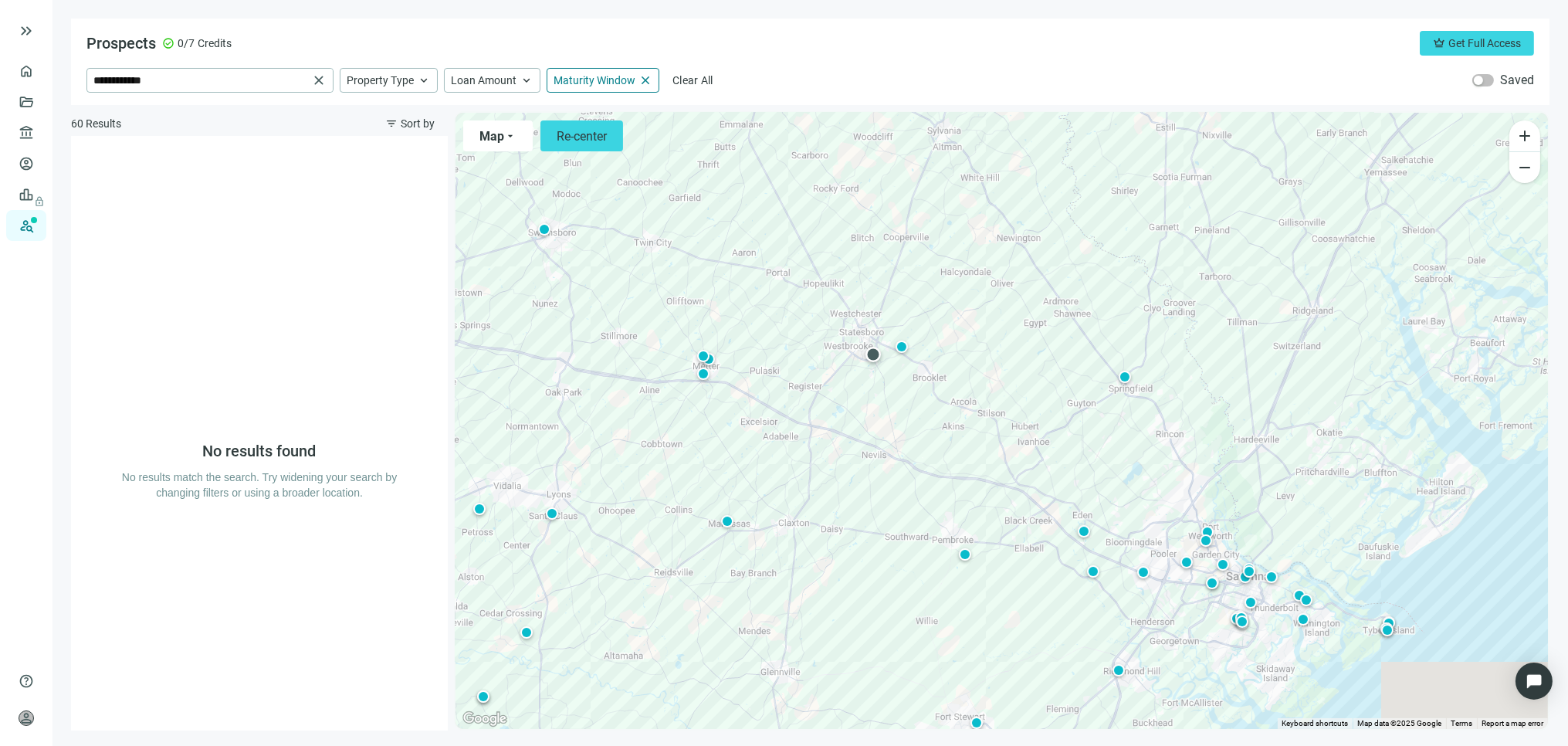
click at [871, 357] on div at bounding box center [873, 355] width 15 height 15
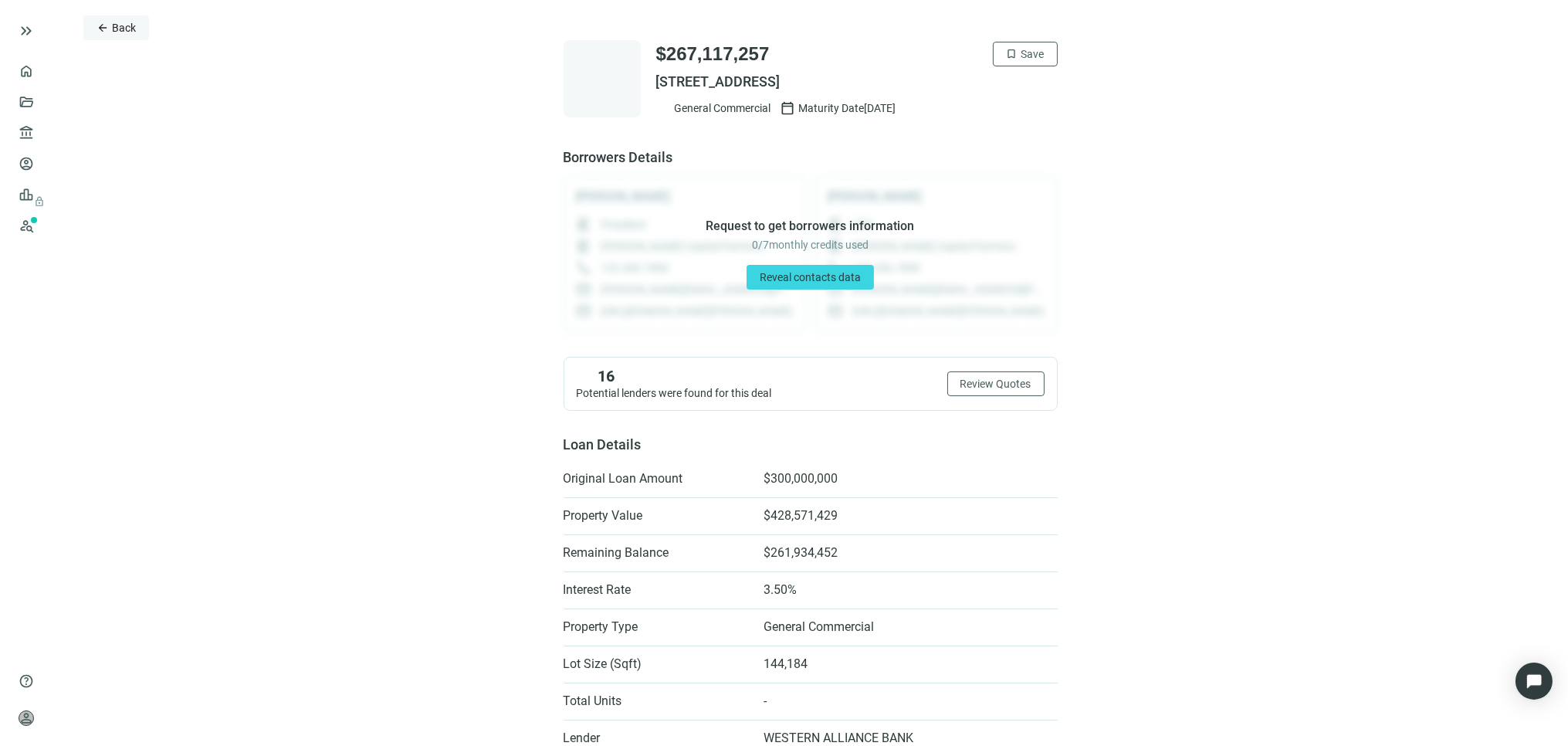
click at [116, 23] on span "Back" at bounding box center [124, 28] width 24 height 13
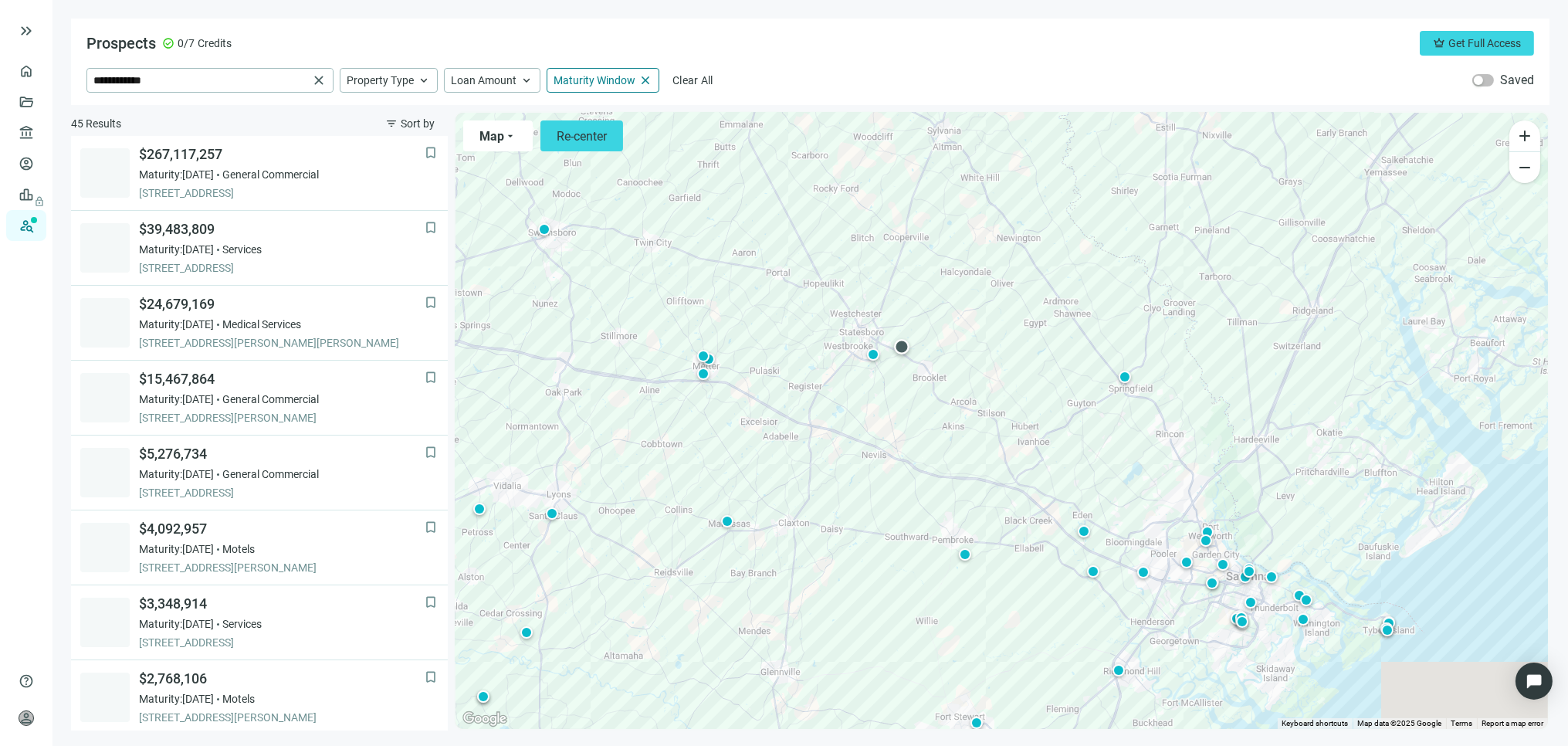
click at [904, 346] on div at bounding box center [902, 346] width 15 height 15
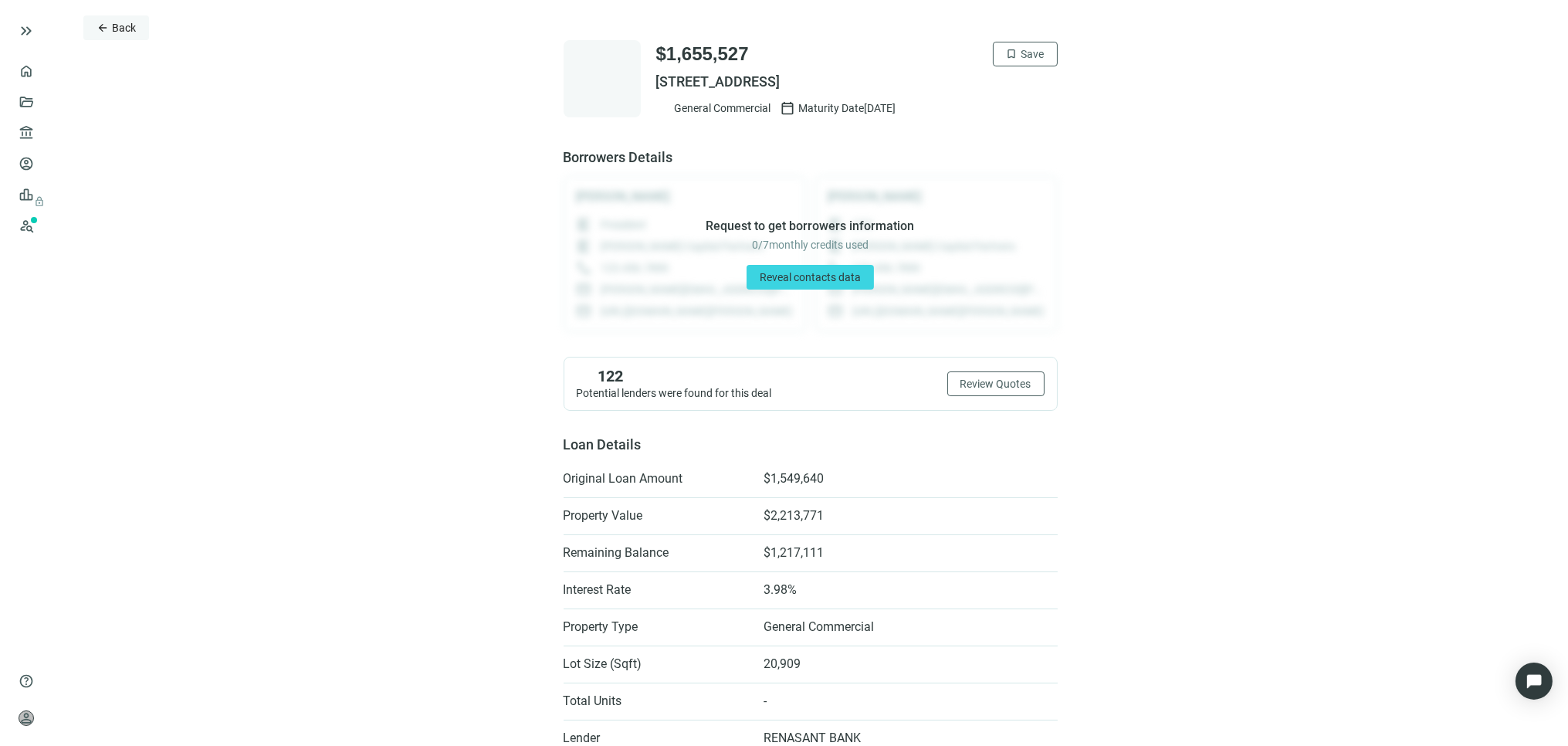
click at [125, 24] on span "Back" at bounding box center [124, 28] width 24 height 13
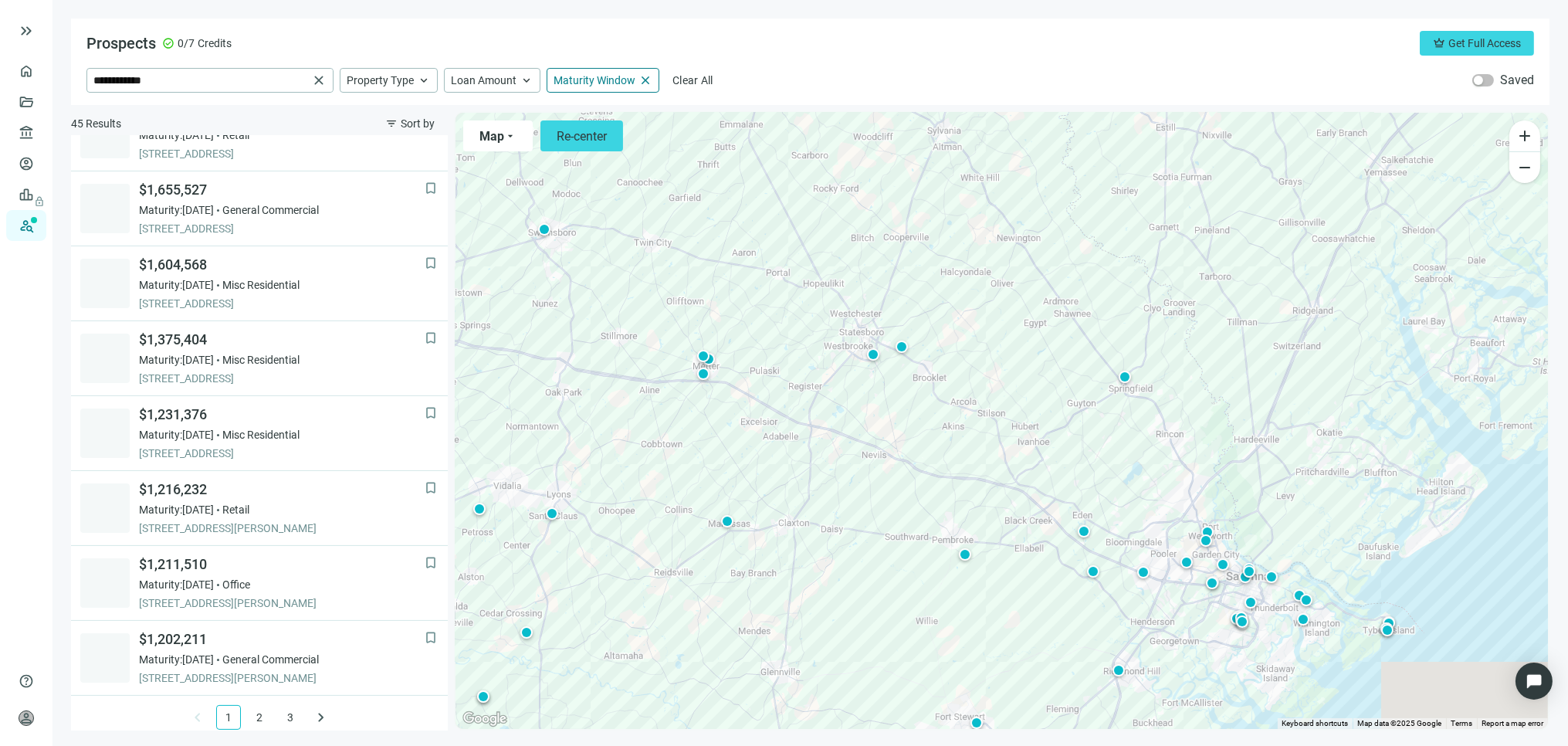
scroll to position [947, 0]
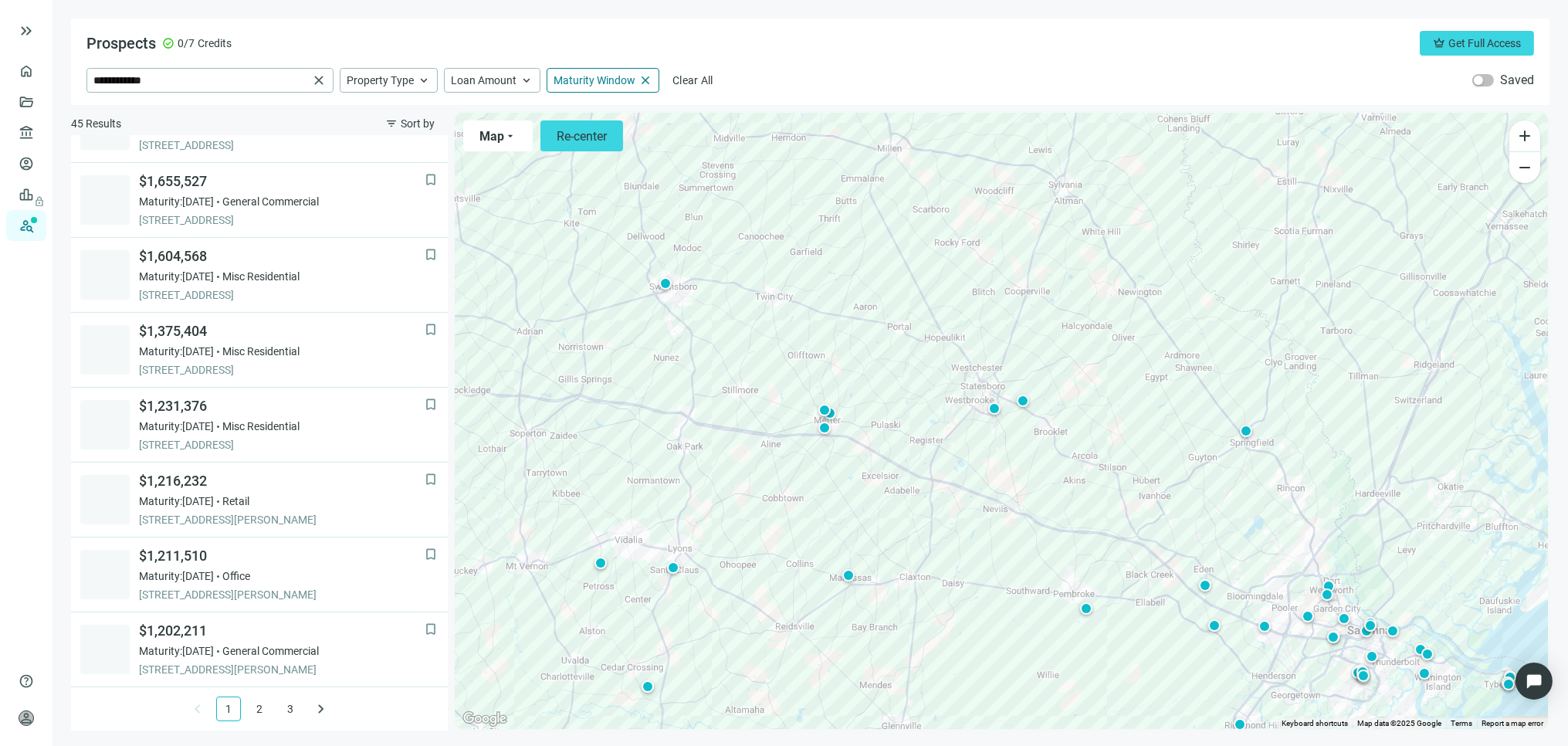
drag, startPoint x: 582, startPoint y: 275, endPoint x: 735, endPoint y: 344, distance: 167.8
click at [715, 336] on div "To activate drag with keyboard, press Alt + Enter. Once in keyboard drag state,…" at bounding box center [1002, 422] width 1093 height 617
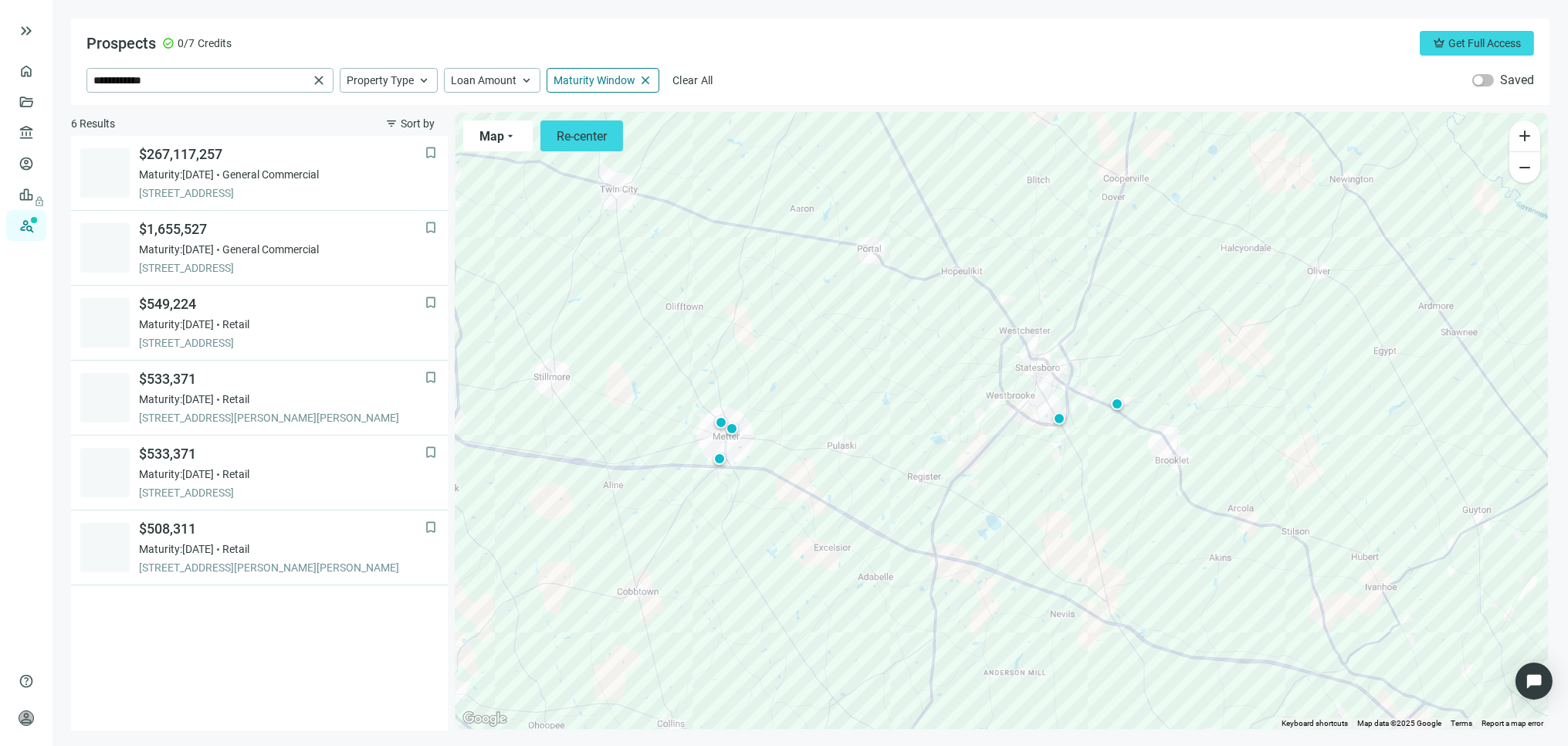
drag, startPoint x: 729, startPoint y: 420, endPoint x: 786, endPoint y: 425, distance: 57.2
click at [786, 425] on div "To activate drag with keyboard, press Alt + Enter. Once in keyboard drag state,…" at bounding box center [1002, 422] width 1093 height 617
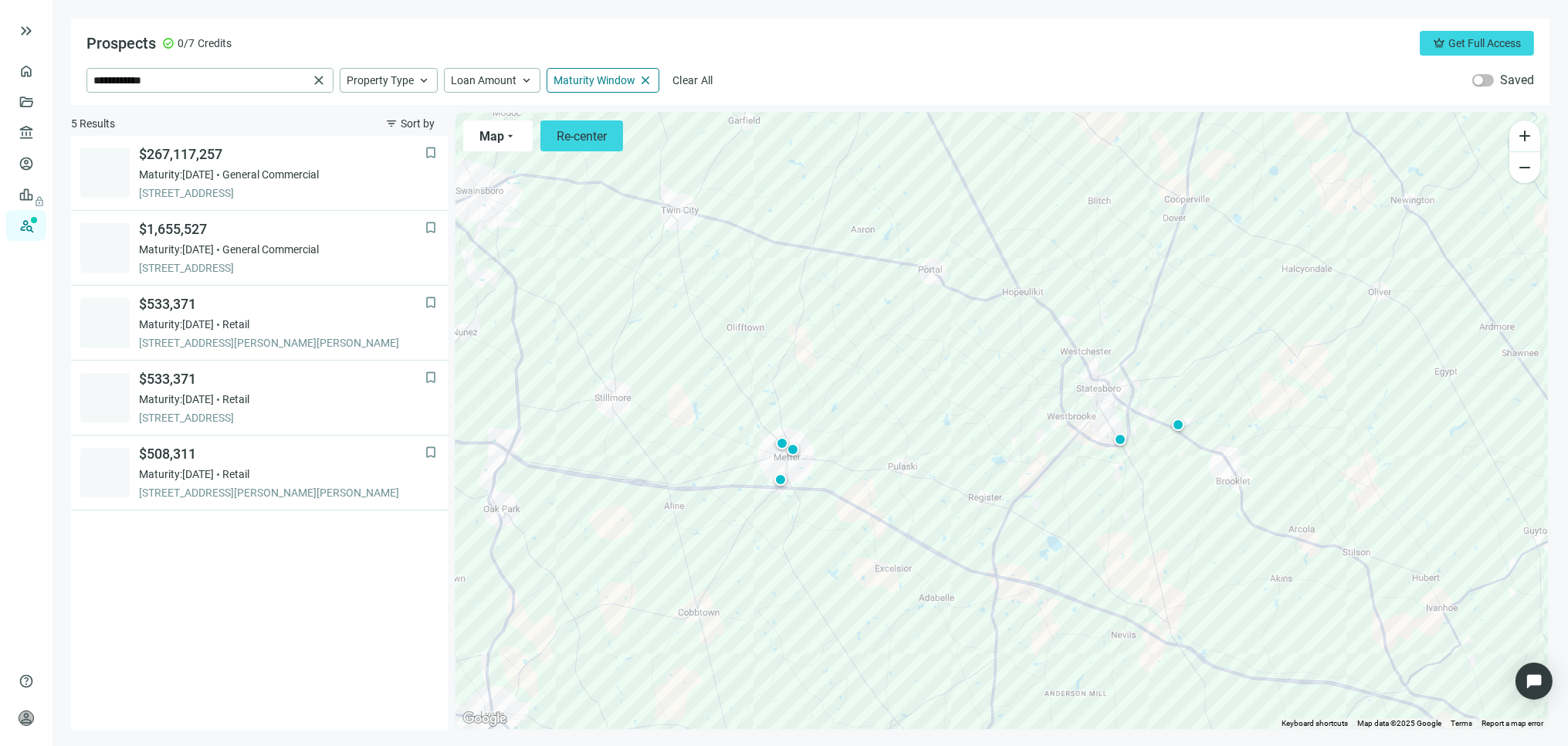
drag, startPoint x: 749, startPoint y: 357, endPoint x: 805, endPoint y: 374, distance: 58.5
click at [805, 374] on div "To activate drag with keyboard, press Alt + Enter. Once in keyboard drag state,…" at bounding box center [1002, 422] width 1093 height 617
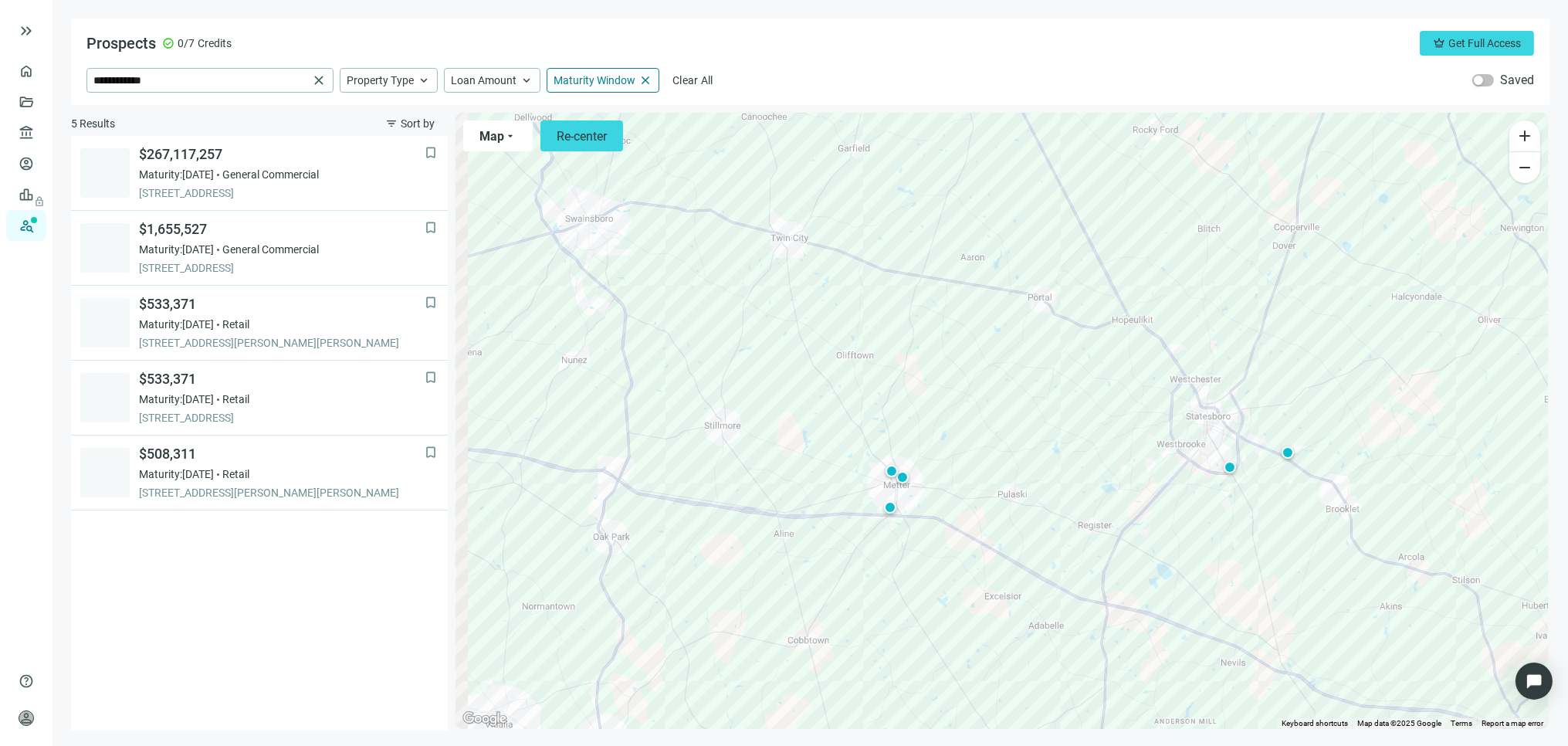
drag, startPoint x: 757, startPoint y: 351, endPoint x: 849, endPoint y: 373, distance: 94.6
click at [849, 373] on div "To activate drag with keyboard, press Alt + Enter. Once in keyboard drag state,…" at bounding box center [1002, 422] width 1093 height 617
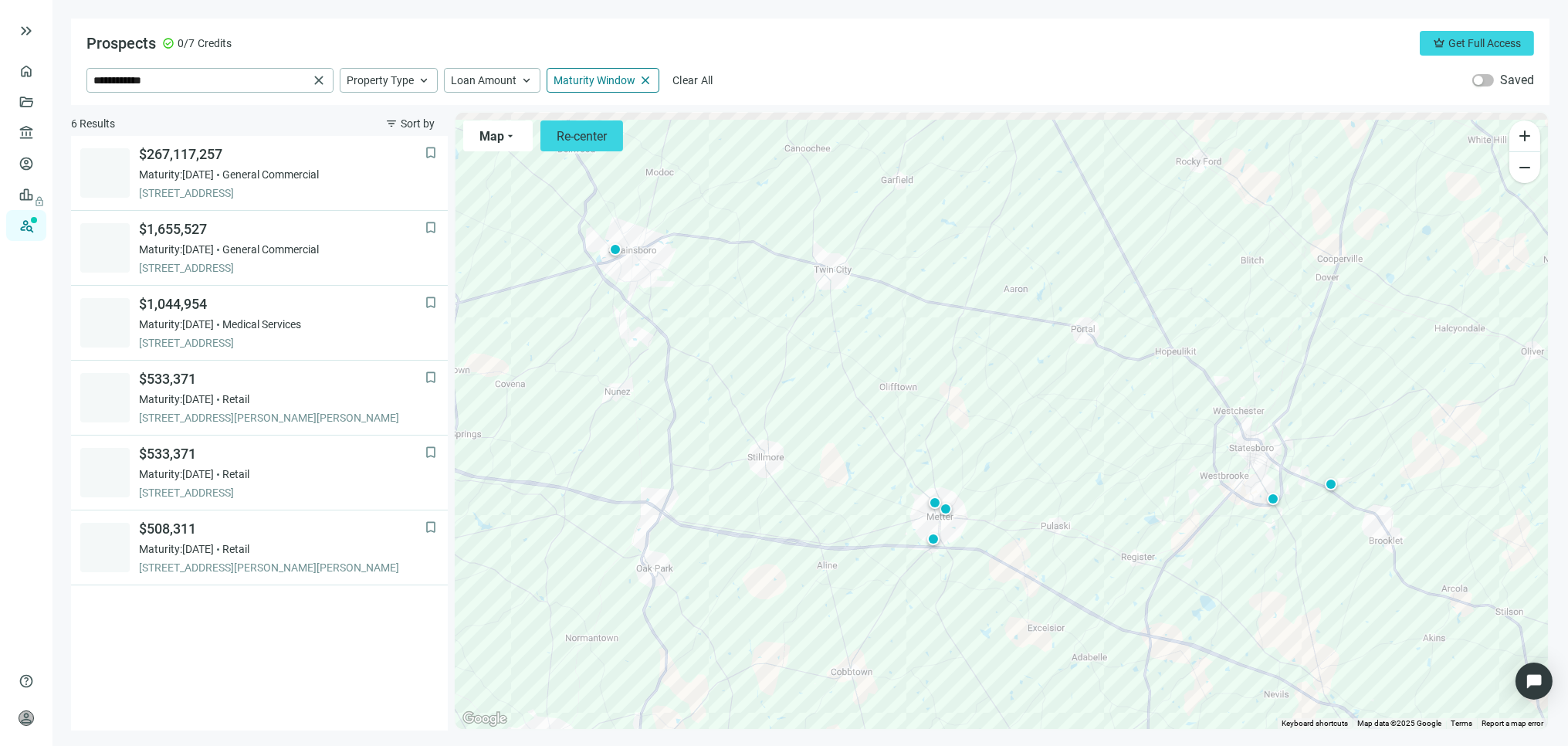
drag, startPoint x: 770, startPoint y: 371, endPoint x: 801, endPoint y: 400, distance: 42.4
click at [803, 400] on div "To activate drag with keyboard, press Alt + Enter. Once in keyboard drag state,…" at bounding box center [1002, 422] width 1093 height 617
click at [613, 248] on div at bounding box center [615, 248] width 15 height 15
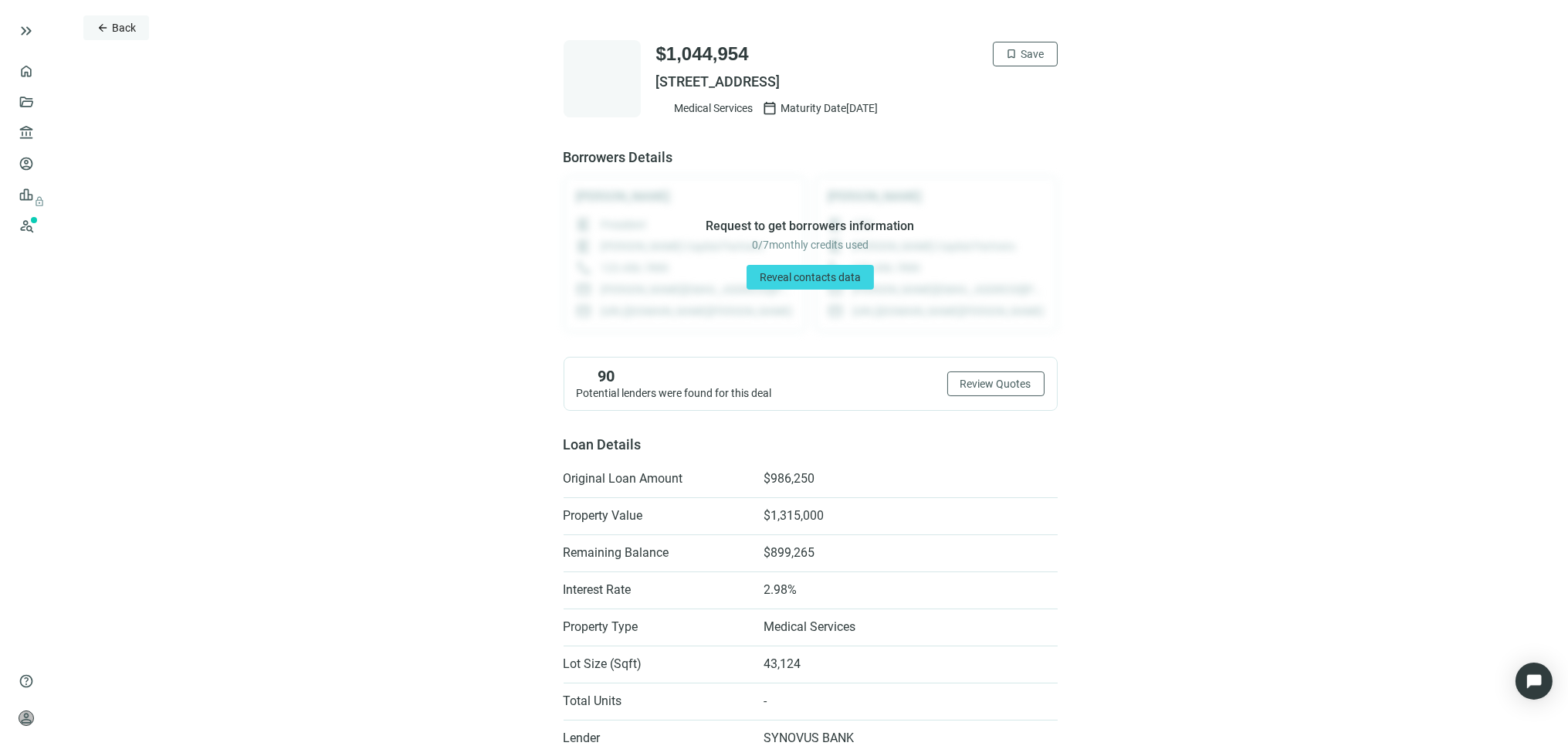
click at [127, 22] on span "Back" at bounding box center [124, 28] width 24 height 13
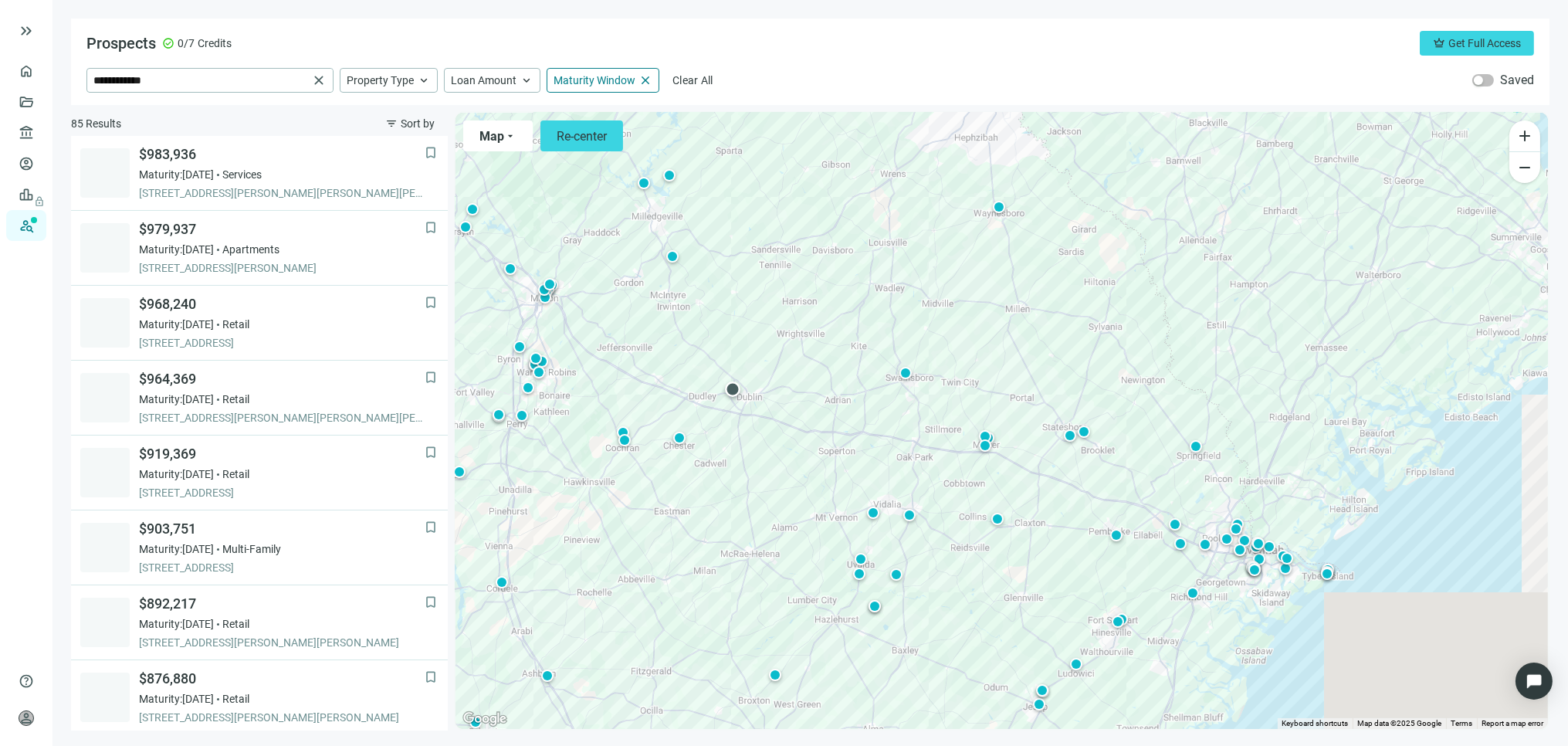
click at [736, 386] on div at bounding box center [733, 389] width 15 height 15
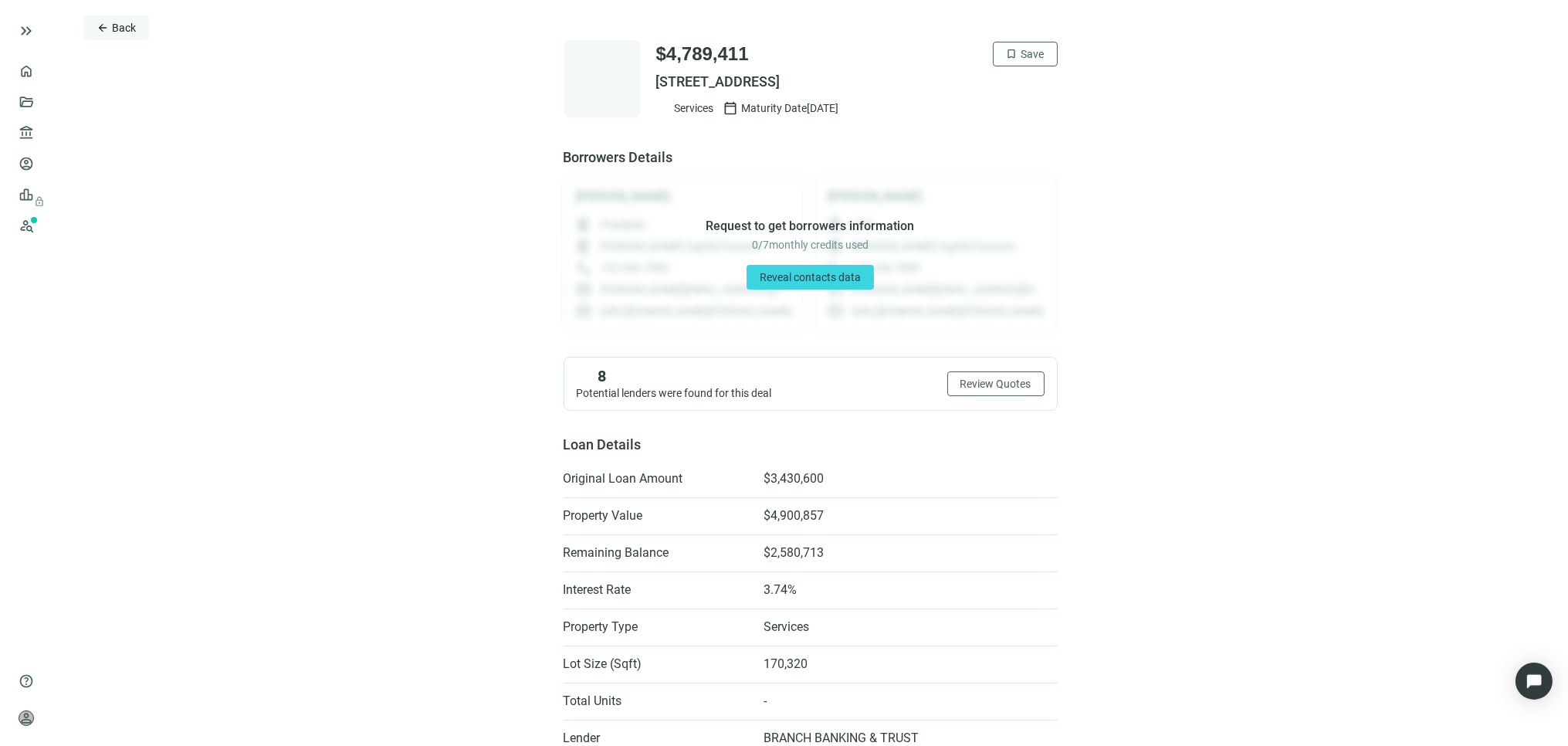
click at [104, 22] on span "arrow_back" at bounding box center [102, 28] width 13 height 13
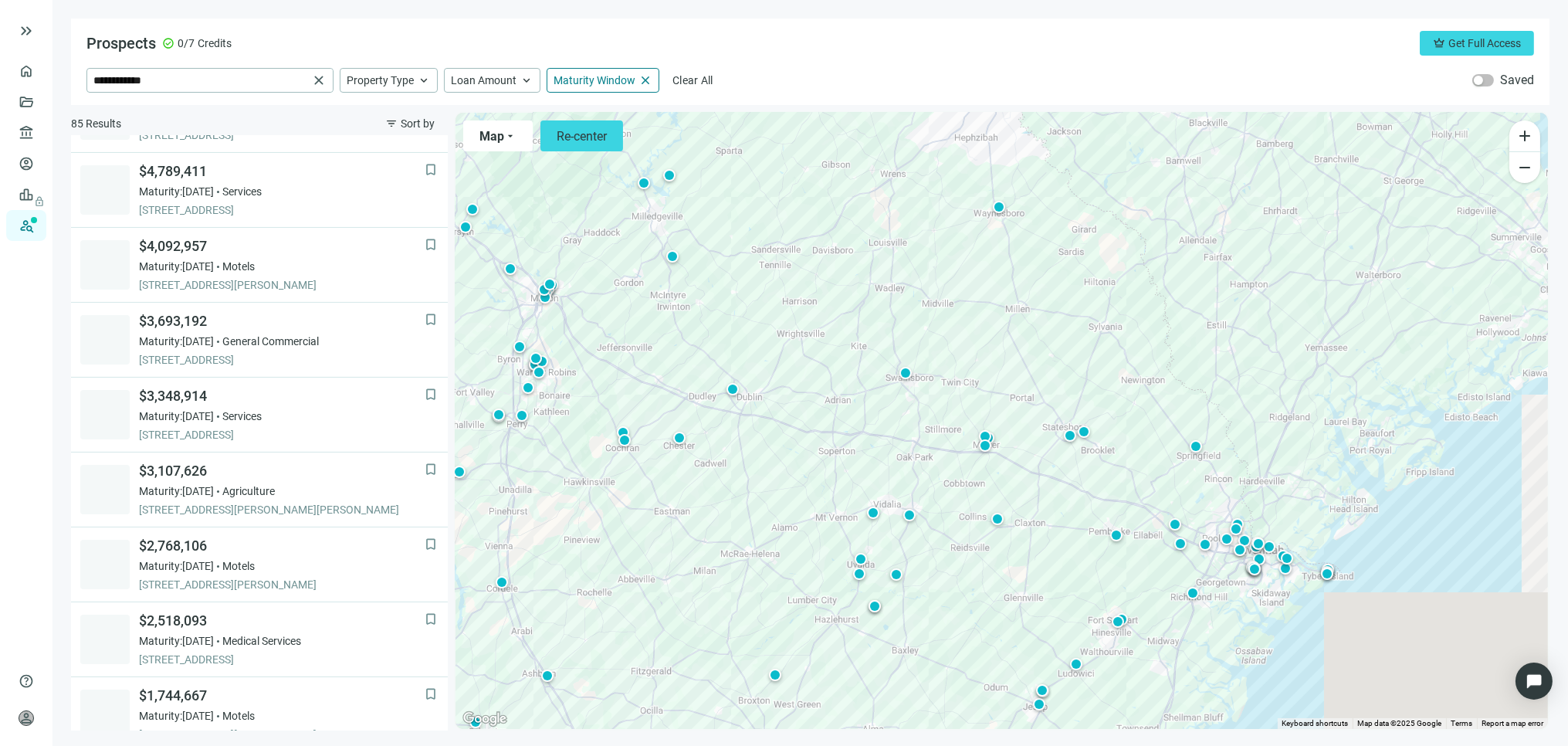
scroll to position [674, 0]
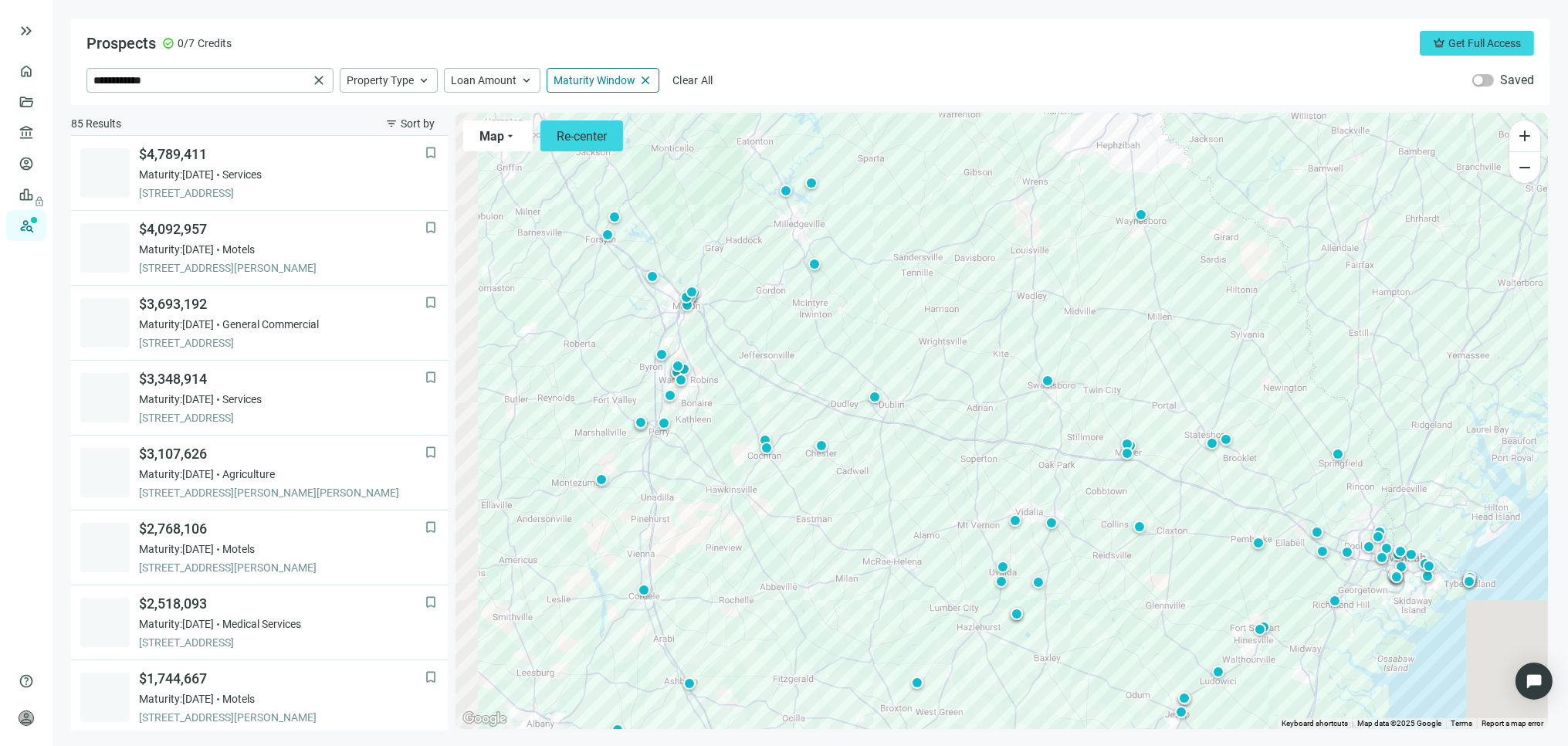
drag, startPoint x: 754, startPoint y: 469, endPoint x: 898, endPoint y: 476, distance: 144.2
click at [898, 476] on div "To activate drag with keyboard, press Alt + Enter. Once in keyboard drag state,…" at bounding box center [1002, 422] width 1093 height 617
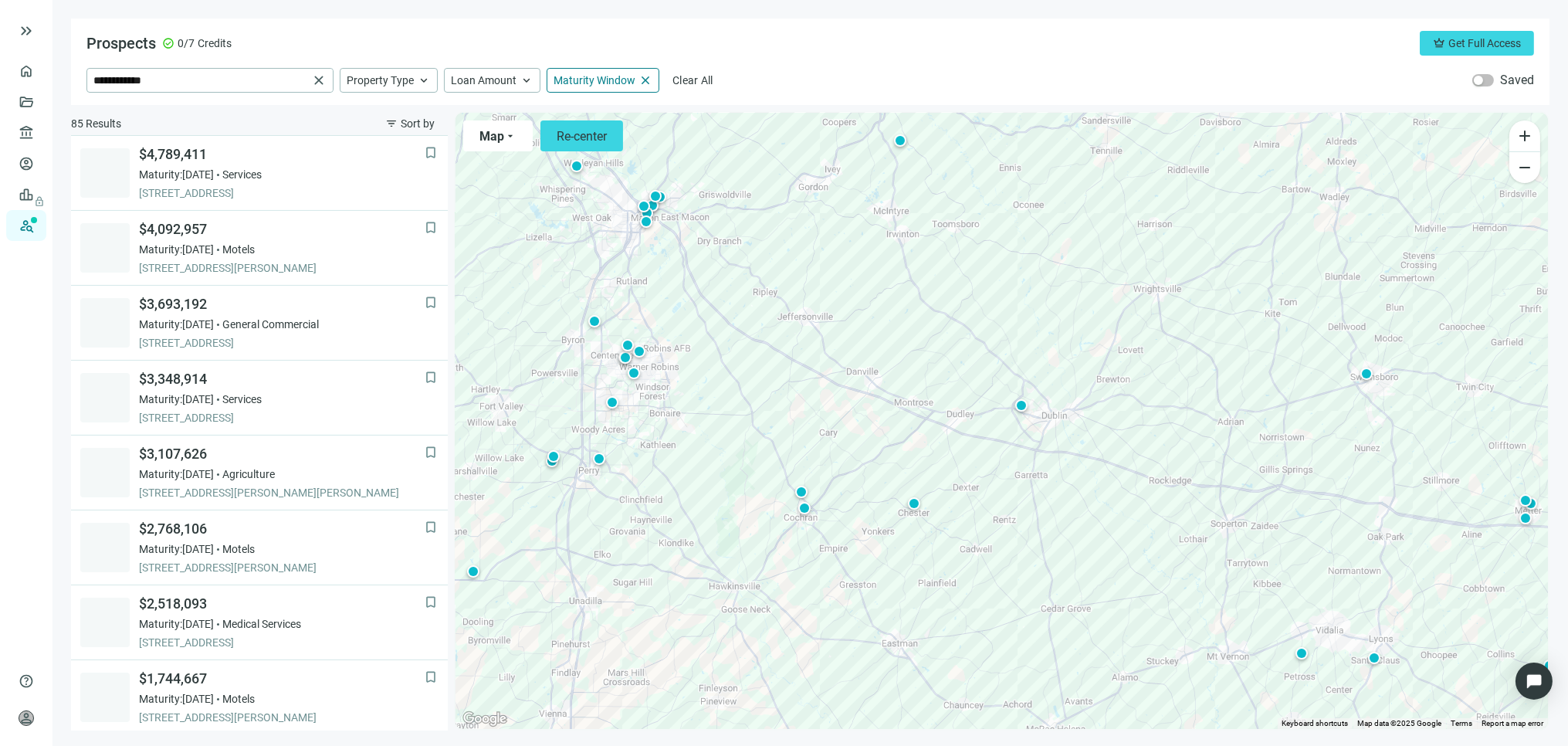
drag, startPoint x: 747, startPoint y: 447, endPoint x: 952, endPoint y: 460, distance: 205.4
click at [952, 460] on div "To activate drag with keyboard, press Alt + Enter. Once in keyboard drag state,…" at bounding box center [1002, 422] width 1093 height 617
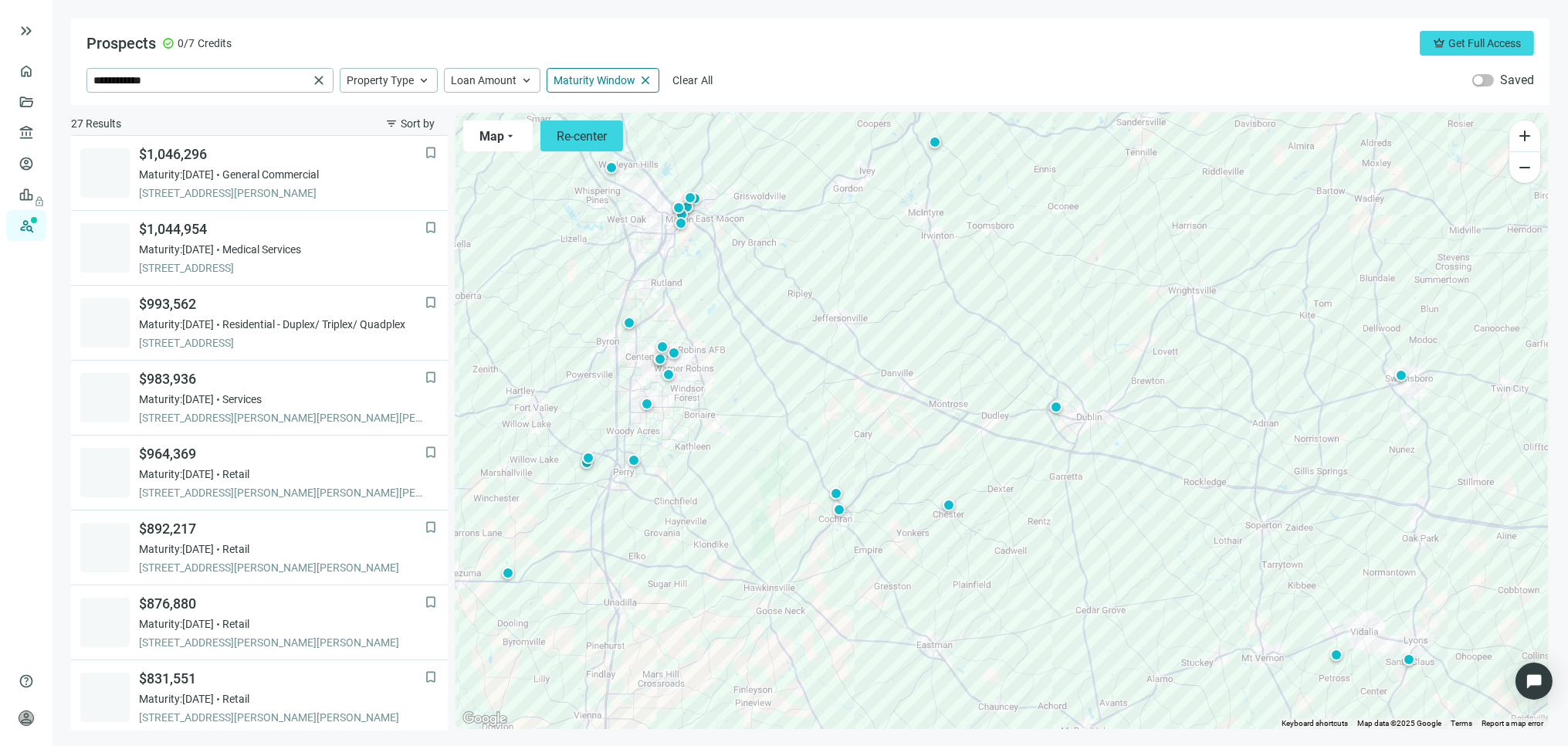
scroll to position [225, 0]
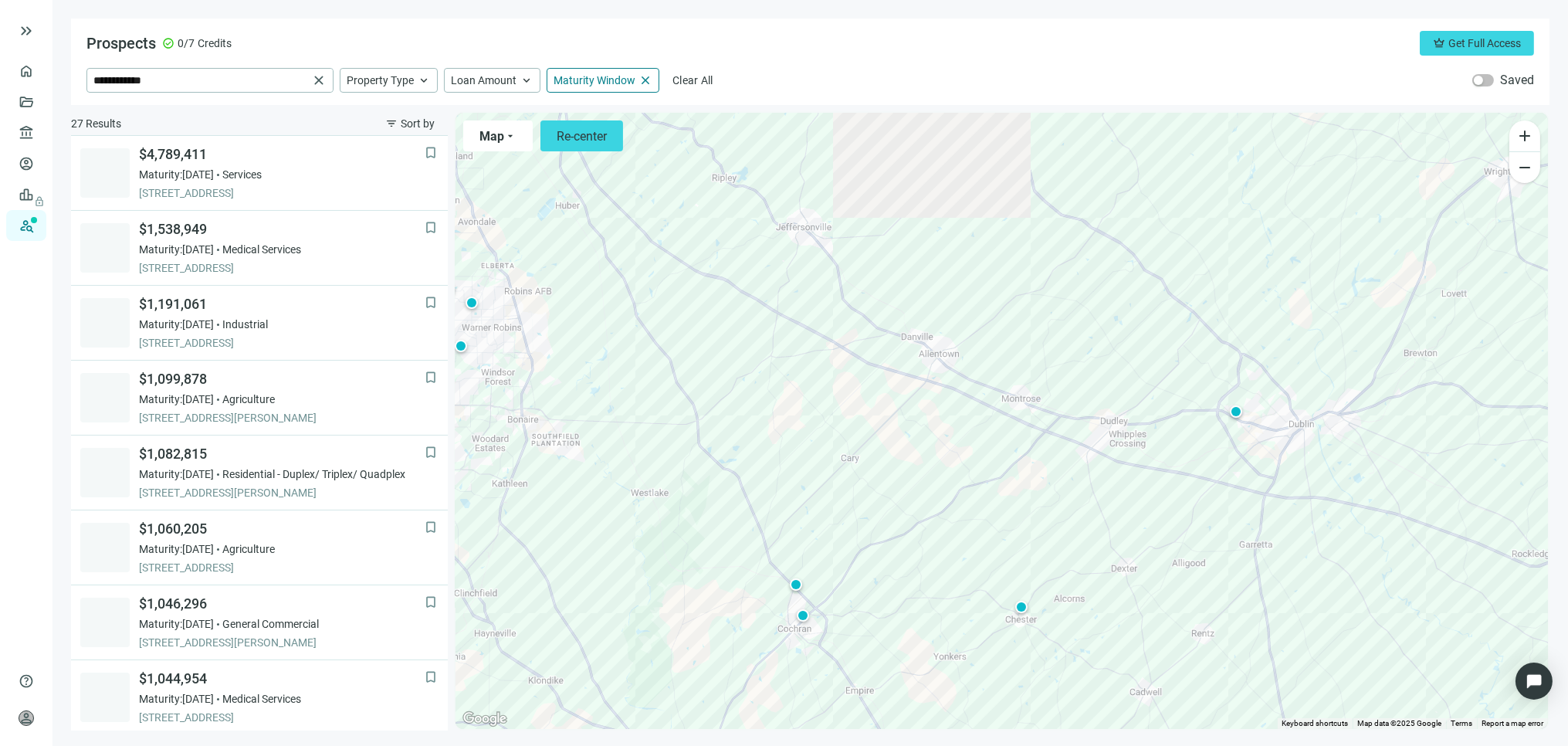
drag, startPoint x: 855, startPoint y: 458, endPoint x: 1078, endPoint y: 468, distance: 223.2
click at [1078, 468] on div "To activate drag with keyboard, press Alt + Enter. Once in keyboard drag state,…" at bounding box center [1002, 422] width 1093 height 617
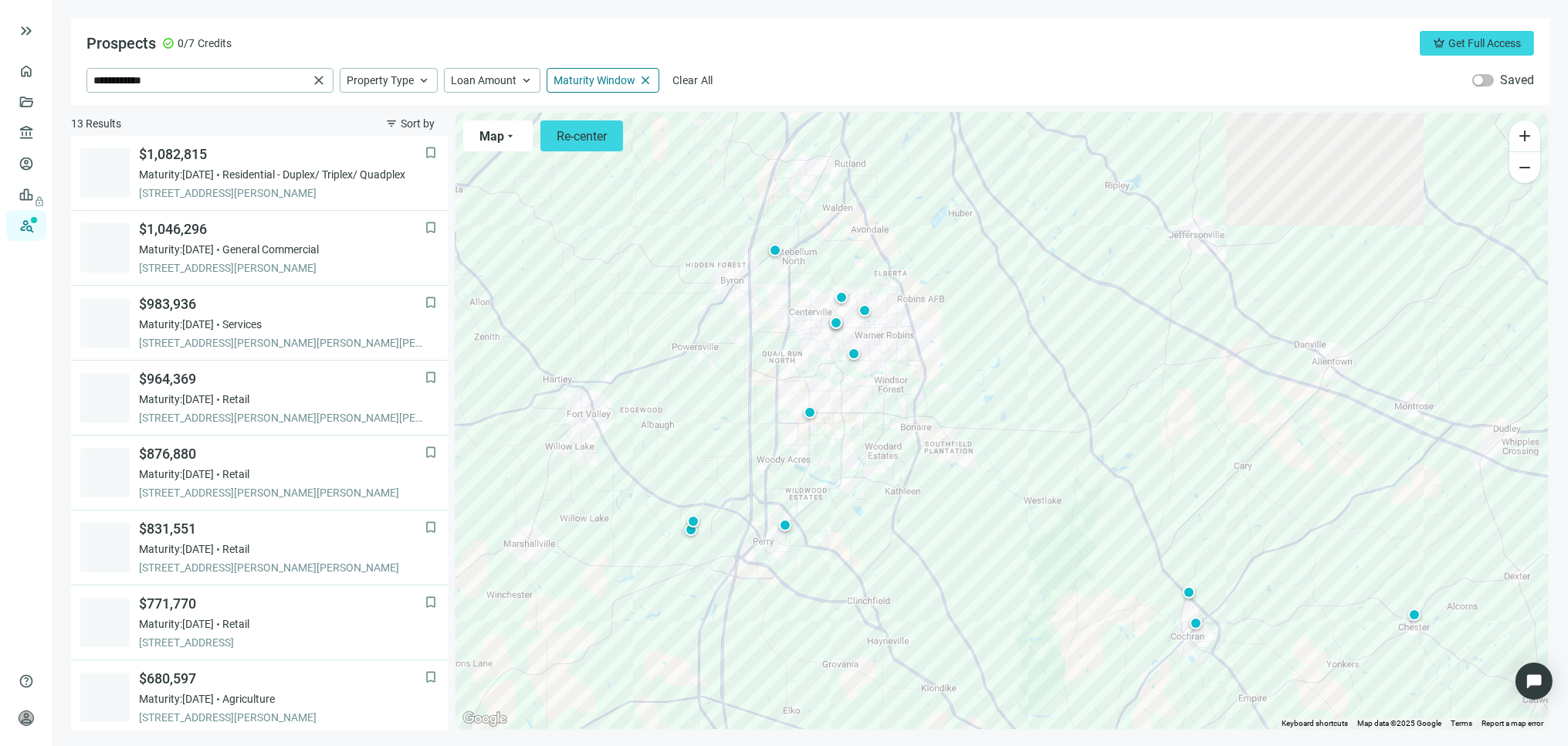
click at [1031, 508] on div "To activate drag with keyboard, press Alt + Enter. Once in keyboard drag state,…" at bounding box center [1002, 422] width 1093 height 617
click at [866, 310] on div at bounding box center [865, 310] width 15 height 15
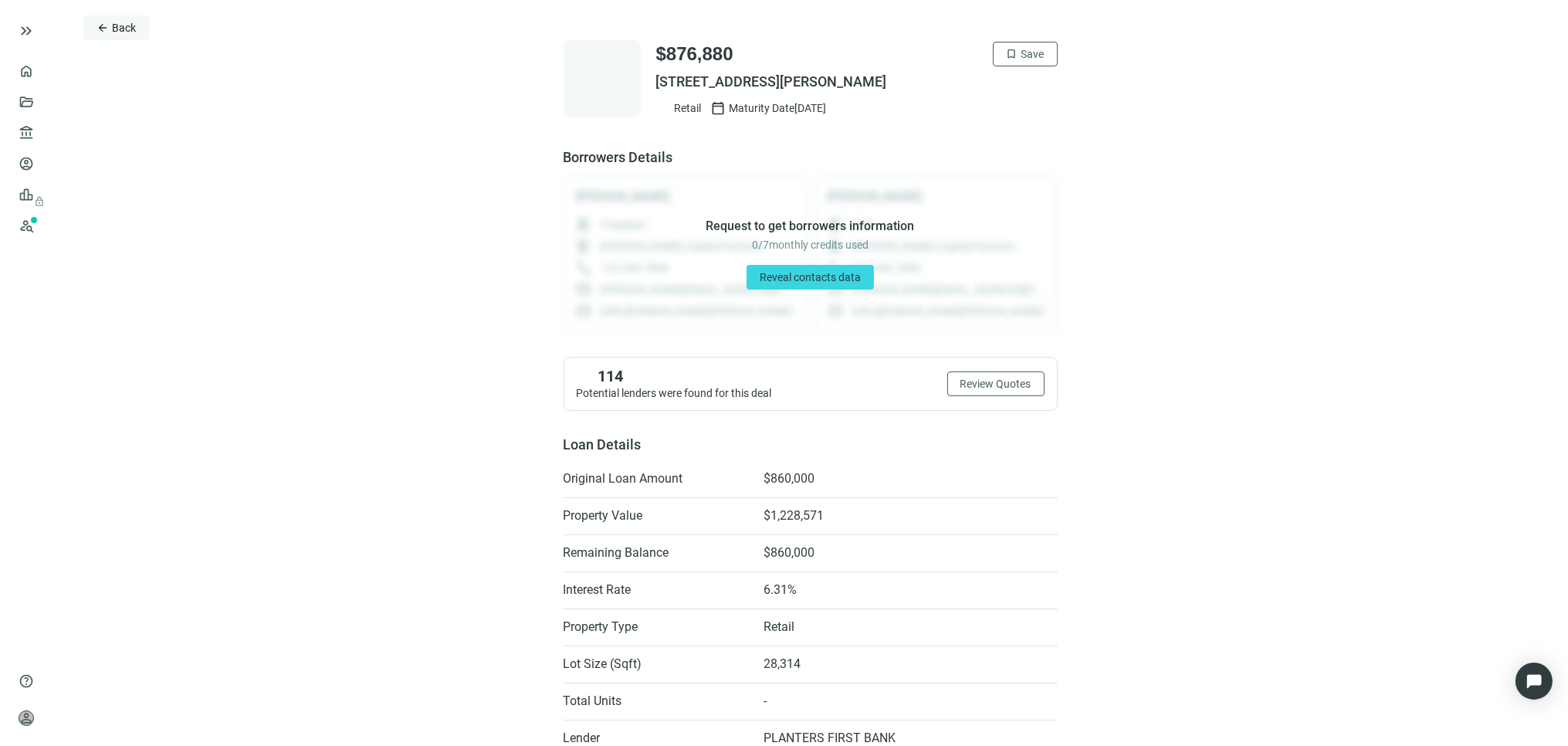
click at [137, 25] on button "arrow_back Back" at bounding box center [117, 27] width 66 height 25
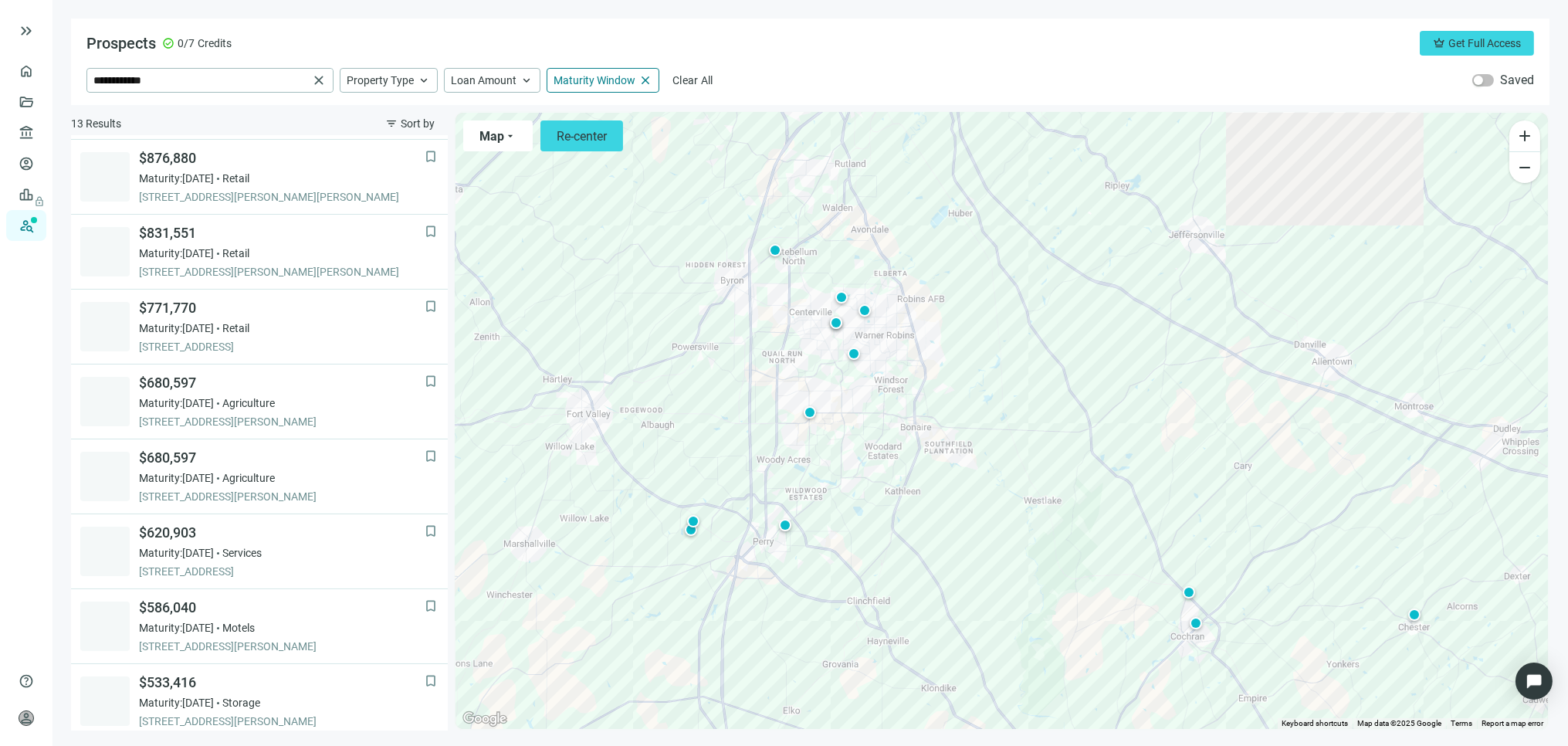
scroll to position [300, 0]
click at [850, 350] on div at bounding box center [854, 354] width 15 height 15
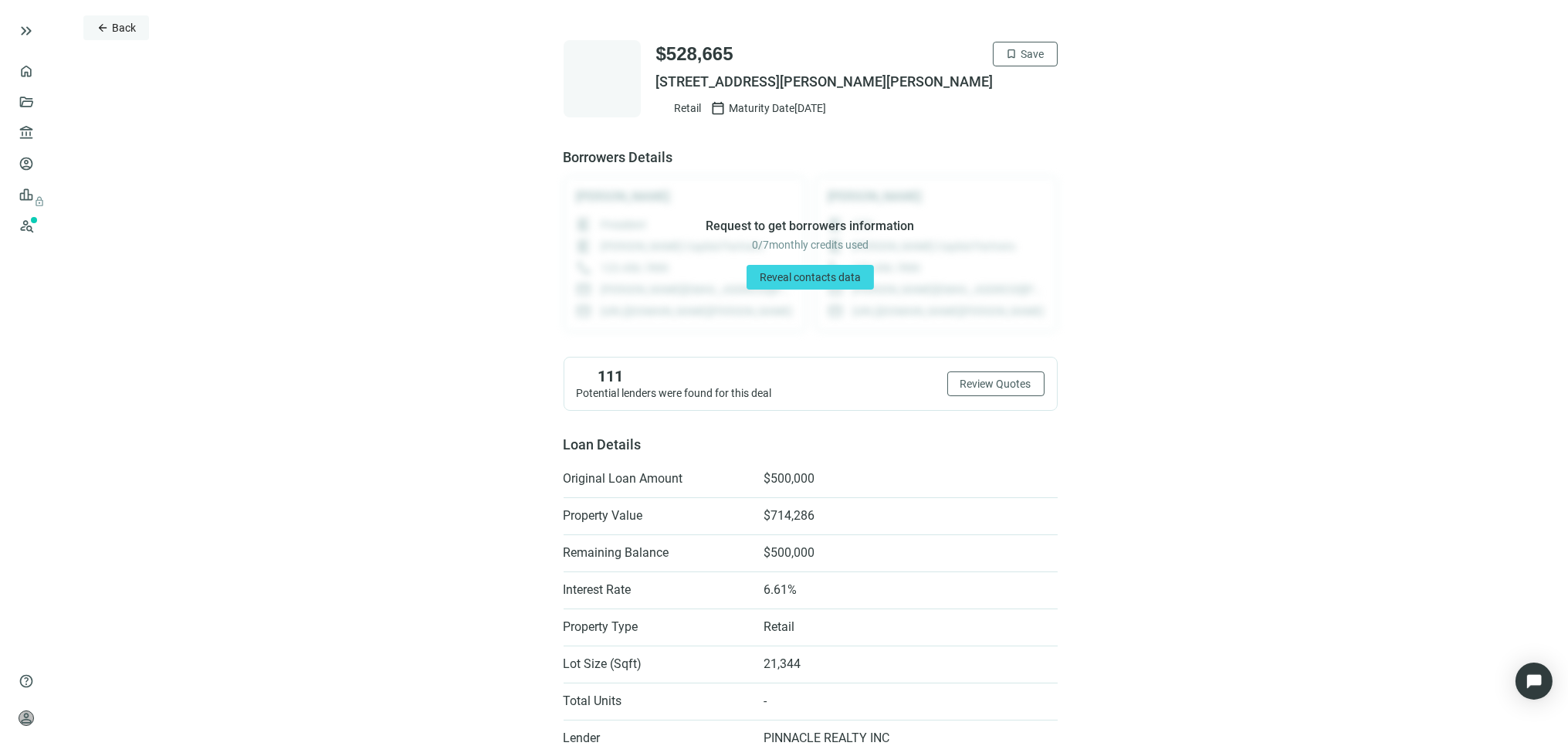
click at [121, 22] on span "Back" at bounding box center [124, 28] width 24 height 13
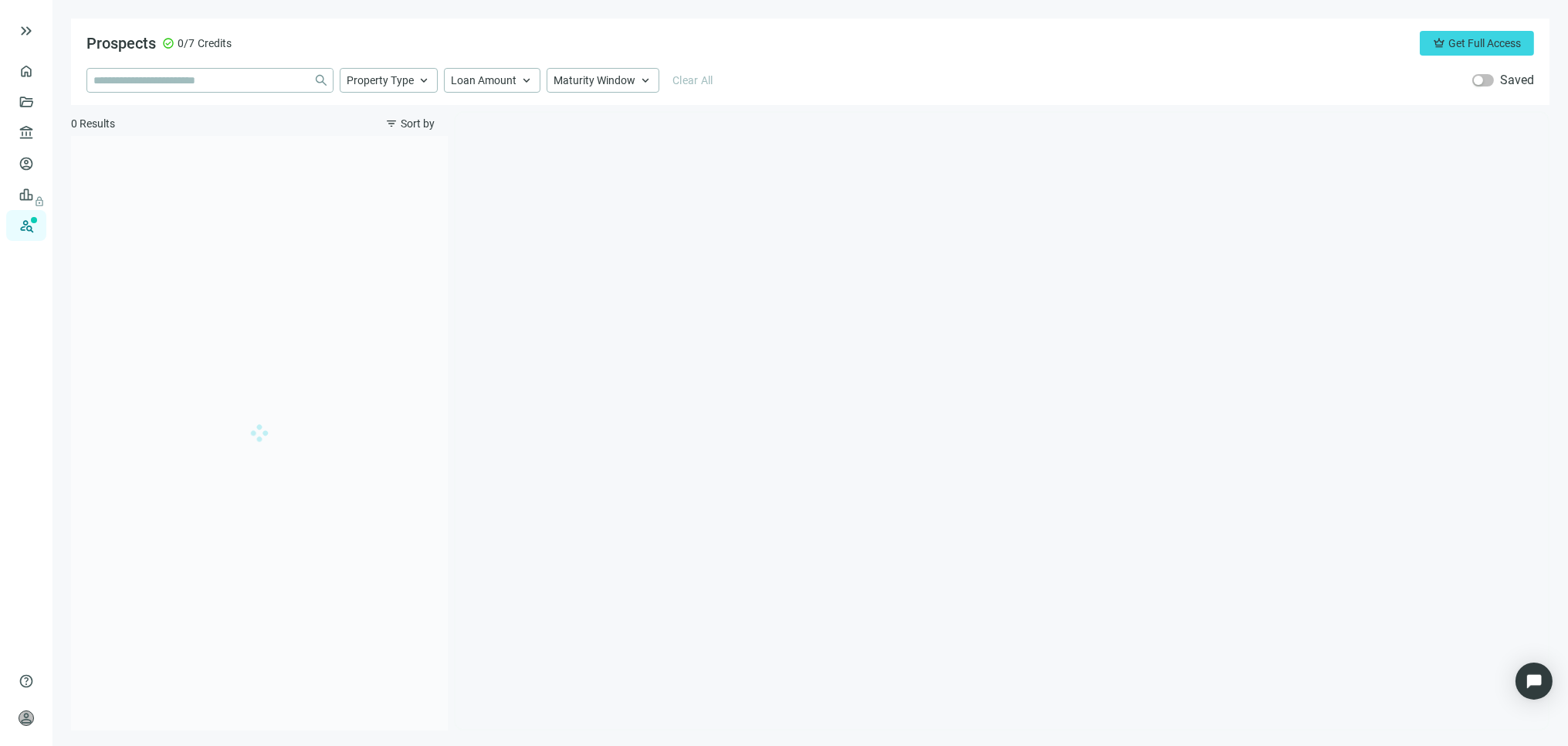
type input "**********"
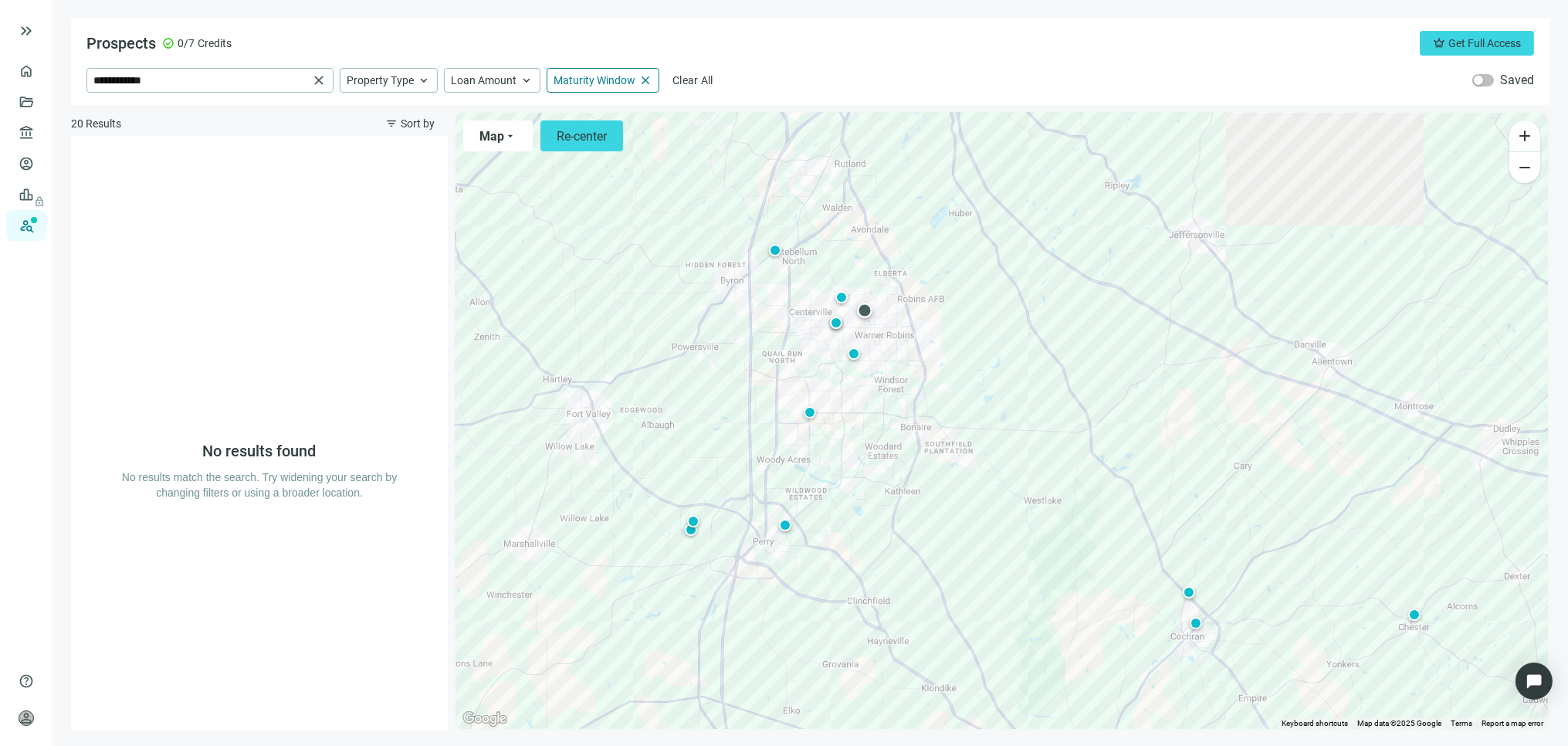
click at [865, 308] on div at bounding box center [865, 310] width 15 height 15
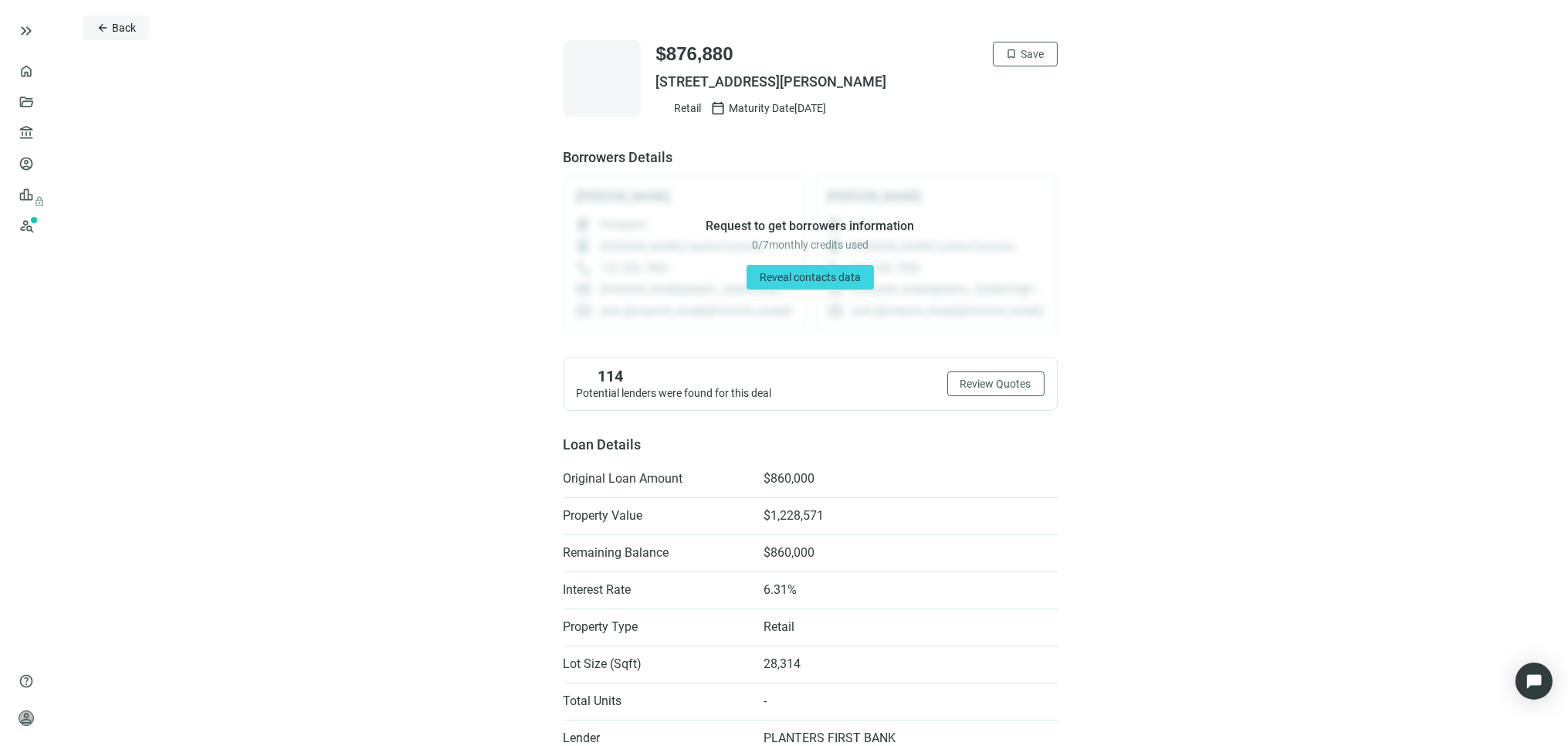
click at [105, 19] on button "arrow_back Back" at bounding box center [117, 27] width 66 height 25
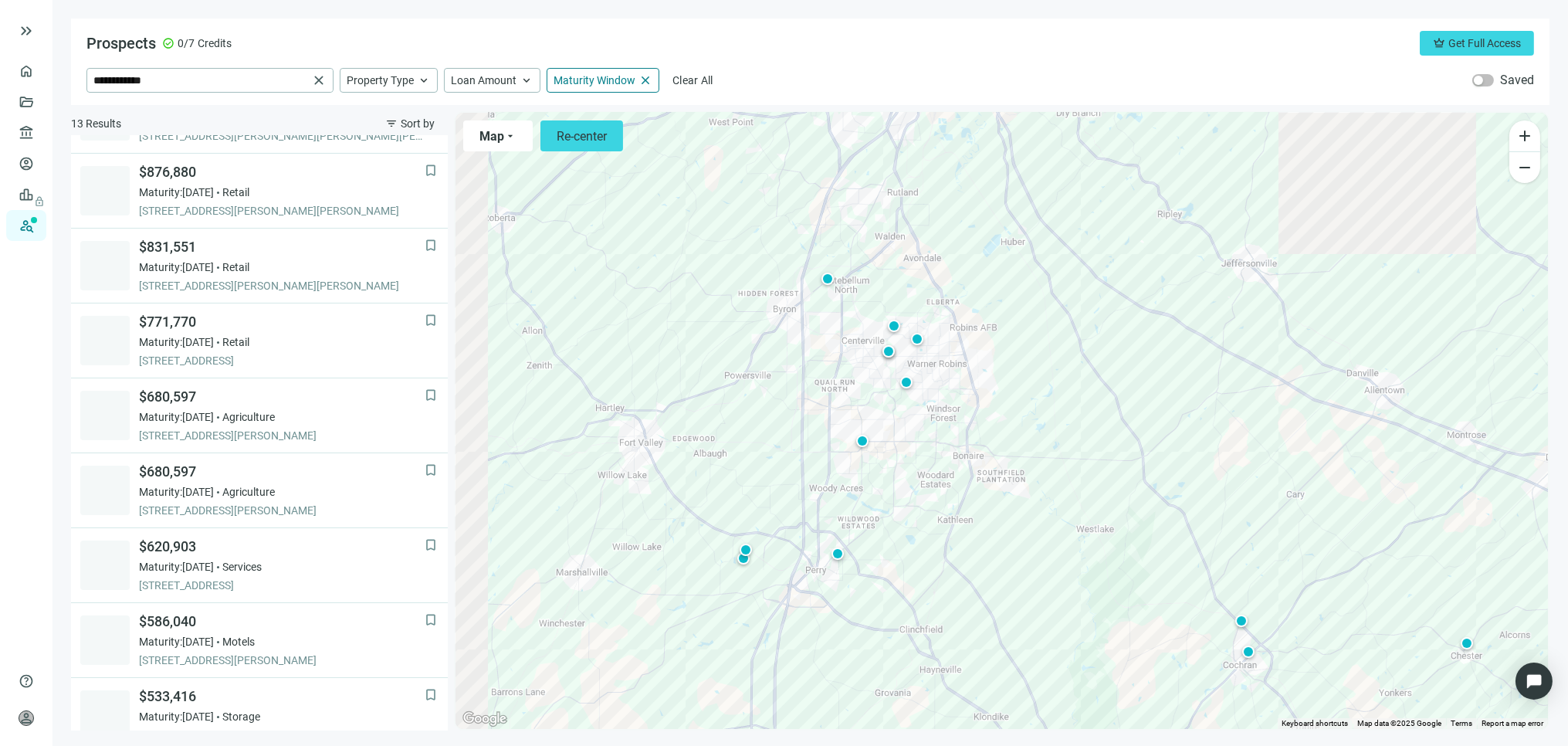
scroll to position [300, 0]
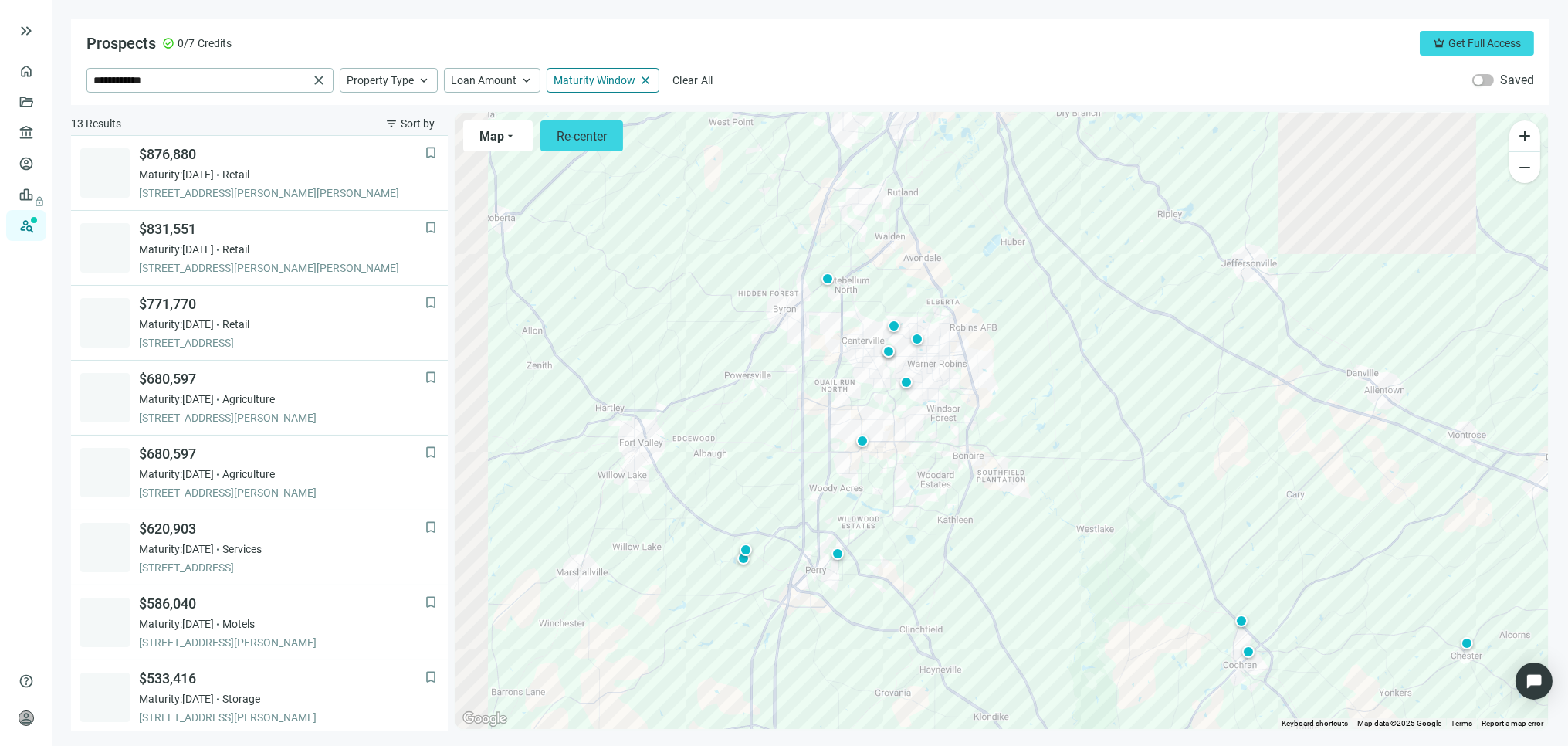
drag, startPoint x: 853, startPoint y: 444, endPoint x: 989, endPoint y: 499, distance: 146.7
click at [989, 499] on div "To activate drag with keyboard, press Alt + Enter. Once in keyboard drag state,…" at bounding box center [1002, 422] width 1093 height 617
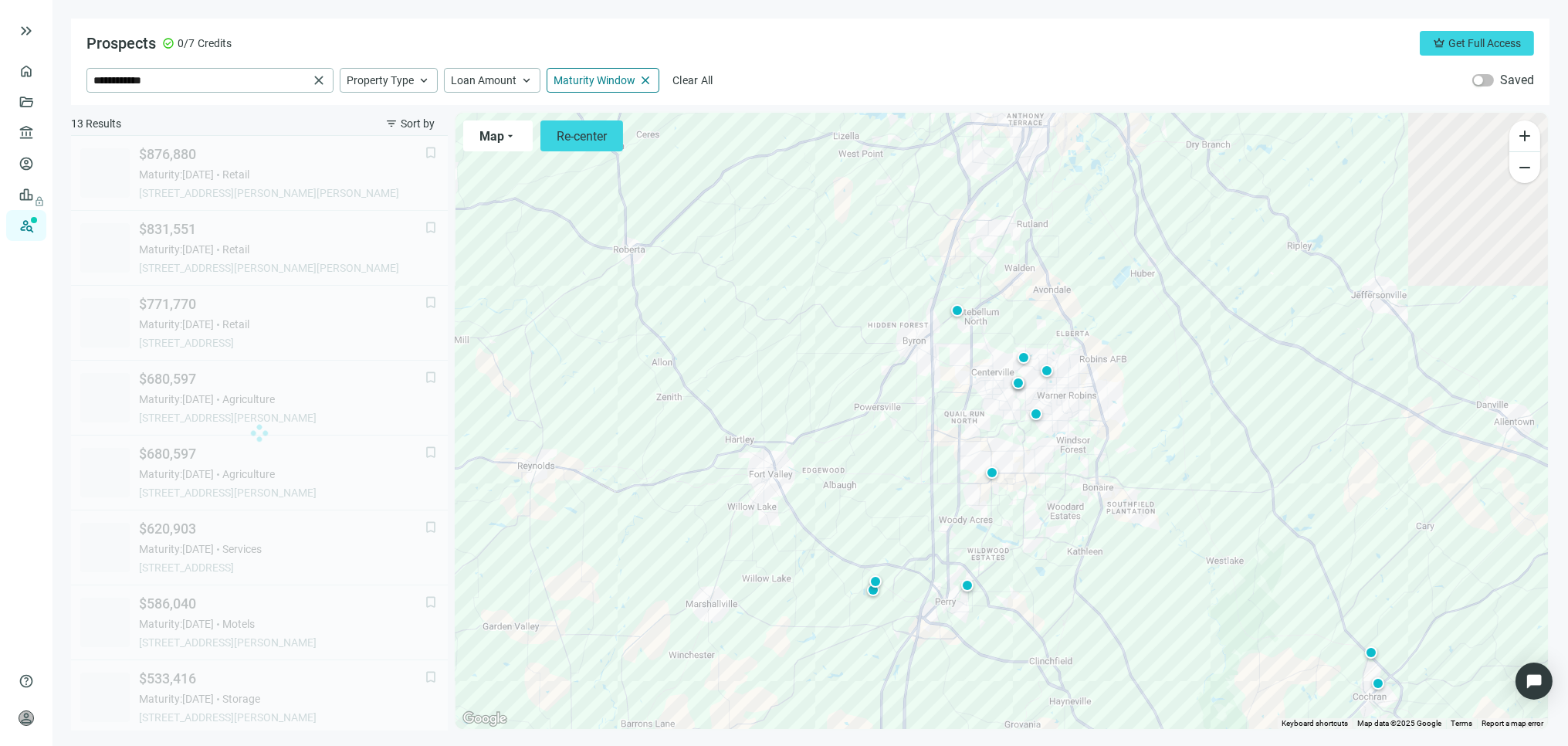
drag, startPoint x: 848, startPoint y: 443, endPoint x: 883, endPoint y: 441, distance: 35.1
click at [886, 445] on div "To activate drag with keyboard, press Alt + Enter. Once in keyboard drag state,…" at bounding box center [1002, 422] width 1093 height 617
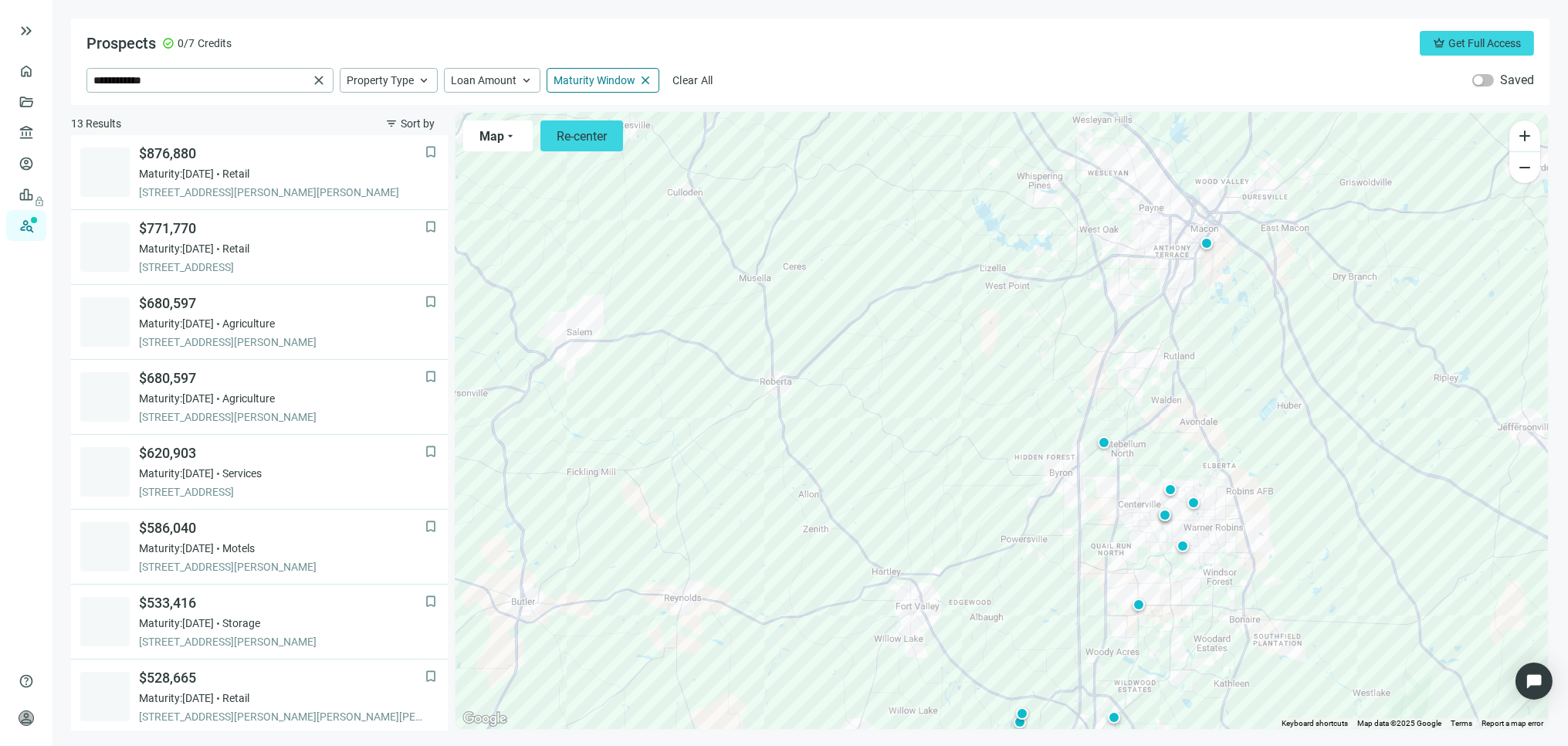
drag, startPoint x: 843, startPoint y: 465, endPoint x: 989, endPoint y: 599, distance: 198.2
click at [989, 598] on div "To activate drag with keyboard, press Alt + Enter. Once in keyboard drag state,…" at bounding box center [1002, 422] width 1093 height 617
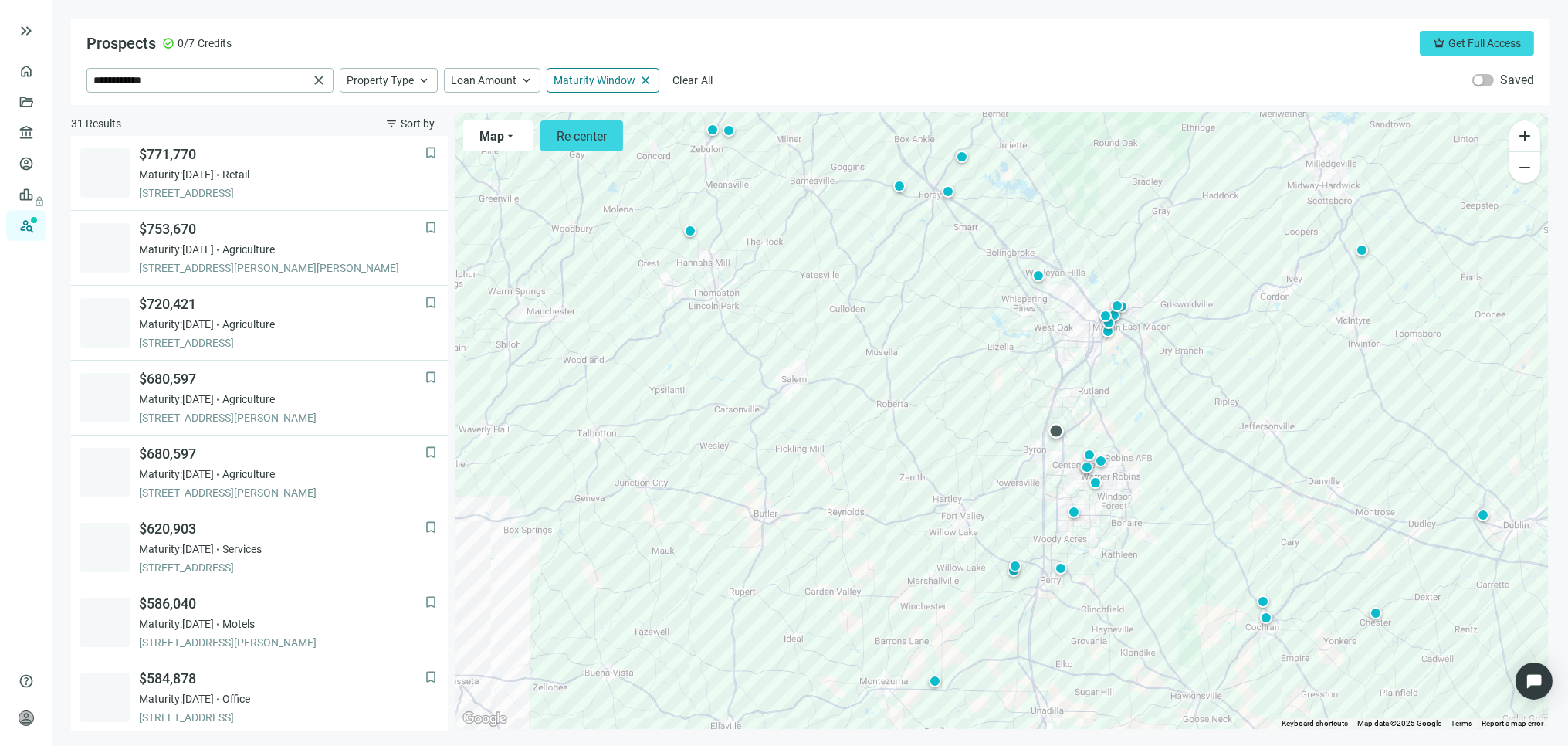
click at [1054, 434] on div at bounding box center [1056, 431] width 15 height 15
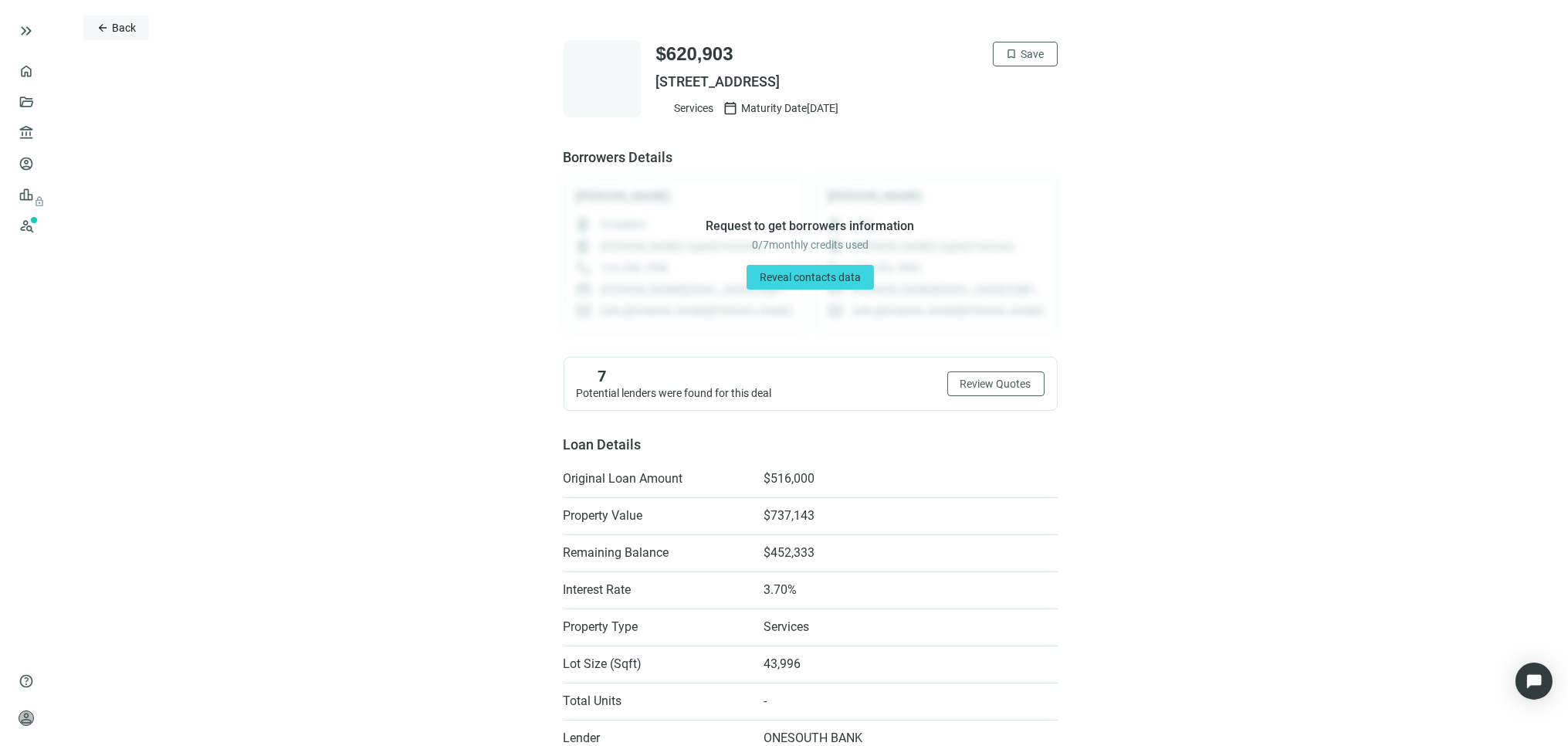
click at [113, 22] on span "Back" at bounding box center [124, 28] width 24 height 13
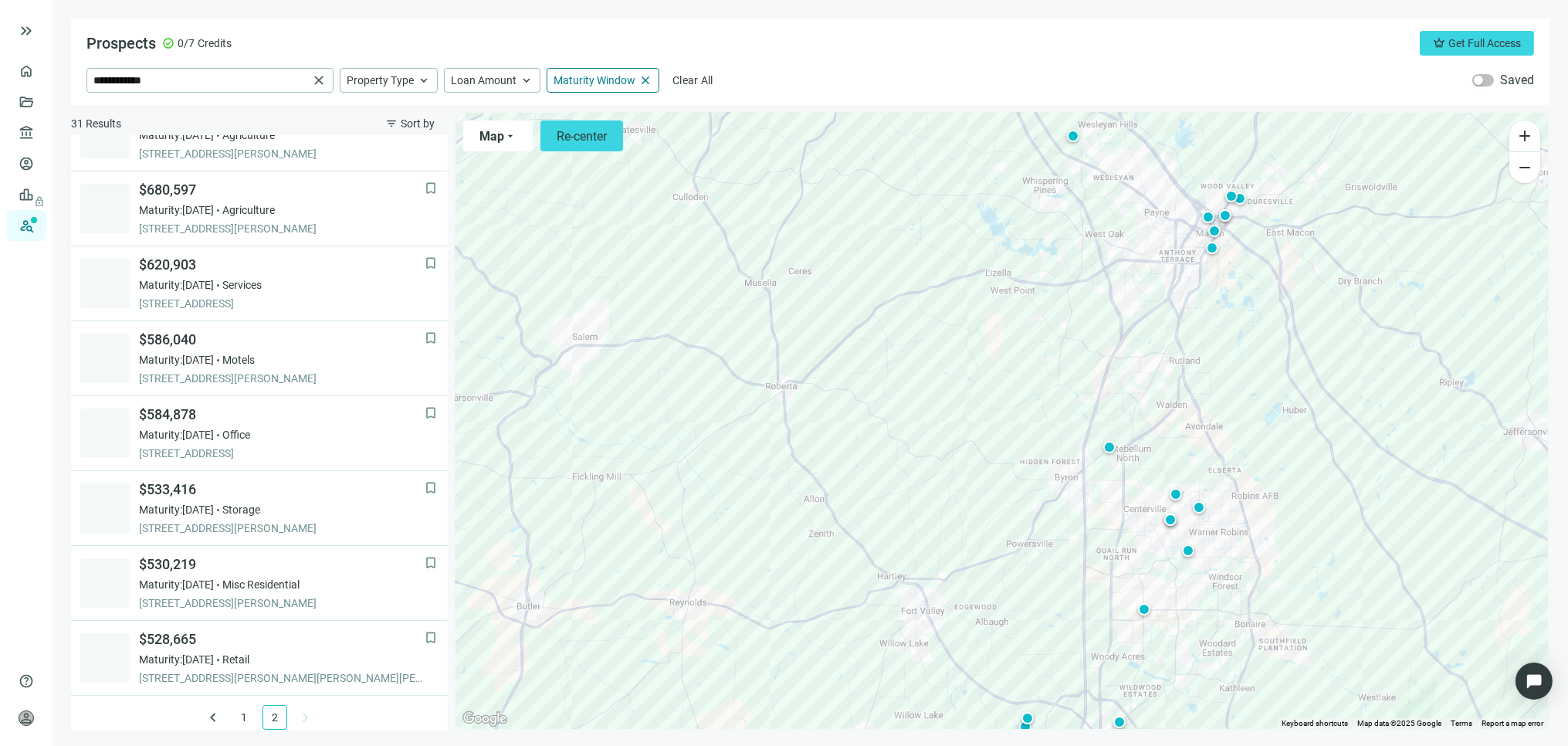
scroll to position [273, 0]
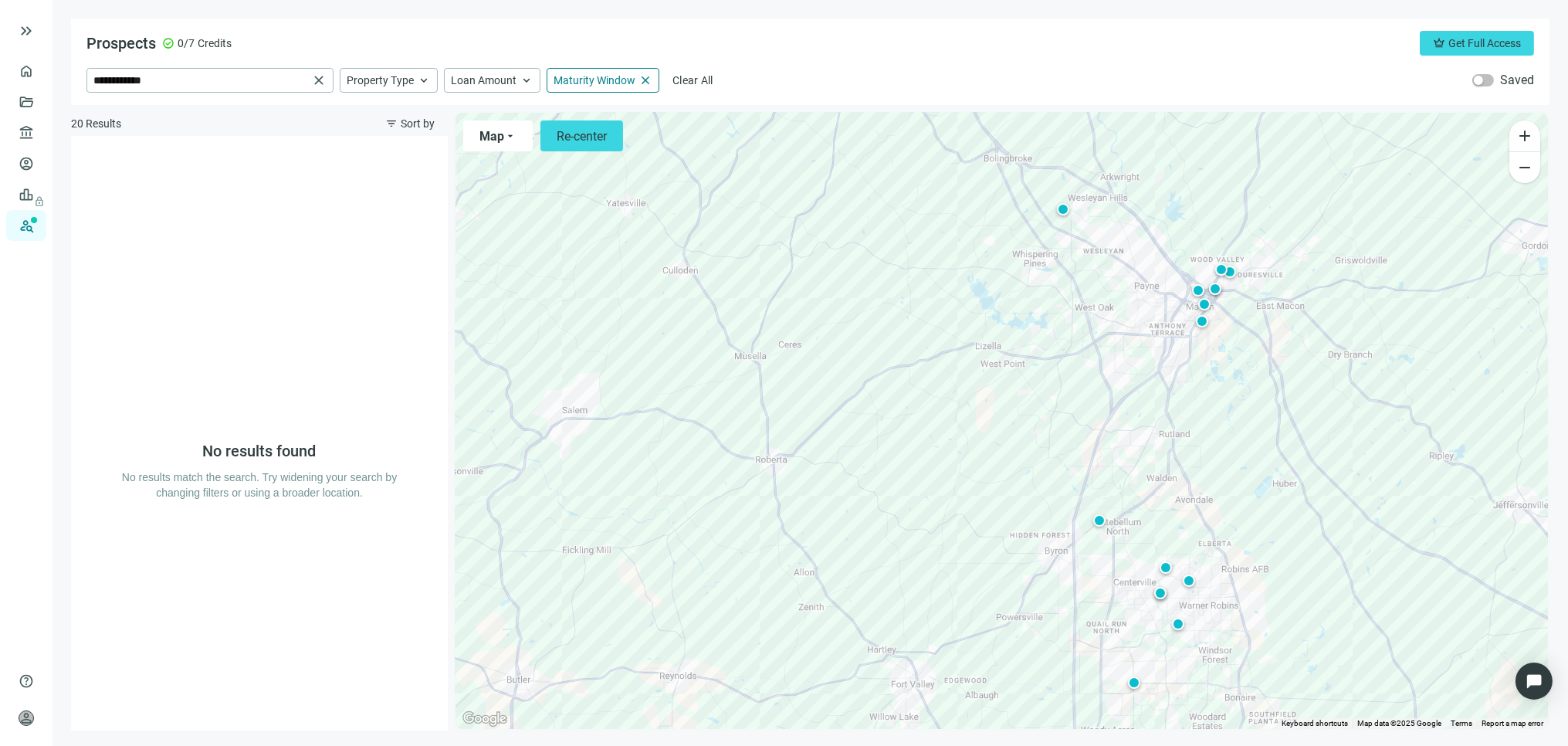
drag, startPoint x: 1048, startPoint y: 391, endPoint x: 1035, endPoint y: 466, distance: 76.1
click at [1038, 466] on div "To activate drag with keyboard, press Alt + Enter. Once in keyboard drag state,…" at bounding box center [1002, 422] width 1093 height 617
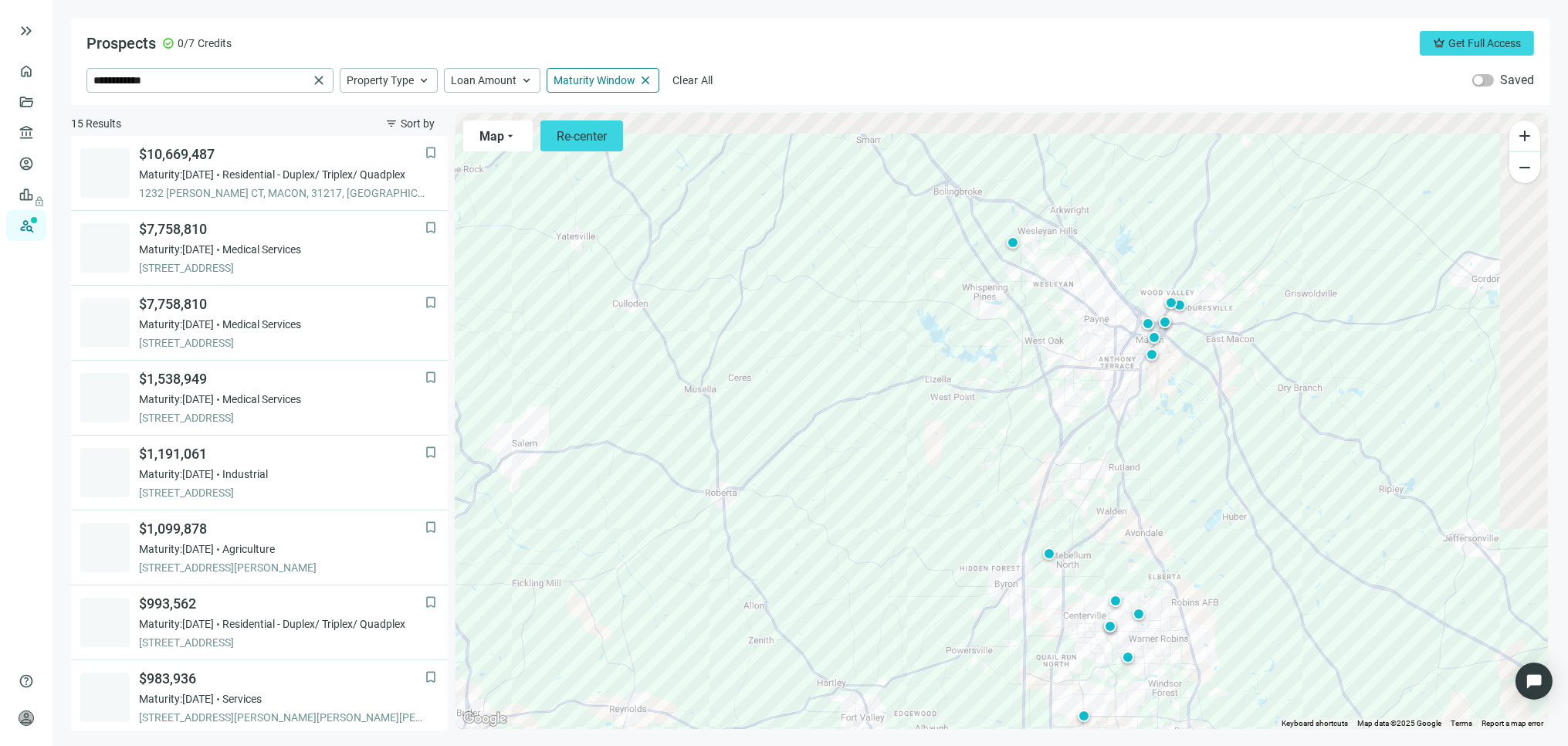
drag, startPoint x: 1123, startPoint y: 366, endPoint x: 1019, endPoint y: 426, distance: 120.1
click at [1019, 426] on div "To activate drag with keyboard, press Alt + Enter. Once in keyboard drag state,…" at bounding box center [1002, 422] width 1093 height 617
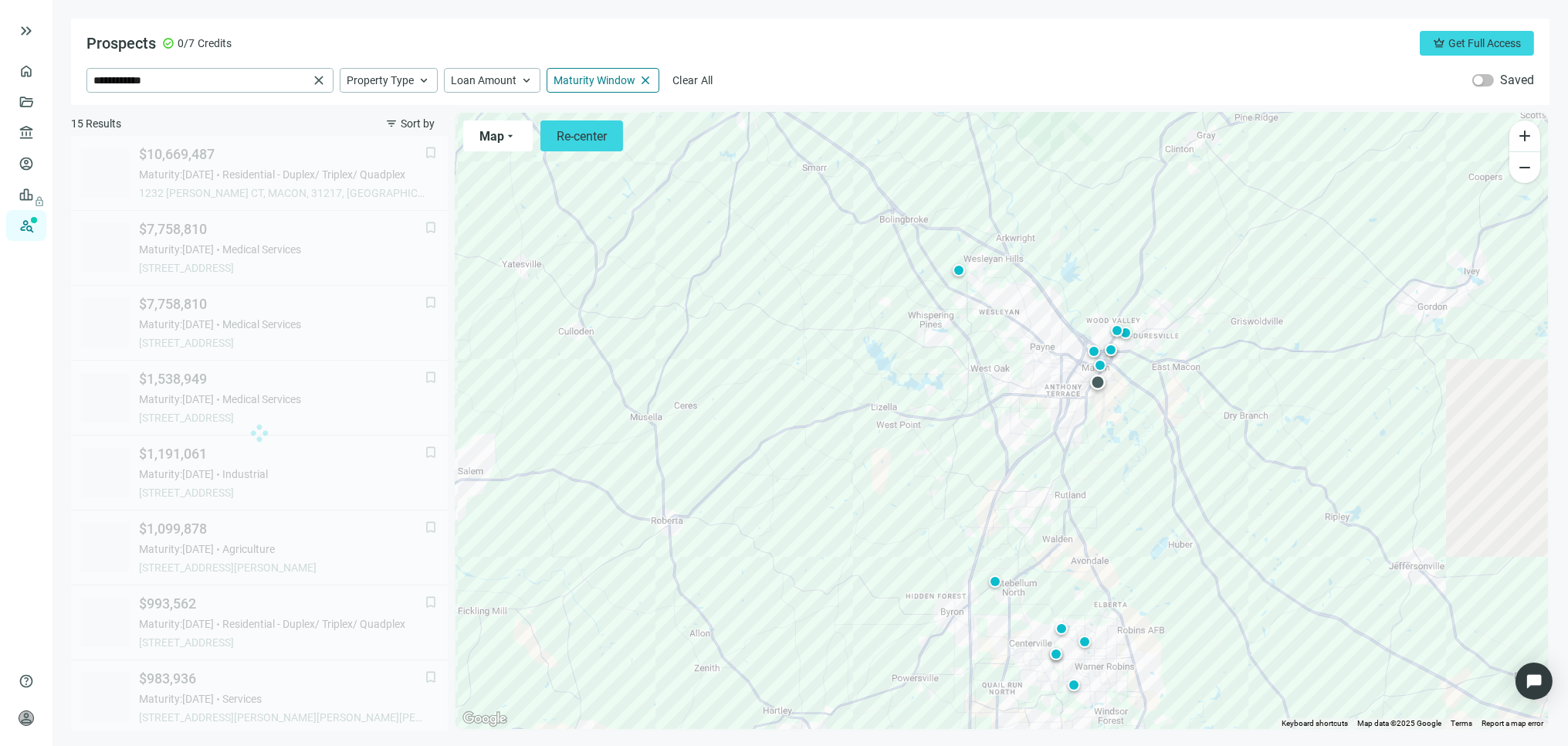
click at [1099, 382] on div at bounding box center [1098, 383] width 15 height 15
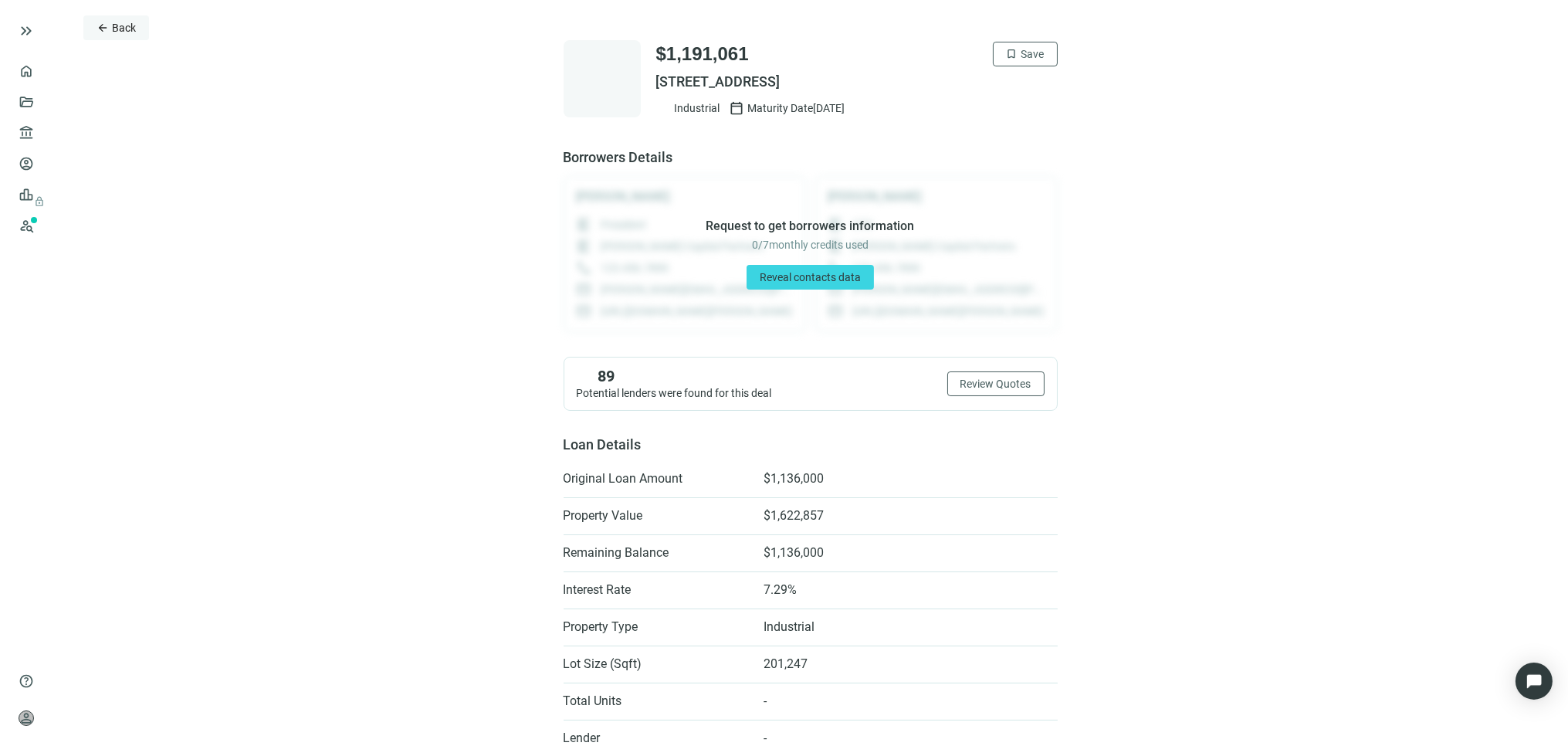
click at [120, 26] on span "Back" at bounding box center [124, 28] width 24 height 13
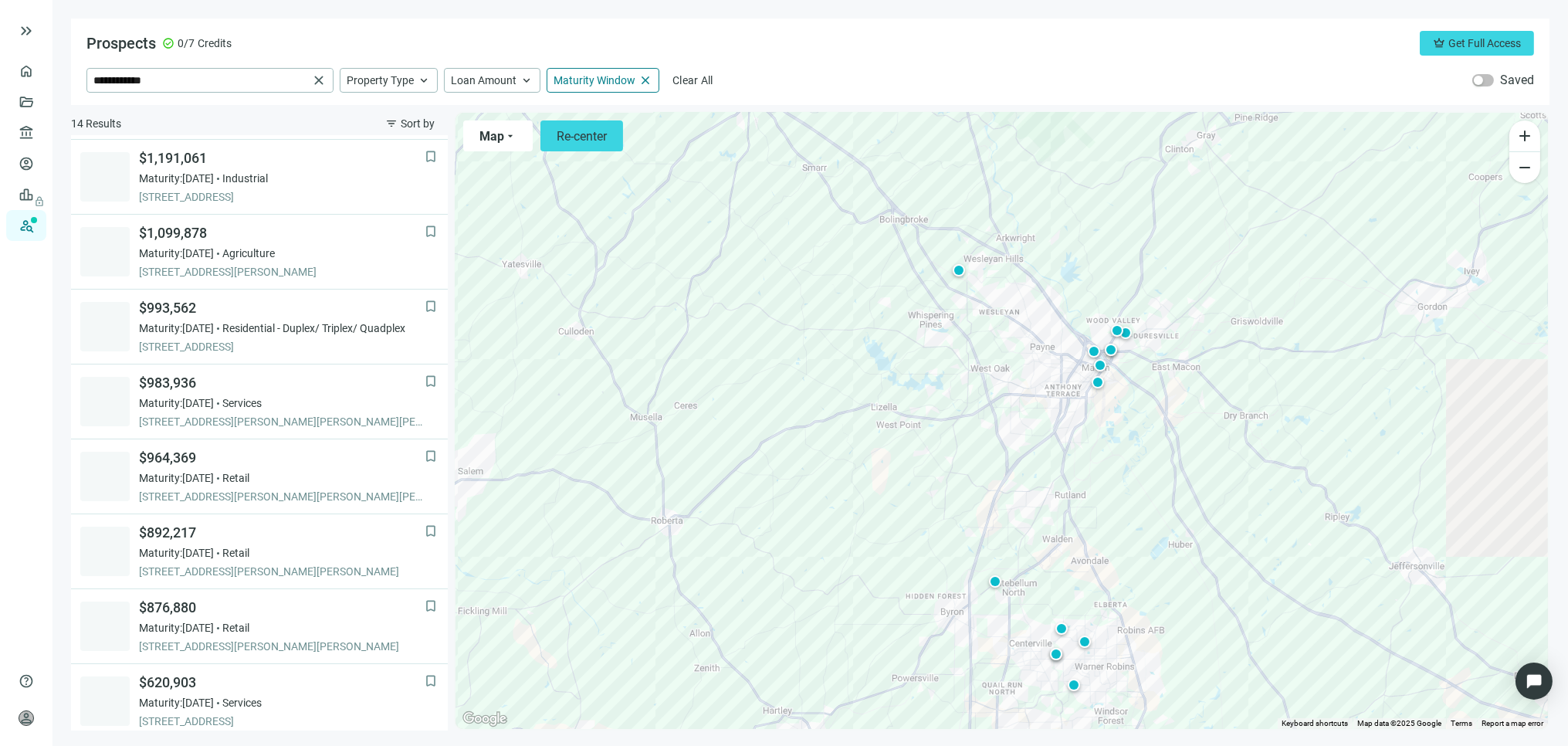
scroll to position [300, 0]
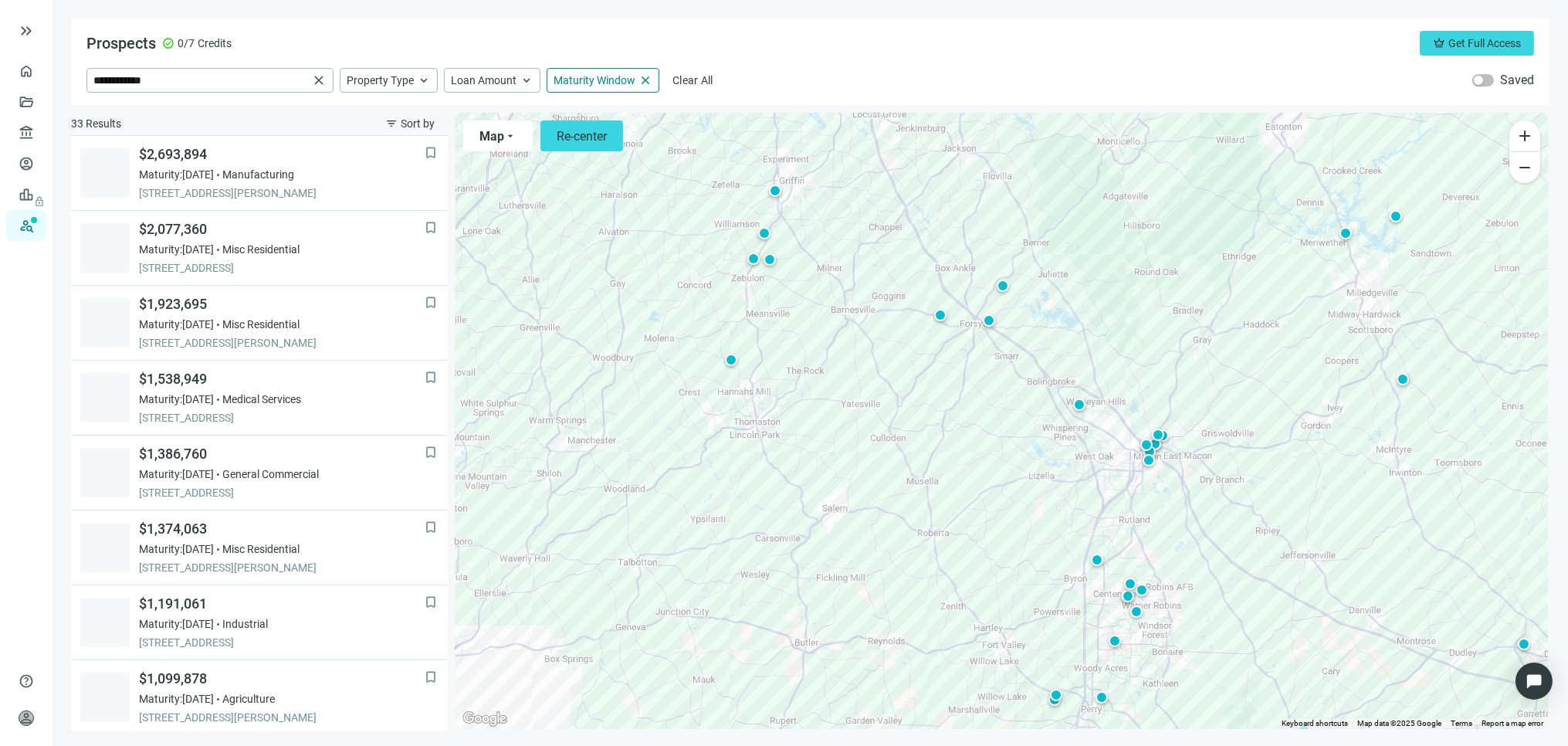
scroll to position [751, 0]
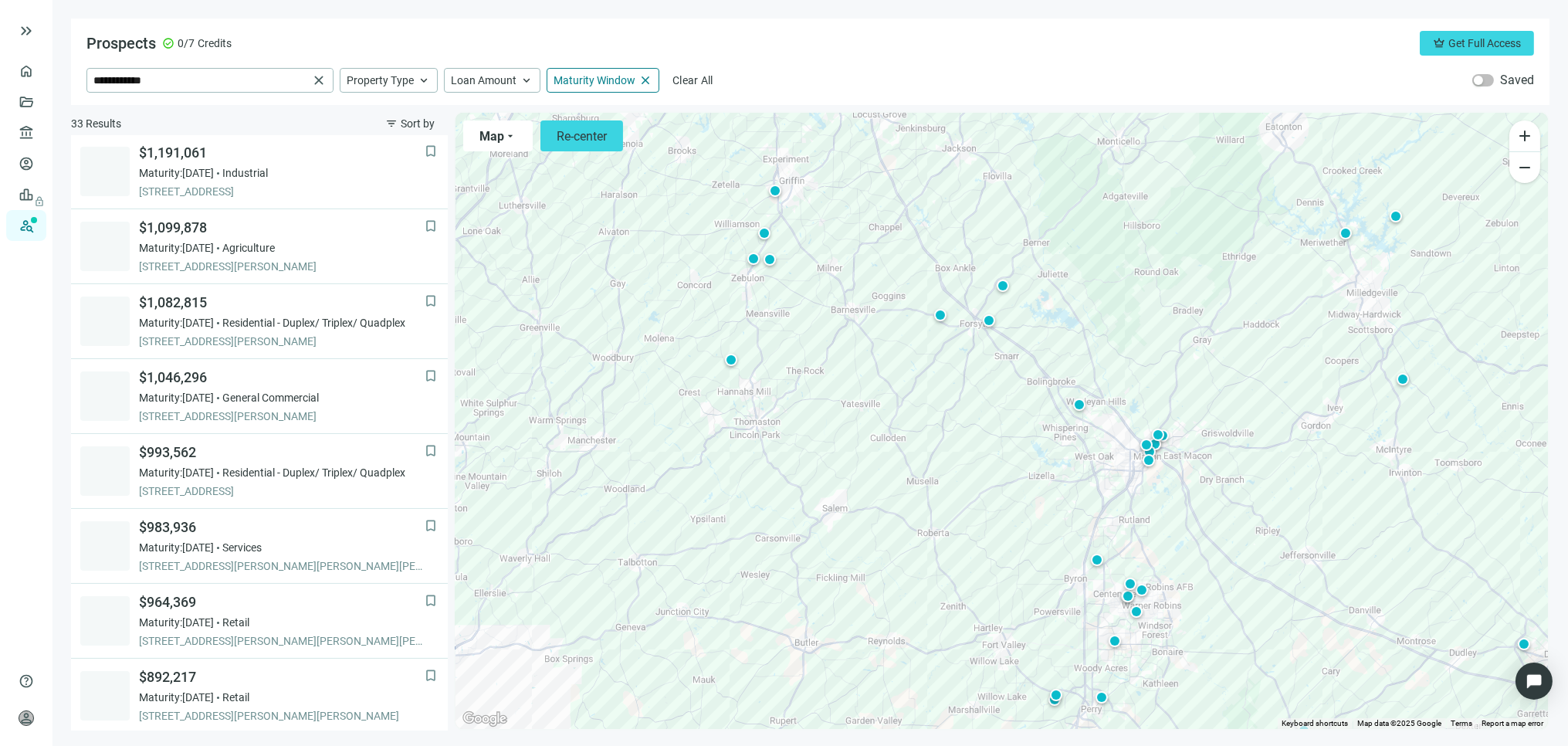
drag, startPoint x: 788, startPoint y: 479, endPoint x: 892, endPoint y: 538, distance: 119.6
click at [892, 539] on div "To activate drag with keyboard, press Alt + Enter. Once in keyboard drag state,…" at bounding box center [1002, 422] width 1093 height 617
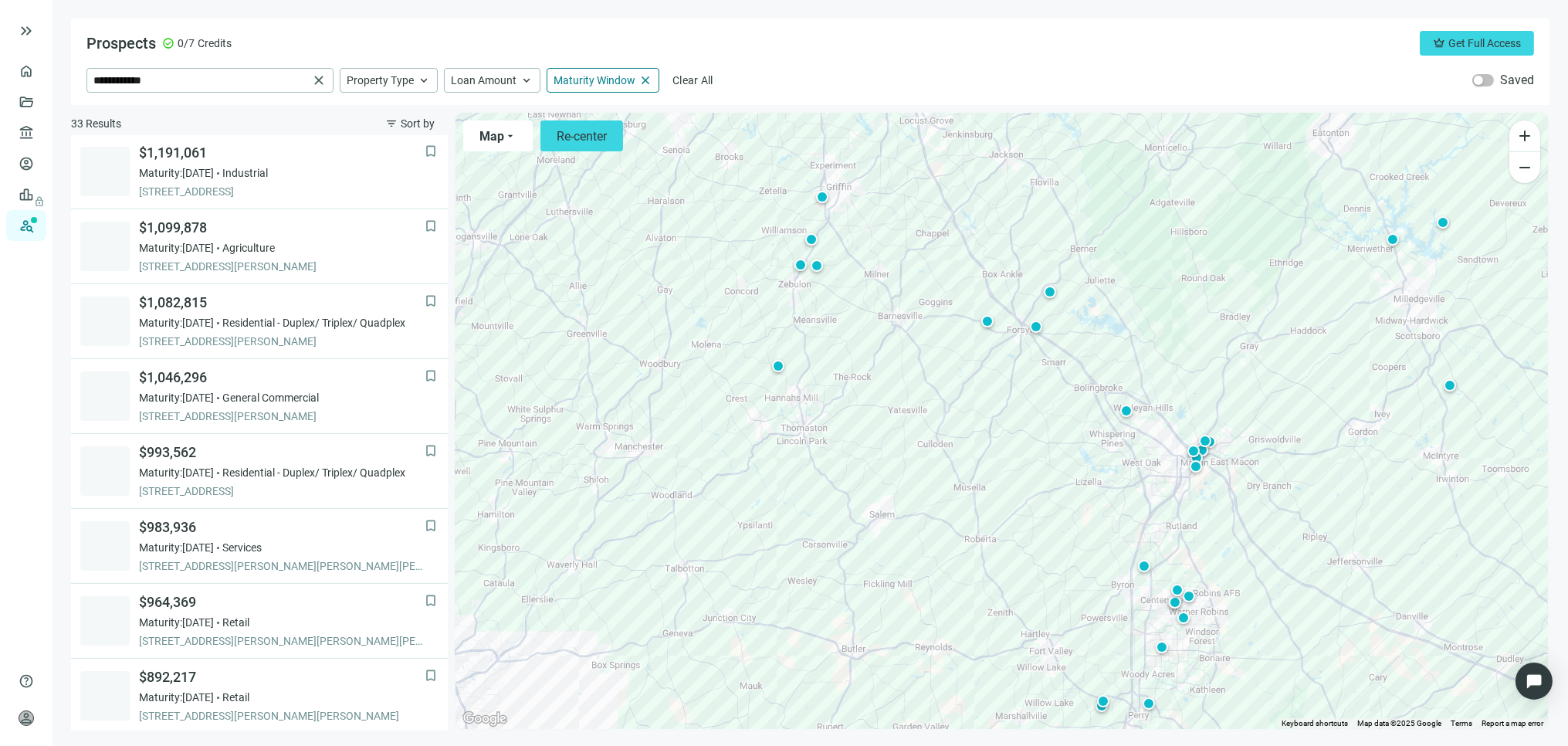
drag, startPoint x: 862, startPoint y: 503, endPoint x: 906, endPoint y: 512, distance: 44.9
click at [906, 512] on div "To activate drag with keyboard, press Alt + Enter. Once in keyboard drag state,…" at bounding box center [1002, 422] width 1093 height 617
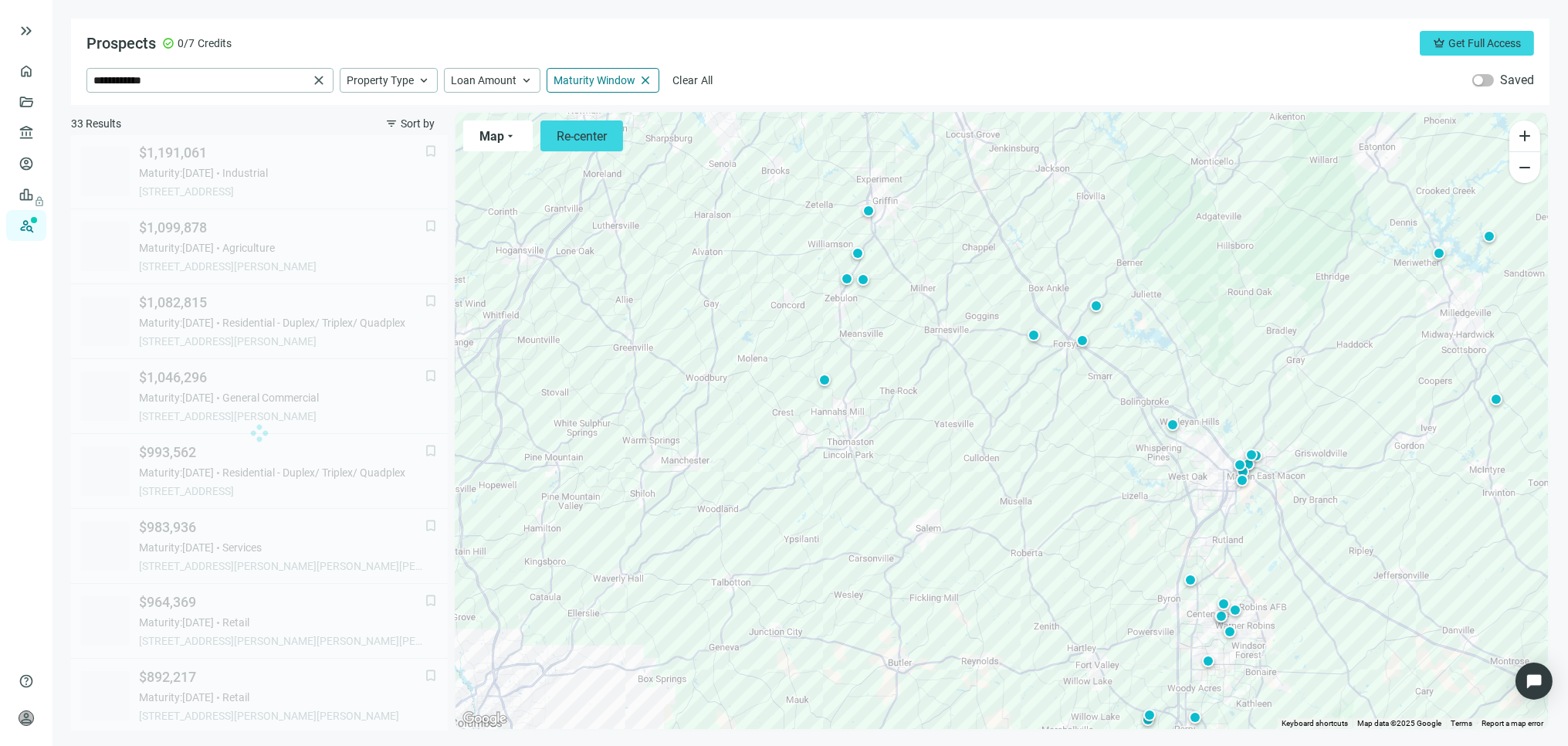
drag, startPoint x: 854, startPoint y: 487, endPoint x: 924, endPoint y: 507, distance: 72.8
click at [924, 507] on div "To activate drag with keyboard, press Alt + Enter. Once in keyboard drag state,…" at bounding box center [1002, 422] width 1093 height 617
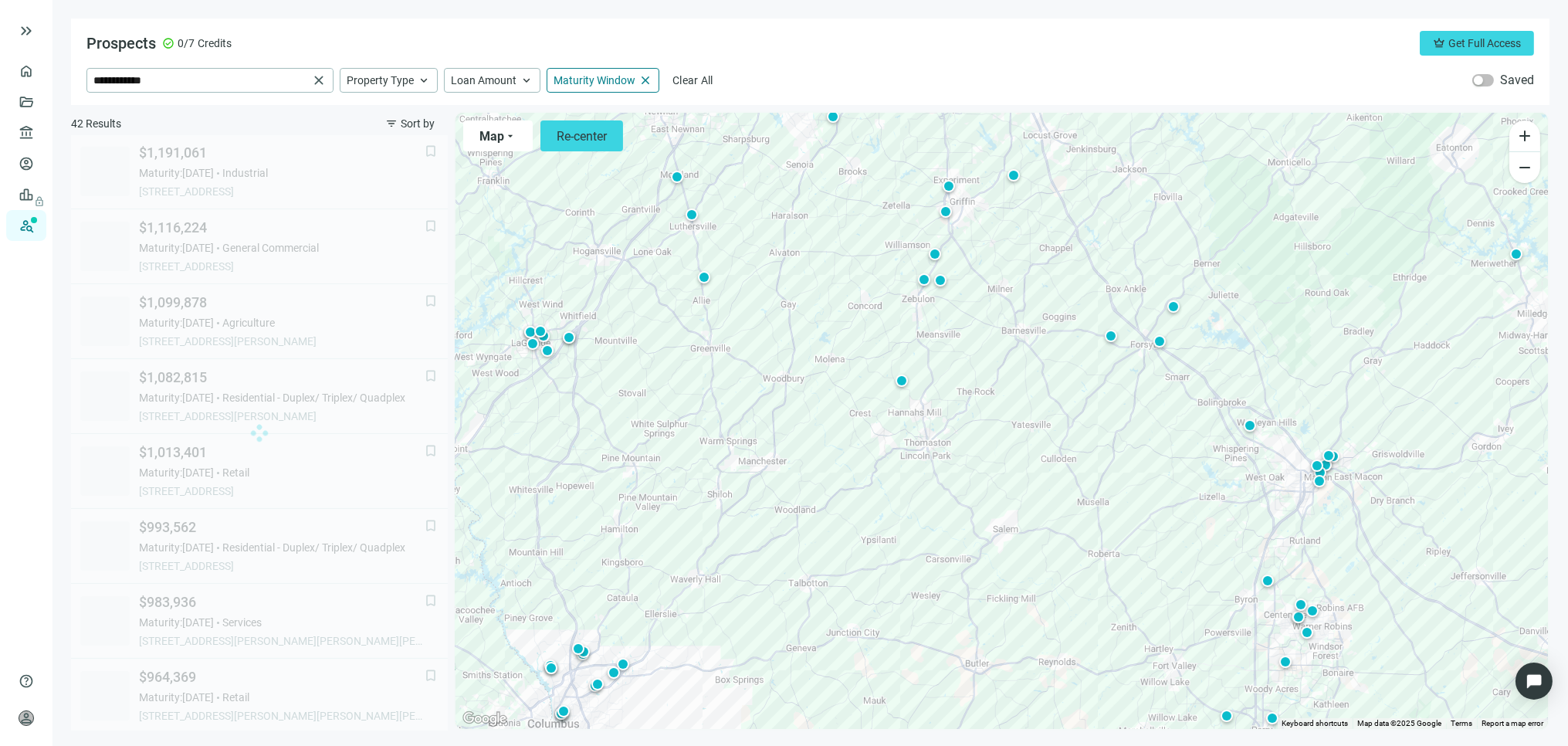
drag, startPoint x: 783, startPoint y: 516, endPoint x: 861, endPoint y: 512, distance: 78.1
click at [862, 507] on div "To activate drag with keyboard, press Alt + Enter. Once in keyboard drag state,…" at bounding box center [1002, 422] width 1093 height 617
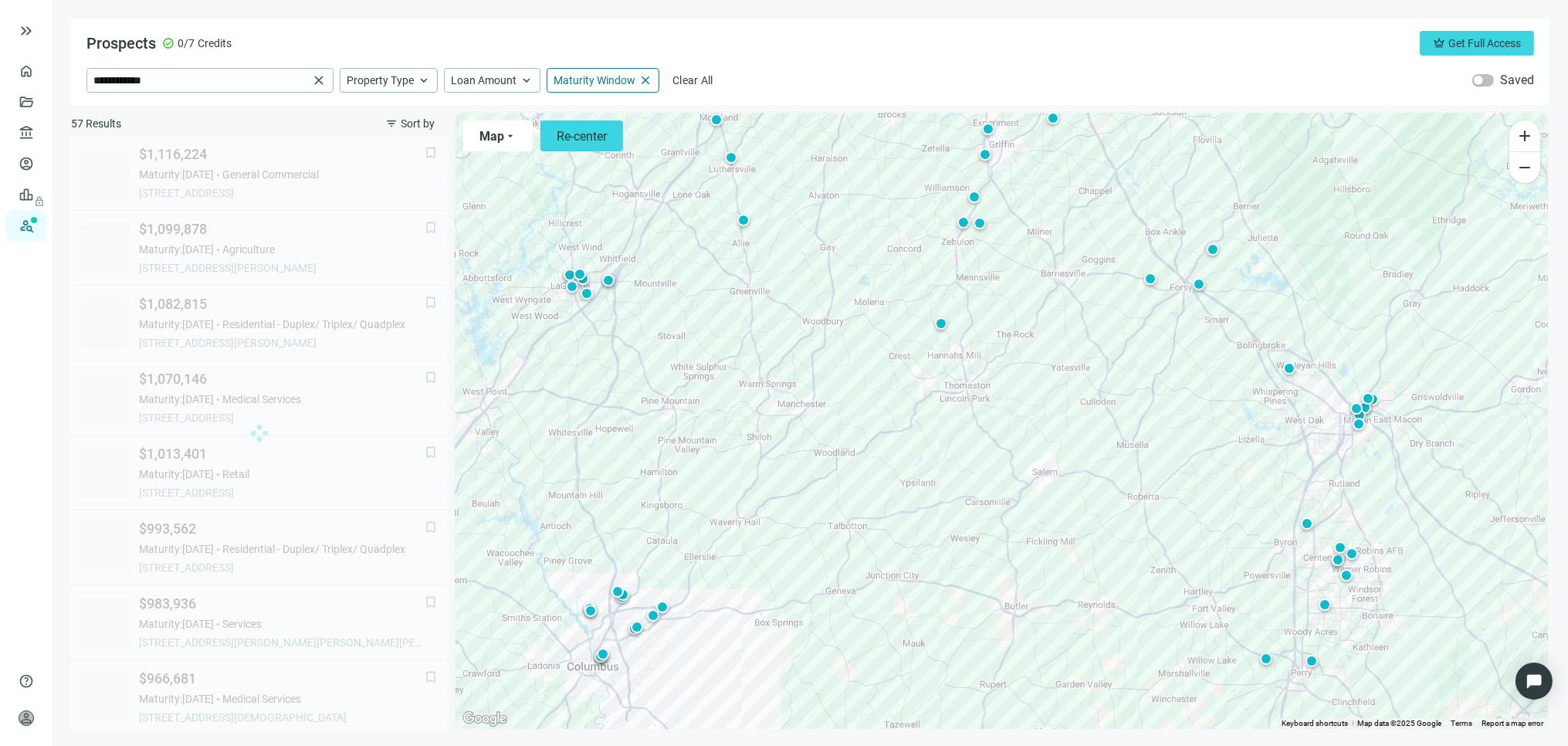
drag, startPoint x: 783, startPoint y: 548, endPoint x: 845, endPoint y: 462, distance: 106.0
click at [844, 465] on div "To activate drag with keyboard, press Alt + Enter. Once in keyboard drag state,…" at bounding box center [1002, 422] width 1093 height 617
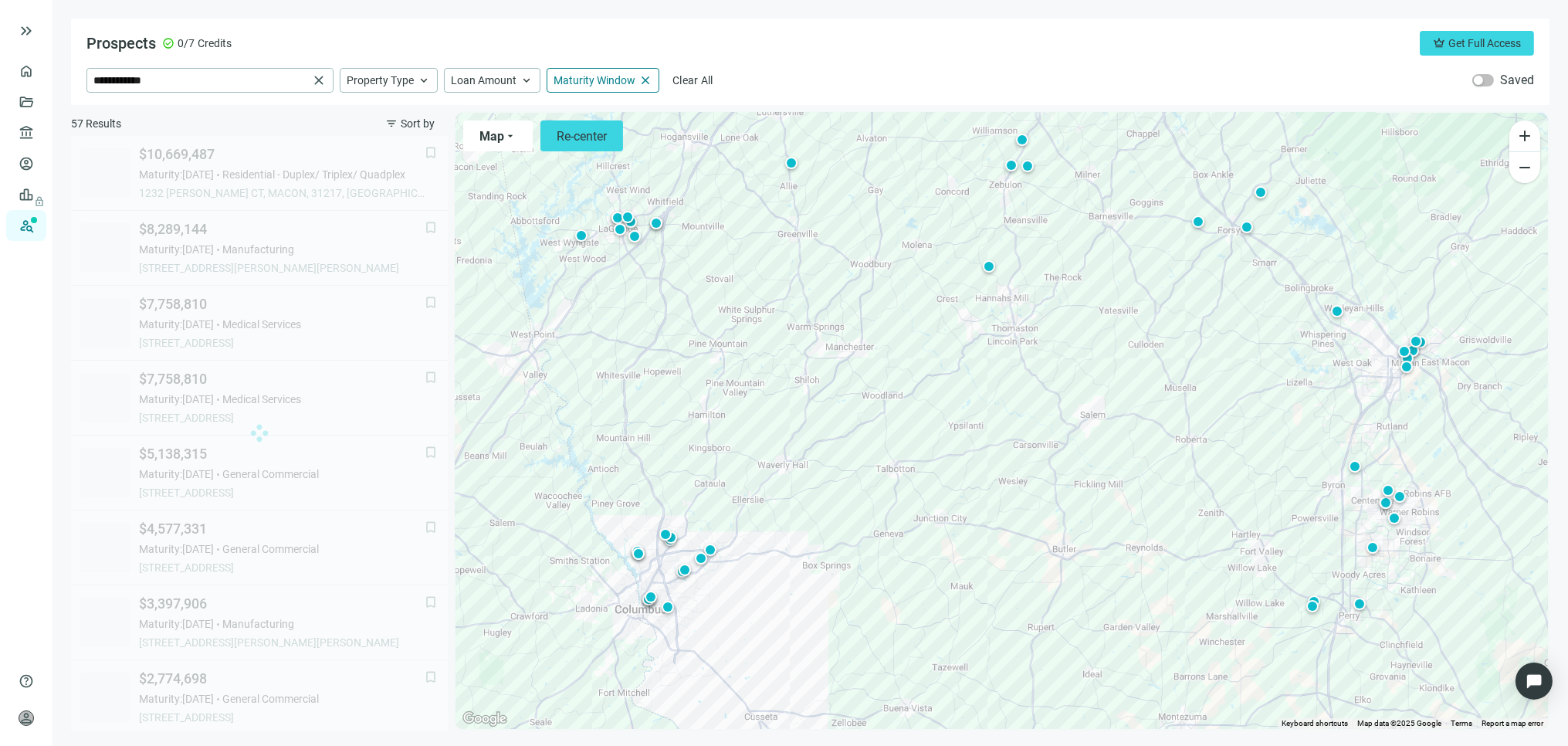
drag, startPoint x: 837, startPoint y: 510, endPoint x: 854, endPoint y: 487, distance: 28.6
click at [851, 490] on div "To activate drag with keyboard, press Alt + Enter. Once in keyboard drag state,…" at bounding box center [1002, 422] width 1093 height 617
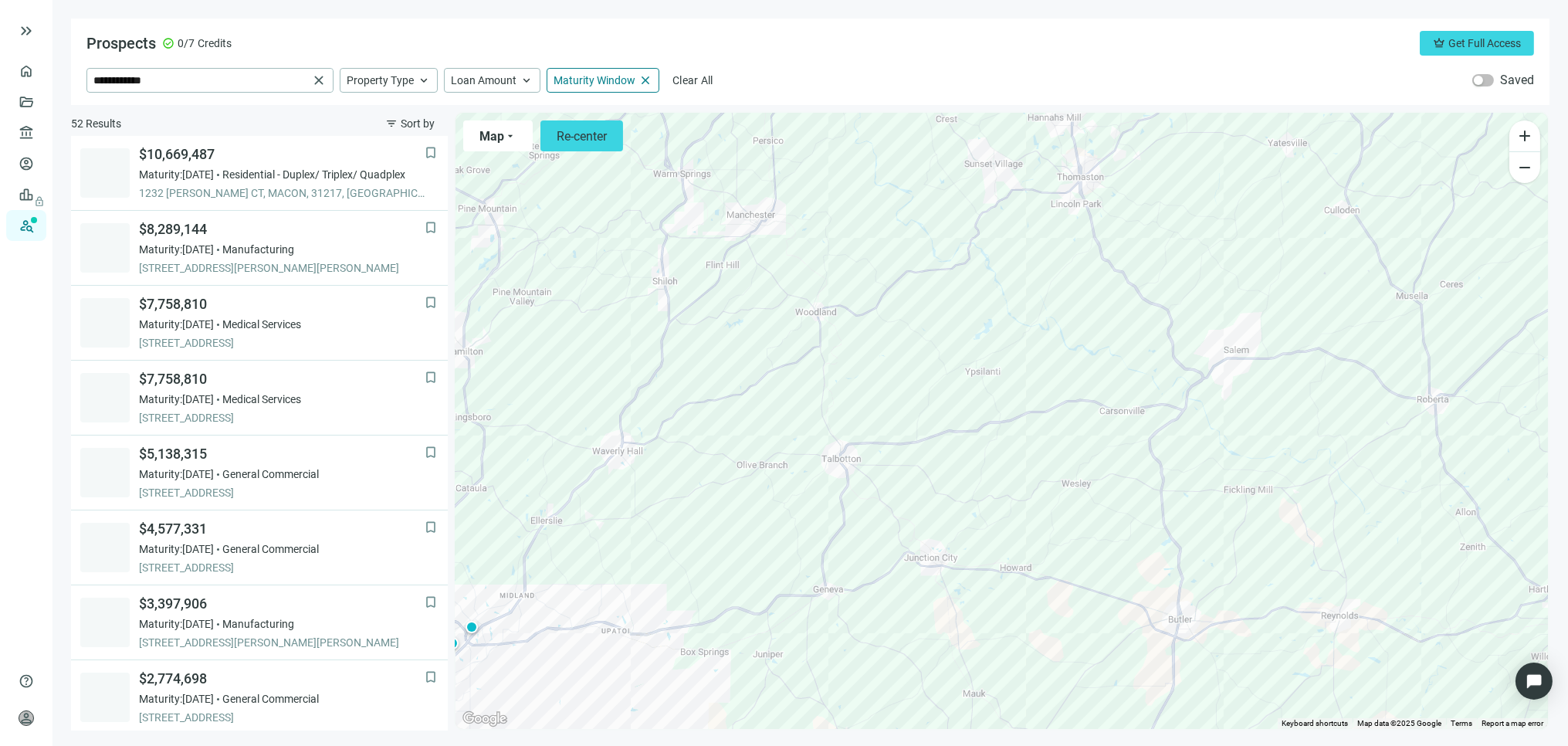
drag, startPoint x: 708, startPoint y: 589, endPoint x: 926, endPoint y: 492, distance: 238.6
click at [922, 493] on div "To activate drag with keyboard, press Alt + Enter. Once in keyboard drag state,…" at bounding box center [1002, 422] width 1093 height 617
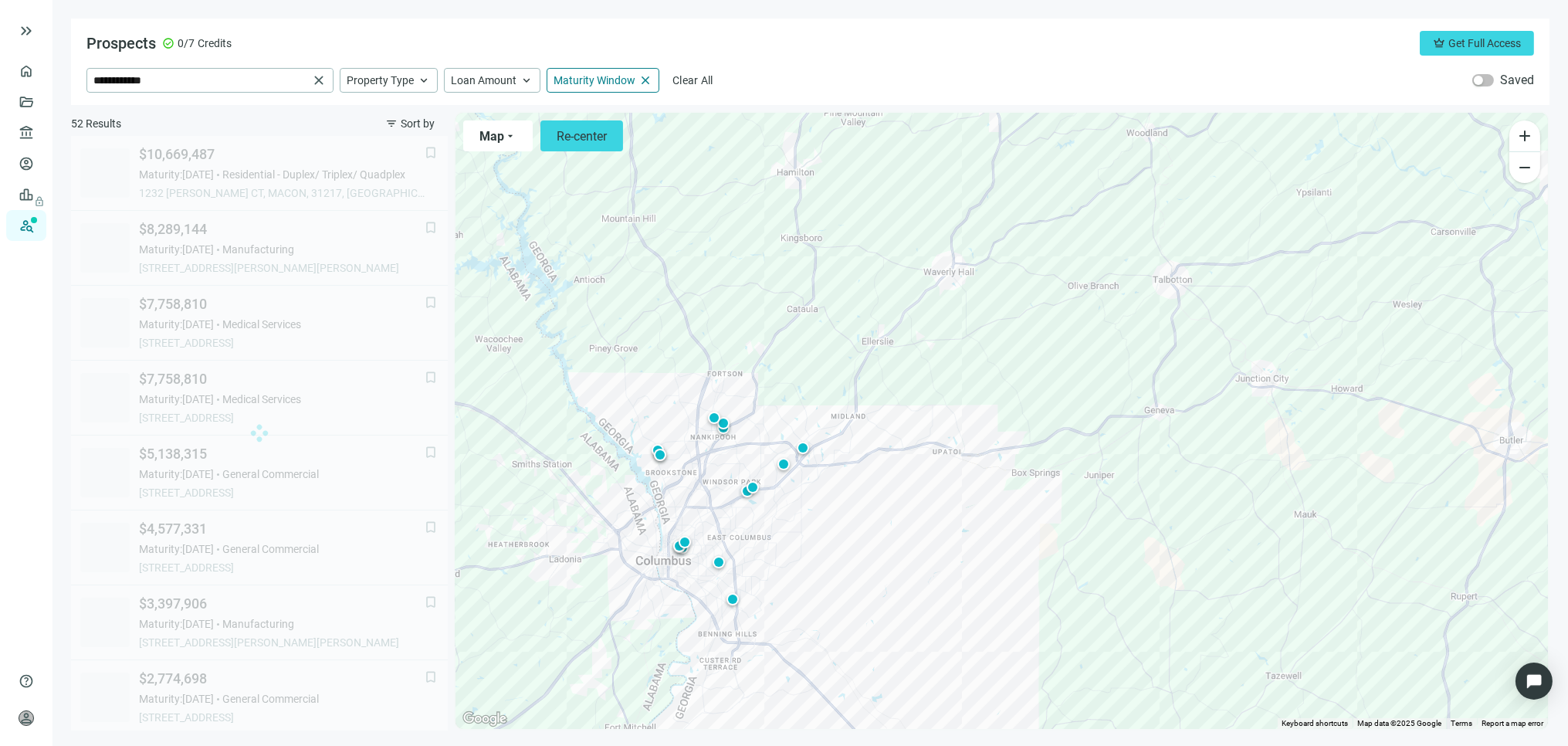
drag, startPoint x: 822, startPoint y: 573, endPoint x: 888, endPoint y: 519, distance: 85.3
click at [888, 519] on div "To activate drag with keyboard, press Alt + Enter. Once in keyboard drag state,…" at bounding box center [1002, 422] width 1093 height 617
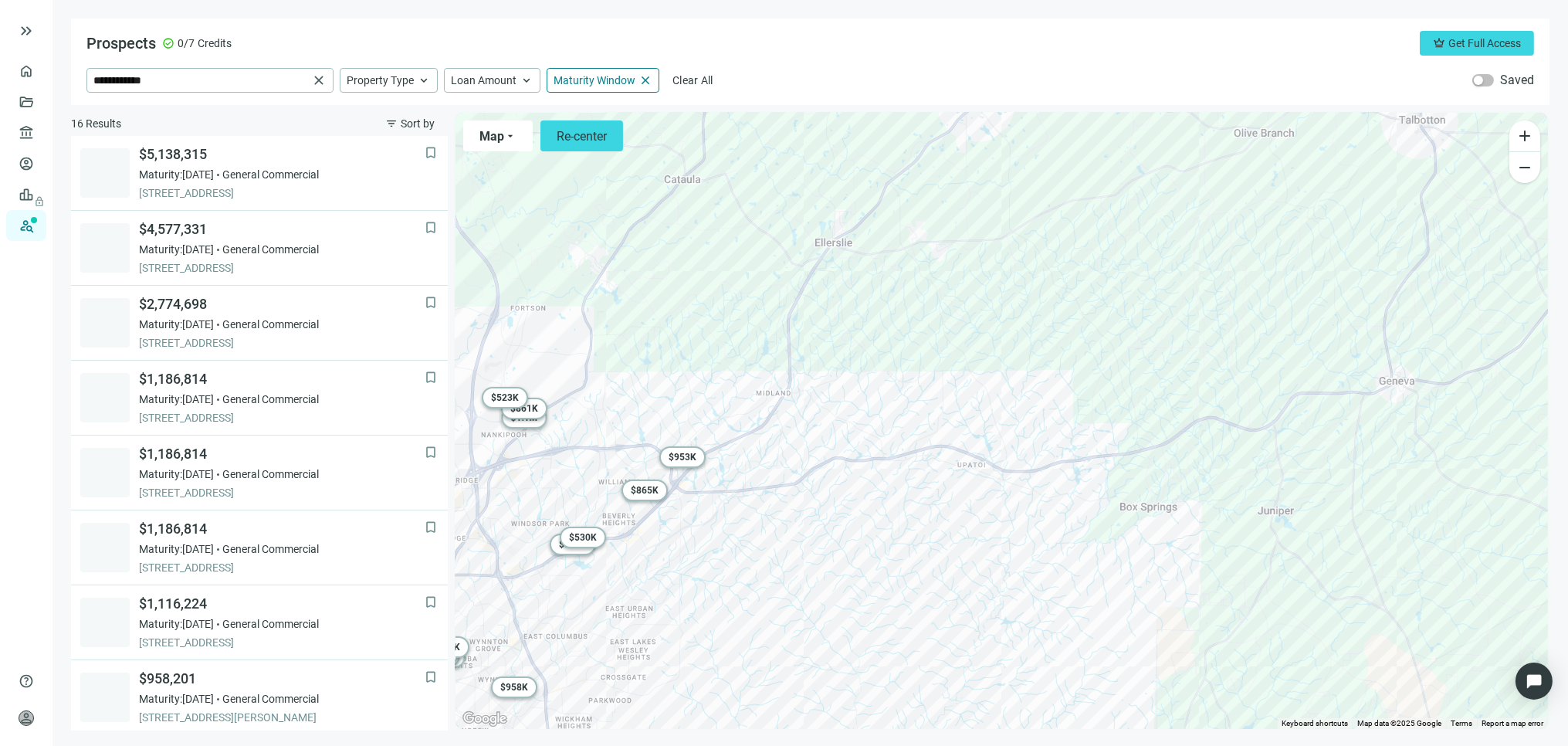
drag, startPoint x: 784, startPoint y: 519, endPoint x: 900, endPoint y: 488, distance: 120.1
click at [898, 488] on div "To activate drag with keyboard, press Alt + Enter. Once in keyboard drag state,…" at bounding box center [1002, 422] width 1093 height 617
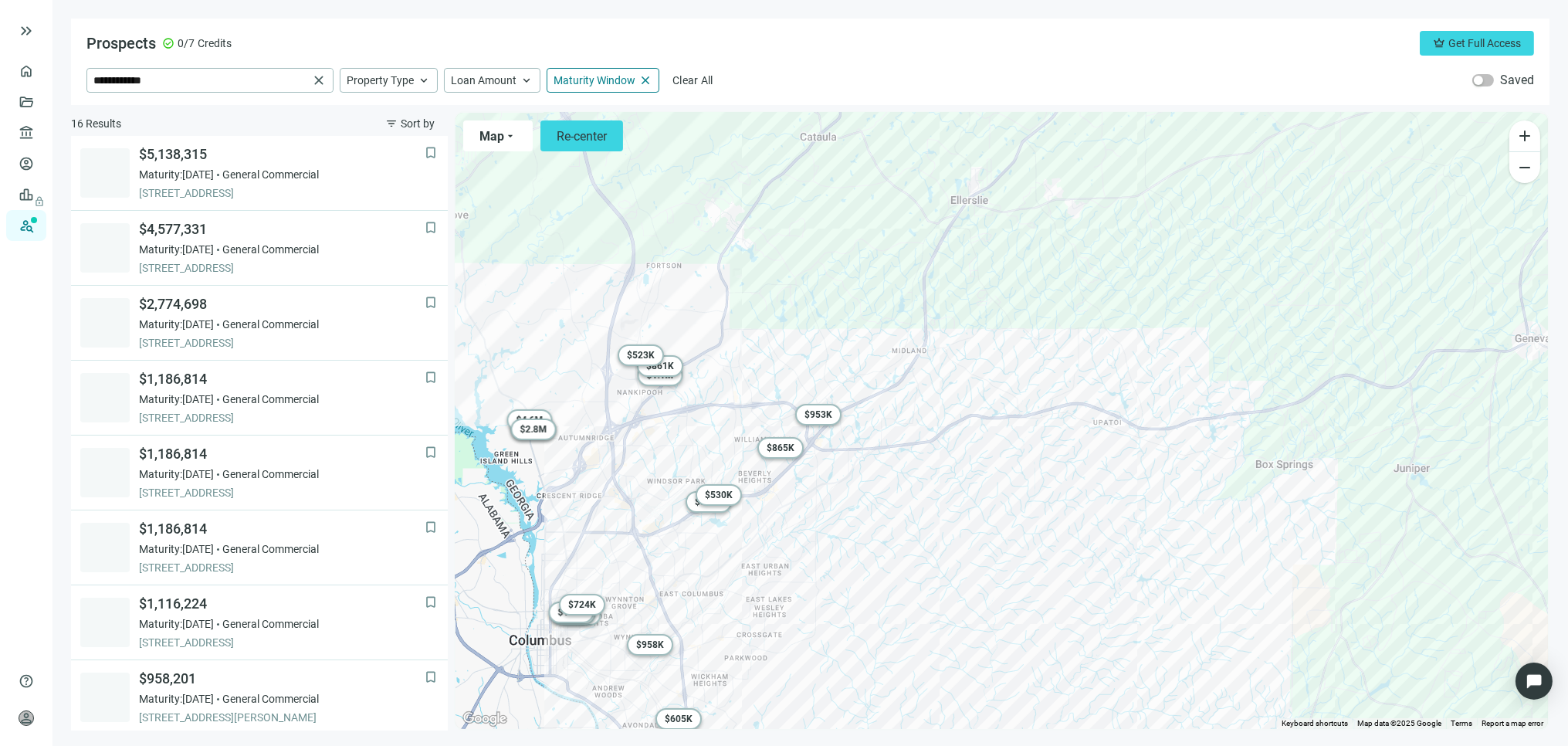
drag, startPoint x: 875, startPoint y: 541, endPoint x: 898, endPoint y: 528, distance: 26.4
click at [898, 528] on div "To activate drag with keyboard, press Alt + Enter. Once in keyboard drag state,…" at bounding box center [1002, 422] width 1093 height 617
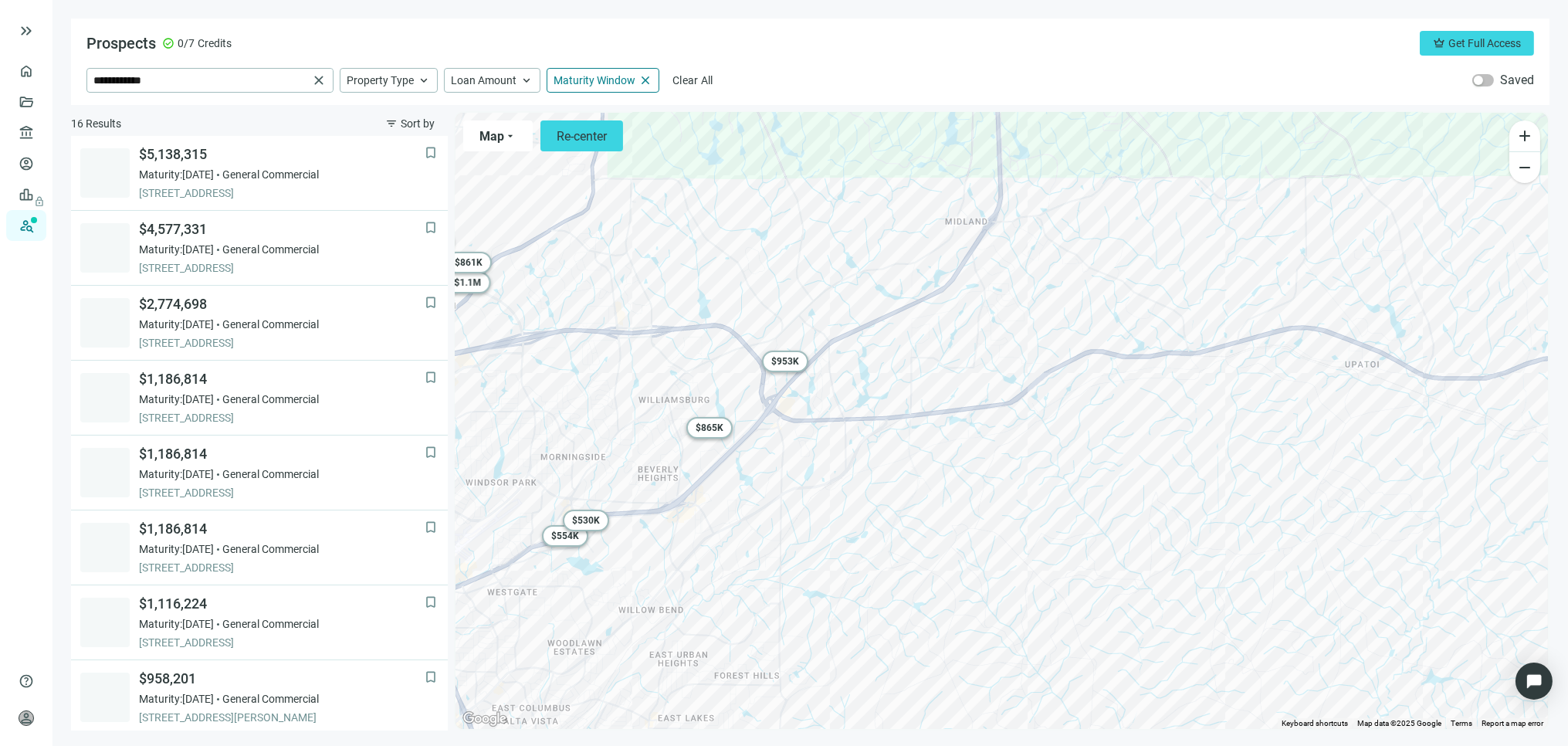
drag, startPoint x: 886, startPoint y: 542, endPoint x: 1061, endPoint y: 480, distance: 185.7
click at [1061, 481] on div "To activate drag with keyboard, press Alt + Enter. Once in keyboard drag state,…" at bounding box center [1002, 422] width 1093 height 617
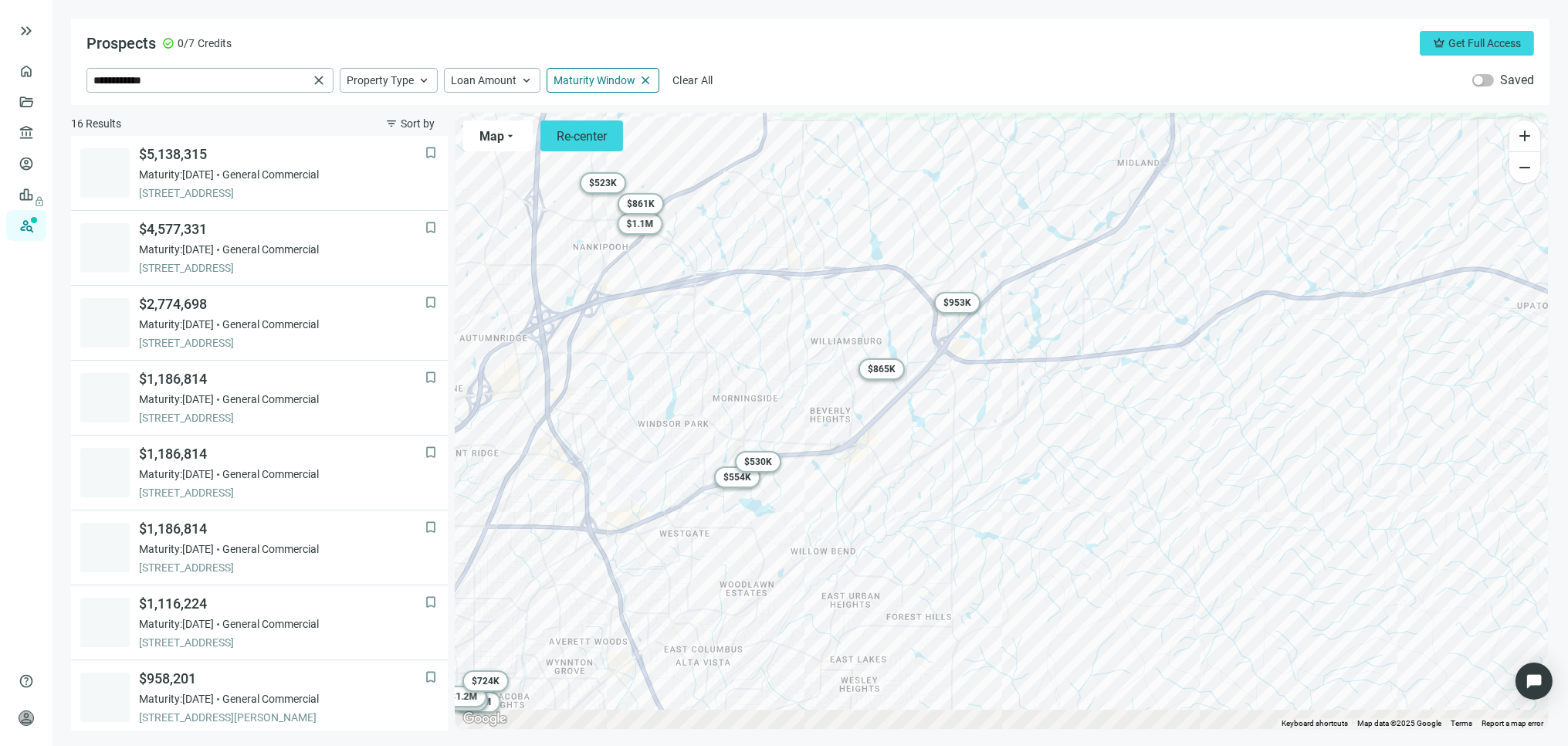
drag, startPoint x: 917, startPoint y: 545, endPoint x: 1054, endPoint y: 509, distance: 141.7
click at [1055, 508] on div "To activate drag with keyboard, press Alt + Enter. Once in keyboard drag state,…" at bounding box center [1002, 422] width 1093 height 617
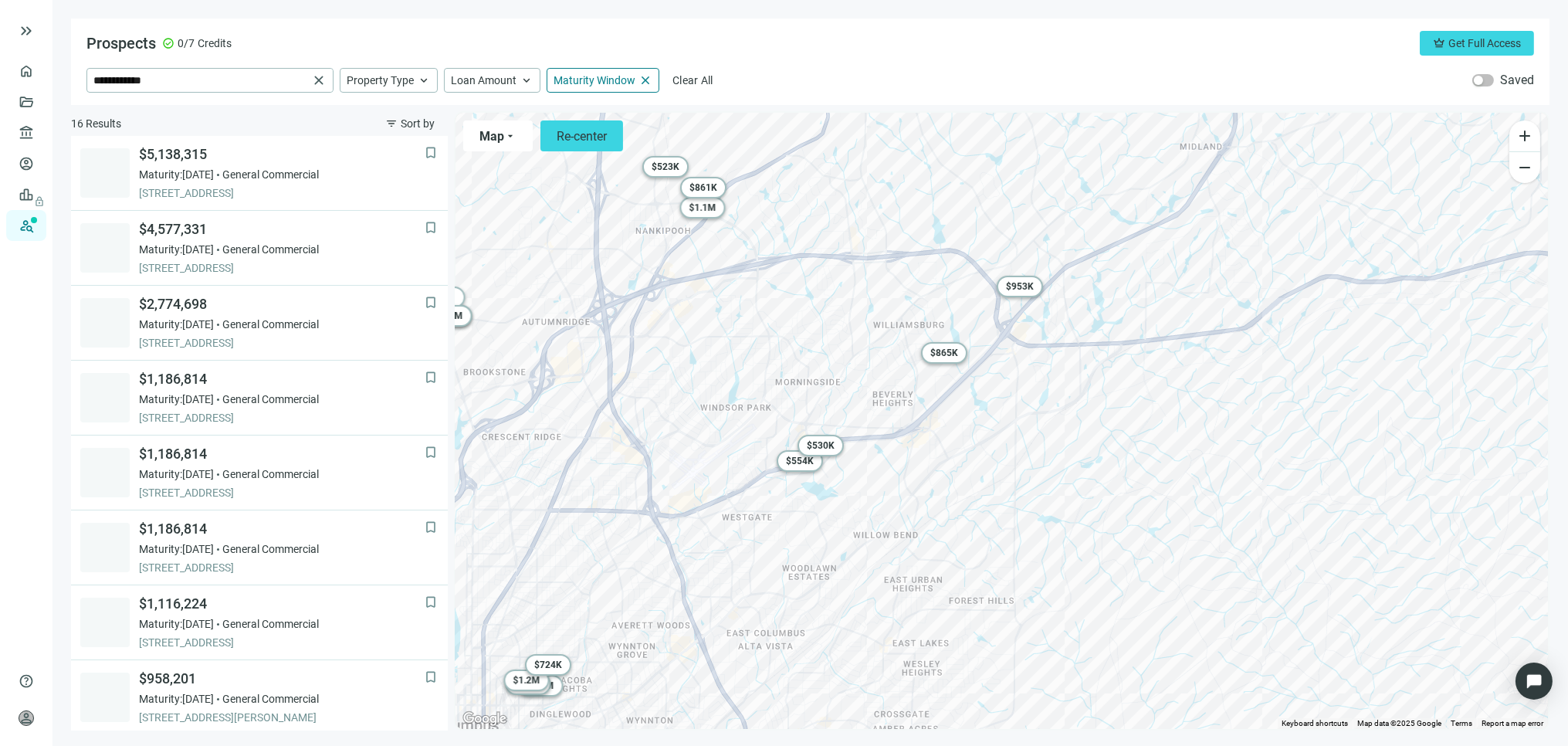
drag, startPoint x: 962, startPoint y: 536, endPoint x: 1038, endPoint y: 514, distance: 79.1
click at [1037, 514] on div "To activate drag with keyboard, press Alt + Enter. Once in keyboard drag state,…" at bounding box center [1002, 422] width 1093 height 617
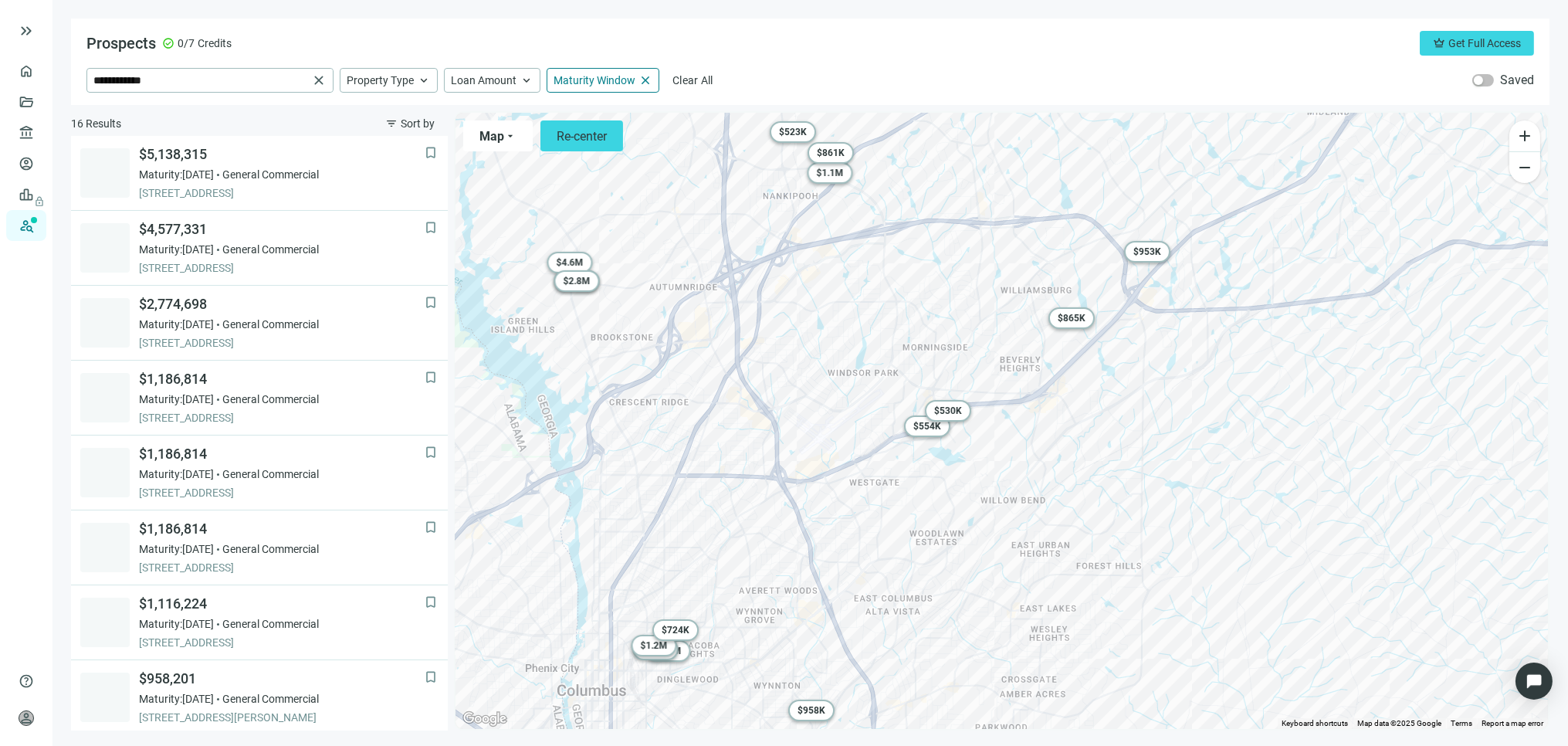
drag, startPoint x: 925, startPoint y: 550, endPoint x: 962, endPoint y: 537, distance: 39.2
click at [962, 537] on div "To activate drag with keyboard, press Alt + Enter. Once in keyboard drag state,…" at bounding box center [1002, 422] width 1093 height 617
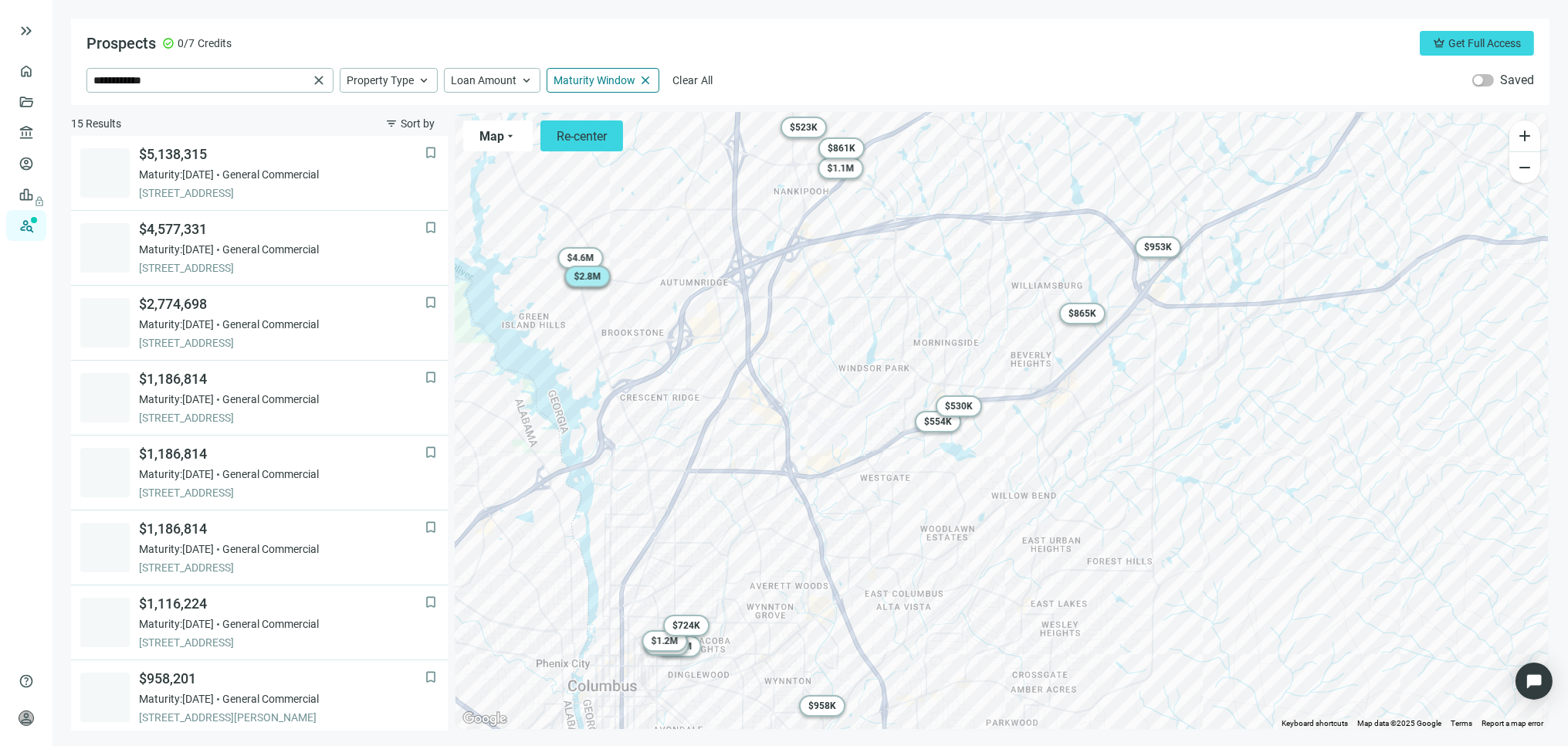
click at [587, 281] on span "$ 2.8M" at bounding box center [587, 276] width 27 height 11
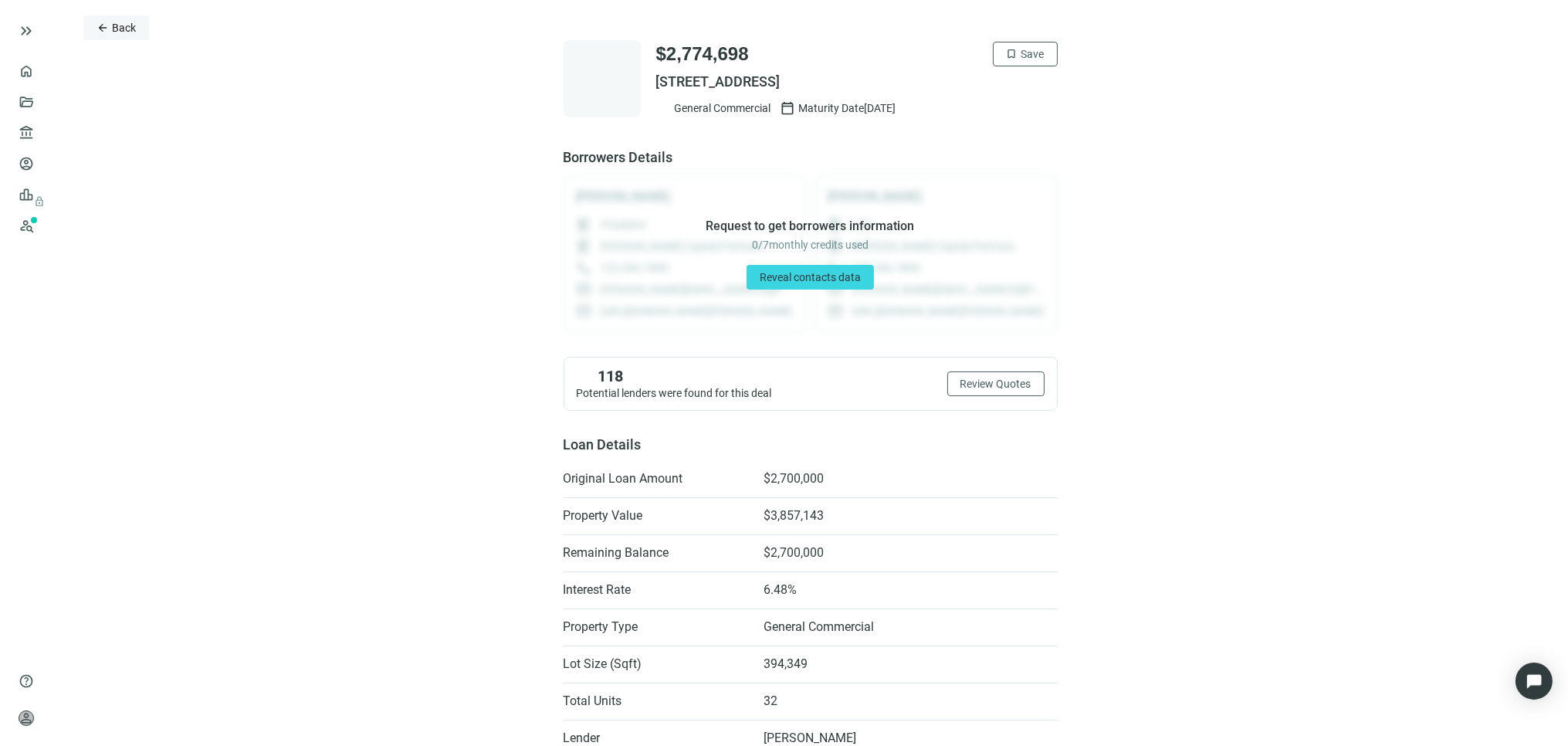
click at [119, 22] on span "Back" at bounding box center [124, 28] width 24 height 13
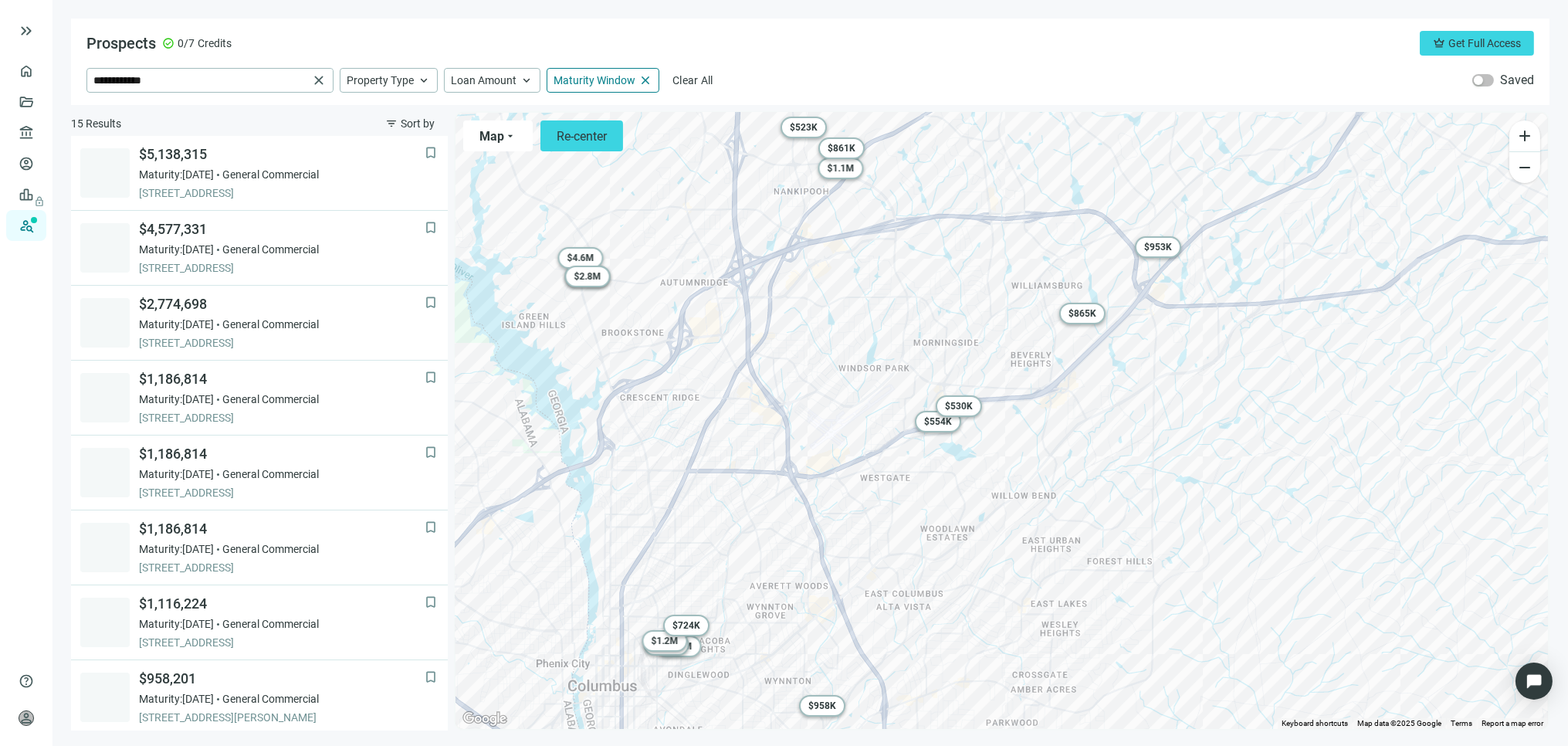
scroll to position [150, 0]
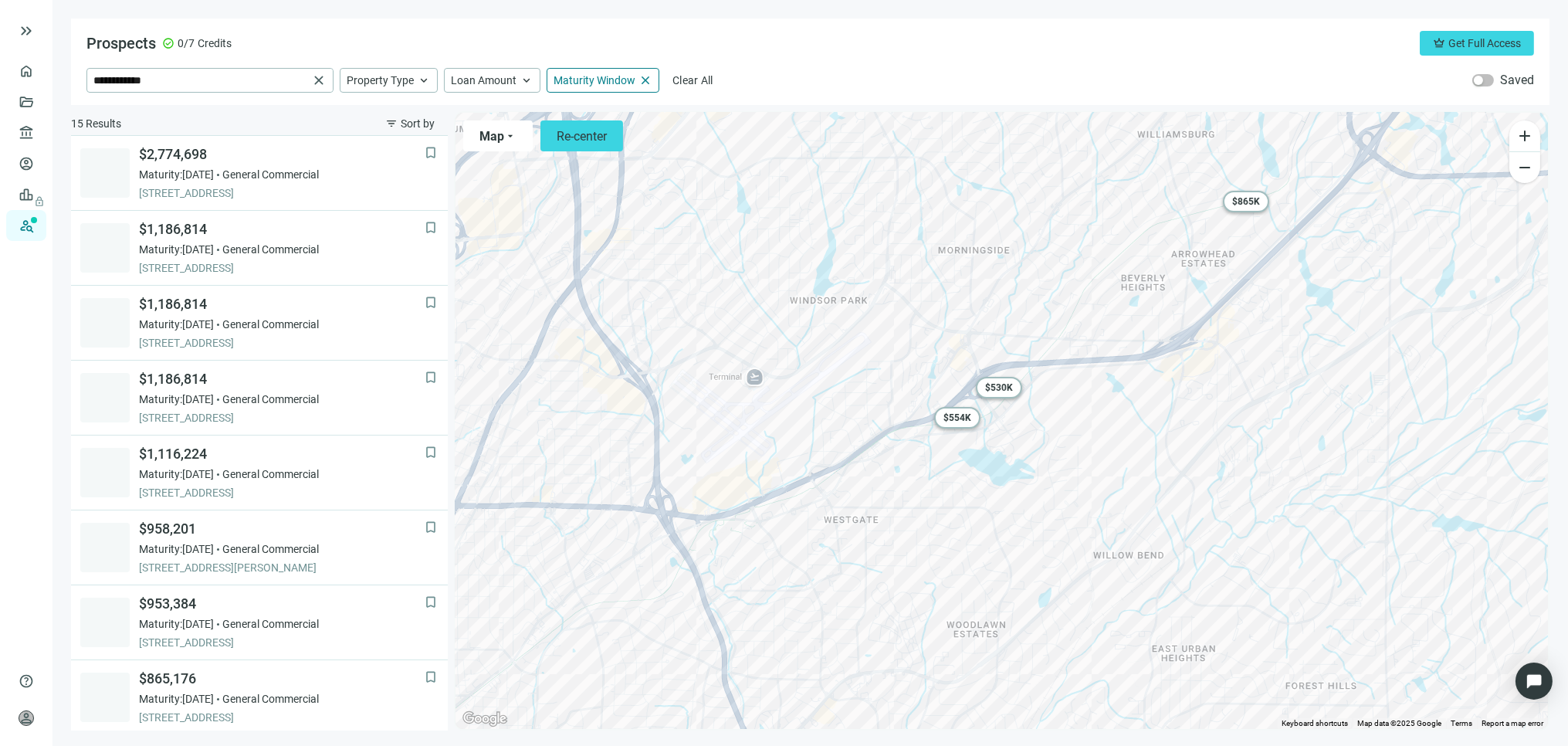
drag, startPoint x: 759, startPoint y: 619, endPoint x: 857, endPoint y: 599, distance: 100.0
click at [857, 599] on div "To activate drag with keyboard, press Alt + Enter. Once in keyboard drag state,…" at bounding box center [1002, 422] width 1093 height 617
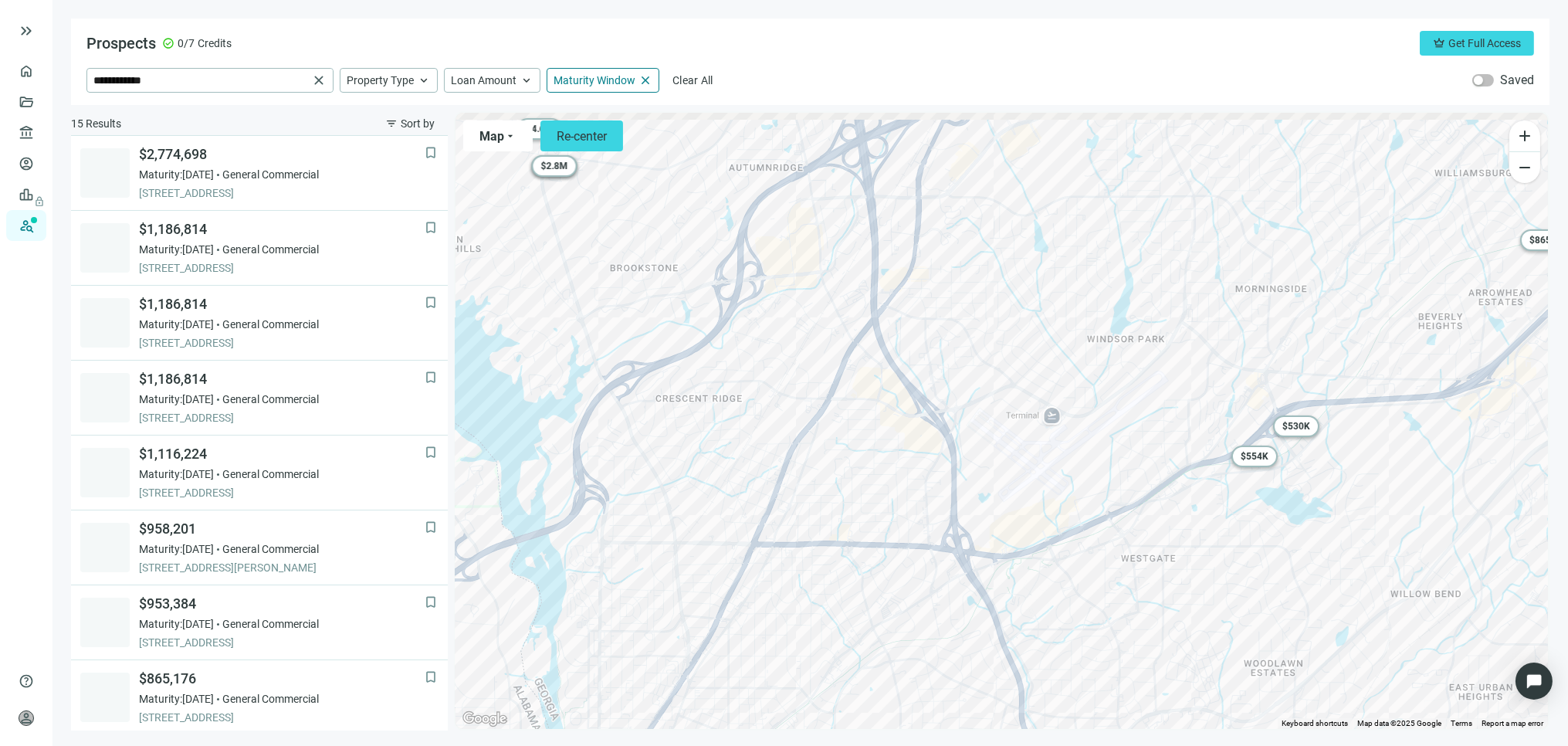
drag, startPoint x: 680, startPoint y: 561, endPoint x: 963, endPoint y: 606, distance: 286.6
click at [963, 606] on div "To activate drag with keyboard, press Alt + Enter. Once in keyboard drag state,…" at bounding box center [1002, 422] width 1093 height 617
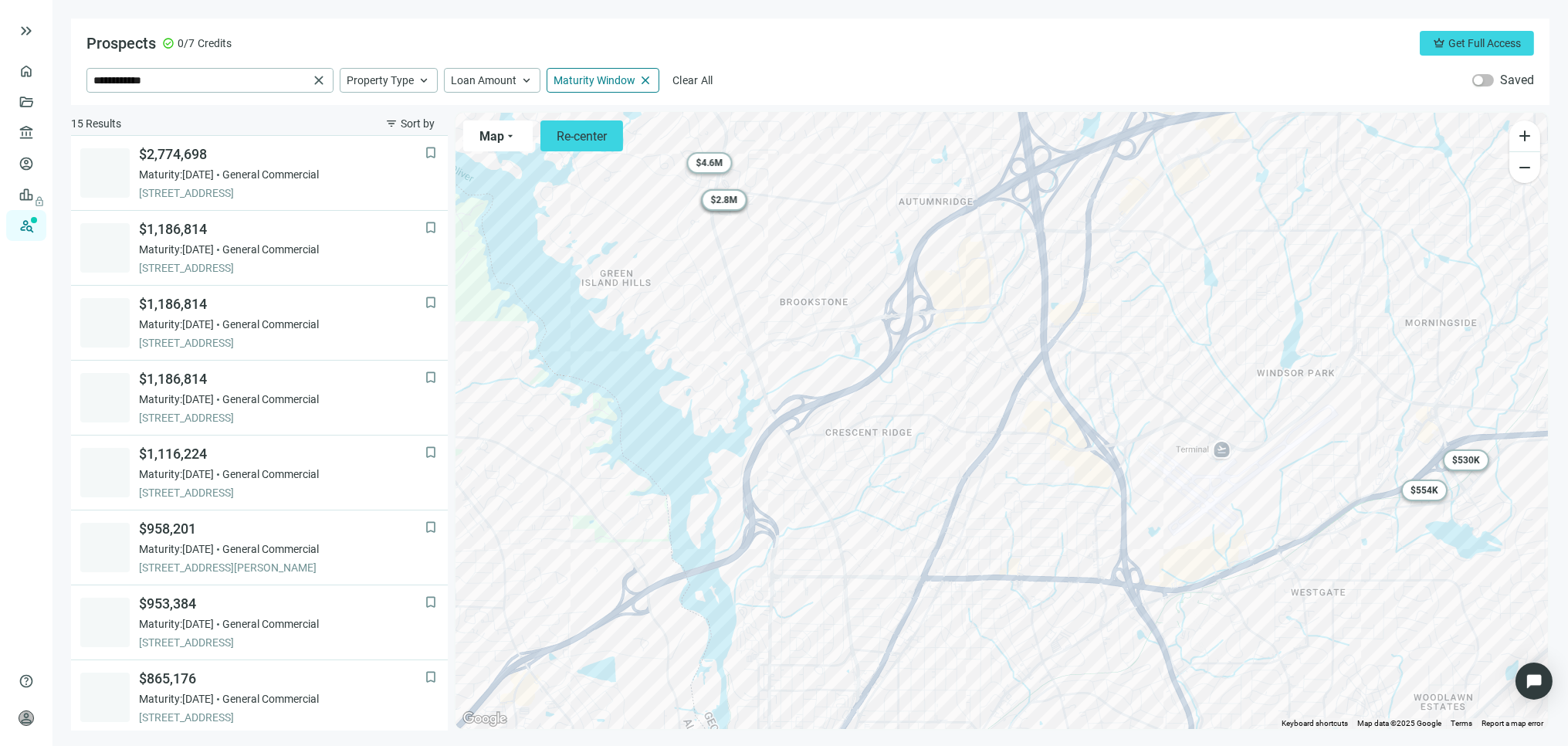
drag, startPoint x: 860, startPoint y: 578, endPoint x: 1019, endPoint y: 607, distance: 161.6
click at [1019, 607] on div "To activate drag with keyboard, press Alt + Enter. Once in keyboard drag state,…" at bounding box center [1002, 422] width 1093 height 617
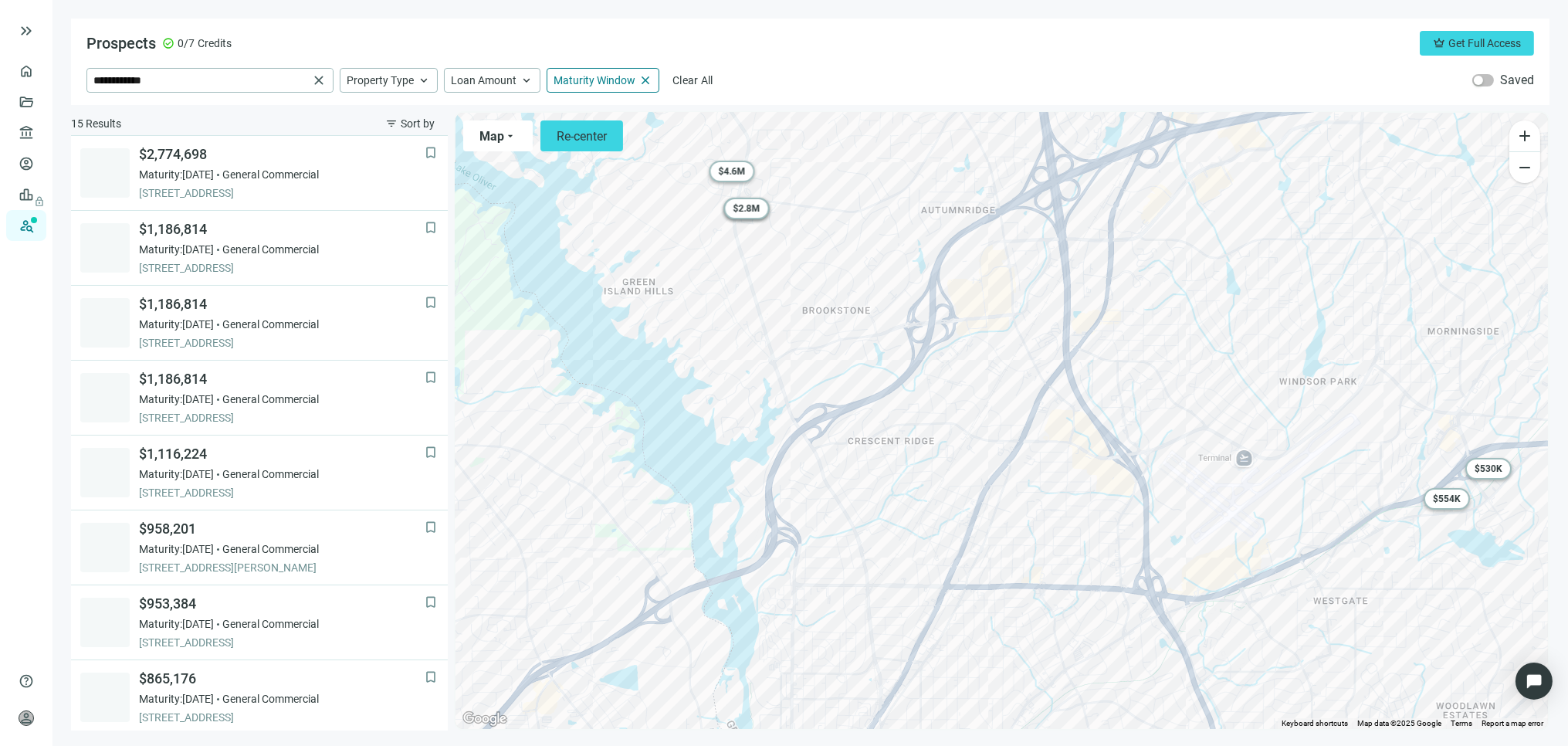
drag, startPoint x: 914, startPoint y: 603, endPoint x: 919, endPoint y: 570, distance: 33.4
click at [944, 616] on div "To activate drag with keyboard, press Alt + Enter. Once in keyboard drag state,…" at bounding box center [1002, 422] width 1093 height 617
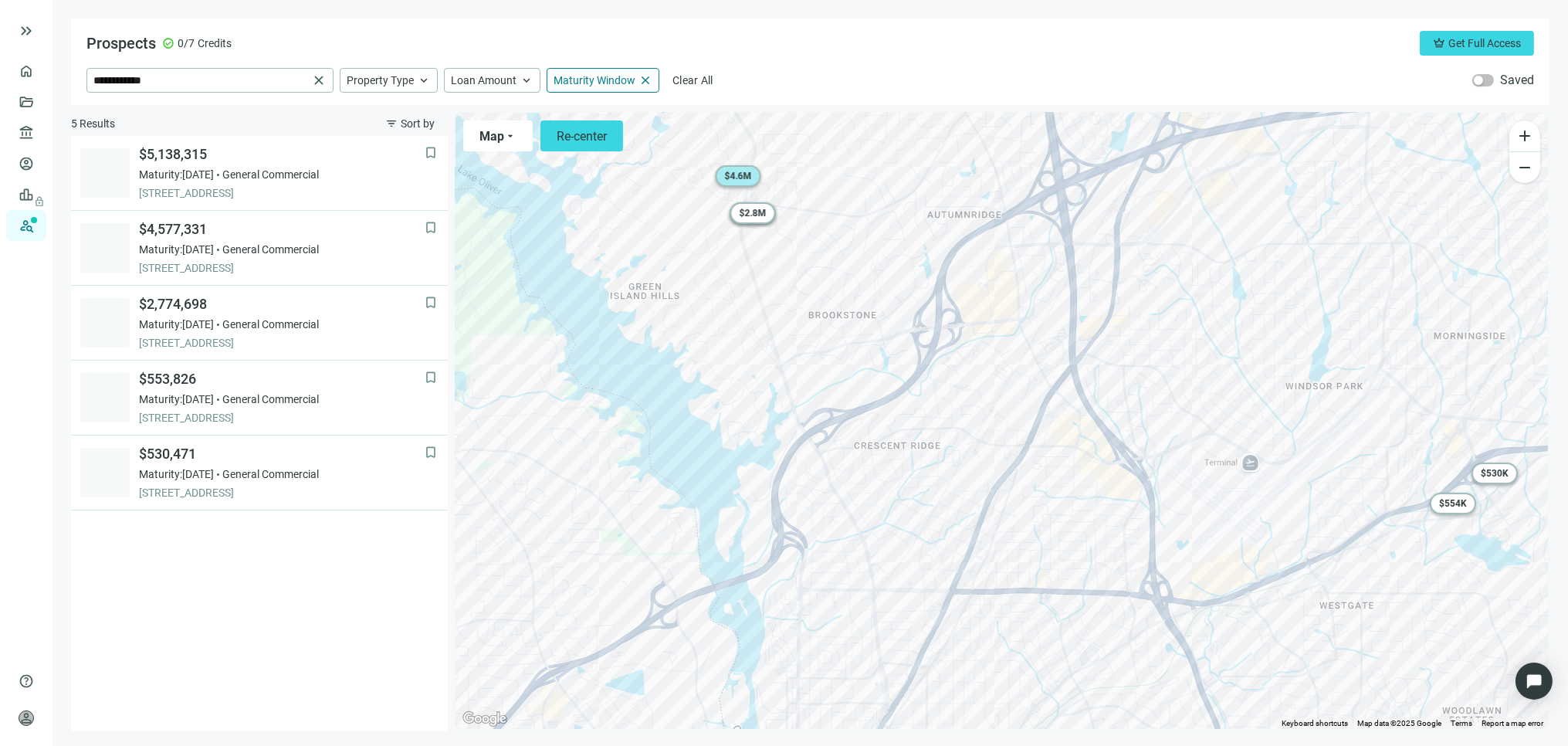
click at [729, 168] on div "$ 4.6M" at bounding box center [738, 177] width 46 height 22
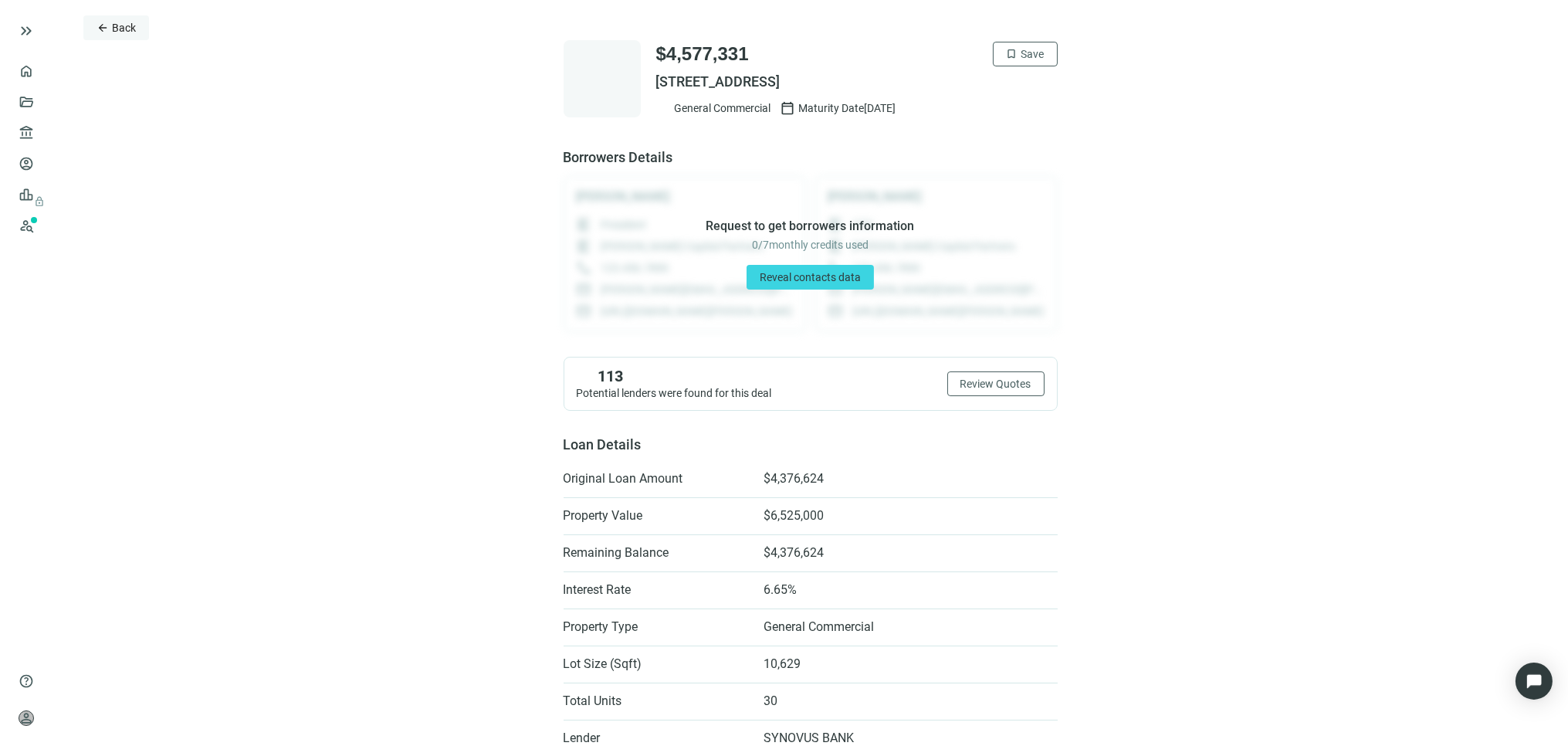
click at [118, 22] on span "Back" at bounding box center [124, 28] width 24 height 13
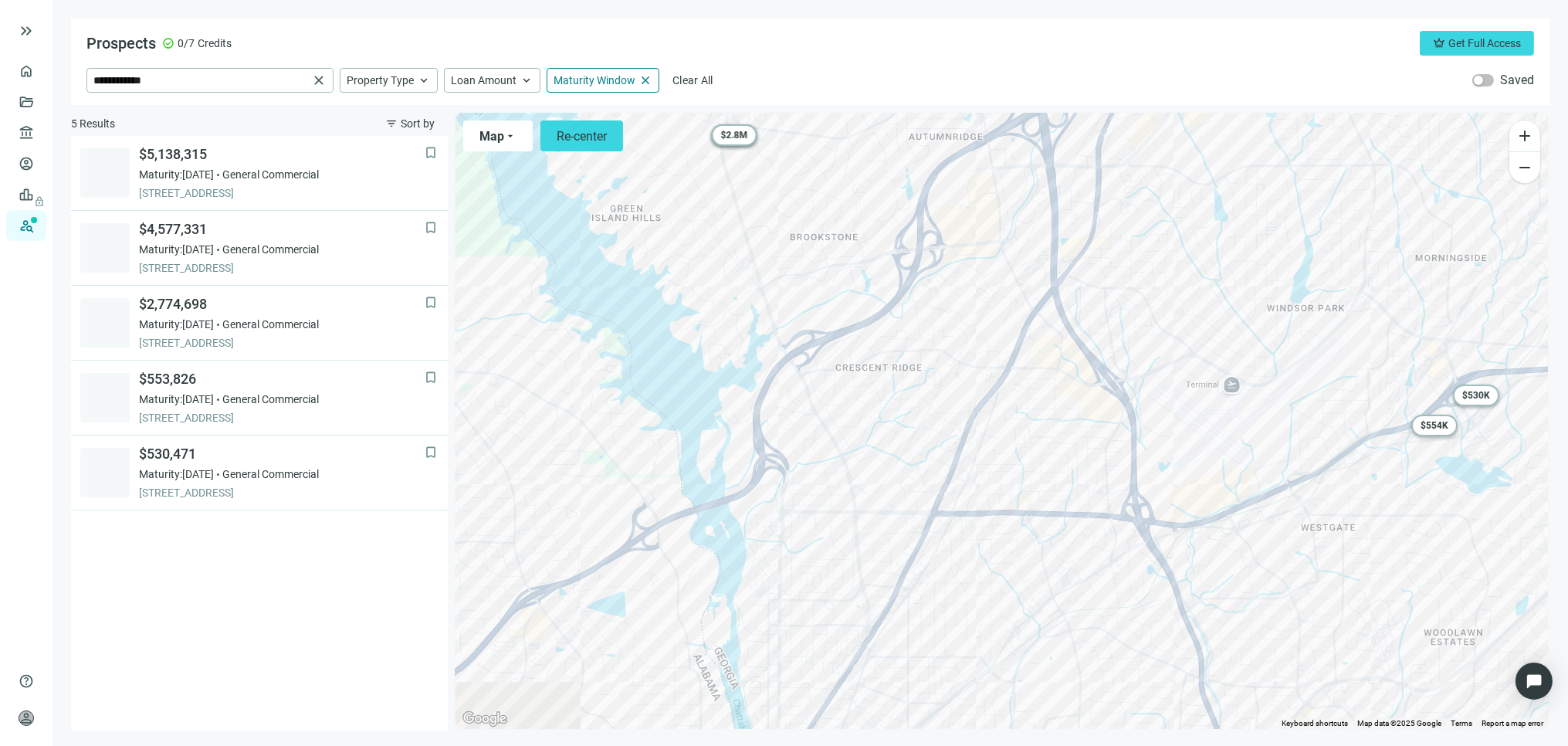
drag, startPoint x: 855, startPoint y: 512, endPoint x: 808, endPoint y: 329, distance: 188.9
click at [808, 335] on div "To activate drag with keyboard, press Alt + Enter. Once in keyboard drag state,…" at bounding box center [1002, 422] width 1093 height 617
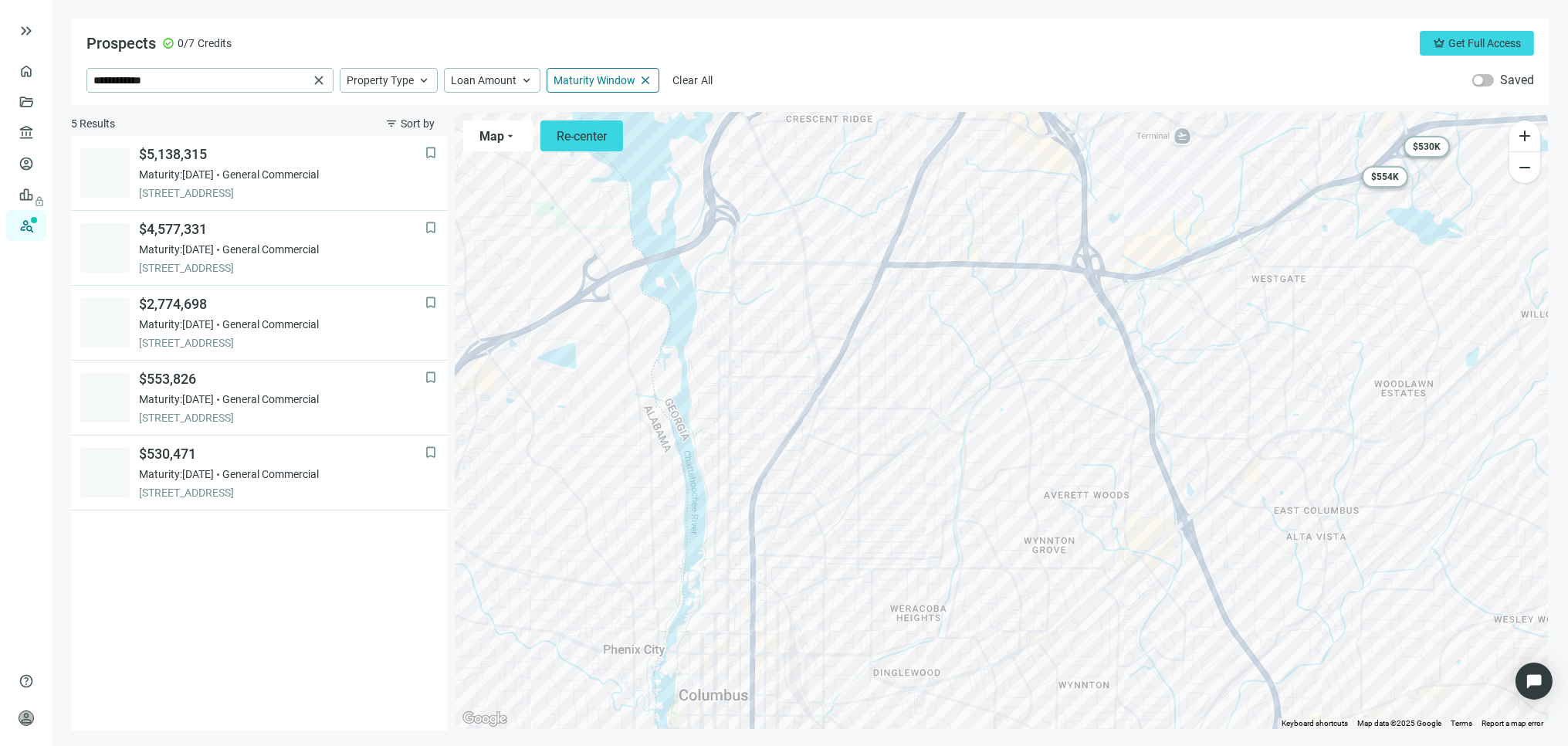
drag, startPoint x: 828, startPoint y: 459, endPoint x: 844, endPoint y: 414, distance: 47.8
click at [844, 414] on div "To activate drag with keyboard, press Alt + Enter. Once in keyboard drag state,…" at bounding box center [1002, 422] width 1093 height 617
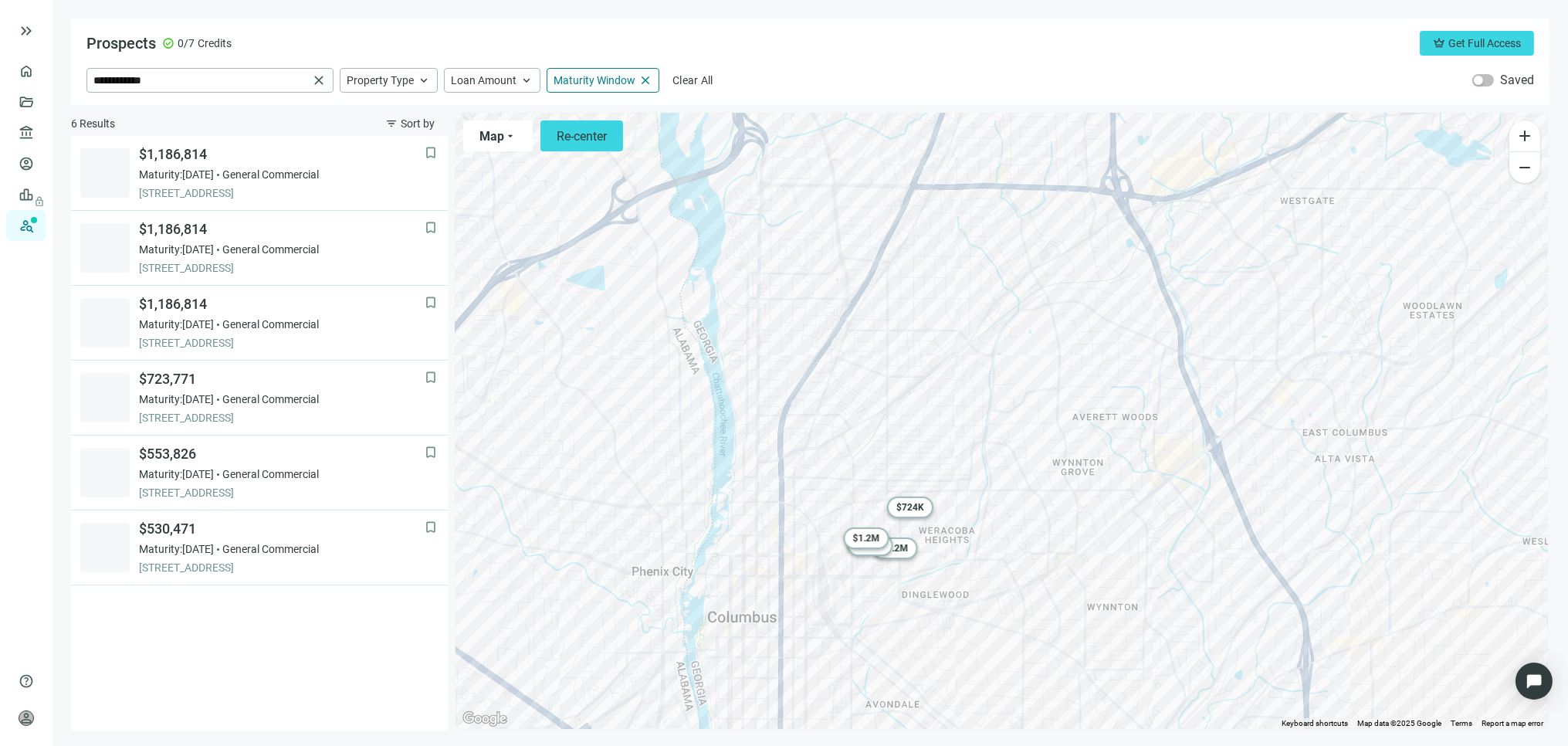
drag, startPoint x: 831, startPoint y: 461, endPoint x: 871, endPoint y: 371, distance: 98.5
click at [869, 373] on div "To activate drag with keyboard, press Alt + Enter. Once in keyboard drag state,…" at bounding box center [1002, 422] width 1093 height 617
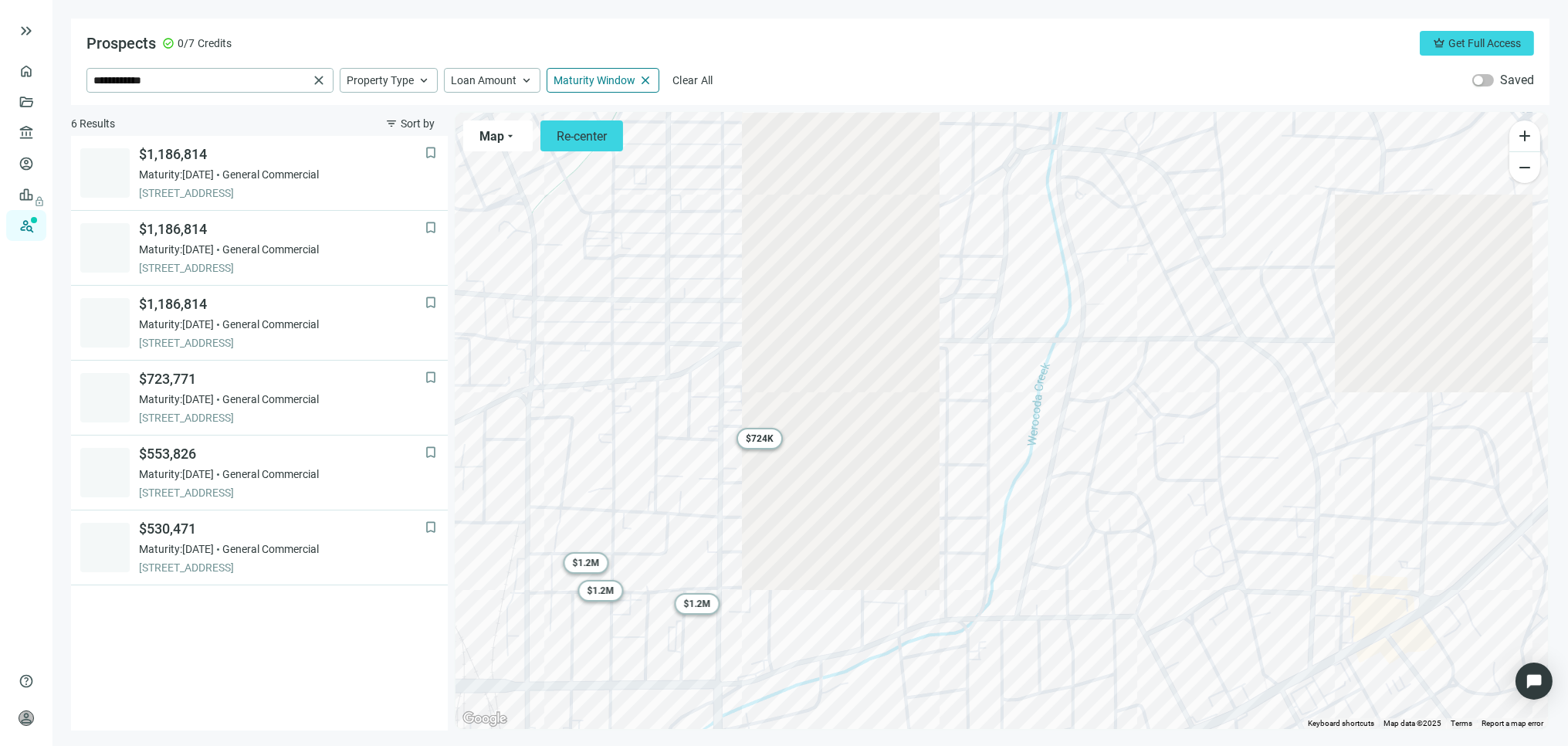
drag, startPoint x: 781, startPoint y: 504, endPoint x: 850, endPoint y: 302, distance: 213.5
click at [849, 304] on div "To activate drag with keyboard, press Alt + Enter. Once in keyboard drag state,…" at bounding box center [1002, 422] width 1093 height 617
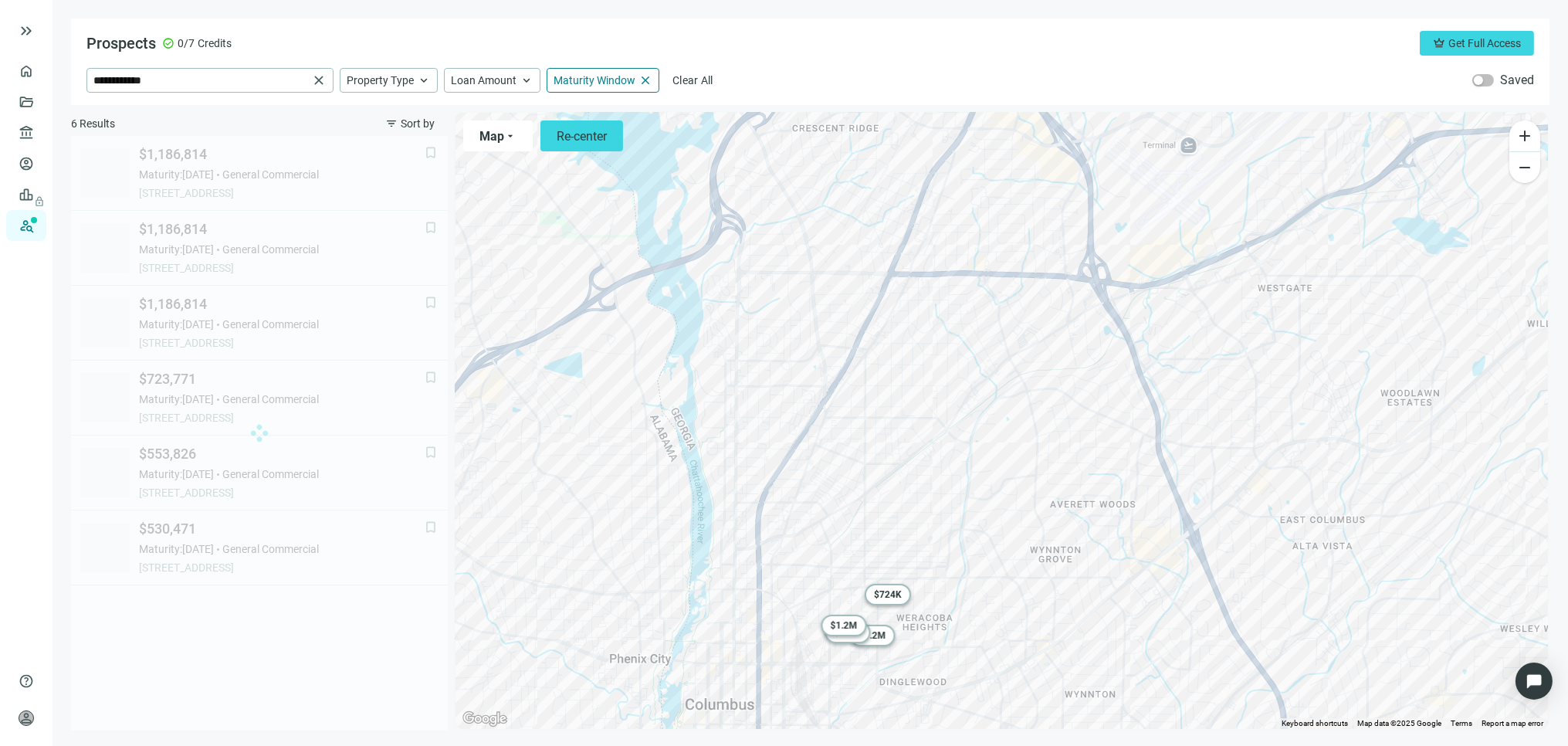
drag, startPoint x: 919, startPoint y: 327, endPoint x: 825, endPoint y: 547, distance: 239.2
click at [827, 554] on div "To activate drag with keyboard, press Alt + Enter. Once in keyboard drag state,…" at bounding box center [1002, 422] width 1093 height 617
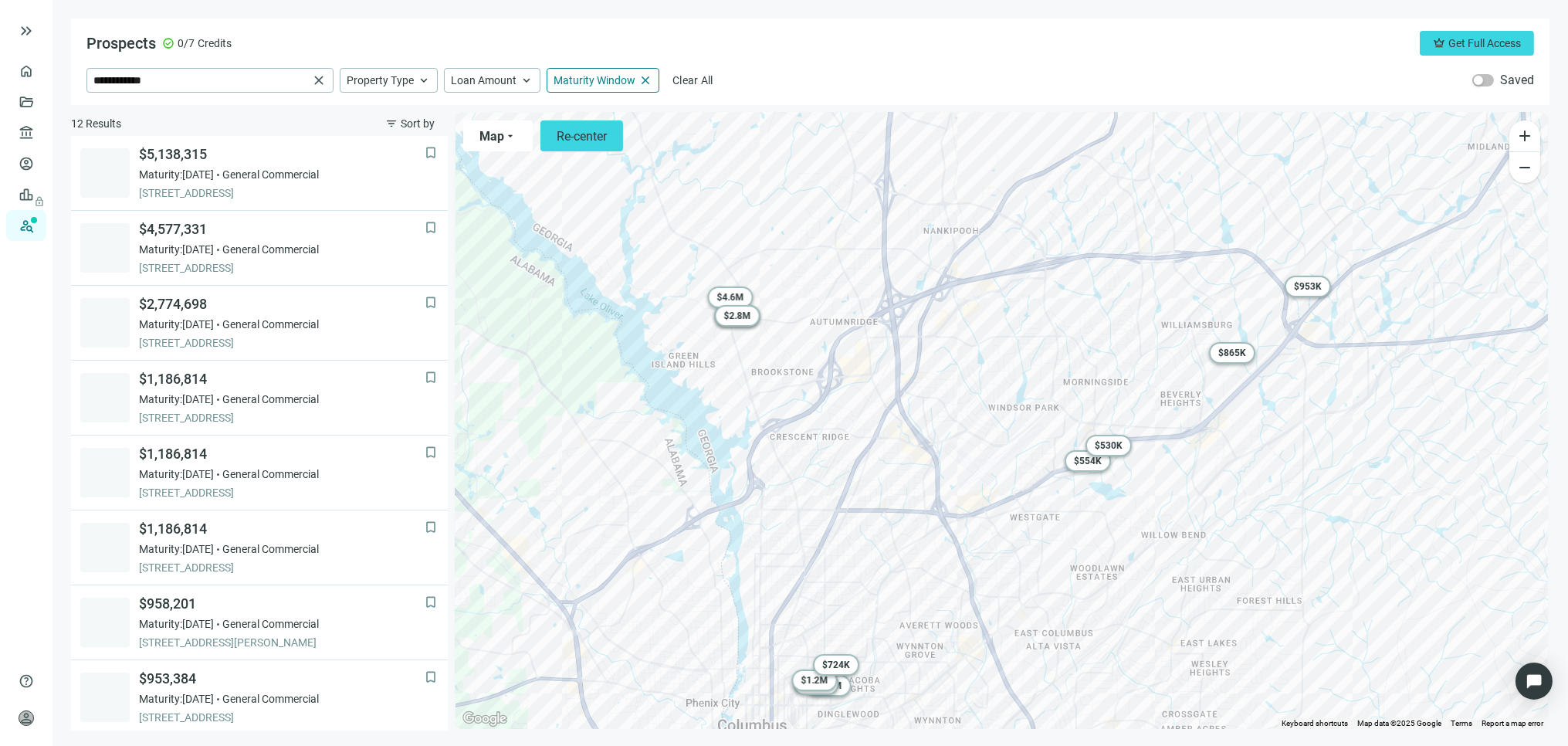
drag, startPoint x: 920, startPoint y: 411, endPoint x: 812, endPoint y: 566, distance: 188.9
click at [812, 566] on div "To activate drag with keyboard, press Alt + Enter. Once in keyboard drag state,…" at bounding box center [1002, 422] width 1093 height 617
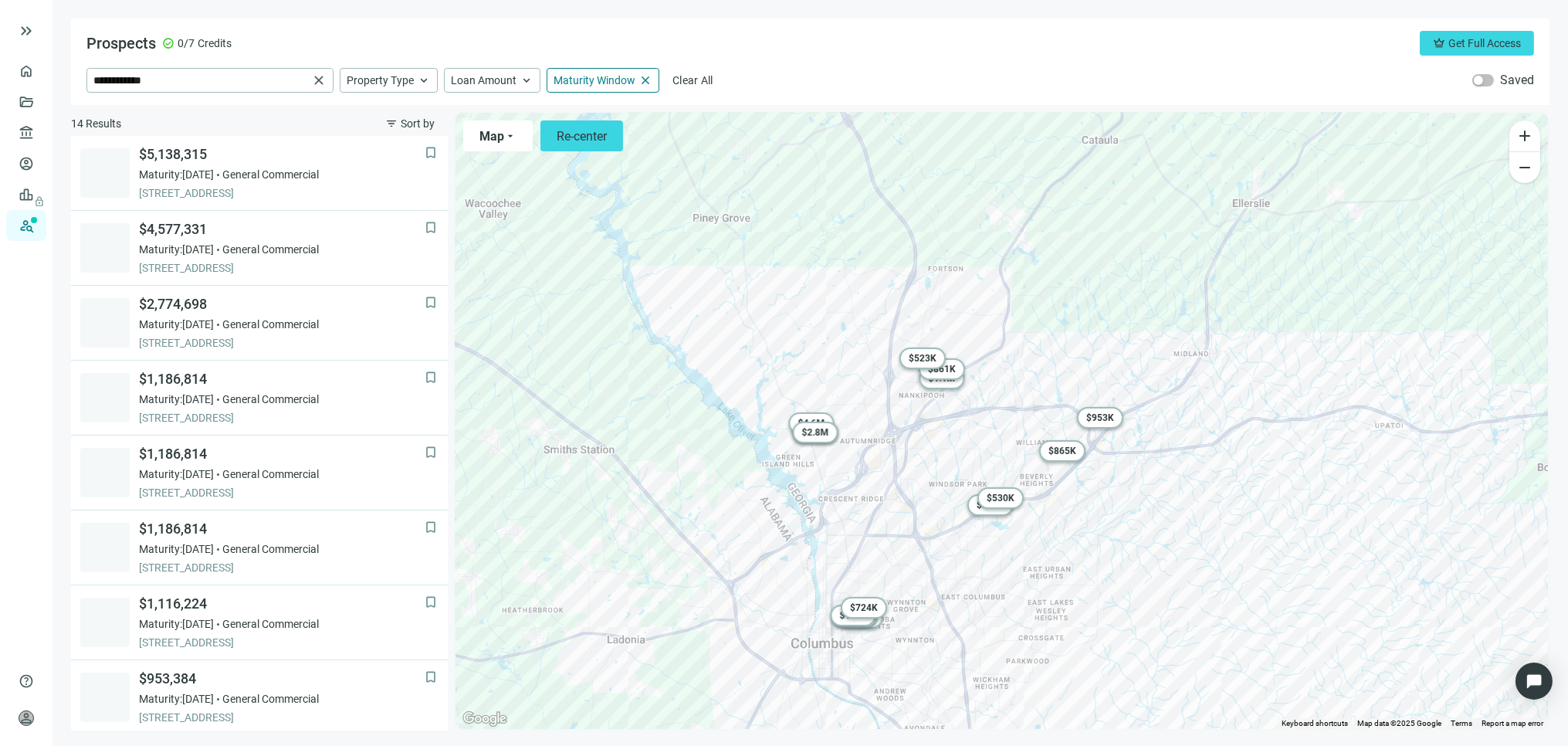
drag, startPoint x: 936, startPoint y: 456, endPoint x: 852, endPoint y: 534, distance: 114.6
click at [853, 534] on div "To activate drag with keyboard, press Alt + Enter. Once in keyboard drag state,…" at bounding box center [1002, 422] width 1093 height 617
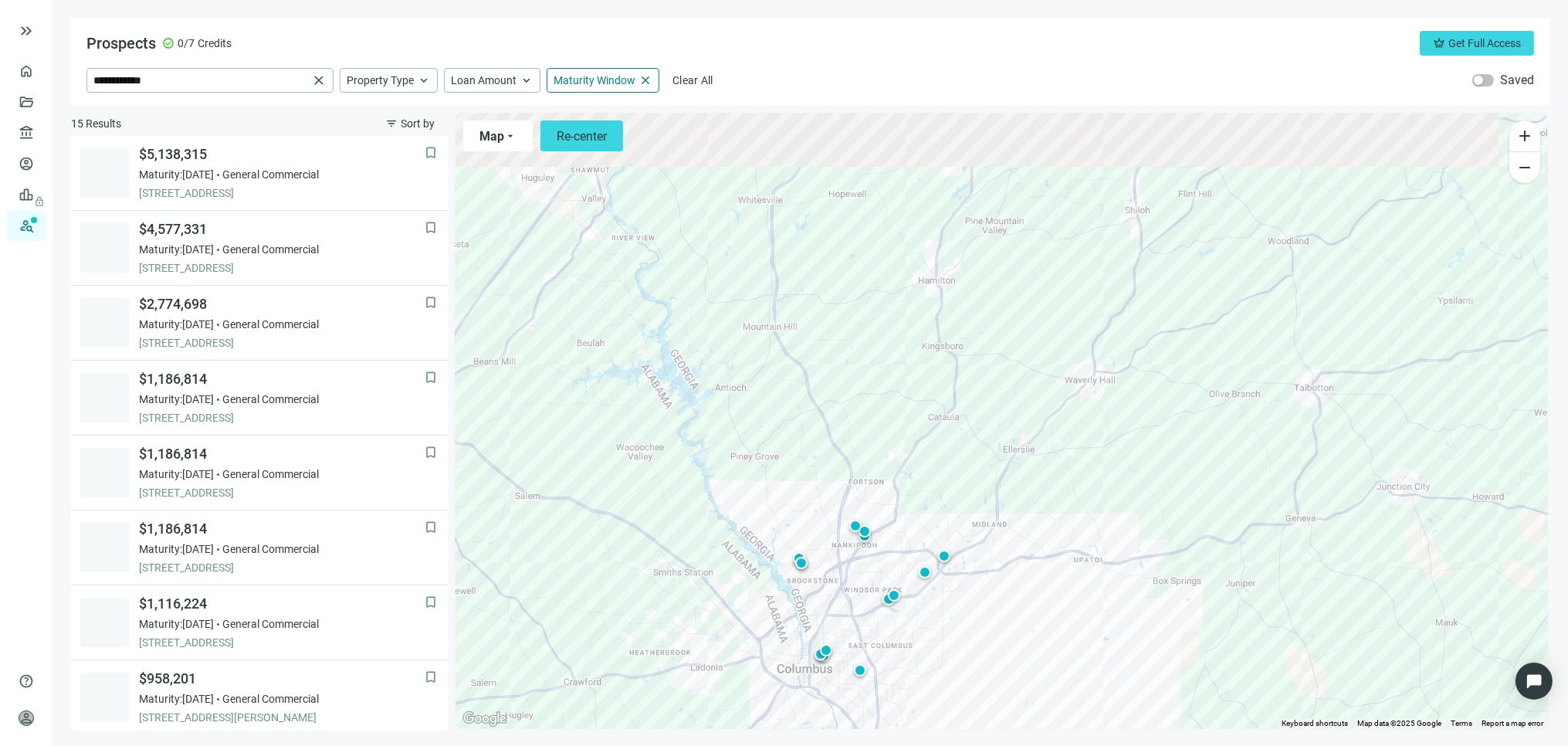
drag, startPoint x: 951, startPoint y: 418, endPoint x: 828, endPoint y: 556, distance: 184.9
click at [830, 556] on div "To activate drag with keyboard, press Alt + Enter. Once in keyboard drag state,…" at bounding box center [1002, 422] width 1093 height 617
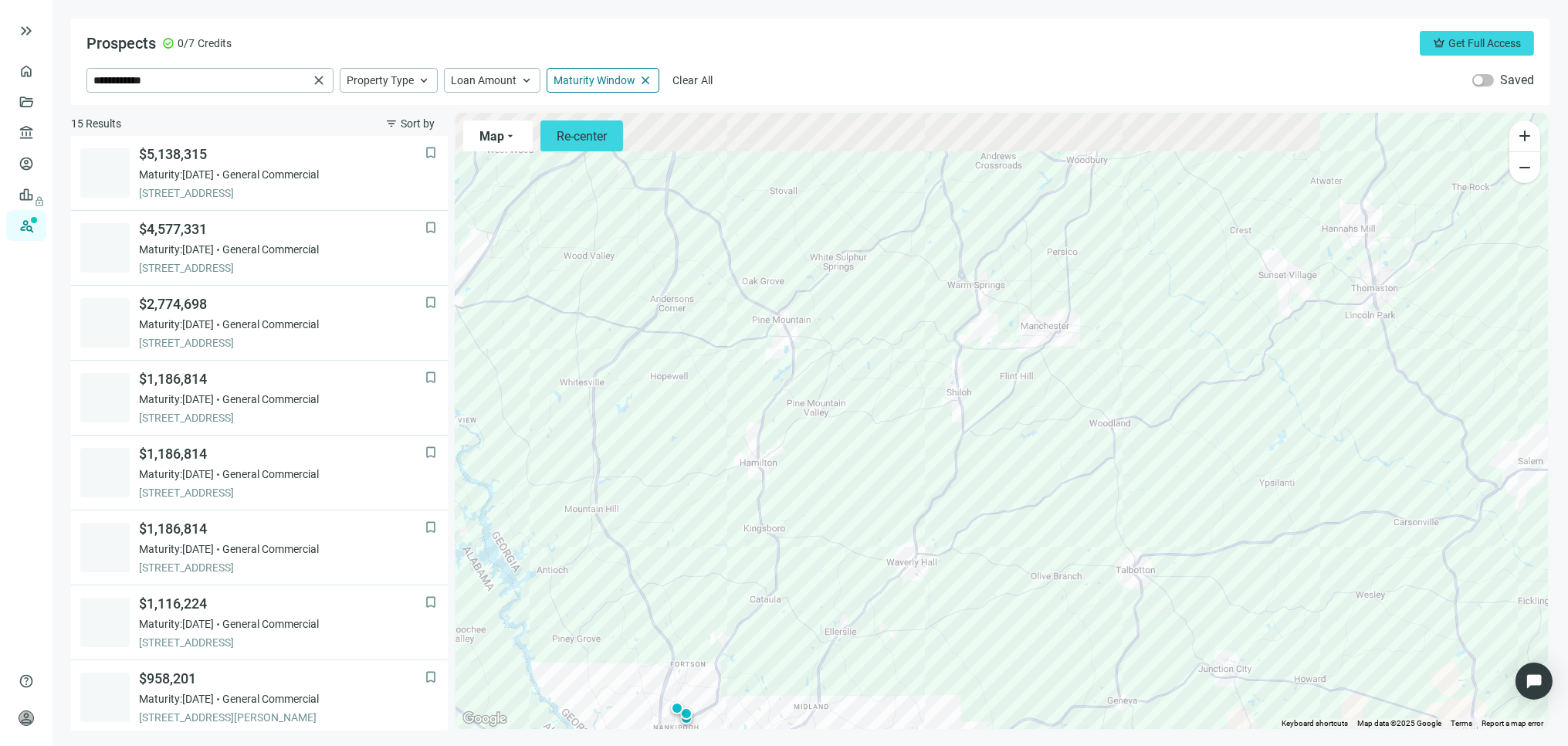
drag, startPoint x: 947, startPoint y: 426, endPoint x: 790, endPoint y: 557, distance: 204.5
click at [798, 569] on div "To activate drag with keyboard, press Alt + Enter. Once in keyboard drag state,…" at bounding box center [1002, 422] width 1093 height 617
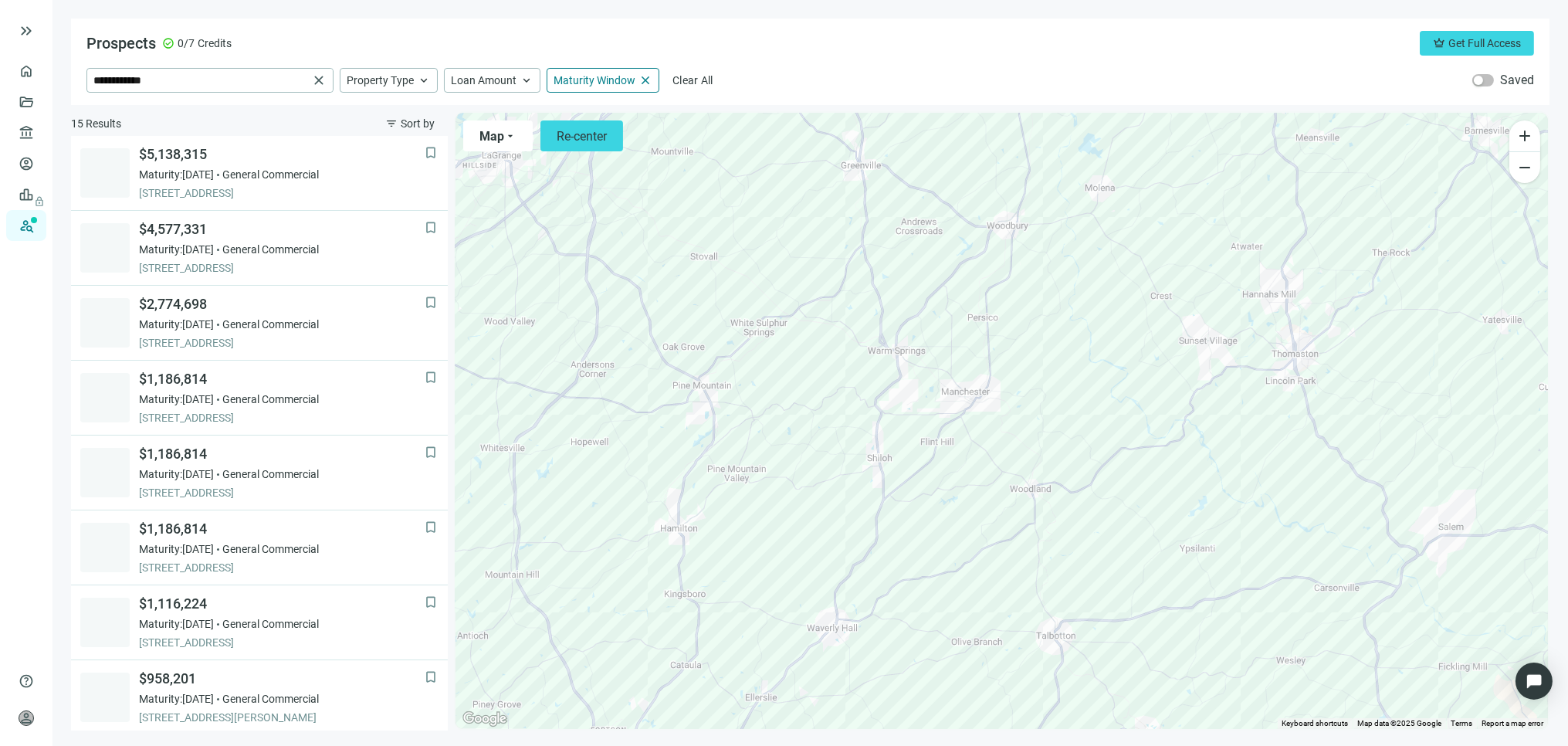
drag, startPoint x: 931, startPoint y: 438, endPoint x: 871, endPoint y: 567, distance: 142.3
click at [872, 567] on div "To activate drag with keyboard, press Alt + Enter. Once in keyboard drag state,…" at bounding box center [1002, 422] width 1093 height 617
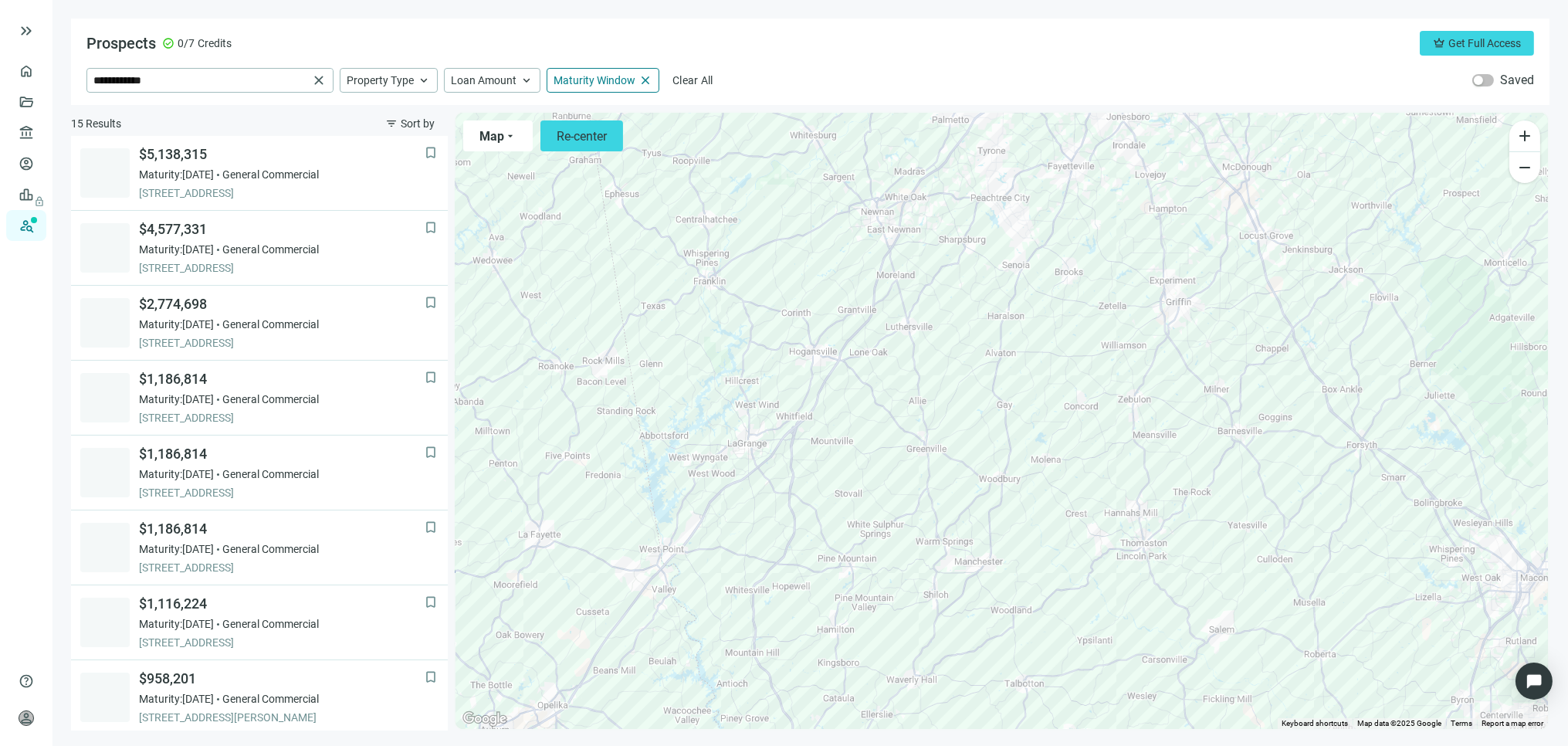
drag, startPoint x: 1006, startPoint y: 449, endPoint x: 1032, endPoint y: 546, distance: 100.4
click at [1032, 546] on div "To activate drag with keyboard, press Alt + Enter. Once in keyboard drag state,…" at bounding box center [1002, 422] width 1093 height 617
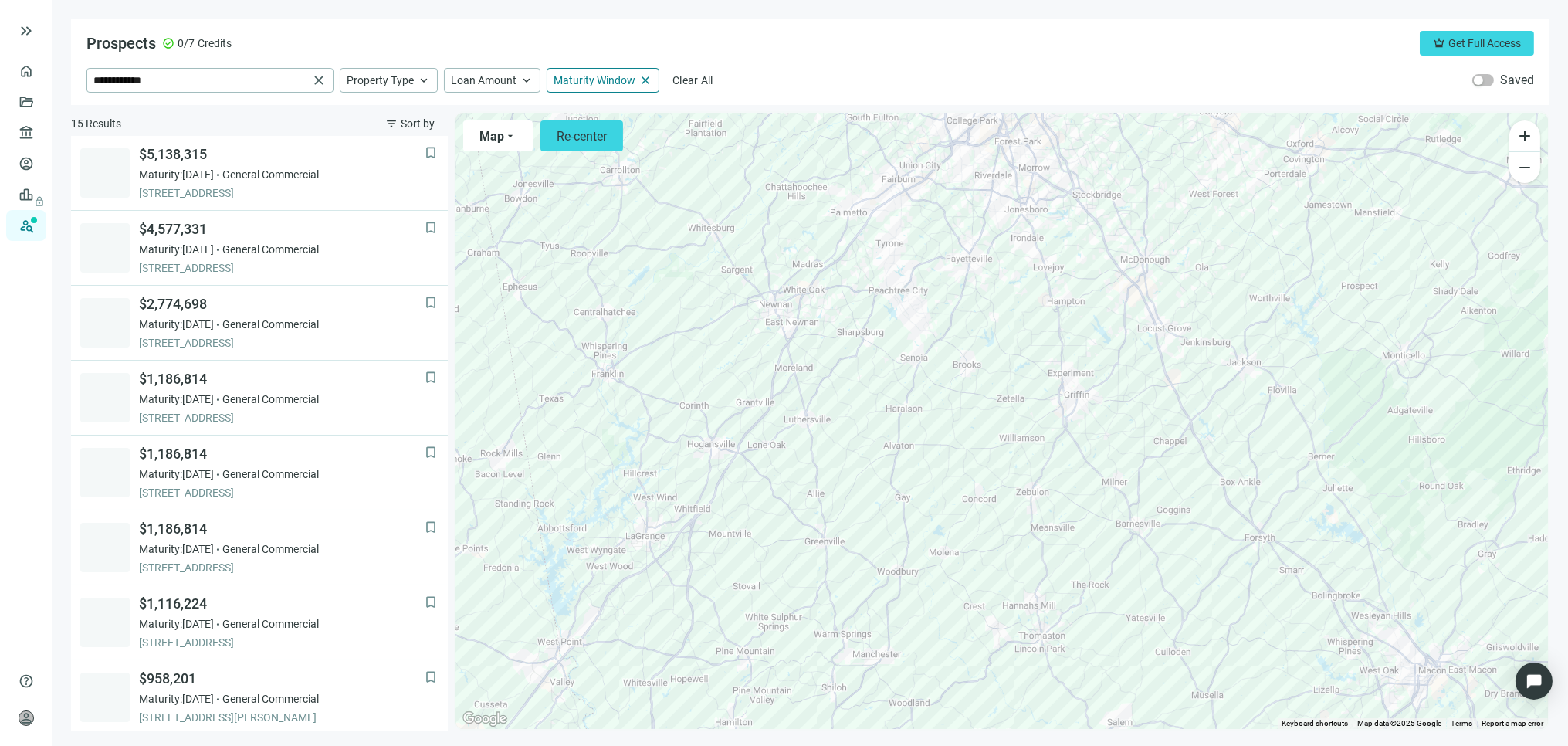
drag, startPoint x: 1066, startPoint y: 449, endPoint x: 971, endPoint y: 510, distance: 112.9
click at [960, 537] on div "To activate drag with keyboard, press Alt + Enter. Once in keyboard drag state,…" at bounding box center [1002, 422] width 1093 height 617
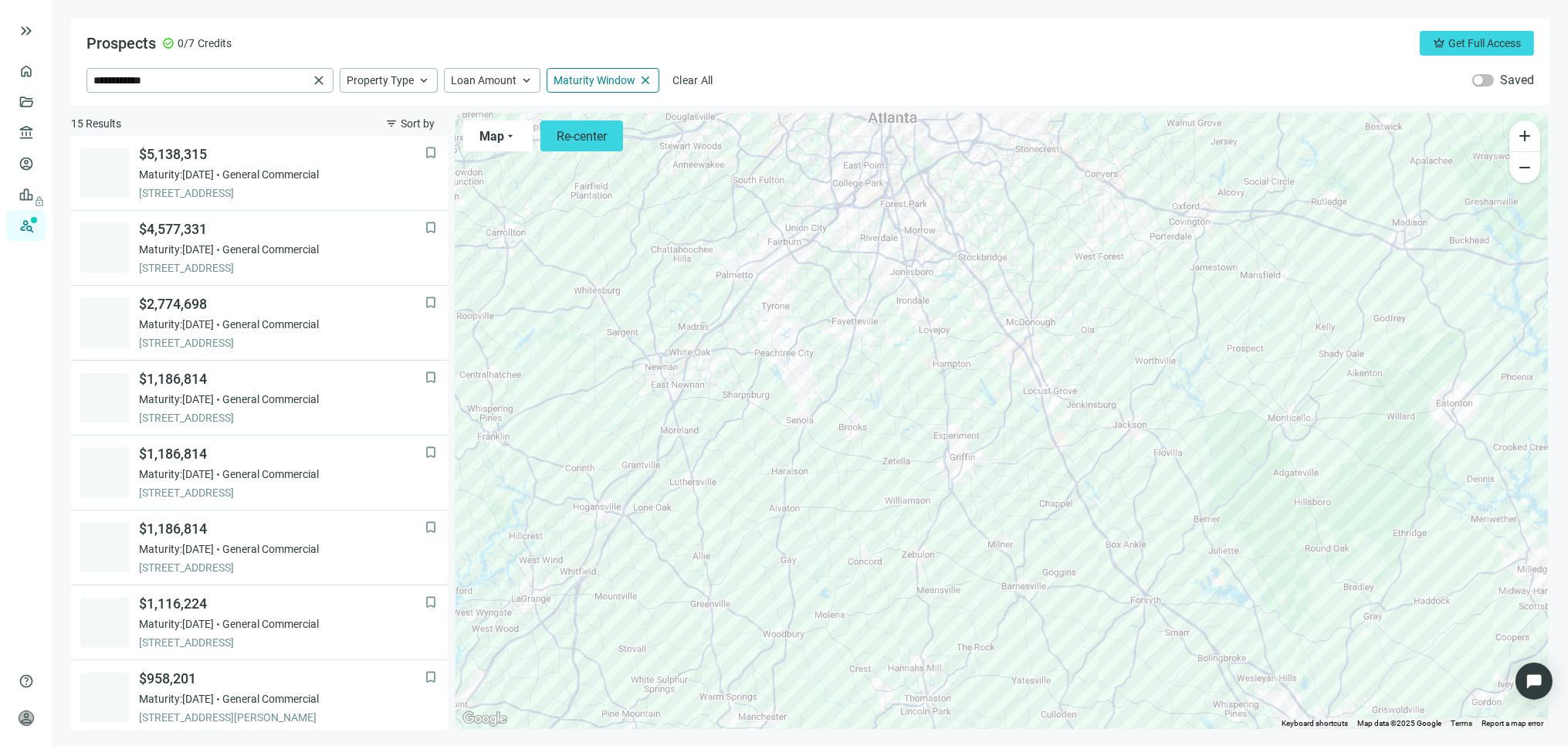
drag, startPoint x: 1069, startPoint y: 466, endPoint x: 985, endPoint y: 498, distance: 89.9
click at [954, 531] on div "To activate drag with keyboard, press Alt + Enter. Once in keyboard drag state,…" at bounding box center [1002, 422] width 1093 height 617
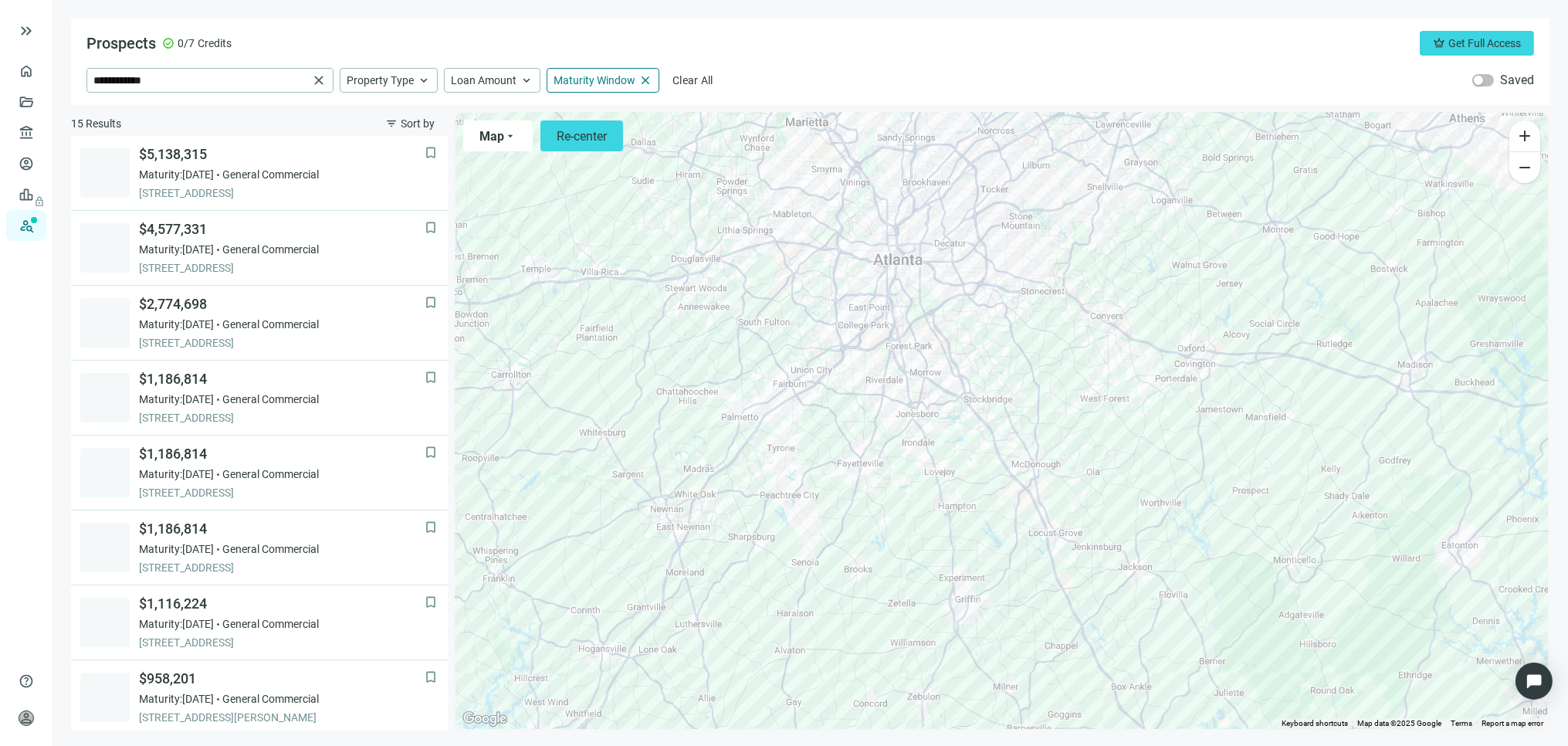
drag, startPoint x: 1049, startPoint y: 460, endPoint x: 1062, endPoint y: 597, distance: 137.6
click at [1062, 597] on div "To activate drag with keyboard, press Alt + Enter. Once in keyboard drag state,…" at bounding box center [1002, 422] width 1093 height 617
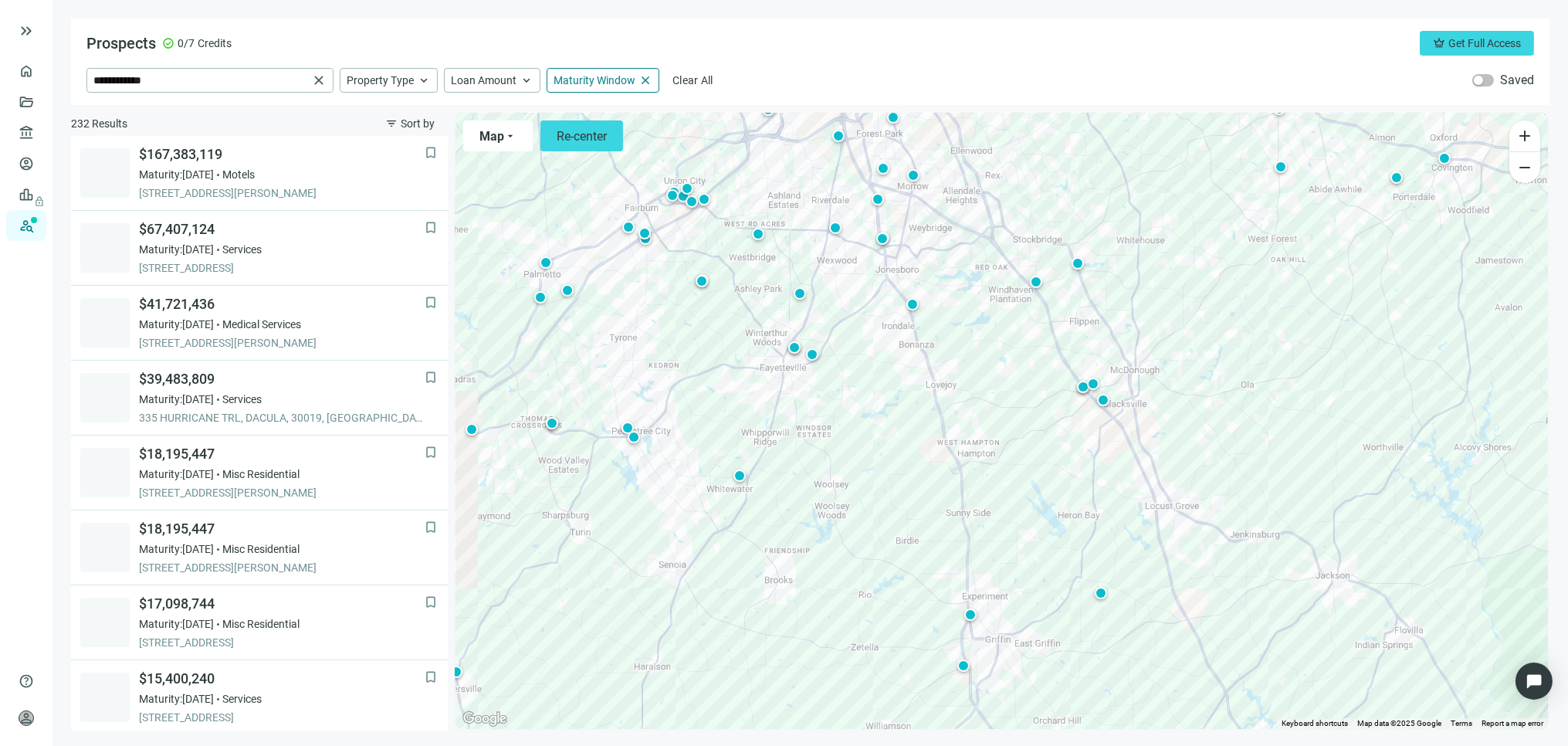
drag, startPoint x: 1021, startPoint y: 562, endPoint x: 1061, endPoint y: 320, distance: 245.3
click at [1062, 340] on div "To activate drag with keyboard, press Alt + Enter. Once in keyboard drag state,…" at bounding box center [1002, 422] width 1093 height 617
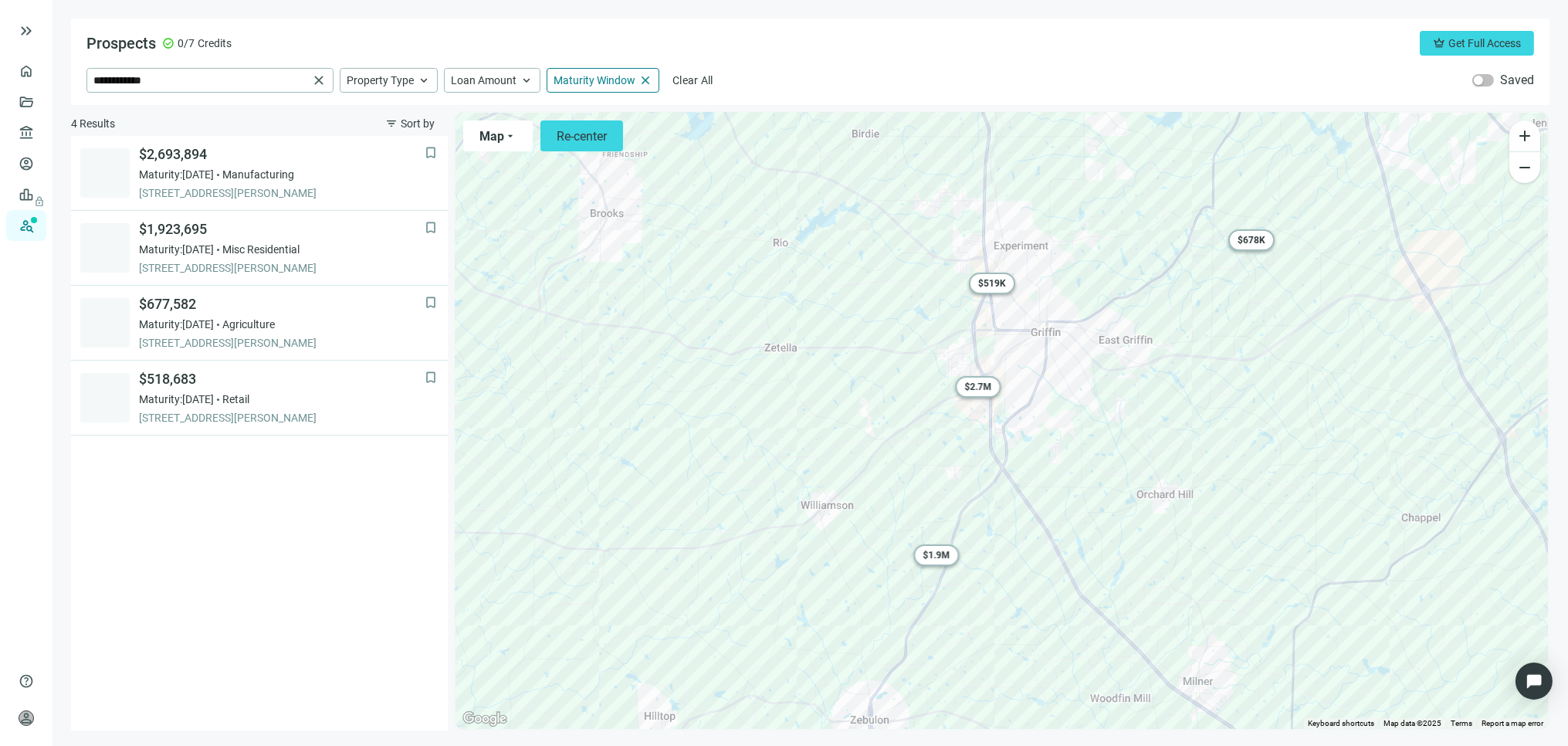
drag, startPoint x: 1041, startPoint y: 500, endPoint x: 1056, endPoint y: 438, distance: 63.8
click at [1056, 438] on div "To activate drag with keyboard, press Alt + Enter. Once in keyboard drag state,…" at bounding box center [1002, 422] width 1093 height 617
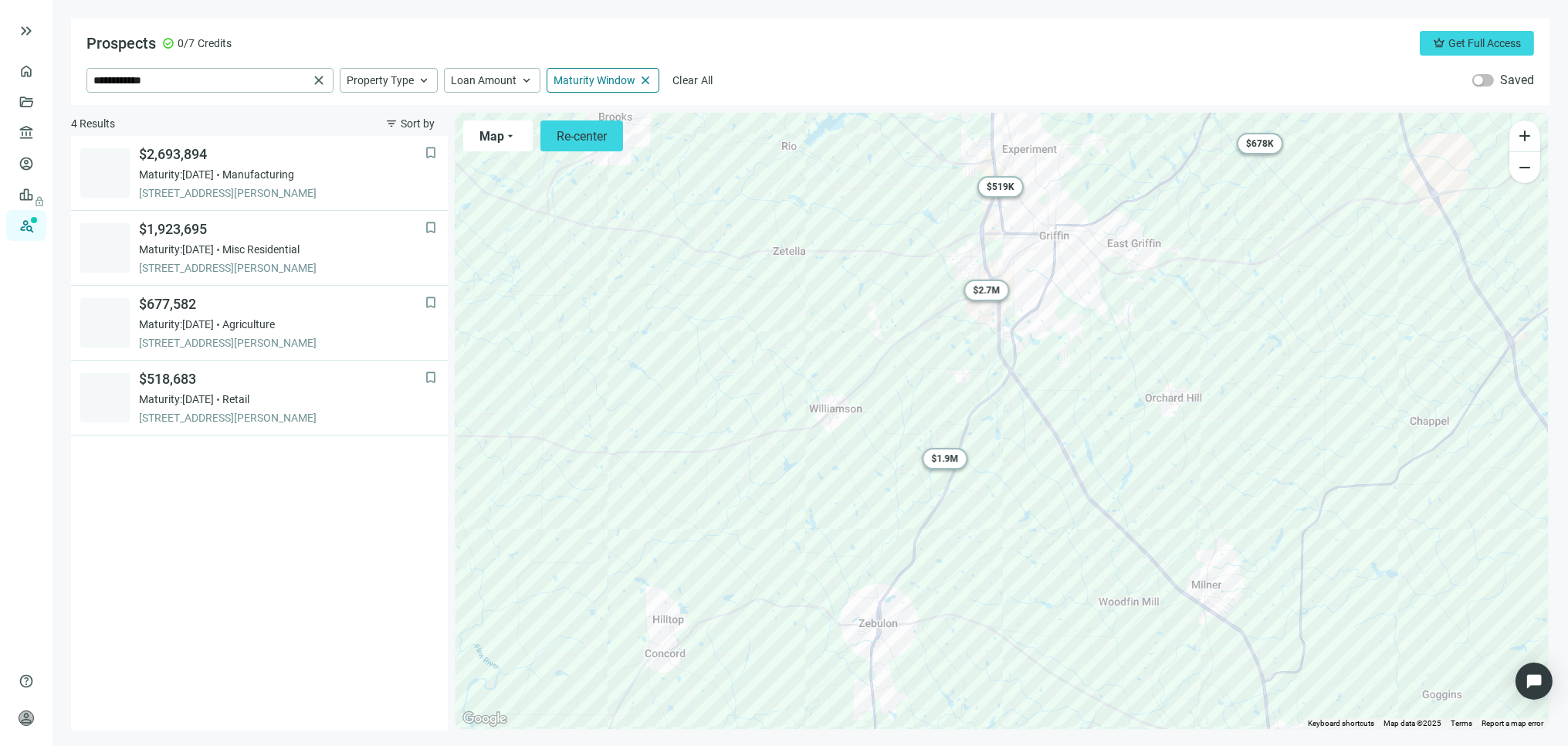
drag, startPoint x: 1055, startPoint y: 480, endPoint x: 1061, endPoint y: 384, distance: 96.2
click at [1061, 384] on div "To activate drag with keyboard, press Alt + Enter. Once in keyboard drag state,…" at bounding box center [1002, 422] width 1093 height 617
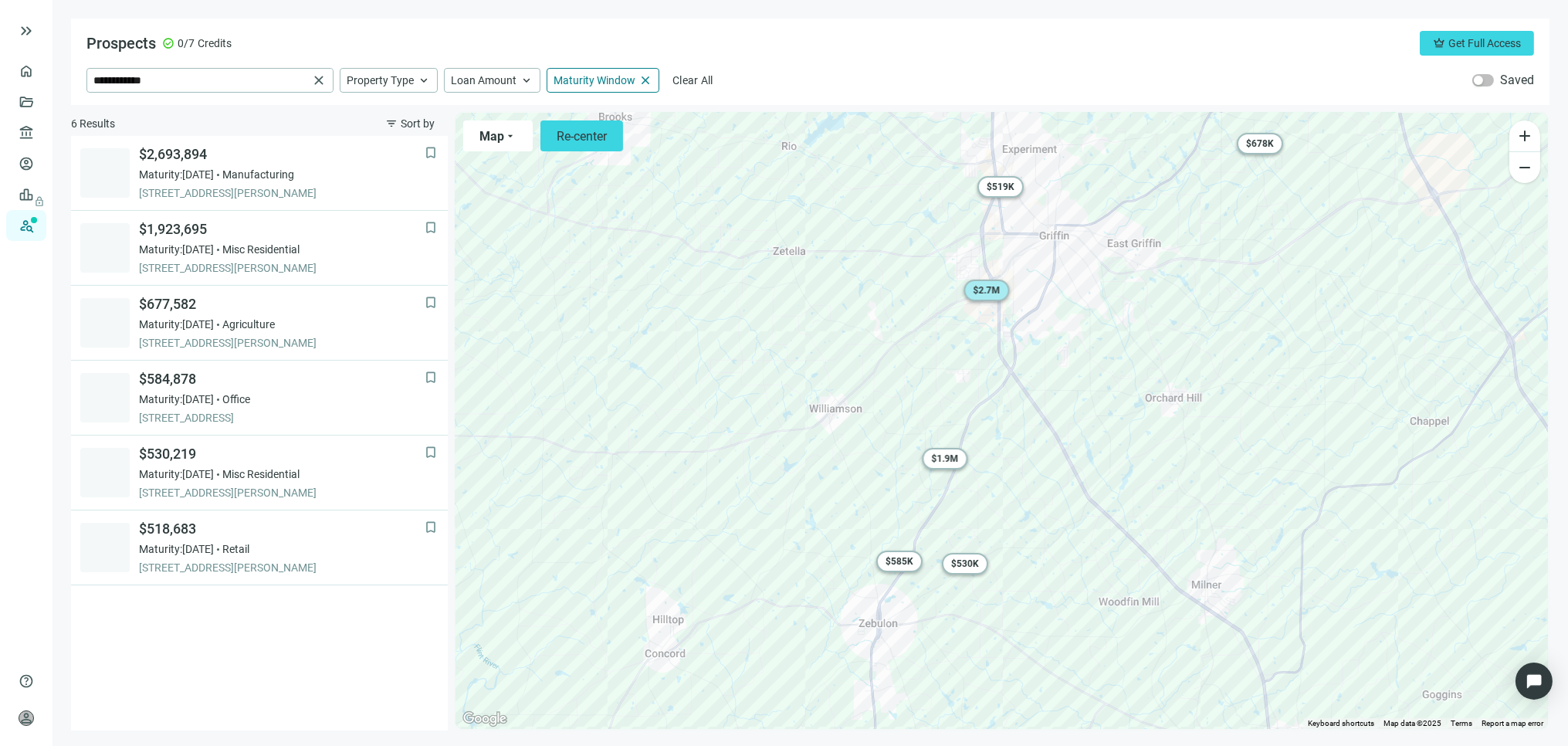
click at [983, 291] on span "$ 2.7M" at bounding box center [986, 290] width 27 height 11
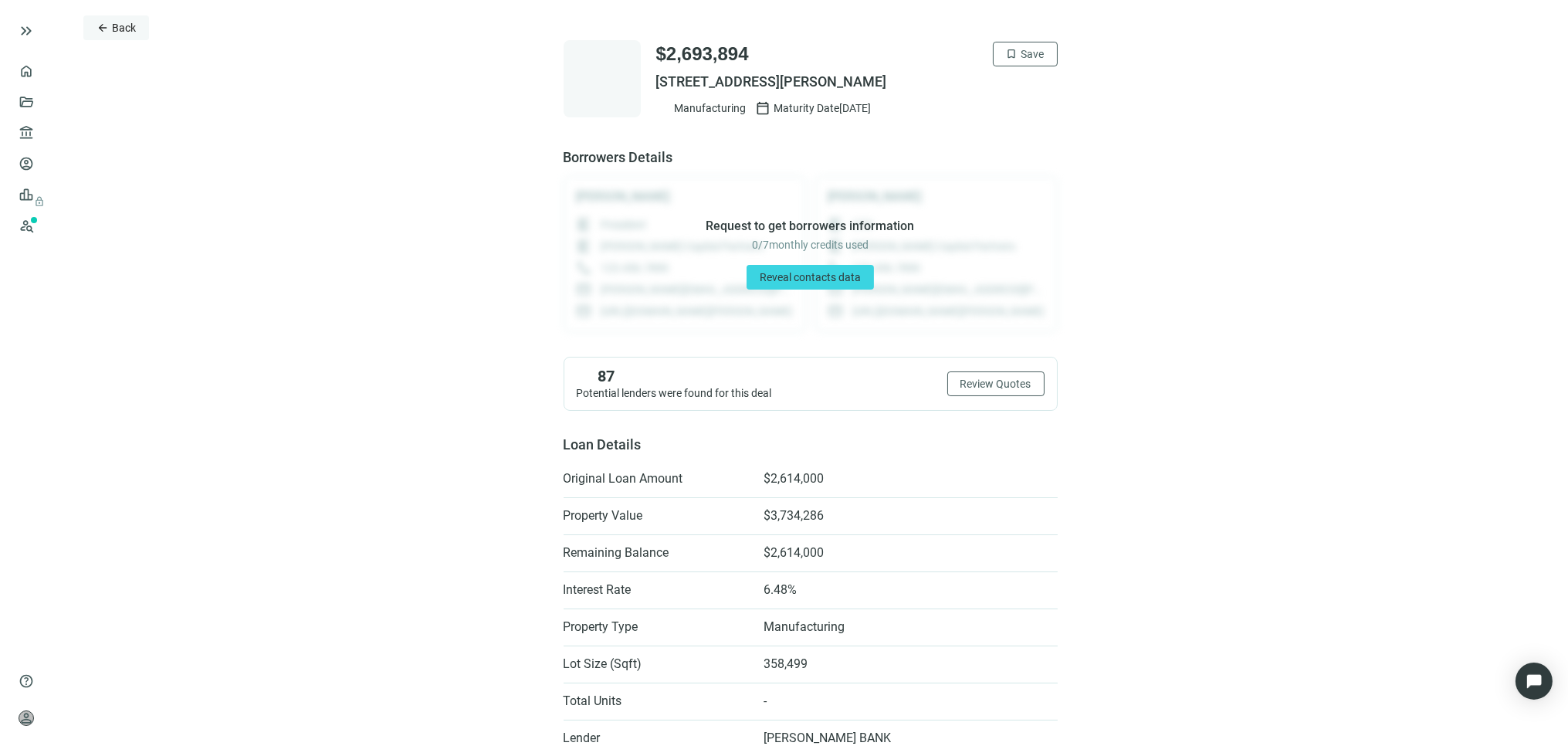
click at [119, 22] on span "Back" at bounding box center [124, 28] width 24 height 13
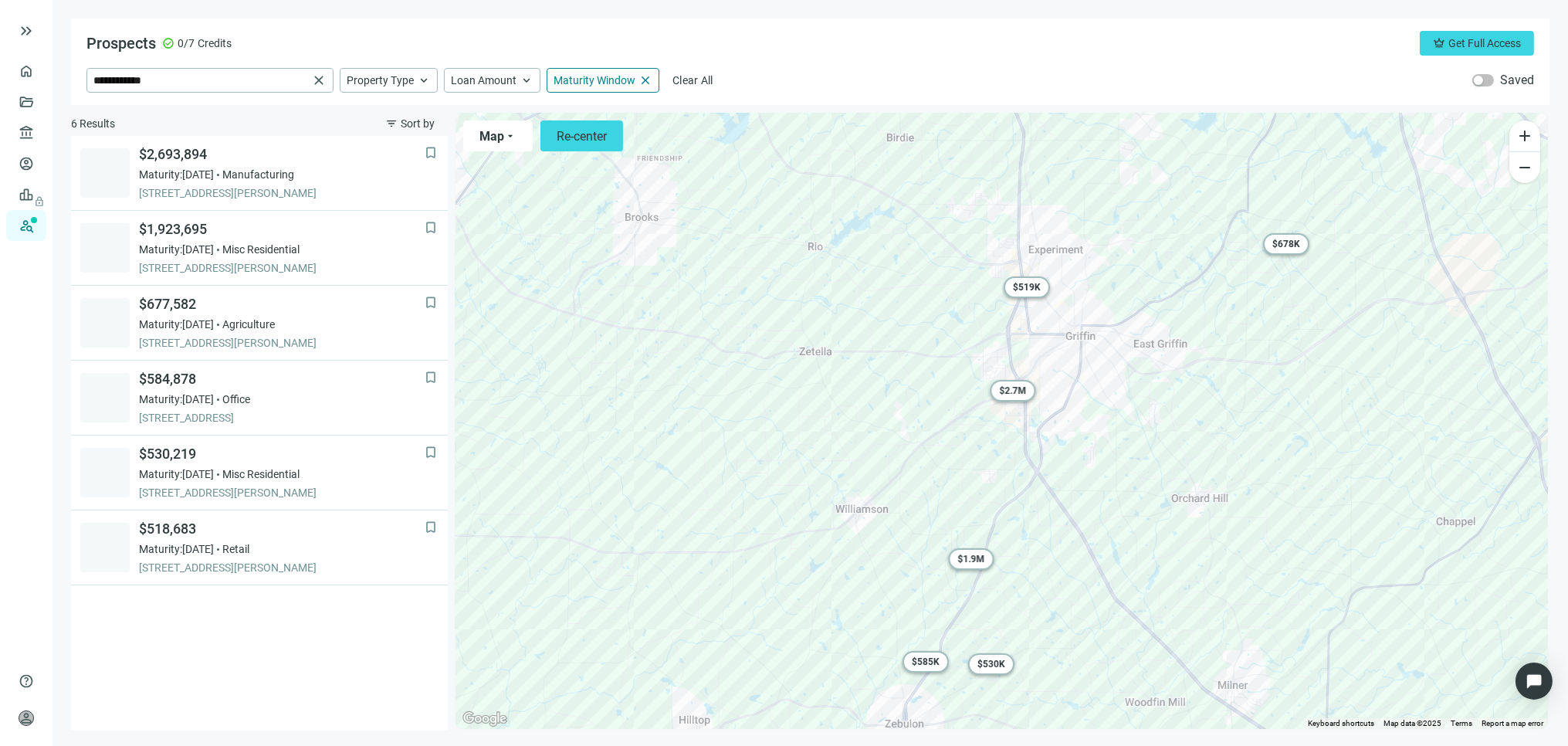
drag, startPoint x: 1068, startPoint y: 412, endPoint x: 1089, endPoint y: 535, distance: 124.8
click at [1091, 535] on div "To activate drag with keyboard, press Alt + Enter. Once in keyboard drag state,…" at bounding box center [1002, 422] width 1093 height 617
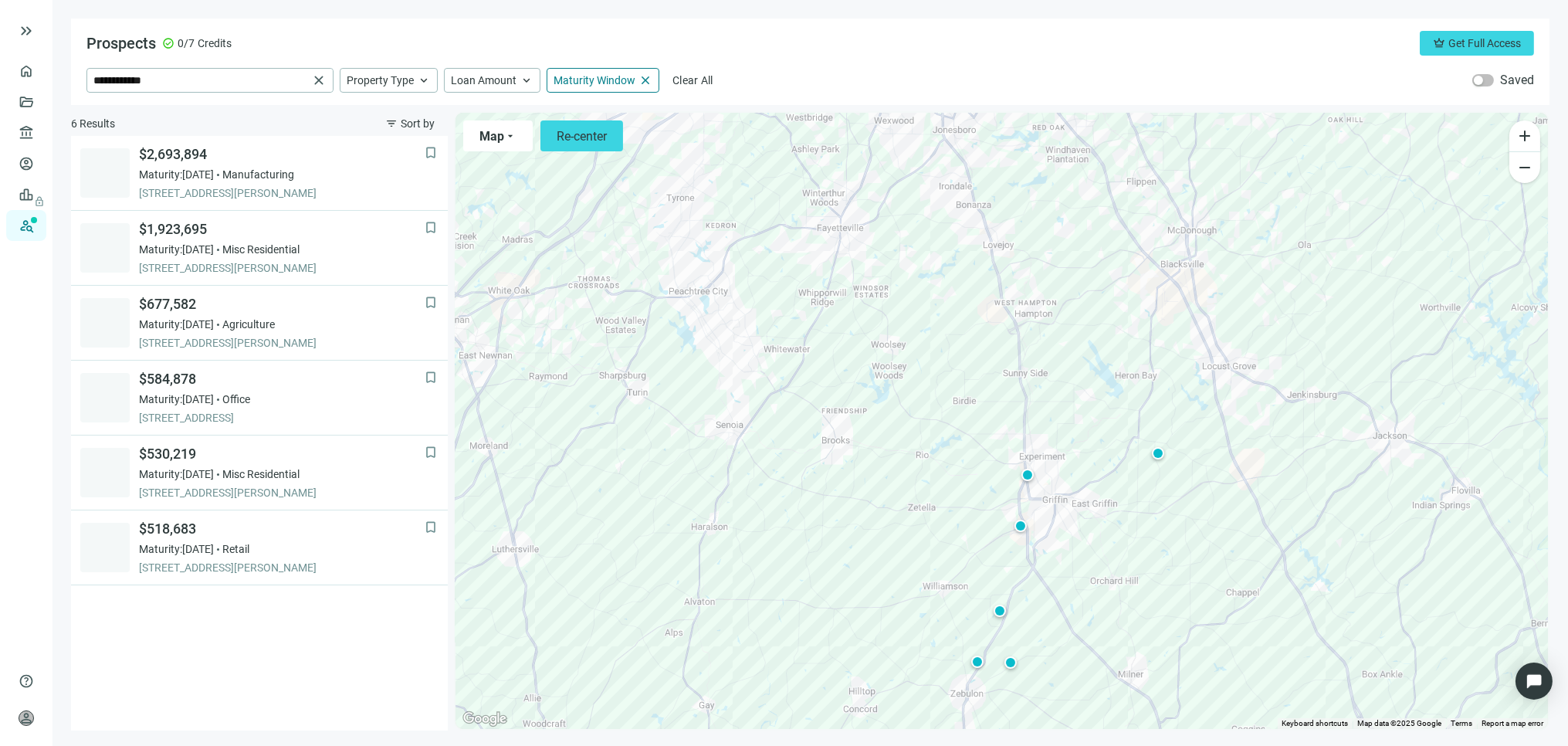
drag, startPoint x: 1076, startPoint y: 481, endPoint x: 1093, endPoint y: 601, distance: 121.2
click at [1099, 609] on div "To activate drag with keyboard, press Alt + Enter. Once in keyboard drag state,…" at bounding box center [1002, 422] width 1093 height 617
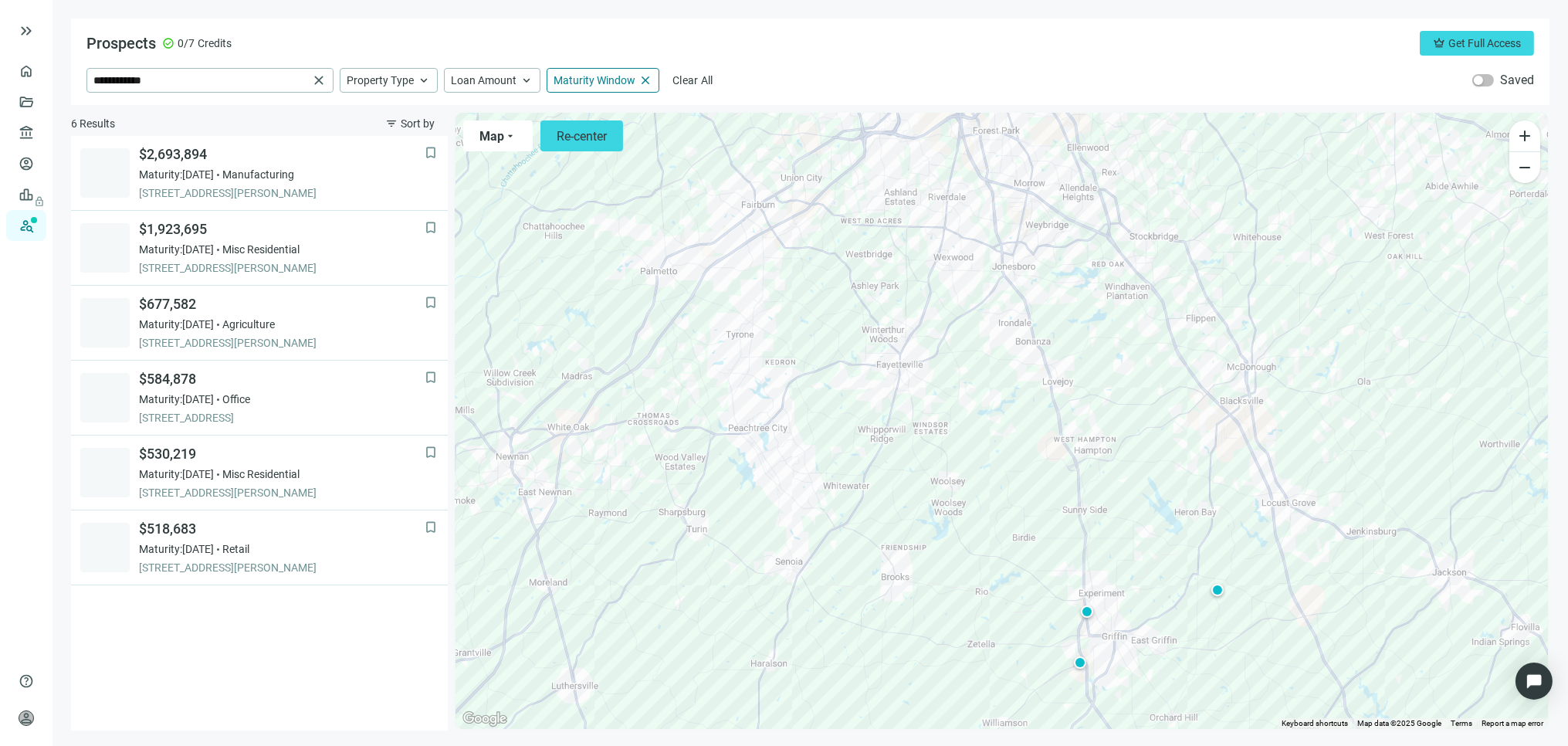
drag, startPoint x: 1001, startPoint y: 464, endPoint x: 1062, endPoint y: 620, distance: 167.5
click at [1062, 621] on div "To activate drag with keyboard, press Alt + Enter. Once in keyboard drag state,…" at bounding box center [1002, 422] width 1093 height 617
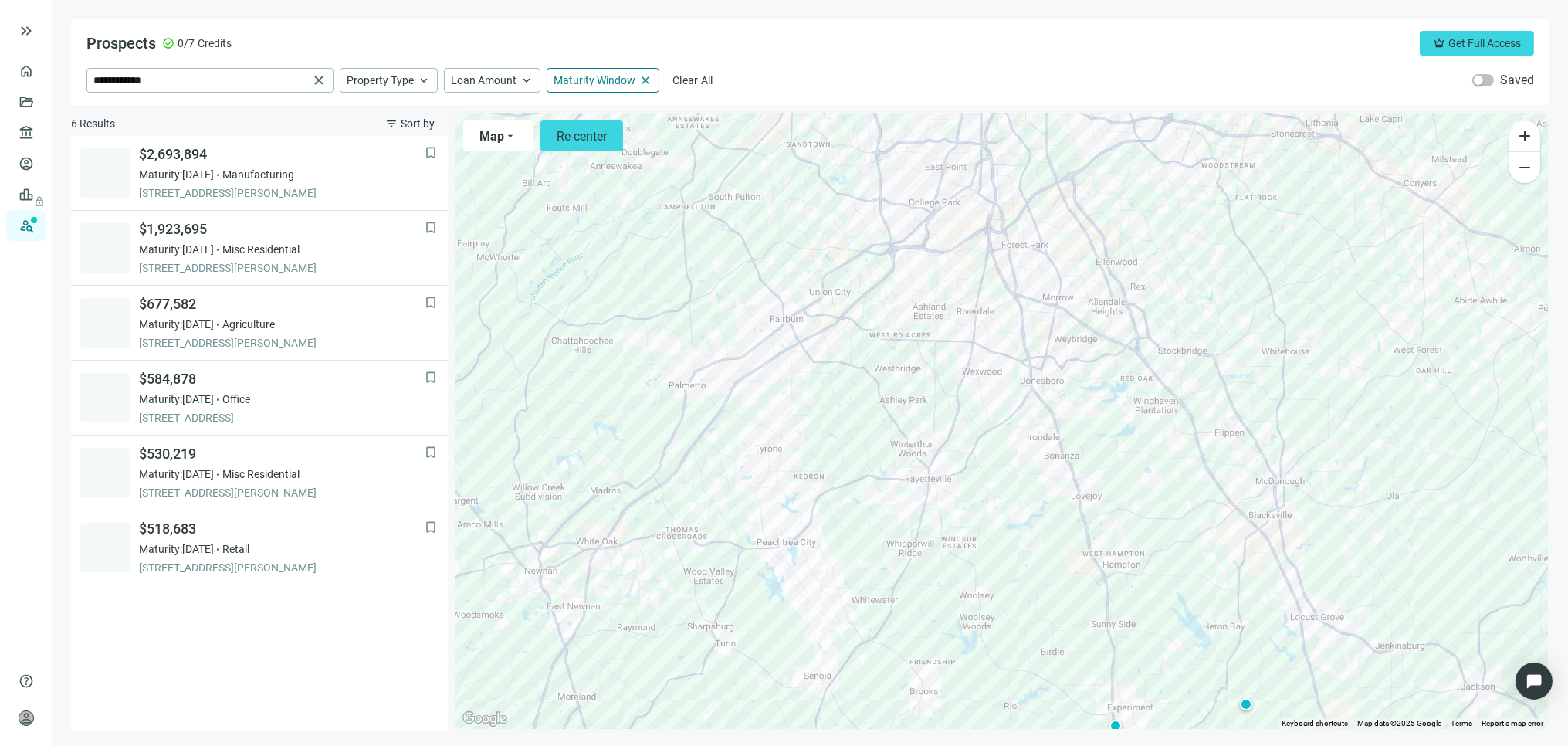
drag, startPoint x: 1035, startPoint y: 520, endPoint x: 1052, endPoint y: 592, distance: 74.0
click at [1052, 592] on div "To activate drag with keyboard, press Alt + Enter. Once in keyboard drag state,…" at bounding box center [1002, 422] width 1093 height 617
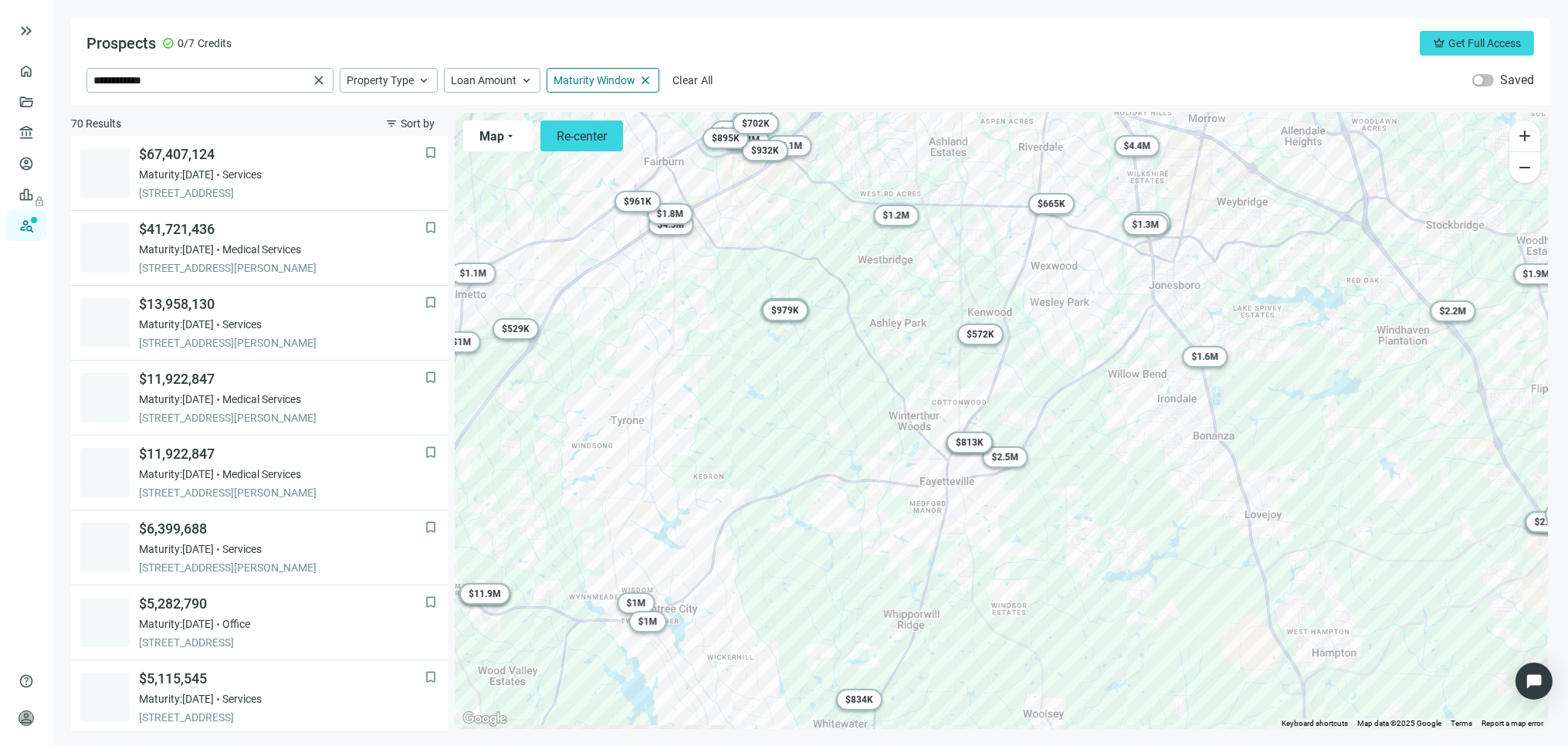
drag, startPoint x: 774, startPoint y: 599, endPoint x: 882, endPoint y: 530, distance: 128.2
click at [876, 533] on div "To activate drag with keyboard, press Alt + Enter. Once in keyboard drag state,…" at bounding box center [1002, 422] width 1093 height 617
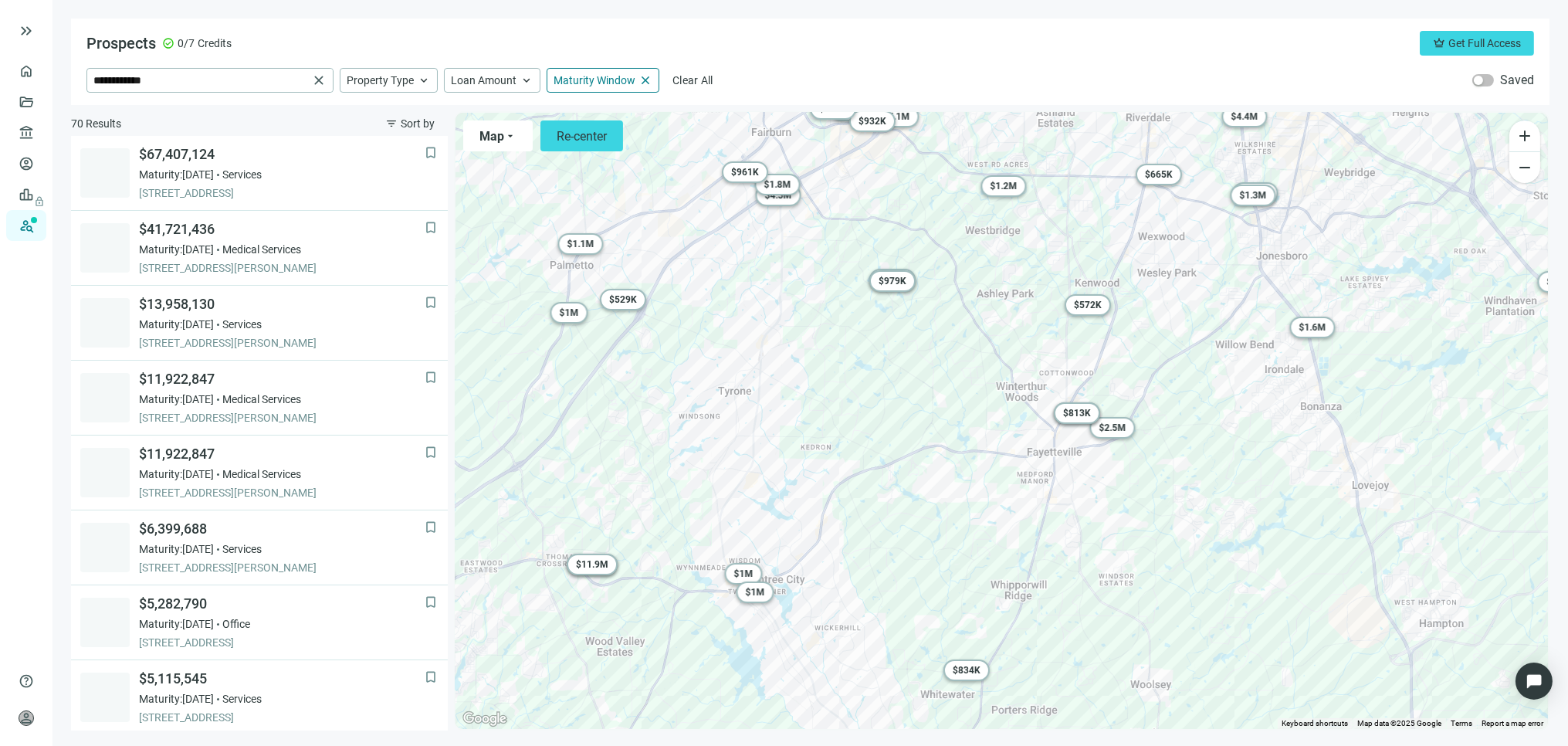
drag, startPoint x: 772, startPoint y: 611, endPoint x: 919, endPoint y: 578, distance: 150.7
click at [916, 578] on div "To activate drag with keyboard, press Alt + Enter. Once in keyboard drag state,…" at bounding box center [1002, 422] width 1093 height 617
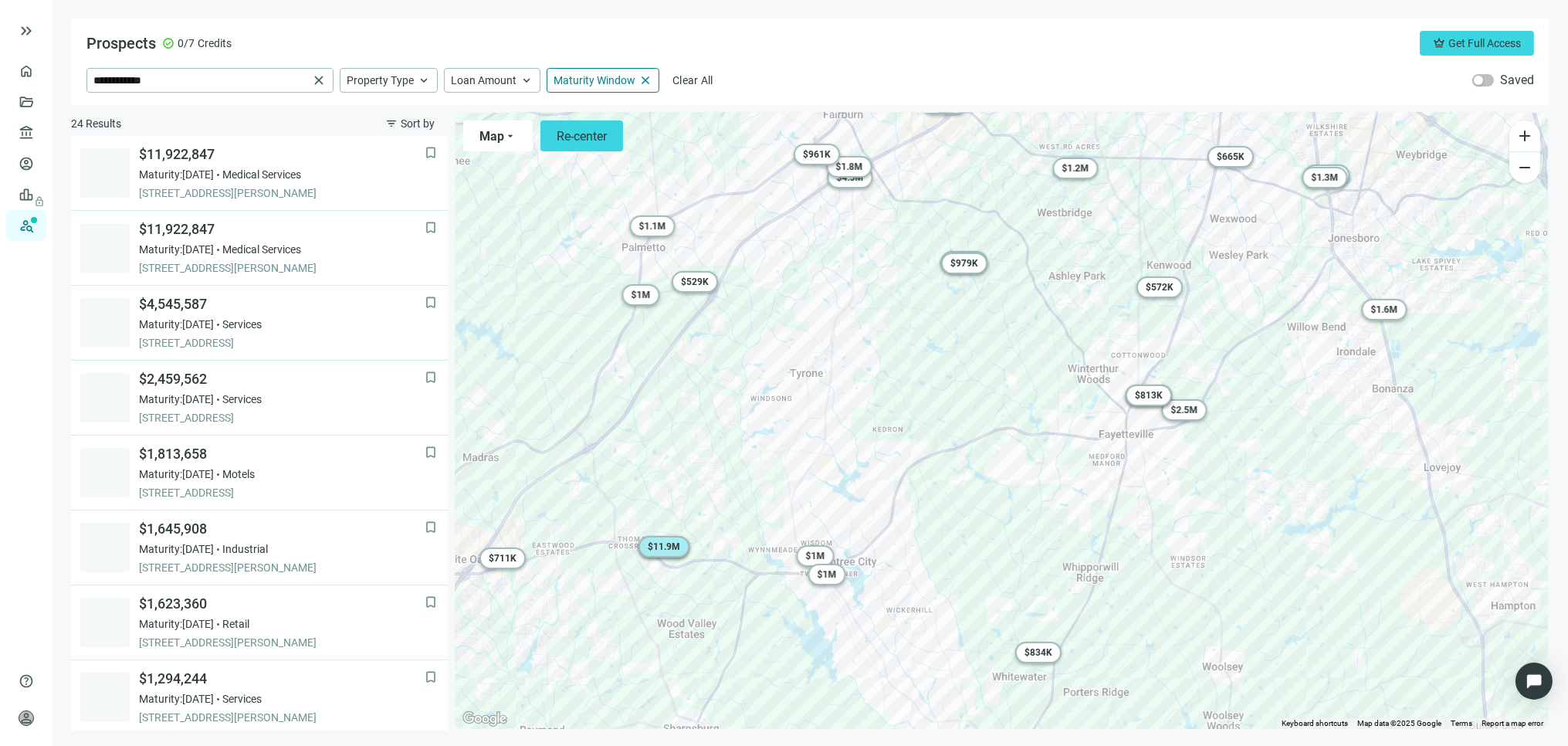
click at [666, 547] on span "$ 11.9M" at bounding box center [664, 547] width 32 height 11
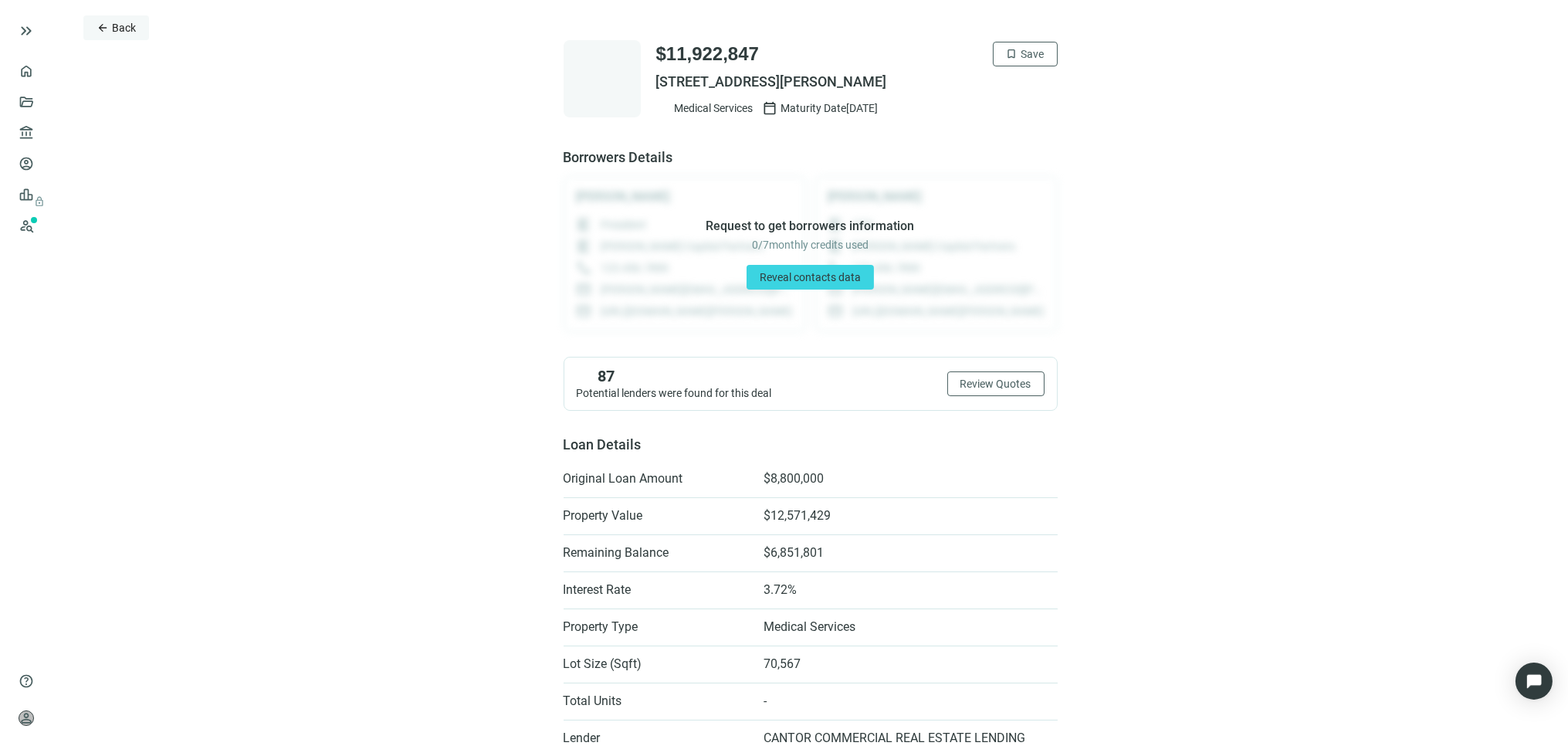
click at [134, 29] on span "Back" at bounding box center [124, 28] width 24 height 13
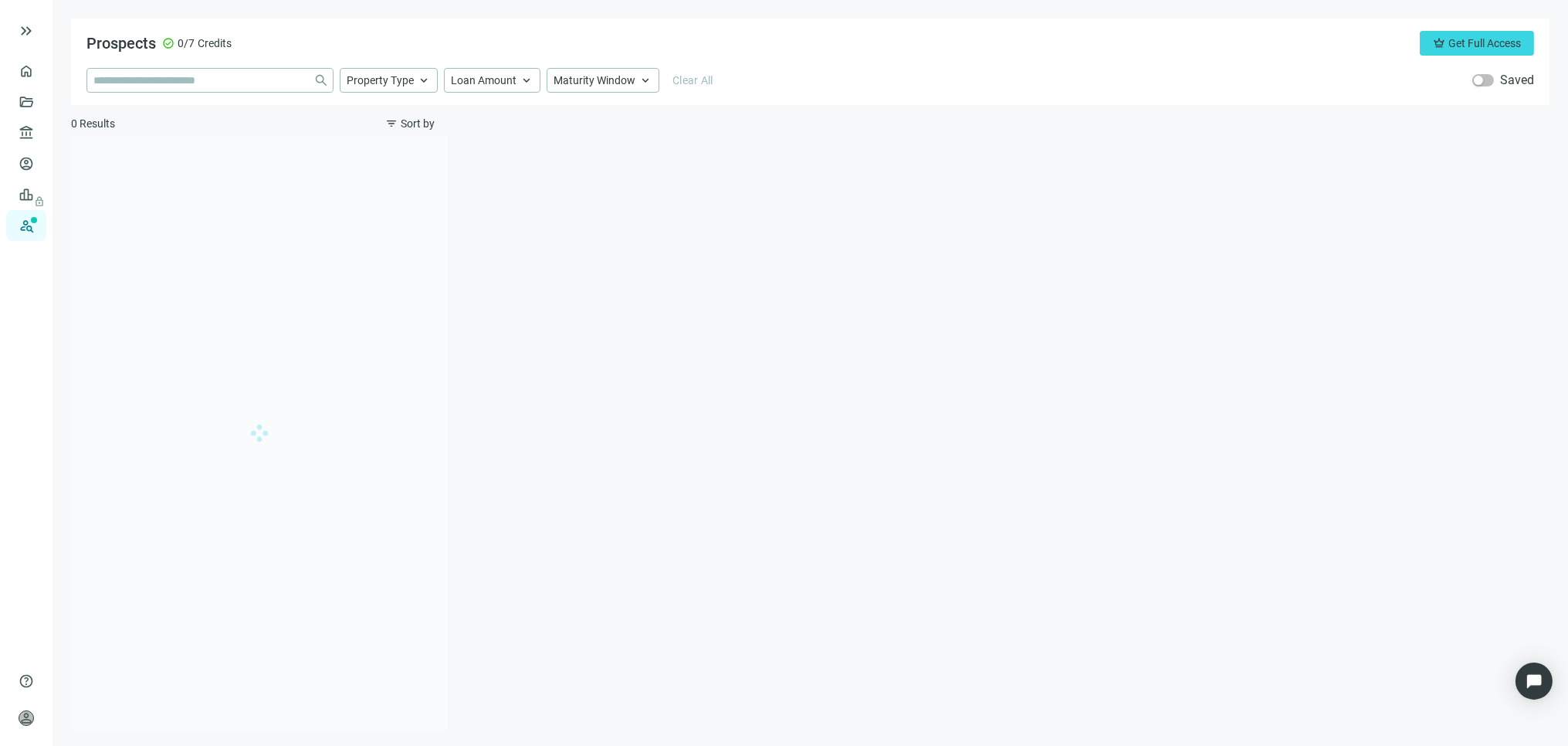
type input "**********"
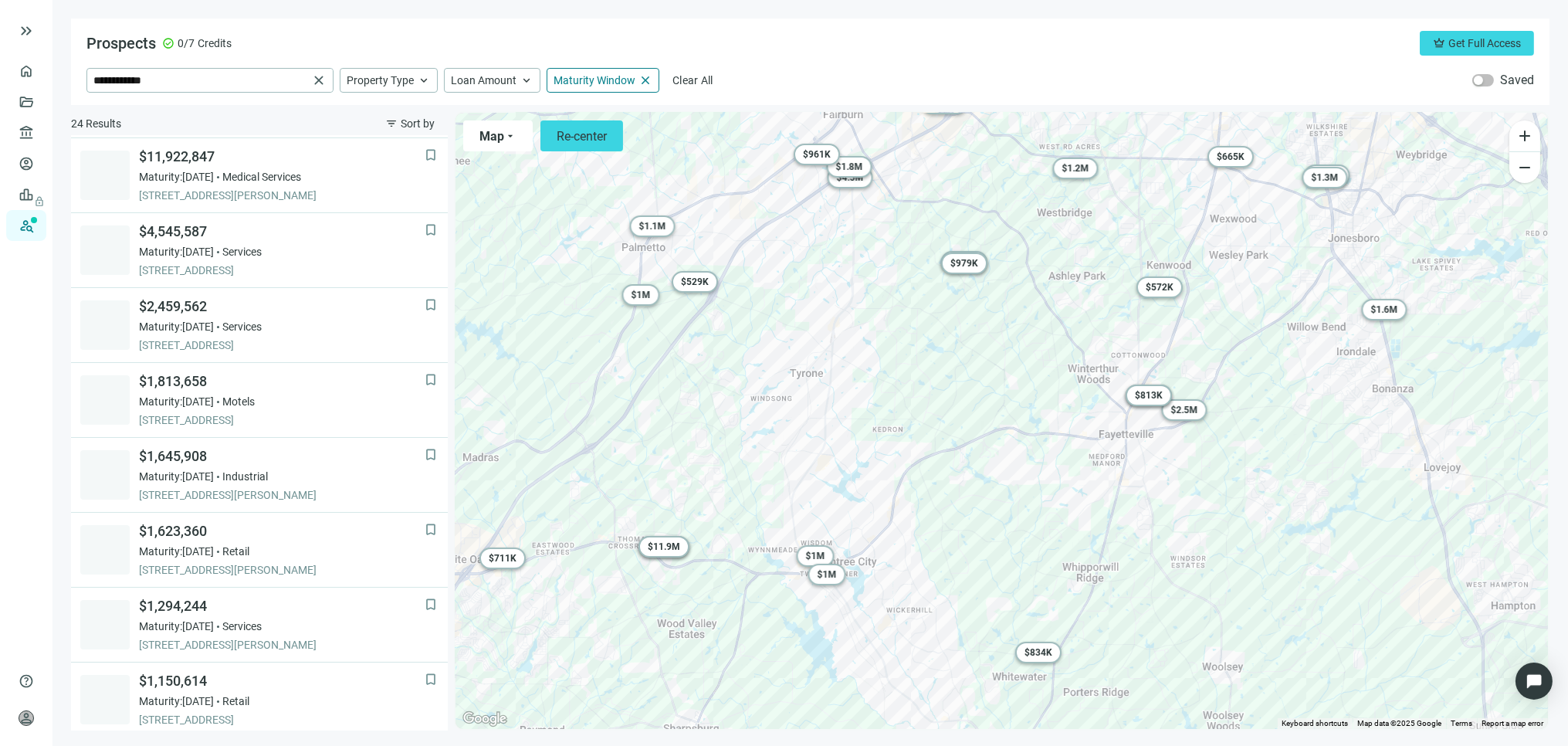
scroll to position [74, 0]
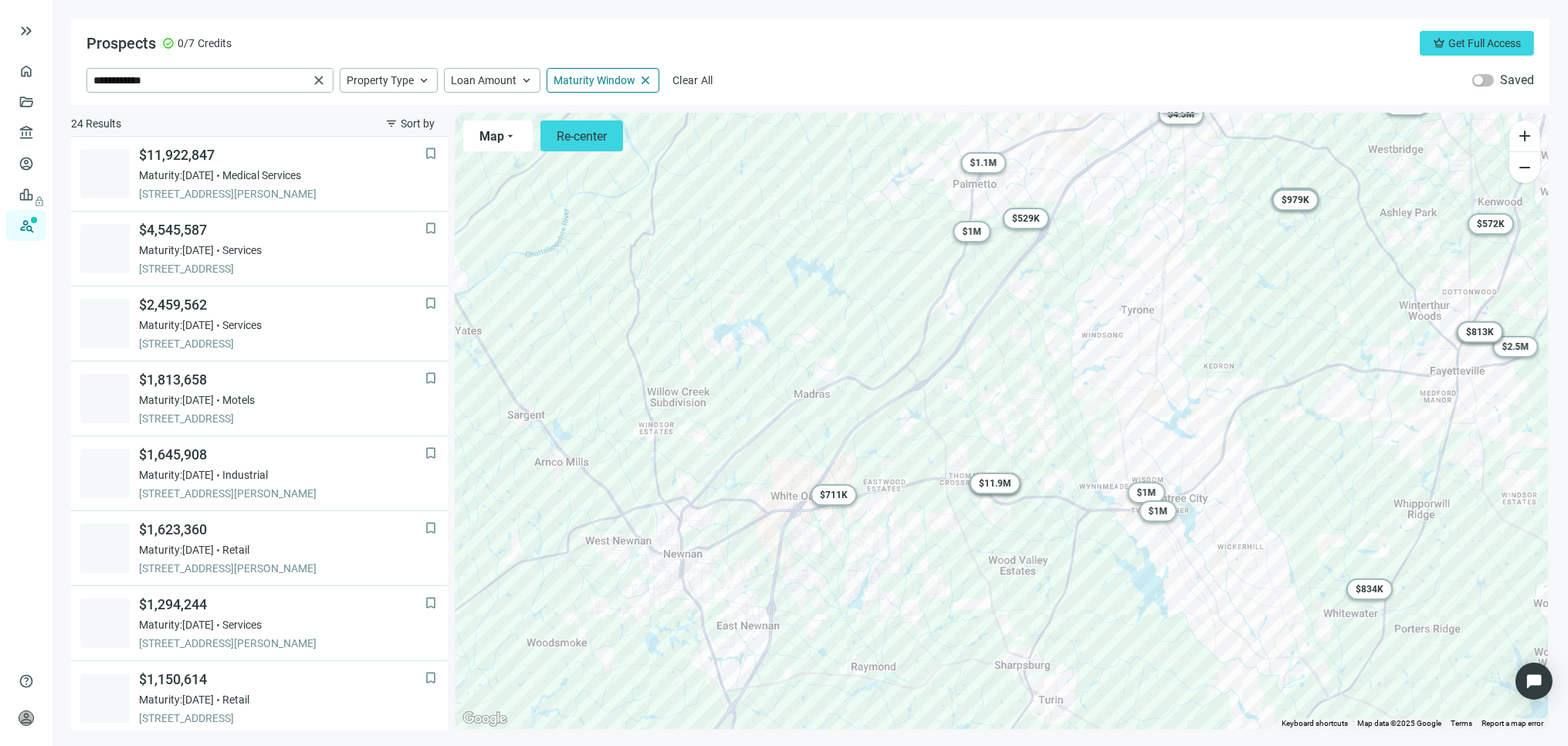
drag, startPoint x: 998, startPoint y: 578, endPoint x: 1332, endPoint y: 514, distance: 340.1
click at [1332, 514] on div "To activate drag with keyboard, press Alt + Enter. Once in keyboard drag state,…" at bounding box center [1002, 422] width 1093 height 617
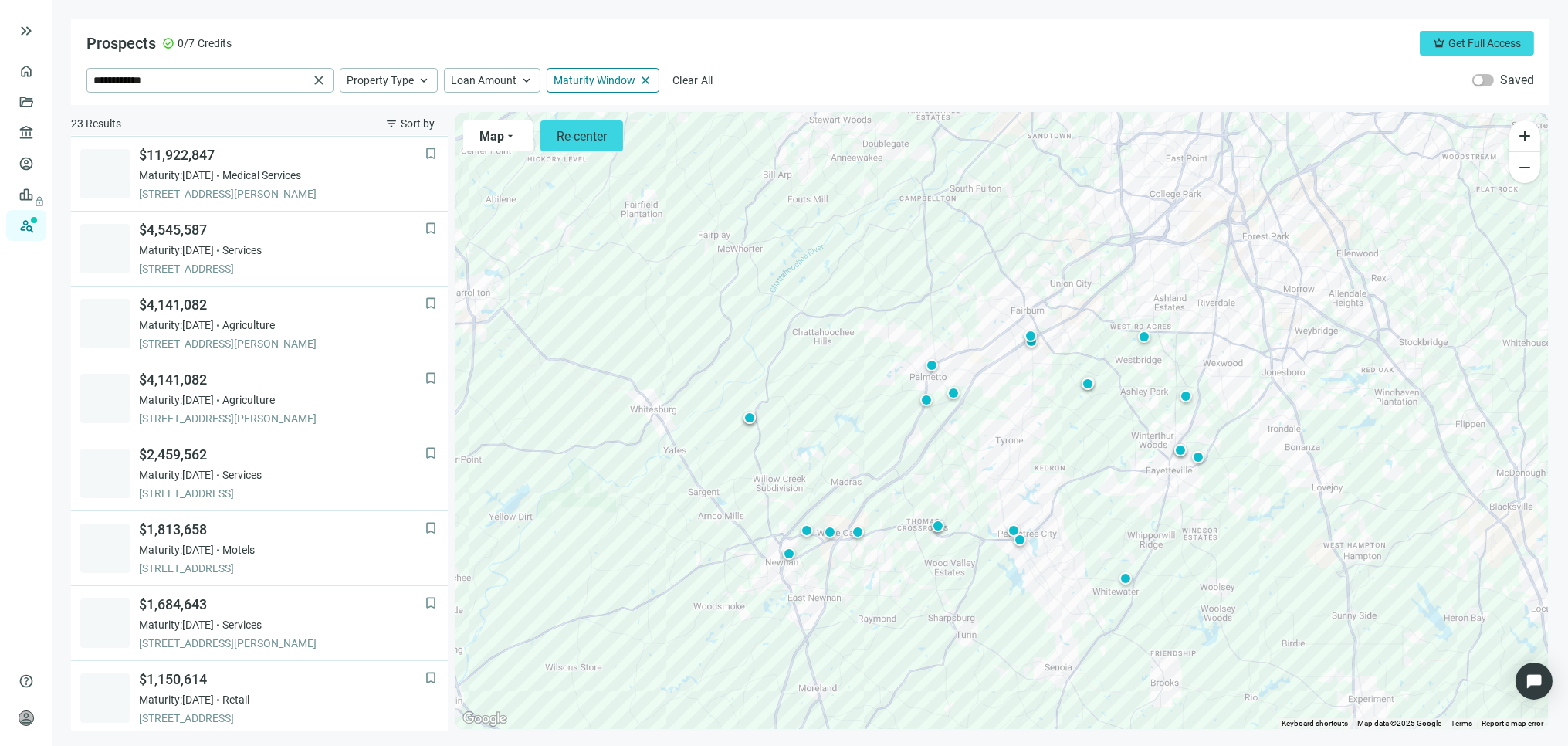
drag, startPoint x: 1169, startPoint y: 441, endPoint x: 1081, endPoint y: 527, distance: 123.0
click at [1083, 529] on div "To activate drag with keyboard, press Alt + Enter. Once in keyboard drag state,…" at bounding box center [1002, 422] width 1093 height 617
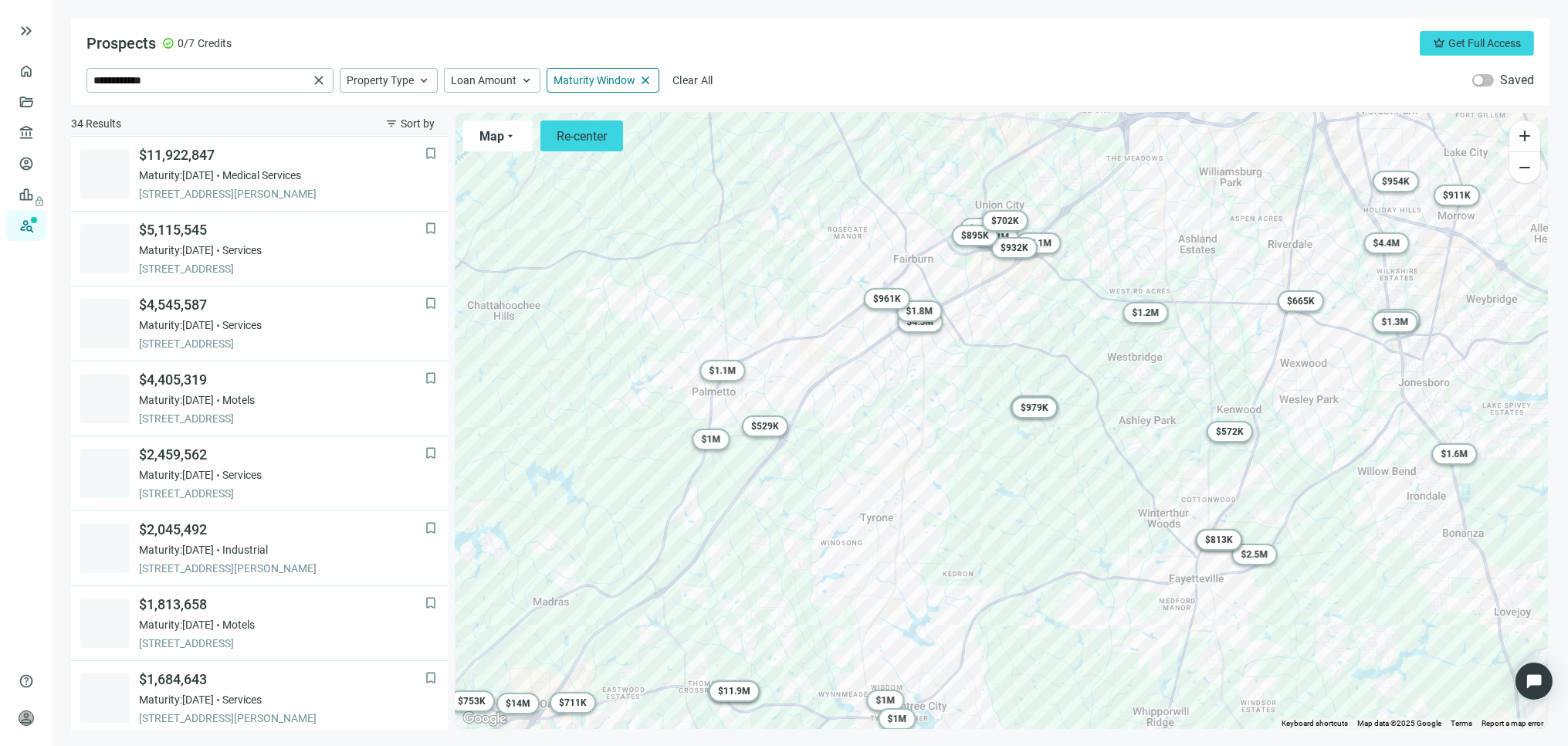
drag, startPoint x: 978, startPoint y: 460, endPoint x: 870, endPoint y: 503, distance: 116.2
click at [871, 503] on div "To activate drag with keyboard, press Alt + Enter. Once in keyboard drag state,…" at bounding box center [1002, 422] width 1093 height 617
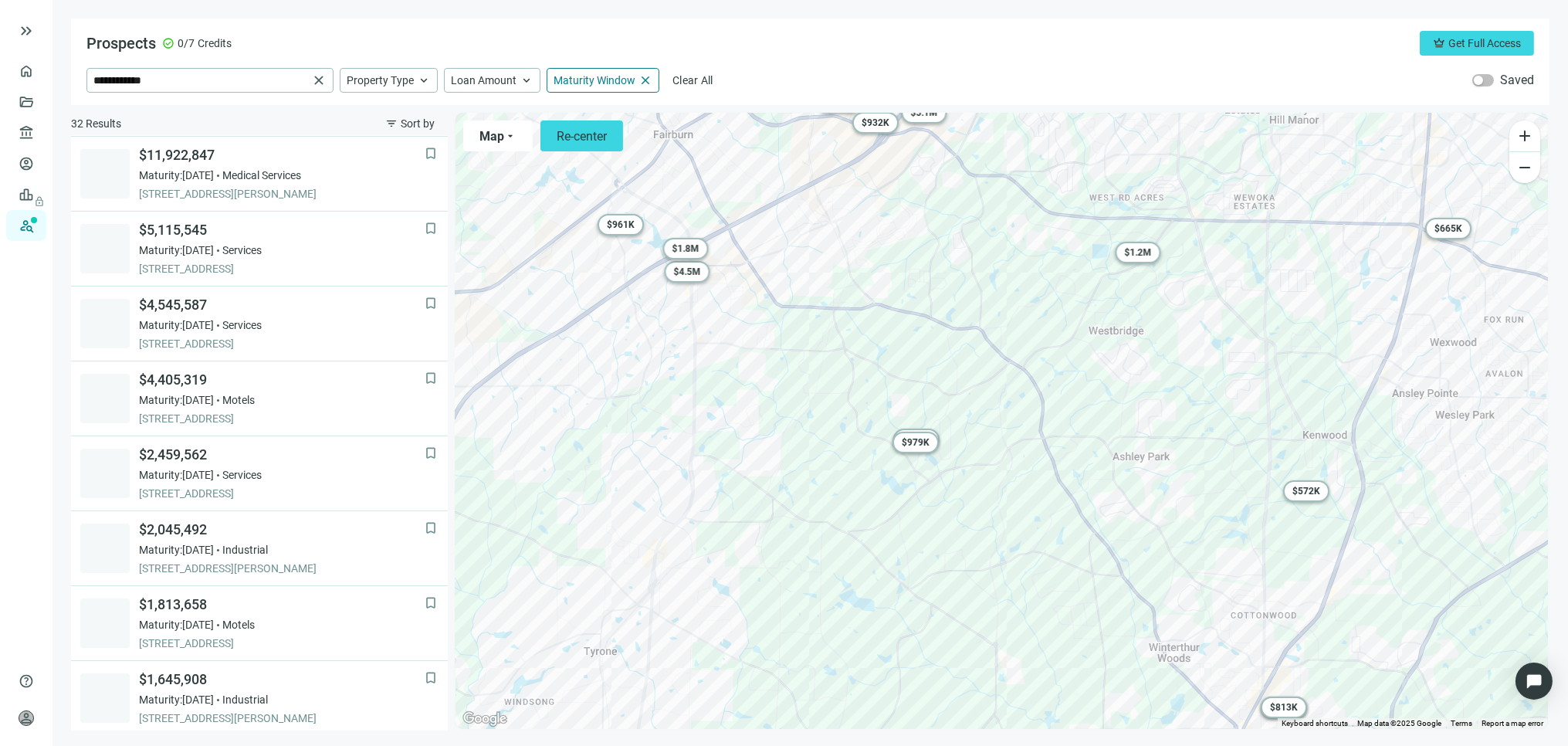
drag, startPoint x: 878, startPoint y: 487, endPoint x: 772, endPoint y: 483, distance: 106.1
click at [799, 499] on div "To activate drag with keyboard, press Alt + Enter. Once in keyboard drag state,…" at bounding box center [1002, 422] width 1093 height 617
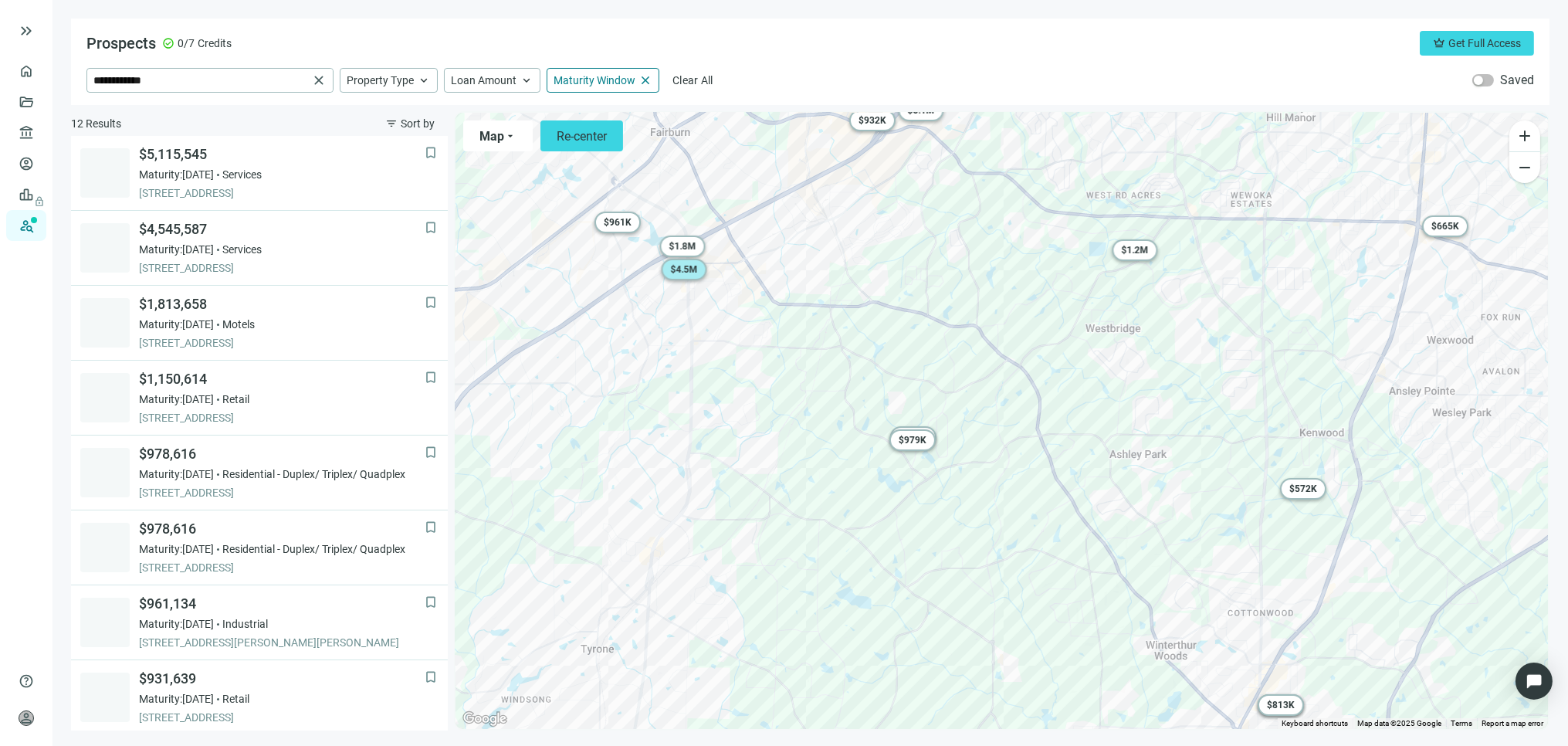
click at [682, 268] on span "$ 4.5M" at bounding box center [684, 270] width 27 height 11
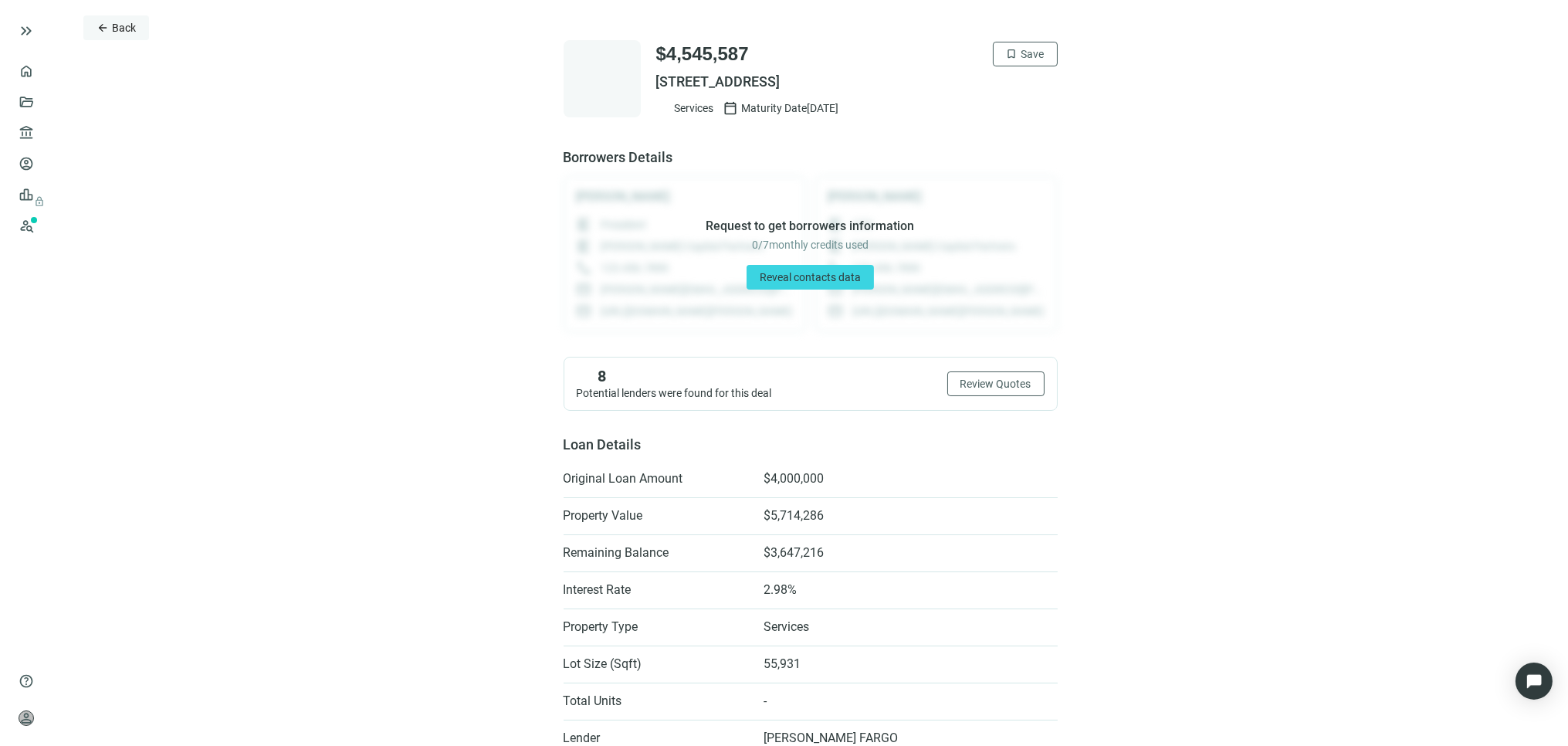
click at [110, 20] on button "arrow_back Back" at bounding box center [117, 27] width 66 height 25
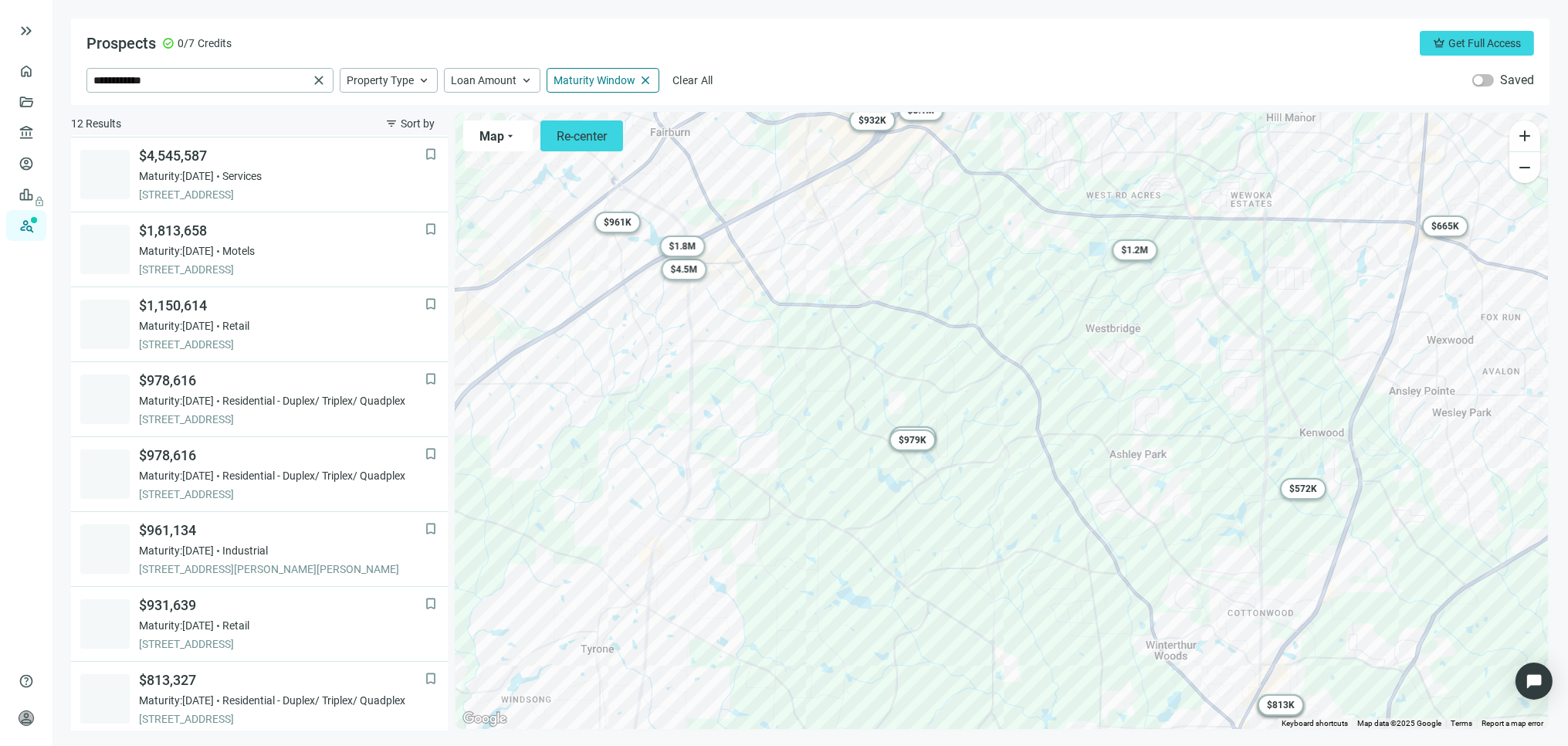
scroll to position [74, 0]
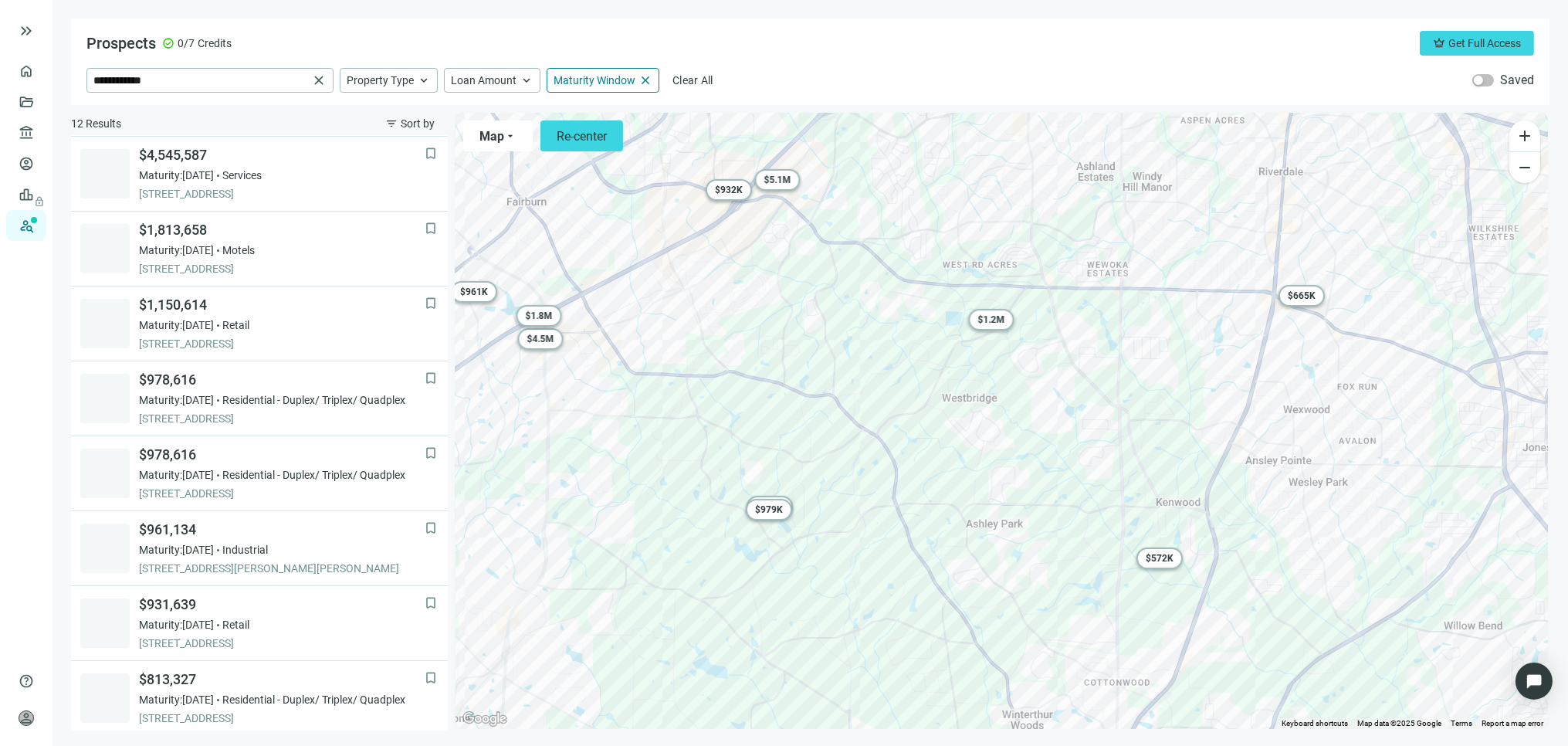
drag, startPoint x: 942, startPoint y: 549, endPoint x: 797, endPoint y: 619, distance: 161.0
click at [797, 619] on div "To activate drag with keyboard, press Alt + Enter. Once in keyboard drag state,…" at bounding box center [1002, 422] width 1093 height 617
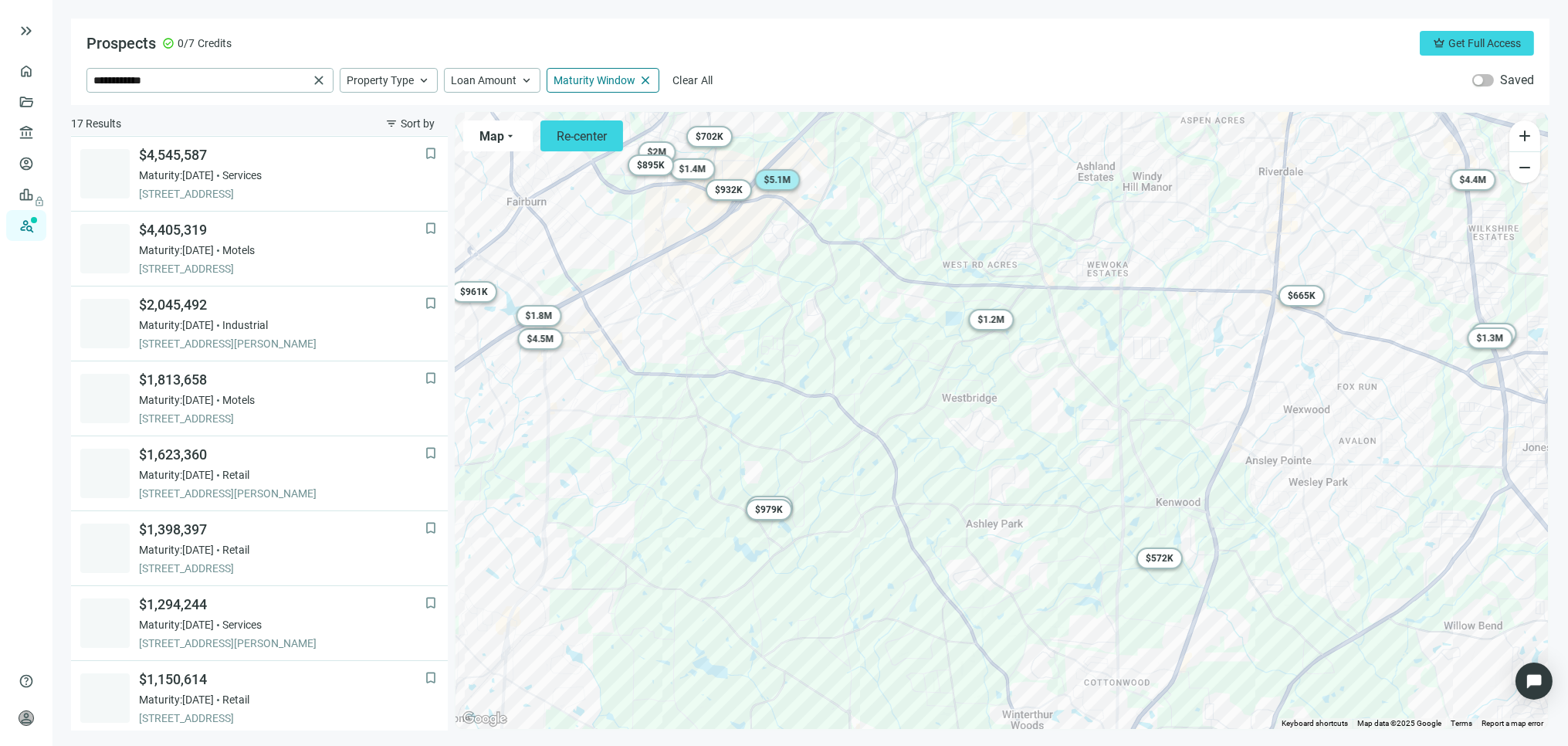
click at [776, 180] on span "$ 5.1M" at bounding box center [777, 180] width 27 height 11
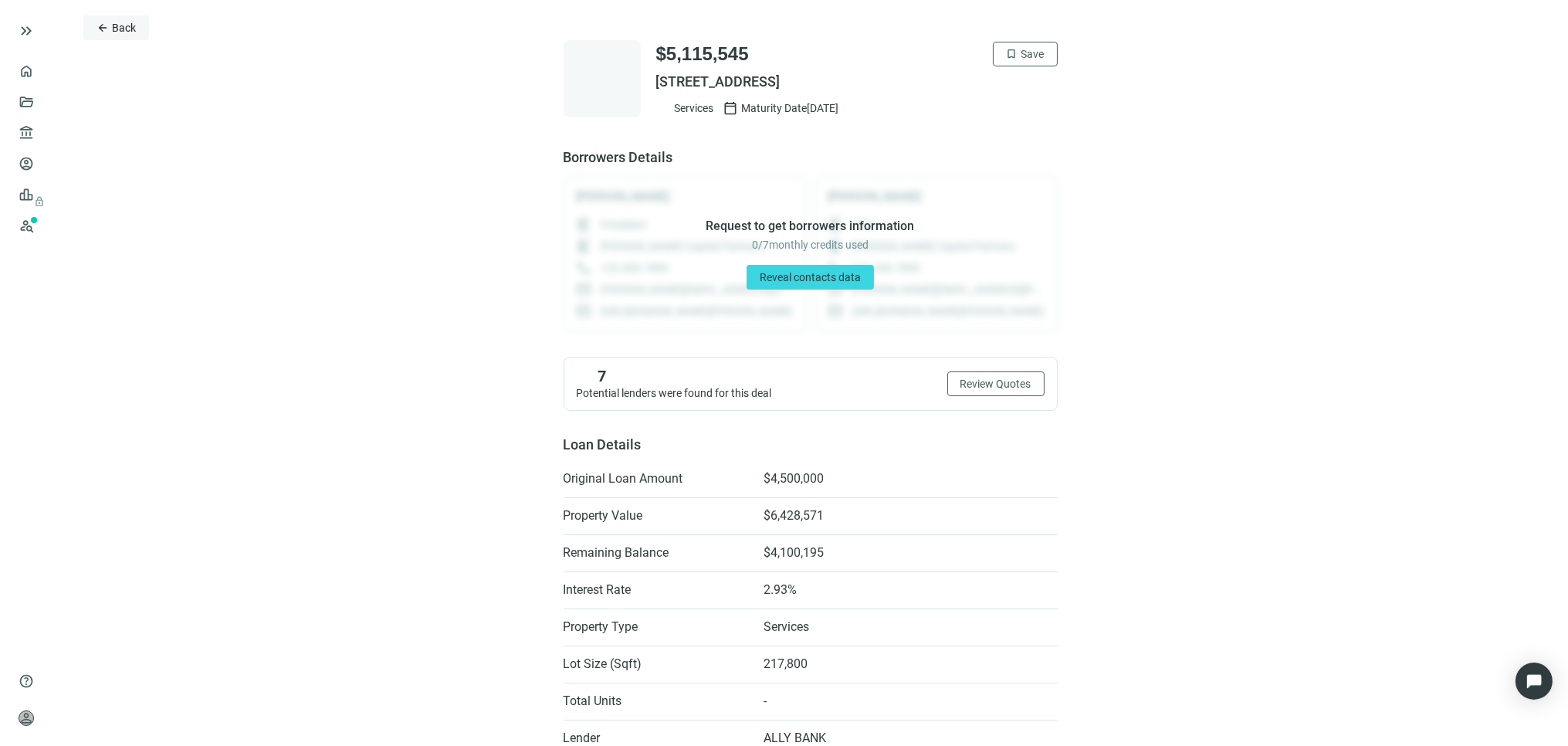
click at [120, 22] on span "Back" at bounding box center [124, 28] width 24 height 13
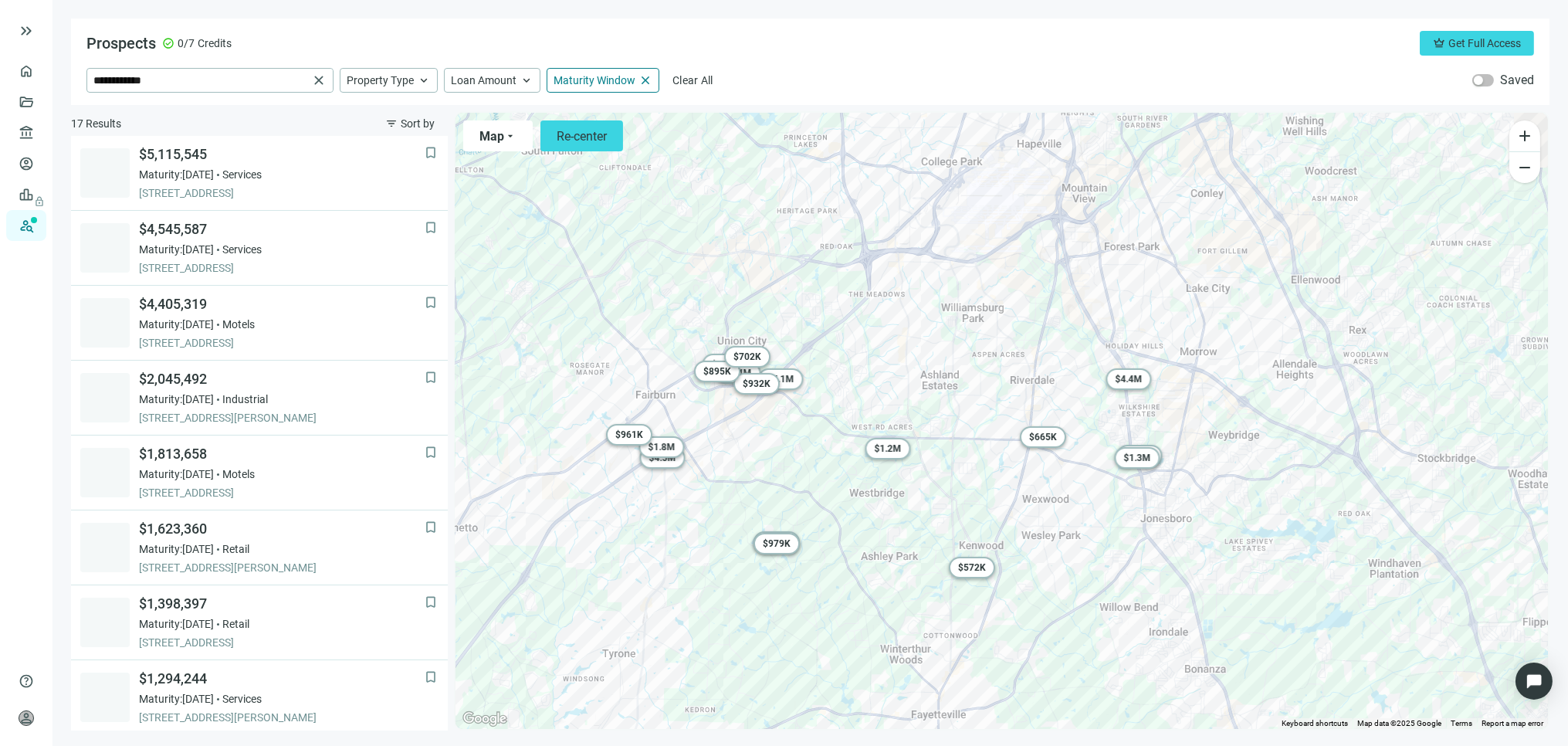
drag, startPoint x: 1031, startPoint y: 444, endPoint x: 893, endPoint y: 534, distance: 164.8
click at [899, 536] on div "To activate drag with keyboard, press Alt + Enter. Once in keyboard drag state,…" at bounding box center [1002, 422] width 1093 height 617
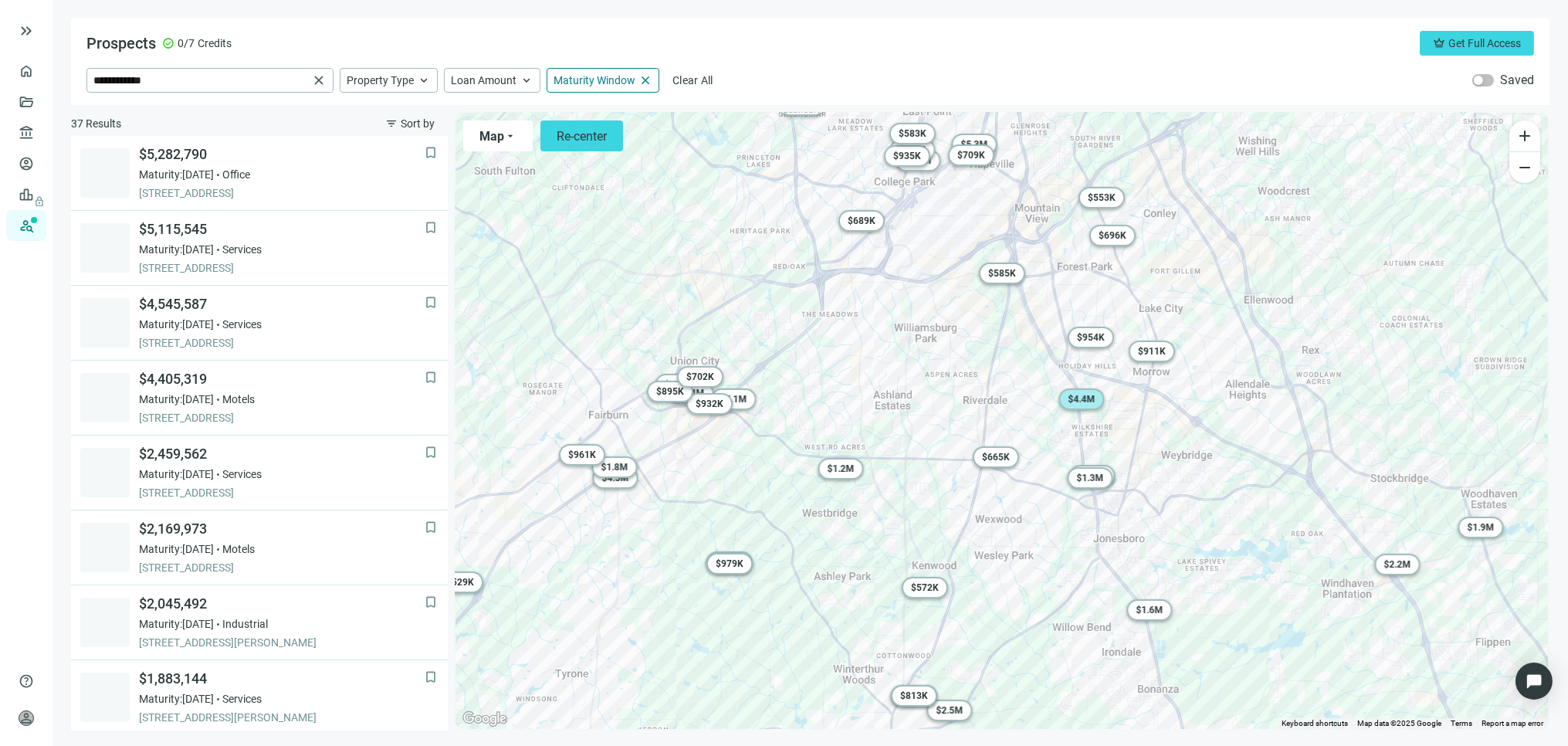
click at [1082, 399] on span "$ 4.4M" at bounding box center [1082, 399] width 27 height 11
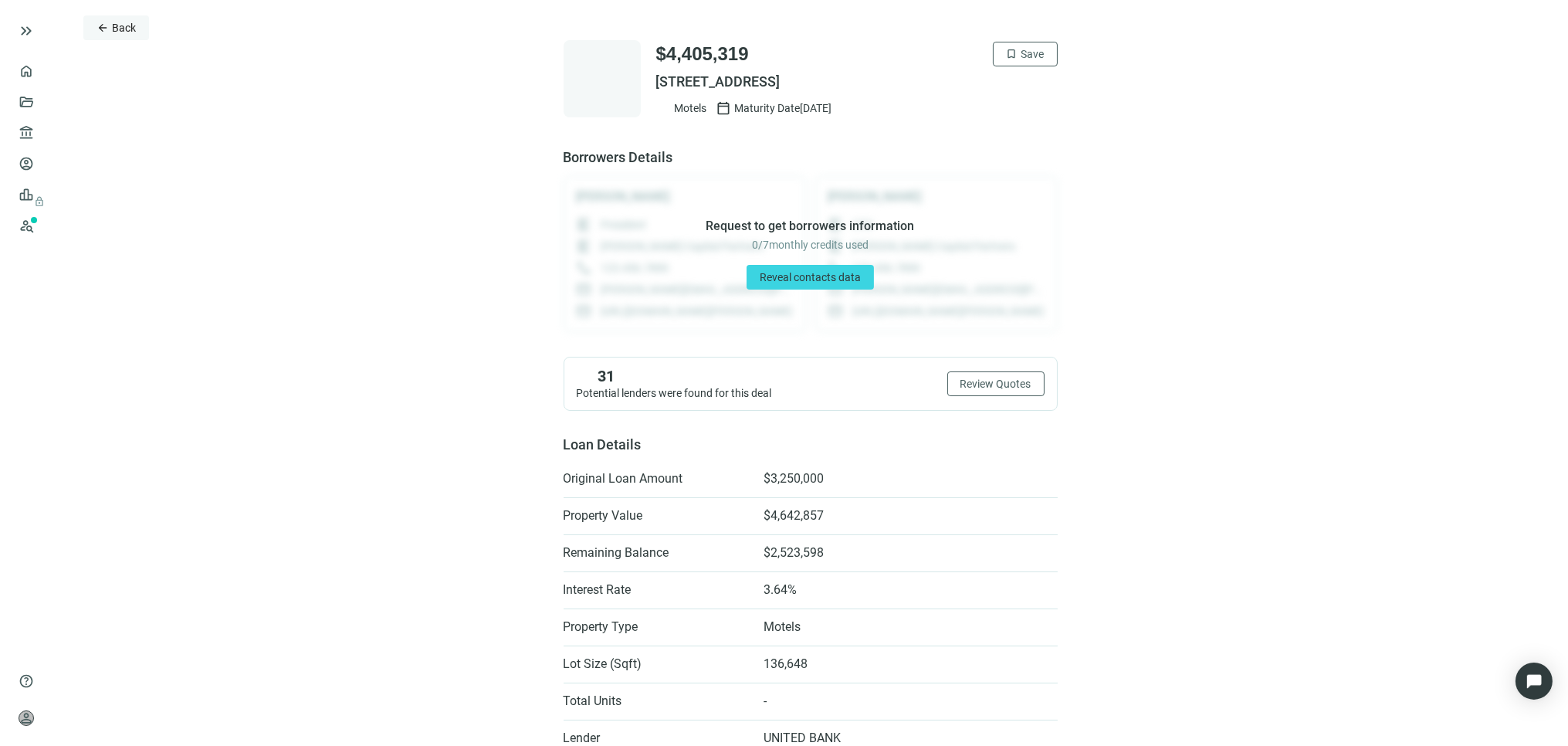
click at [112, 32] on span "Back" at bounding box center [124, 28] width 24 height 13
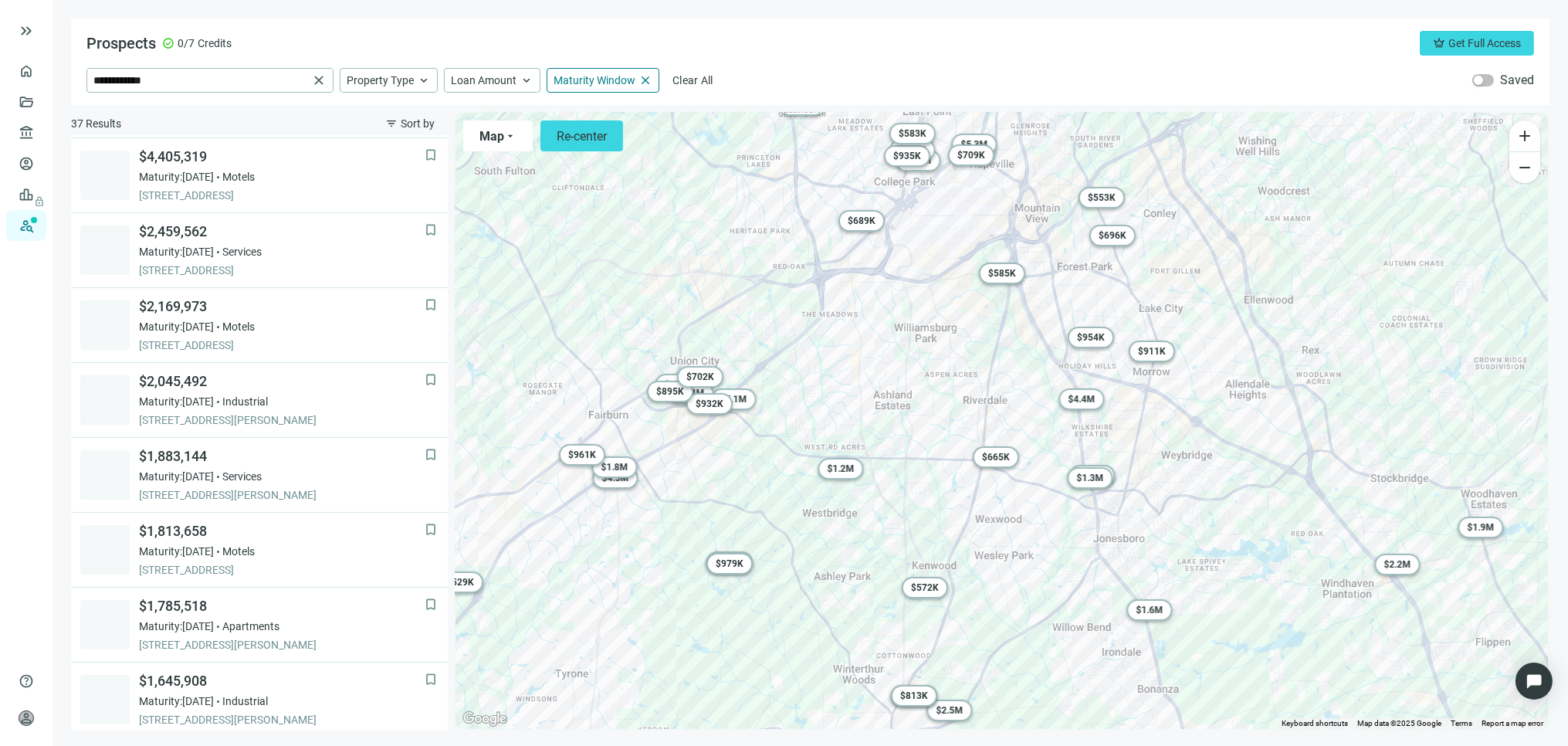
scroll to position [225, 0]
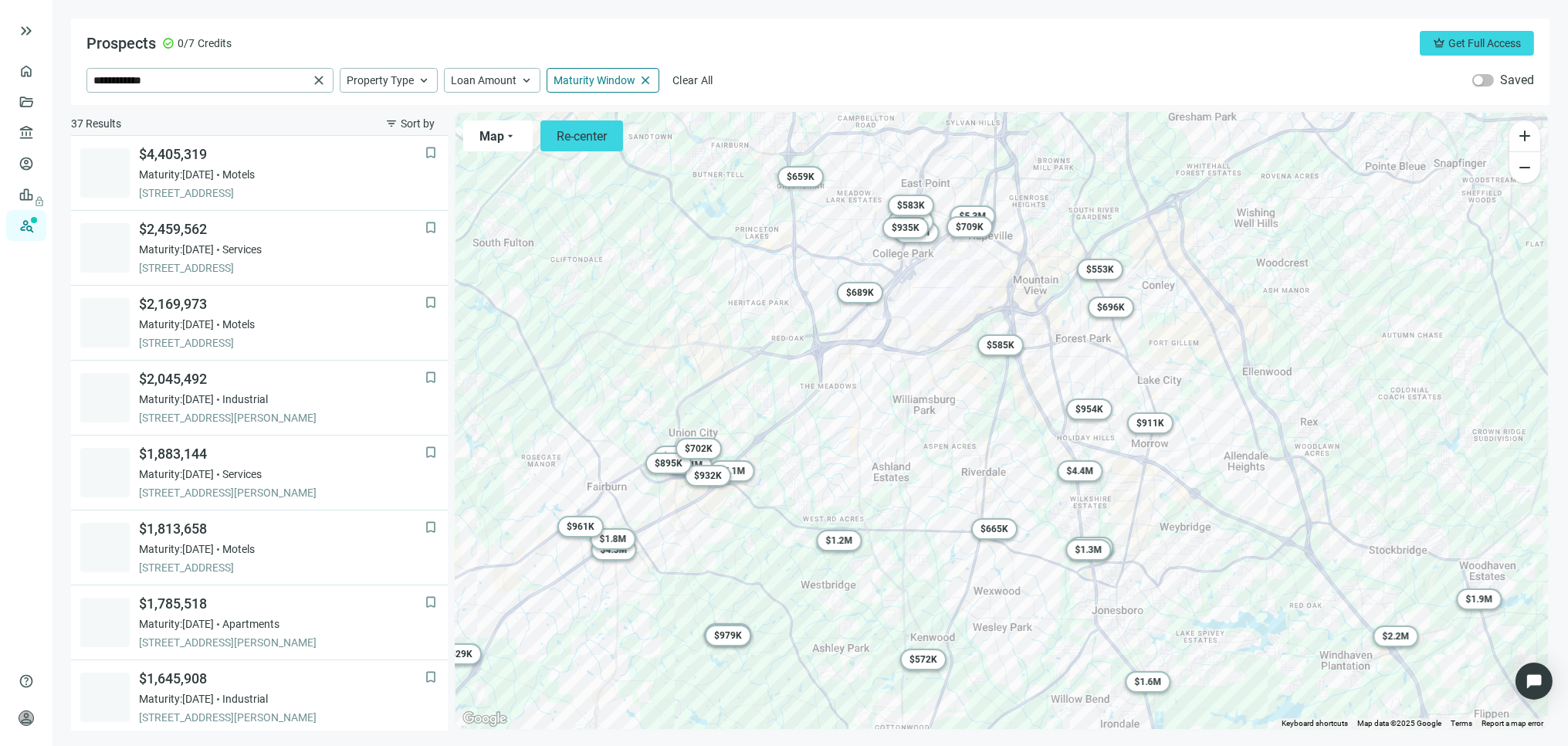
drag, startPoint x: 1163, startPoint y: 447, endPoint x: 1155, endPoint y: 523, distance: 76.4
click at [1158, 523] on div "To activate drag with keyboard, press Alt + Enter. Once in keyboard drag state,…" at bounding box center [1002, 422] width 1093 height 617
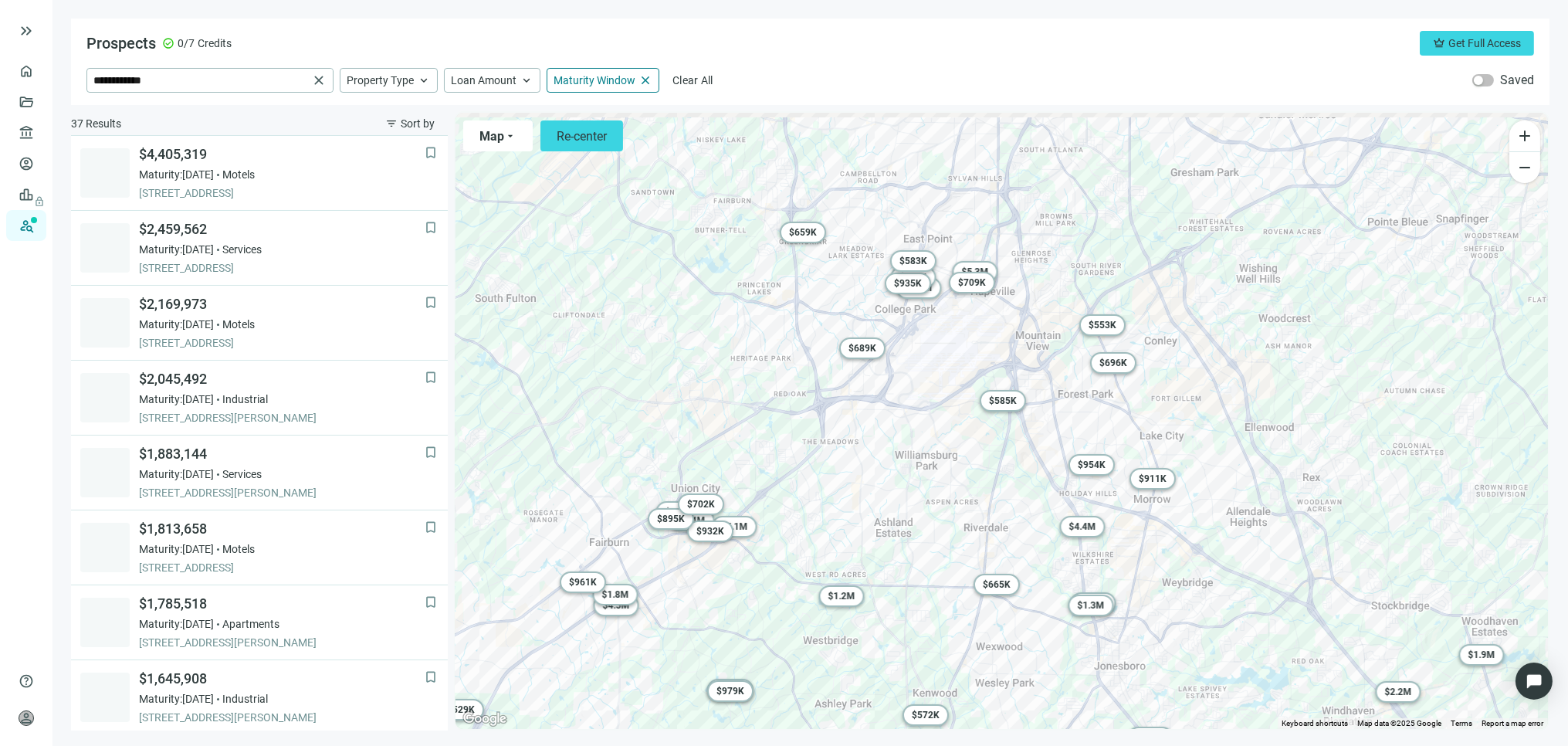
drag, startPoint x: 929, startPoint y: 359, endPoint x: 936, endPoint y: 410, distance: 51.5
click at [936, 410] on div "To activate drag with keyboard, press Alt + Enter. Once in keyboard drag state,…" at bounding box center [1002, 422] width 1093 height 617
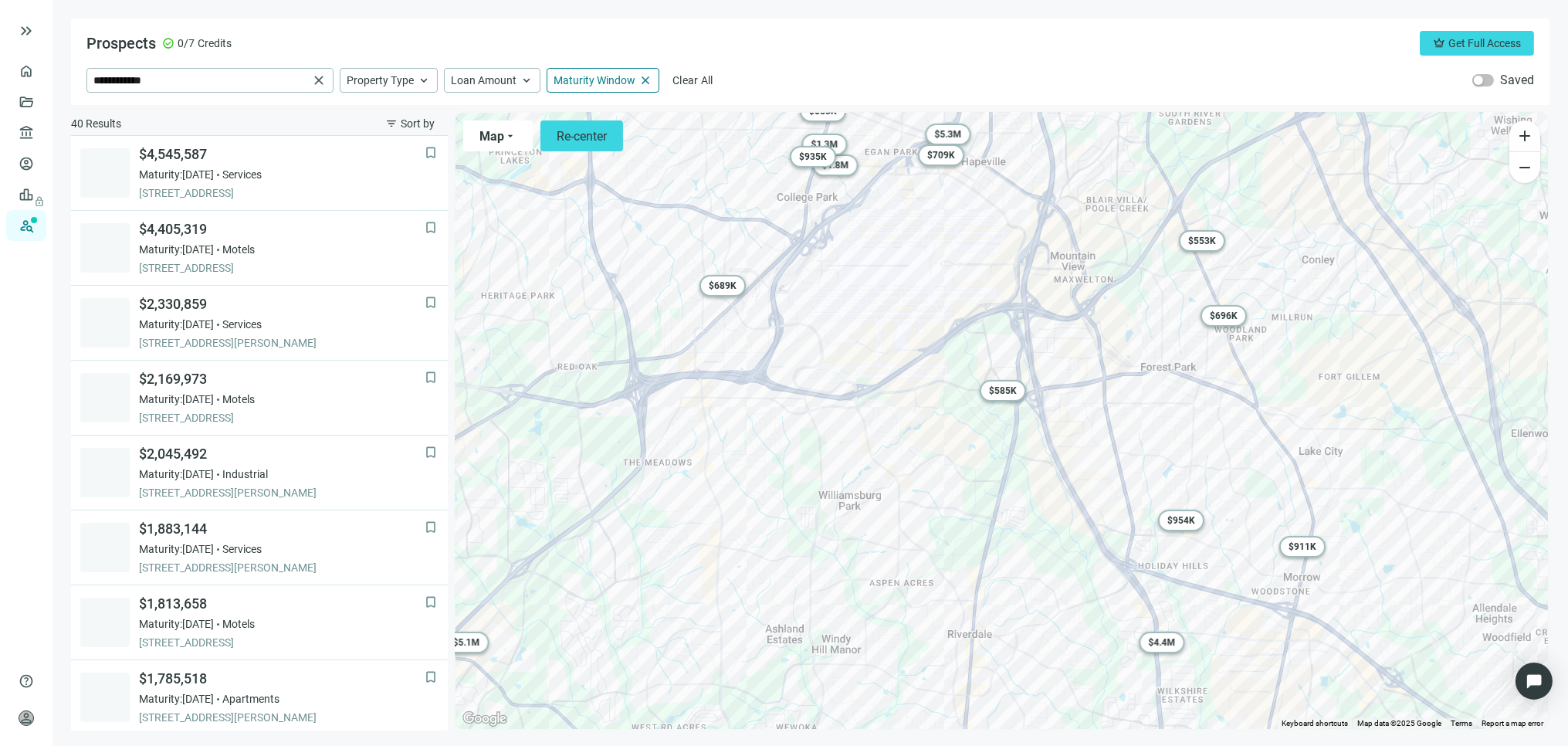
scroll to position [299, 0]
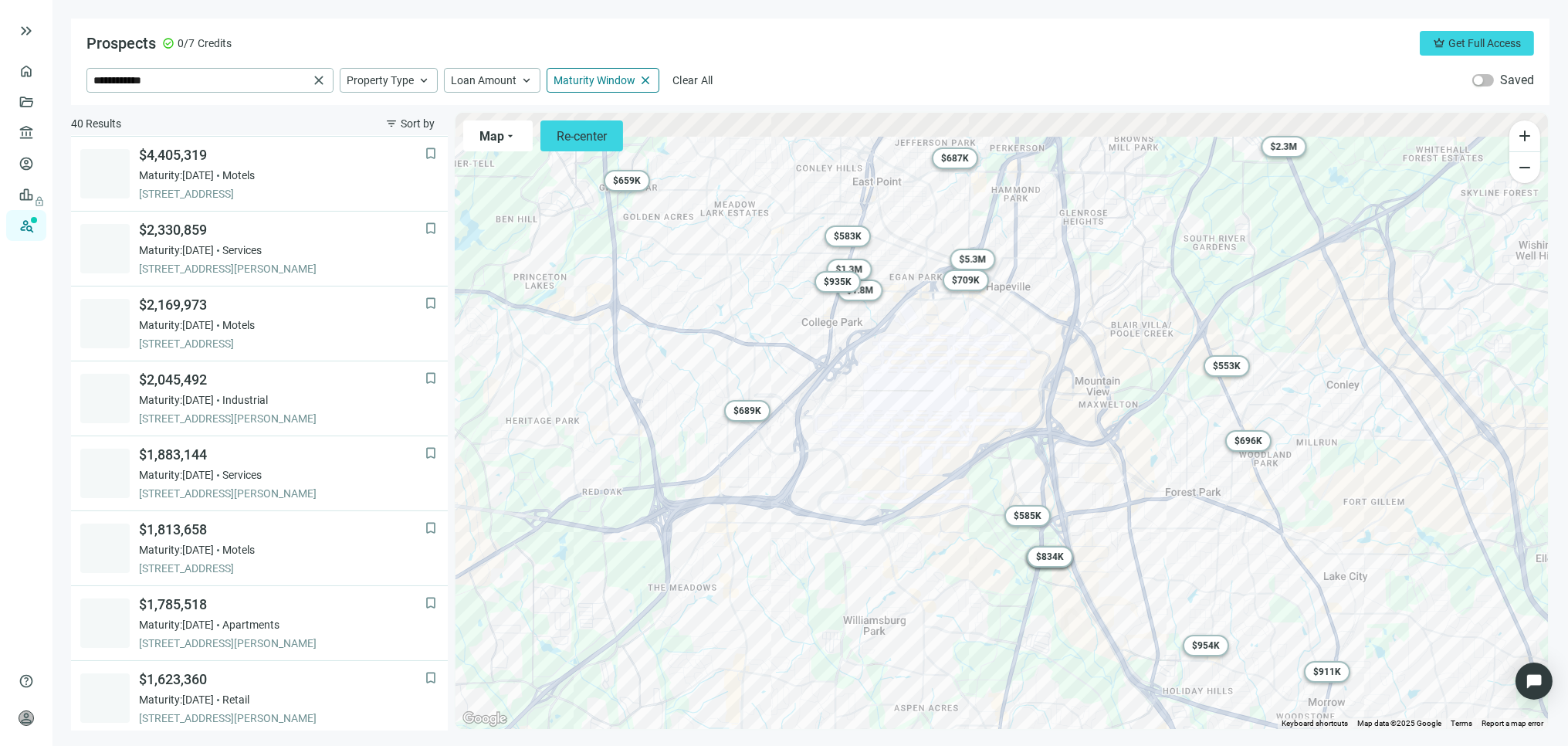
drag, startPoint x: 945, startPoint y: 291, endPoint x: 956, endPoint y: 451, distance: 160.4
click at [960, 451] on div "To activate drag with keyboard, press Alt + Enter. Once in keyboard drag state,…" at bounding box center [1002, 422] width 1093 height 617
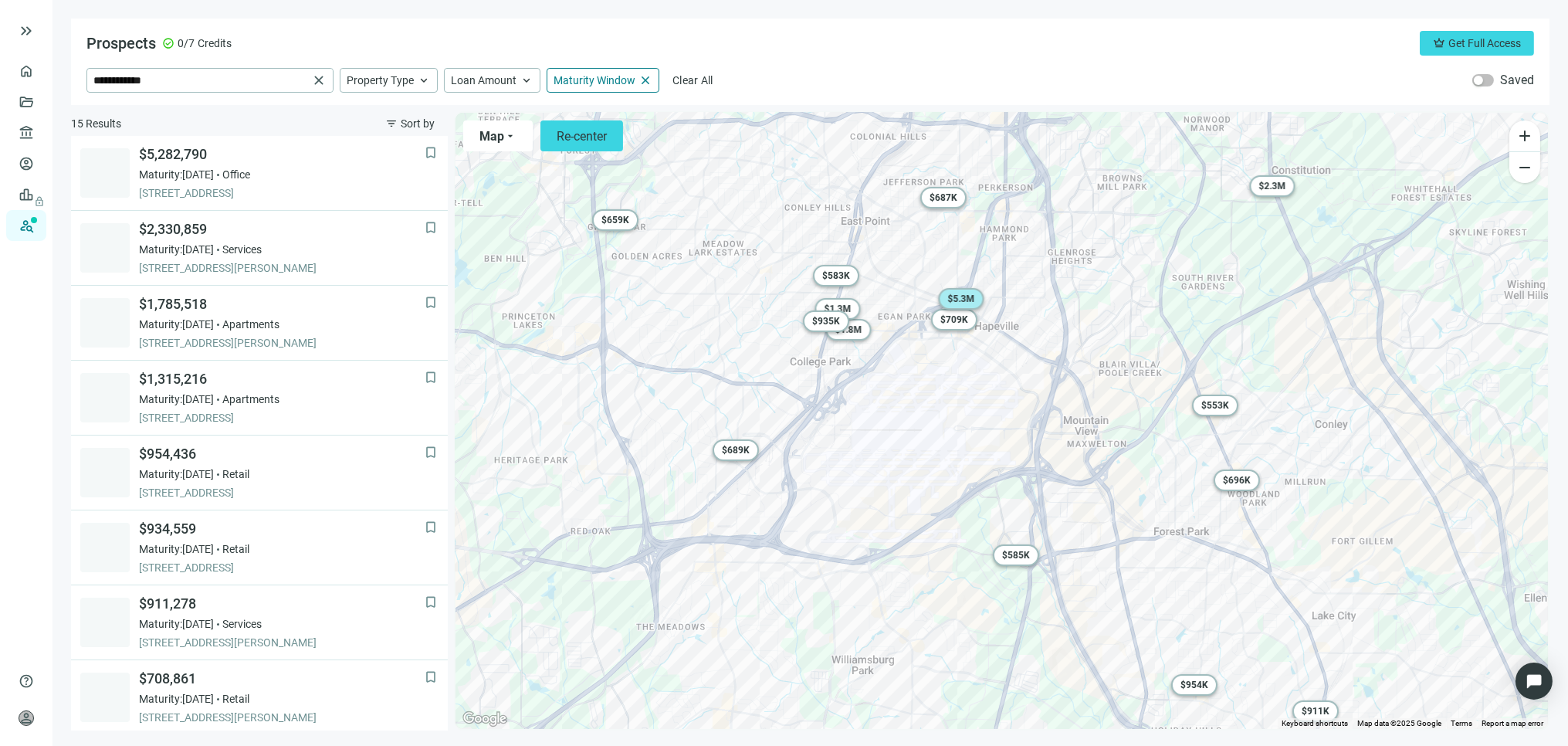
click at [958, 295] on span "$ 5.3M" at bounding box center [961, 299] width 27 height 11
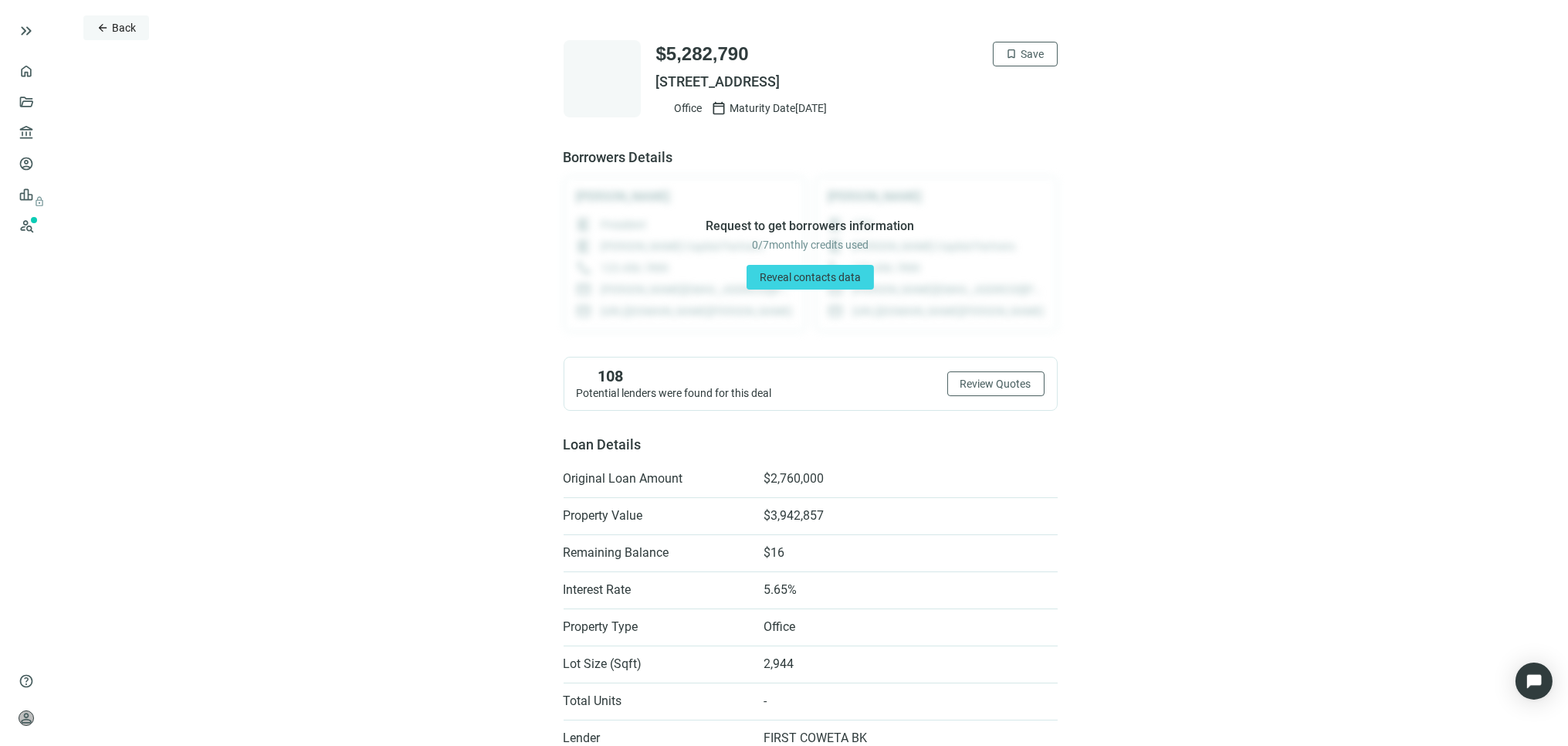
click at [113, 22] on span "Back" at bounding box center [124, 28] width 24 height 13
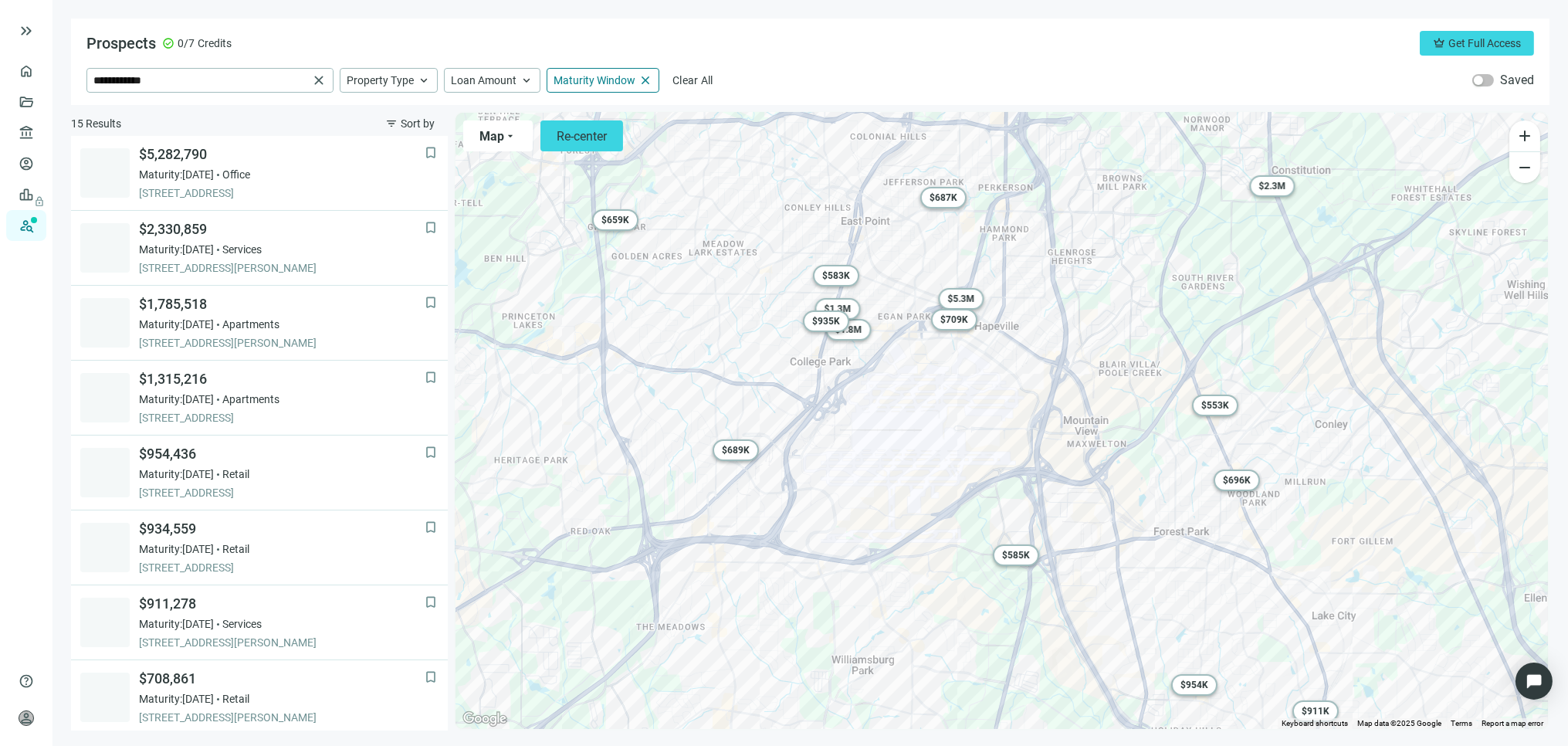
click at [937, 453] on div "To activate drag with keyboard, press Alt + Enter. Once in keyboard drag state,…" at bounding box center [1002, 422] width 1093 height 617
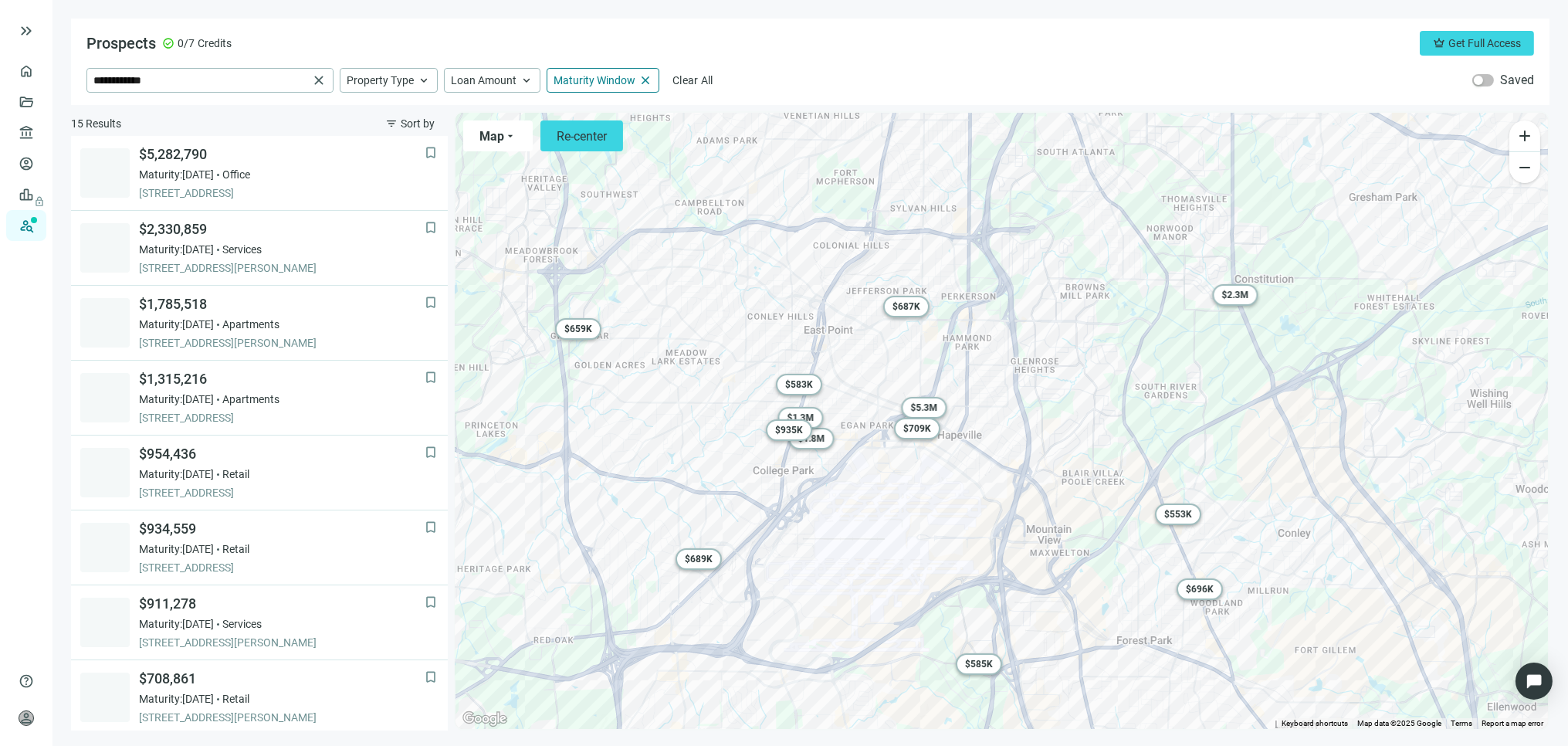
drag, startPoint x: 1062, startPoint y: 419, endPoint x: 1023, endPoint y: 516, distance: 104.5
click at [1023, 516] on div "To activate drag with keyboard, press Alt + Enter. Once in keyboard drag state,…" at bounding box center [1002, 422] width 1093 height 617
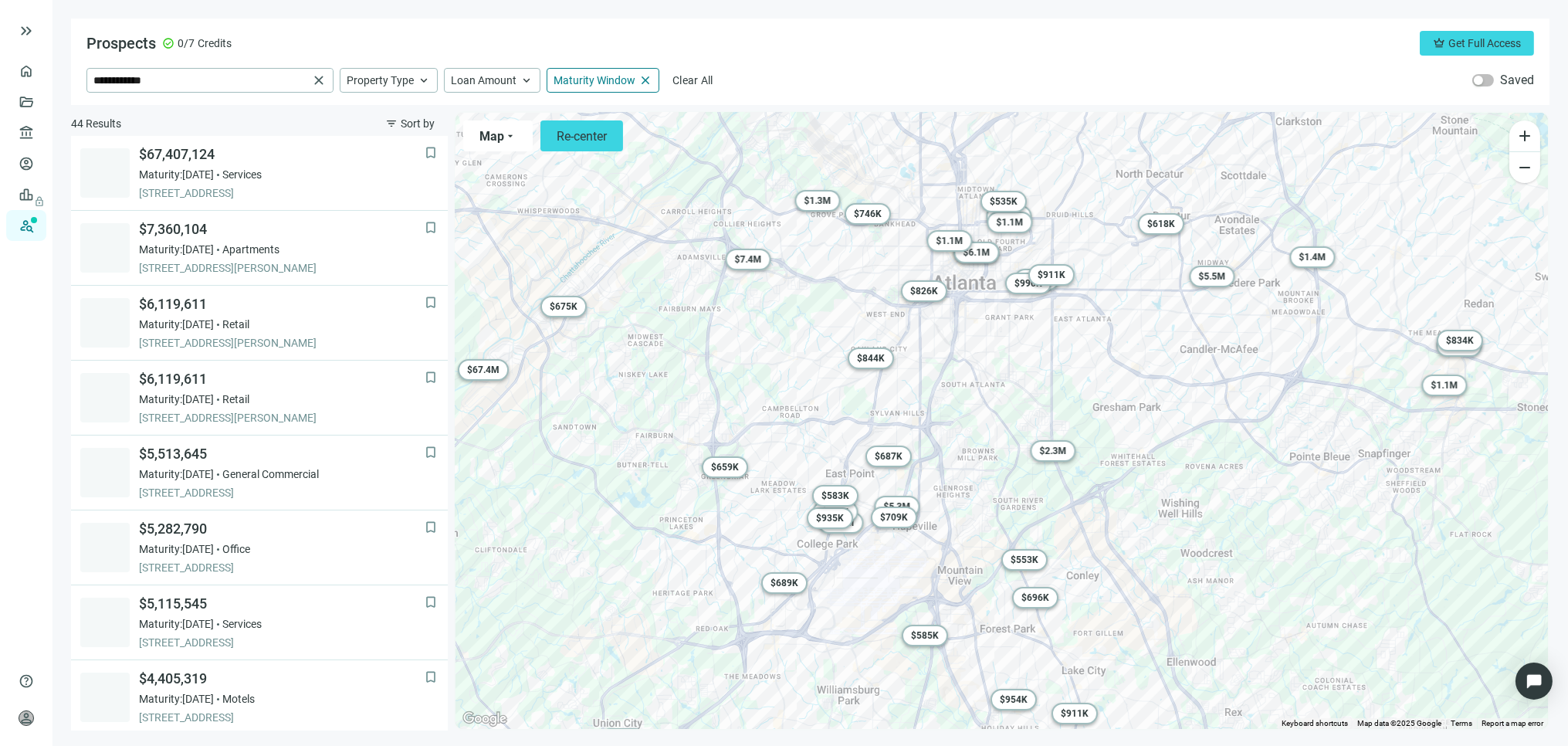
drag, startPoint x: 1041, startPoint y: 396, endPoint x: 976, endPoint y: 493, distance: 116.8
click at [976, 493] on div "To activate drag with keyboard, press Alt + Enter. Once in keyboard drag state,…" at bounding box center [1002, 422] width 1093 height 617
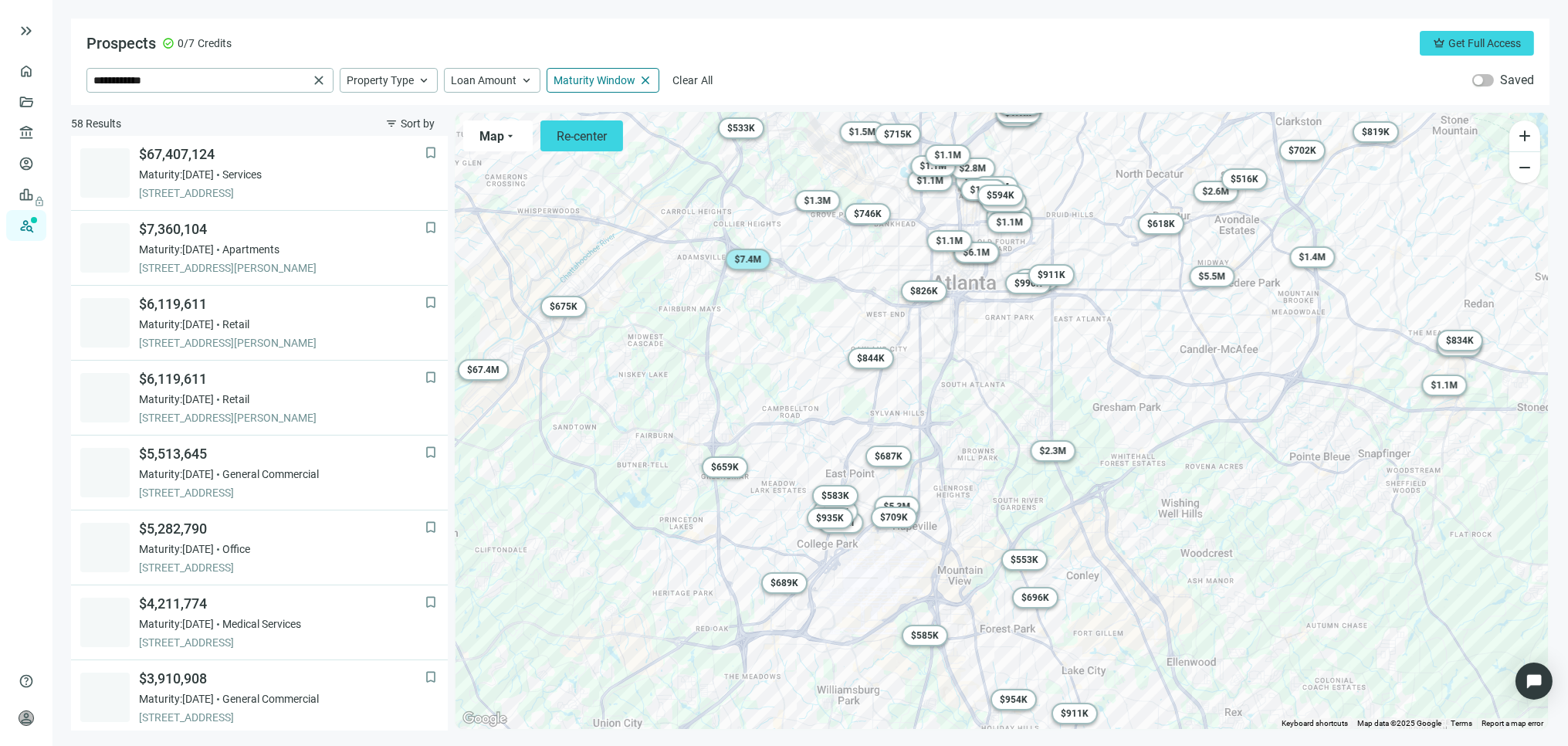
click at [746, 263] on span "$ 7.4M" at bounding box center [748, 259] width 27 height 11
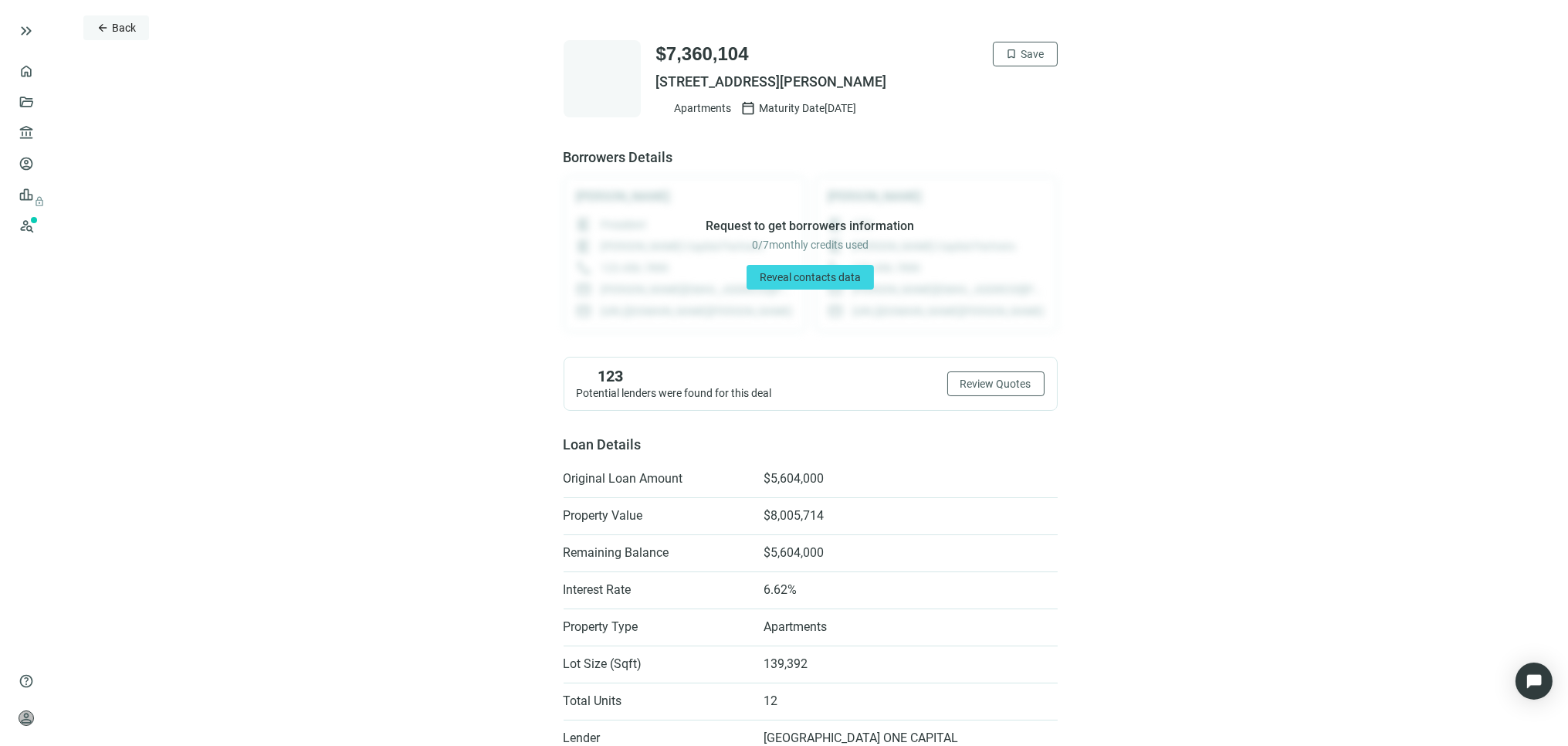
click at [121, 22] on span "Back" at bounding box center [124, 28] width 24 height 13
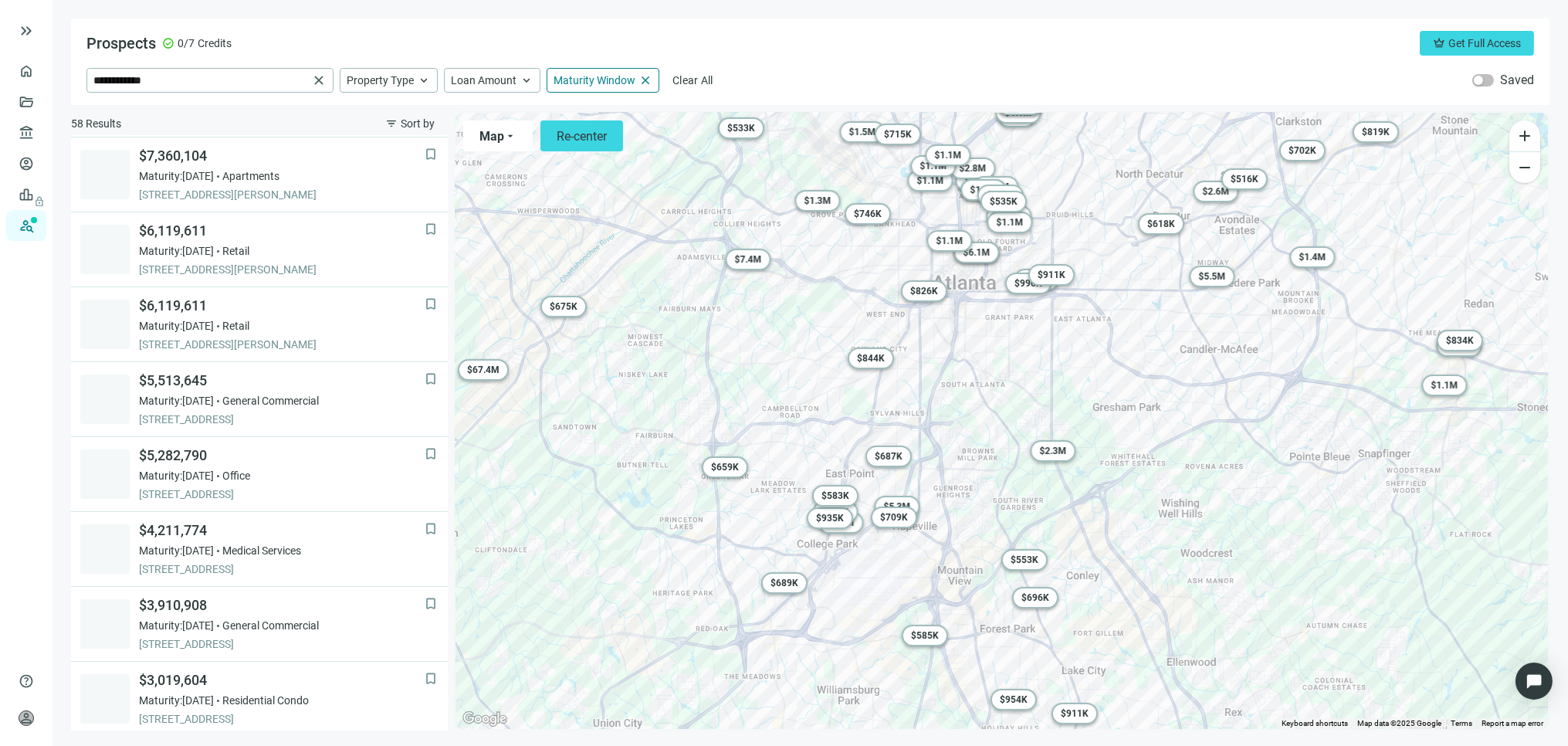
scroll to position [74, 0]
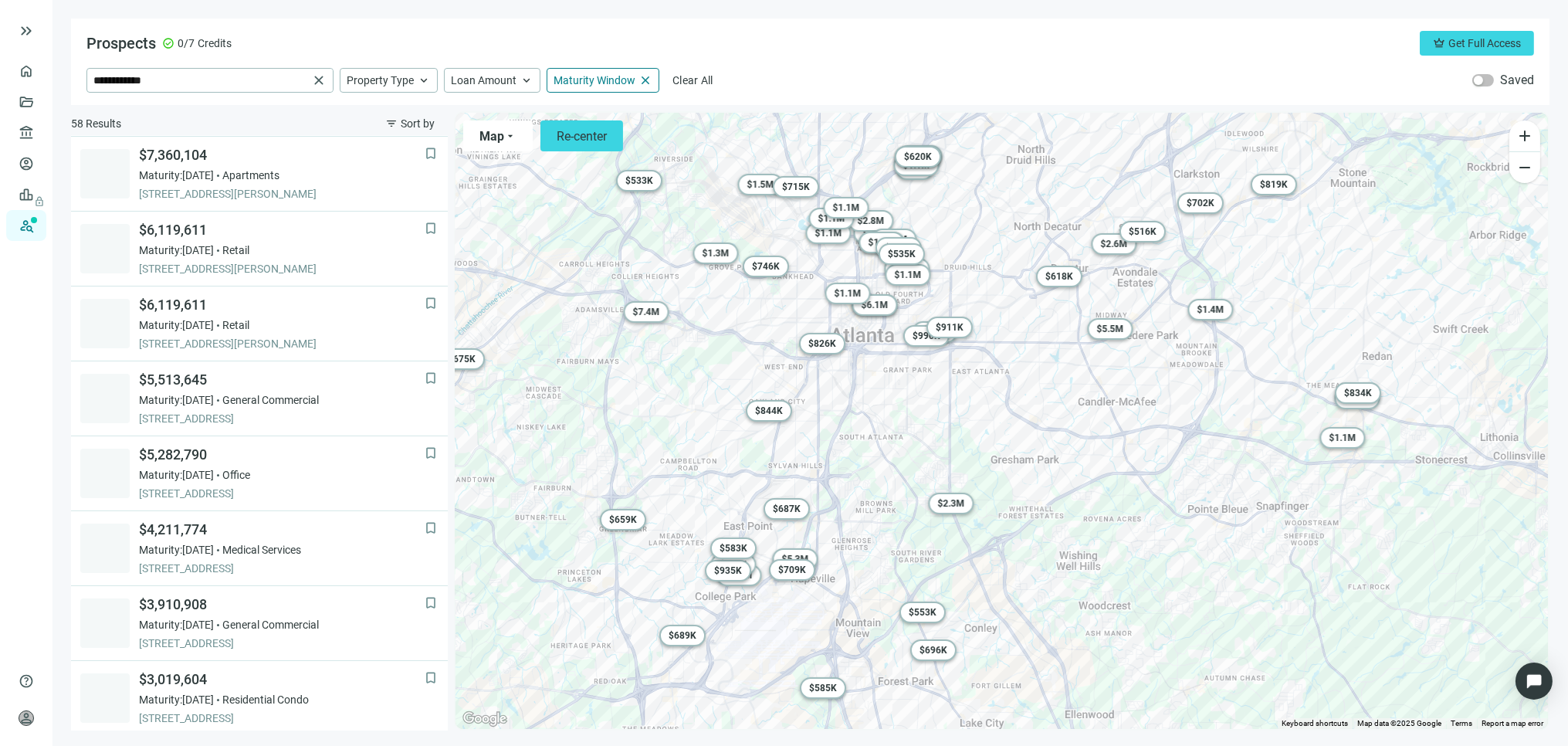
drag, startPoint x: 978, startPoint y: 391, endPoint x: 859, endPoint y: 455, distance: 135.1
click at [859, 455] on div "To activate drag with keyboard, press Alt + Enter. Once in keyboard drag state,…" at bounding box center [1002, 422] width 1093 height 617
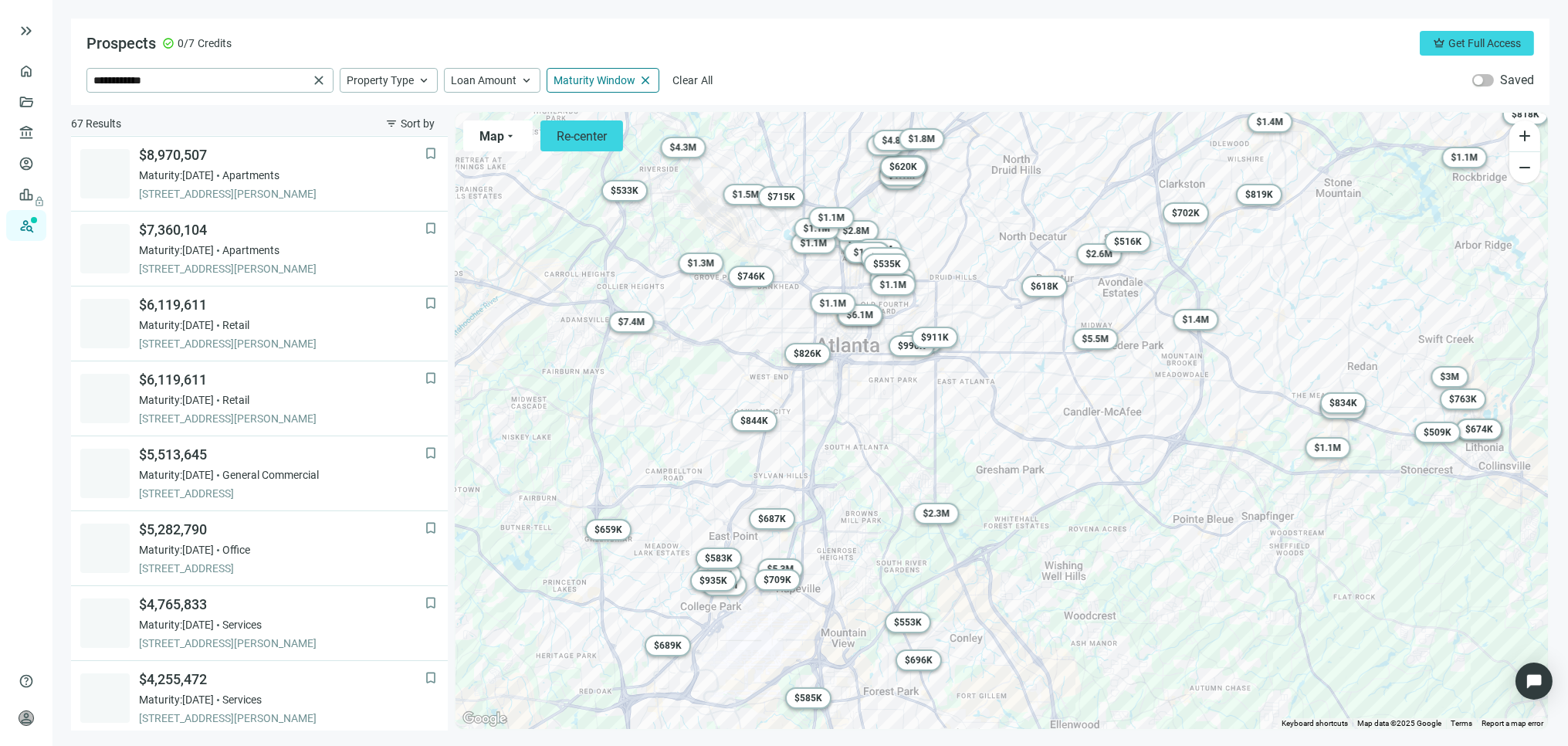
scroll to position [150, 0]
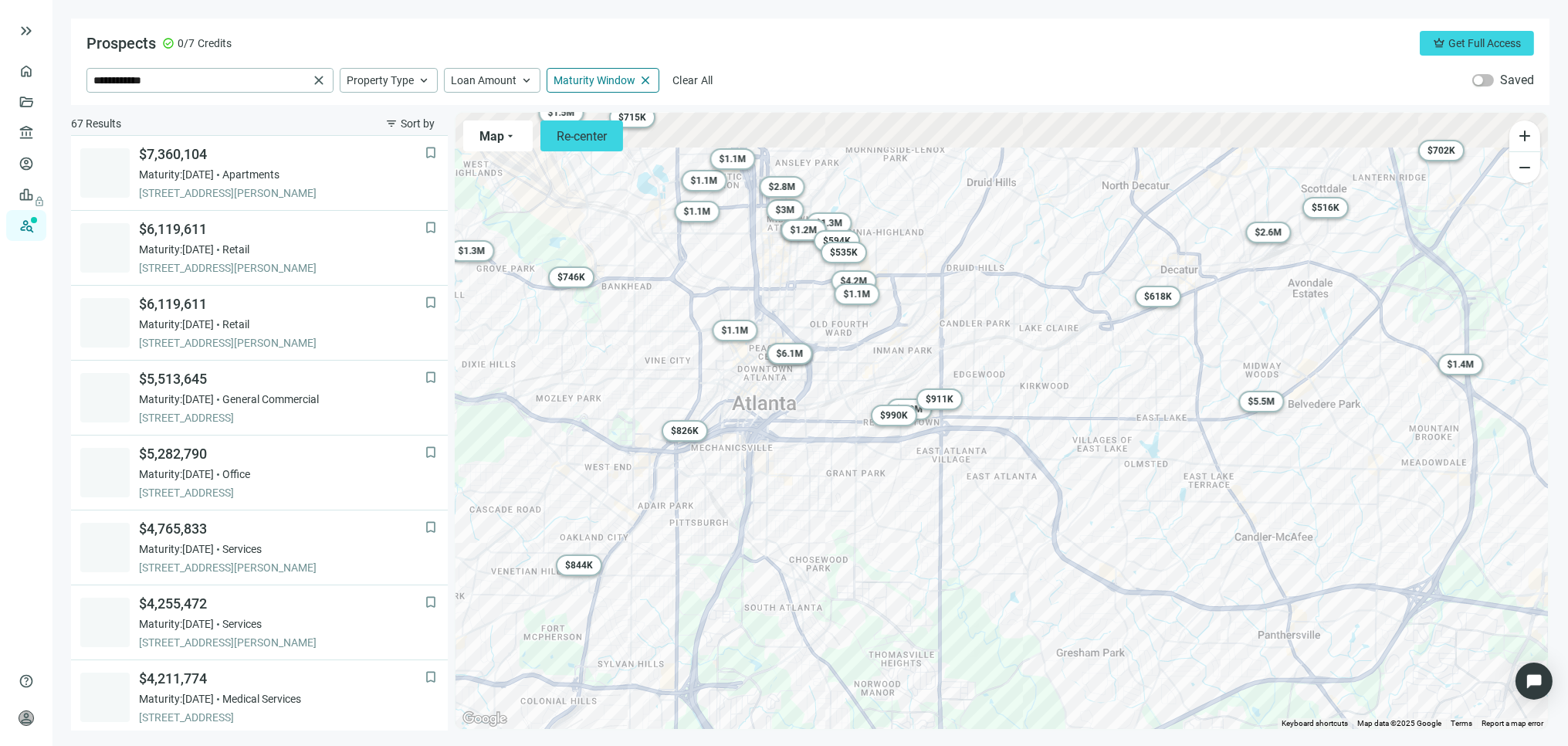
drag, startPoint x: 935, startPoint y: 351, endPoint x: 1017, endPoint y: 509, distance: 178.0
click at [1017, 509] on div "To activate drag with keyboard, press Alt + Enter. Once in keyboard drag state,…" at bounding box center [1002, 422] width 1093 height 617
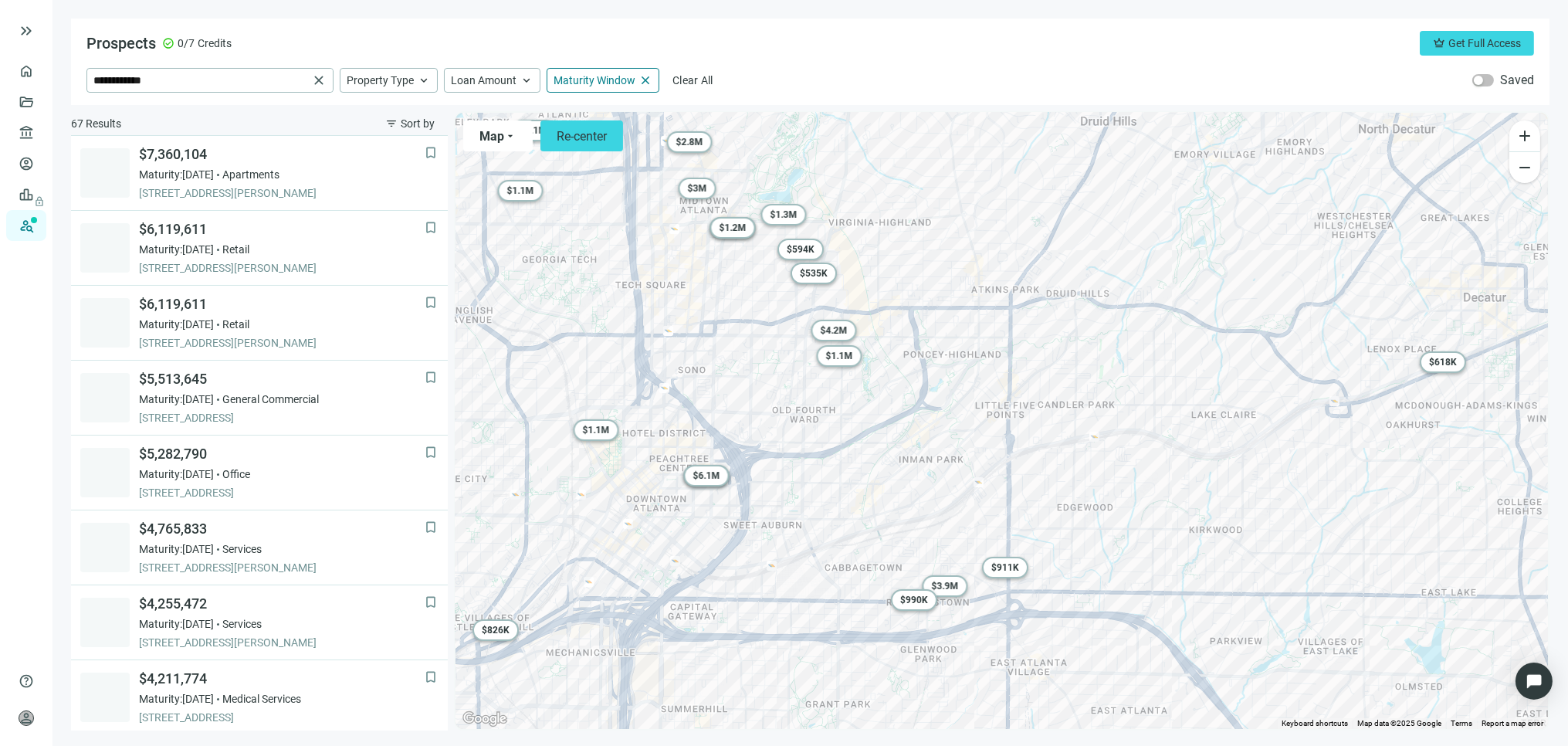
drag, startPoint x: 953, startPoint y: 367, endPoint x: 1074, endPoint y: 511, distance: 188.1
click at [1074, 511] on div "To activate drag with keyboard, press Alt + Enter. Once in keyboard drag state,…" at bounding box center [1002, 422] width 1093 height 617
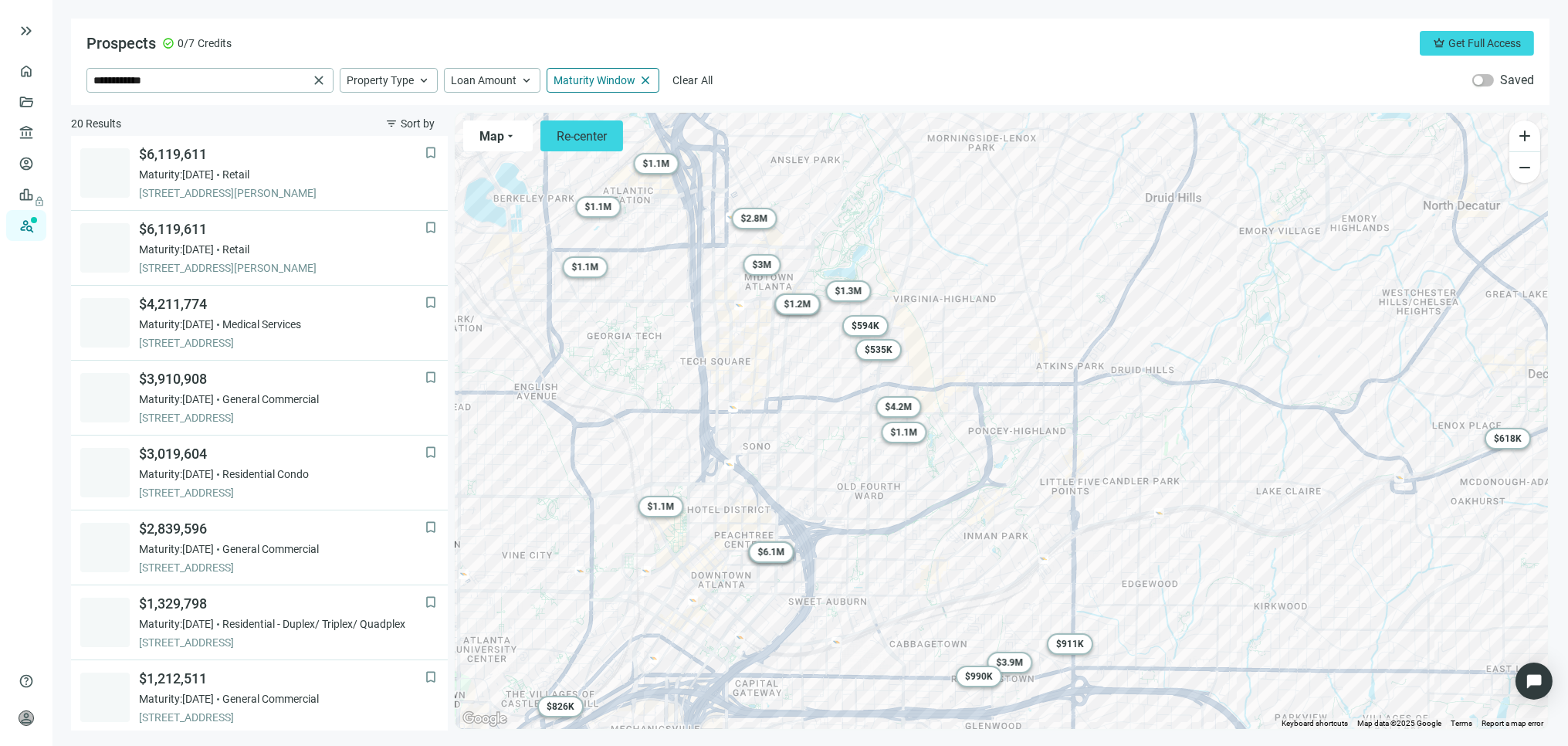
drag, startPoint x: 956, startPoint y: 449, endPoint x: 1006, endPoint y: 508, distance: 77.3
click at [1006, 508] on div "To activate drag with keyboard, press Alt + Enter. Once in keyboard drag state,…" at bounding box center [1002, 422] width 1093 height 617
click at [904, 406] on span "$ 4.2M" at bounding box center [898, 407] width 27 height 11
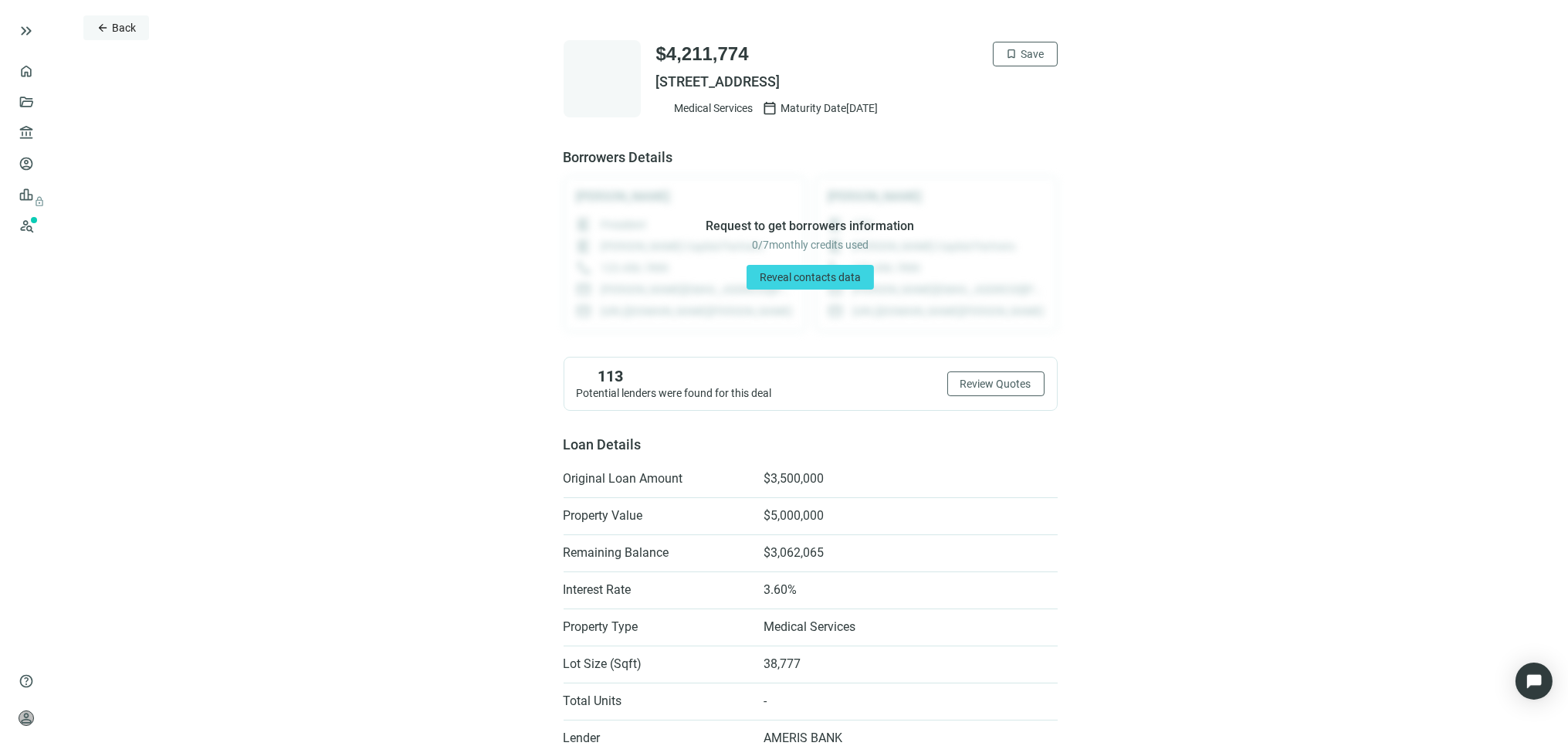
click at [126, 27] on span "Back" at bounding box center [124, 28] width 24 height 13
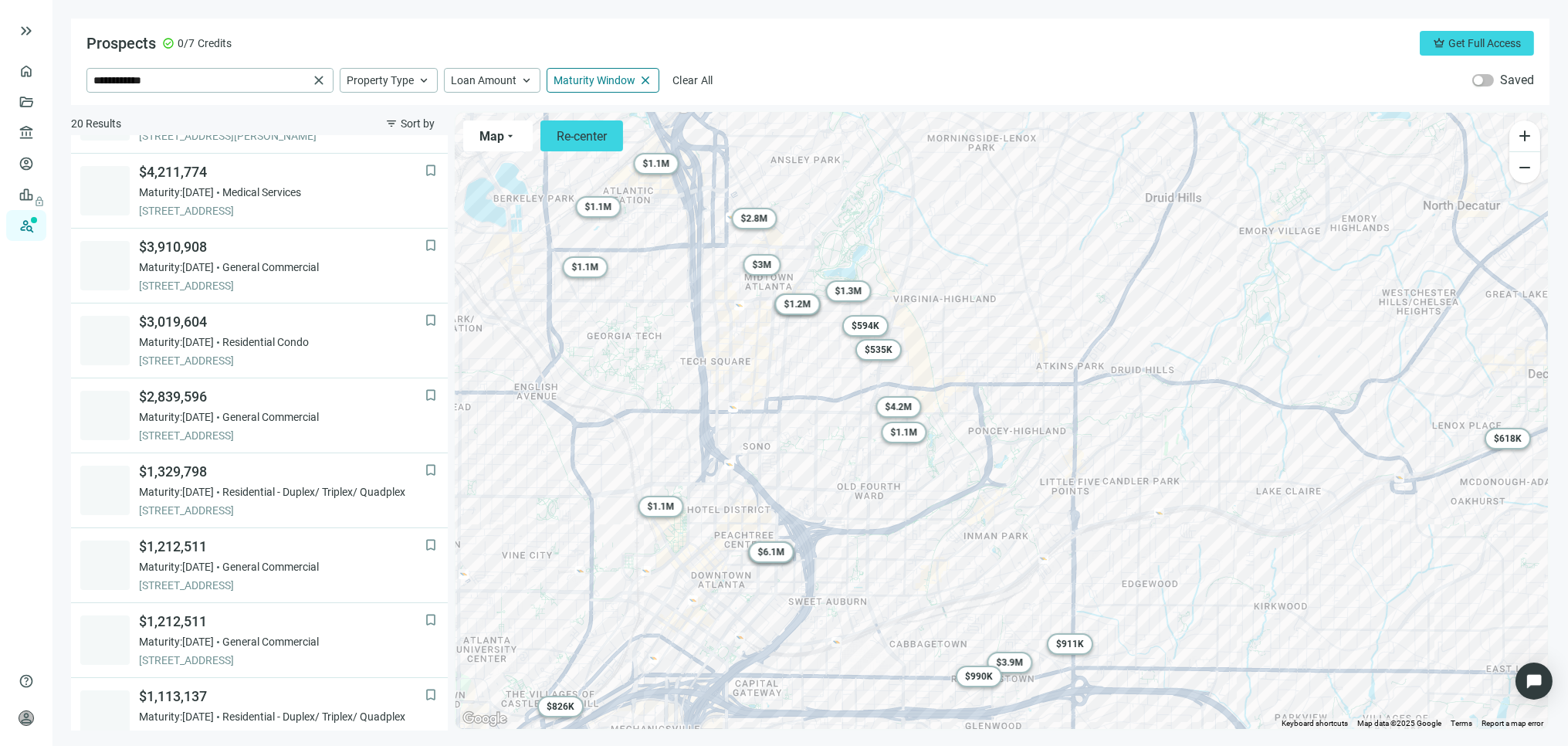
scroll to position [150, 0]
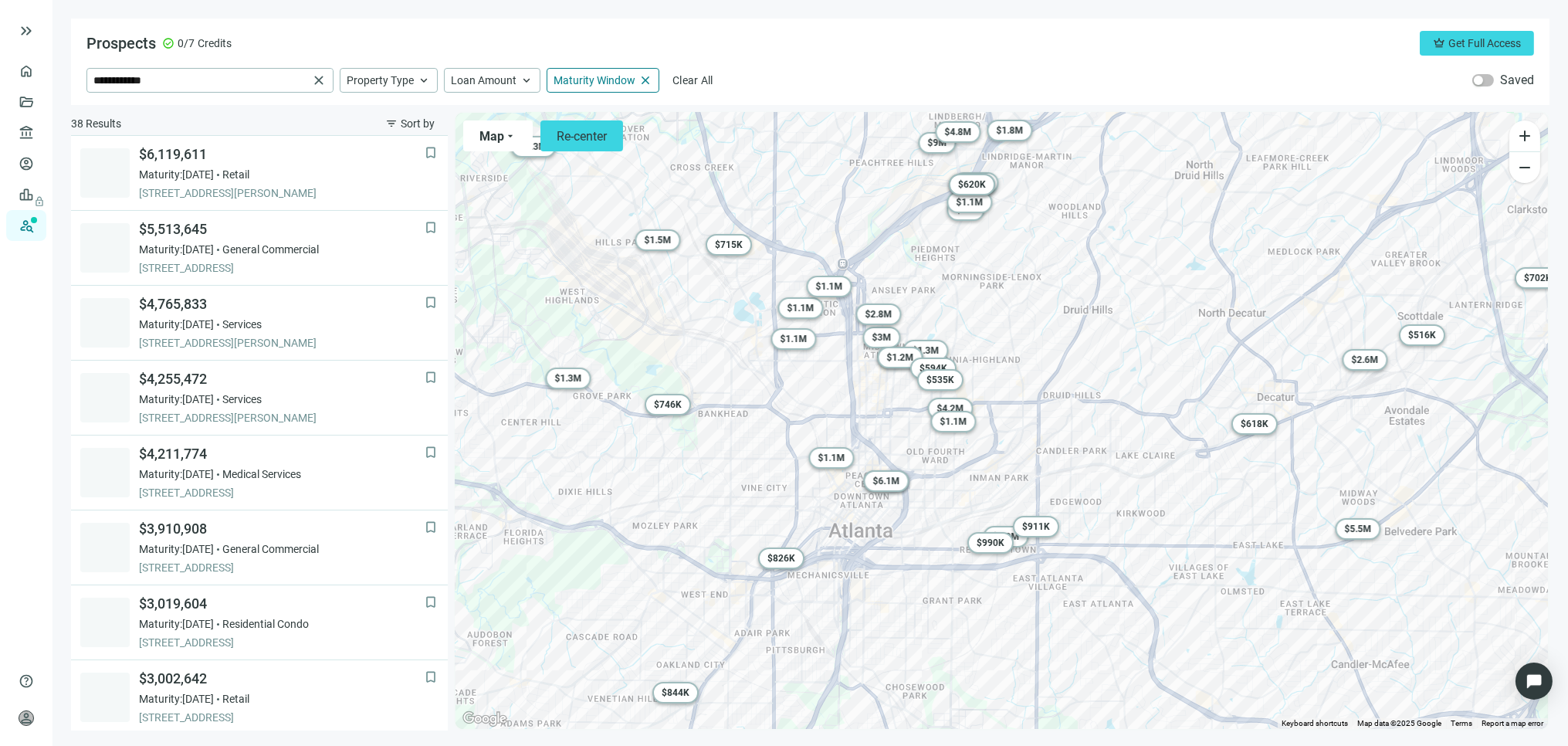
scroll to position [449, 0]
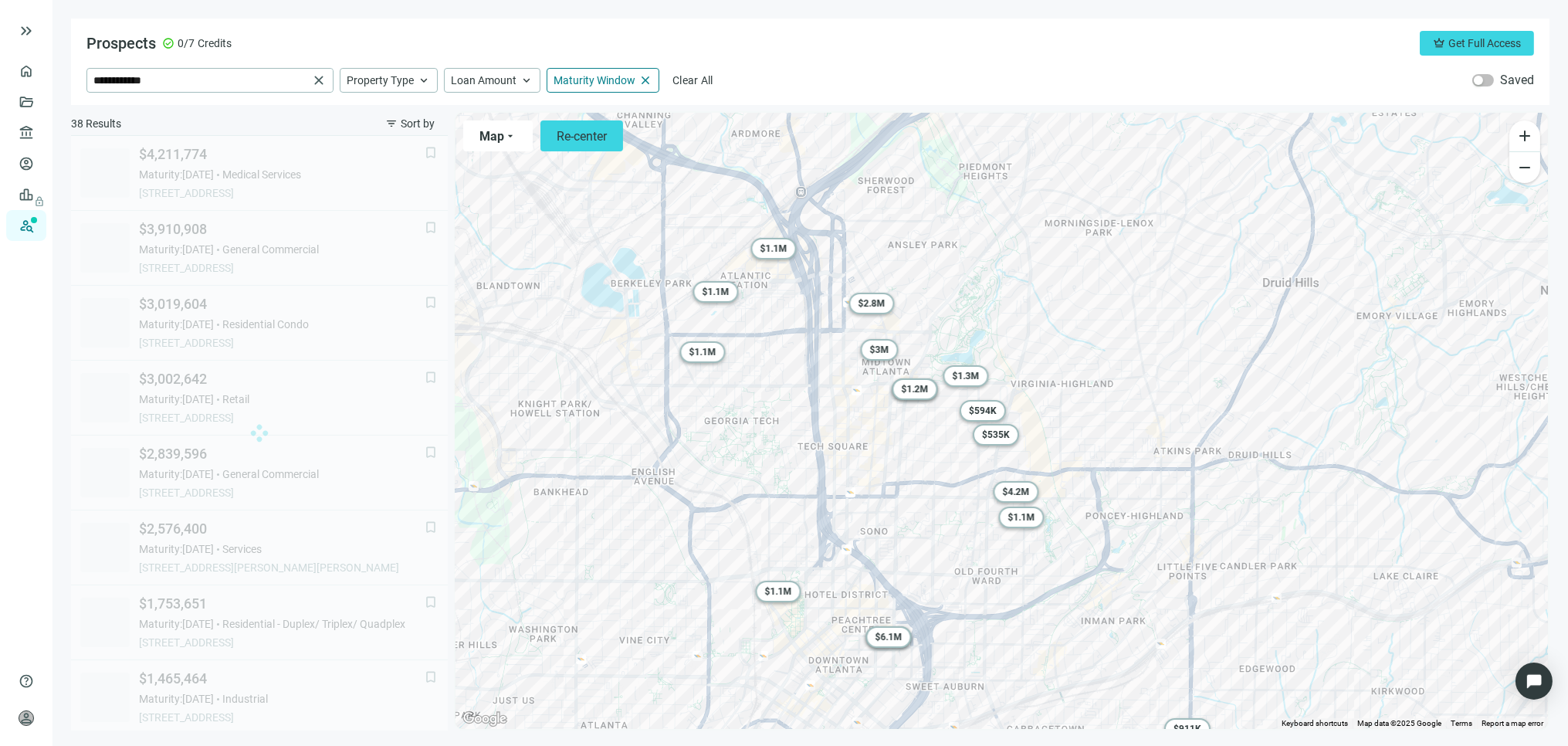
drag, startPoint x: 1023, startPoint y: 393, endPoint x: 1141, endPoint y: 479, distance: 146.0
click at [1141, 479] on div "To activate drag with keyboard, press Alt + Enter. Once in keyboard drag state,…" at bounding box center [1002, 422] width 1093 height 617
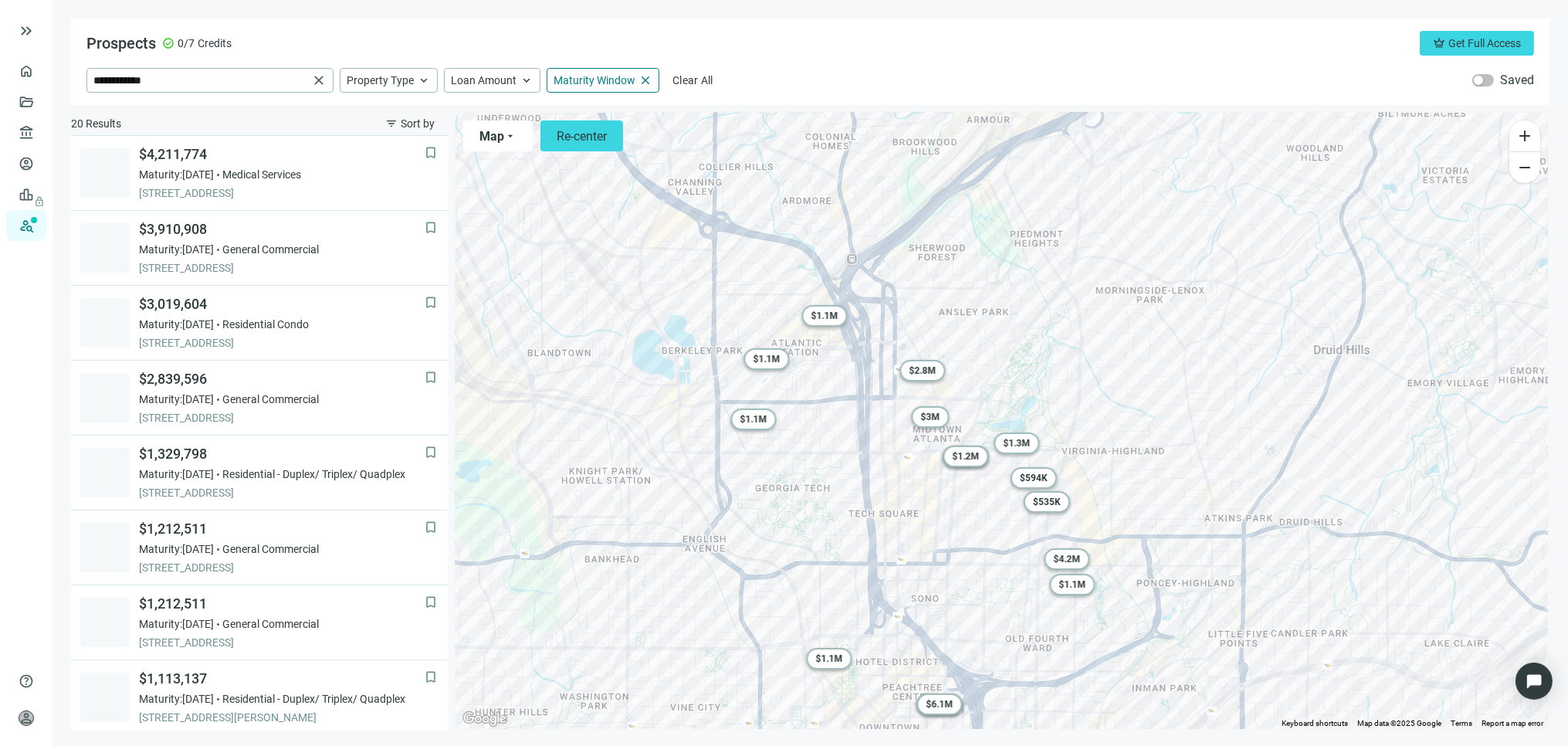
drag, startPoint x: 1142, startPoint y: 473, endPoint x: 1200, endPoint y: 550, distance: 96.4
click at [1200, 550] on div "To activate drag with keyboard, press Alt + Enter. Once in keyboard drag state,…" at bounding box center [1002, 422] width 1093 height 617
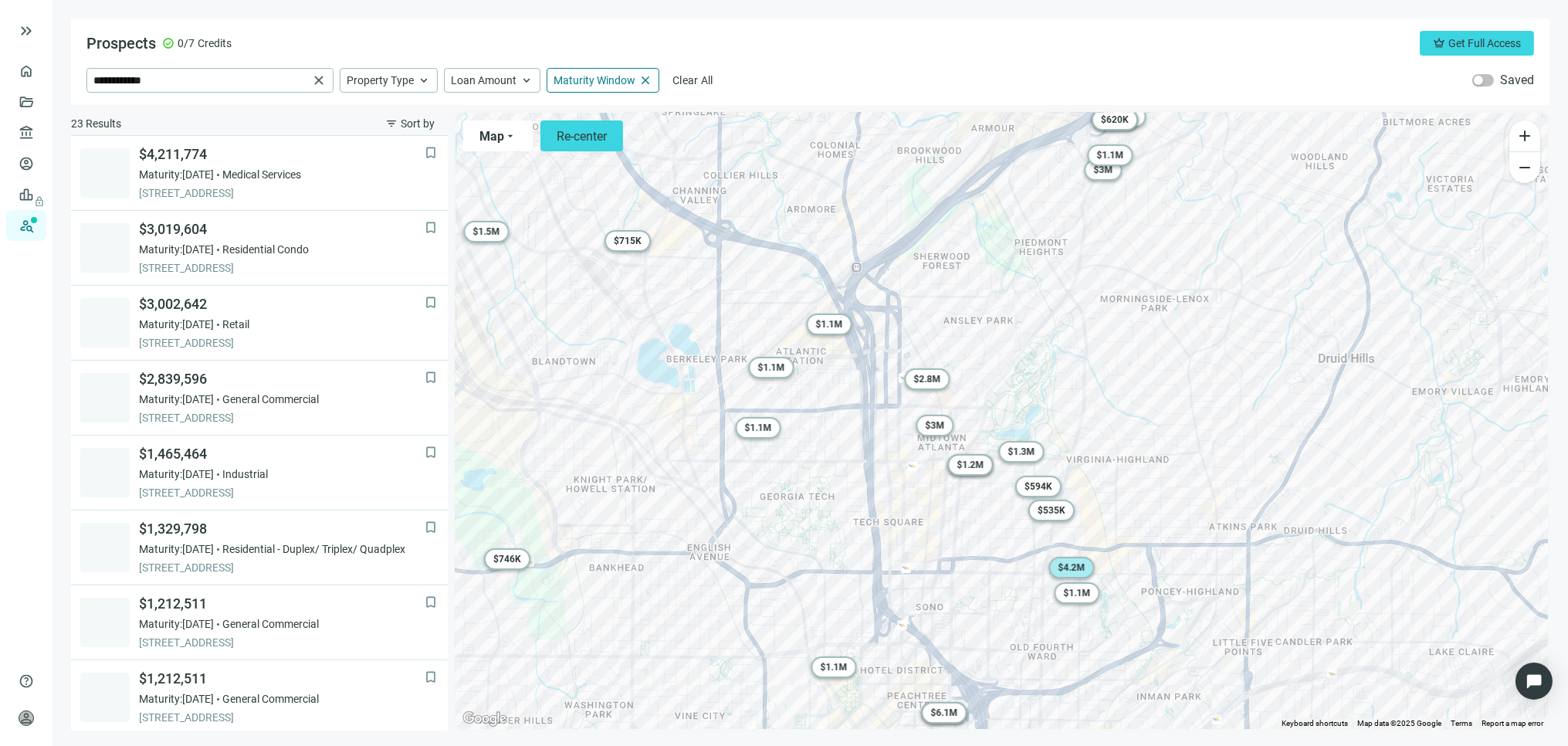
click at [1078, 570] on span "$ 4.2M" at bounding box center [1072, 568] width 27 height 11
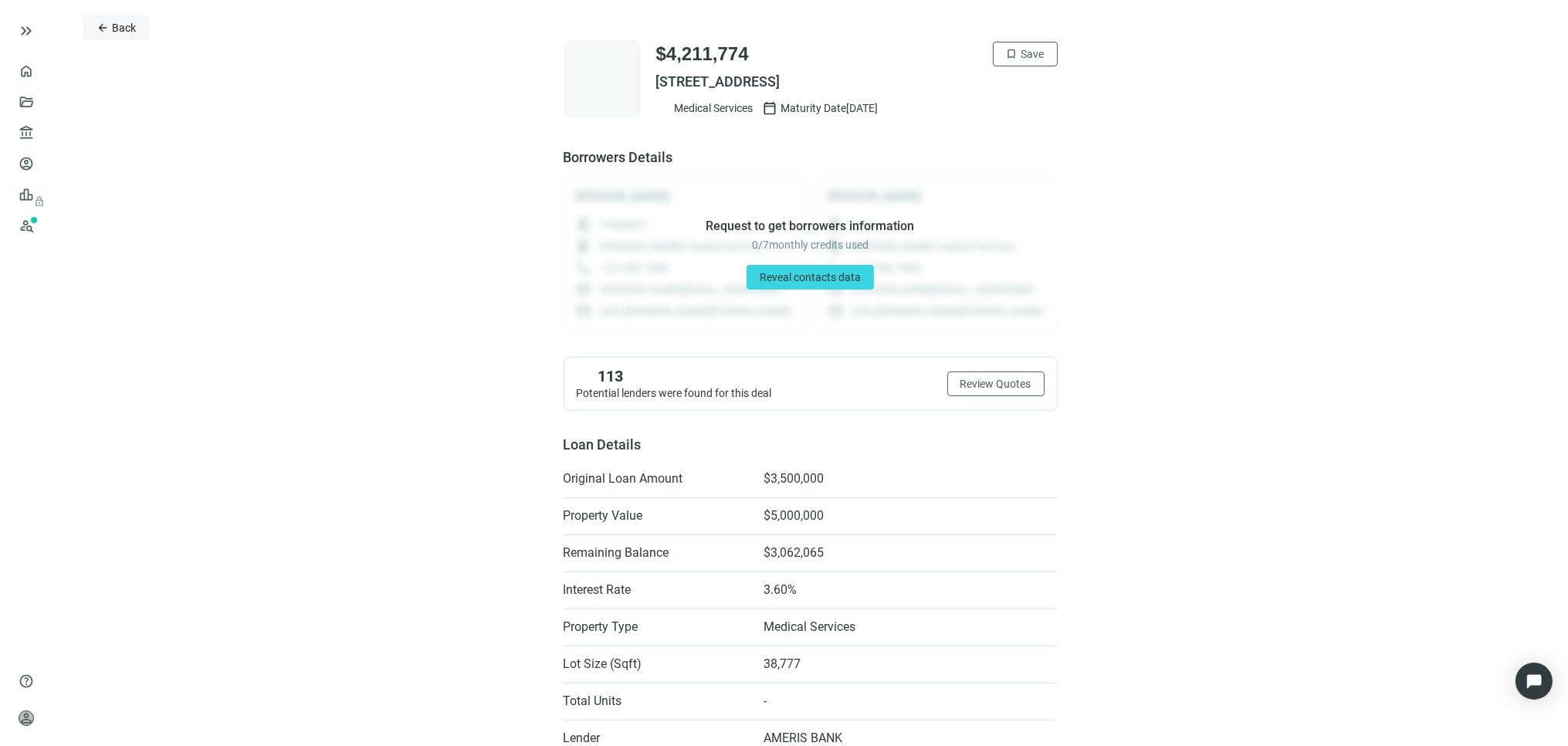
click at [133, 29] on span "Back" at bounding box center [124, 28] width 24 height 13
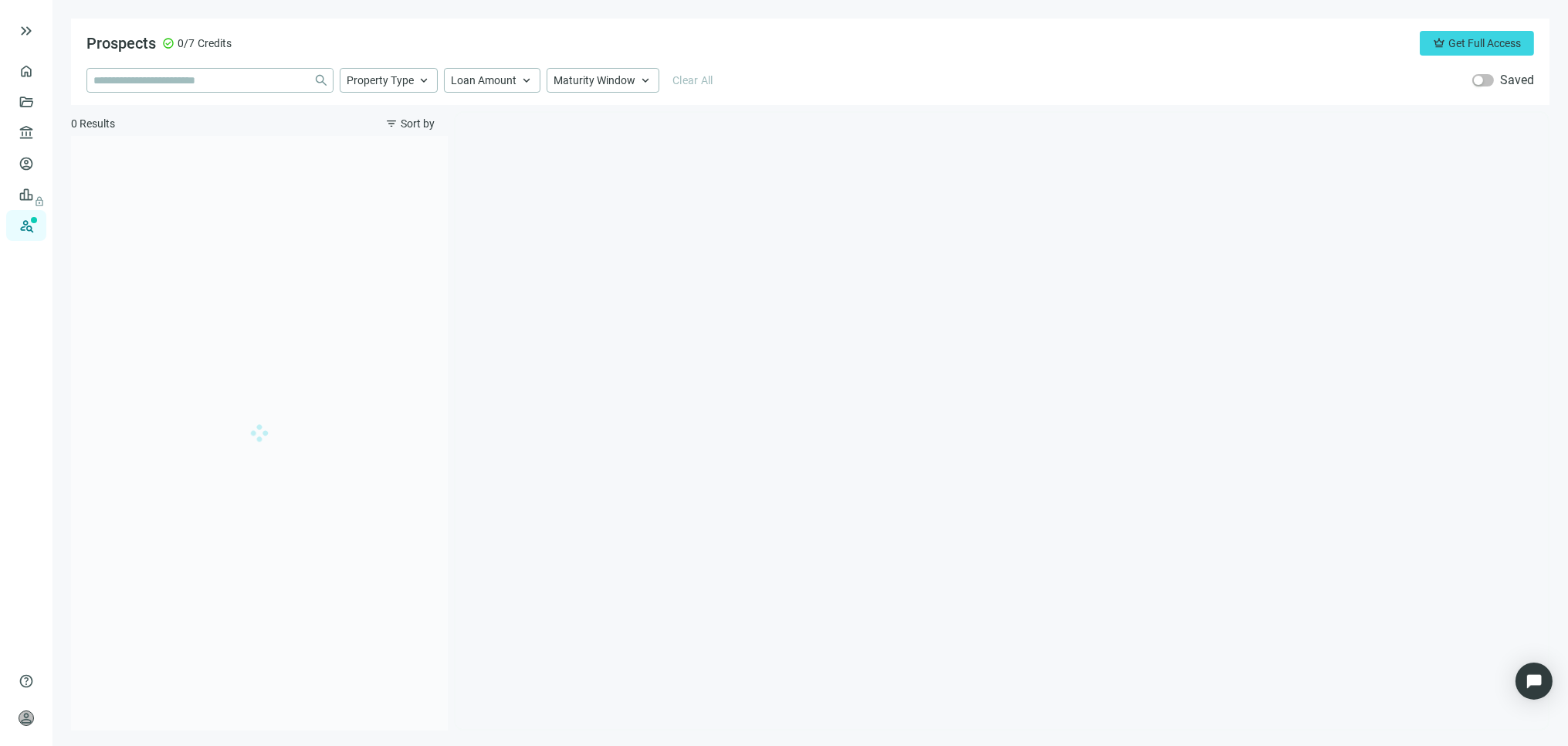
type input "**********"
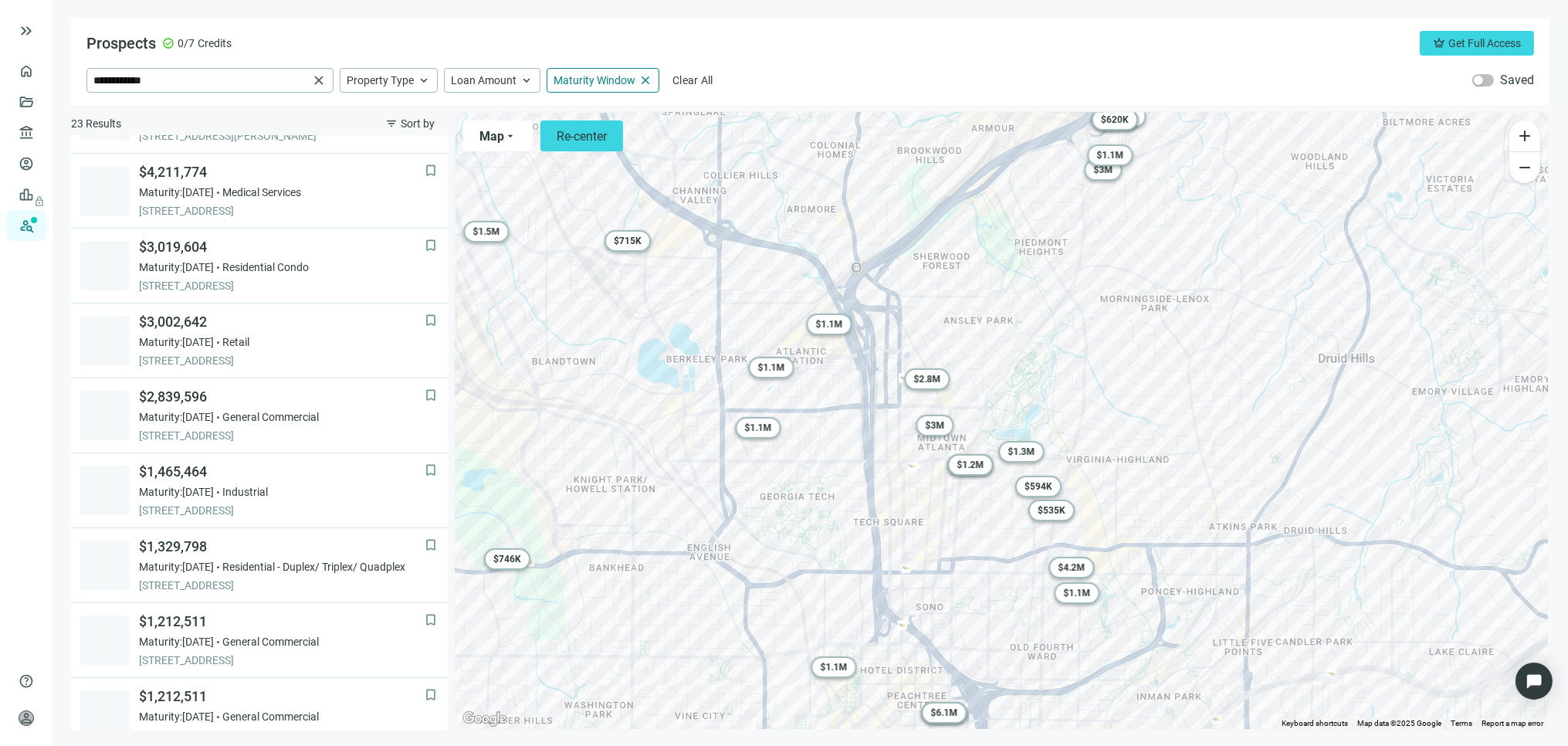
scroll to position [150, 0]
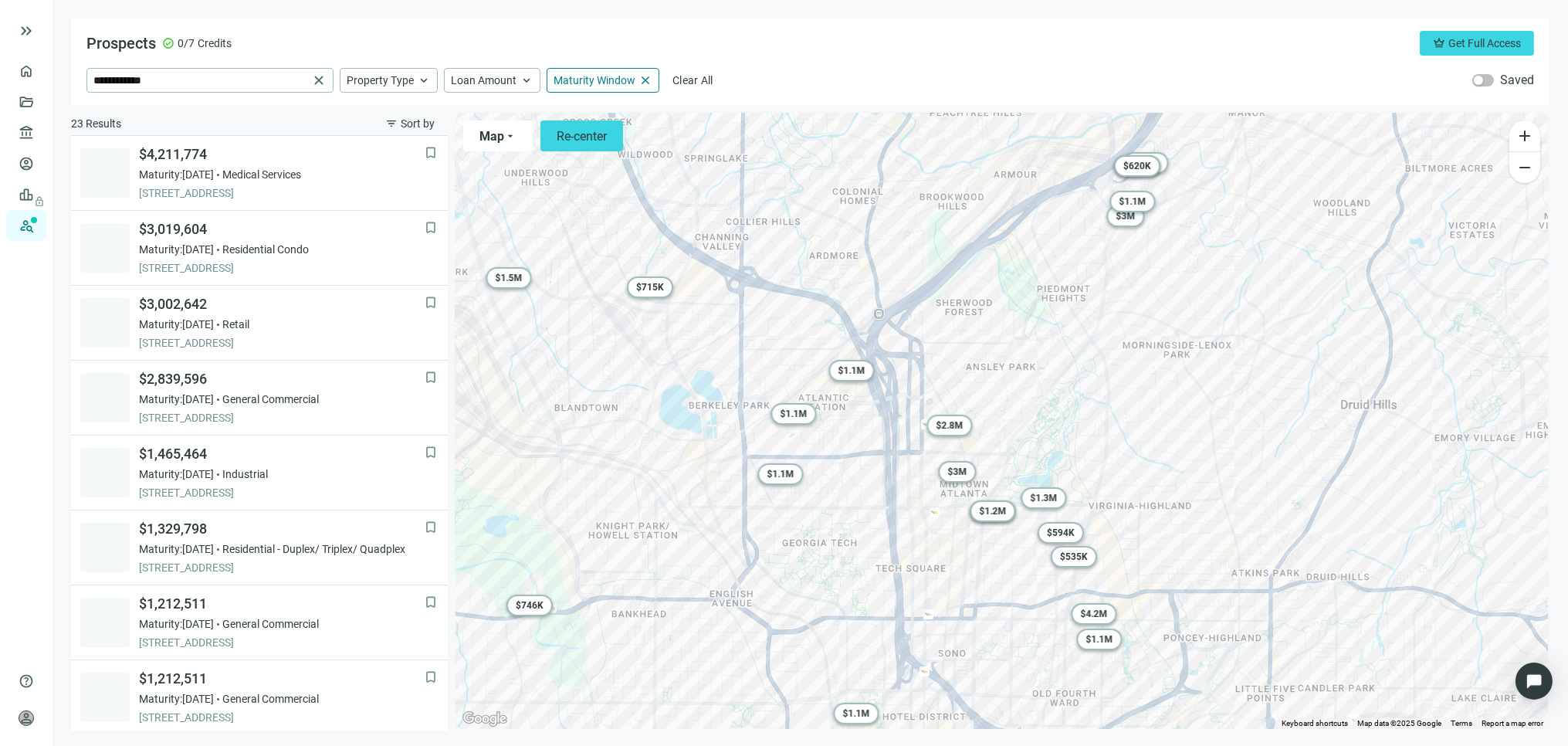
drag, startPoint x: 1161, startPoint y: 476, endPoint x: 1192, endPoint y: 538, distance: 69.3
click at [1192, 538] on div "To activate drag with keyboard, press Alt + Enter. Once in keyboard drag state,…" at bounding box center [1002, 422] width 1093 height 617
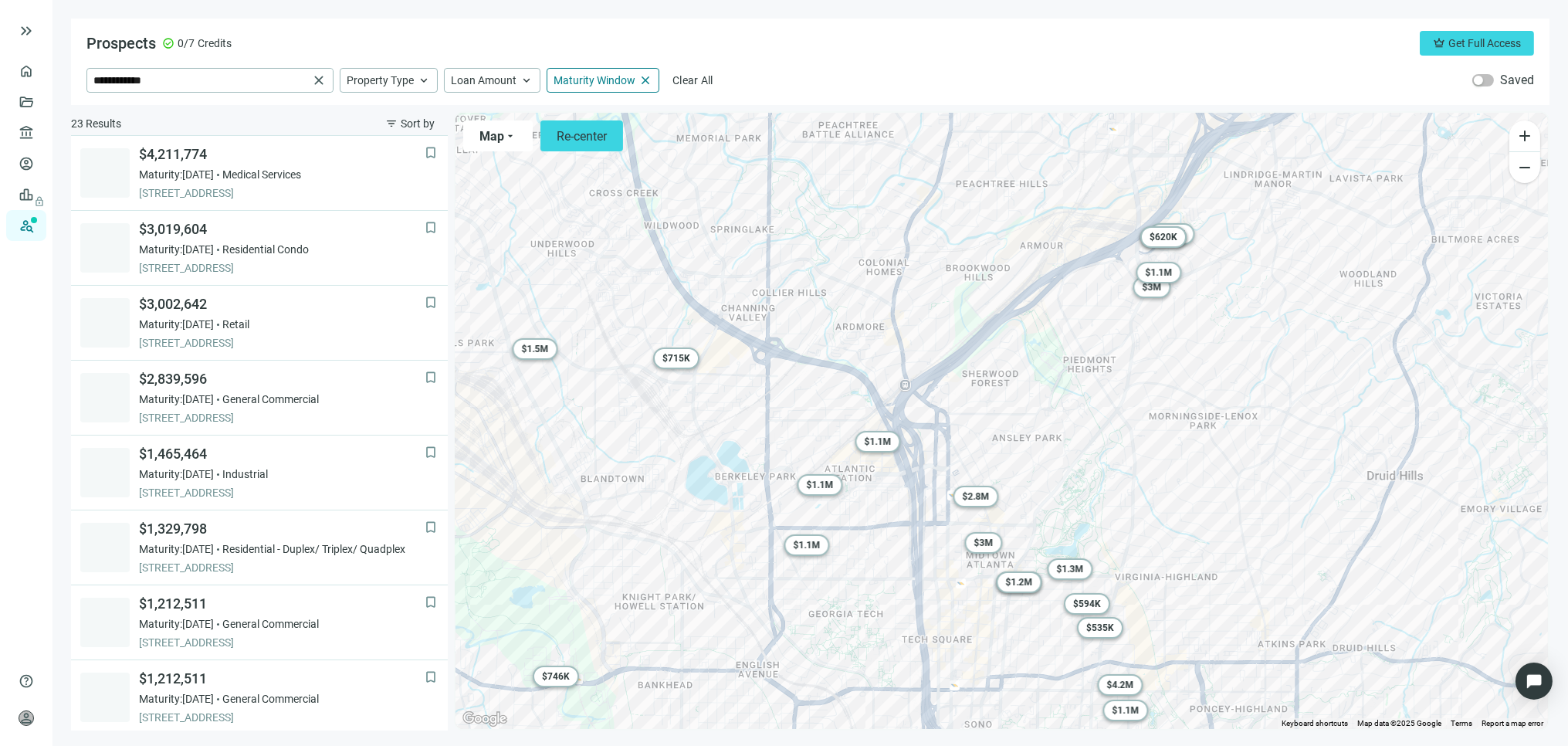
drag, startPoint x: 1153, startPoint y: 436, endPoint x: 1175, endPoint y: 508, distance: 75.3
click at [1175, 508] on div "To activate drag with keyboard, press Alt + Enter. Once in keyboard drag state,…" at bounding box center [1002, 422] width 1093 height 617
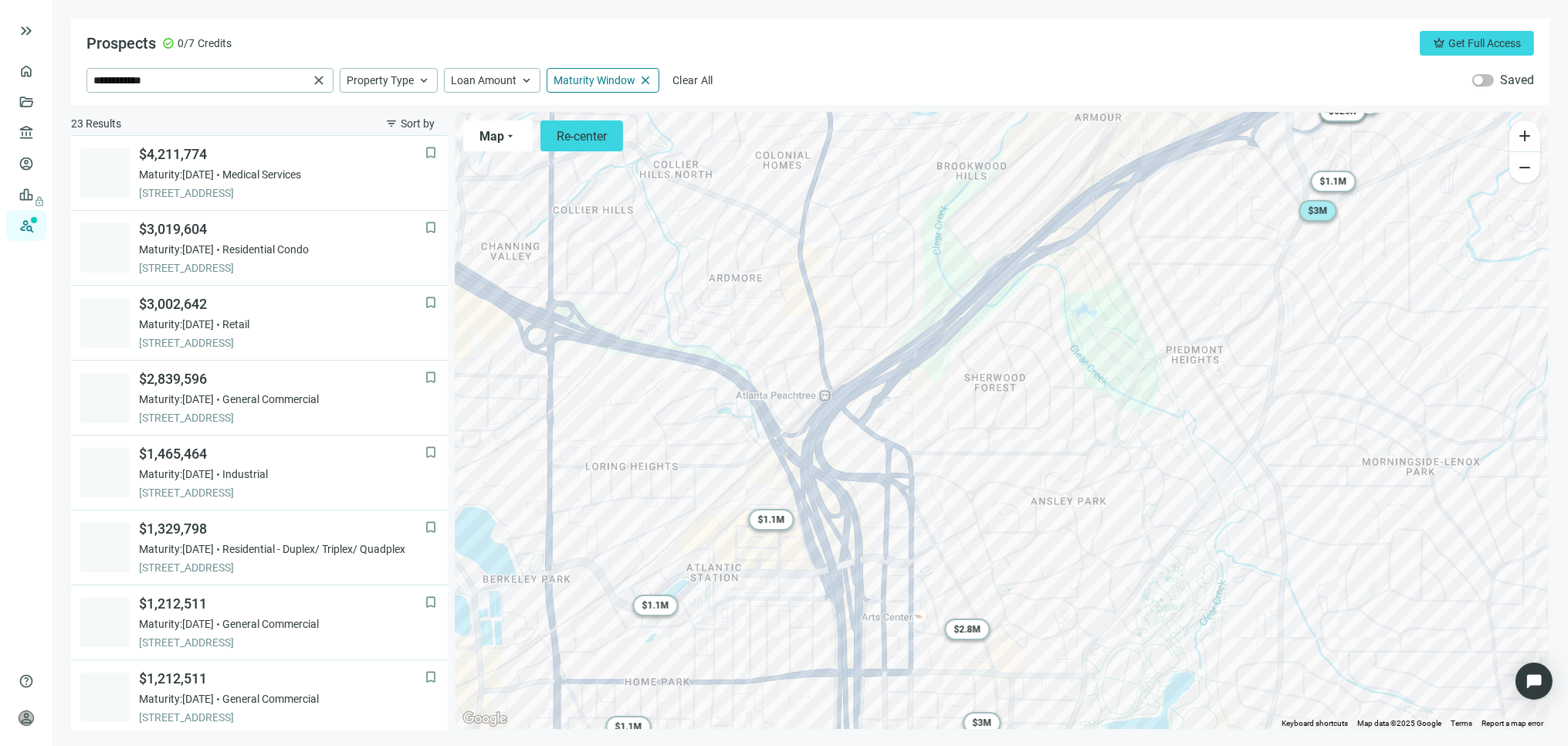
click at [1308, 207] on span "$ 3M" at bounding box center [1317, 210] width 19 height 11
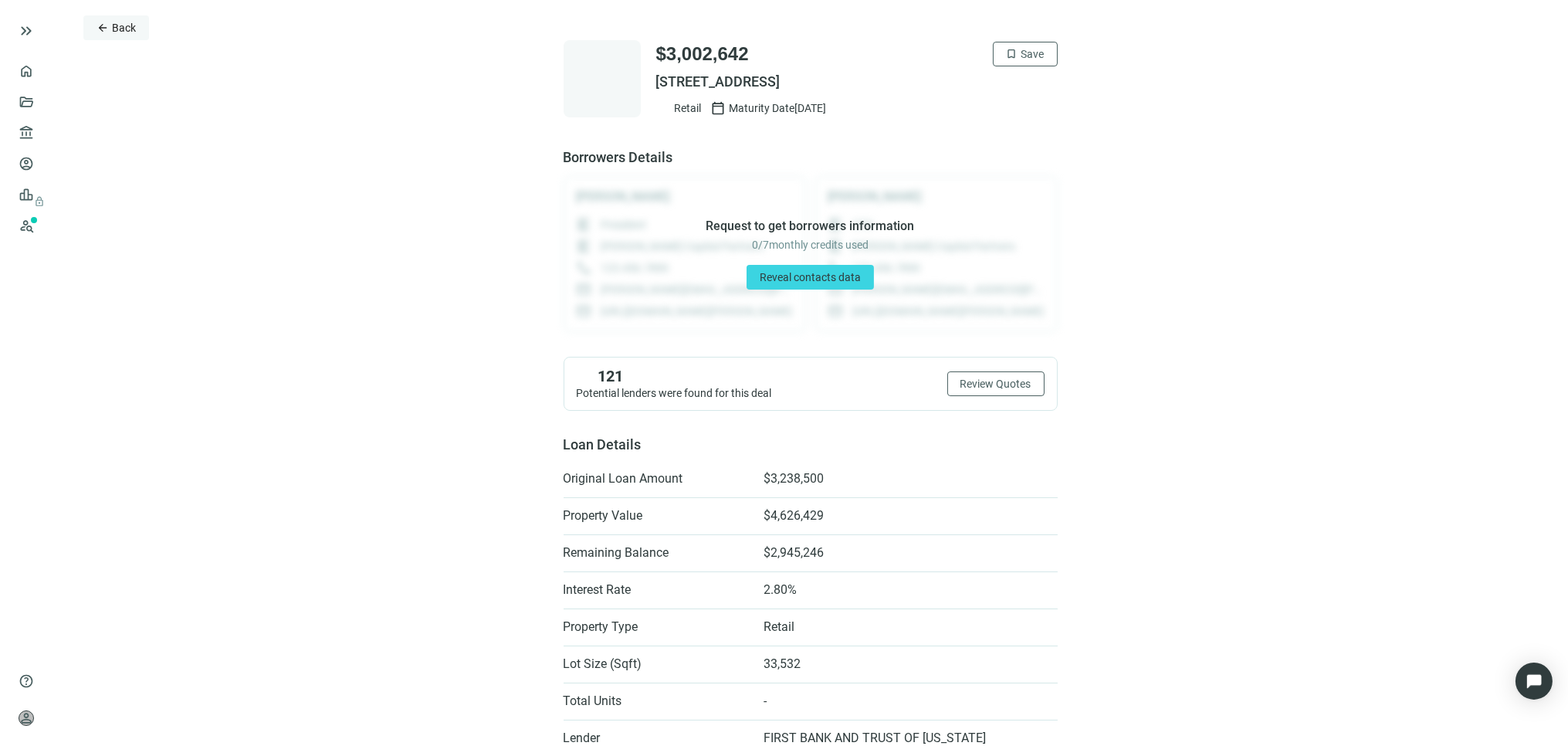
click at [113, 25] on span "Back" at bounding box center [124, 28] width 24 height 13
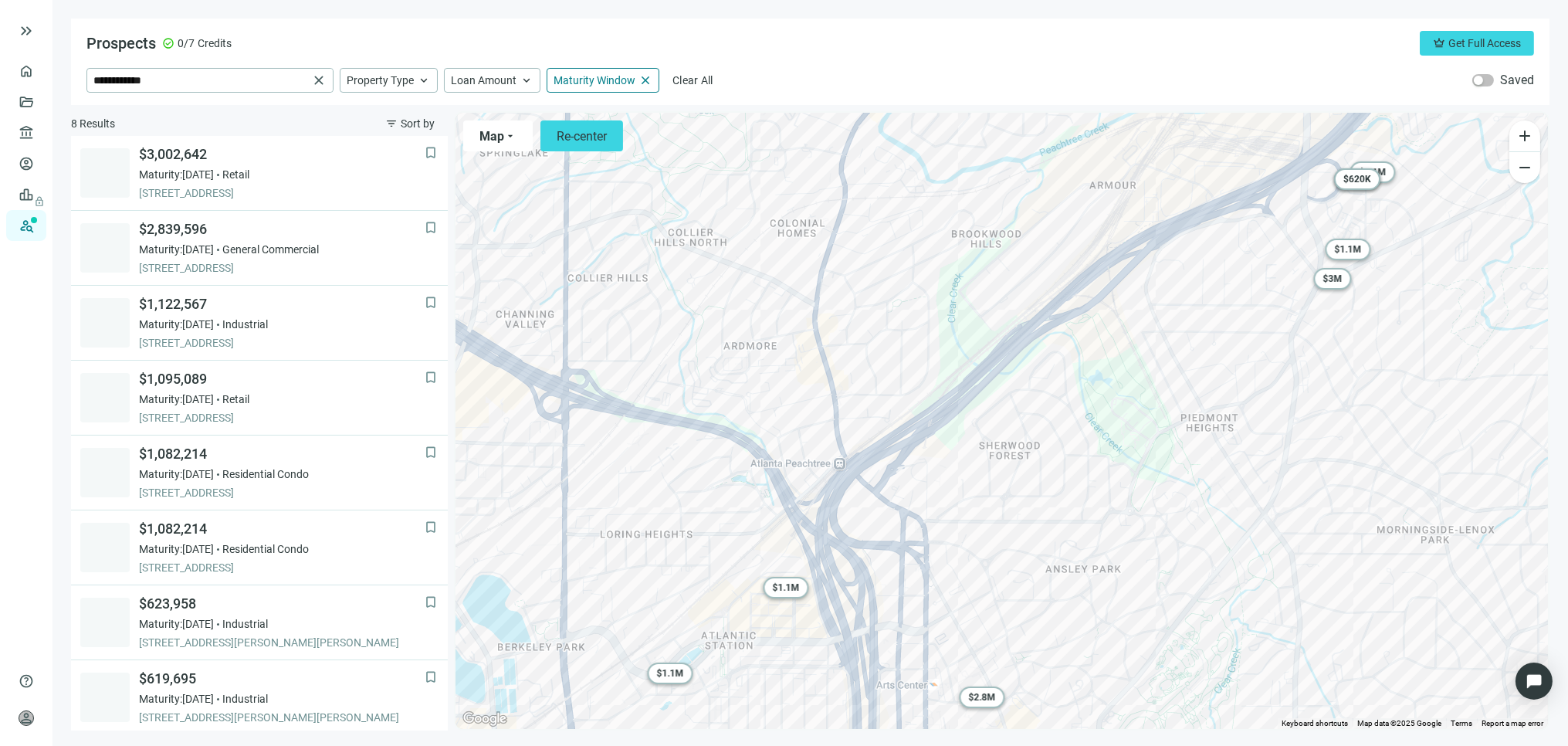
drag, startPoint x: 1139, startPoint y: 413, endPoint x: 1154, endPoint y: 484, distance: 72.6
click at [1154, 484] on div "To activate drag with keyboard, press Alt + Enter. Once in keyboard drag state,…" at bounding box center [1002, 422] width 1093 height 617
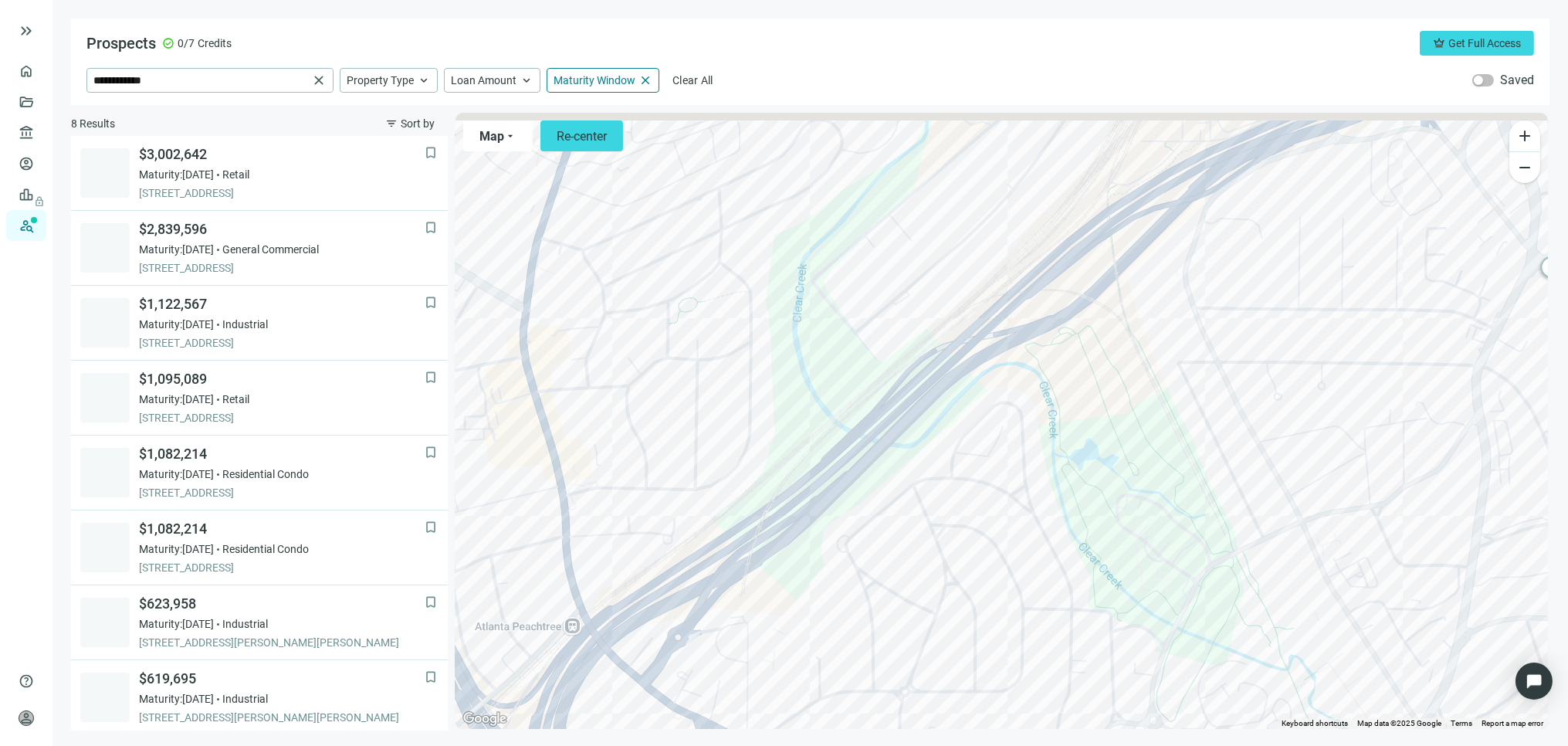
drag, startPoint x: 1215, startPoint y: 366, endPoint x: 979, endPoint y: 553, distance: 301.1
click at [983, 553] on div "To activate drag with keyboard, press Alt + Enter. Once in keyboard drag state,…" at bounding box center [1002, 422] width 1093 height 617
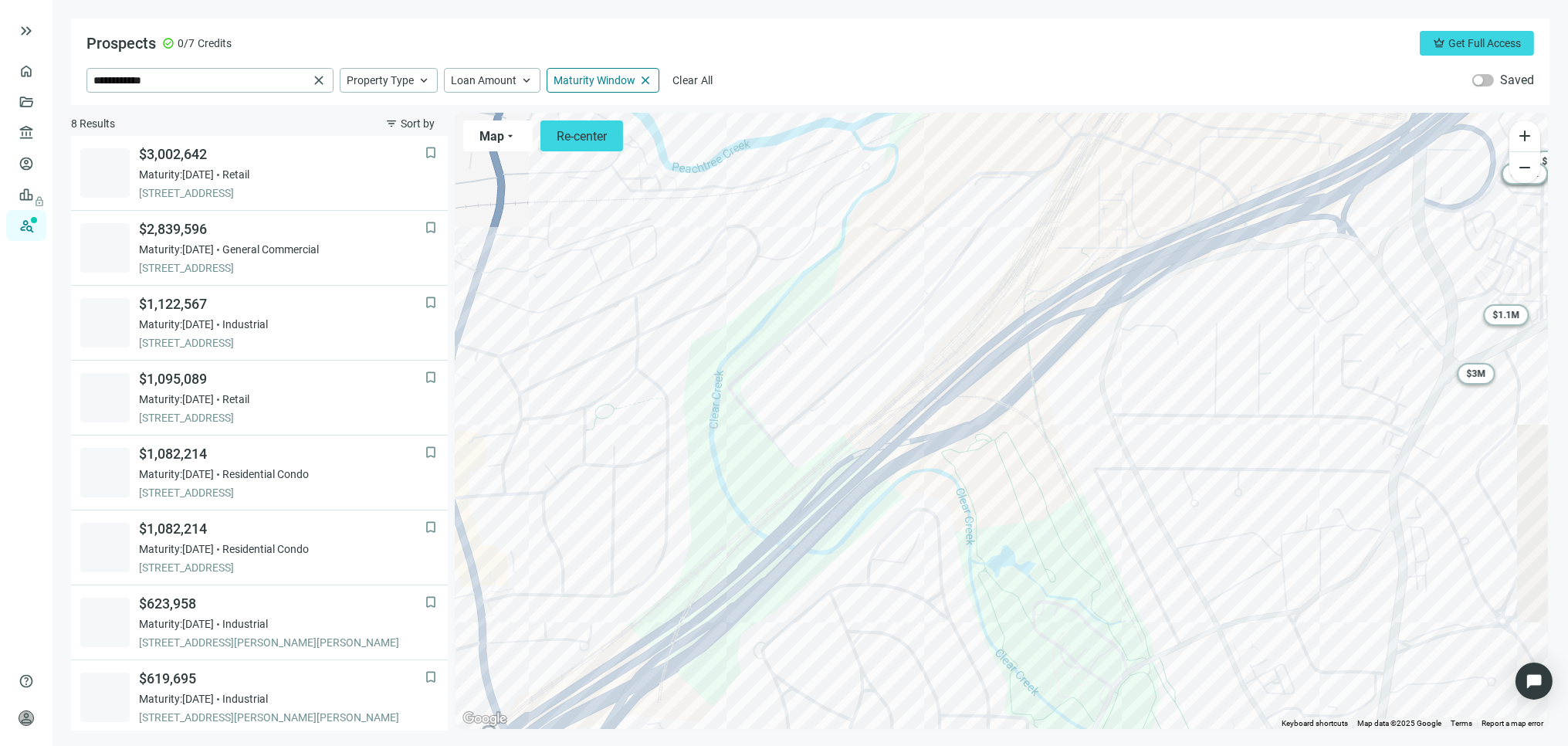
drag, startPoint x: 1175, startPoint y: 449, endPoint x: 1318, endPoint y: 430, distance: 144.3
click at [1318, 431] on div "To activate drag with keyboard, press Alt + Enter. Once in keyboard drag state,…" at bounding box center [1002, 422] width 1093 height 617
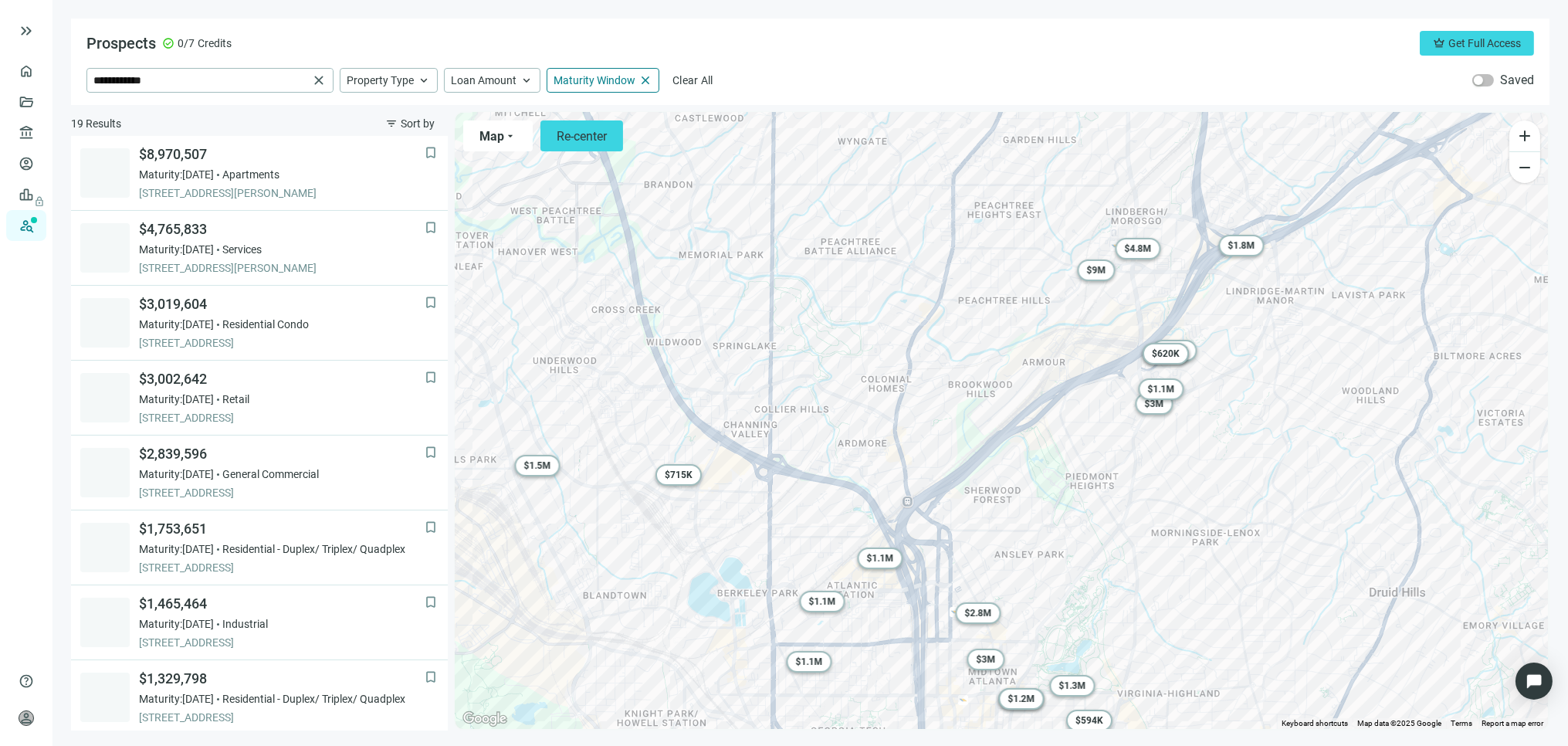
drag, startPoint x: 985, startPoint y: 422, endPoint x: 1023, endPoint y: 429, distance: 38.6
click at [1023, 429] on div "To activate drag with keyboard, press Alt + Enter. Once in keyboard drag state,…" at bounding box center [1002, 422] width 1093 height 617
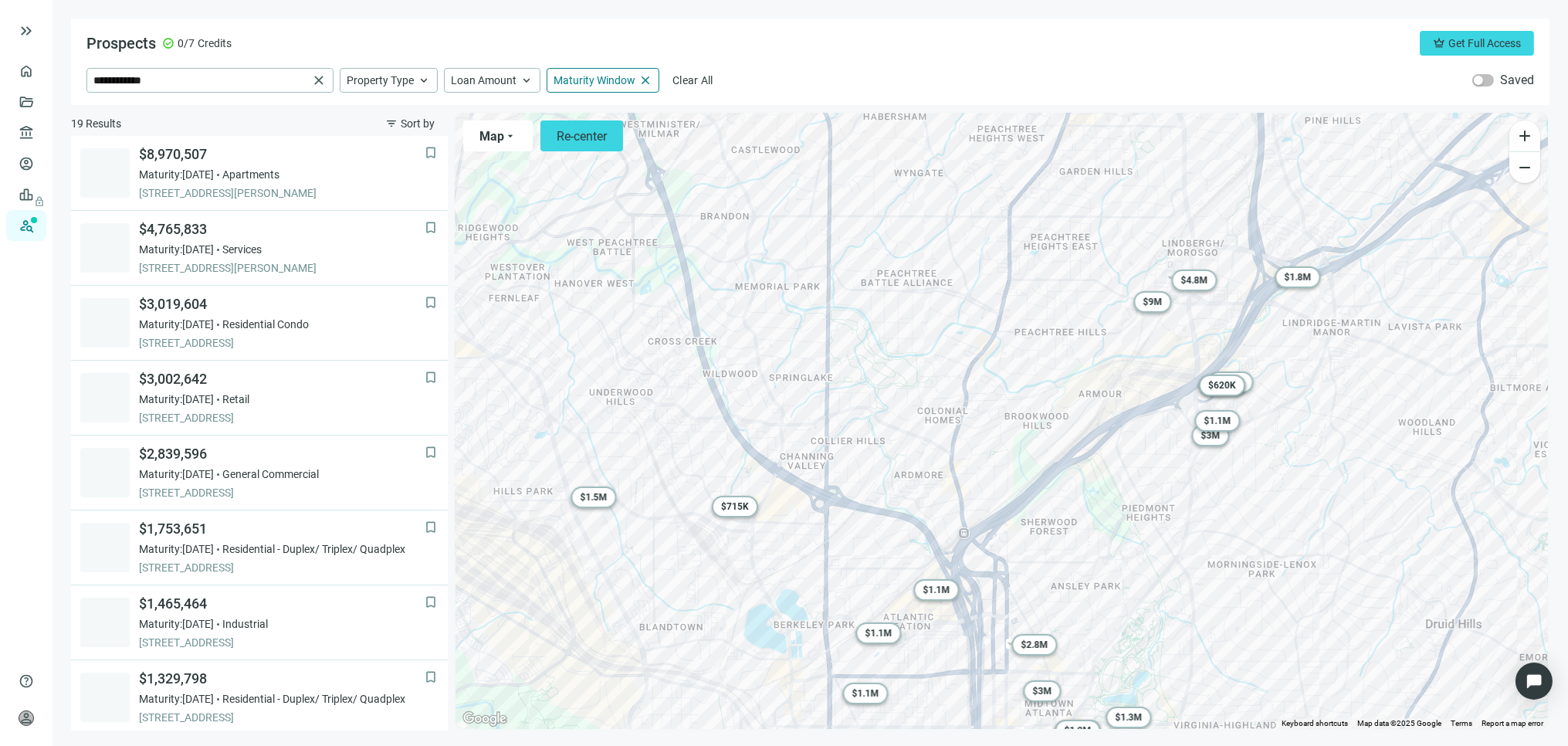
drag, startPoint x: 958, startPoint y: 387, endPoint x: 979, endPoint y: 412, distance: 32.6
click at [979, 412] on div "To activate drag with keyboard, press Alt + Enter. Once in keyboard drag state,…" at bounding box center [1002, 422] width 1093 height 617
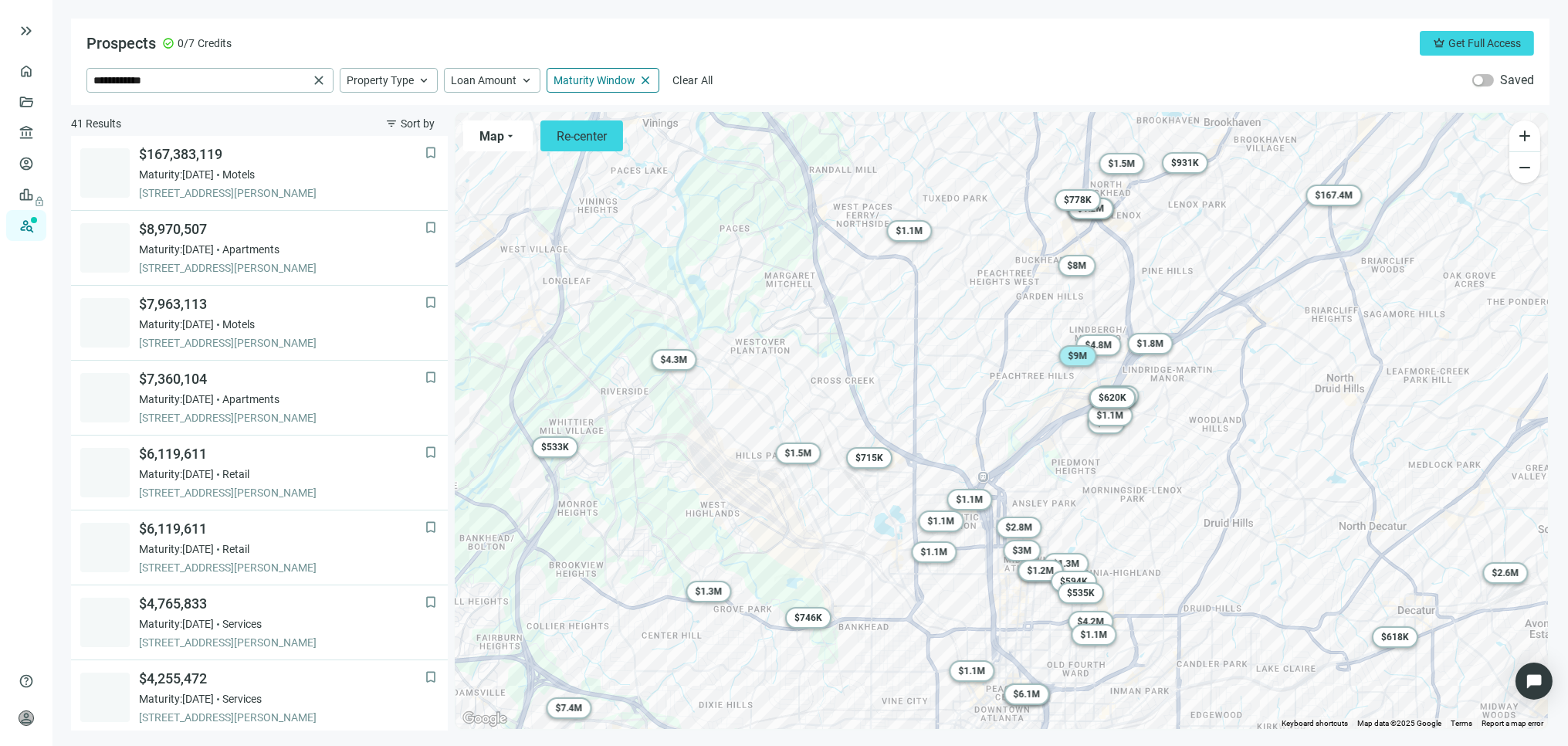
click at [1082, 357] on span "$ 9M" at bounding box center [1077, 356] width 19 height 11
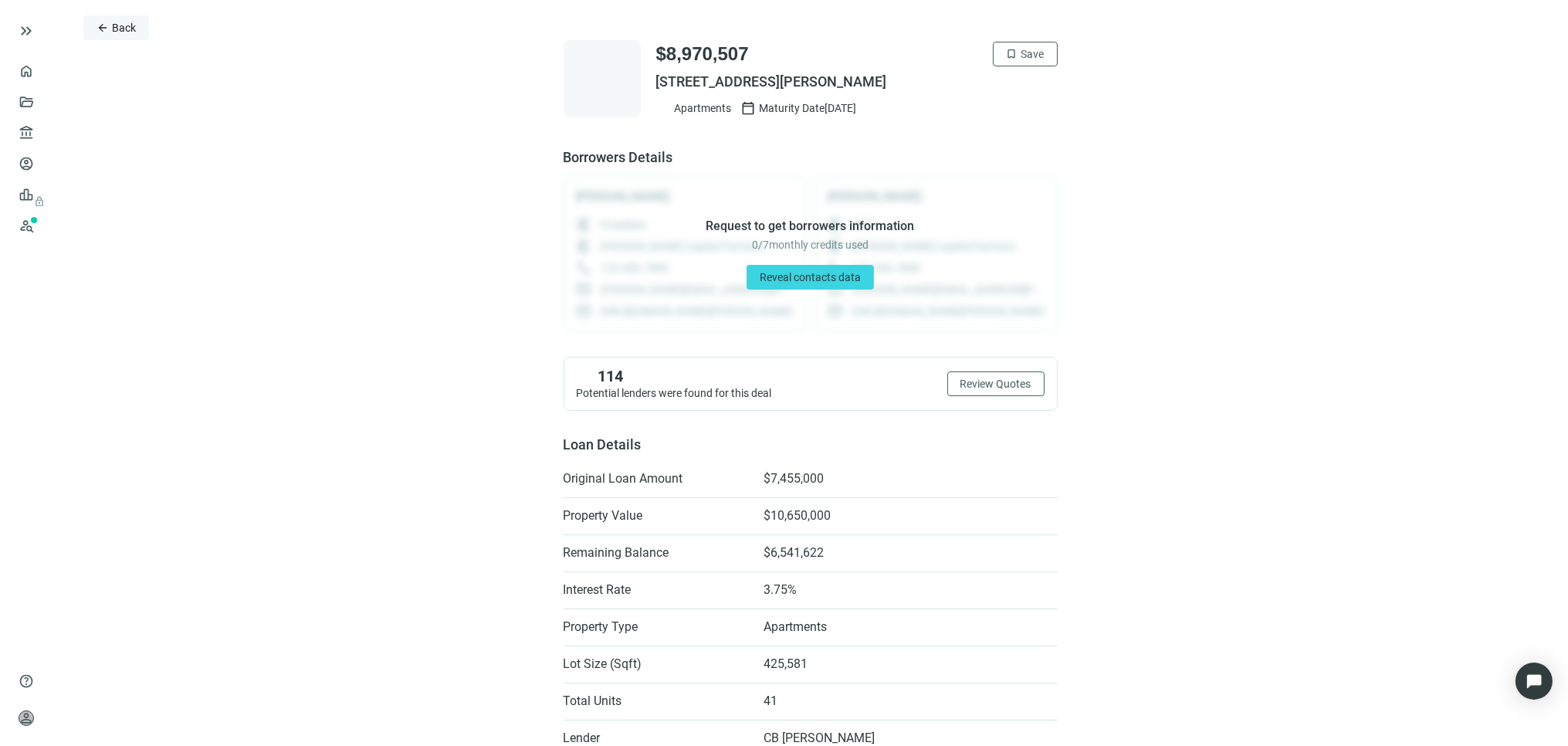
click at [117, 22] on span "Back" at bounding box center [124, 28] width 24 height 13
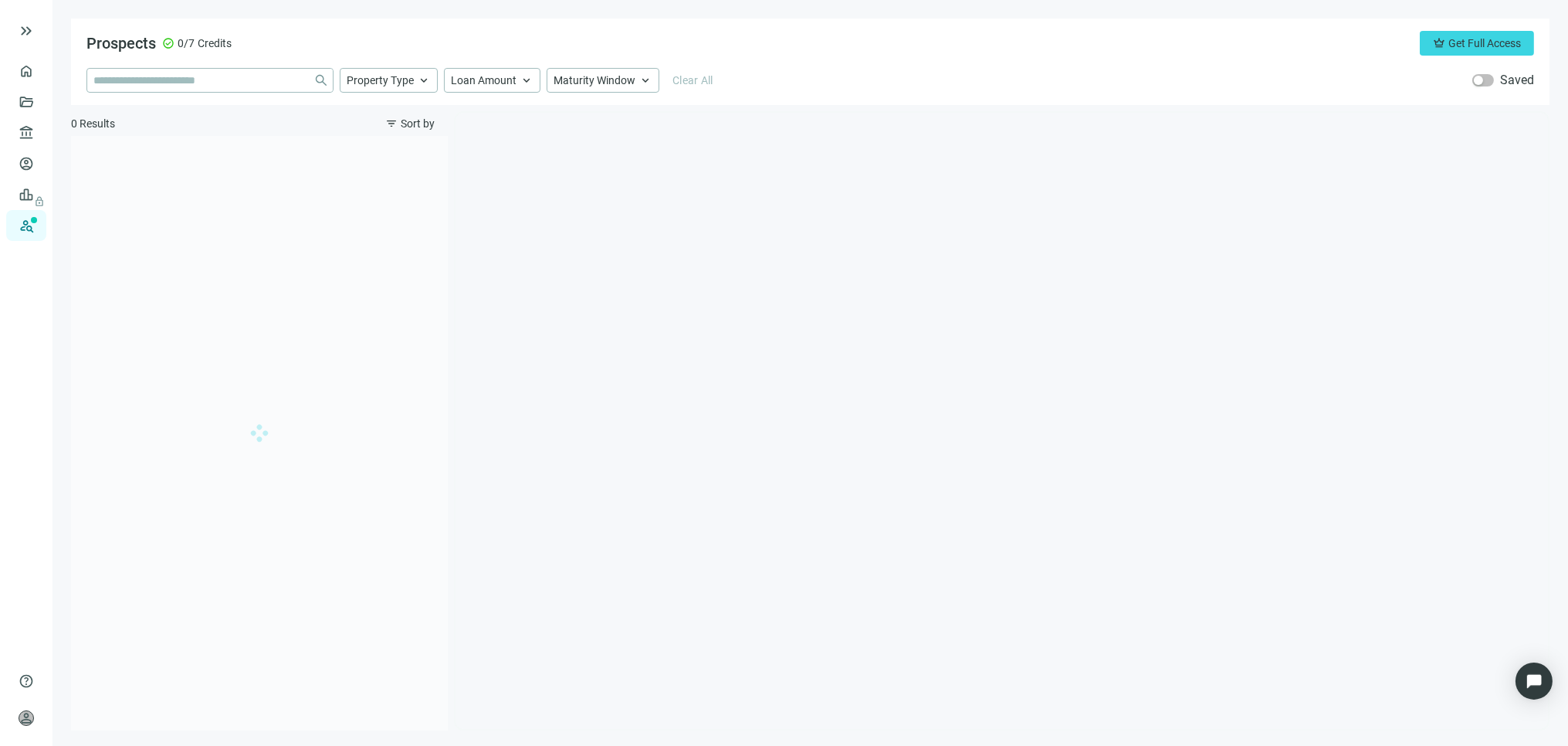
type input "**********"
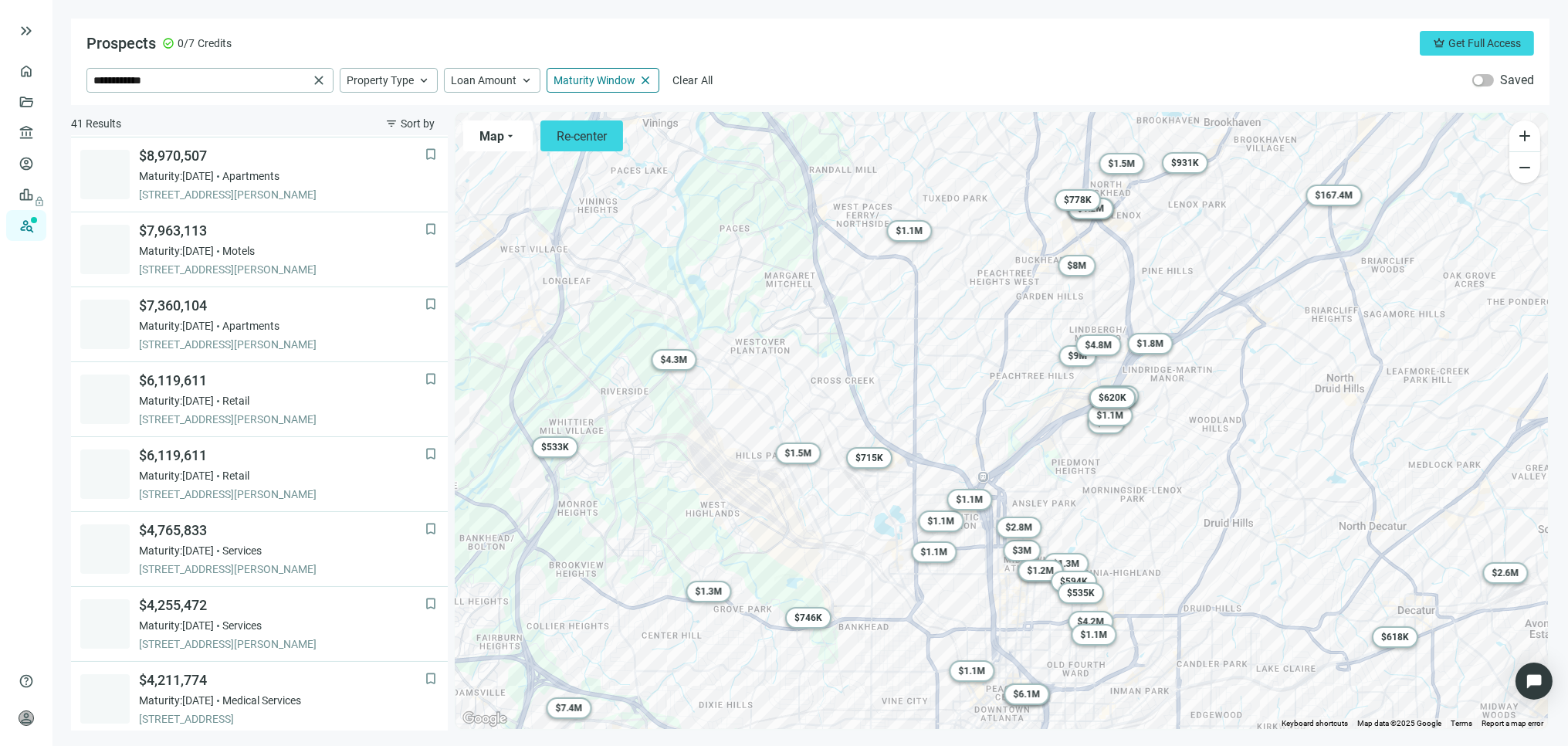
scroll to position [74, 0]
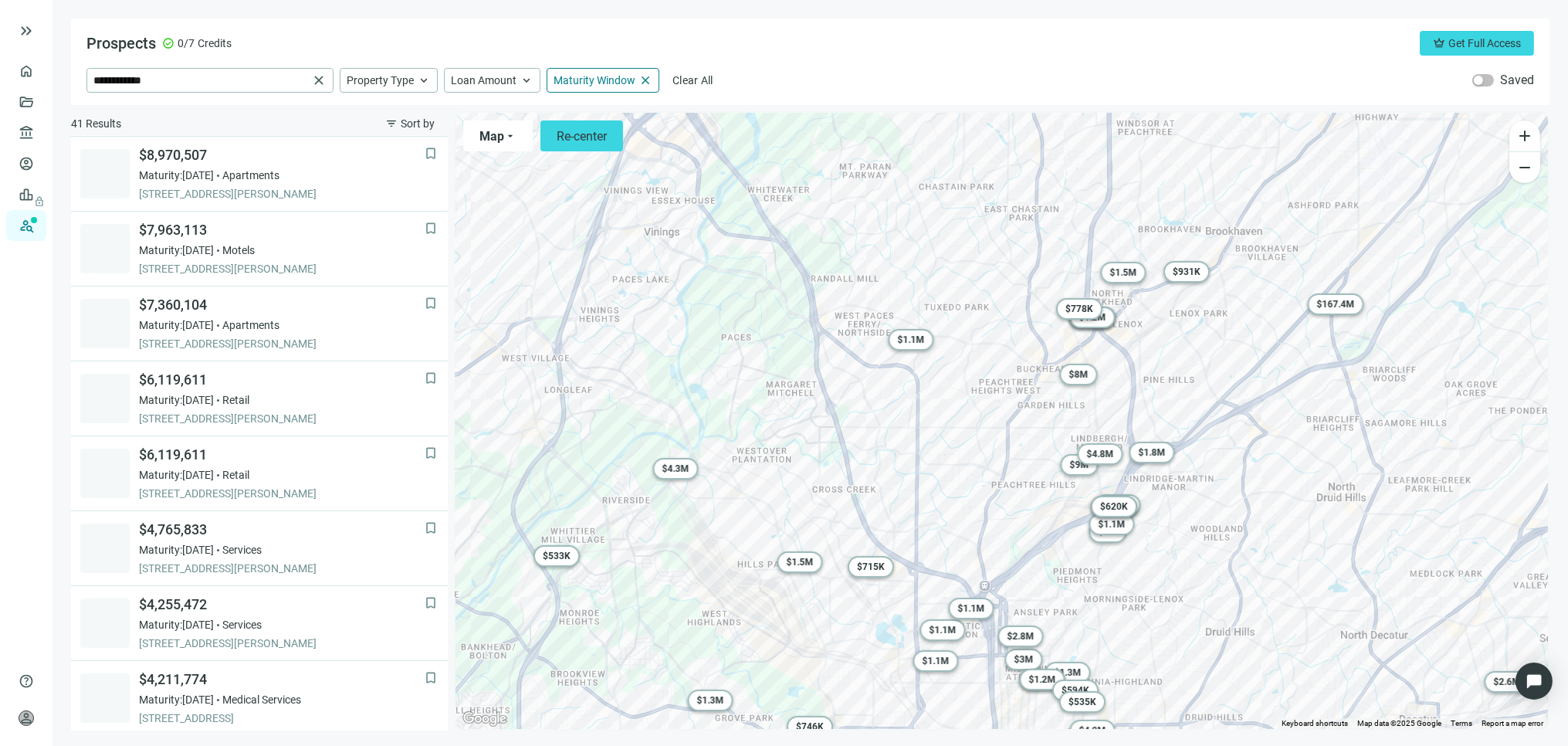
drag, startPoint x: 1095, startPoint y: 279, endPoint x: 1089, endPoint y: 390, distance: 111.2
click at [1093, 390] on div "To activate drag with keyboard, press Alt + Enter. Once in keyboard drag state,…" at bounding box center [1002, 422] width 1093 height 617
